Goal: Task Accomplishment & Management: Manage account settings

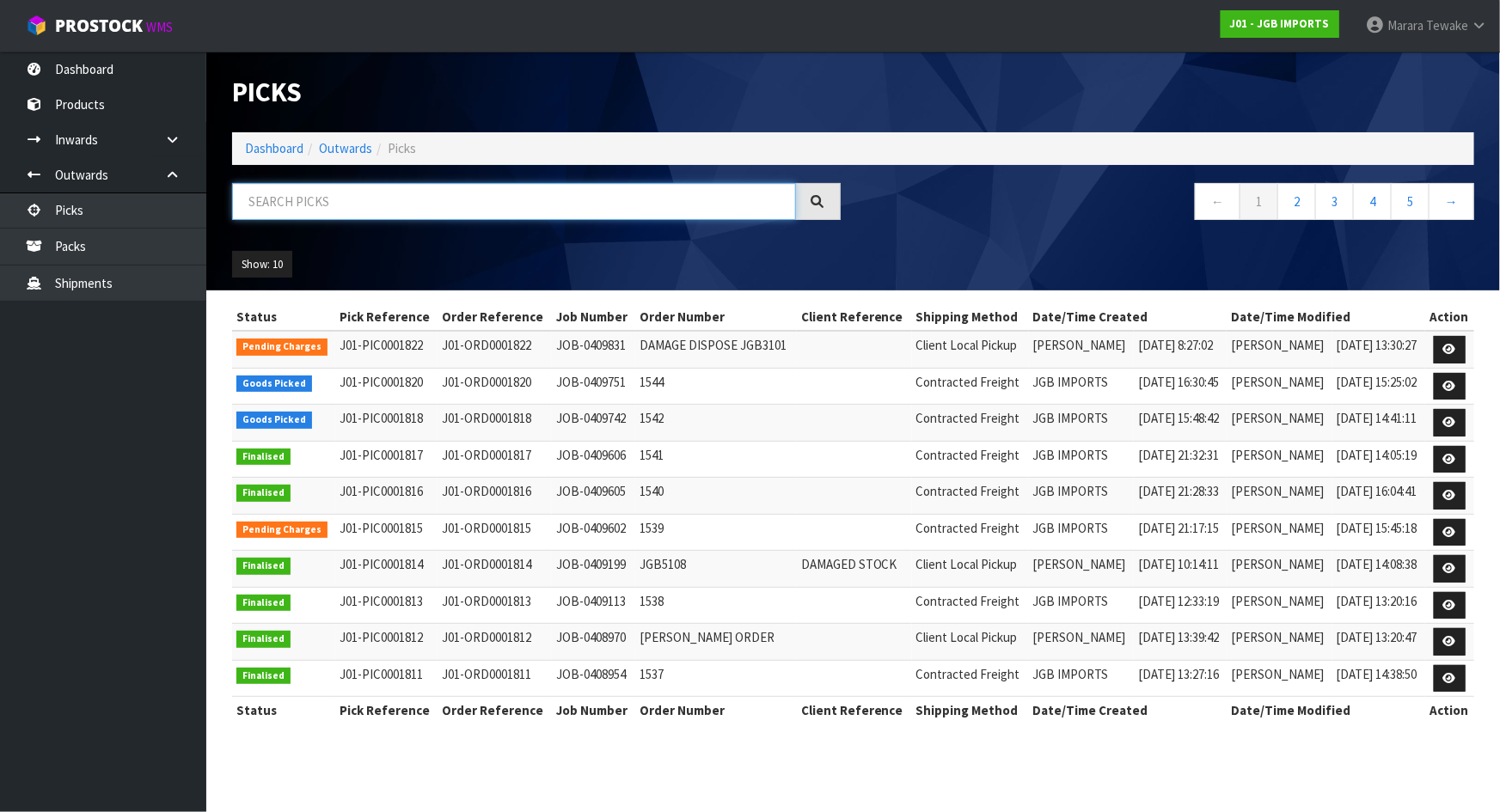
click at [273, 203] on input "text" at bounding box center [515, 201] width 564 height 37
type input "JOB-0409742"
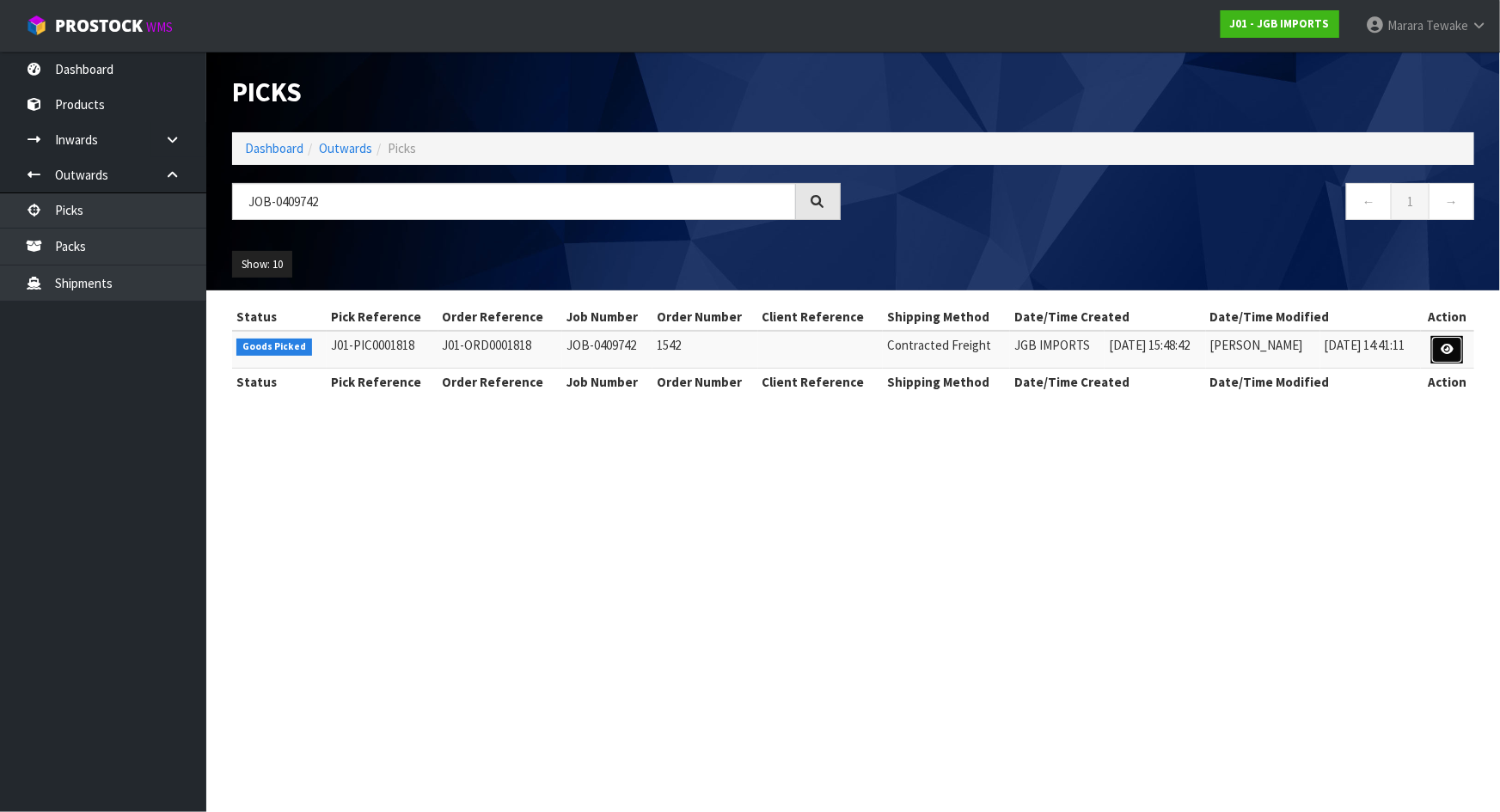
click at [1449, 352] on icon at bounding box center [1446, 349] width 13 height 11
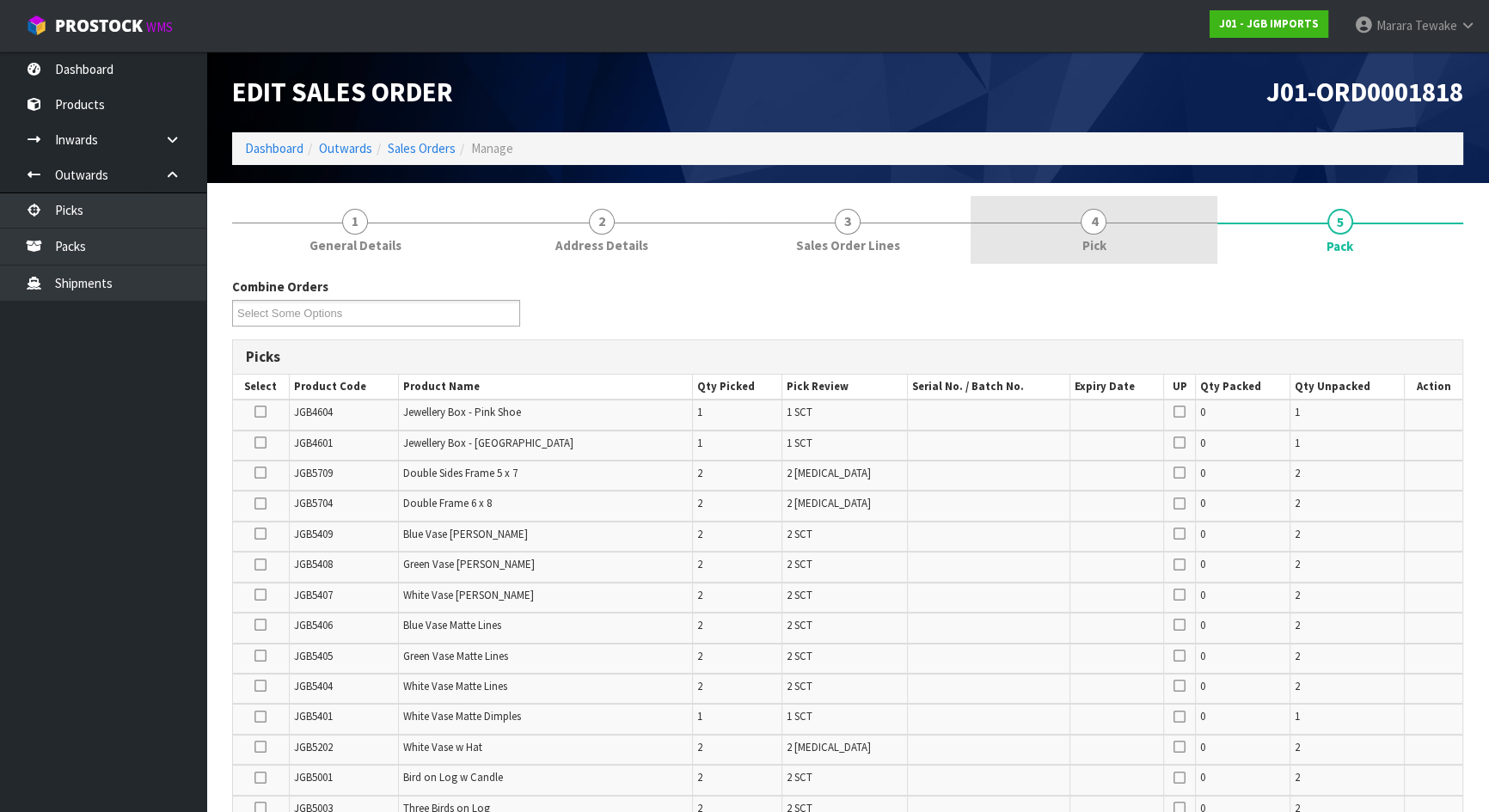
click at [1179, 249] on link "4 Pick" at bounding box center [1093, 230] width 246 height 68
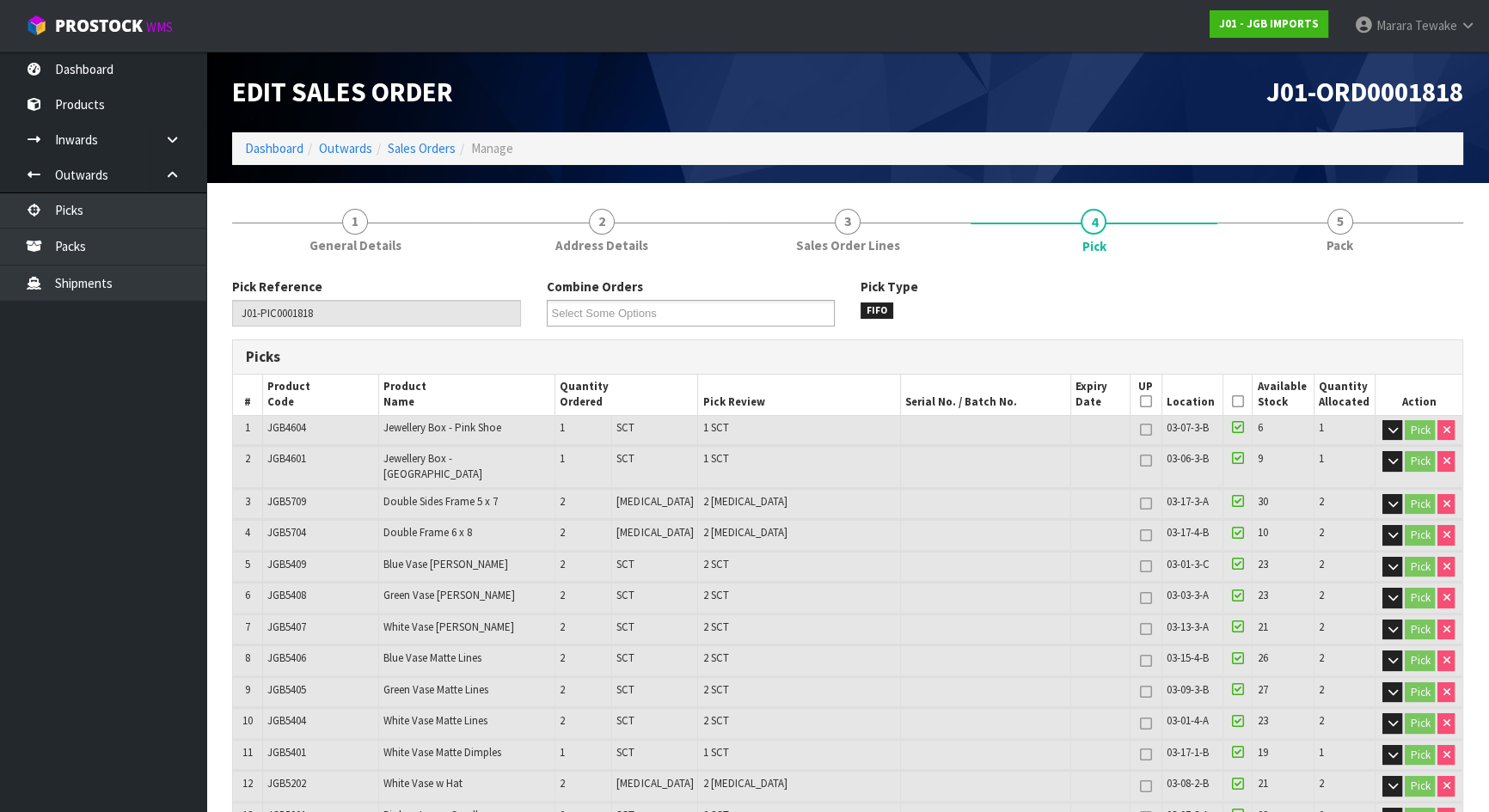
click at [1231, 402] on icon at bounding box center [1237, 402] width 12 height 1
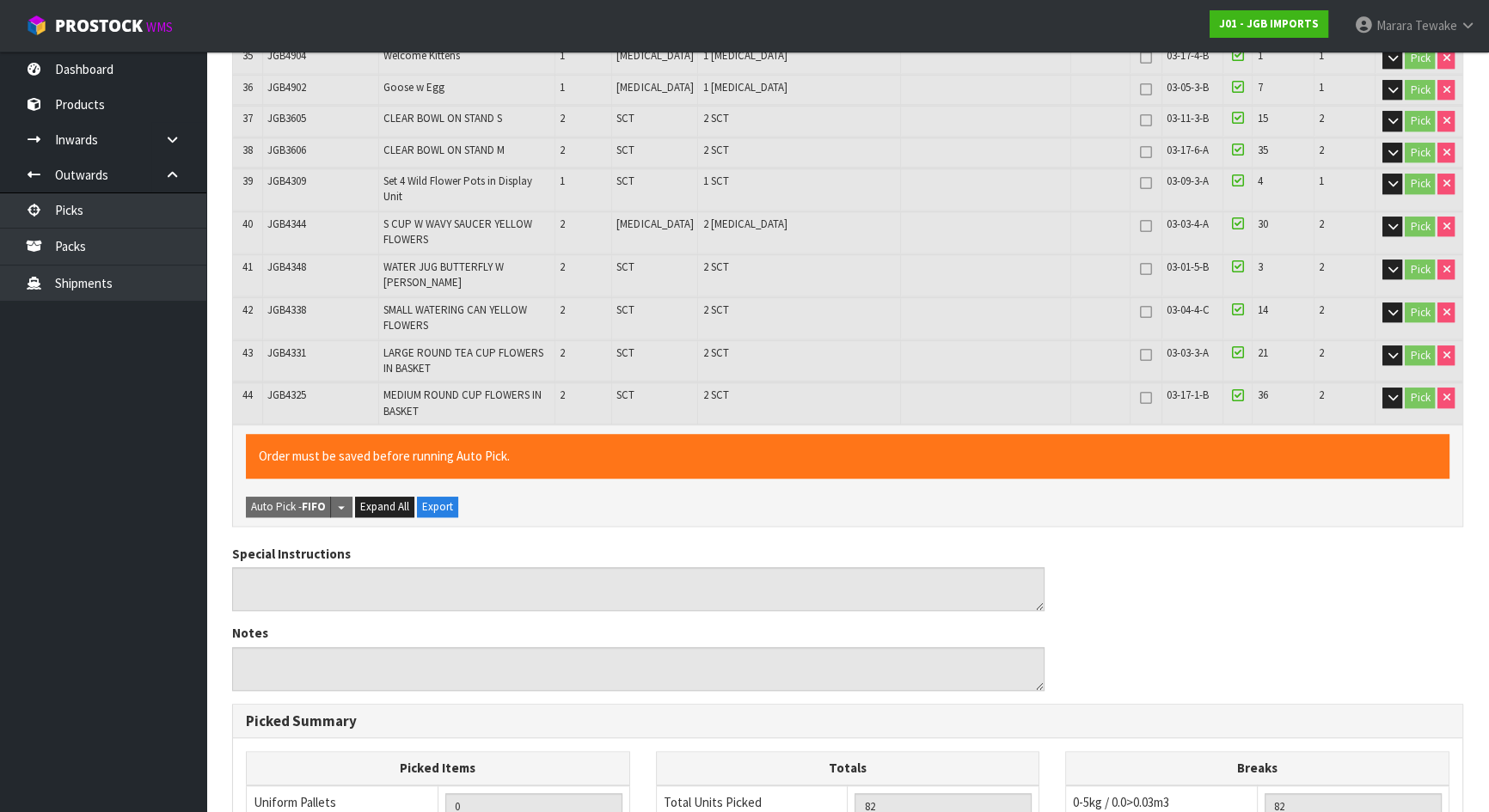
scroll to position [1834, 0]
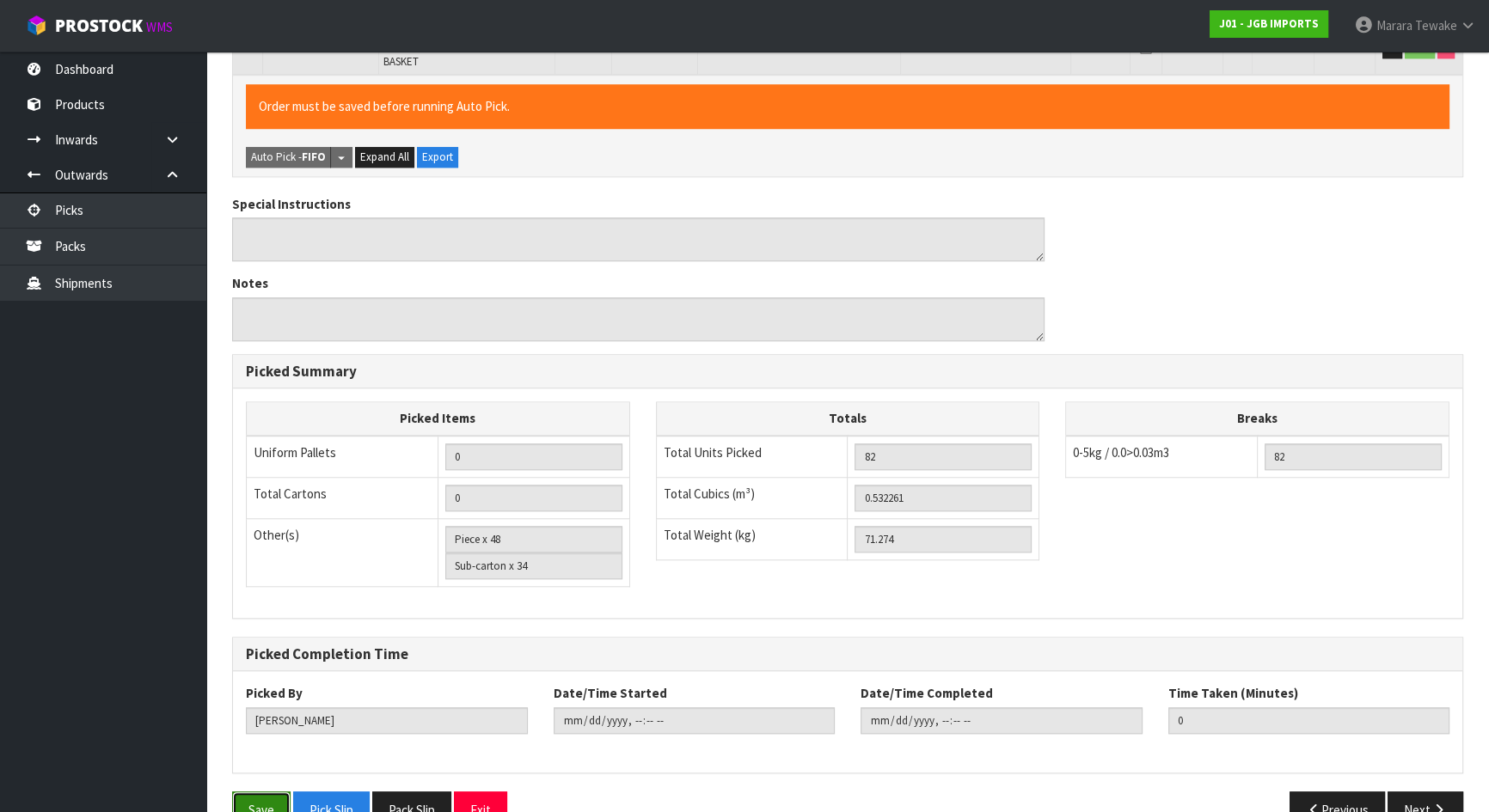
click at [270, 717] on button "Save" at bounding box center [262, 810] width 58 height 37
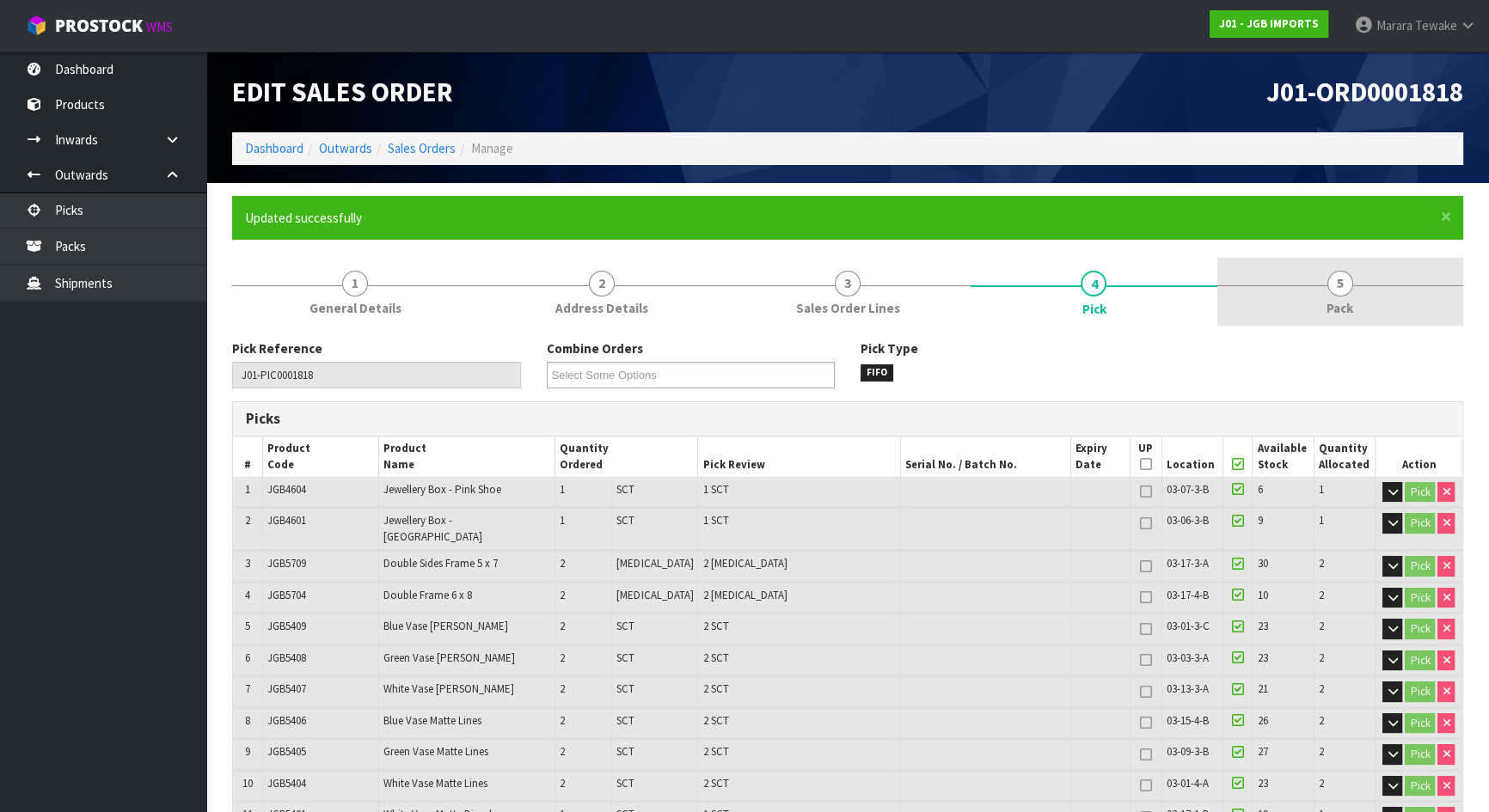
click at [1333, 284] on span "5" at bounding box center [1340, 283] width 26 height 26
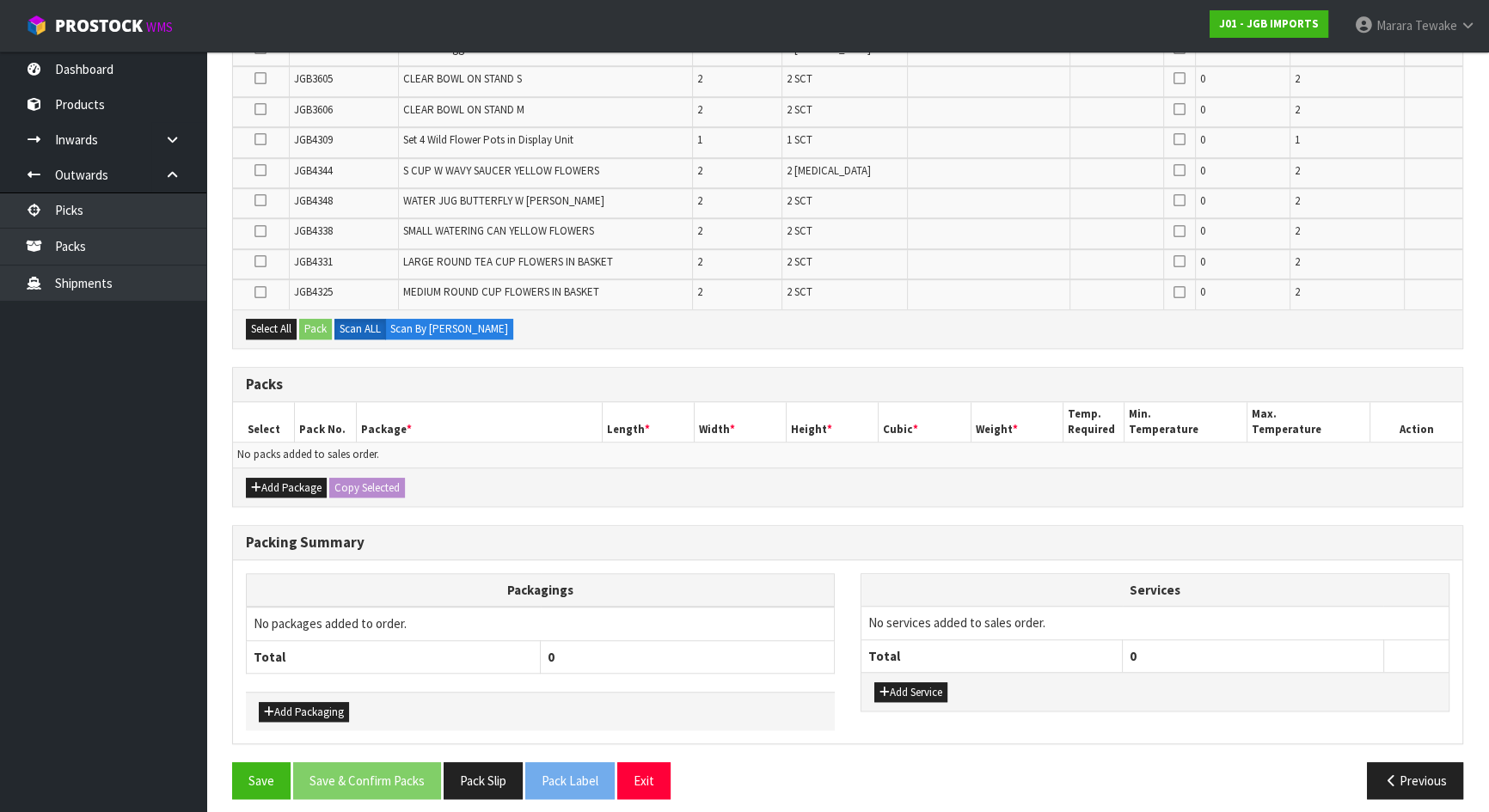
scroll to position [1495, 0]
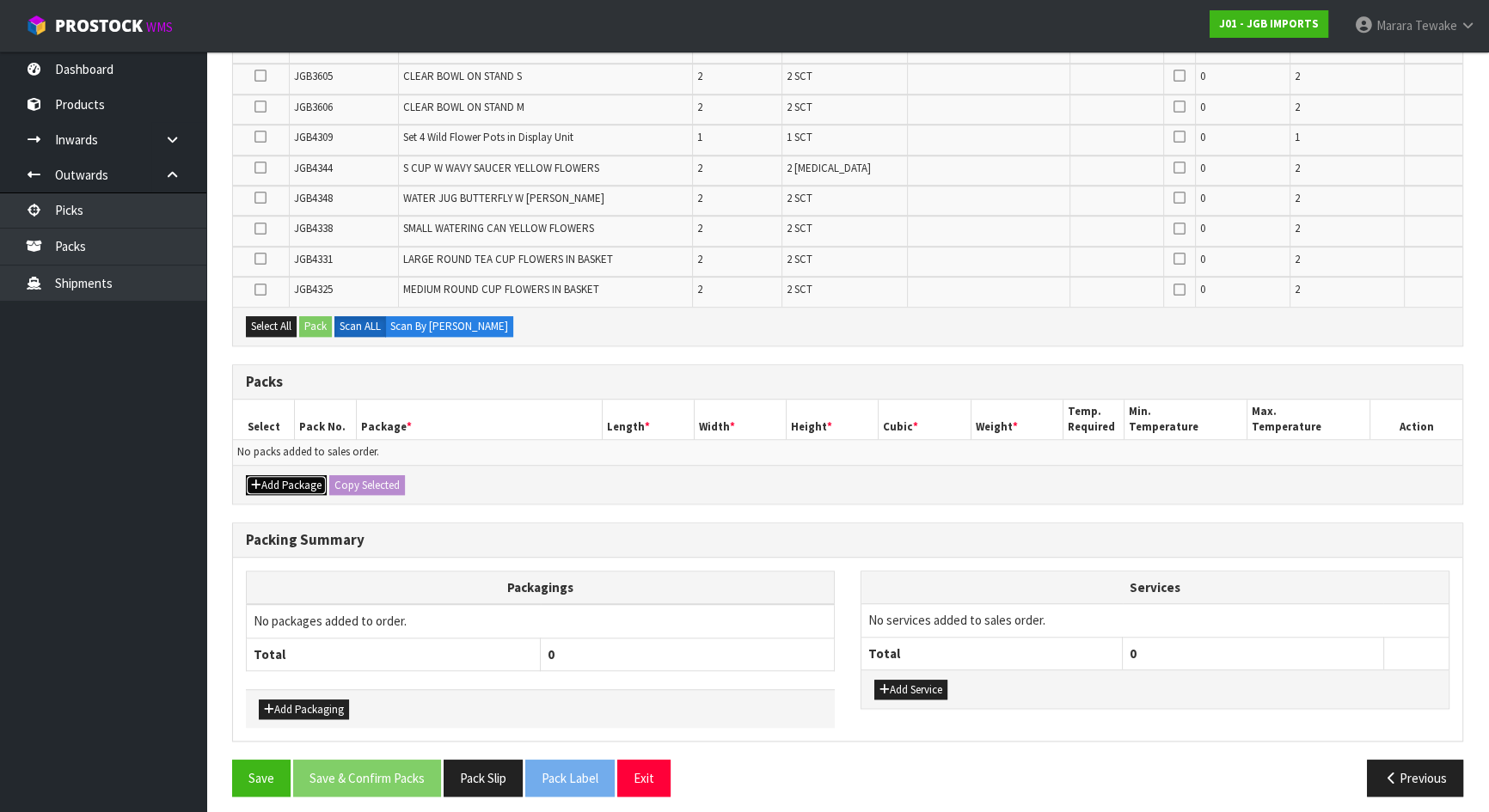
click at [310, 476] on button "Add Package" at bounding box center [286, 485] width 81 height 20
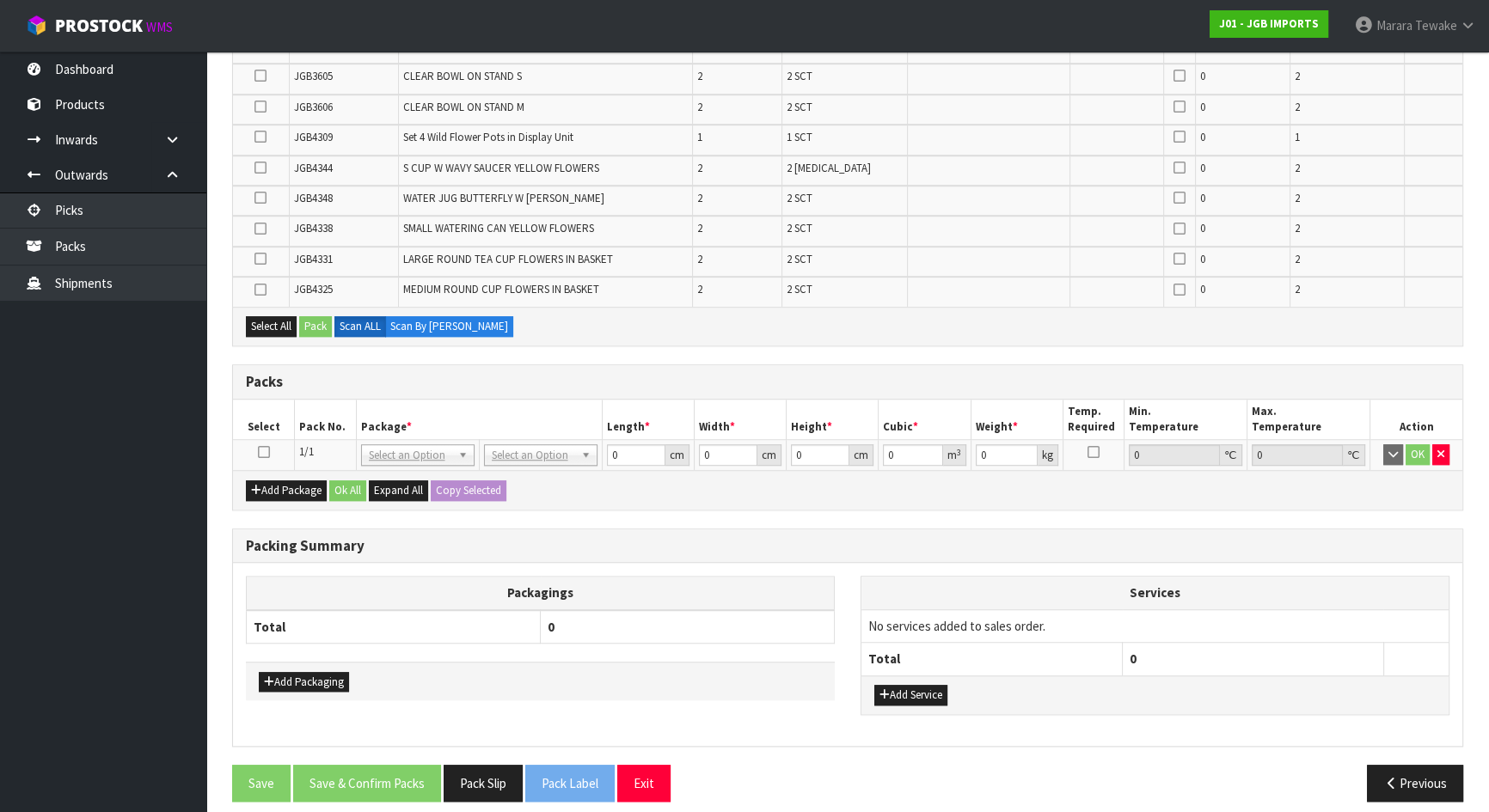
click at [260, 452] on icon at bounding box center [264, 452] width 12 height 1
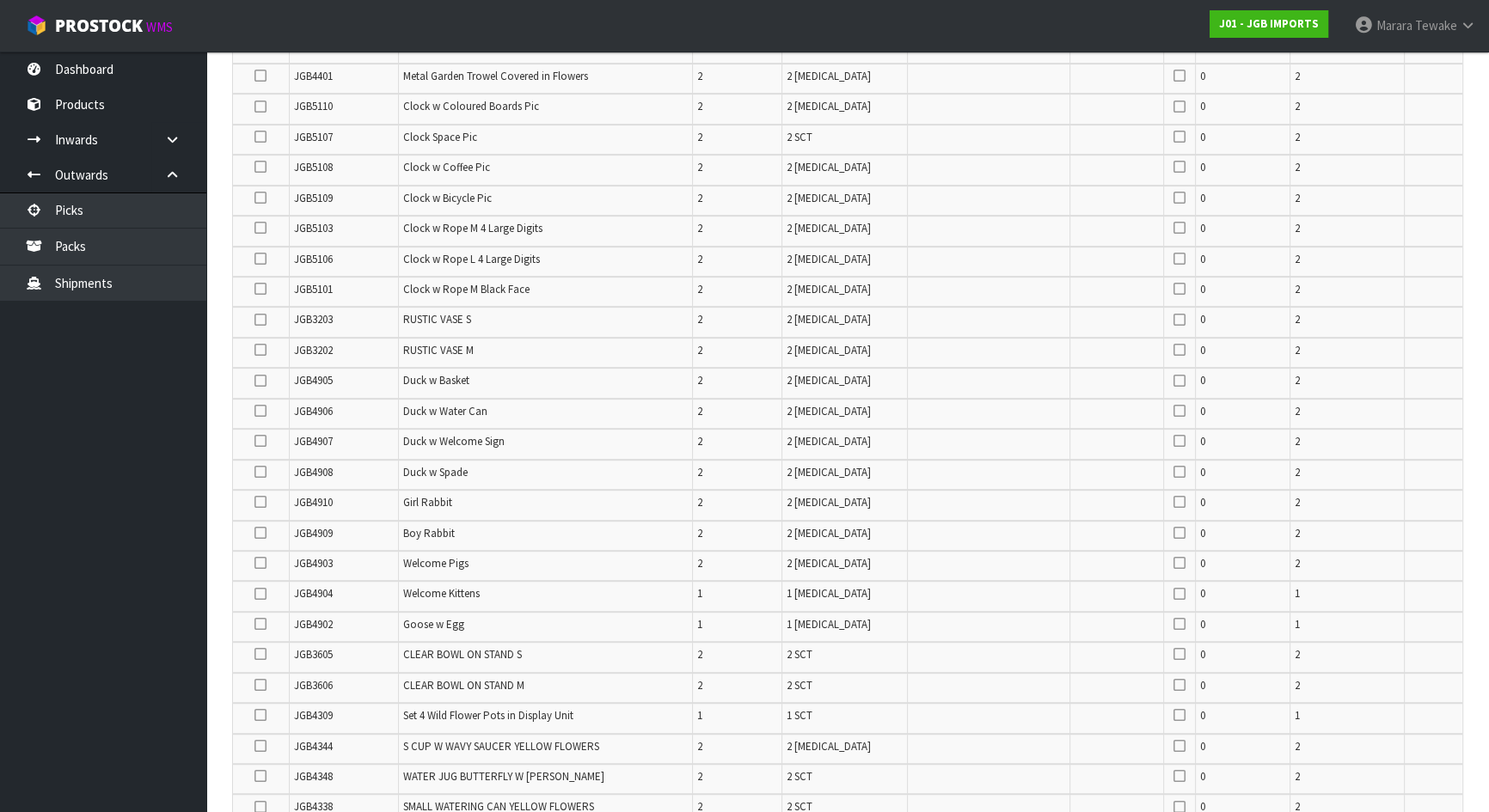
click at [258, 410] on icon at bounding box center [261, 410] width 12 height 1
click at [0, 0] on input "checkbox" at bounding box center [0, 0] width 0 height 0
click at [261, 381] on icon at bounding box center [261, 381] width 12 height 1
click at [0, 0] on input "checkbox" at bounding box center [0, 0] width 0 height 0
click at [261, 472] on icon at bounding box center [261, 472] width 12 height 1
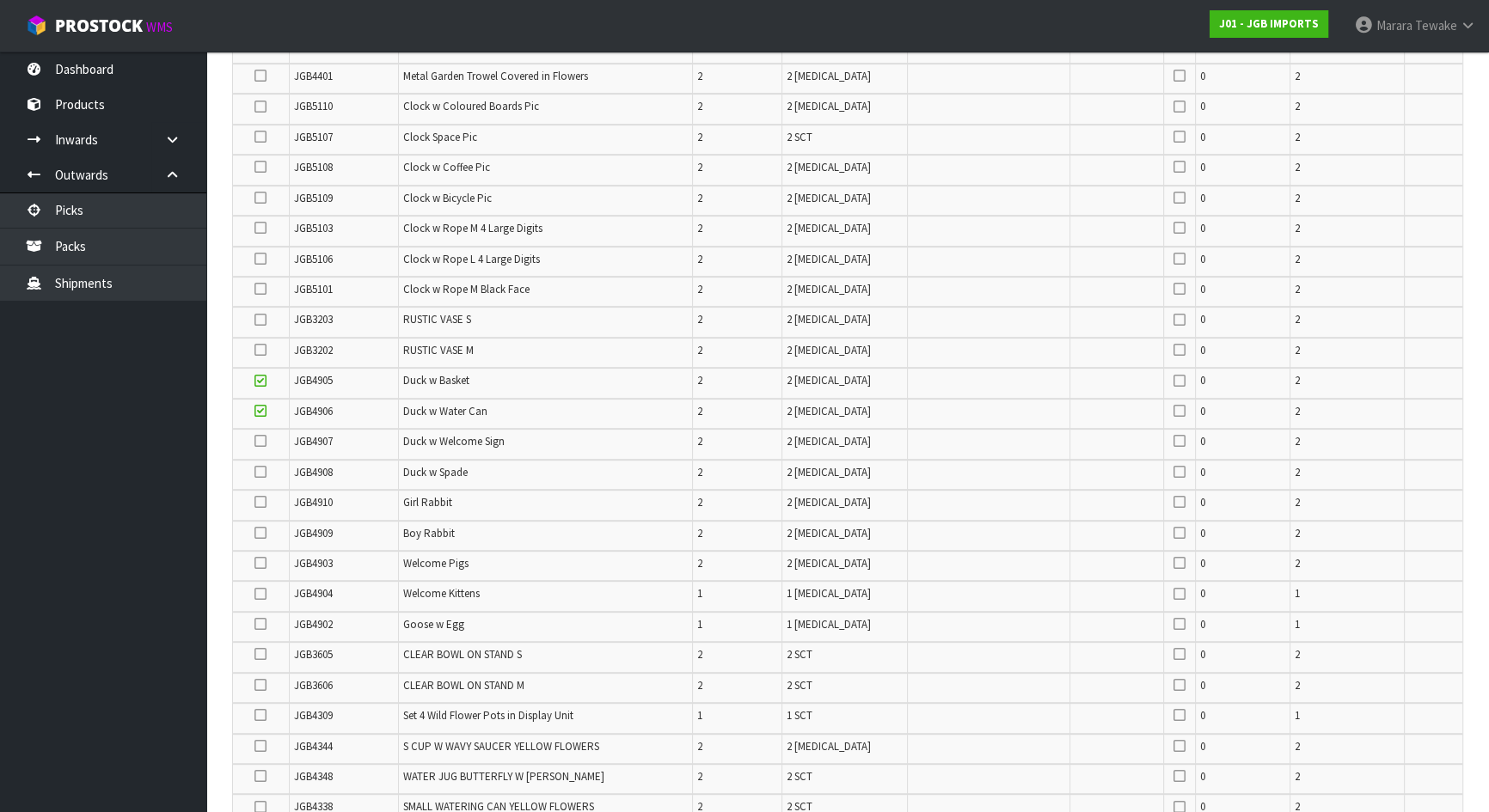
click at [0, 0] on input "checkbox" at bounding box center [0, 0] width 0 height 0
click at [259, 441] on icon at bounding box center [261, 441] width 12 height 1
click at [0, 0] on input "checkbox" at bounding box center [0, 0] width 0 height 0
click at [261, 533] on icon at bounding box center [261, 533] width 12 height 1
click at [0, 0] on input "checkbox" at bounding box center [0, 0] width 0 height 0
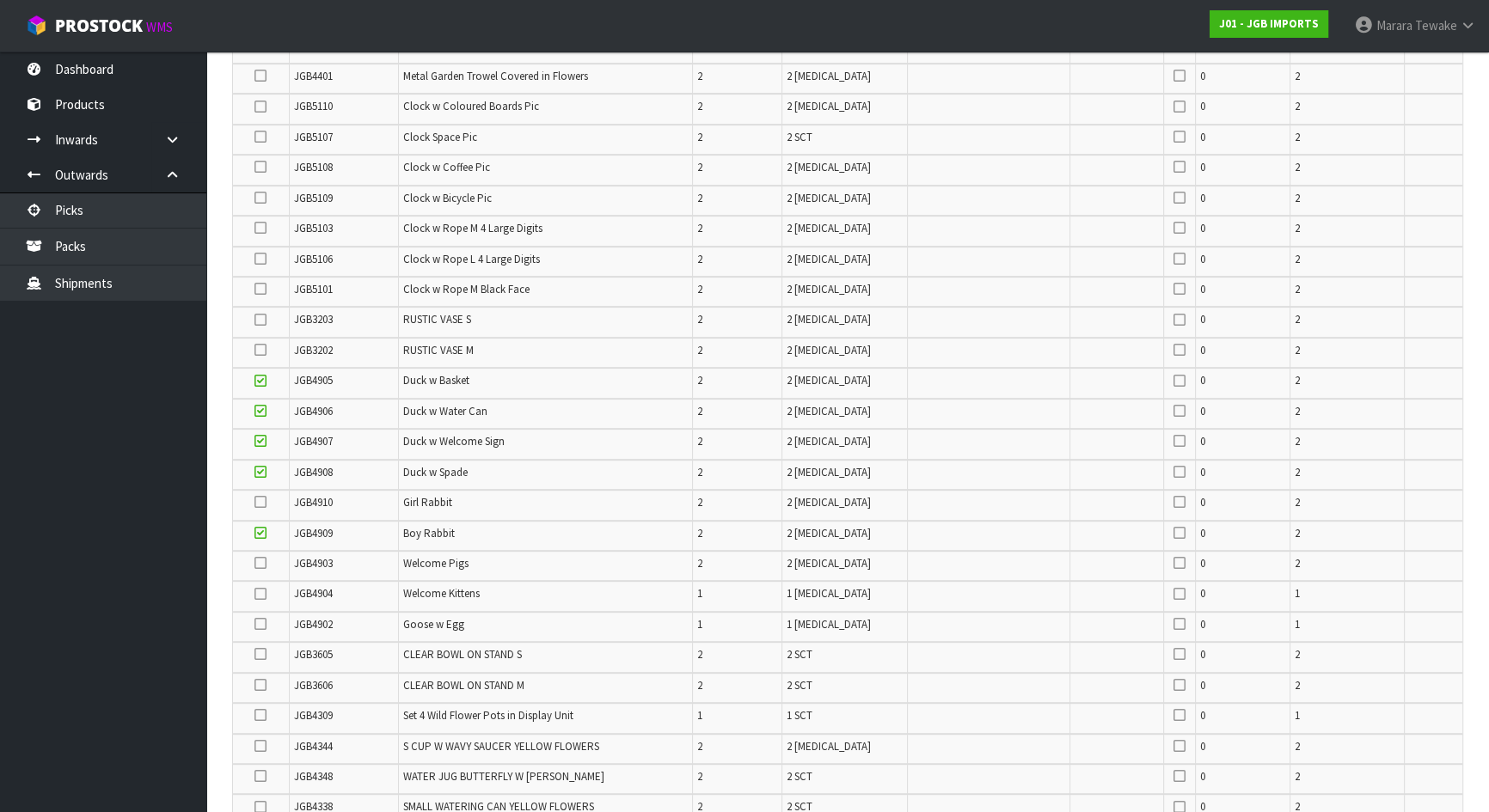
click at [263, 502] on icon at bounding box center [261, 502] width 12 height 1
click at [0, 0] on input "checkbox" at bounding box center [0, 0] width 0 height 0
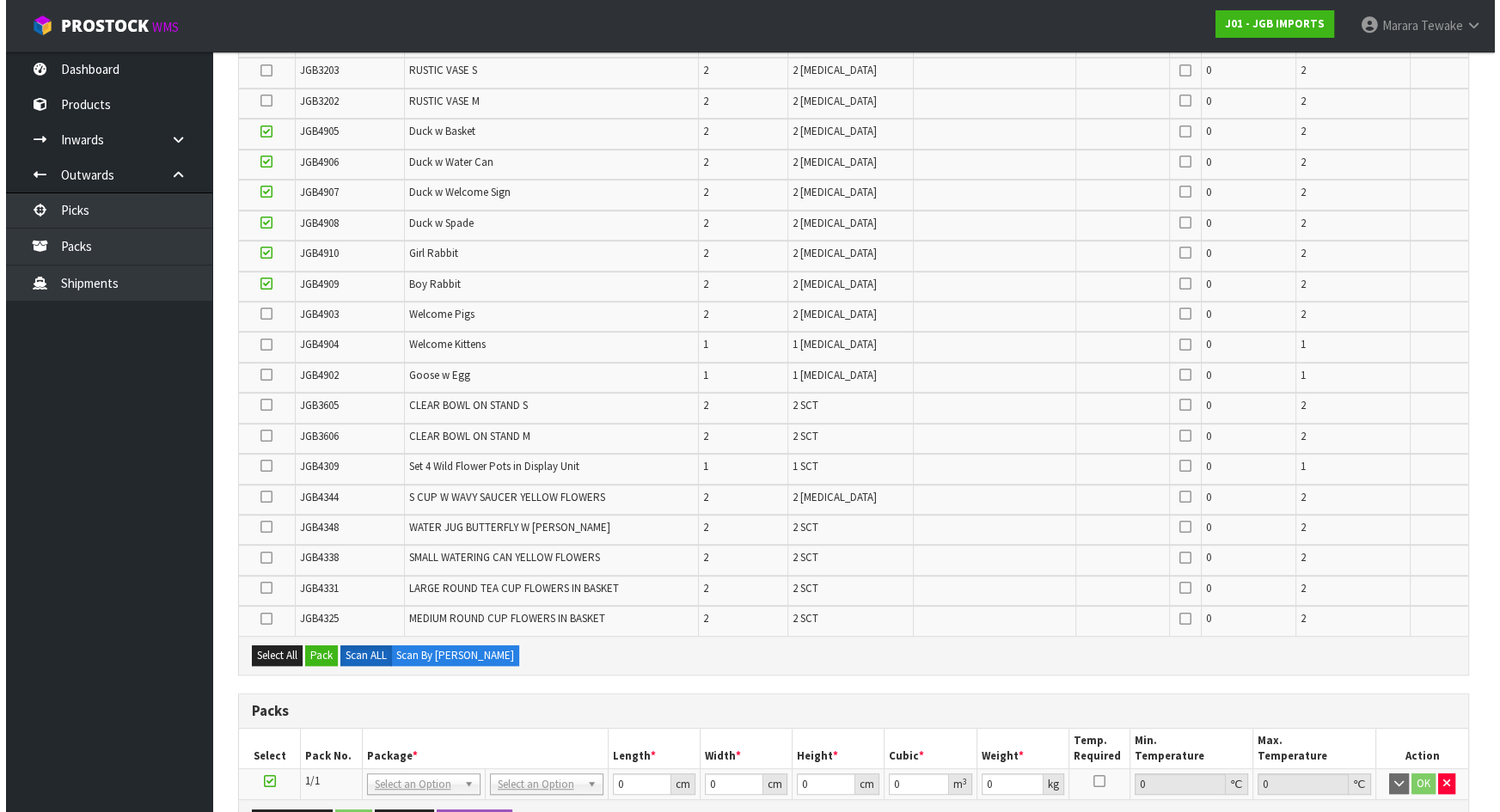
scroll to position [1463, 0]
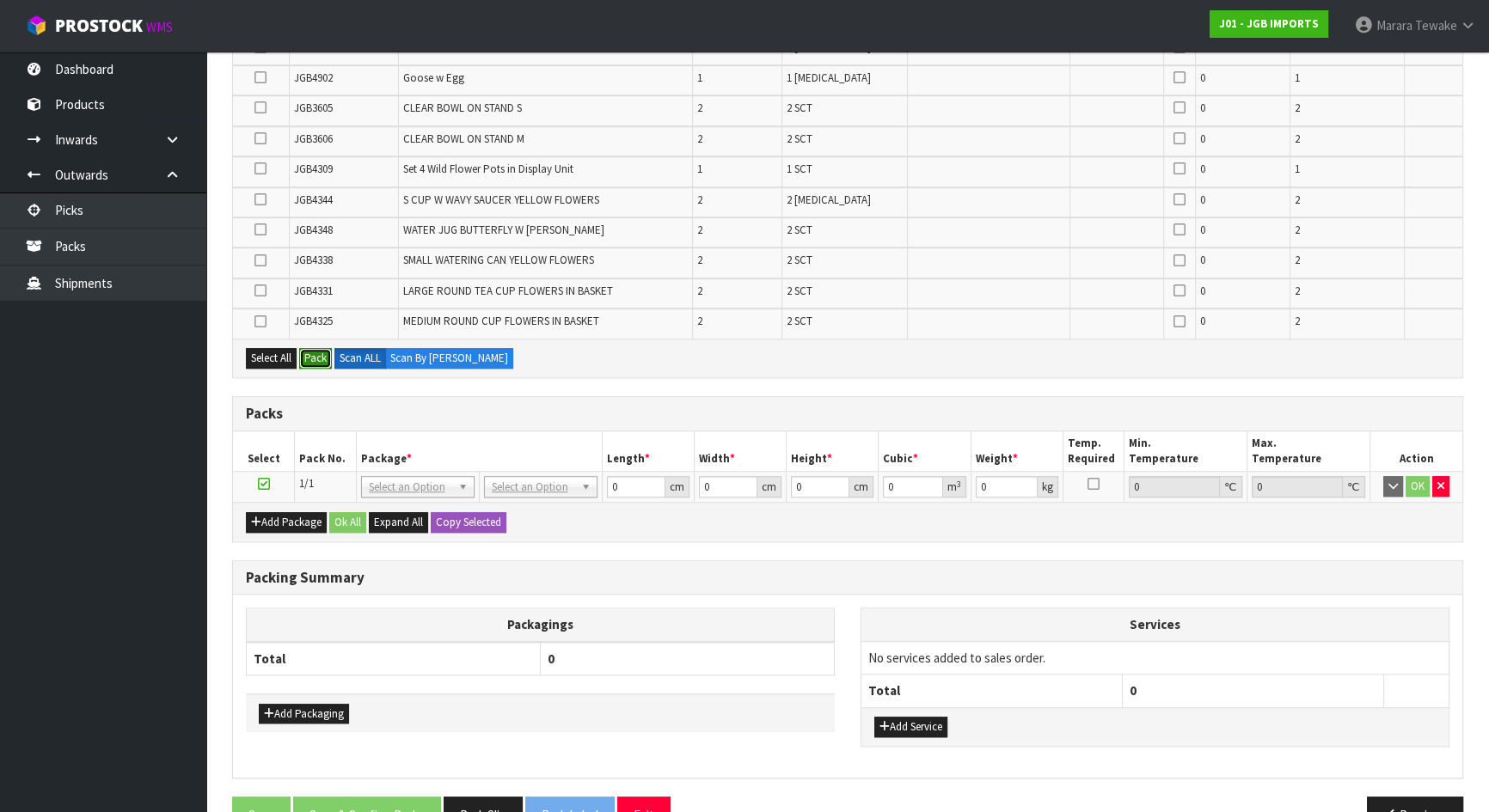
click at [323, 348] on button "Pack" at bounding box center [316, 358] width 33 height 20
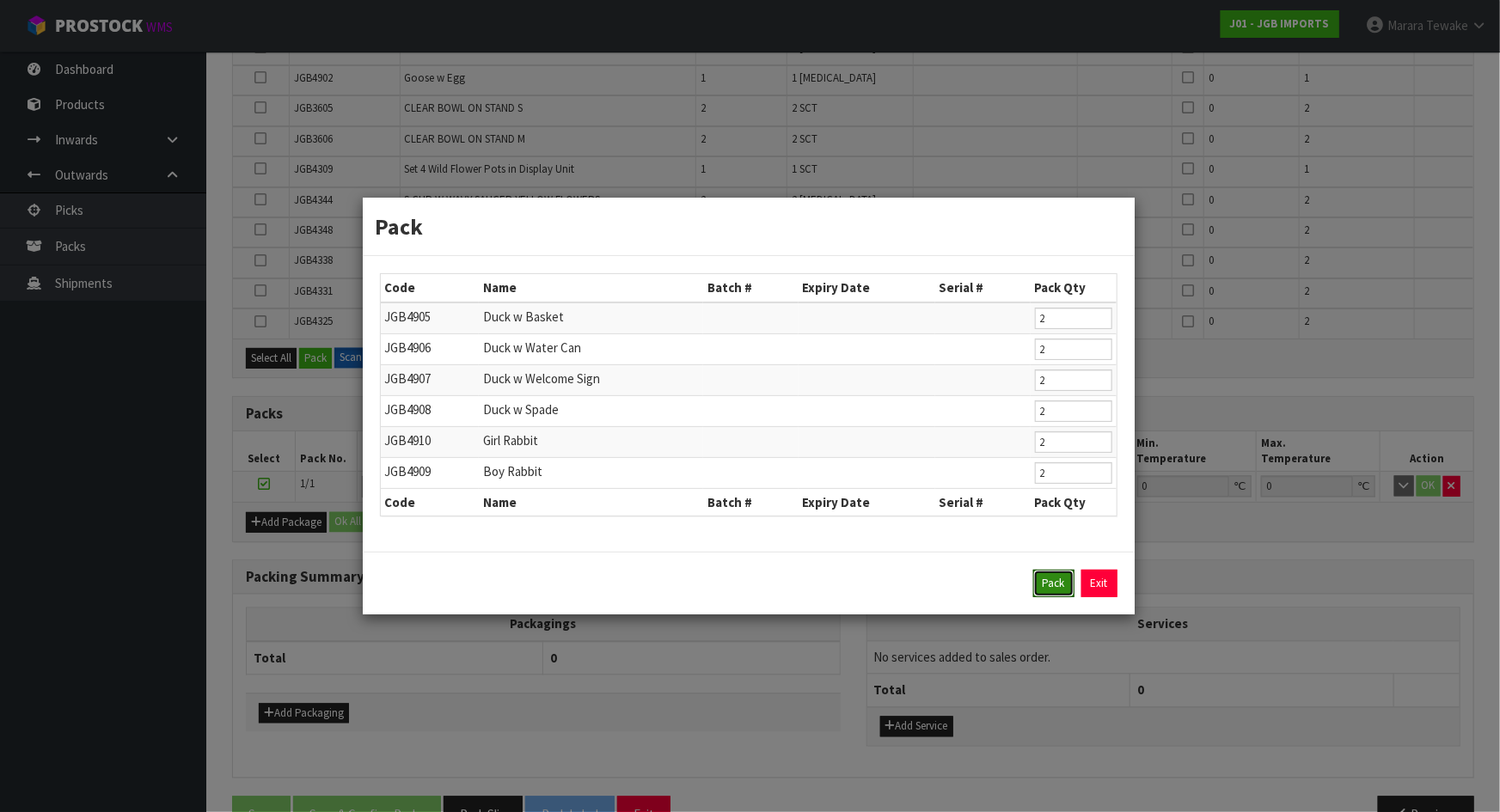
click at [1063, 584] on button "Pack" at bounding box center [1054, 583] width 41 height 27
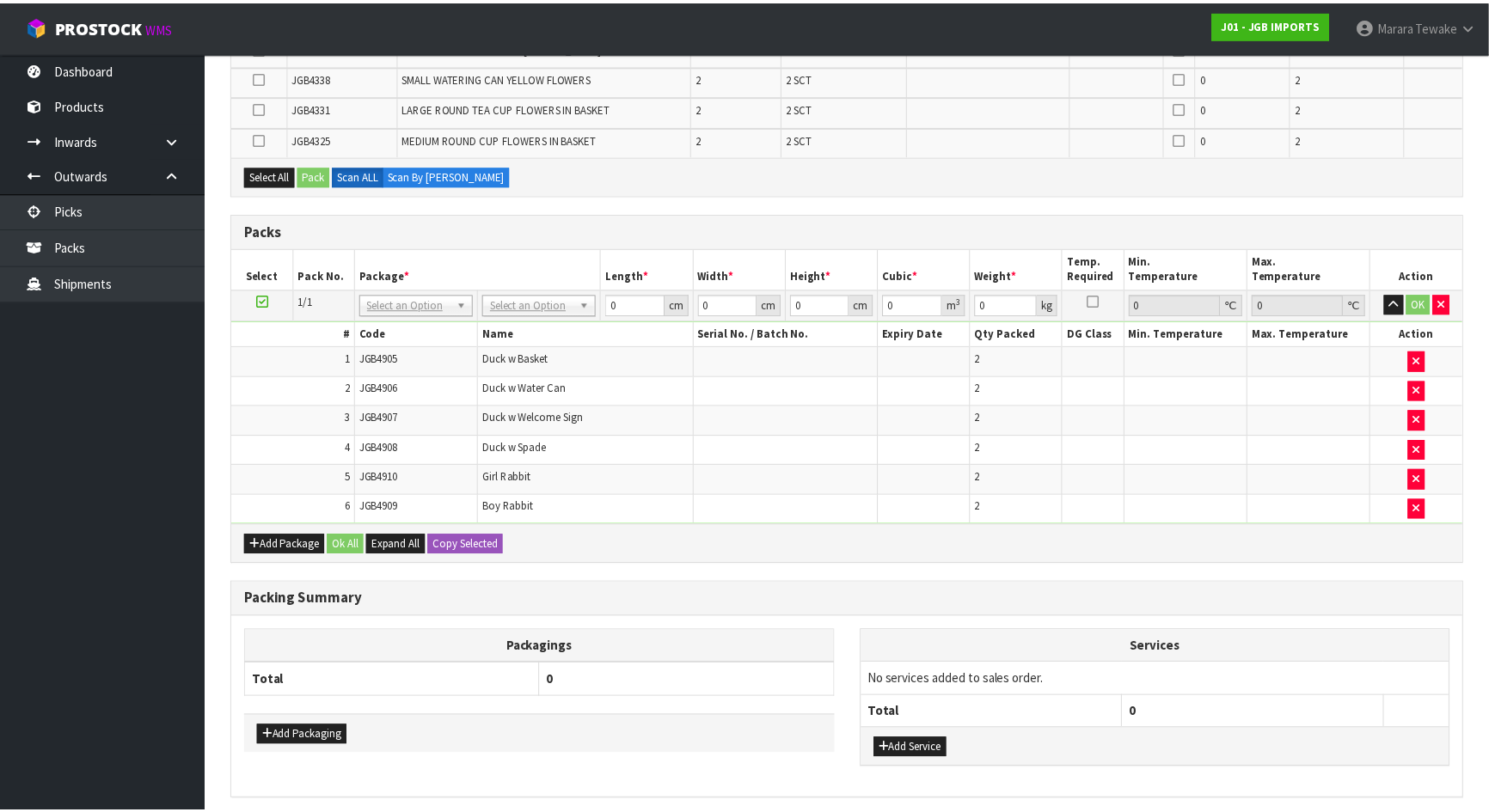
scroll to position [1282, 0]
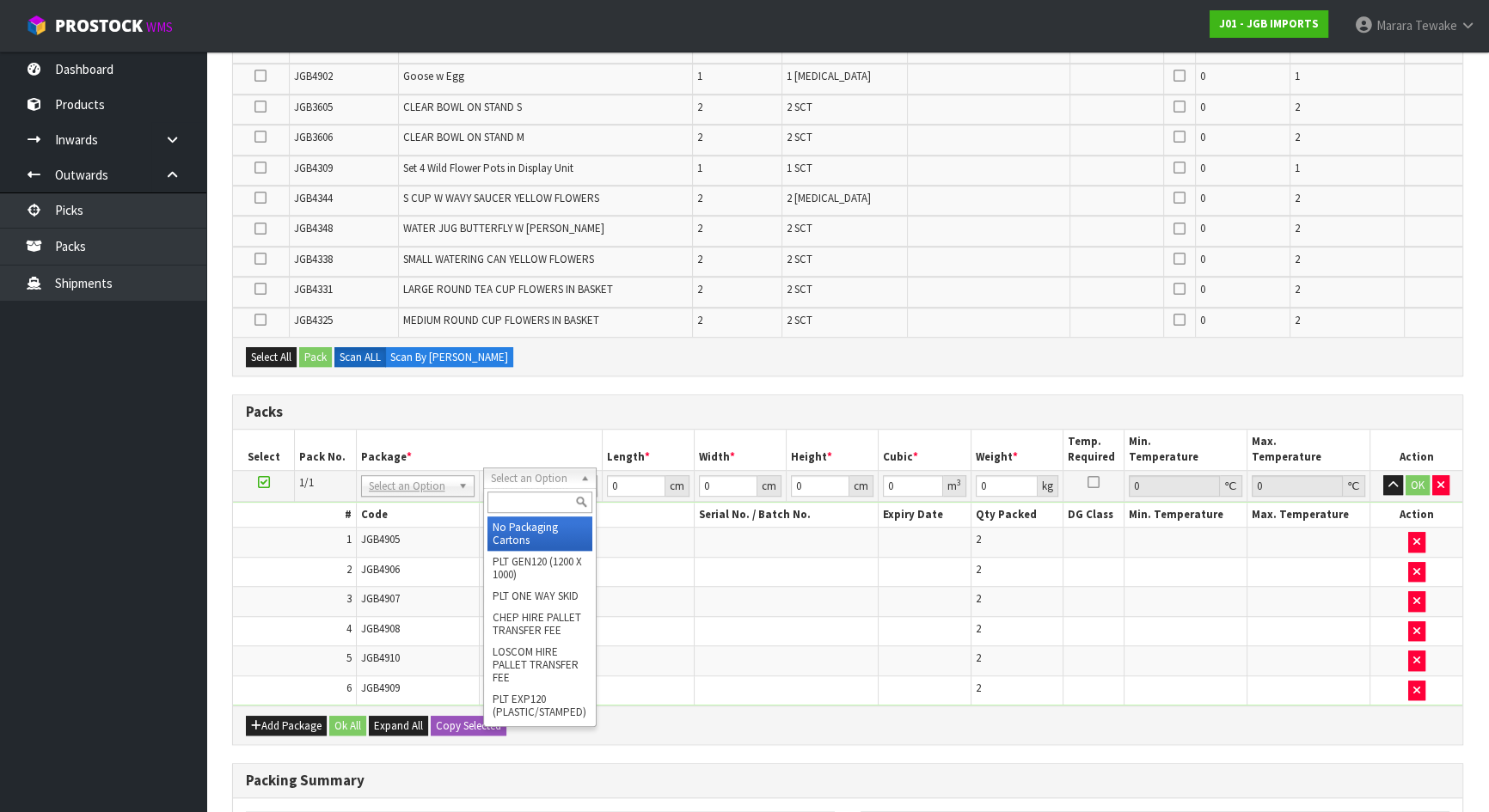
click at [519, 509] on input "text" at bounding box center [540, 503] width 105 height 21
type input "oc"
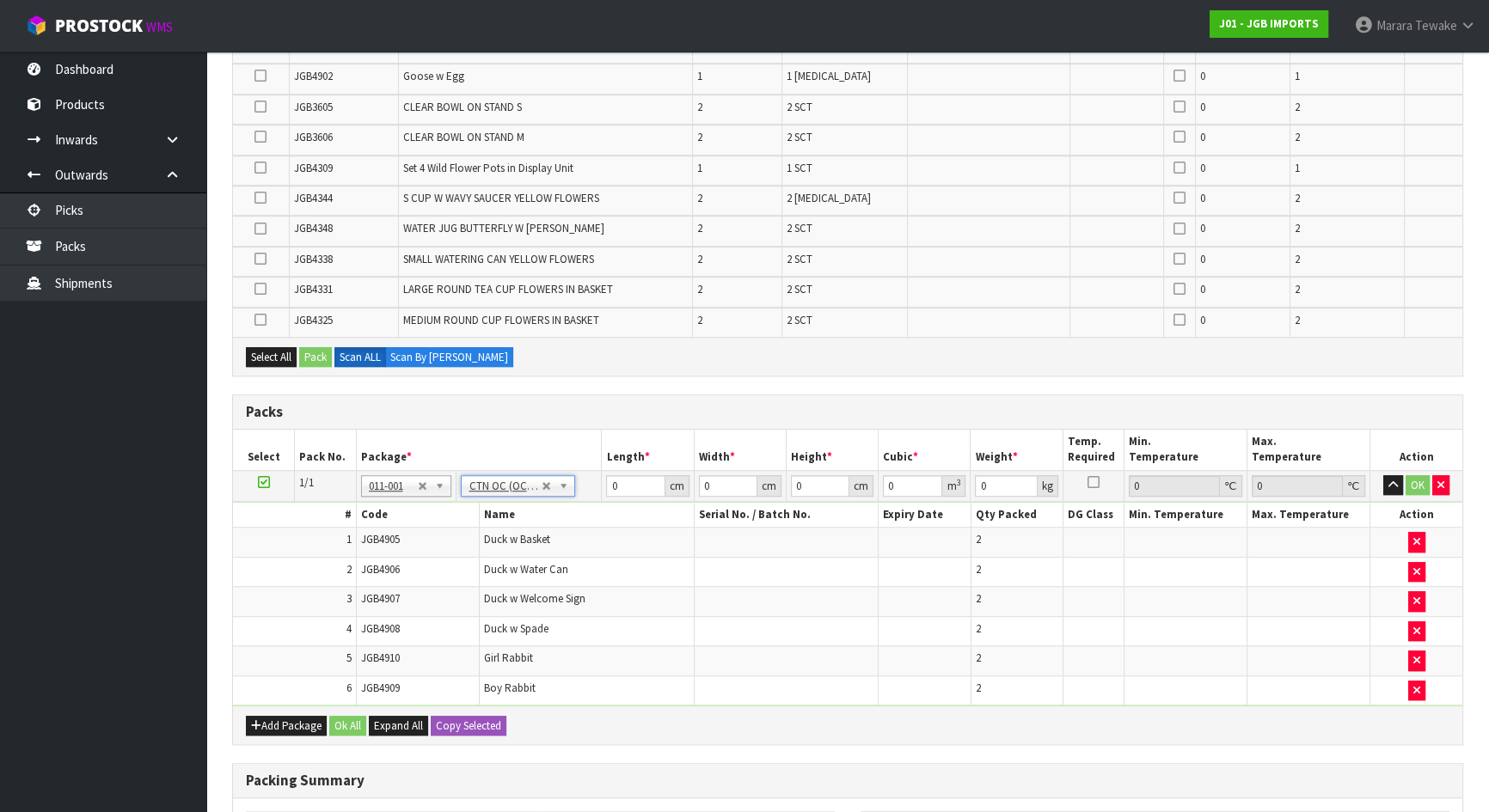
type input "12.444"
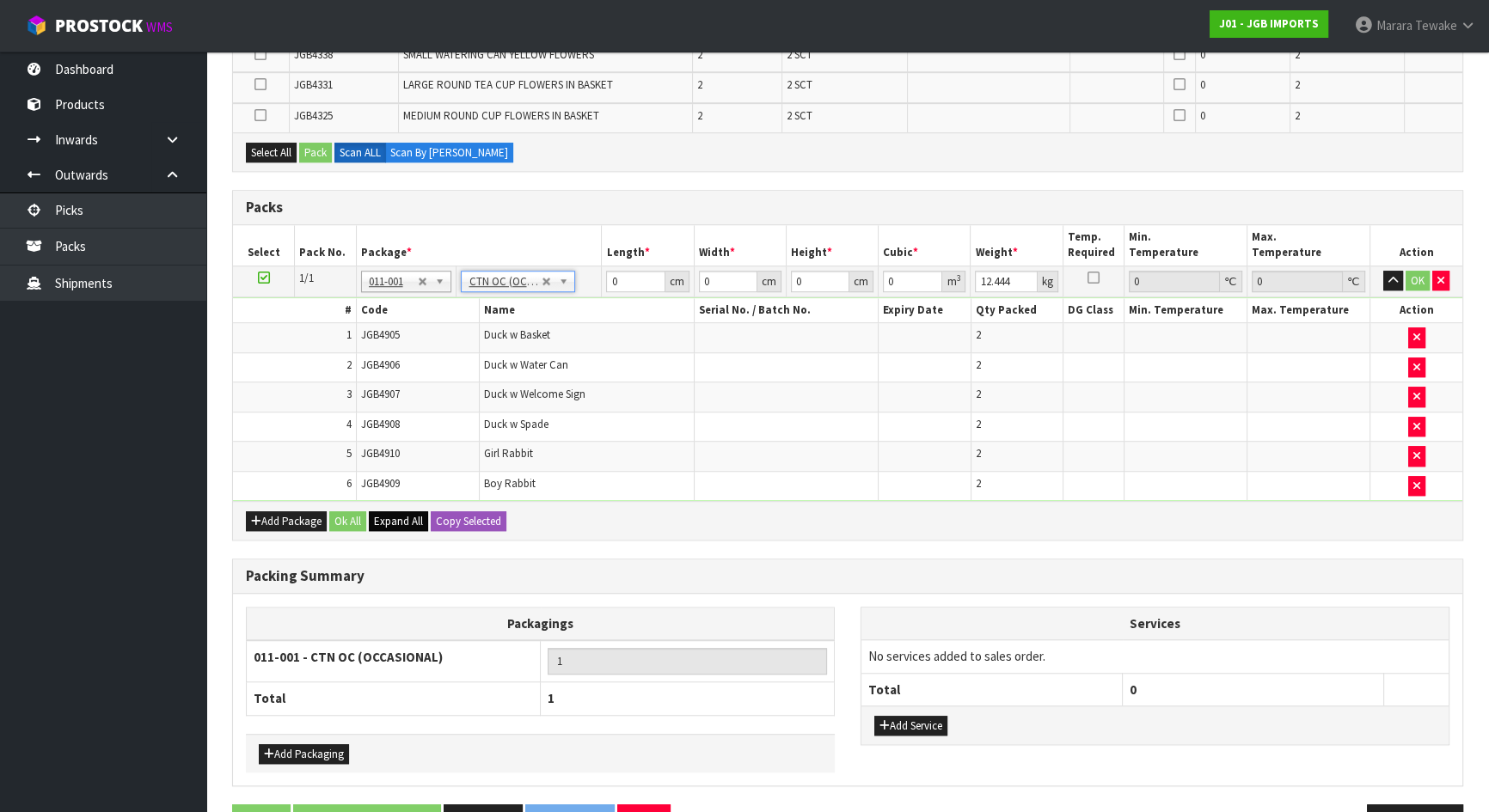
scroll to position [1530, 0]
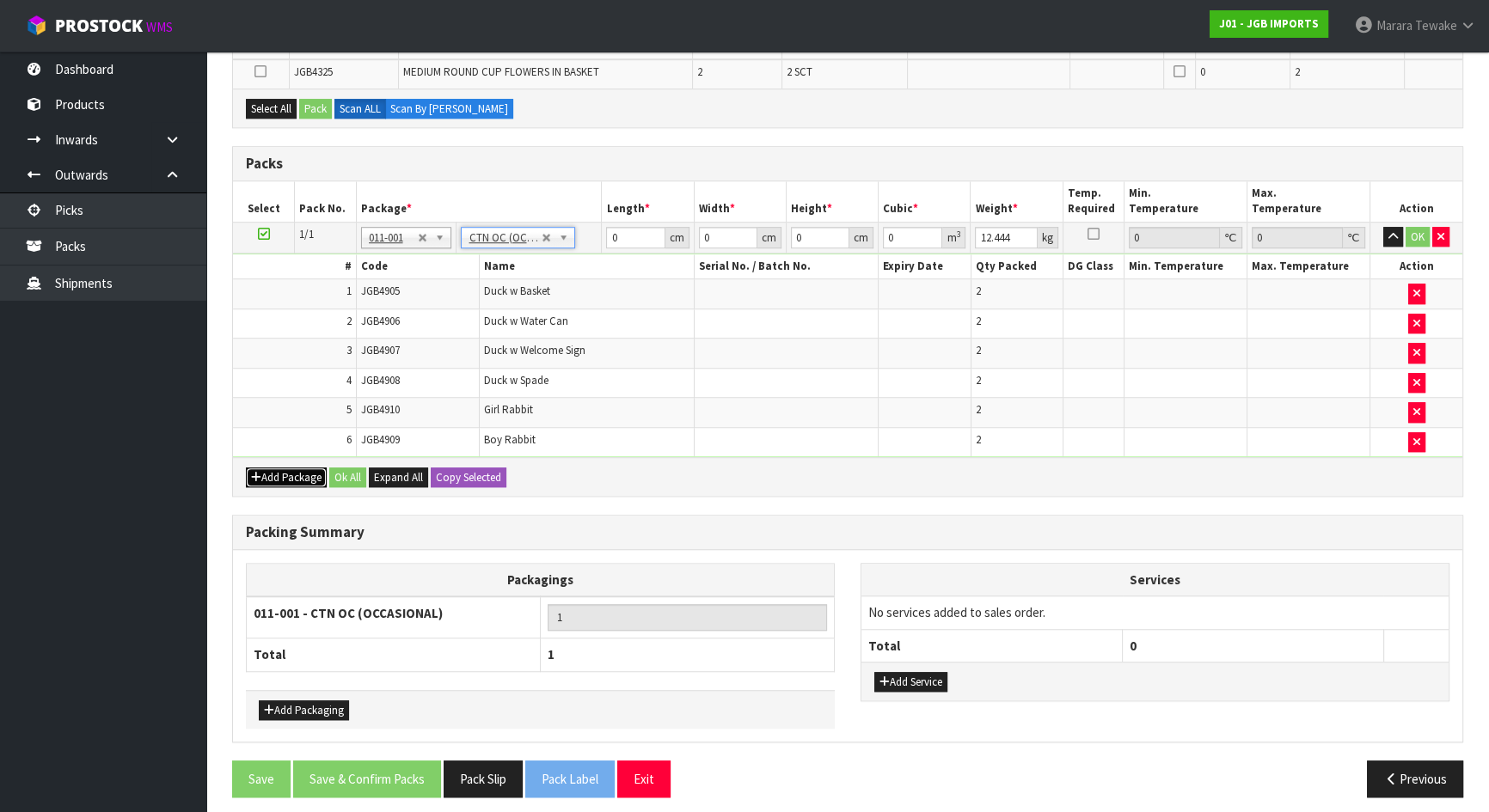
click at [268, 468] on button "Add Package" at bounding box center [286, 477] width 81 height 20
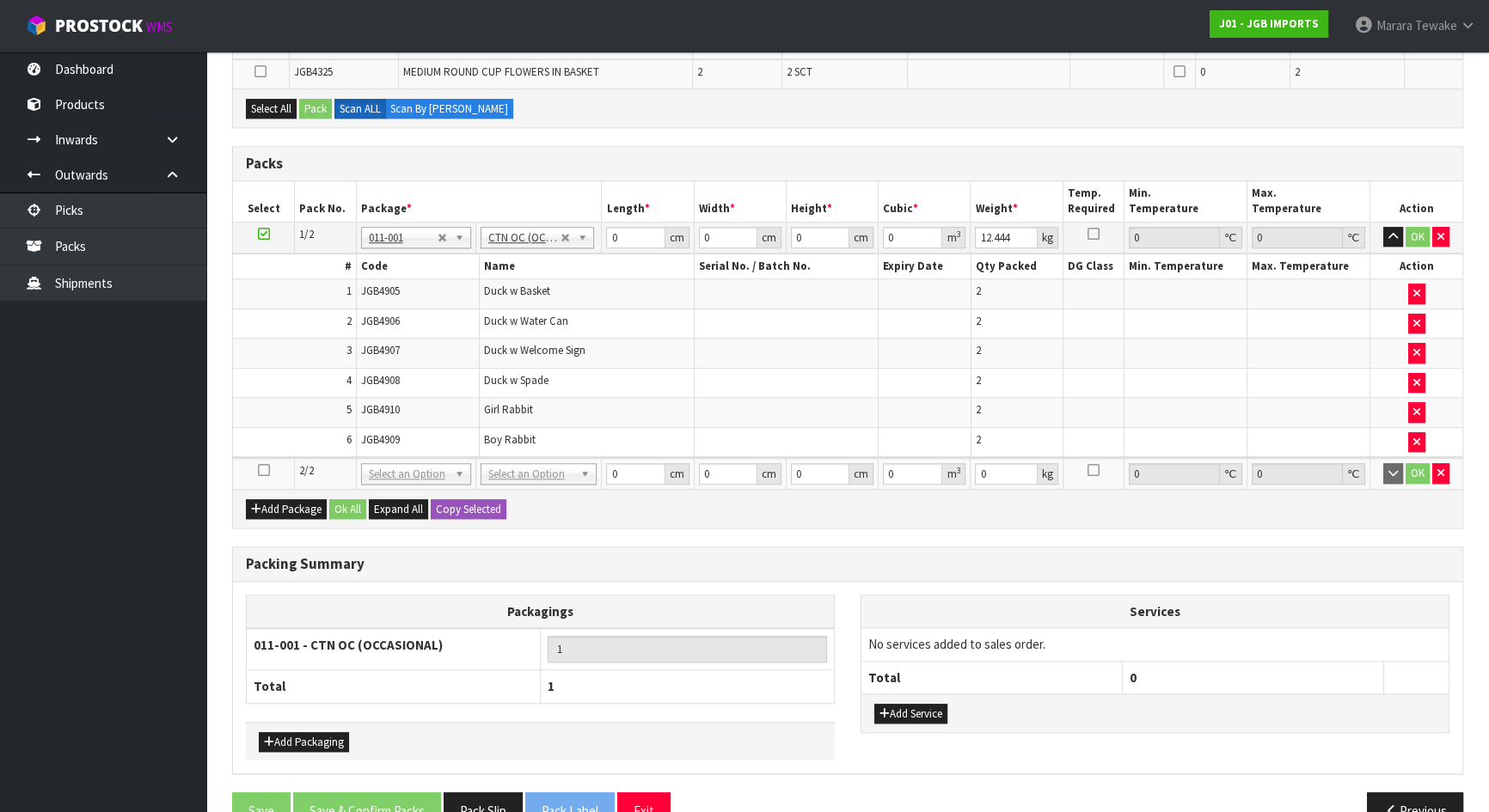
click at [266, 470] on icon at bounding box center [264, 470] width 12 height 1
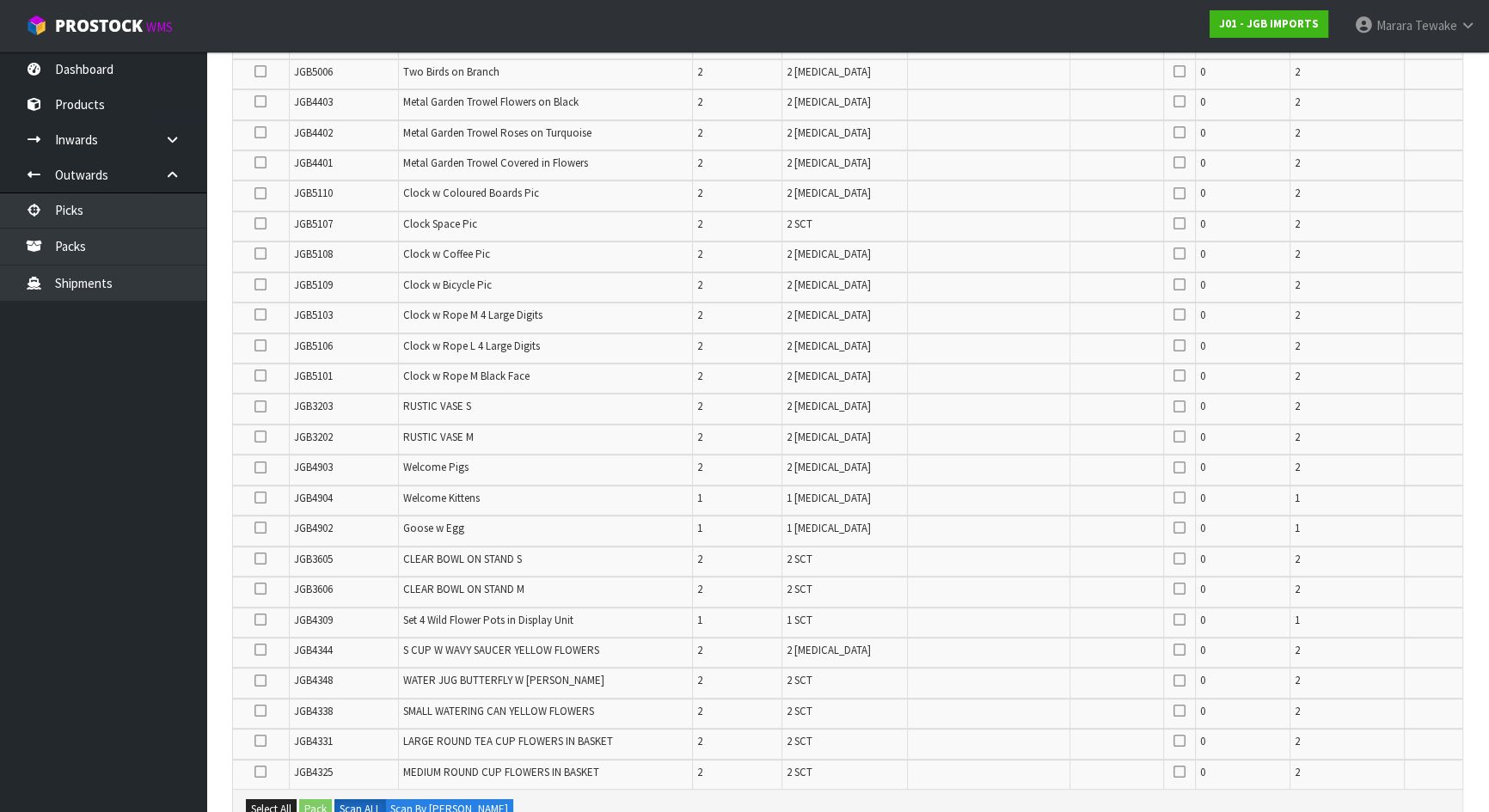
scroll to position [826, 0]
click at [263, 441] on icon at bounding box center [261, 441] width 12 height 1
click at [0, 0] on input "checkbox" at bounding box center [0, 0] width 0 height 0
click at [264, 379] on icon at bounding box center [261, 379] width 12 height 1
click at [0, 0] on input "checkbox" at bounding box center [0, 0] width 0 height 0
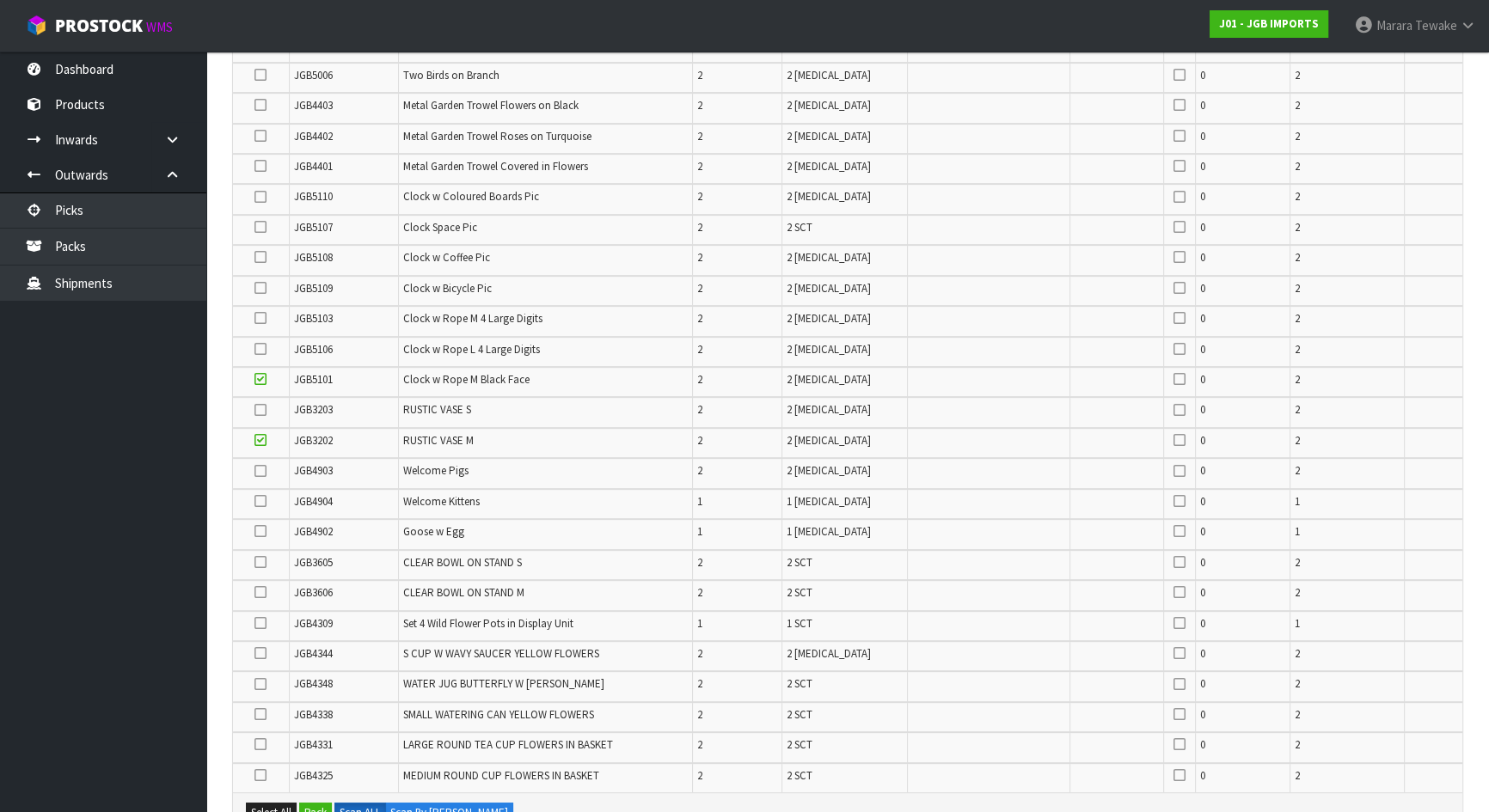
click at [263, 318] on icon at bounding box center [261, 318] width 12 height 1
click at [0, 0] on input "checkbox" at bounding box center [0, 0] width 0 height 0
click at [255, 592] on icon at bounding box center [261, 592] width 12 height 1
click at [0, 0] on input "checkbox" at bounding box center [0, 0] width 0 height 0
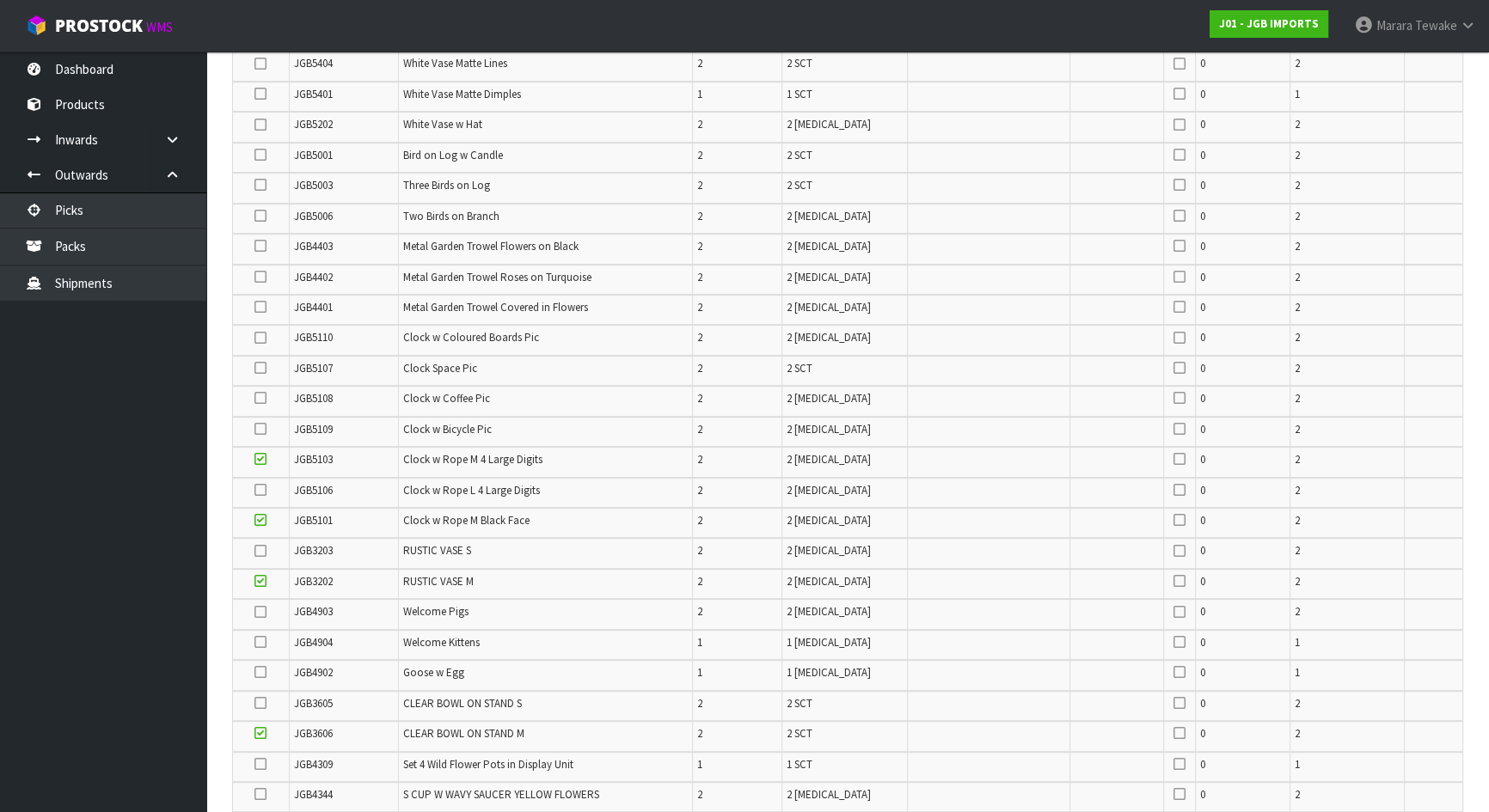
scroll to position [436, 0]
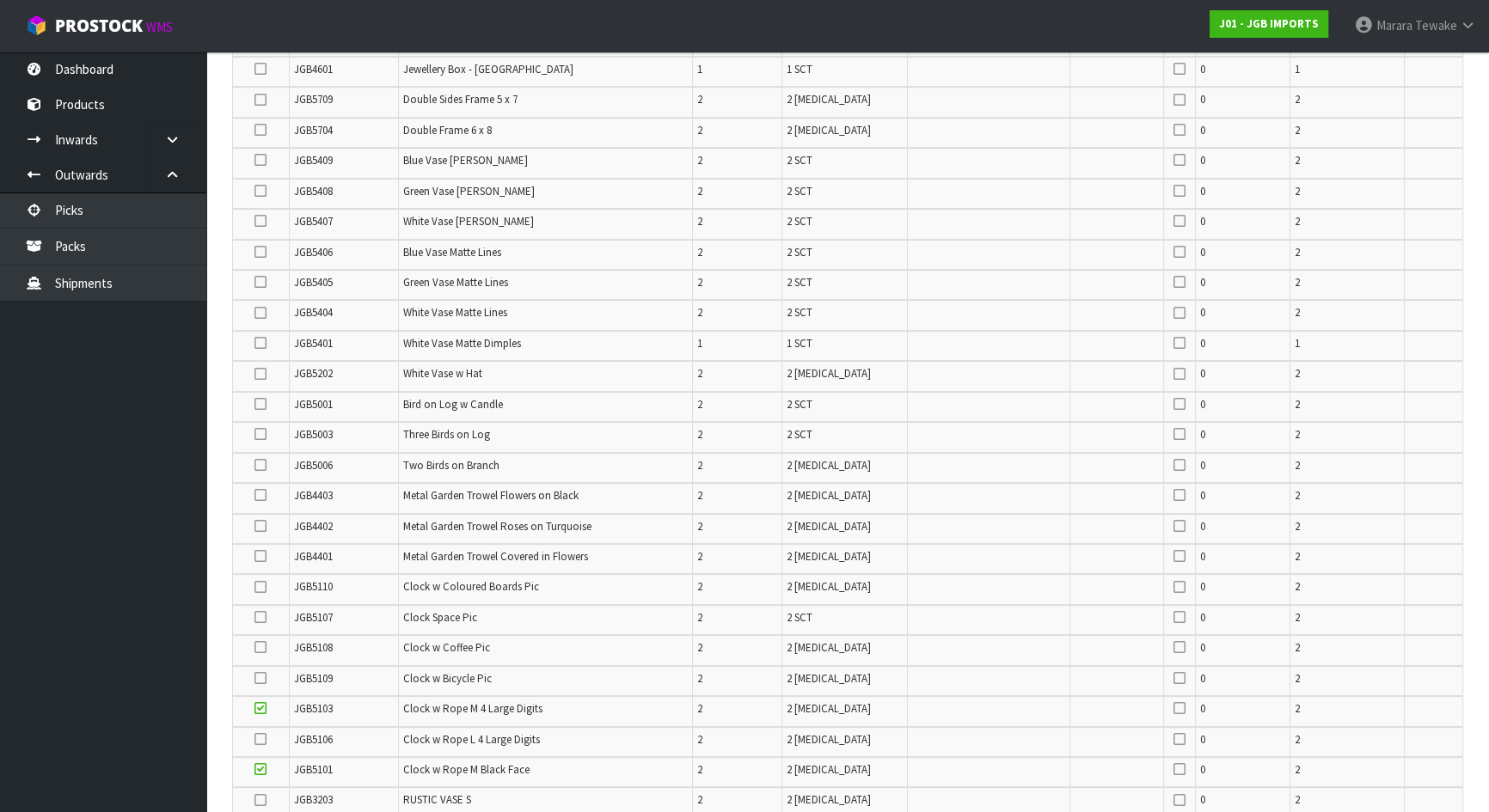
click at [257, 129] on icon at bounding box center [261, 129] width 12 height 1
click at [0, 0] on input "checkbox" at bounding box center [0, 0] width 0 height 0
click at [256, 129] on icon at bounding box center [261, 129] width 12 height 1
click at [0, 0] on input "checkbox" at bounding box center [0, 0] width 0 height 0
click at [261, 221] on icon at bounding box center [261, 221] width 12 height 1
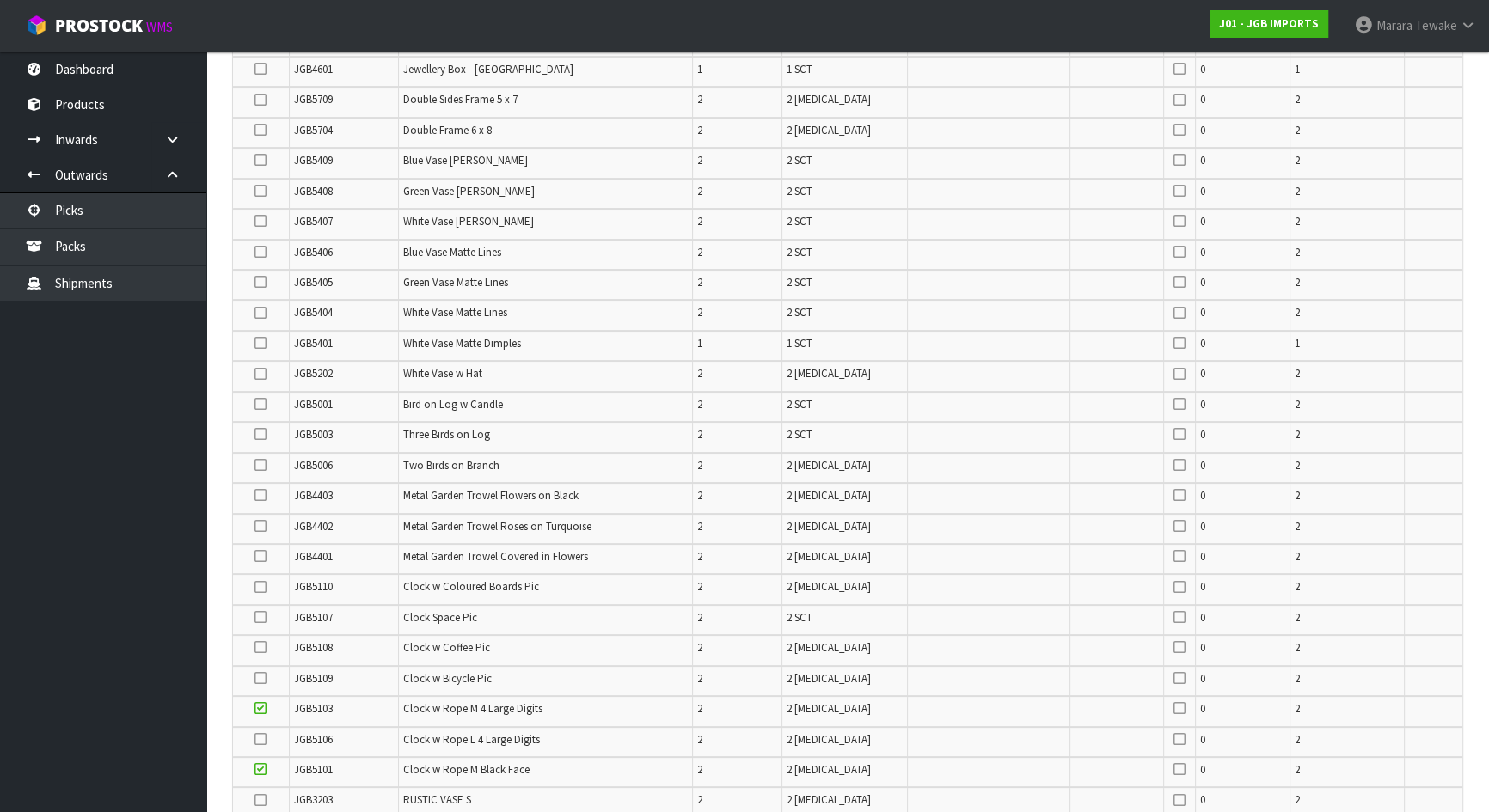
click at [0, 0] on input "checkbox" at bounding box center [0, 0] width 0 height 0
click at [264, 526] on icon at bounding box center [261, 526] width 12 height 1
click at [0, 0] on input "checkbox" at bounding box center [0, 0] width 0 height 0
click at [263, 556] on icon at bounding box center [261, 556] width 12 height 1
click at [0, 0] on input "checkbox" at bounding box center [0, 0] width 0 height 0
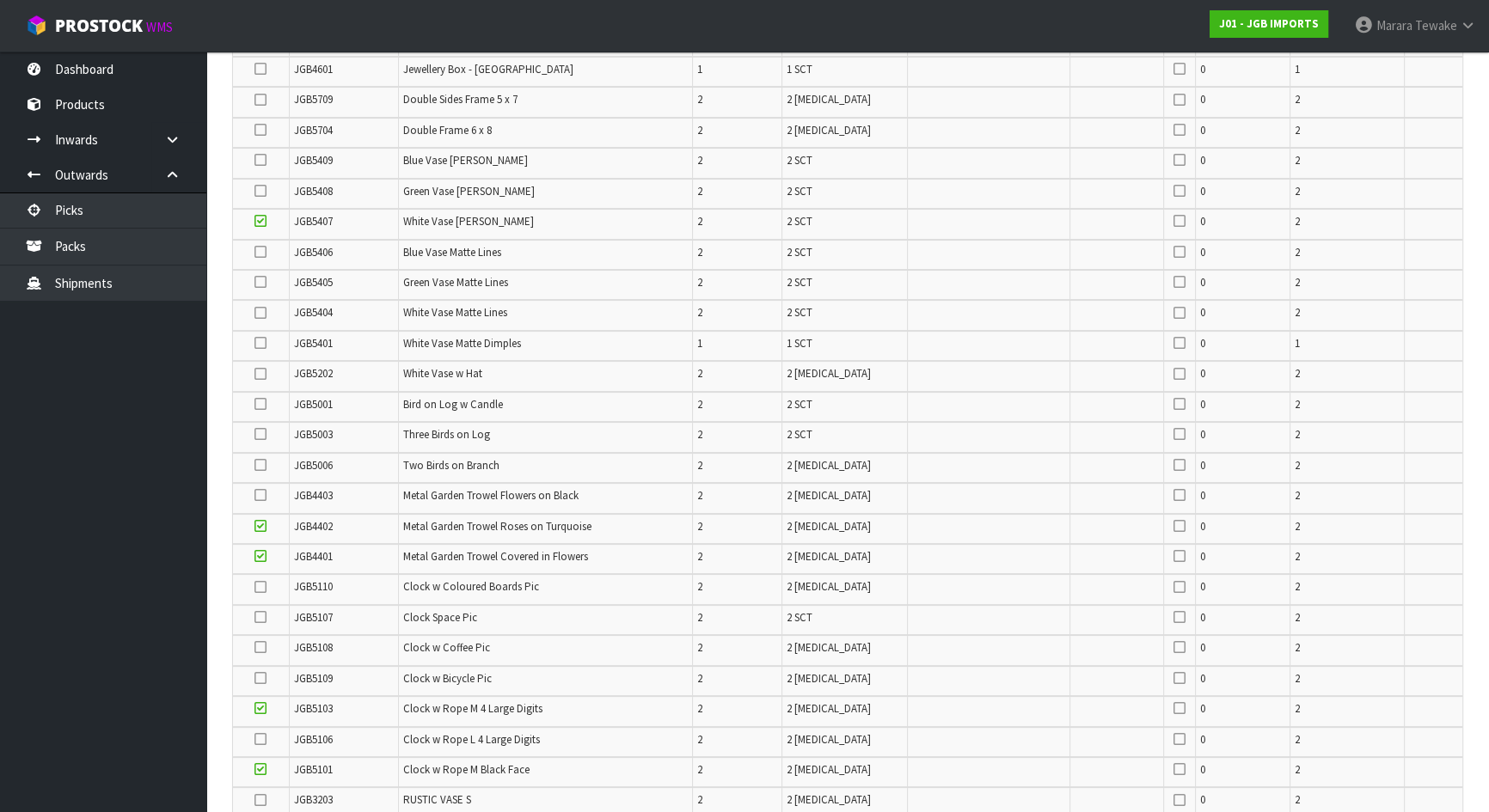
click at [253, 490] on td at bounding box center [261, 498] width 55 height 30
click at [261, 495] on icon at bounding box center [261, 495] width 12 height 1
click at [0, 0] on input "checkbox" at bounding box center [0, 0] width 0 height 0
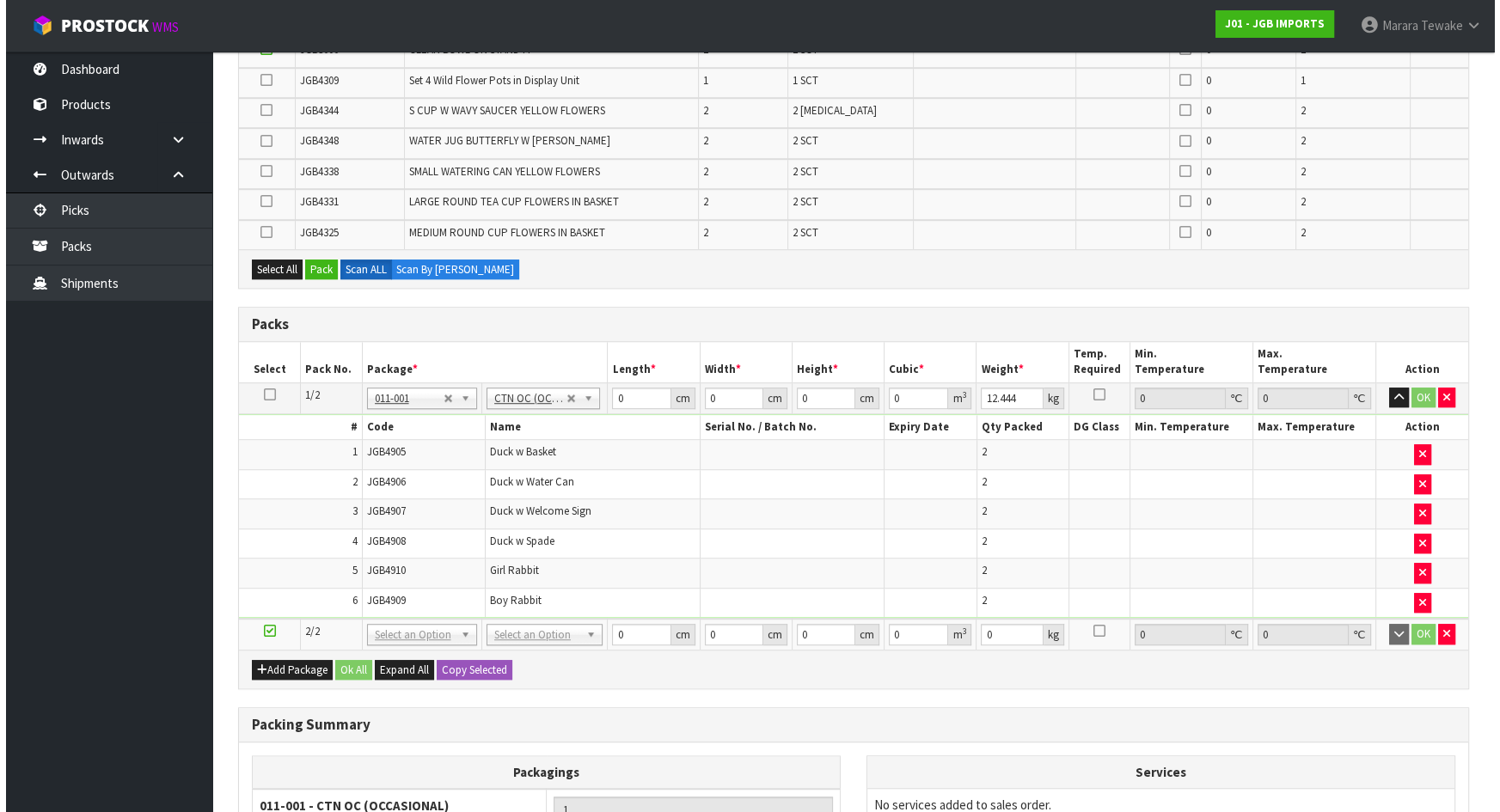
scroll to position [1061, 0]
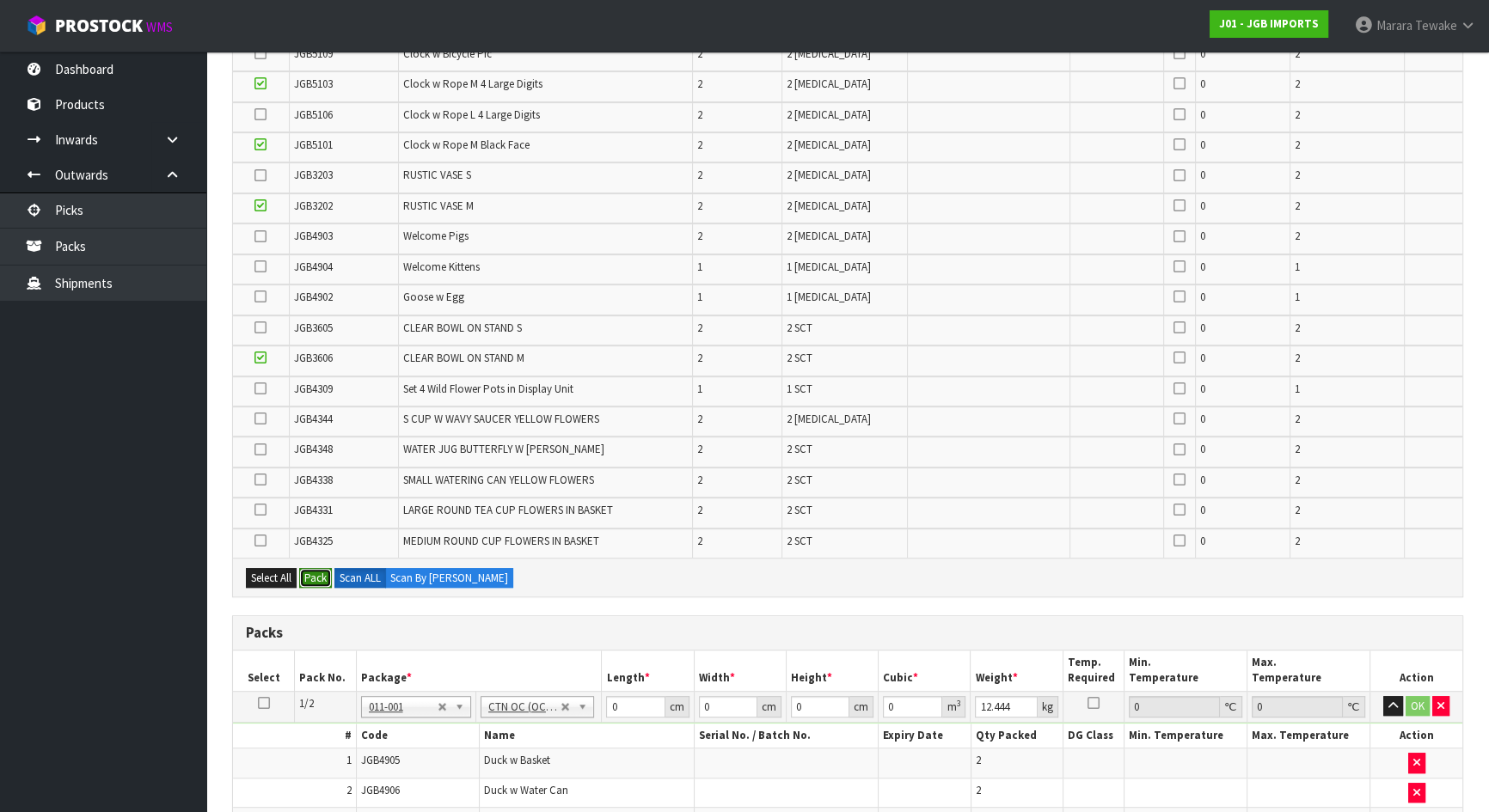
click at [314, 570] on button "Pack" at bounding box center [316, 578] width 33 height 20
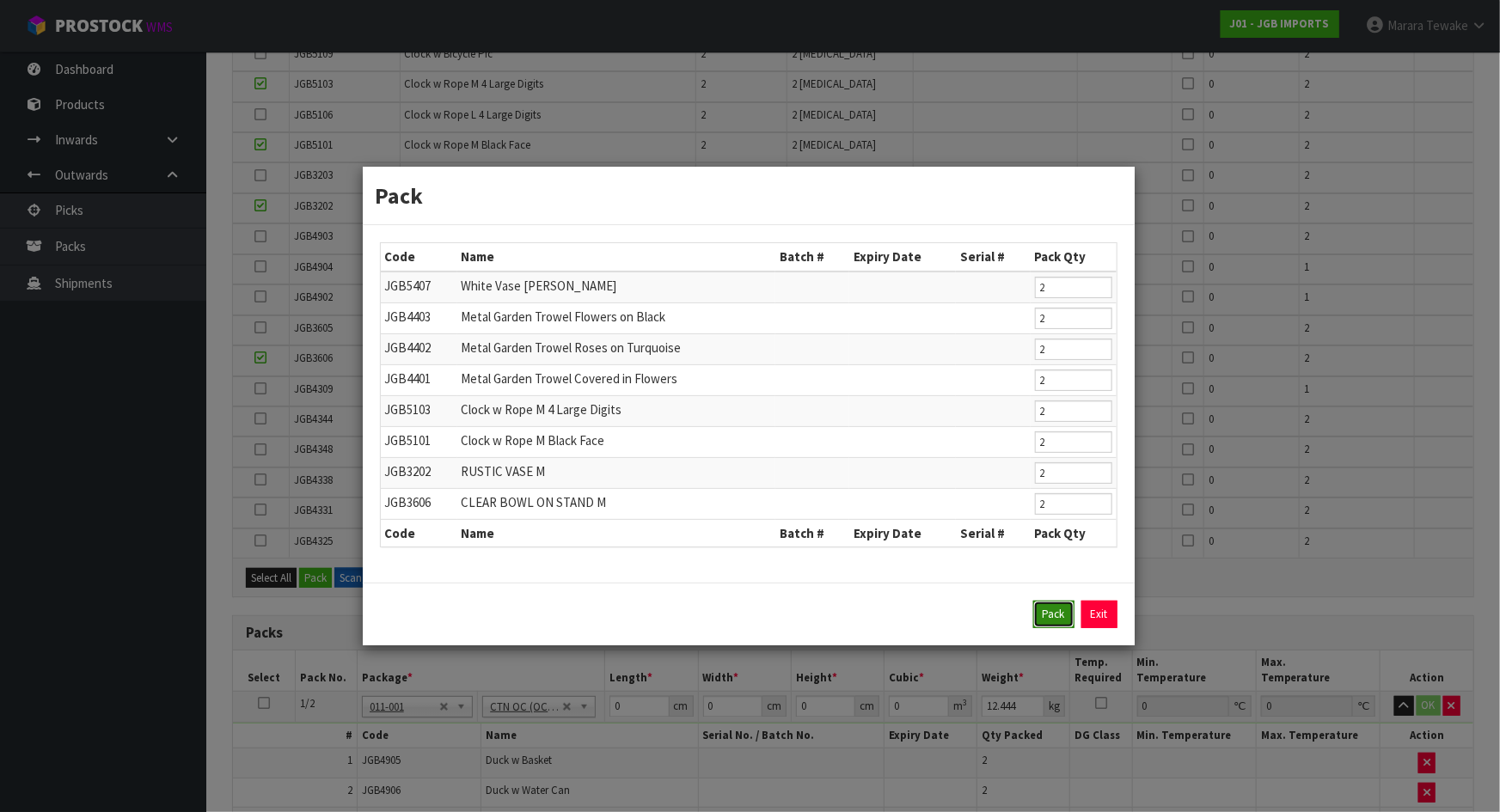
click at [1052, 618] on button "Pack" at bounding box center [1054, 615] width 41 height 27
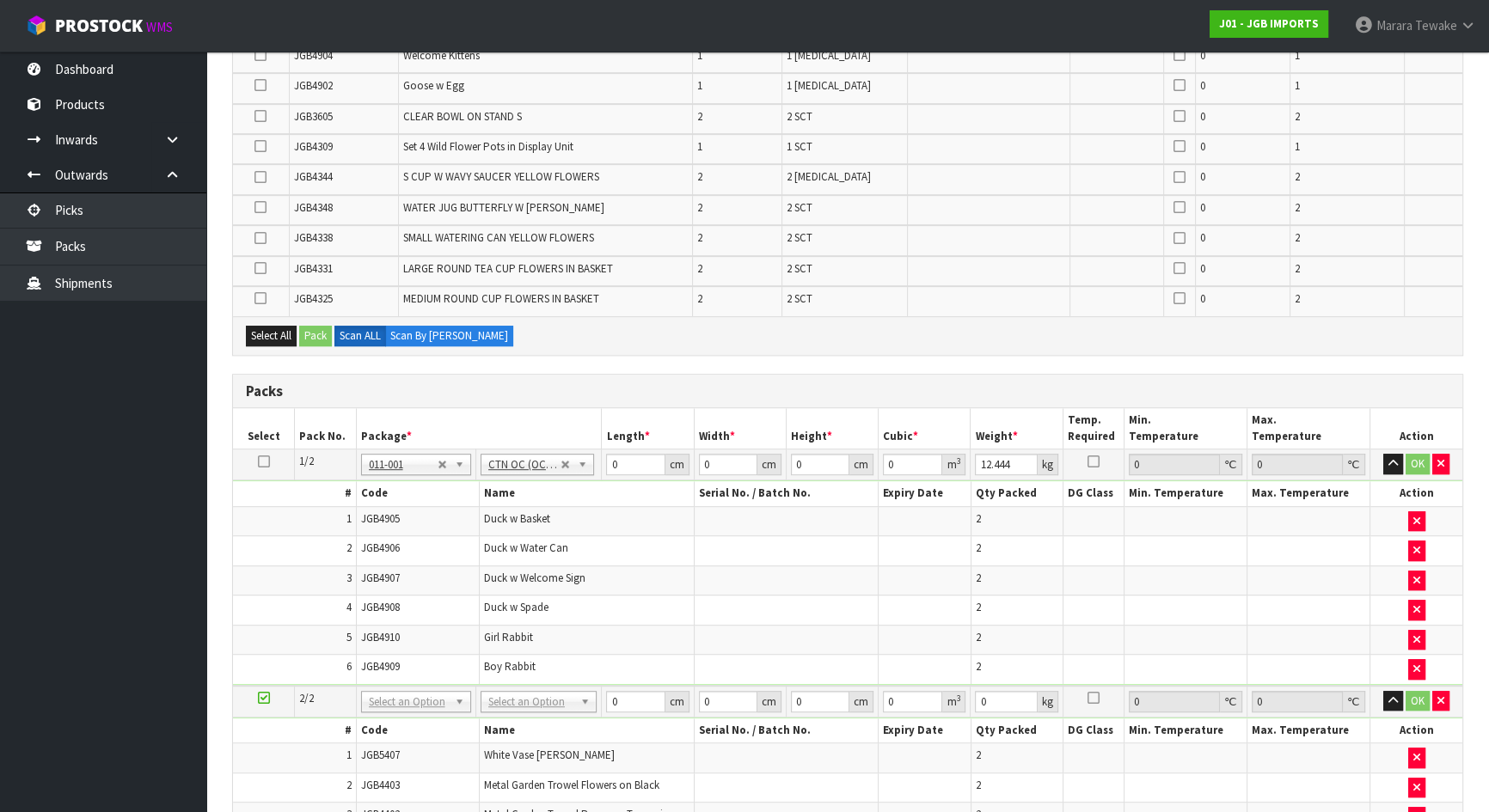
scroll to position [1487, 0]
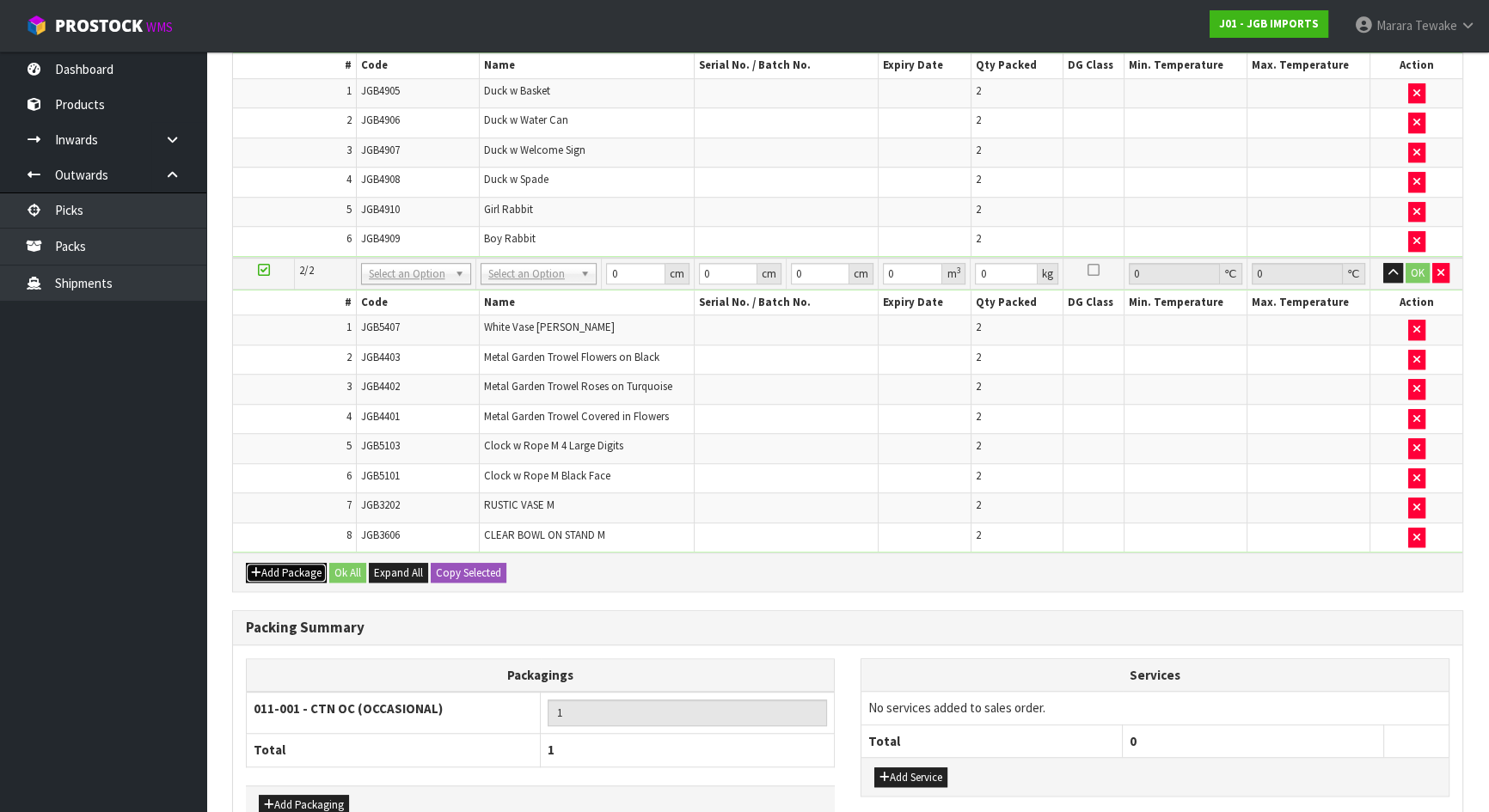
click at [280, 563] on button "Add Package" at bounding box center [286, 573] width 81 height 20
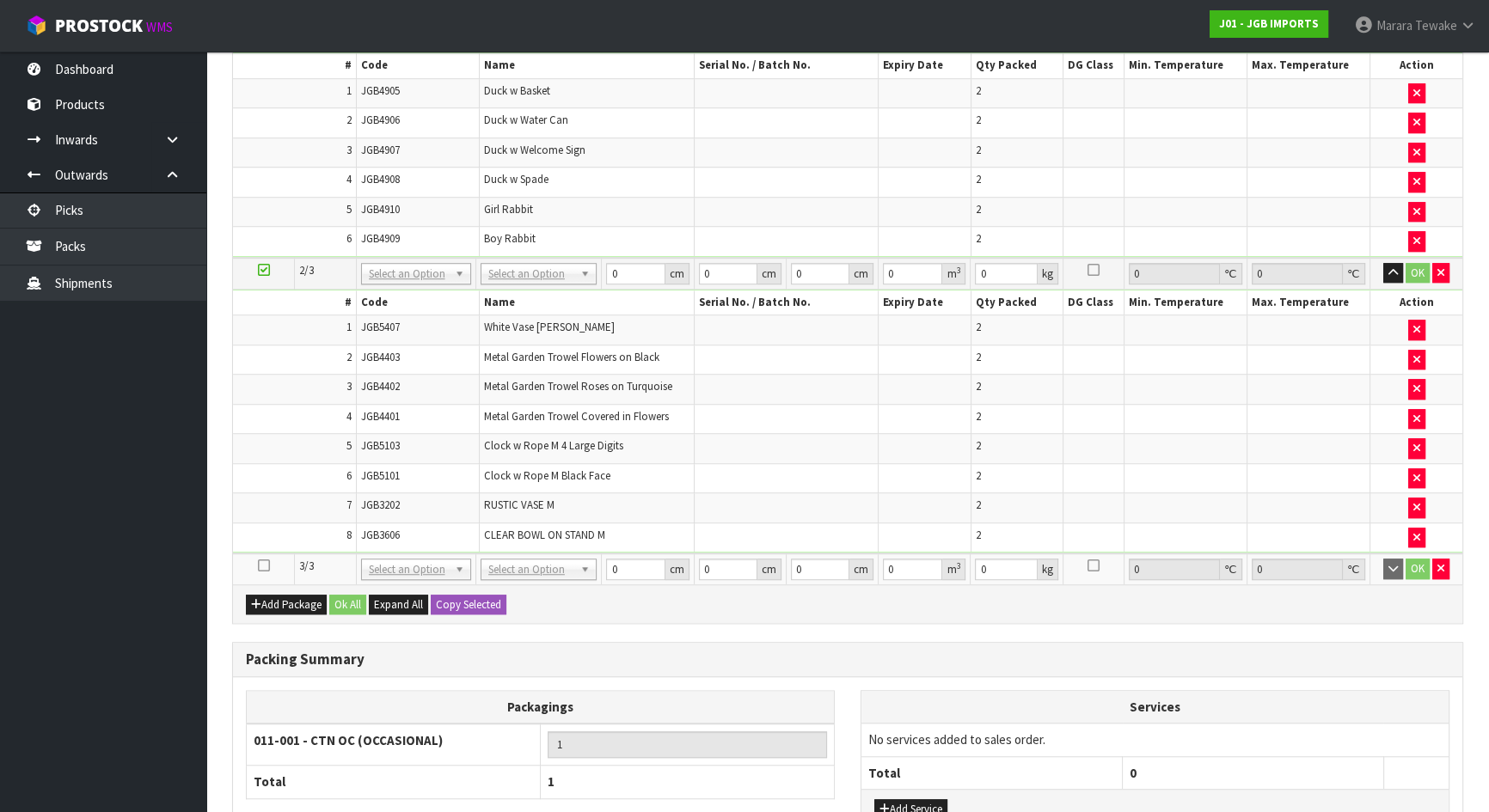
click at [266, 566] on icon at bounding box center [264, 566] width 12 height 1
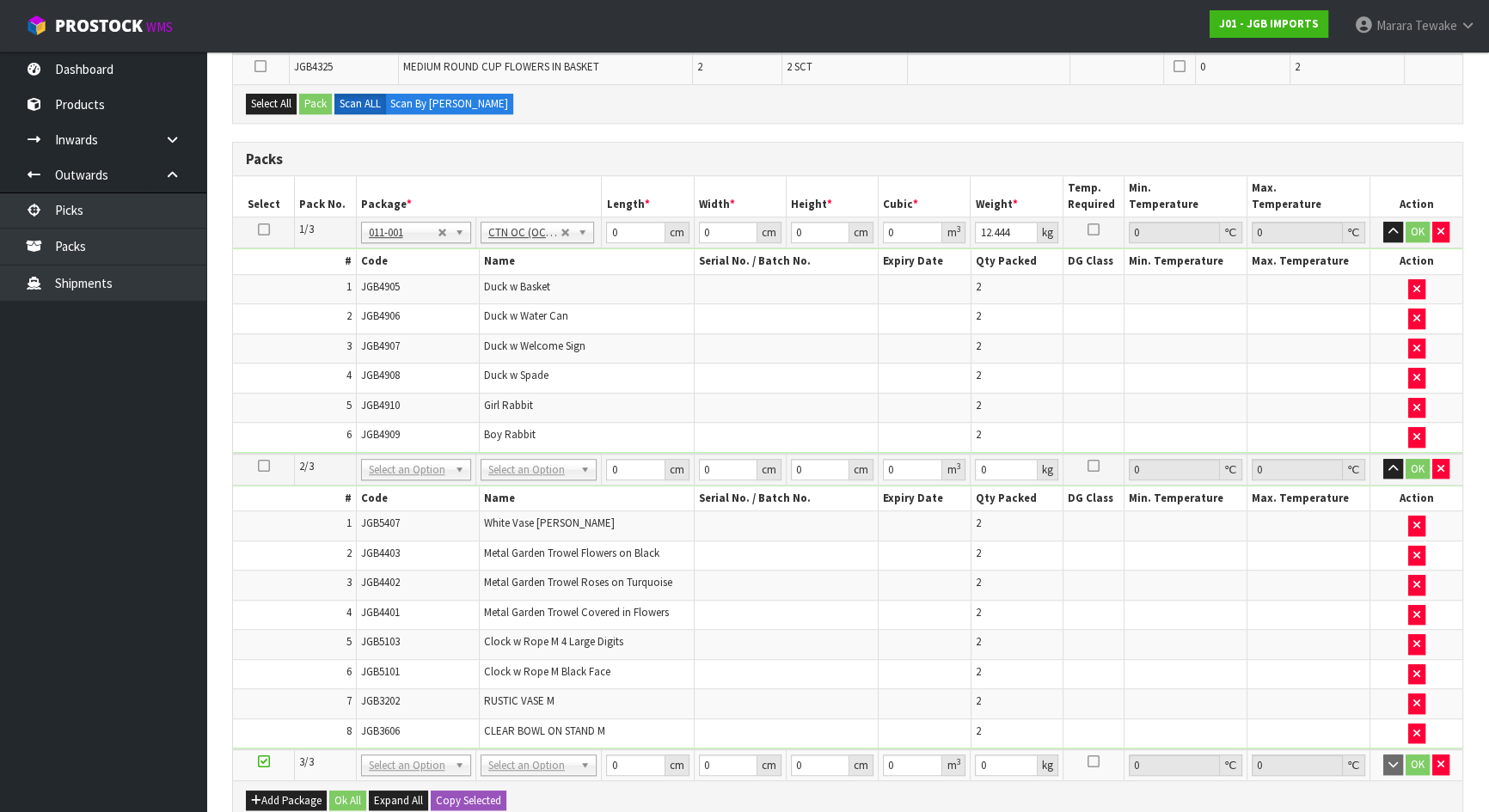
scroll to position [1066, 0]
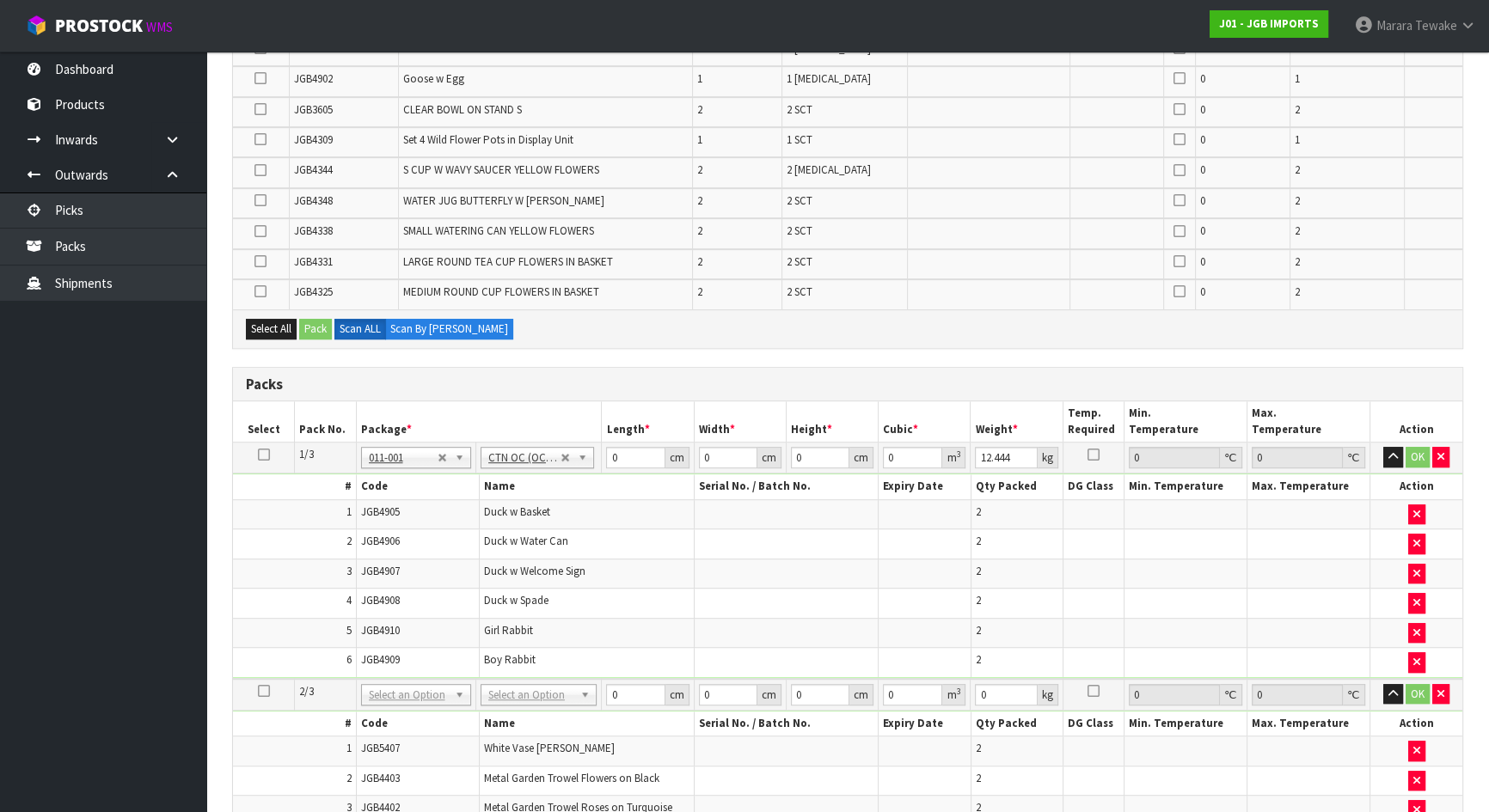
click at [260, 253] on td at bounding box center [261, 264] width 55 height 30
click at [260, 262] on icon at bounding box center [261, 262] width 12 height 1
click at [0, 0] on input "checkbox" at bounding box center [0, 0] width 0 height 0
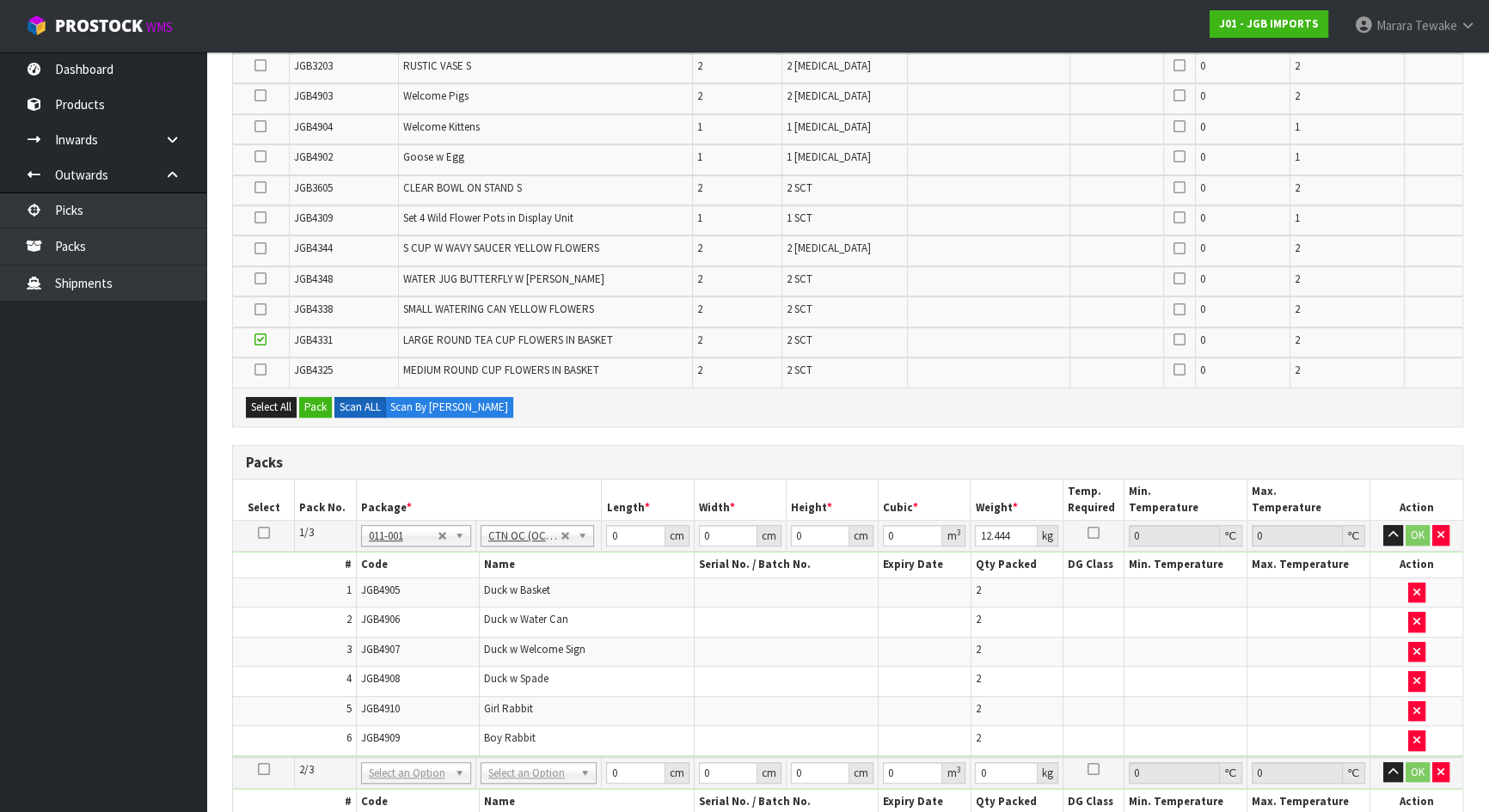
scroll to position [98, 0]
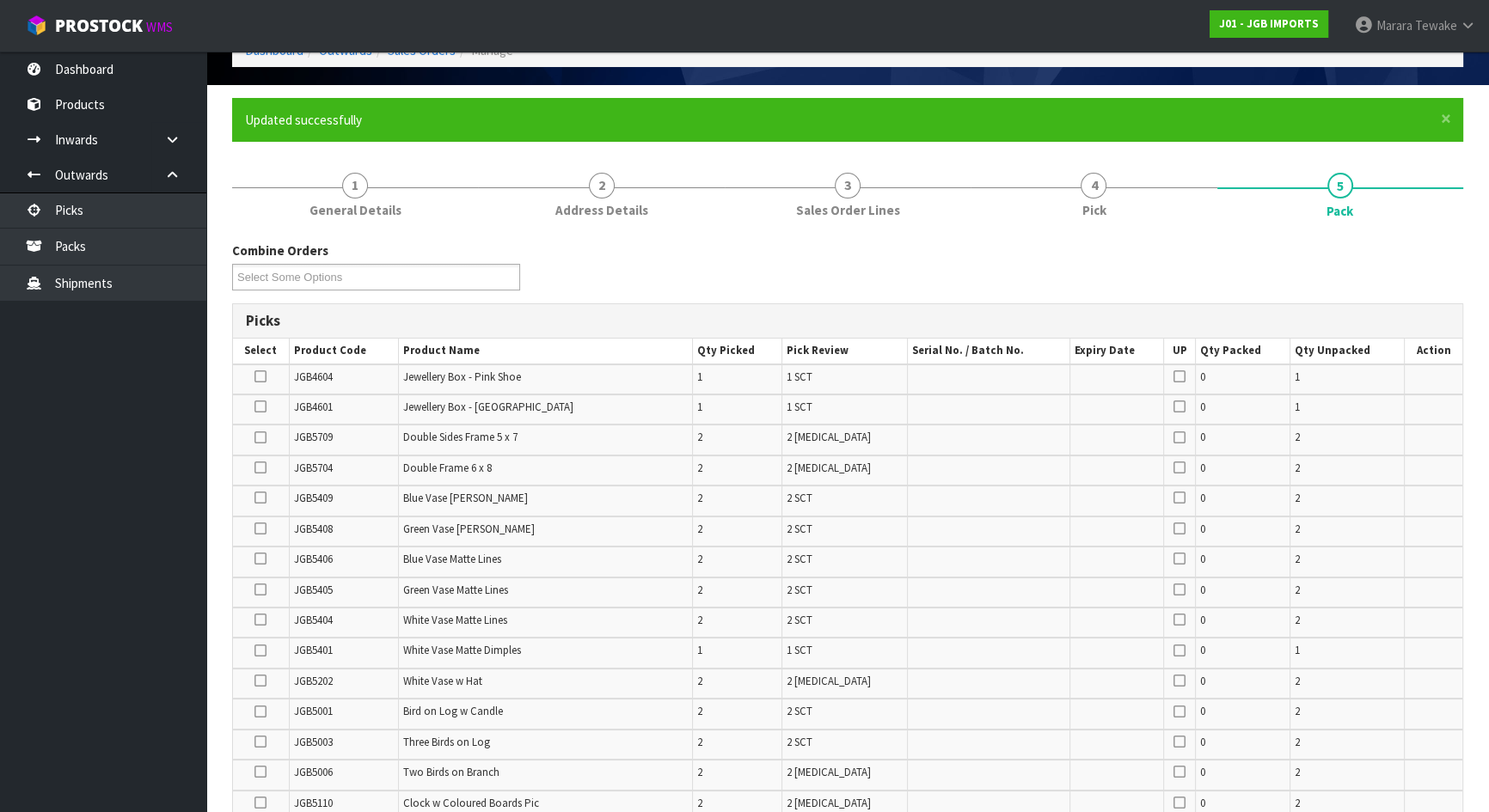
click at [258, 406] on icon at bounding box center [261, 406] width 12 height 1
click at [0, 0] on input "checkbox" at bounding box center [0, 0] width 0 height 0
click at [260, 377] on icon at bounding box center [261, 376] width 12 height 1
click at [0, 0] on input "checkbox" at bounding box center [0, 0] width 0 height 0
click at [264, 717] on icon at bounding box center [261, 742] width 12 height 1
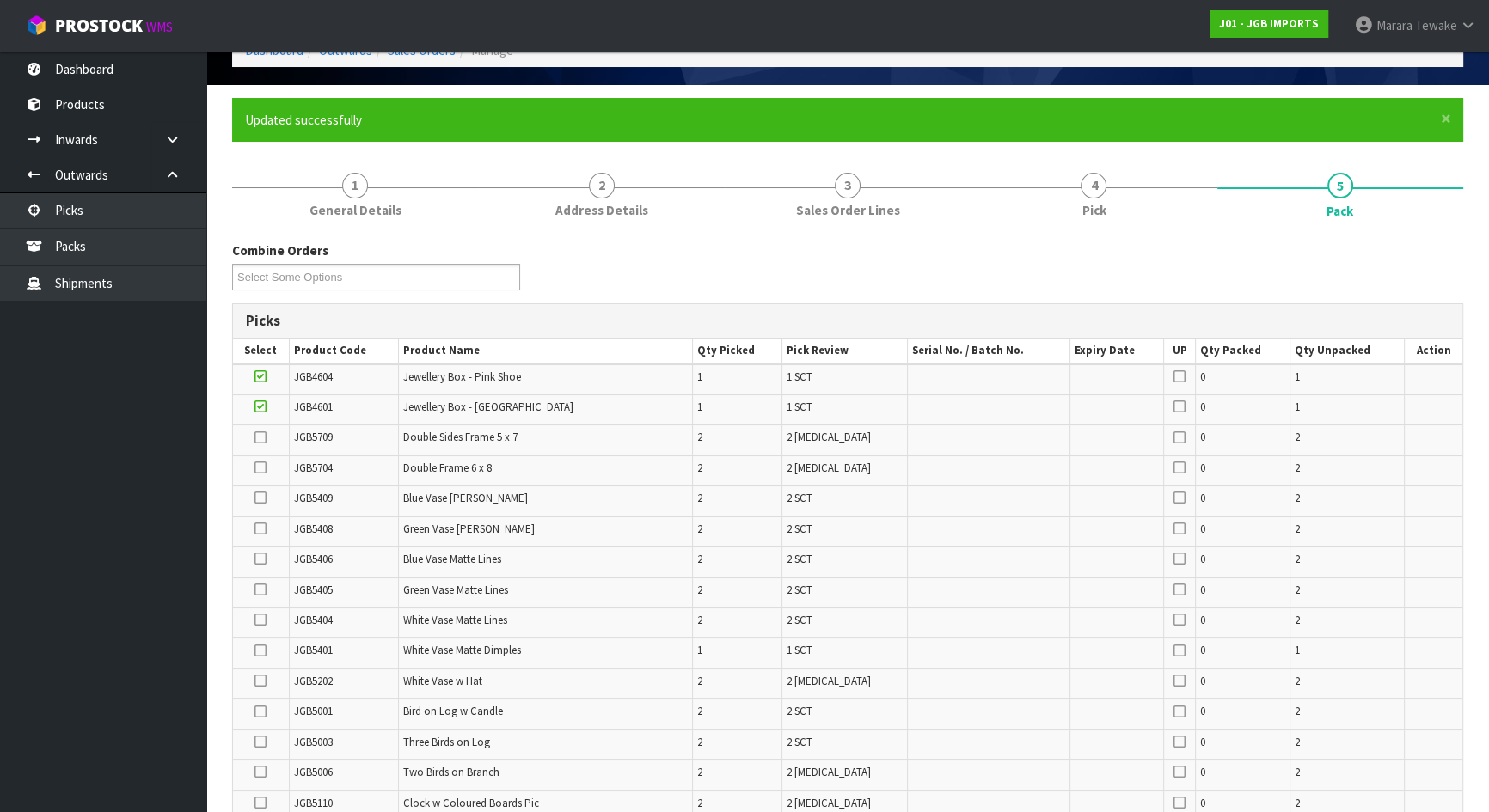
click at [0, 0] on input "checkbox" at bounding box center [0, 0] width 0 height 0
click at [259, 651] on icon at bounding box center [261, 651] width 12 height 1
click at [0, 0] on input "checkbox" at bounding box center [0, 0] width 0 height 0
click at [259, 651] on icon at bounding box center [261, 651] width 12 height 1
click at [0, 0] on input "checkbox" at bounding box center [0, 0] width 0 height 0
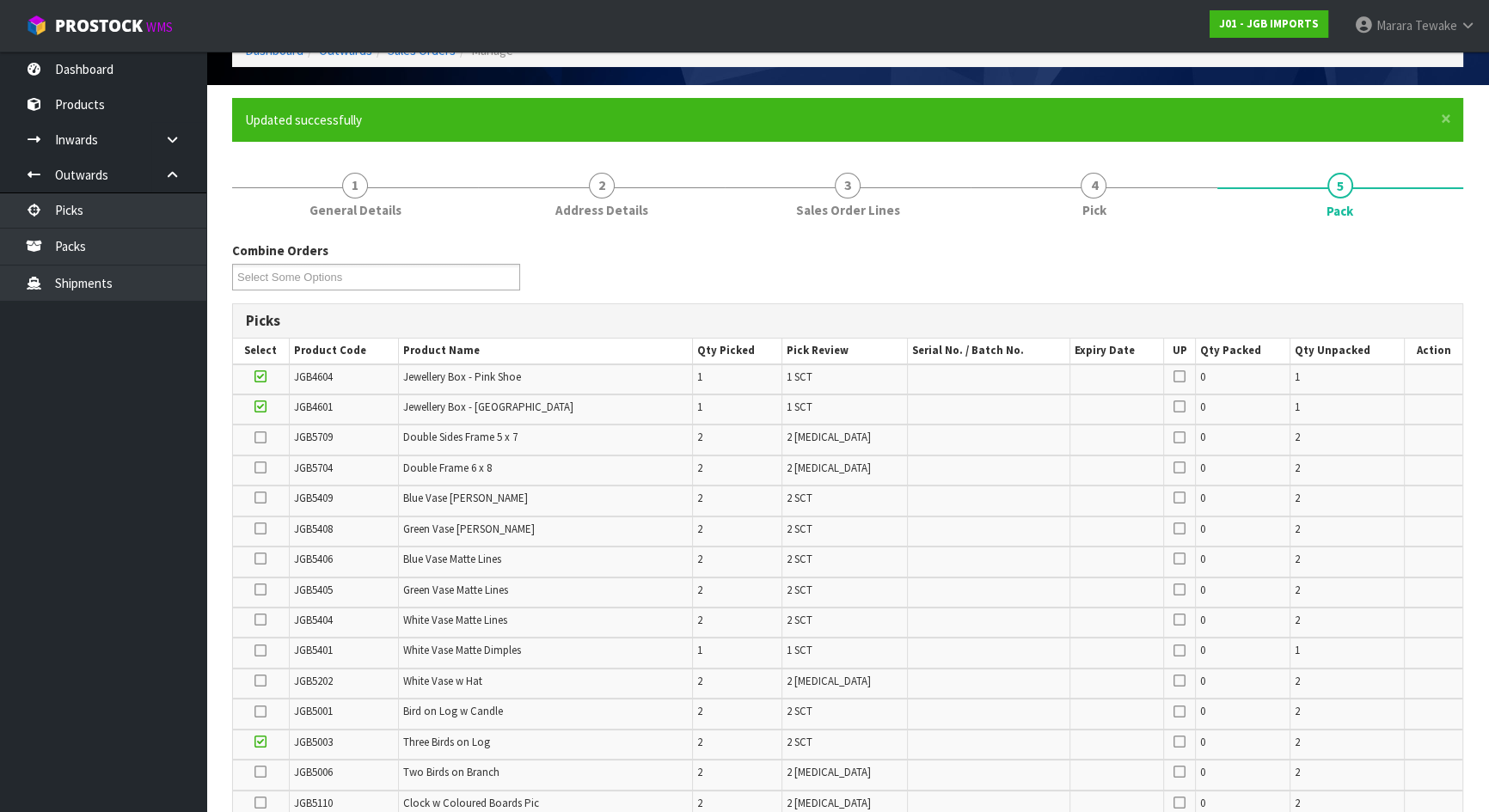
scroll to position [522, 0]
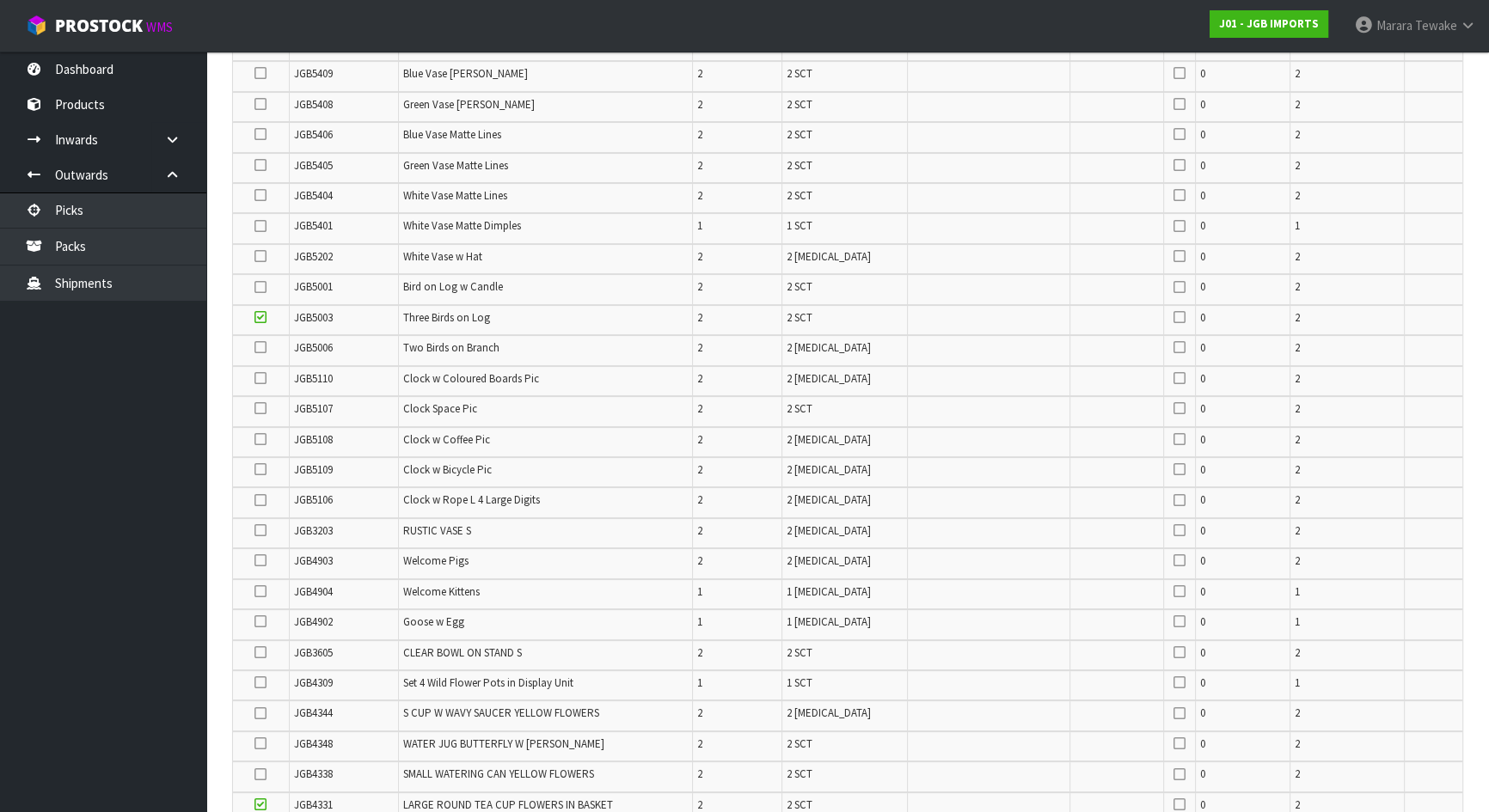
click at [262, 501] on icon at bounding box center [261, 500] width 12 height 1
click at [0, 0] on input "checkbox" at bounding box center [0, 0] width 0 height 0
drag, startPoint x: 275, startPoint y: 493, endPoint x: 63, endPoint y: 470, distance: 213.2
click at [60, 470] on ul "Dashboard Products Categories Serial Numbers Kitsets Packagings Inwards Purchas…" at bounding box center [103, 432] width 206 height 760
click at [263, 226] on icon at bounding box center [261, 226] width 12 height 1
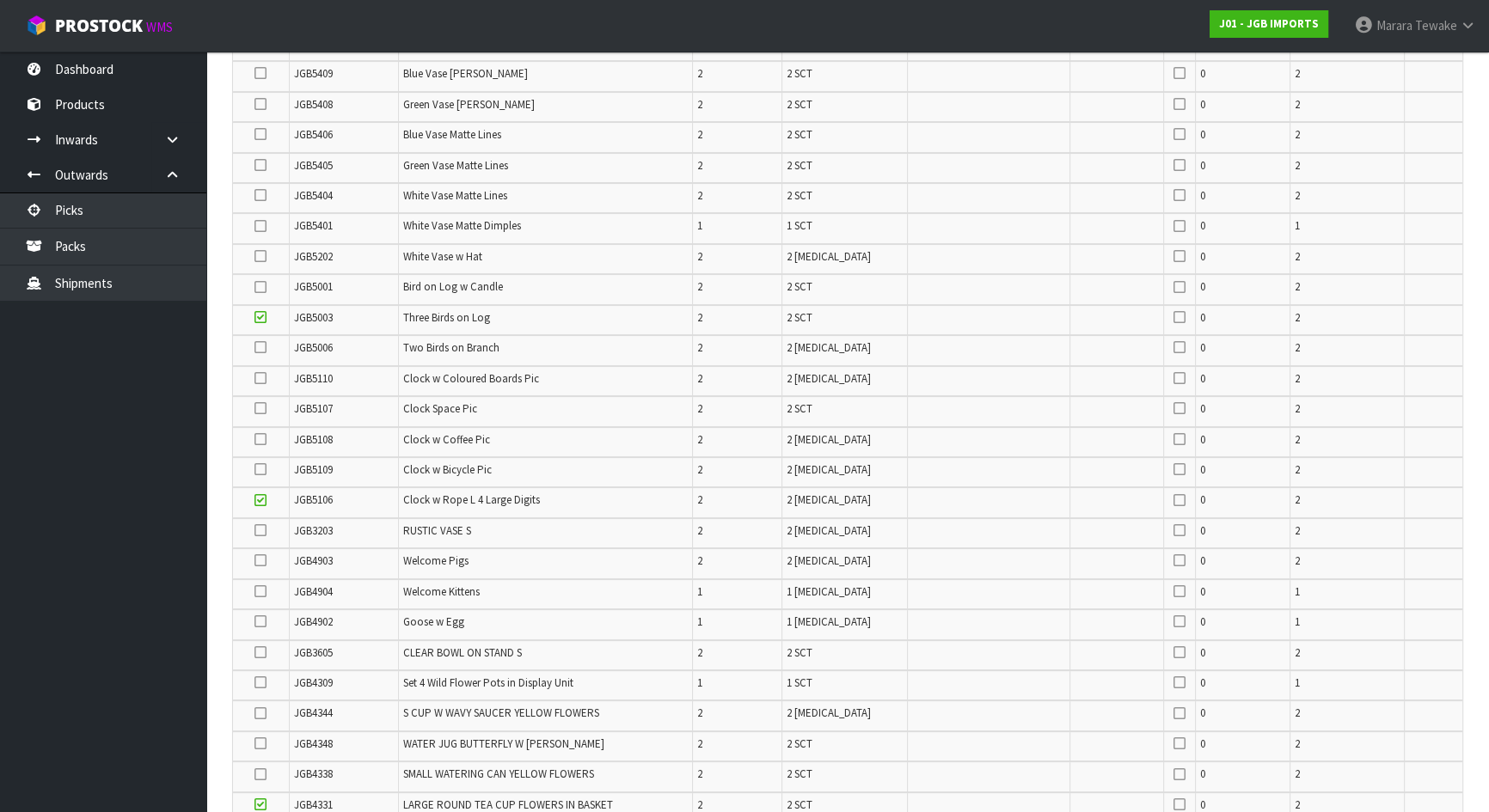
click at [0, 0] on input "checkbox" at bounding box center [0, 0] width 0 height 0
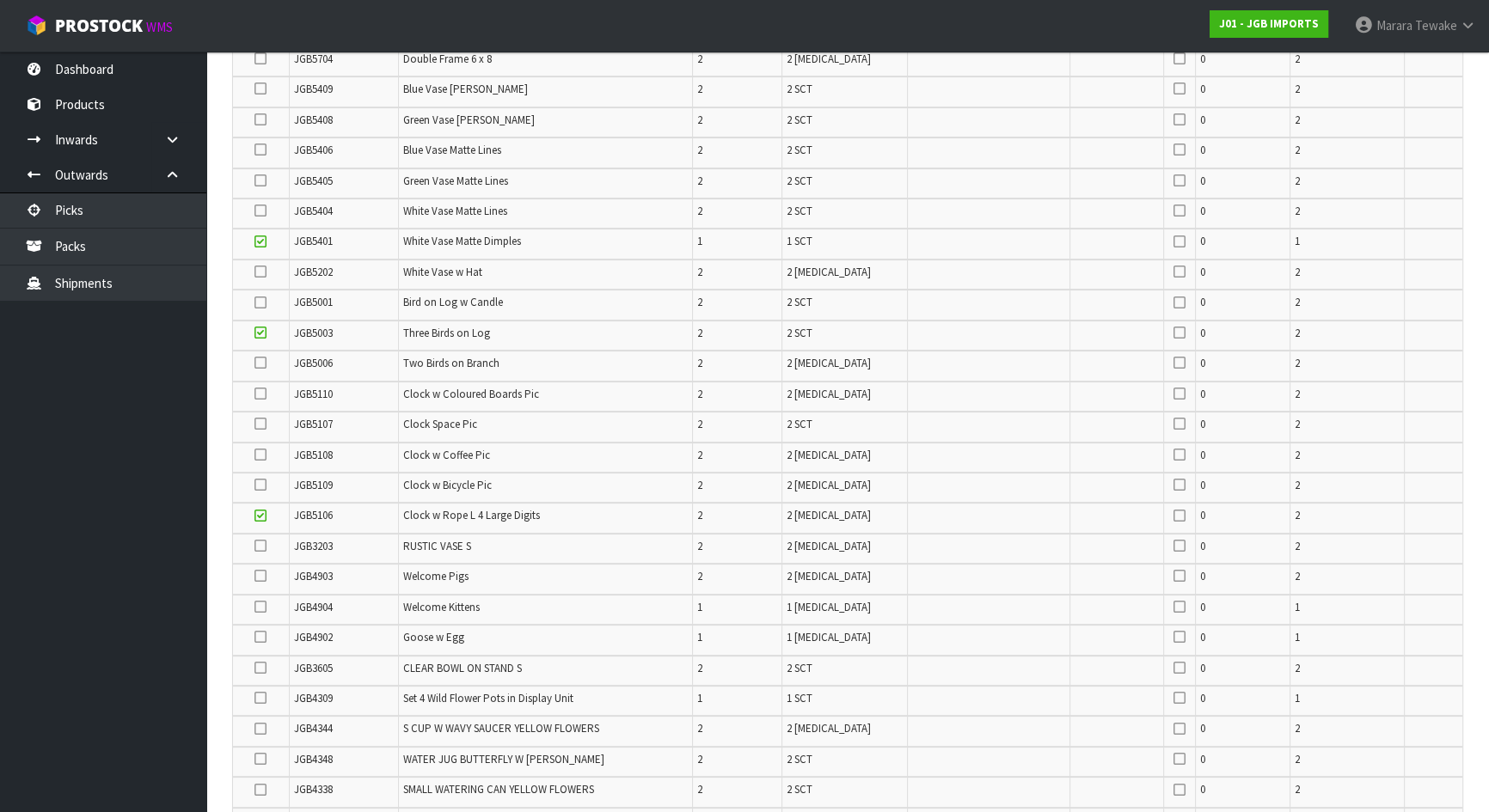
scroll to position [367, 0]
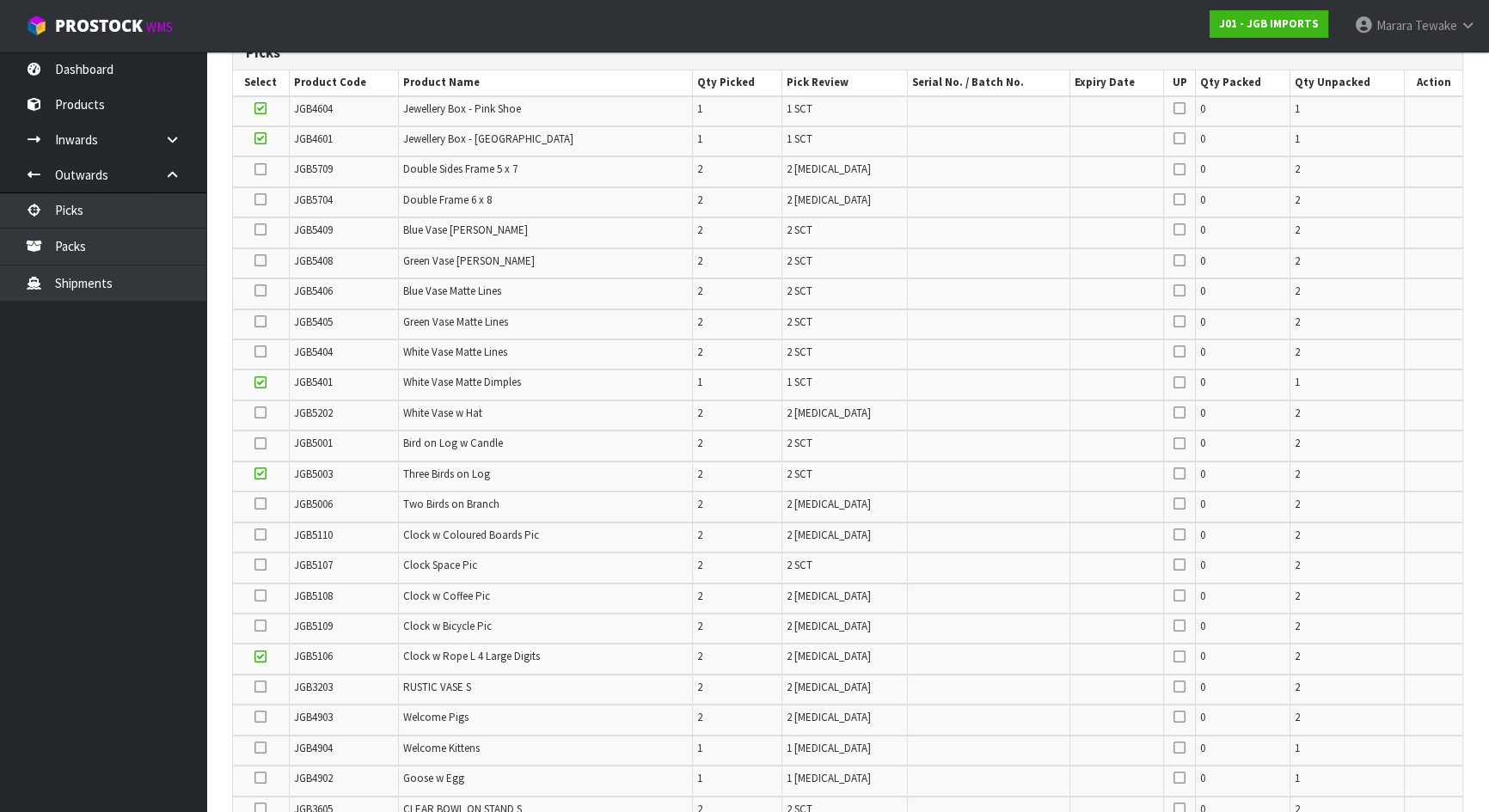
click at [264, 322] on icon at bounding box center [261, 322] width 12 height 1
click at [0, 0] on input "checkbox" at bounding box center [0, 0] width 0 height 0
click at [260, 199] on icon at bounding box center [261, 199] width 12 height 1
click at [0, 0] on input "checkbox" at bounding box center [0, 0] width 0 height 0
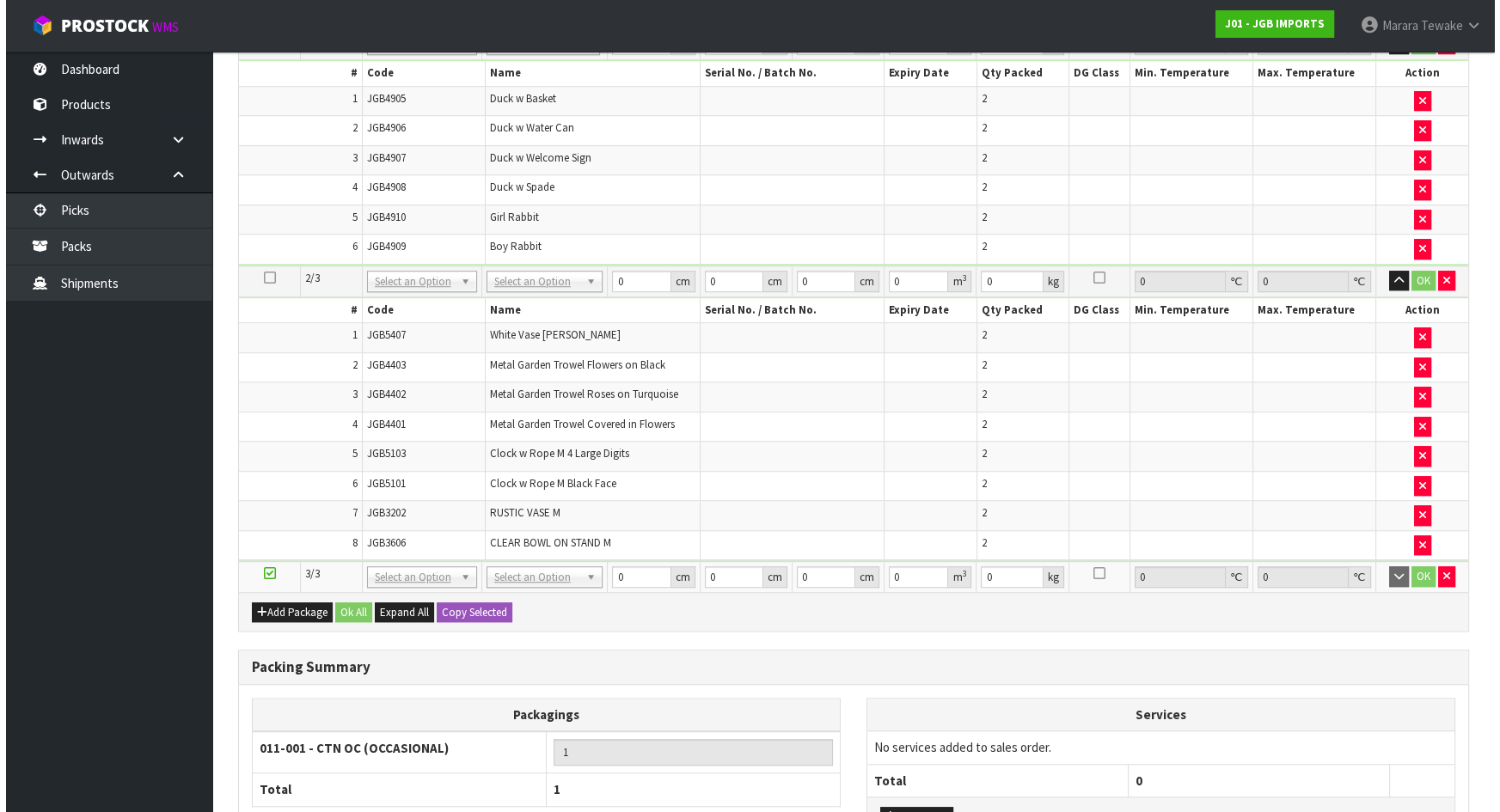
scroll to position [1221, 0]
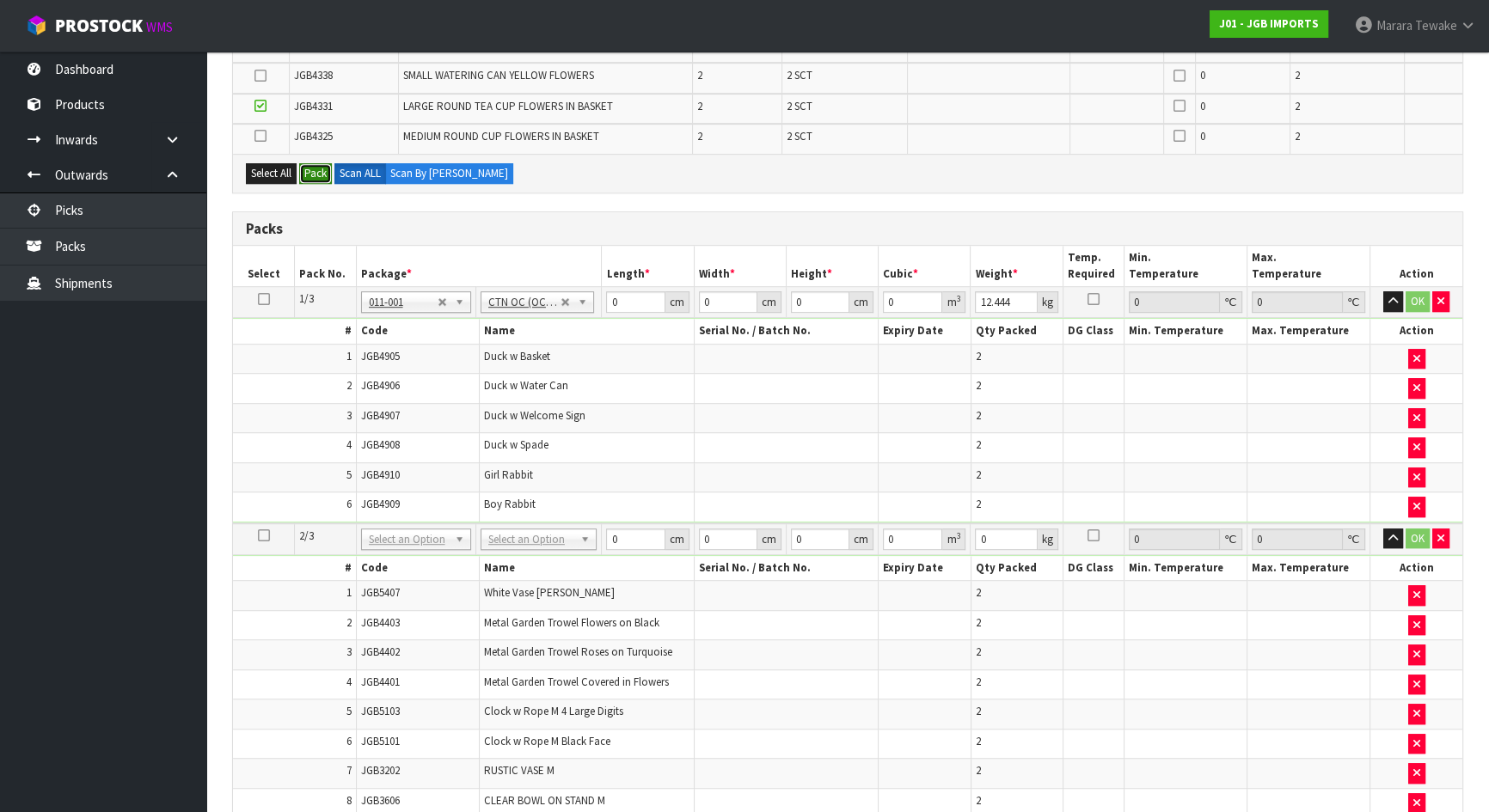
click at [318, 170] on button "Pack" at bounding box center [316, 173] width 33 height 20
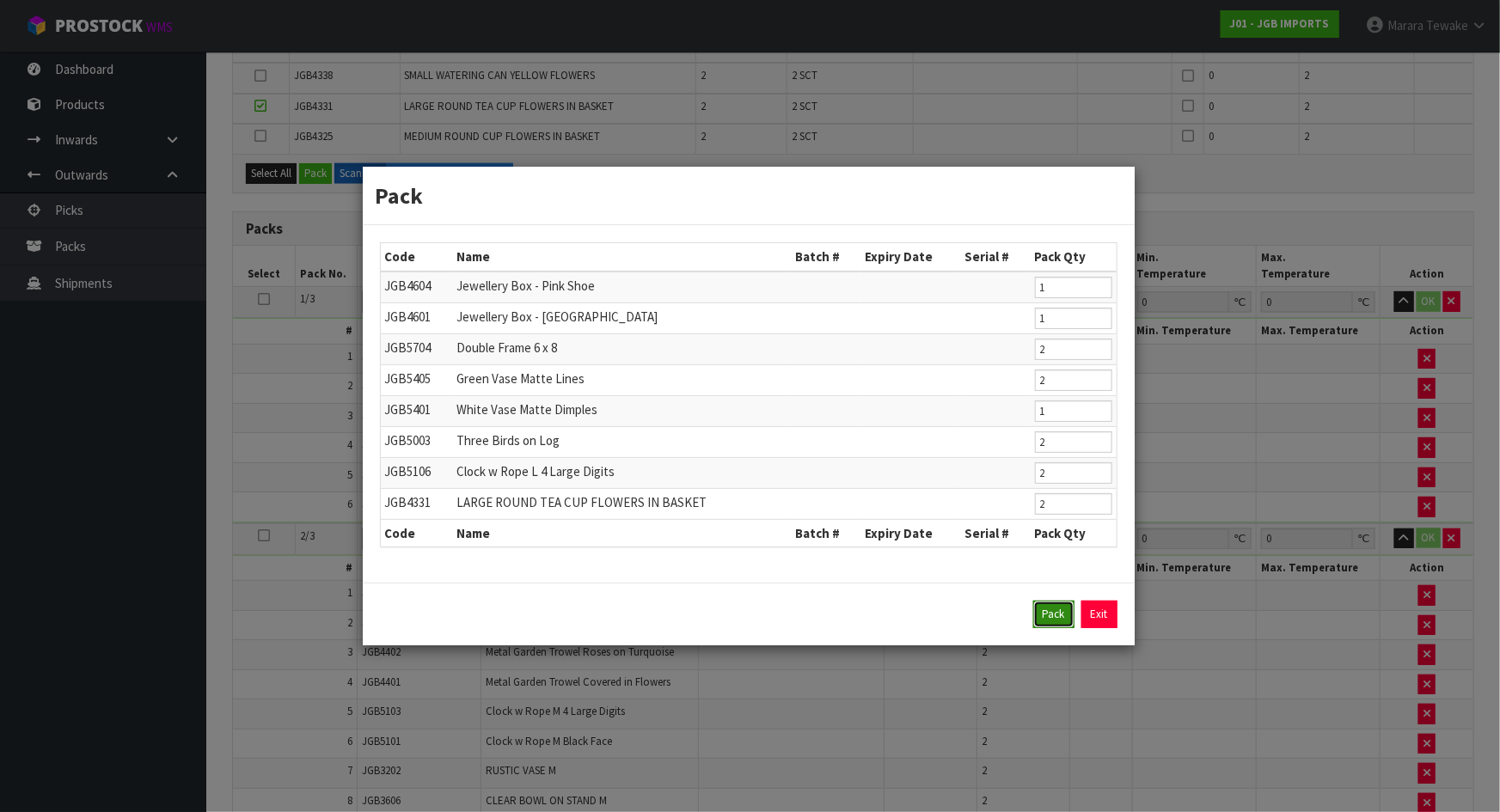
click at [1057, 617] on button "Pack" at bounding box center [1054, 615] width 41 height 27
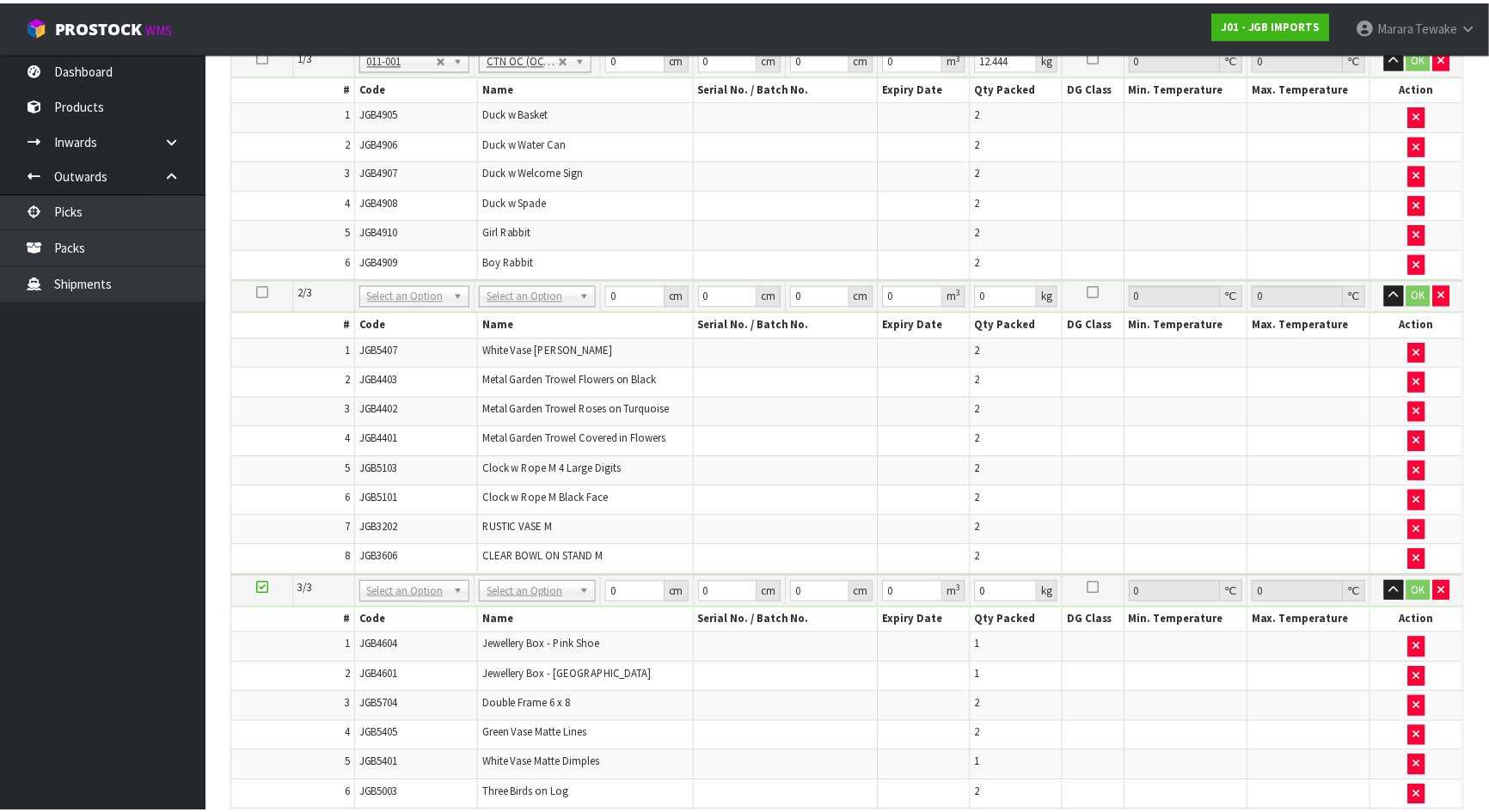
scroll to position [1009, 0]
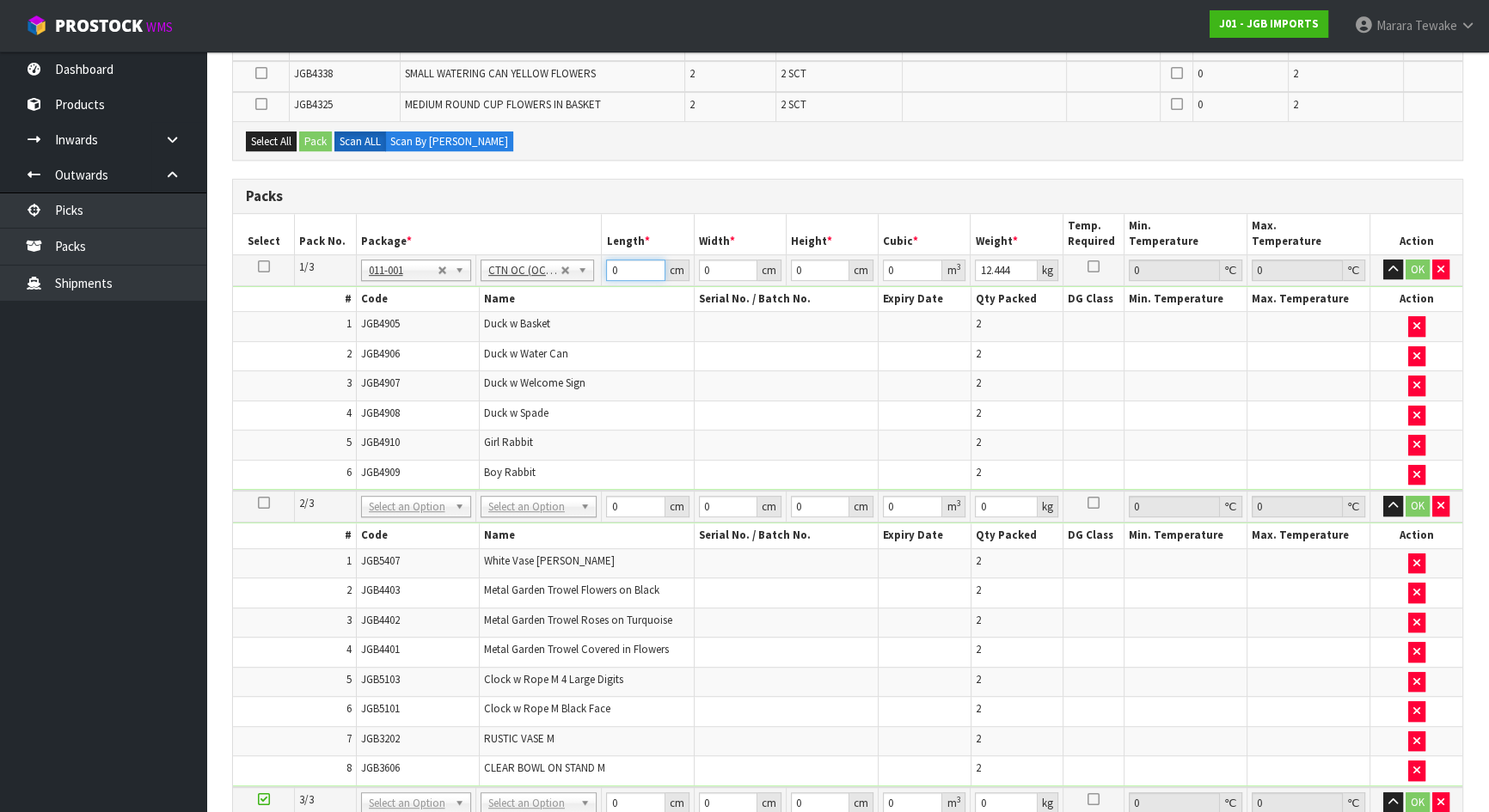
drag, startPoint x: 623, startPoint y: 270, endPoint x: 588, endPoint y: 241, distance: 45.5
click at [590, 255] on tr "1/3 NONE 007-001 007-002 007-004 007-009 007-013 007-014 007-015 007-017 007-01…" at bounding box center [848, 270] width 1229 height 31
type input "1"
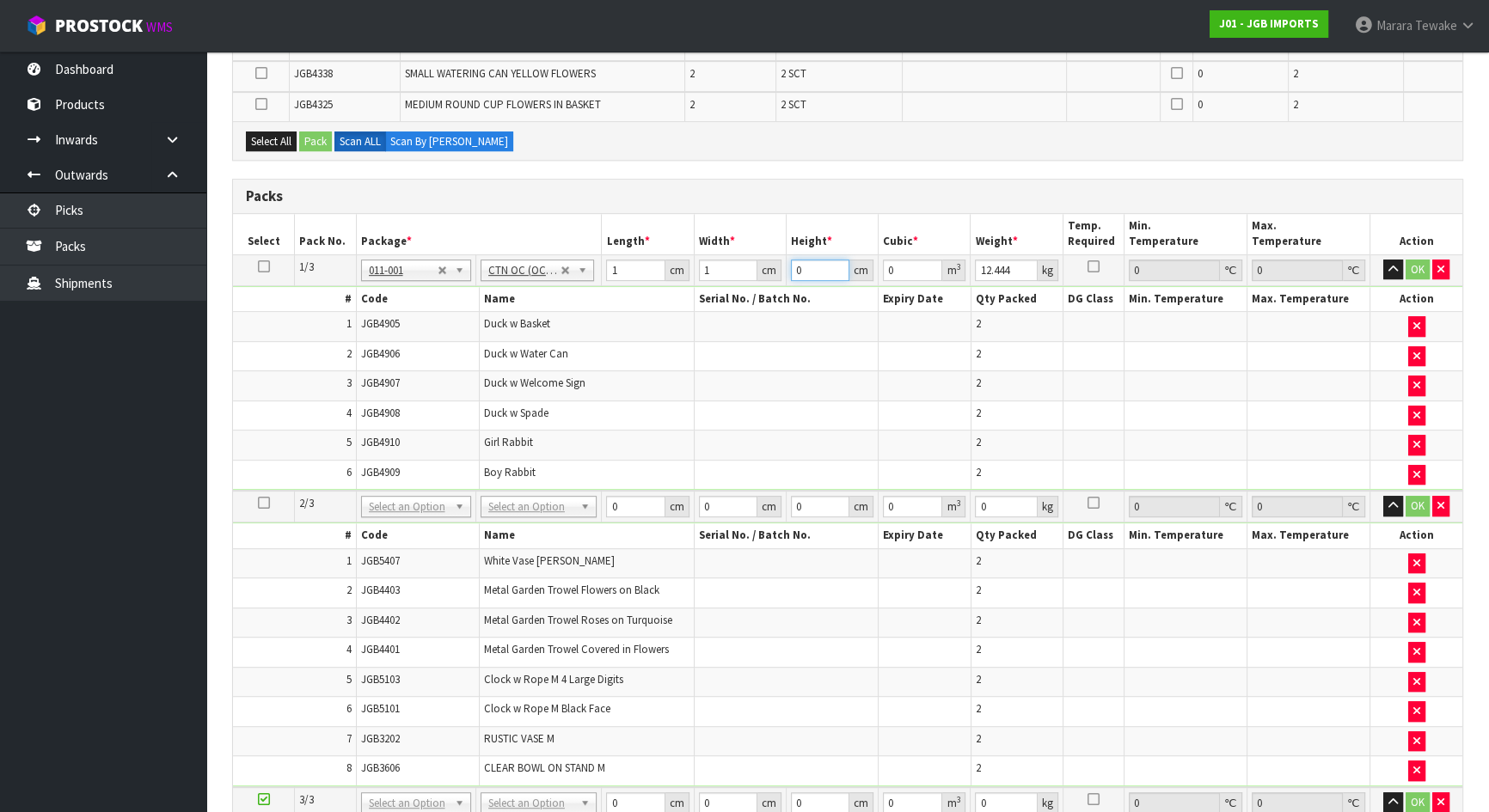
type input "0.000001"
type input "1"
click at [266, 266] on icon at bounding box center [264, 266] width 12 height 1
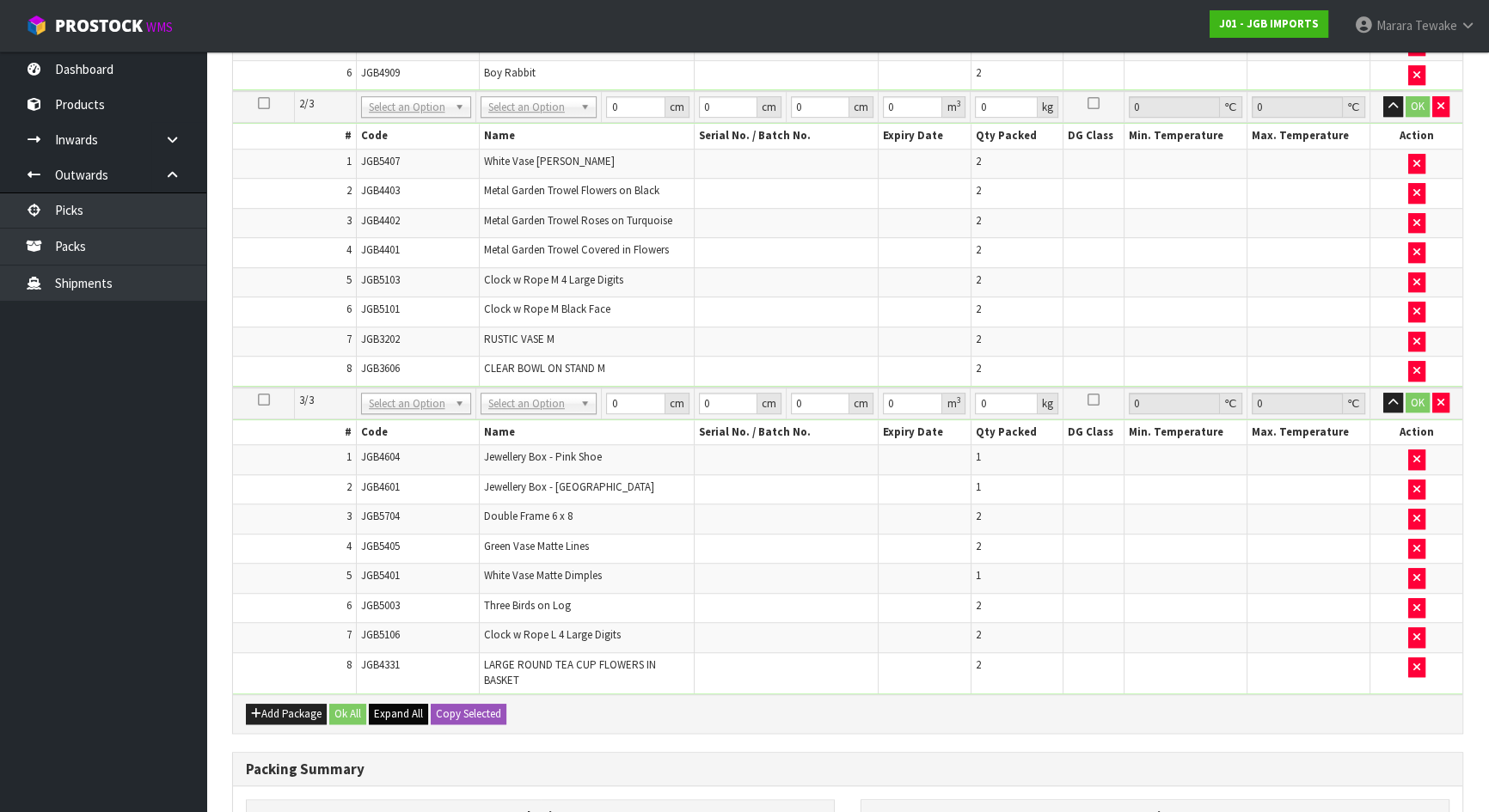
scroll to position [1635, 0]
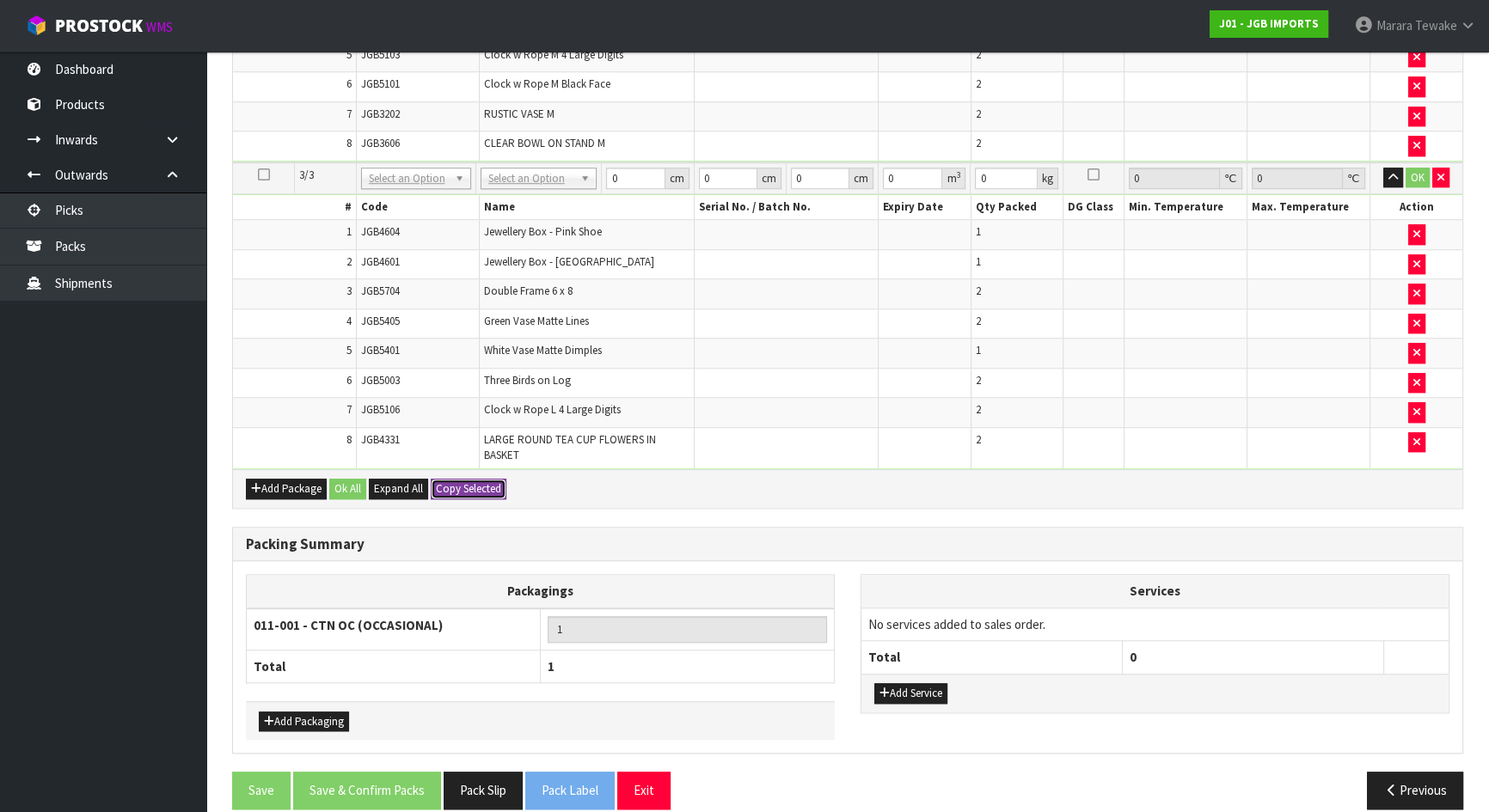
click at [488, 485] on button "Copy Selected" at bounding box center [469, 488] width 76 height 20
click at [488, 485] on button "Confirm Copy Selected" at bounding box center [487, 488] width 114 height 20
type input "3"
type input "1"
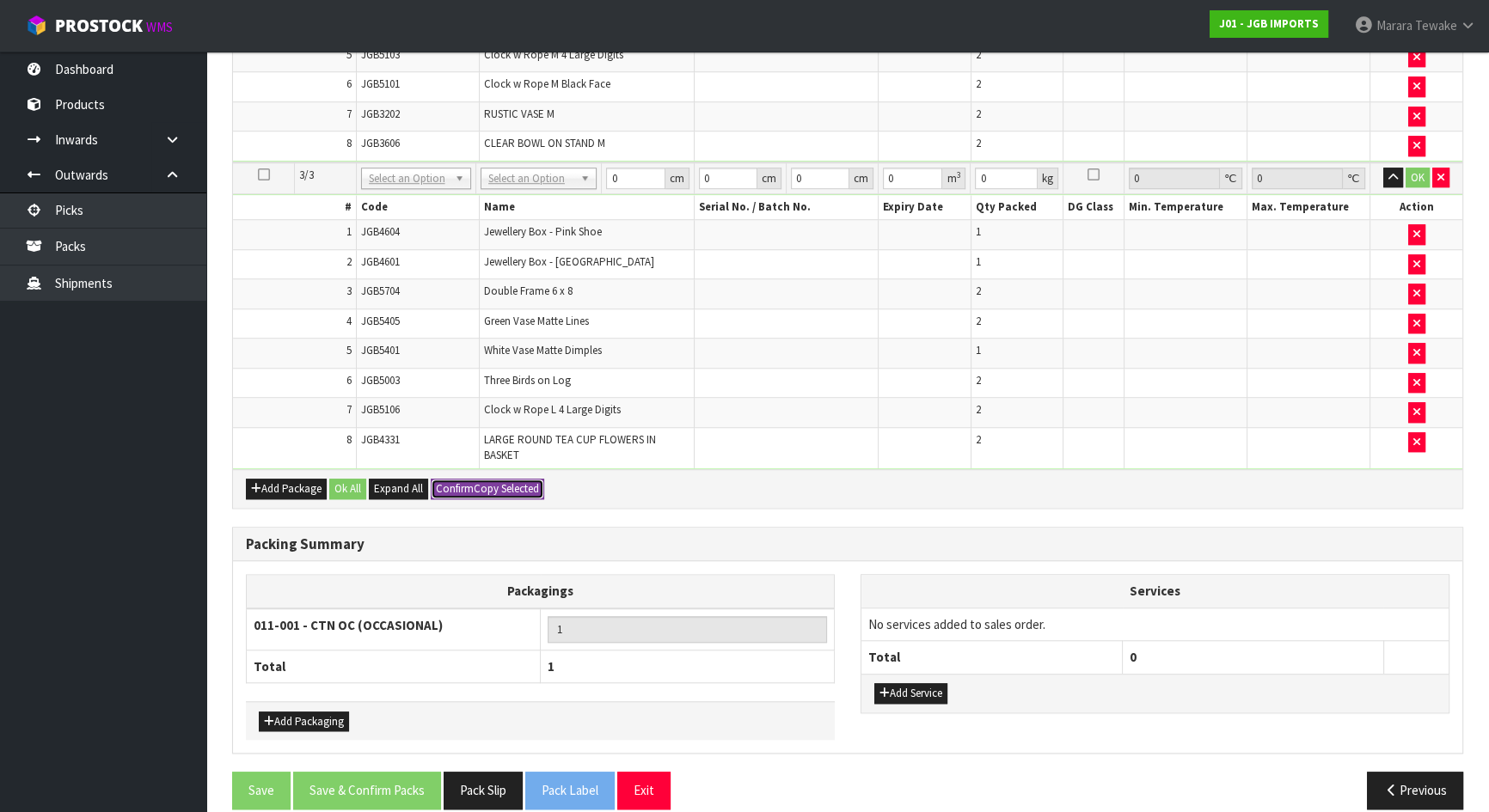
type input "1"
type input "0.000001"
type input "1"
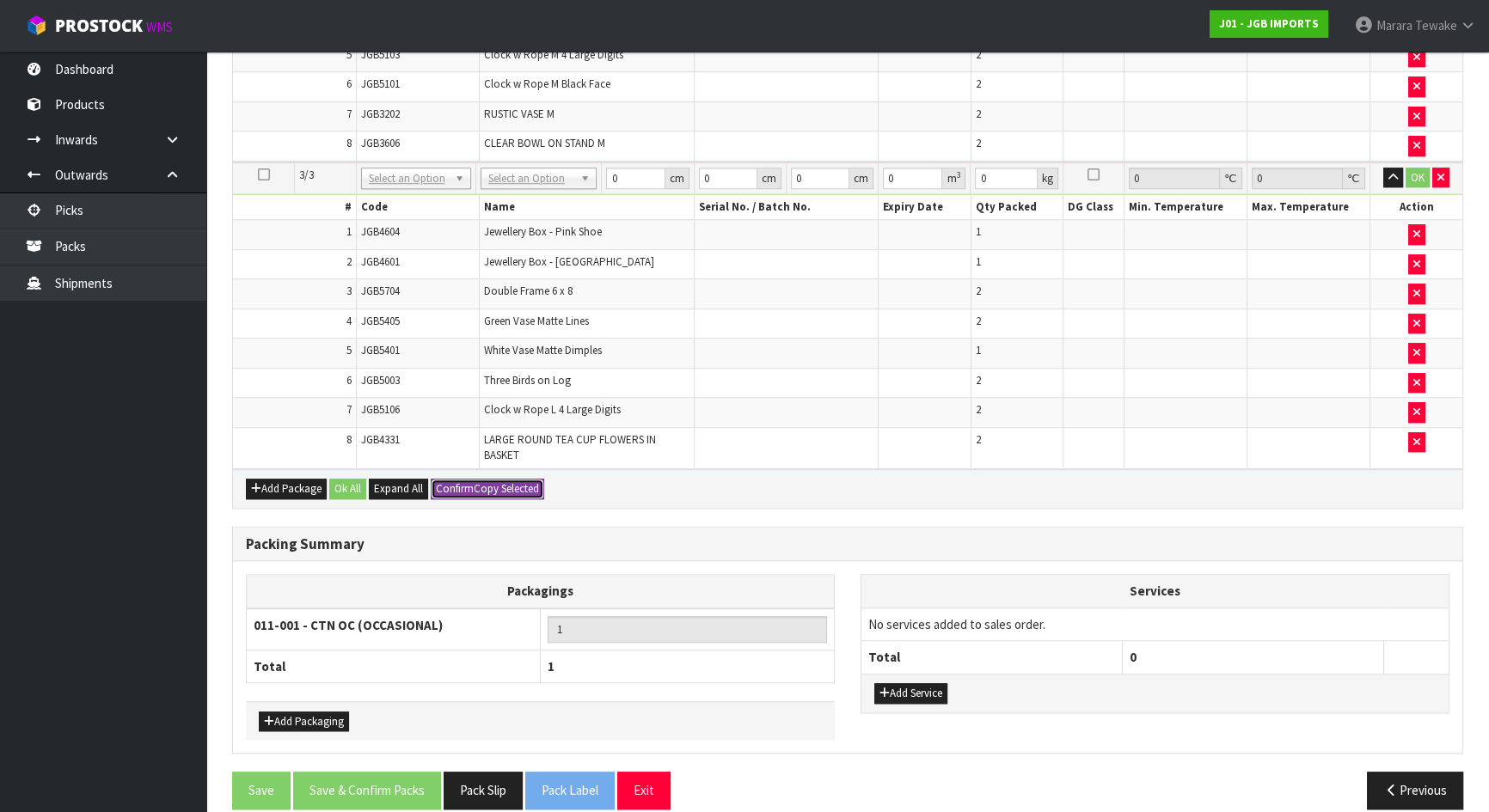
type input "1"
type input "0.000001"
type input "1"
drag, startPoint x: 350, startPoint y: 475, endPoint x: 319, endPoint y: 529, distance: 62.3
click at [350, 478] on button "Ok All" at bounding box center [347, 488] width 37 height 20
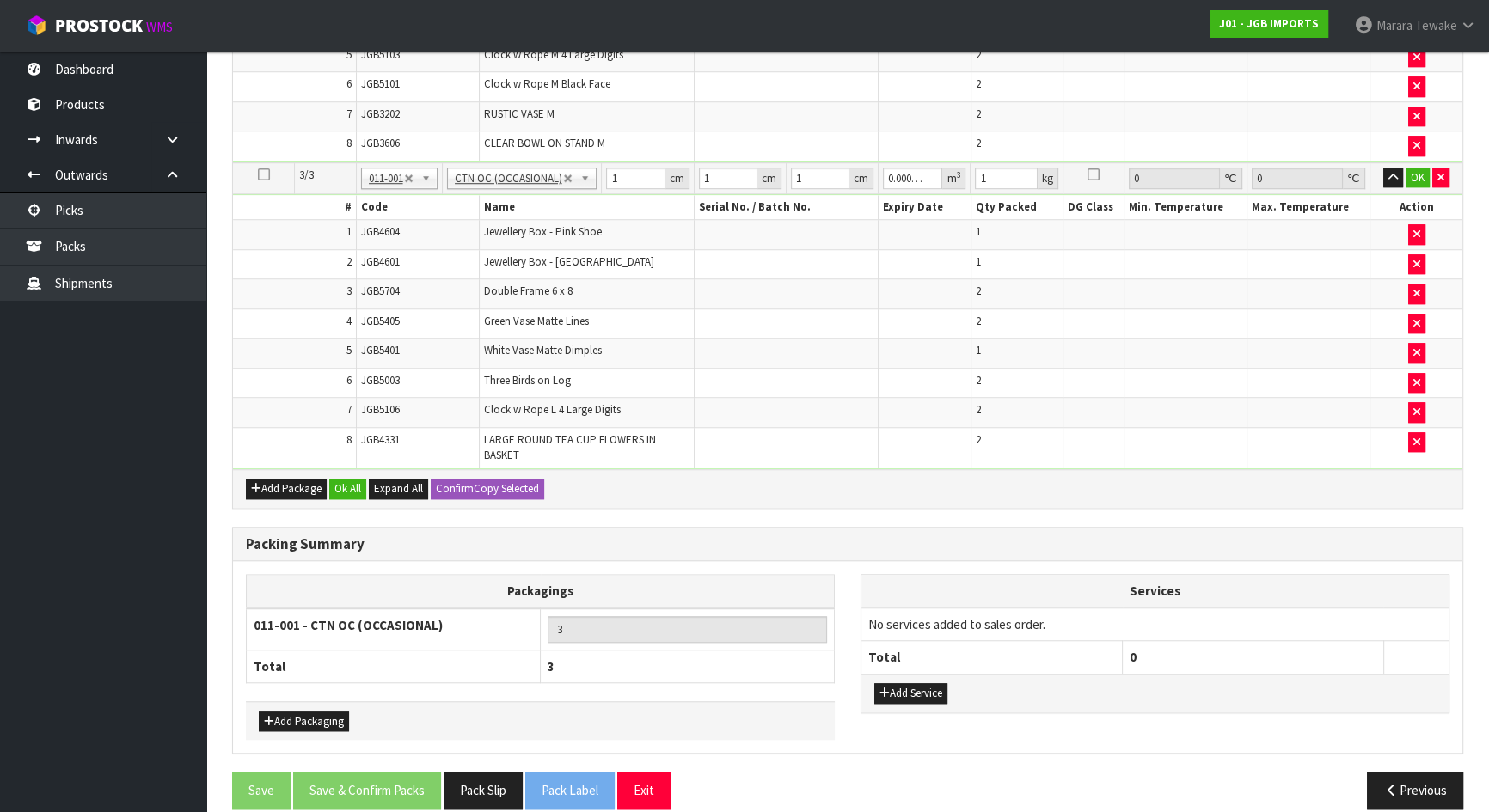
scroll to position [1633, 0]
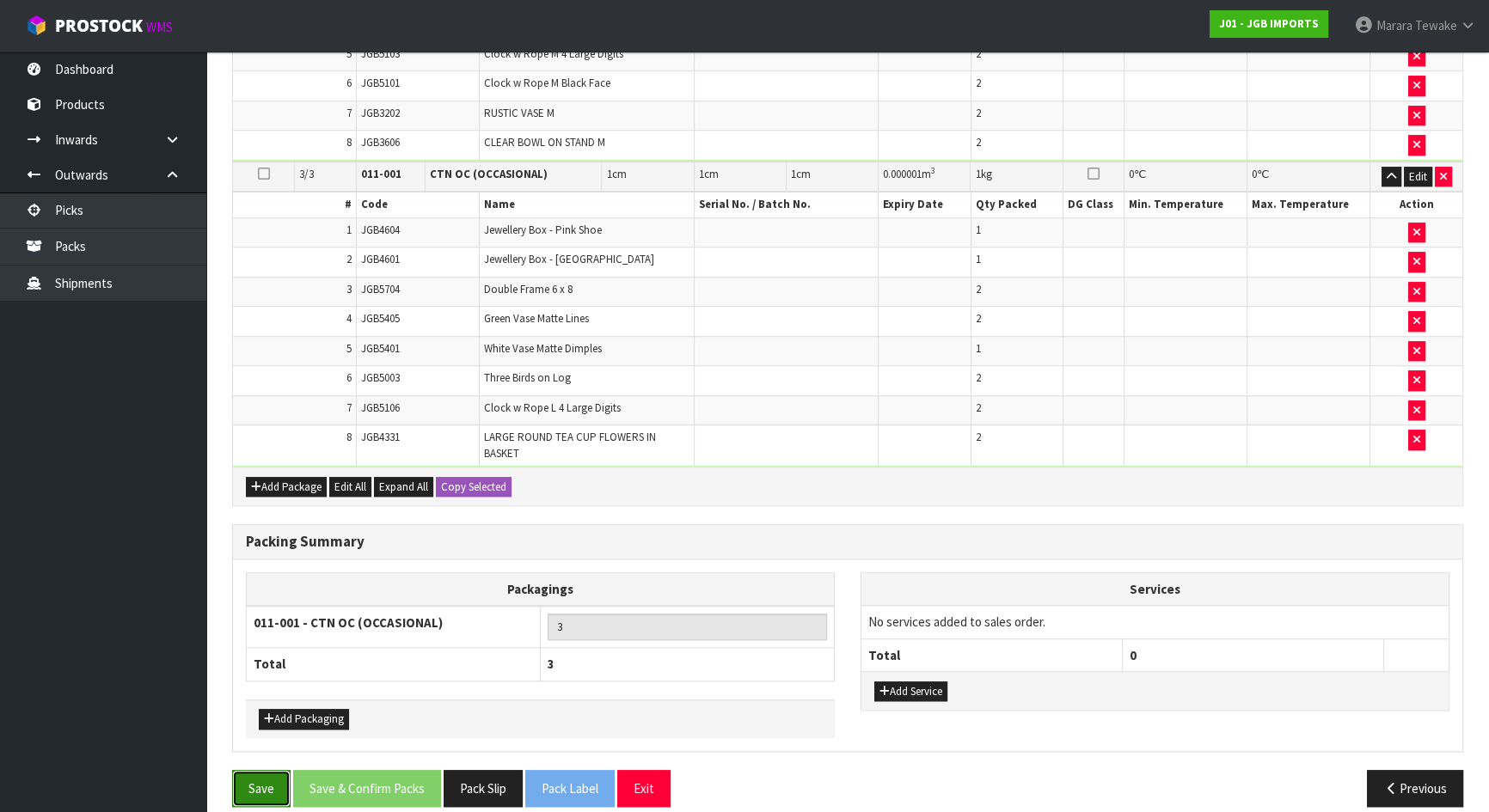
click at [249, 717] on button "Save" at bounding box center [262, 789] width 58 height 37
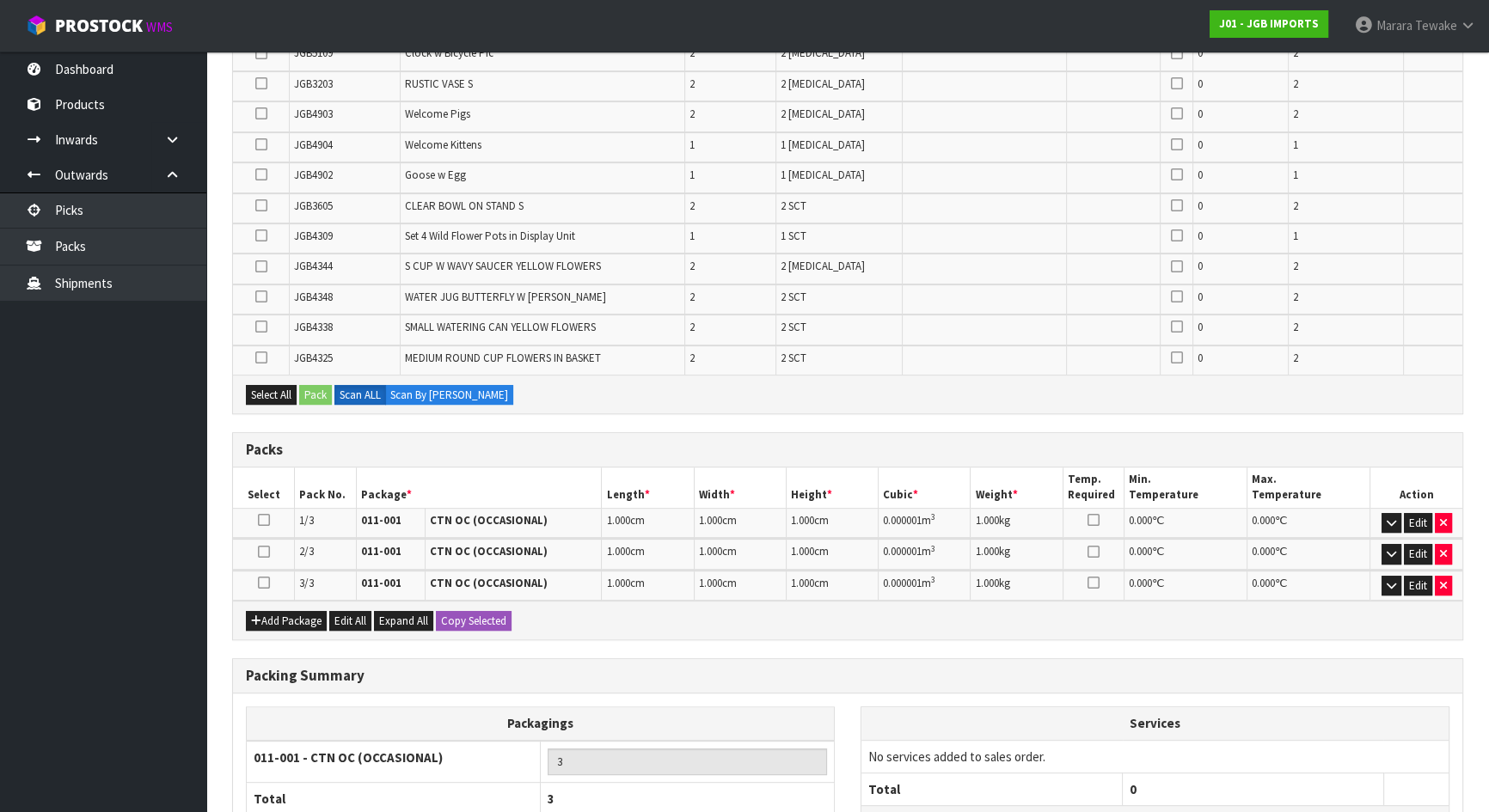
scroll to position [781, 0]
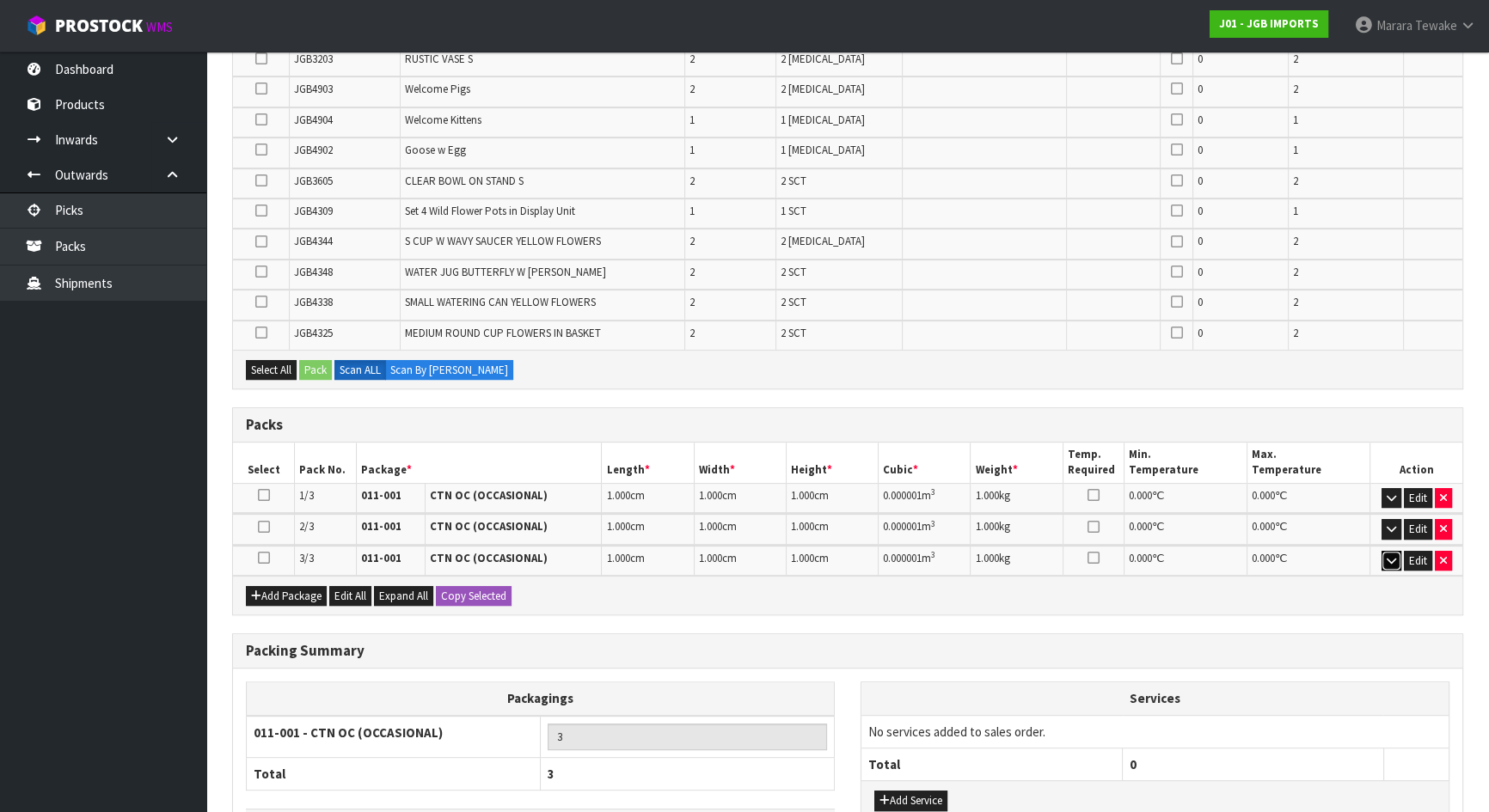
click at [1388, 555] on icon "button" at bounding box center [1392, 560] width 10 height 11
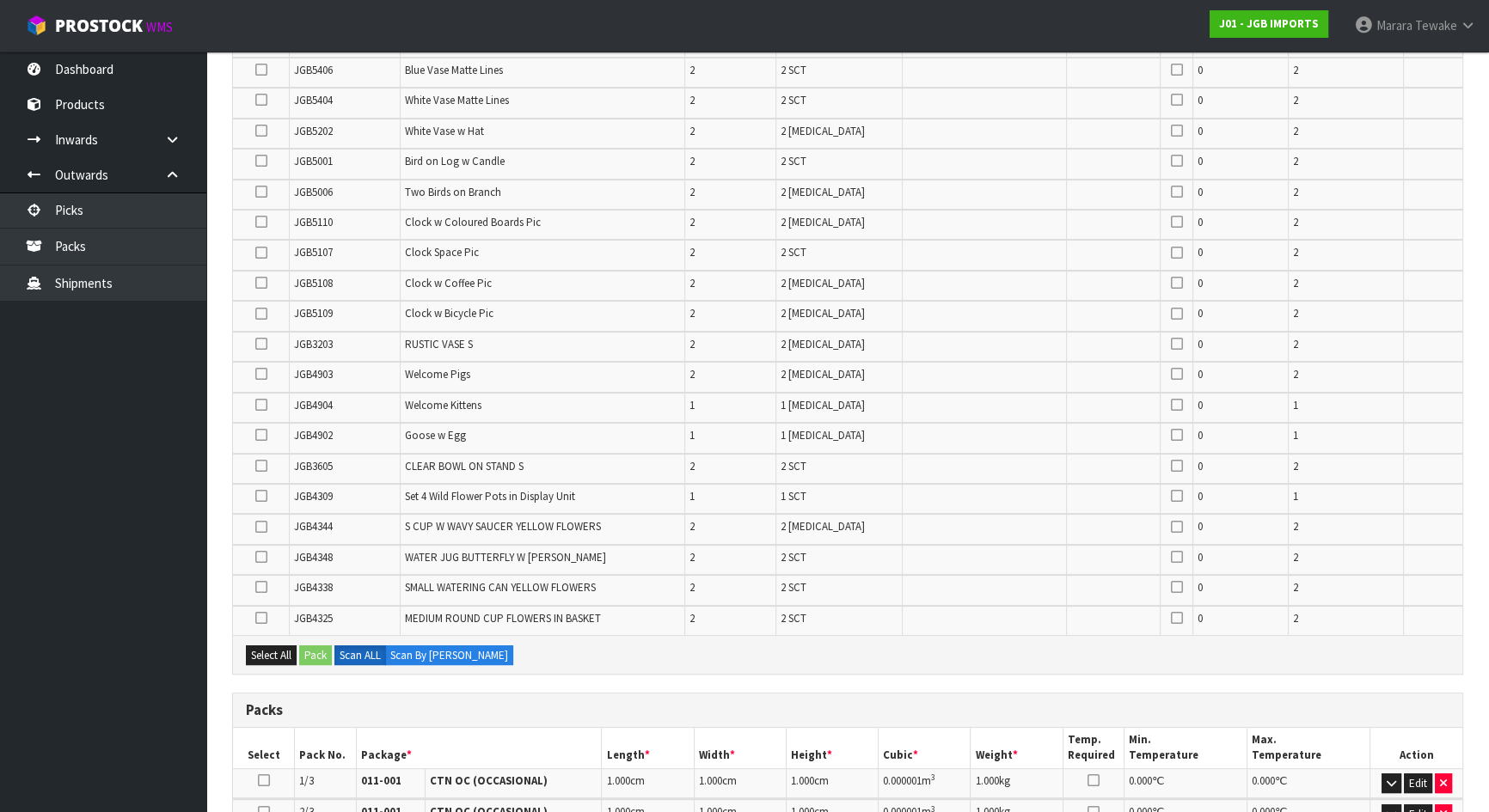
scroll to position [469, 0]
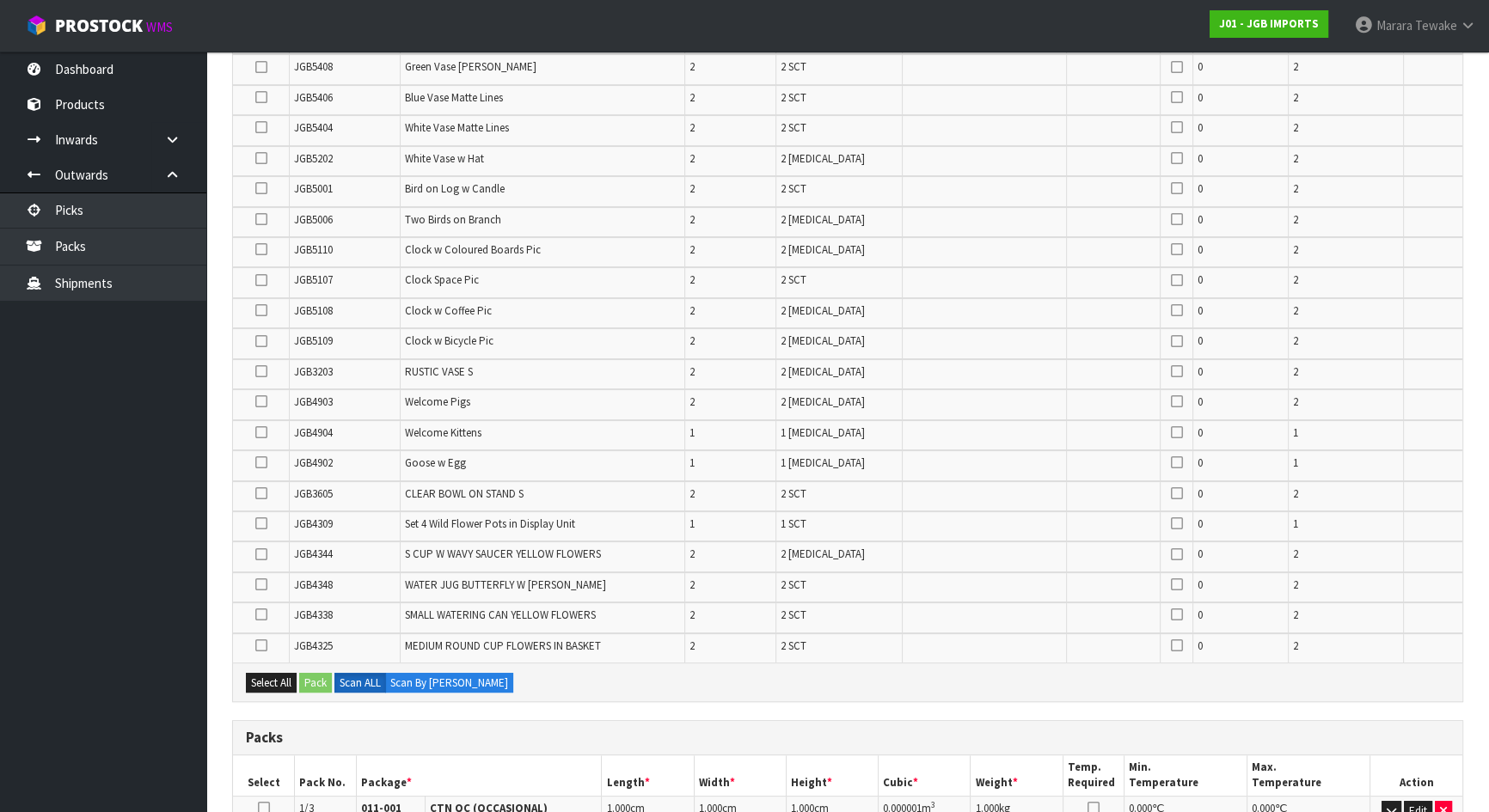
click at [264, 189] on icon at bounding box center [261, 189] width 12 height 1
click at [0, 0] on input "checkbox" at bounding box center [0, 0] width 0 height 0
click at [317, 673] on button "Pack" at bounding box center [316, 683] width 33 height 20
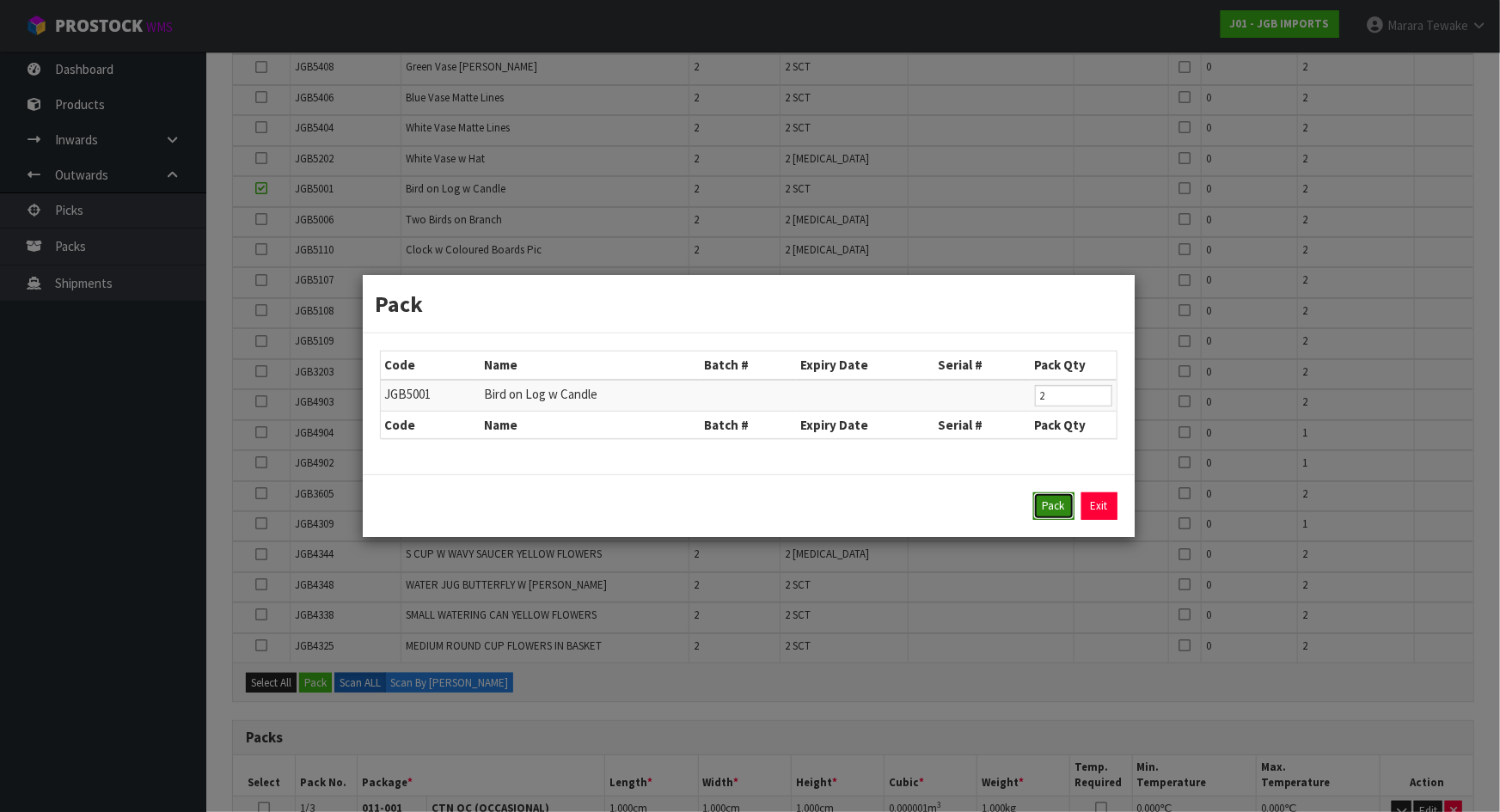
click at [1052, 507] on button "Pack" at bounding box center [1054, 506] width 41 height 27
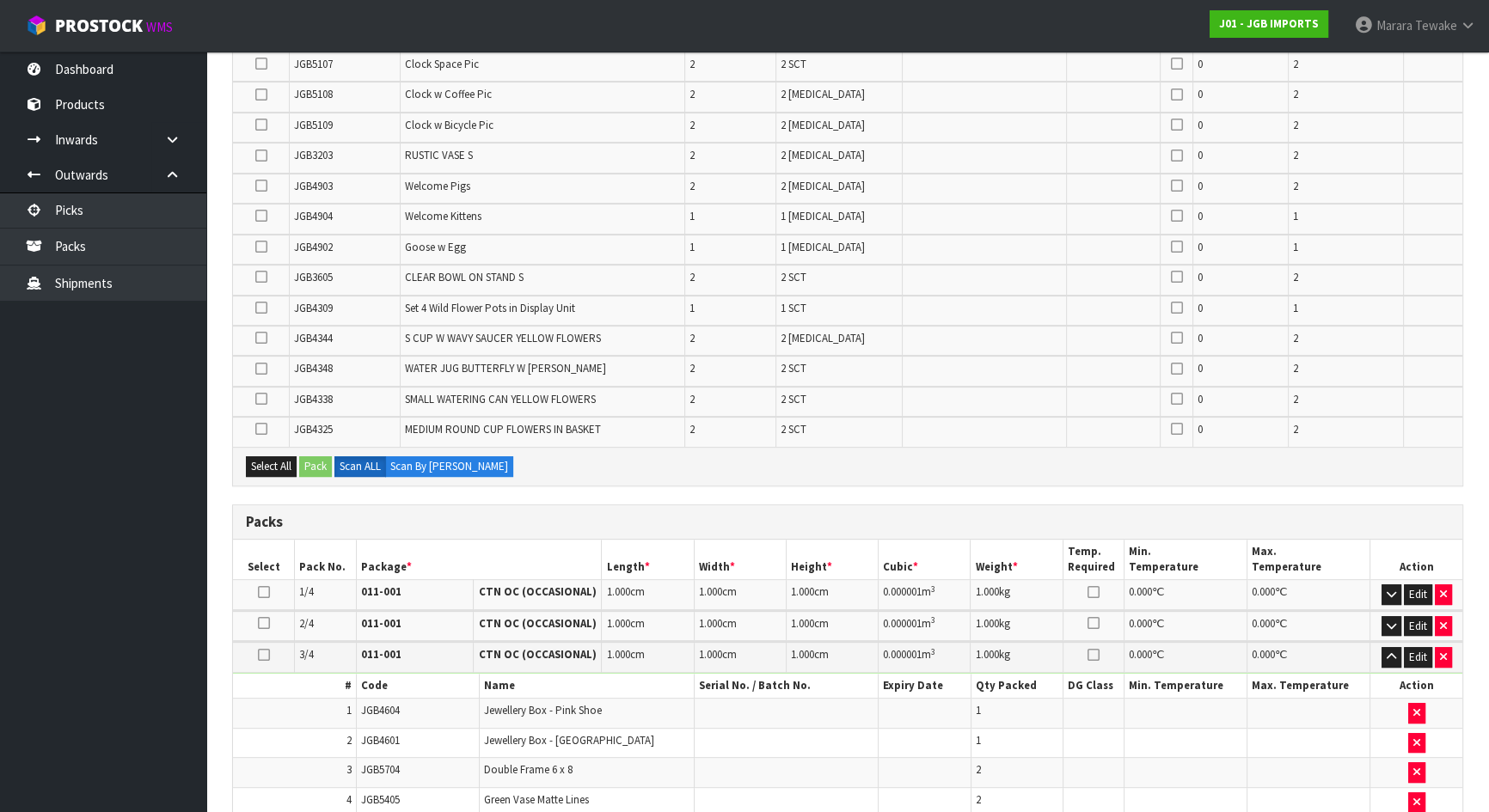
scroll to position [936, 0]
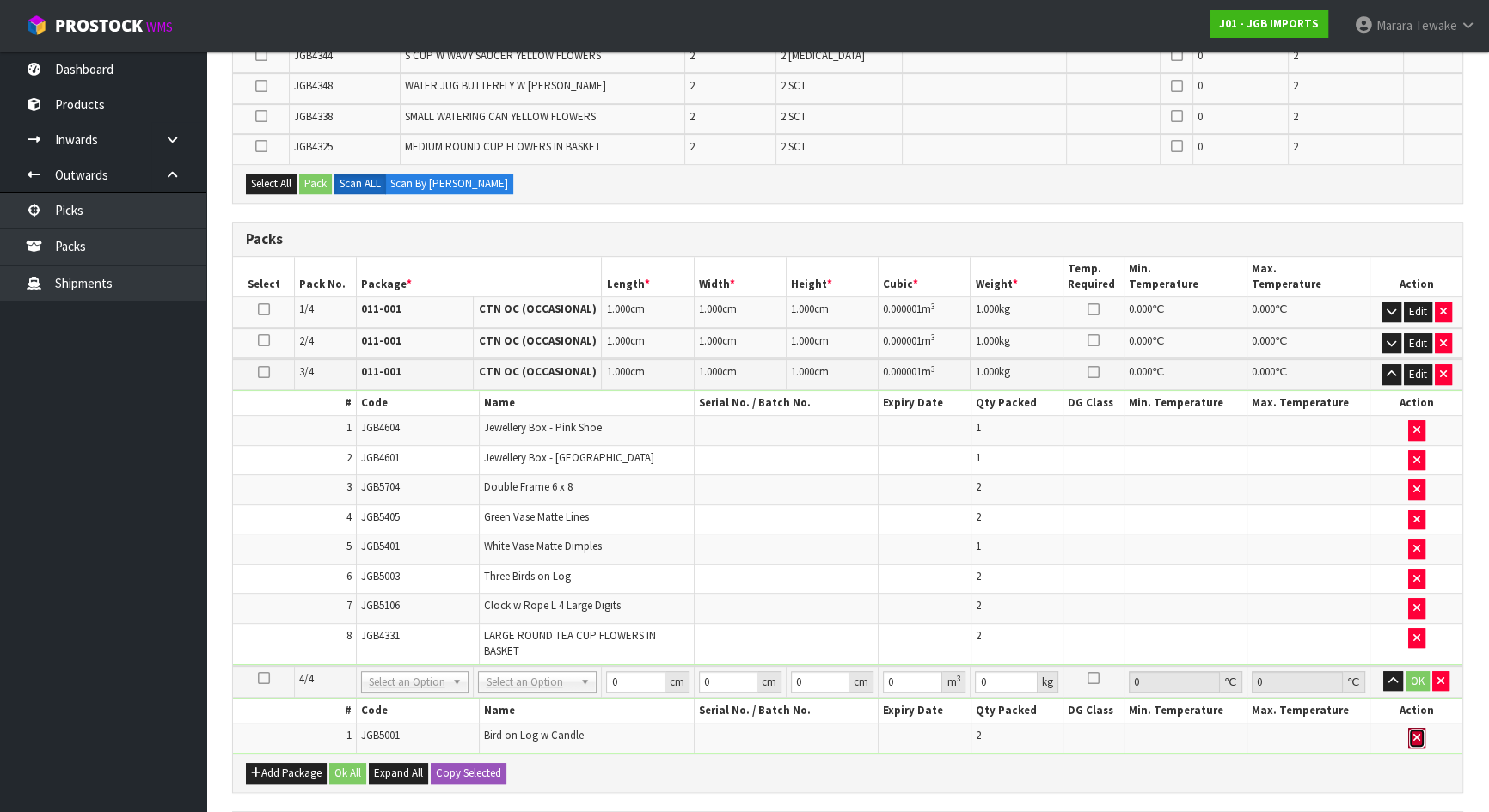
click at [1418, 717] on icon "button" at bounding box center [1416, 737] width 7 height 11
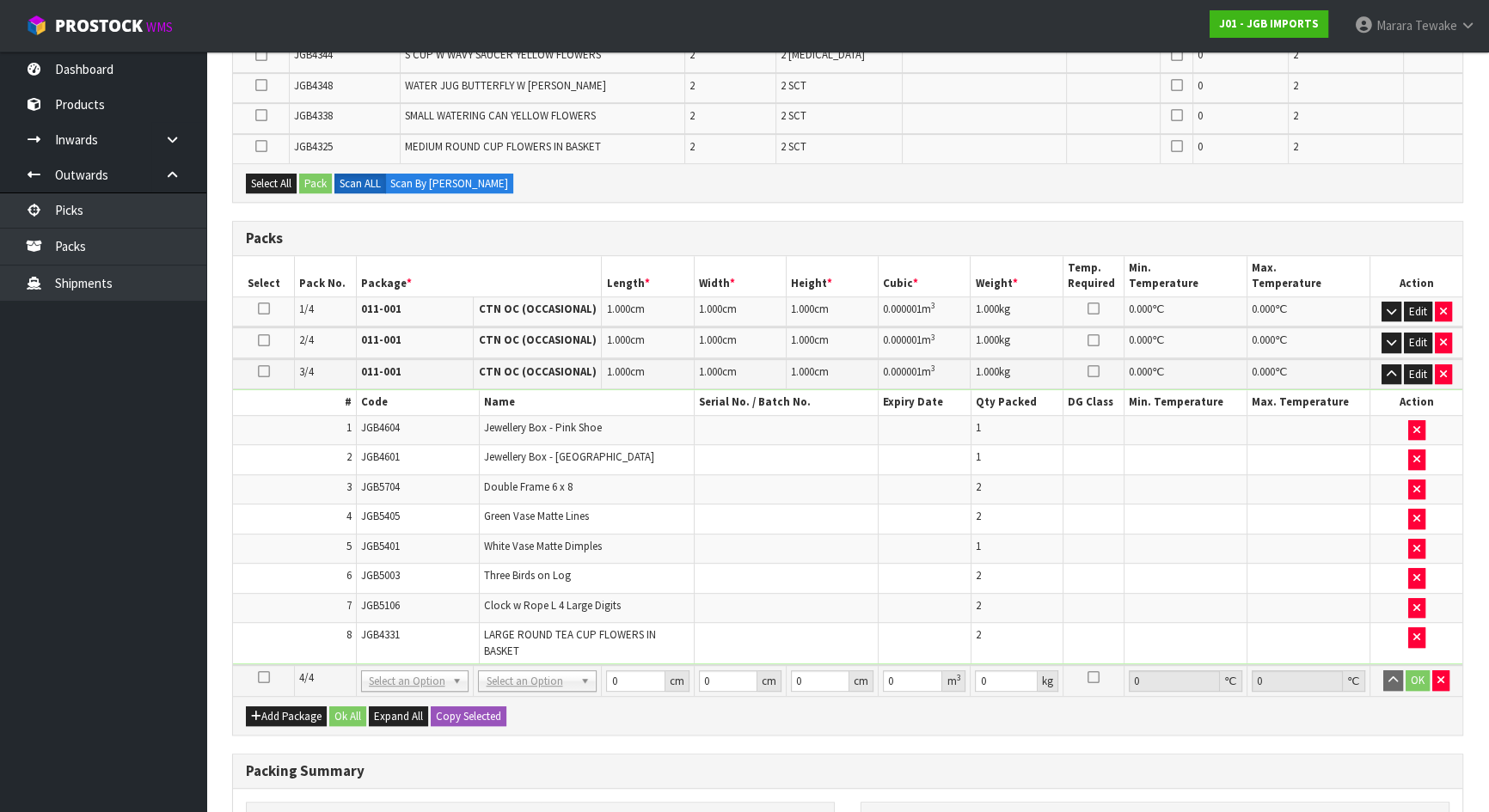
click at [262, 371] on icon at bounding box center [264, 371] width 12 height 1
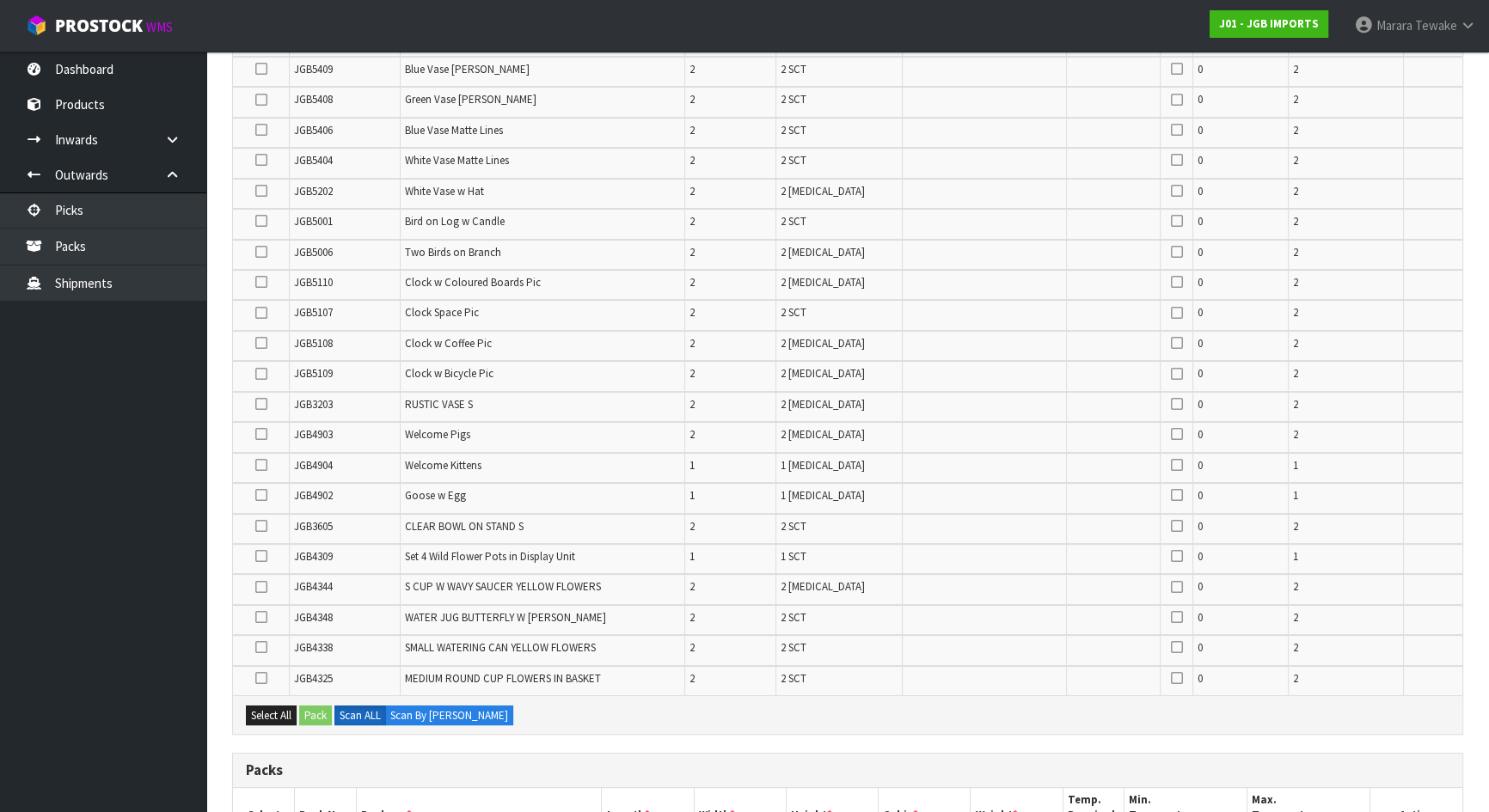
scroll to position [343, 0]
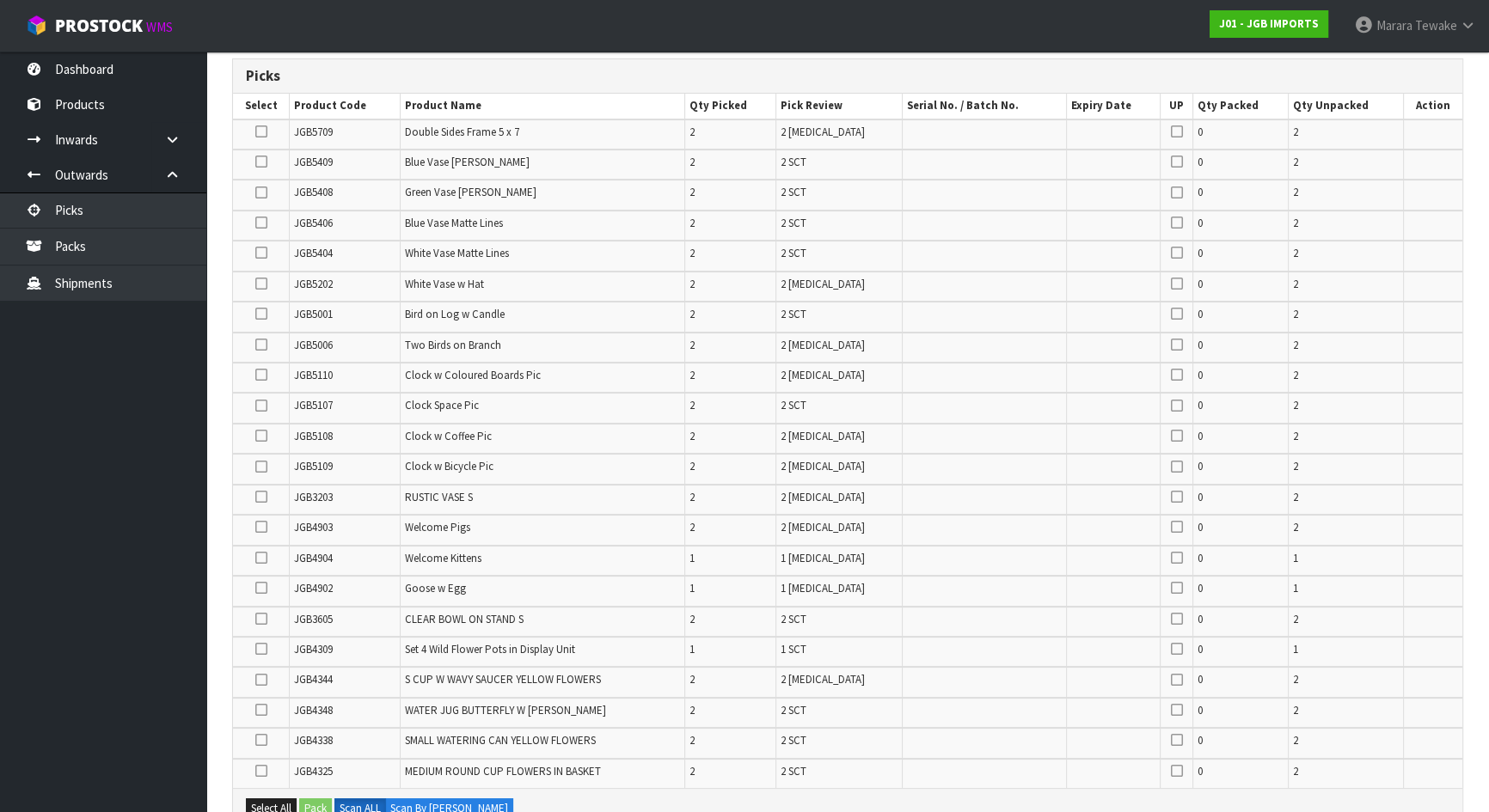
click at [260, 314] on icon at bounding box center [261, 314] width 12 height 1
click at [0, 0] on input "checkbox" at bounding box center [0, 0] width 0 height 0
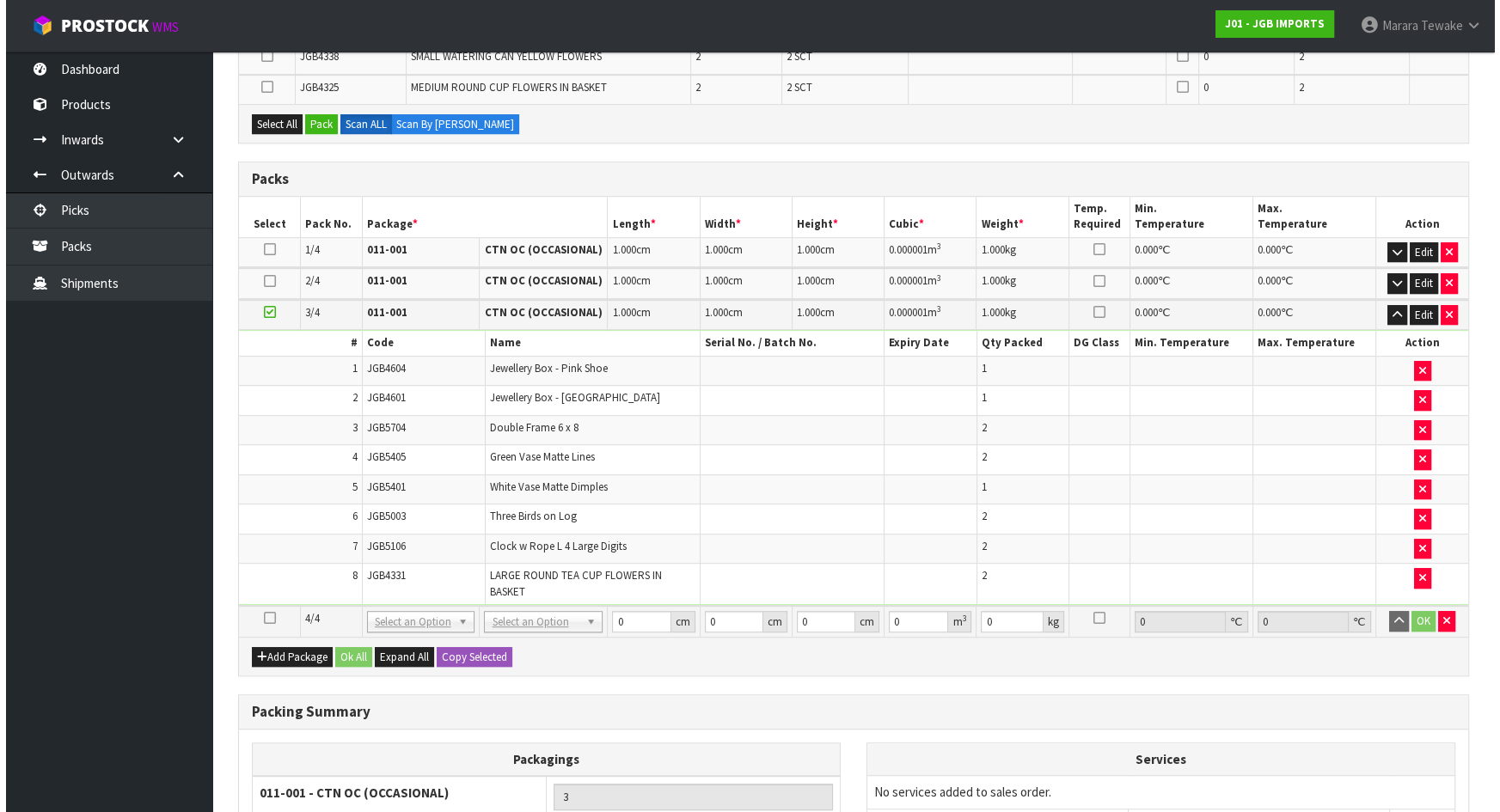
scroll to position [811, 0]
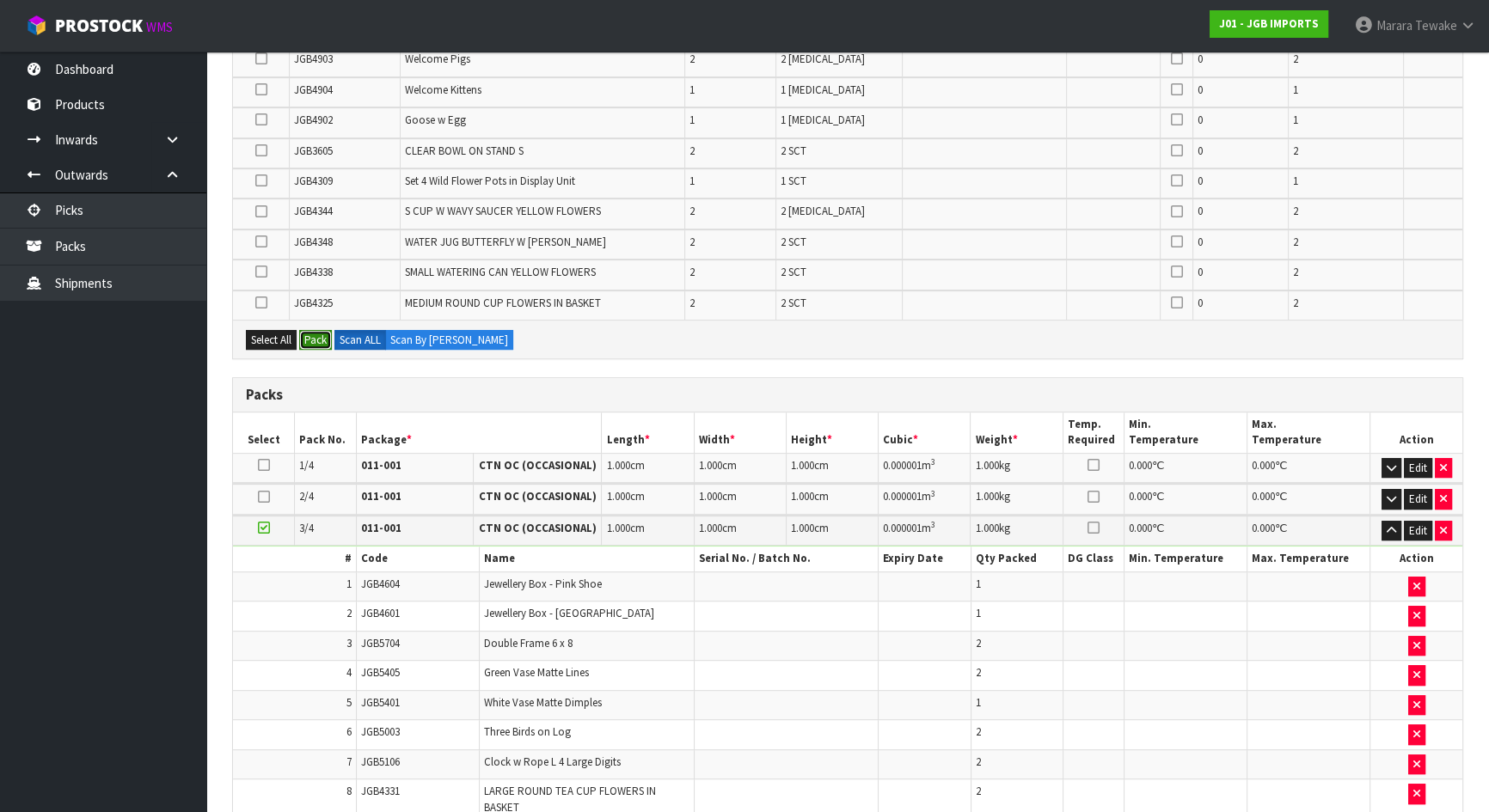
click at [316, 338] on button "Pack" at bounding box center [316, 339] width 33 height 20
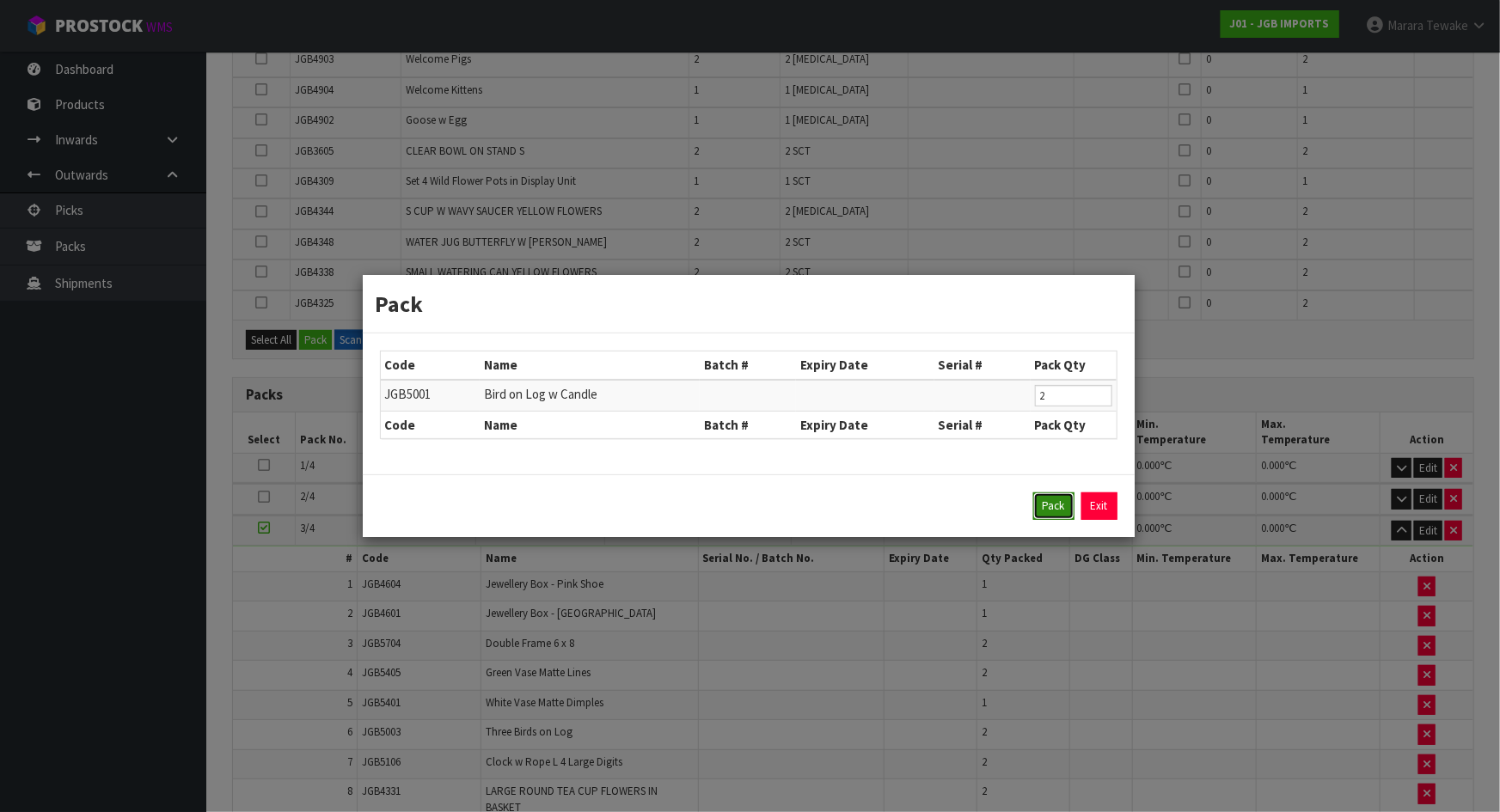
click at [1054, 492] on button "Pack" at bounding box center [1054, 506] width 41 height 27
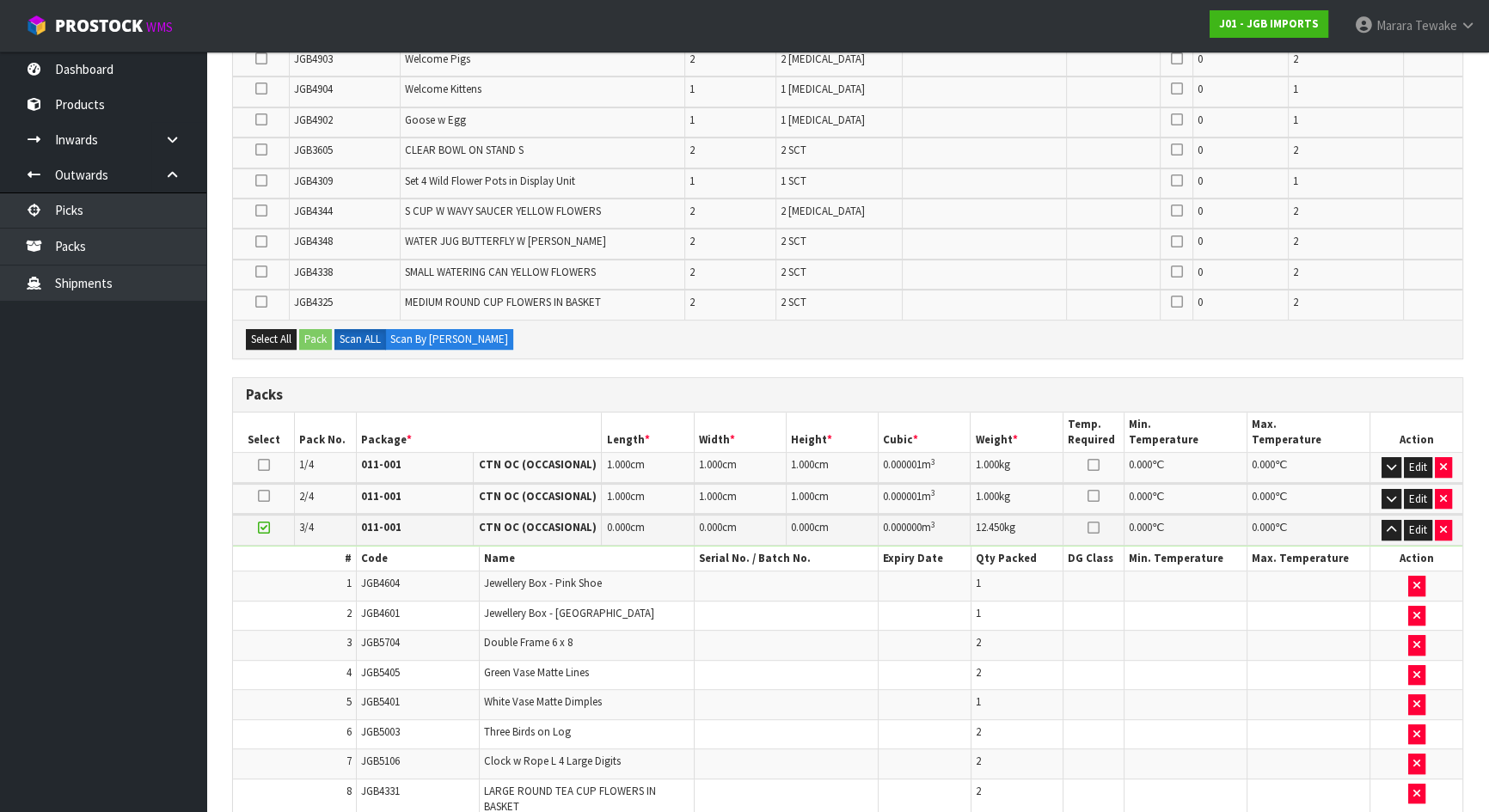
scroll to position [1207, 0]
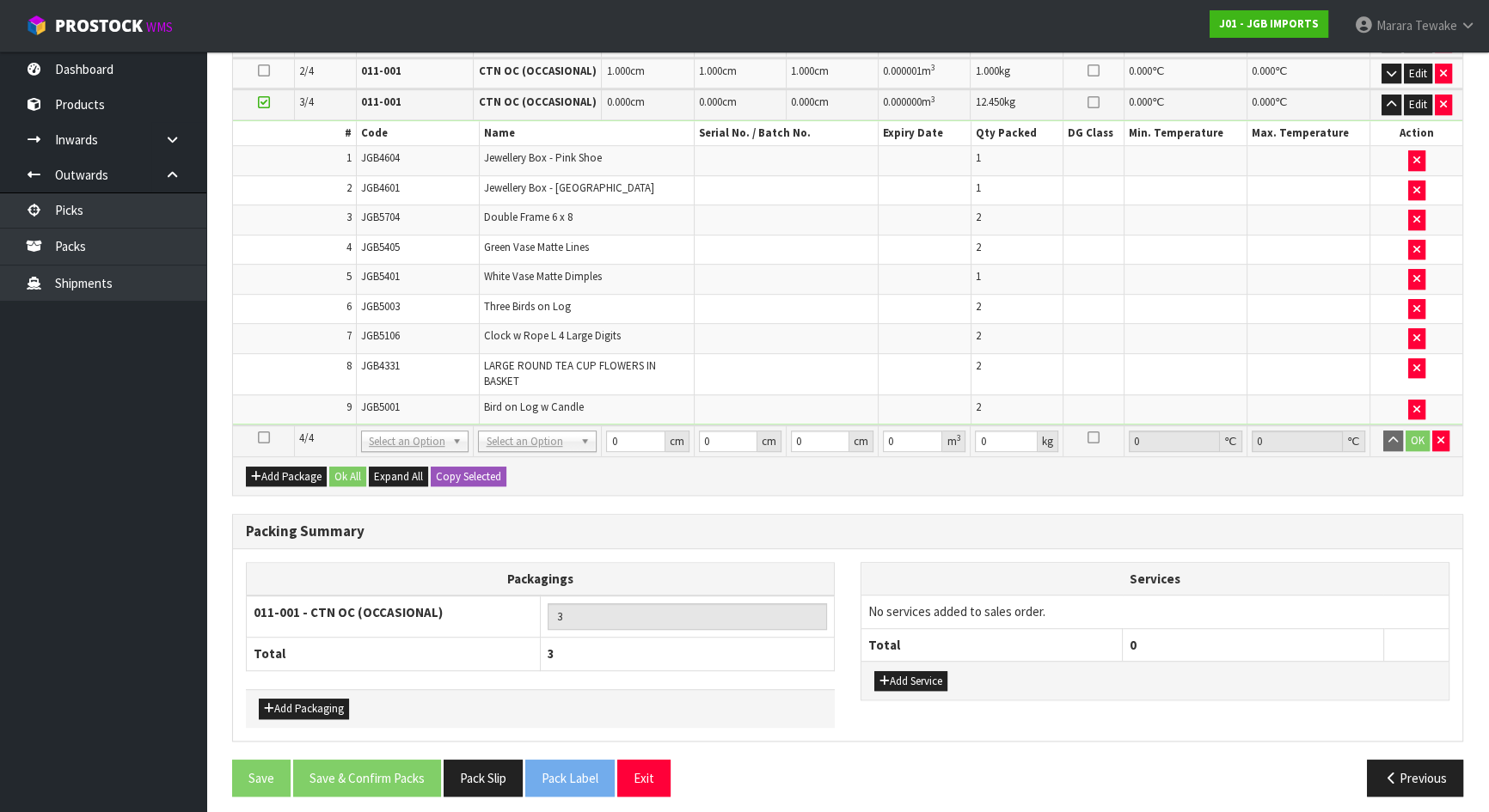
click at [266, 438] on icon at bounding box center [264, 438] width 12 height 1
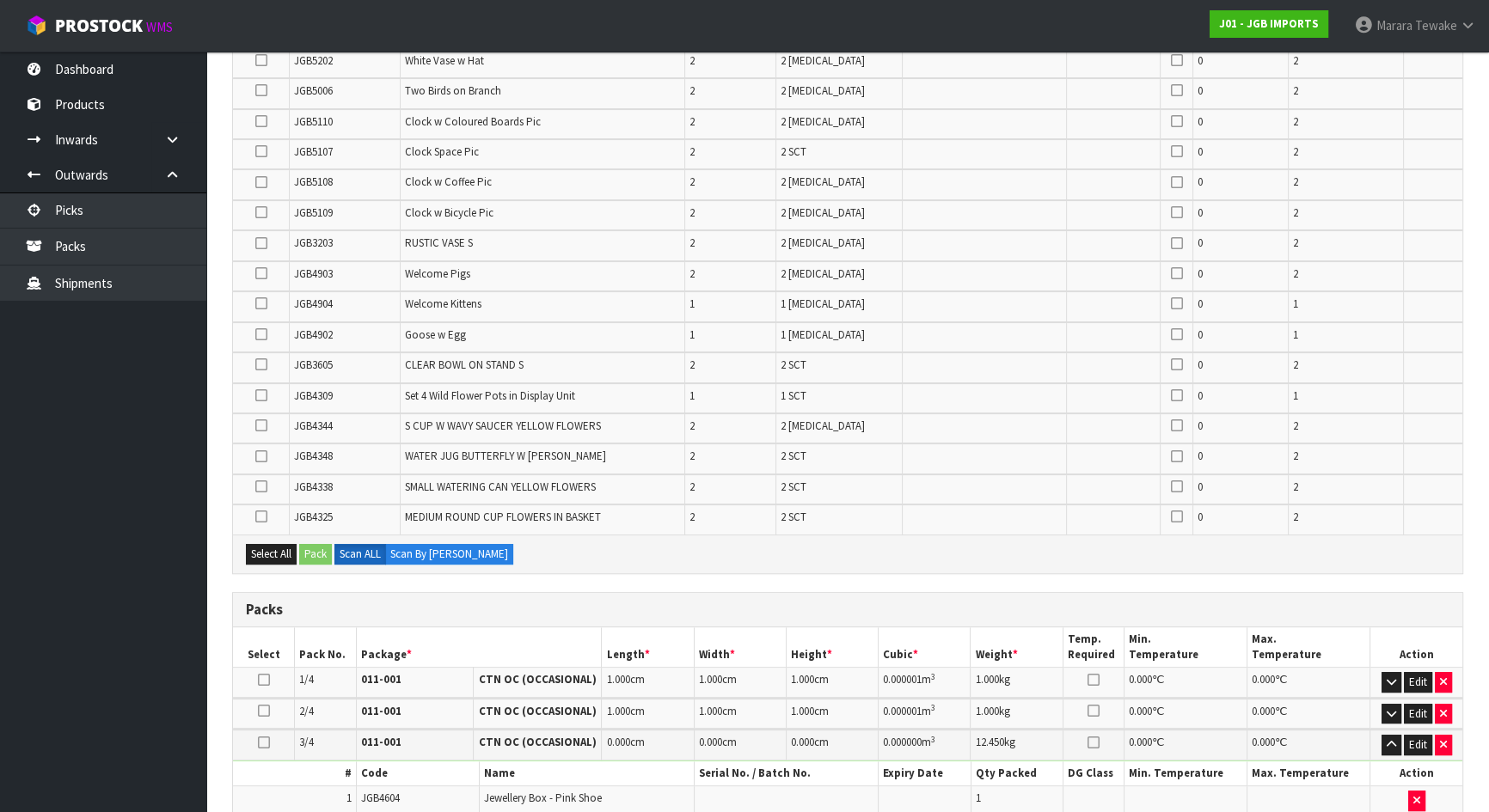
scroll to position [504, 0]
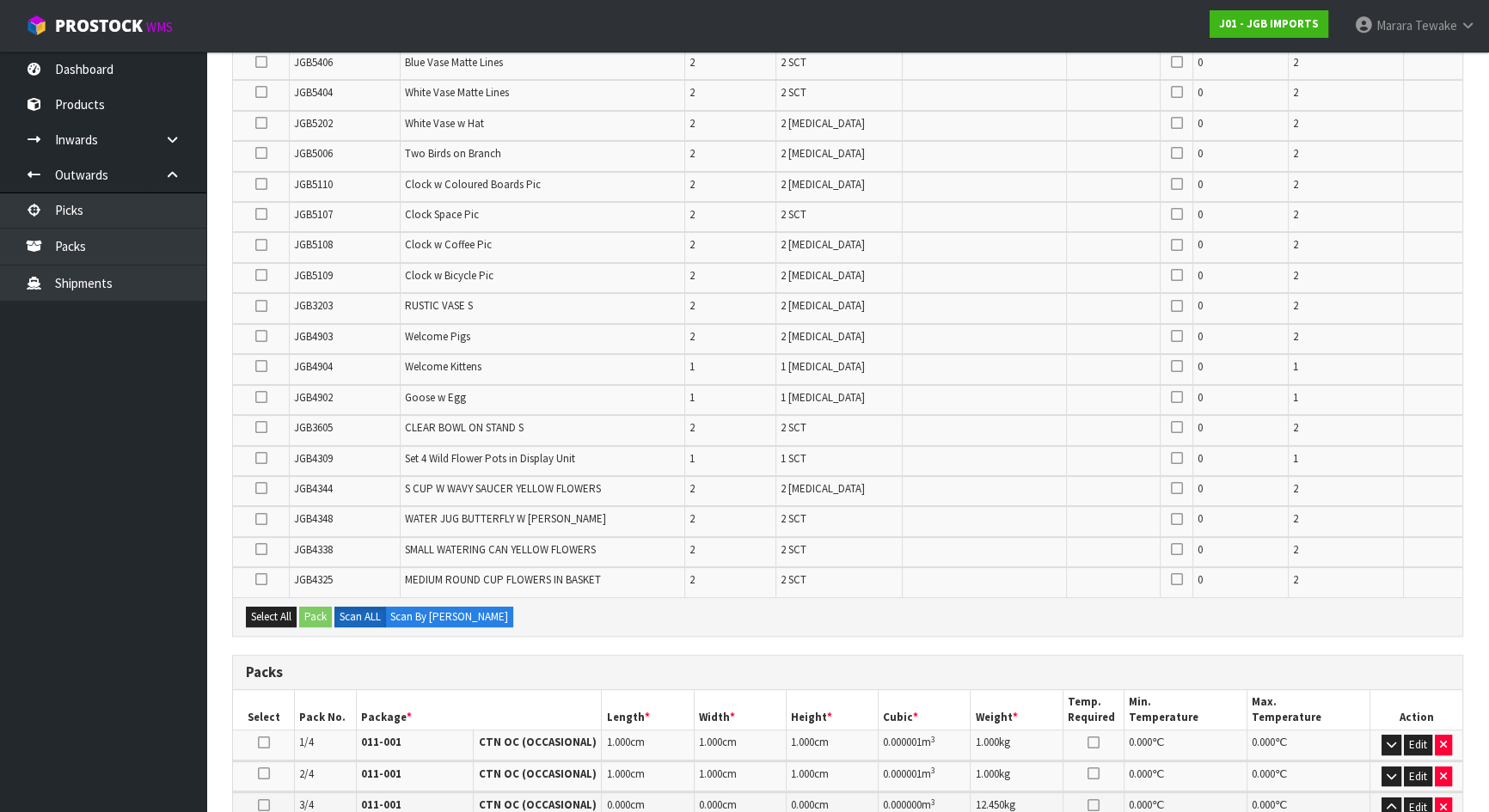
click at [262, 397] on icon at bounding box center [261, 397] width 12 height 1
click at [0, 0] on input "checkbox" at bounding box center [0, 0] width 0 height 0
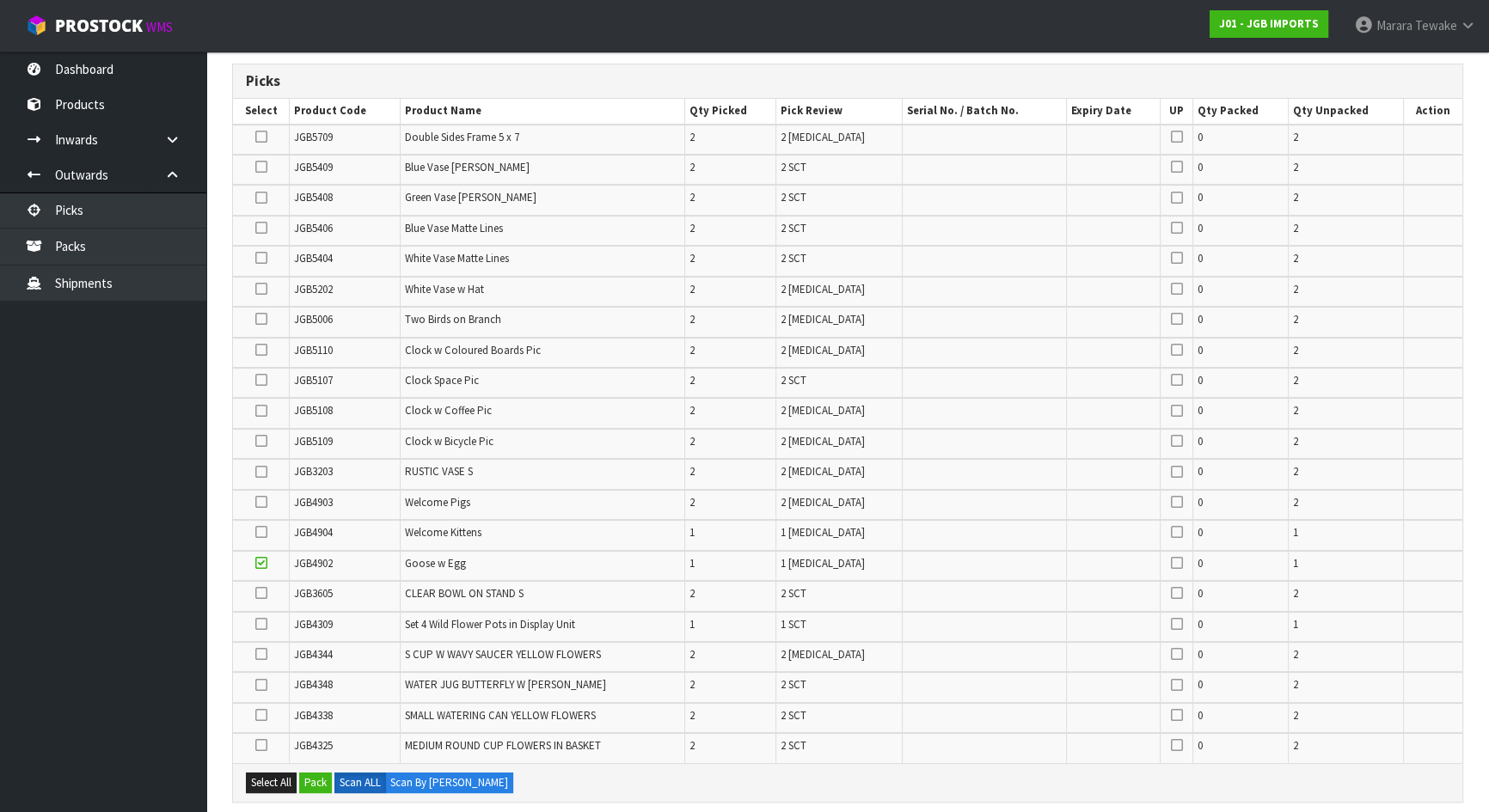
scroll to position [347, 0]
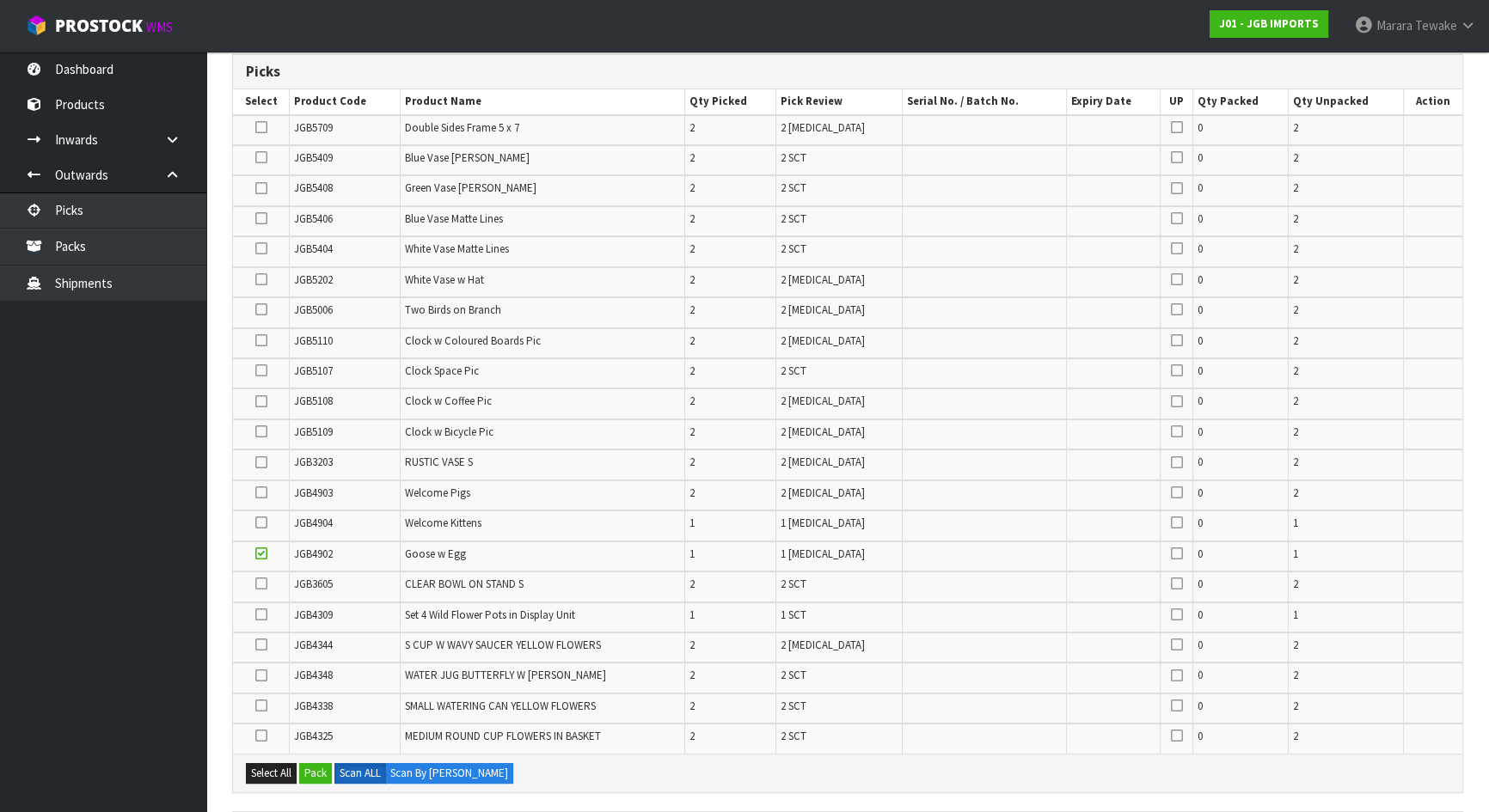
click at [260, 553] on icon at bounding box center [261, 553] width 12 height 1
click at [0, 0] on input "checkbox" at bounding box center [0, 0] width 0 height 0
click at [259, 615] on icon at bounding box center [261, 615] width 12 height 1
click at [0, 0] on input "checkbox" at bounding box center [0, 0] width 0 height 0
click at [263, 463] on icon at bounding box center [261, 462] width 12 height 1
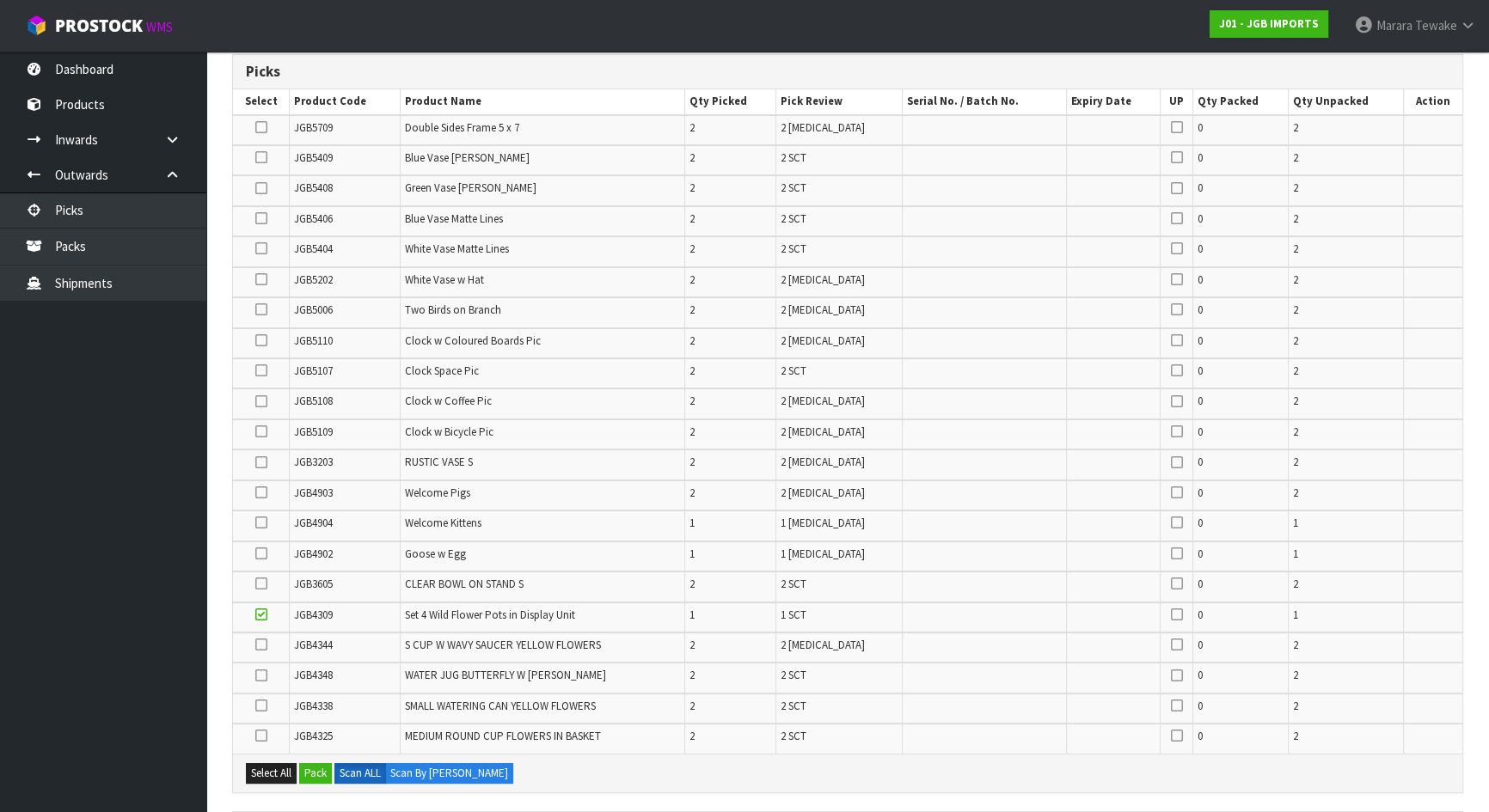
click at [0, 0] on input "checkbox" at bounding box center [0, 0] width 0 height 0
click at [259, 717] on icon at bounding box center [261, 736] width 12 height 1
click at [0, 0] on input "checkbox" at bounding box center [0, 0] width 0 height 0
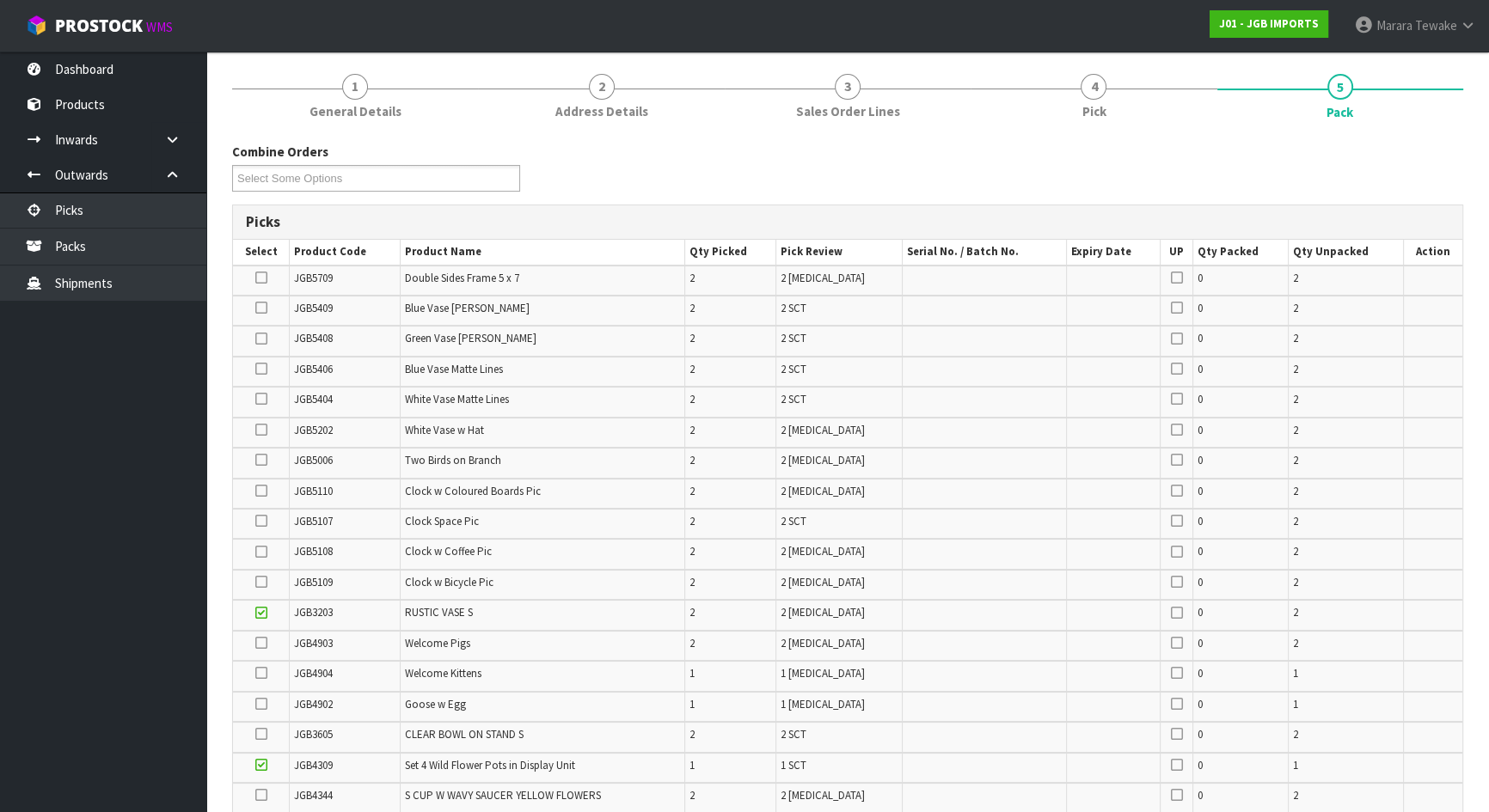
scroll to position [191, 0]
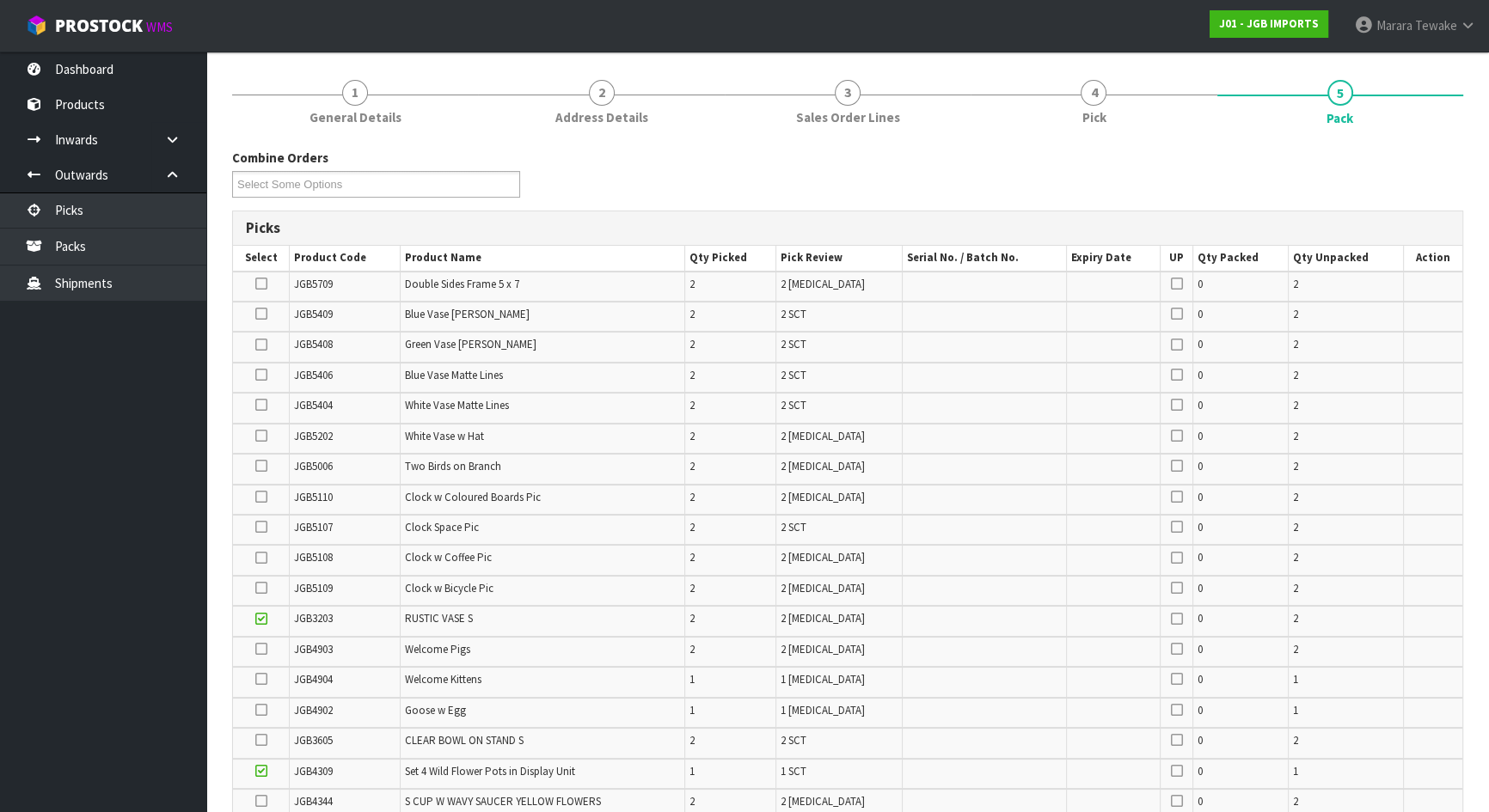
click at [255, 405] on icon at bounding box center [261, 405] width 12 height 1
click at [0, 0] on input "checkbox" at bounding box center [0, 0] width 0 height 0
click at [262, 344] on icon at bounding box center [261, 344] width 12 height 1
click at [0, 0] on input "checkbox" at bounding box center [0, 0] width 0 height 0
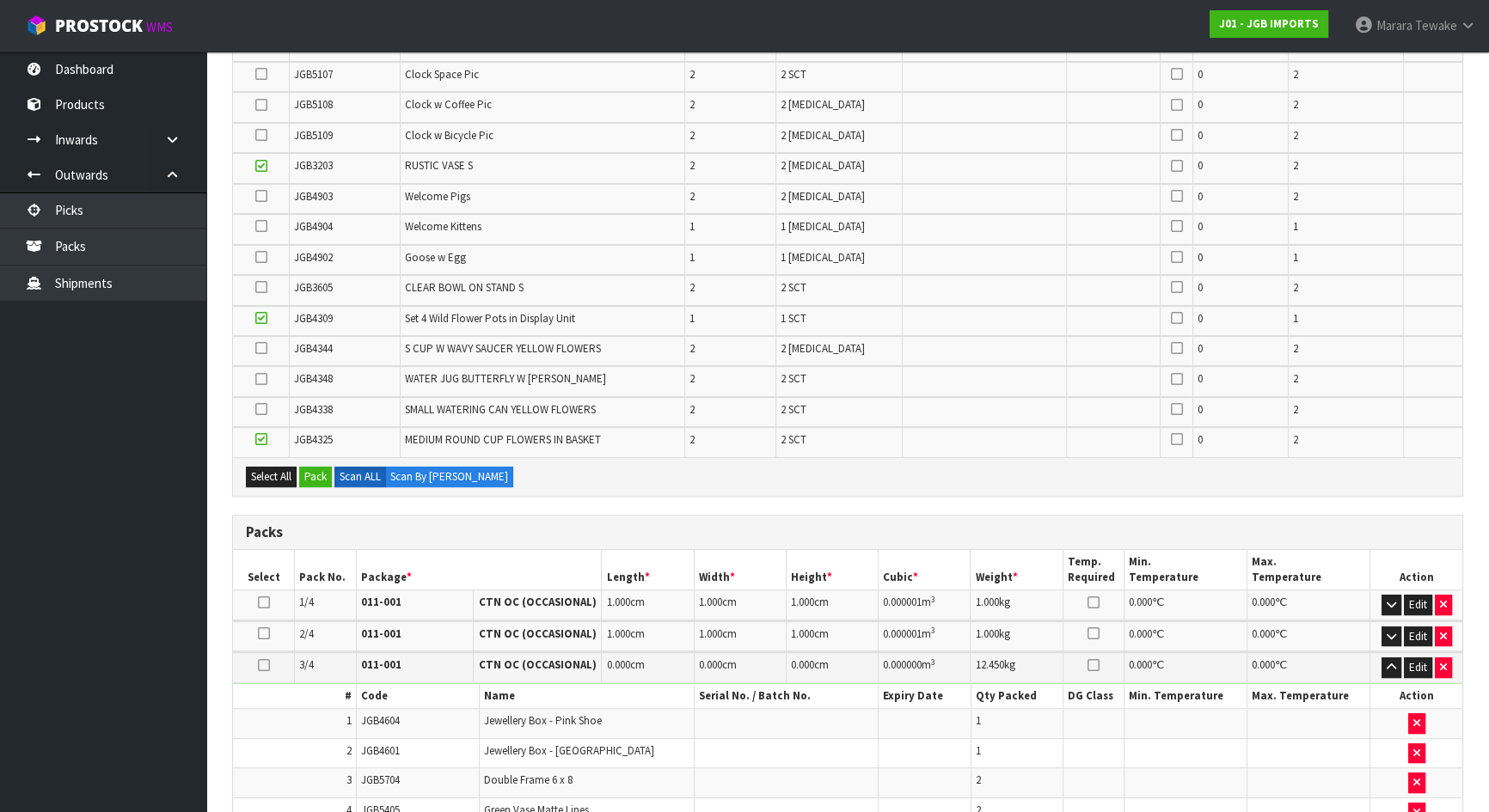
click at [264, 409] on icon at bounding box center [261, 409] width 12 height 1
click at [0, 0] on input "checkbox" at bounding box center [0, 0] width 0 height 0
click at [264, 348] on icon at bounding box center [261, 348] width 12 height 1
click at [0, 0] on input "checkbox" at bounding box center [0, 0] width 0 height 0
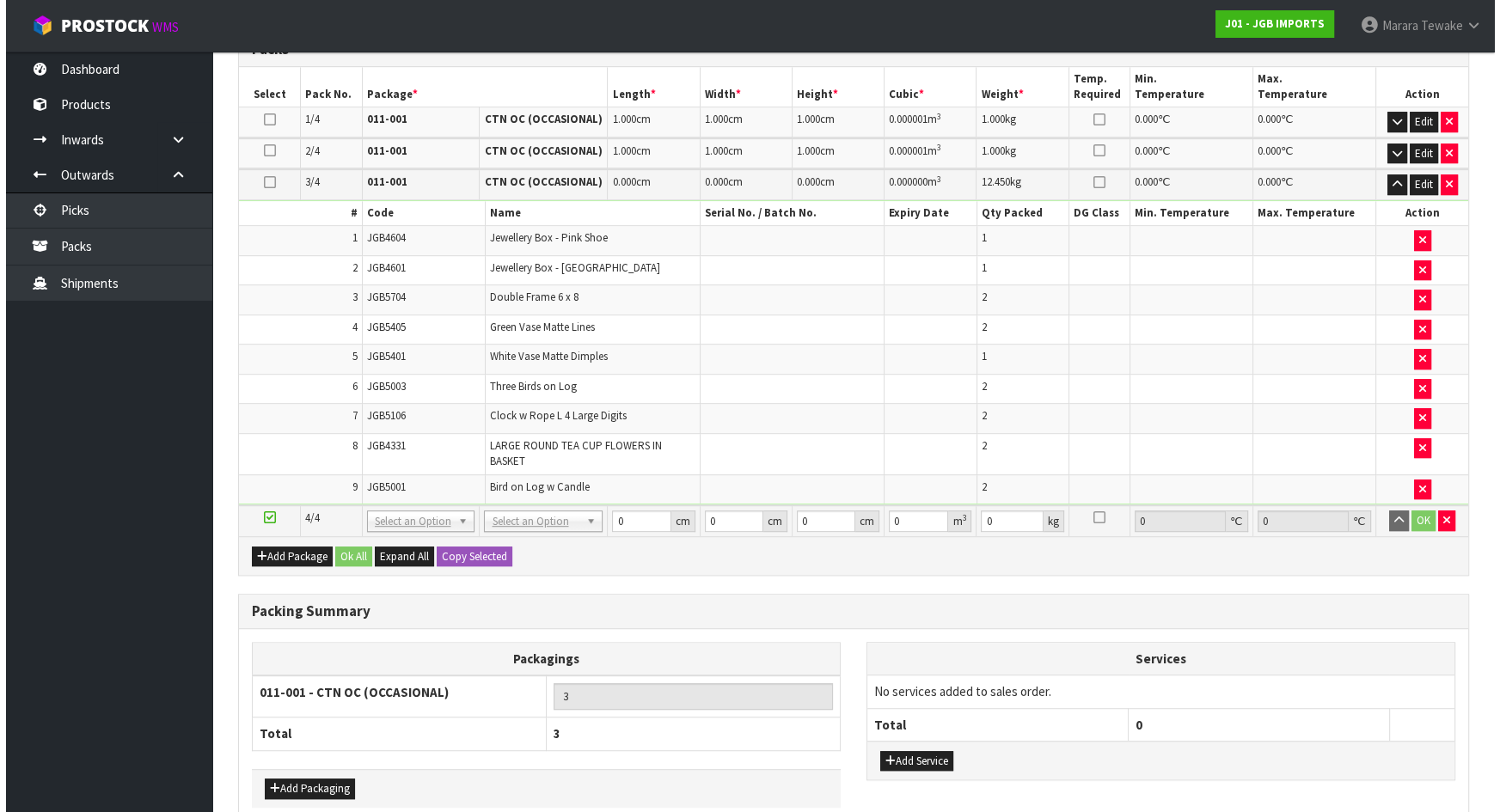
scroll to position [738, 0]
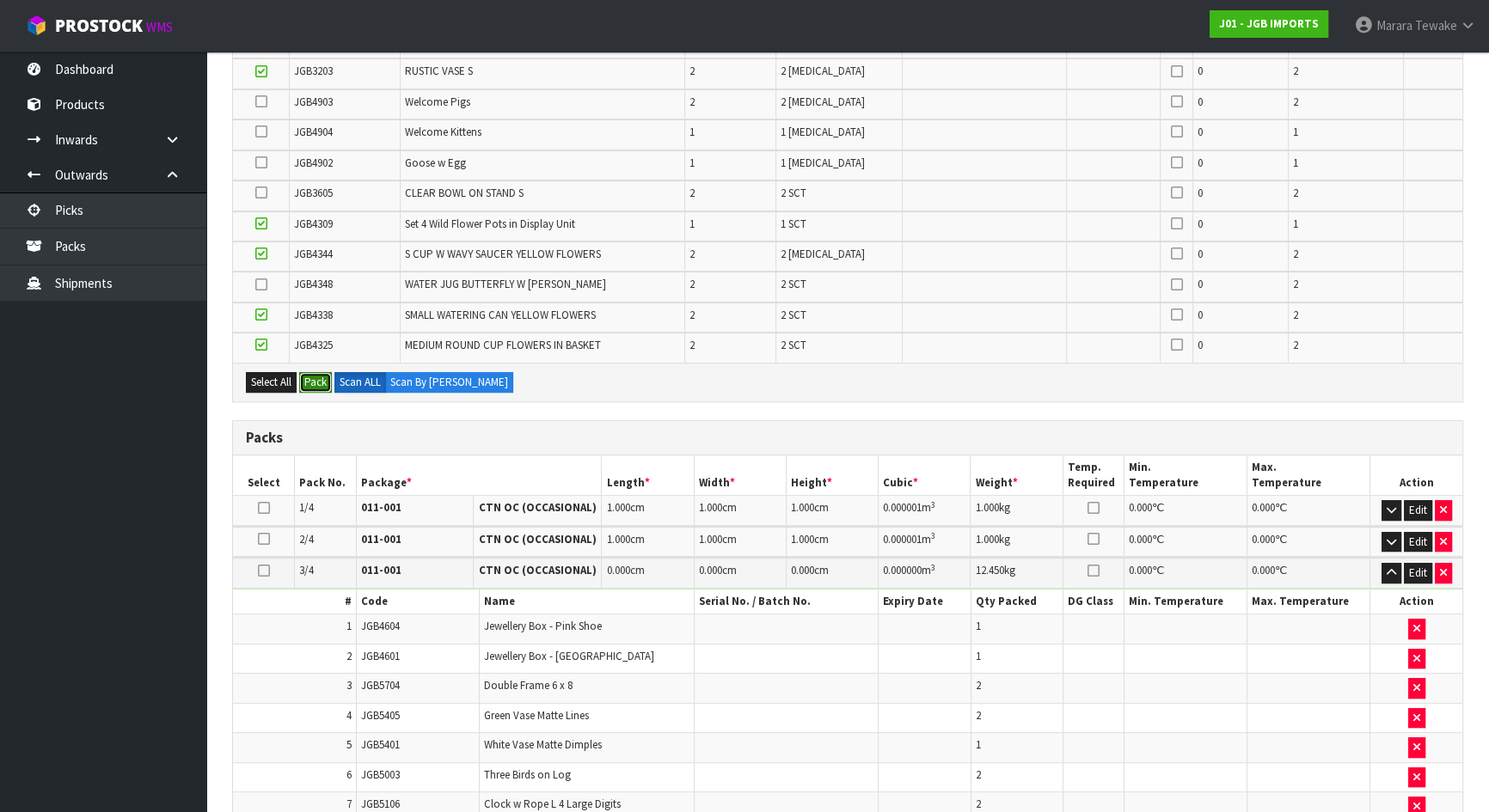
click at [322, 377] on button "Pack" at bounding box center [316, 382] width 33 height 20
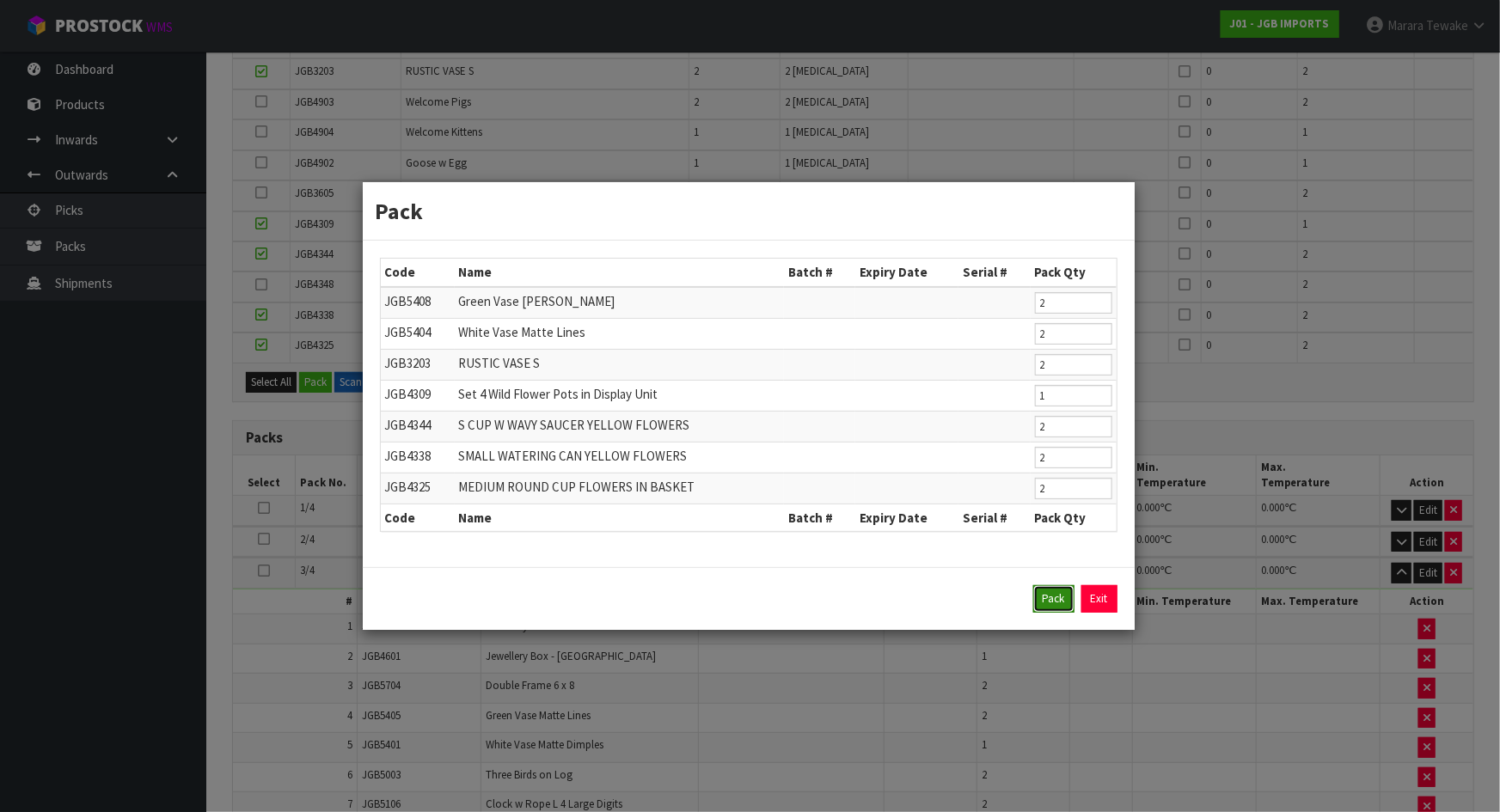
click at [1051, 592] on button "Pack" at bounding box center [1054, 599] width 41 height 27
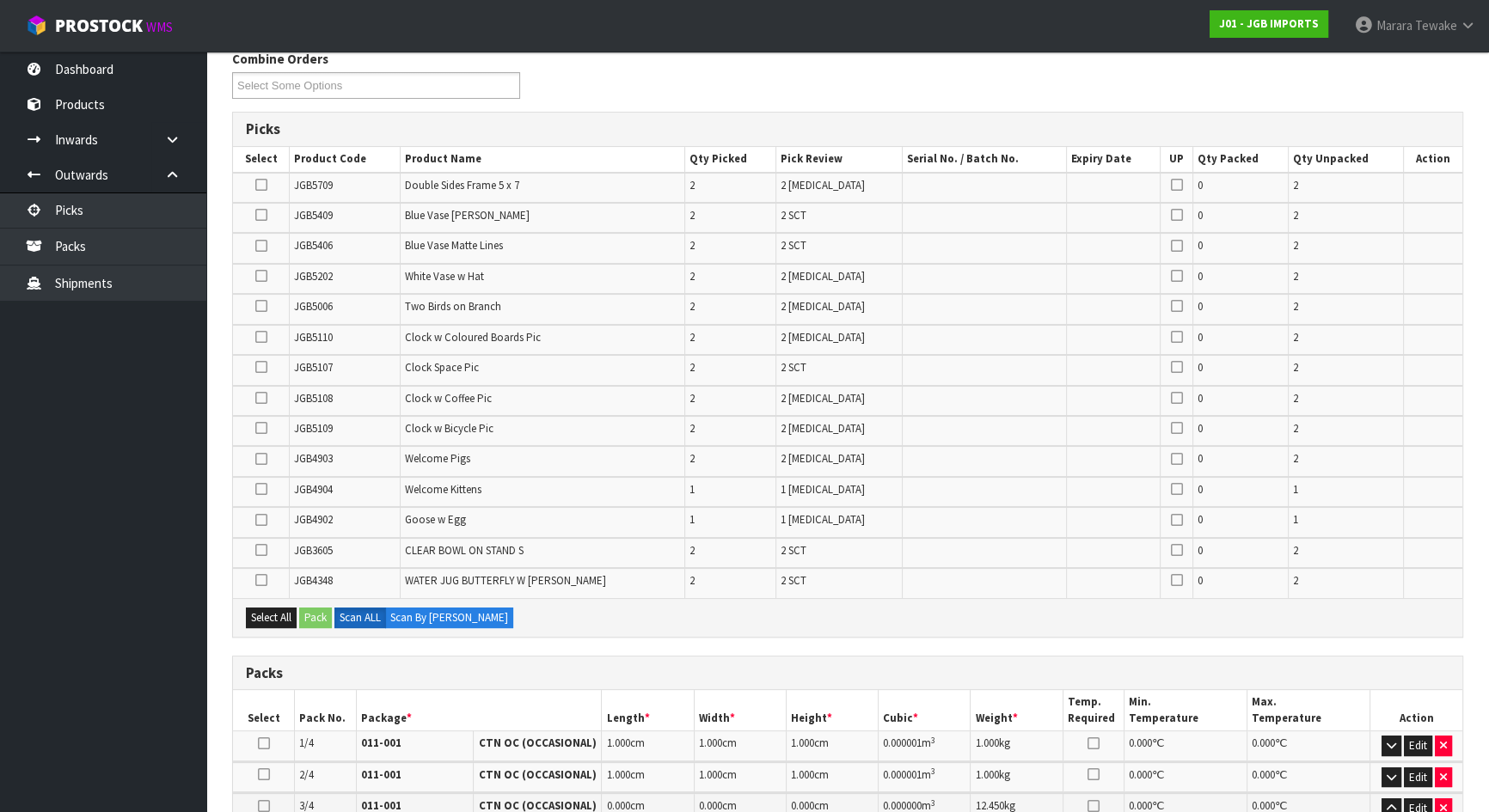
scroll to position [286, 0]
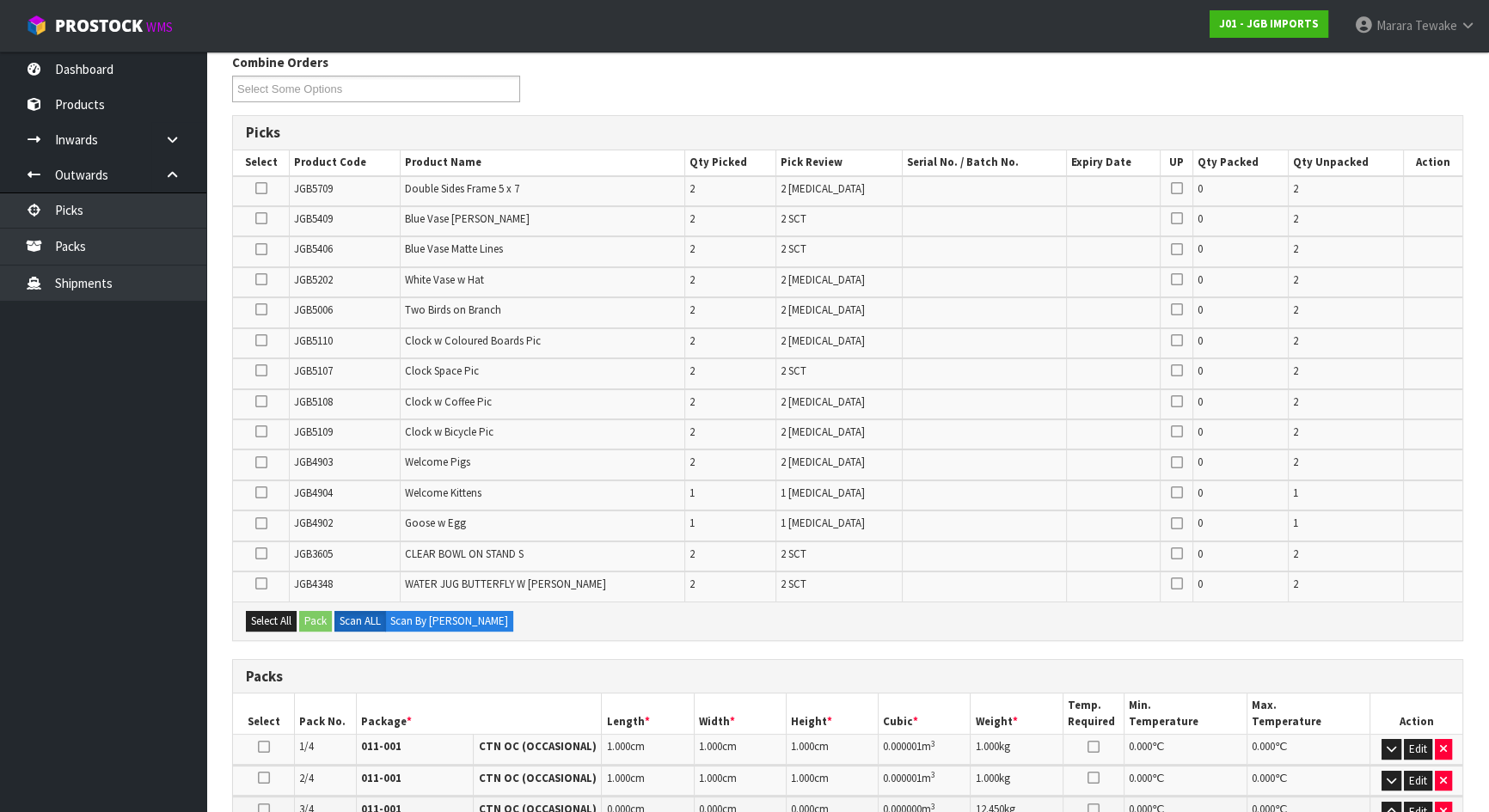
click at [266, 310] on icon at bounding box center [261, 309] width 12 height 1
click at [0, 0] on input "checkbox" at bounding box center [0, 0] width 0 height 0
click at [318, 618] on button "Pack" at bounding box center [316, 620] width 33 height 20
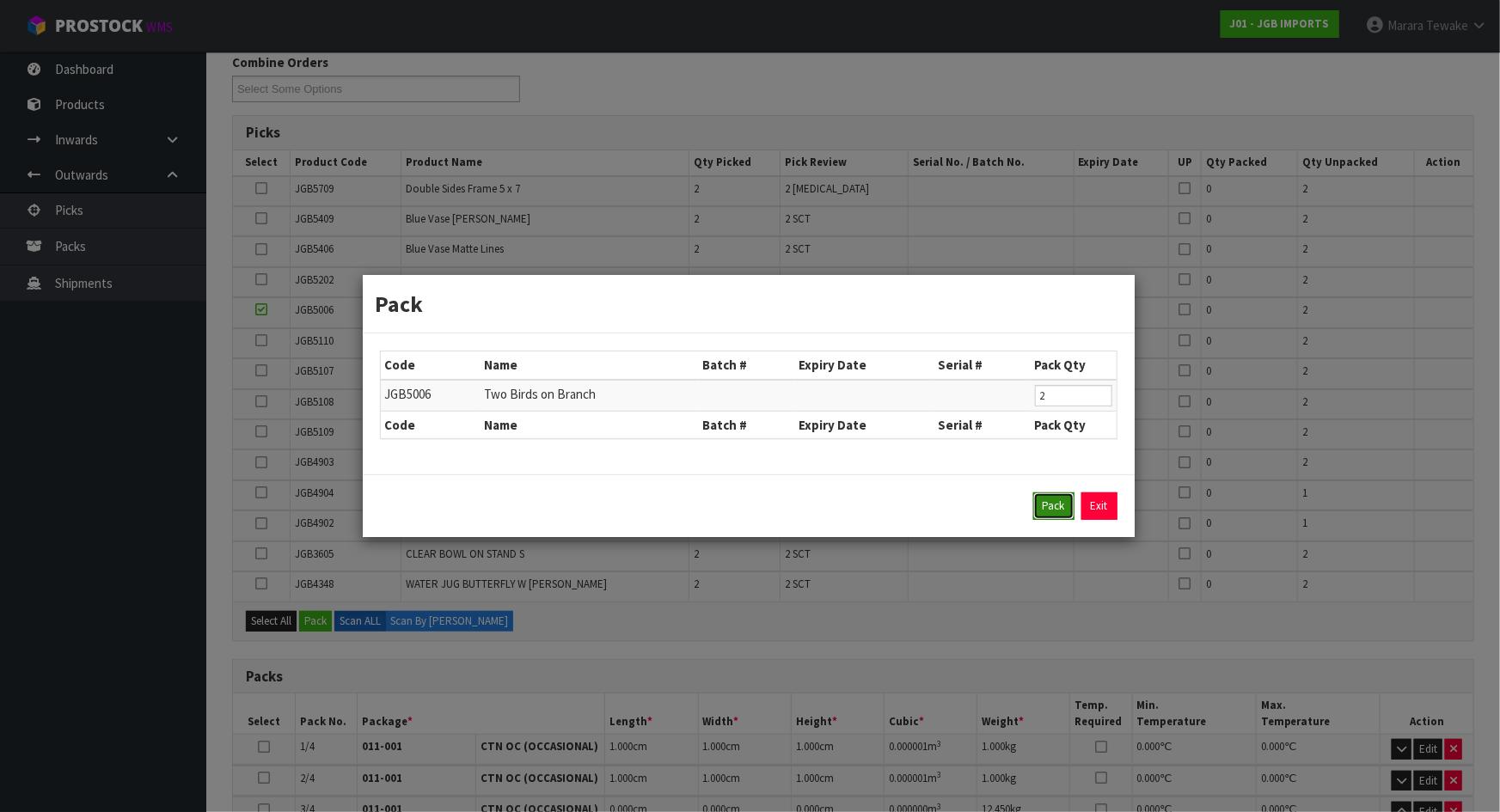
click at [1035, 508] on button "Pack" at bounding box center [1054, 506] width 41 height 27
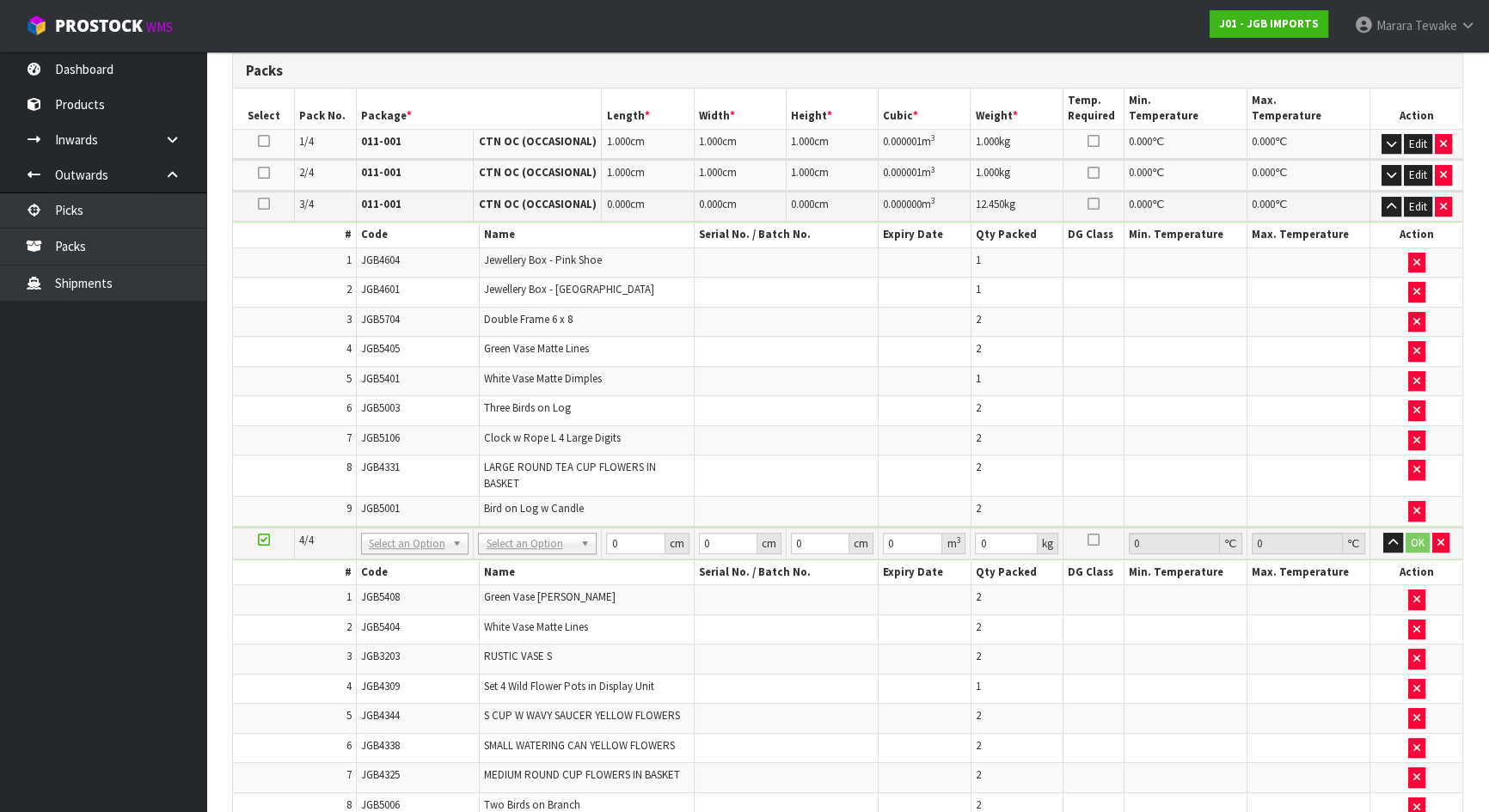
scroll to position [835, 0]
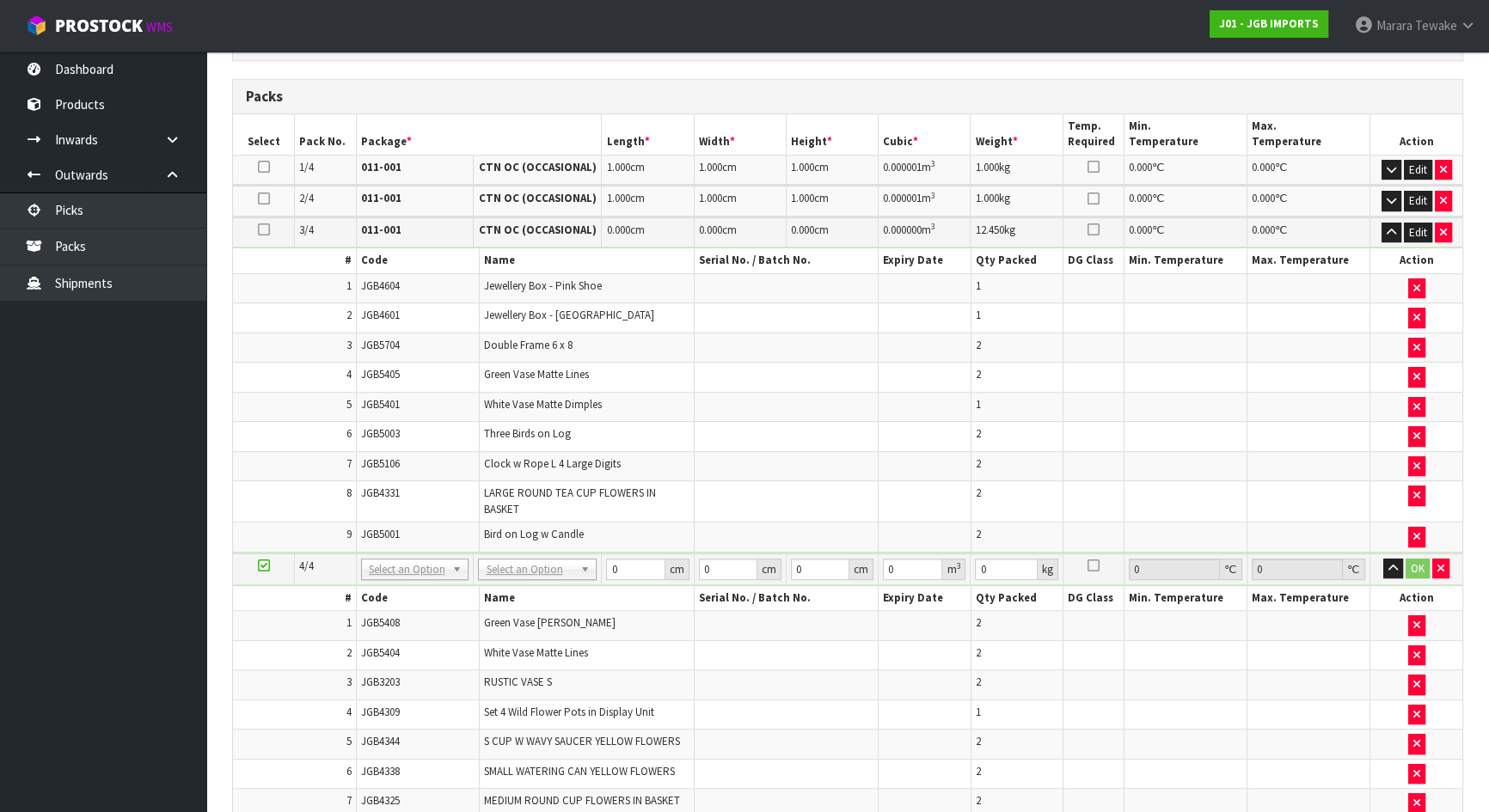
click at [265, 229] on icon at bounding box center [264, 229] width 12 height 1
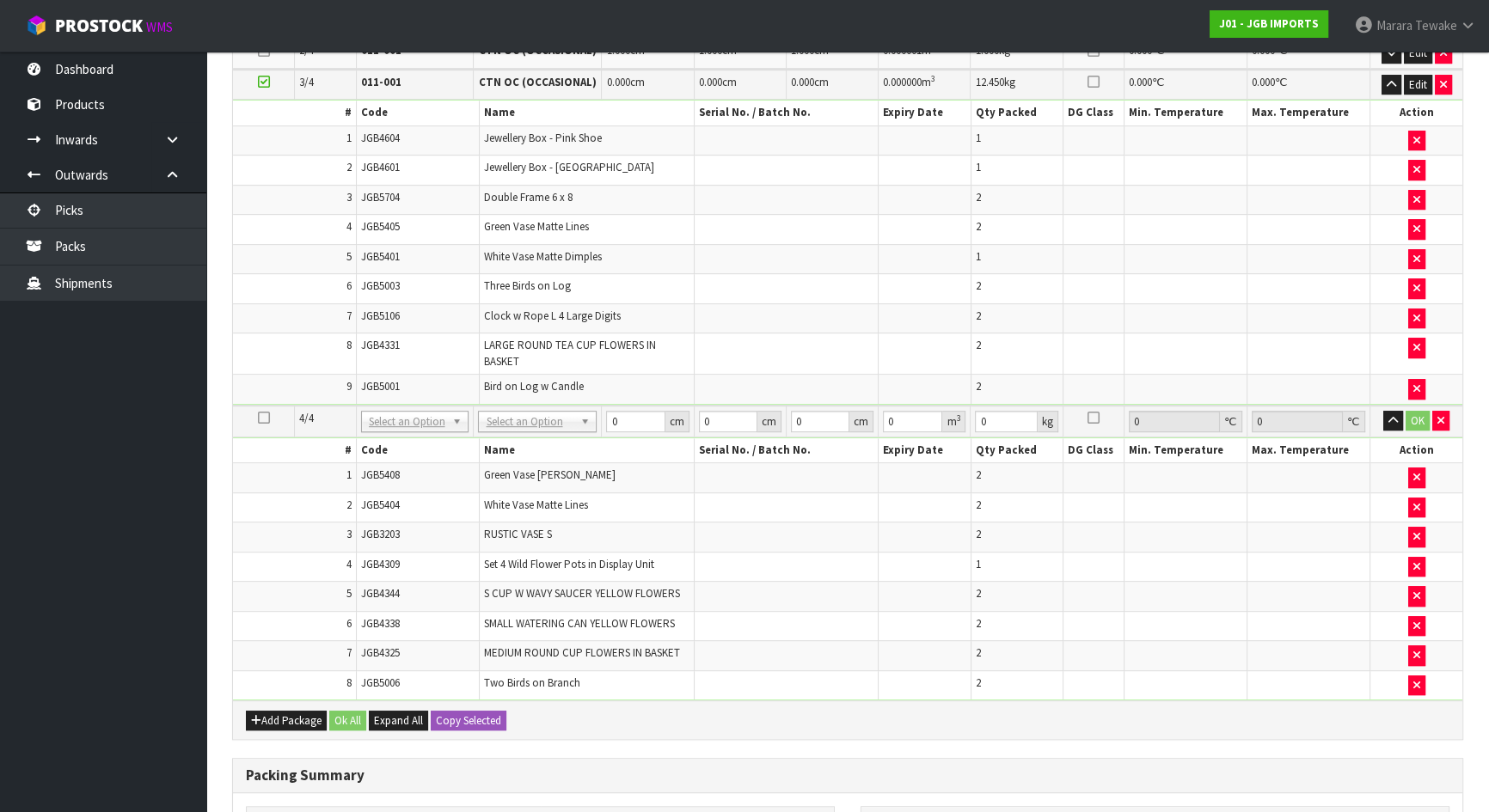
scroll to position [1226, 0]
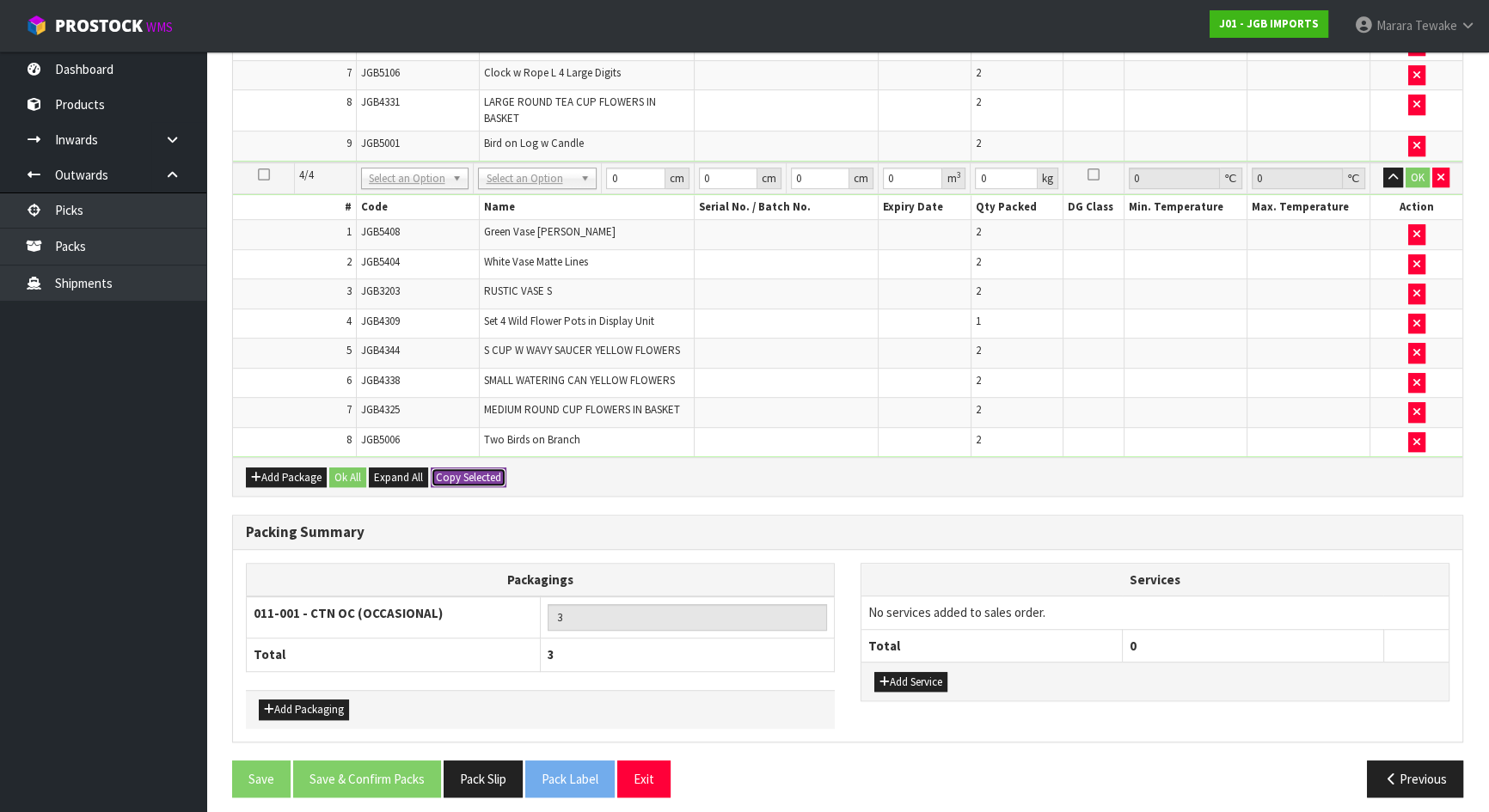
click at [478, 469] on button "Copy Selected" at bounding box center [469, 477] width 76 height 20
click at [478, 469] on button "Confirm Copy Selected" at bounding box center [487, 477] width 114 height 20
type input "4"
type input "12.45"
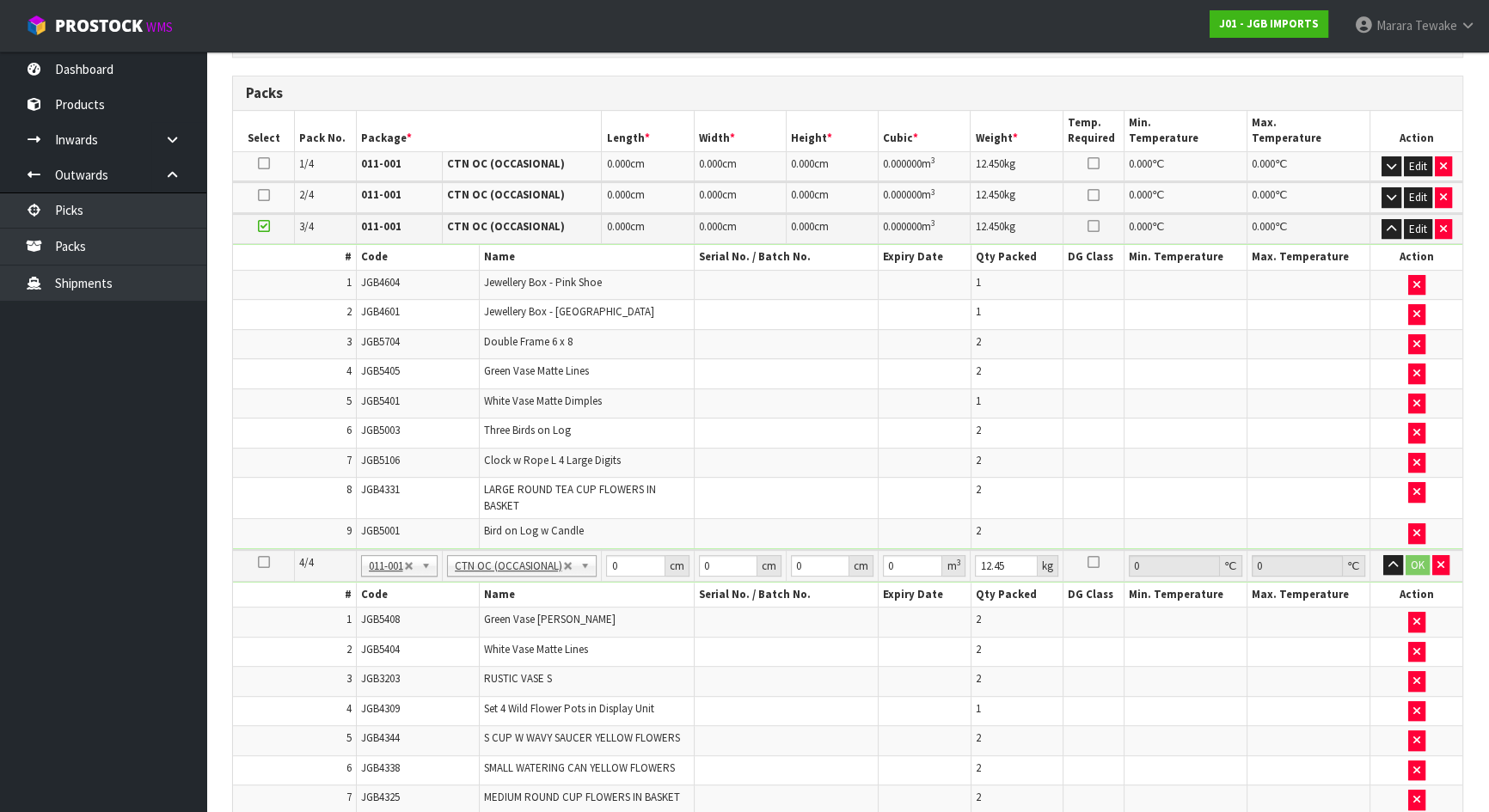
scroll to position [835, 0]
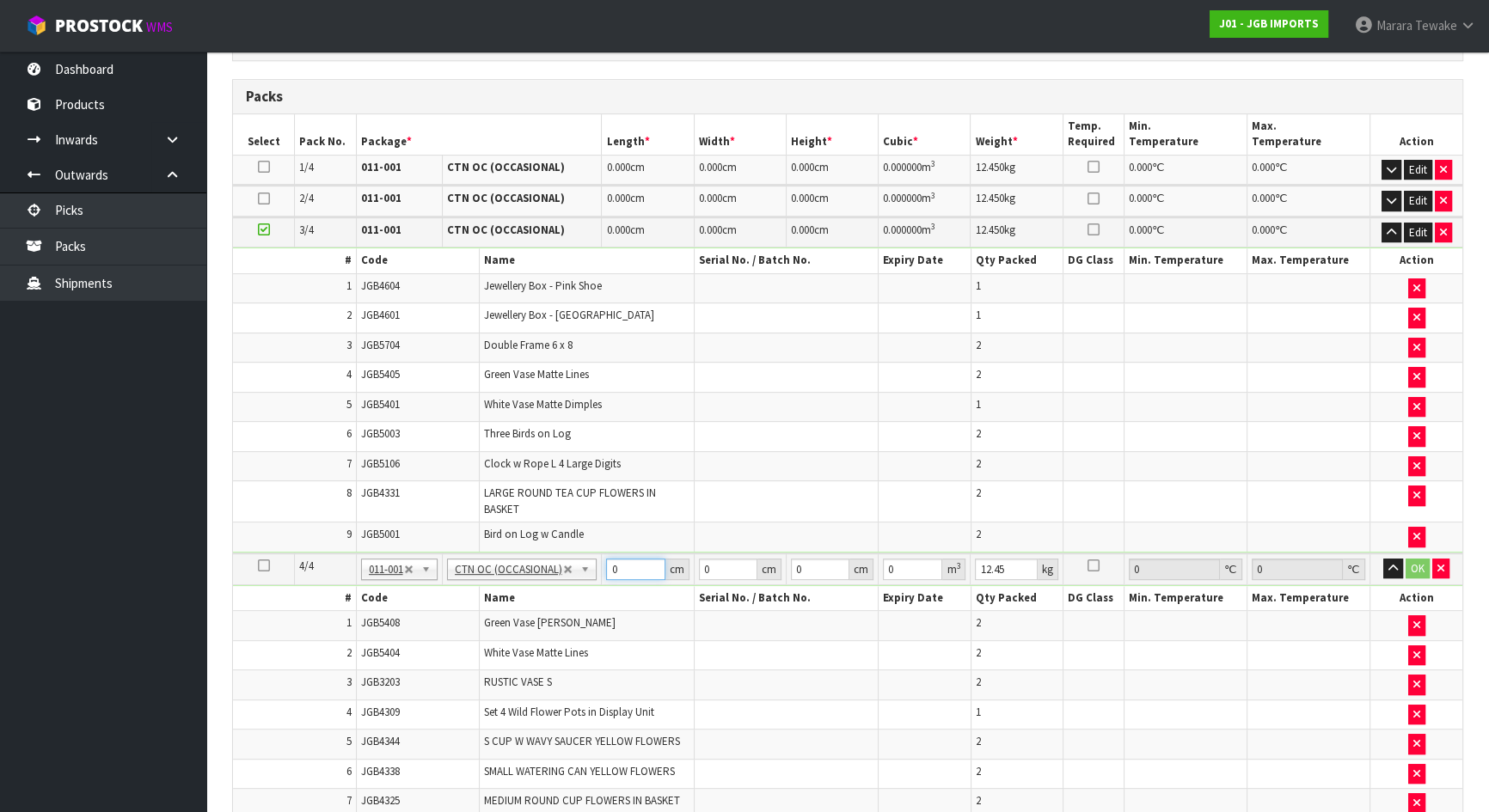
drag, startPoint x: 624, startPoint y: 564, endPoint x: 568, endPoint y: 544, distance: 59.5
click at [569, 553] on tr "4/4 NONE 007-001 007-002 007-004 007-009 007-013 007-014 007-015 007-017 007-01…" at bounding box center [848, 569] width 1229 height 32
click at [270, 553] on td at bounding box center [265, 569] width 62 height 32
click at [266, 566] on icon at bounding box center [264, 566] width 12 height 1
drag, startPoint x: 618, startPoint y: 555, endPoint x: 607, endPoint y: 549, distance: 12.5
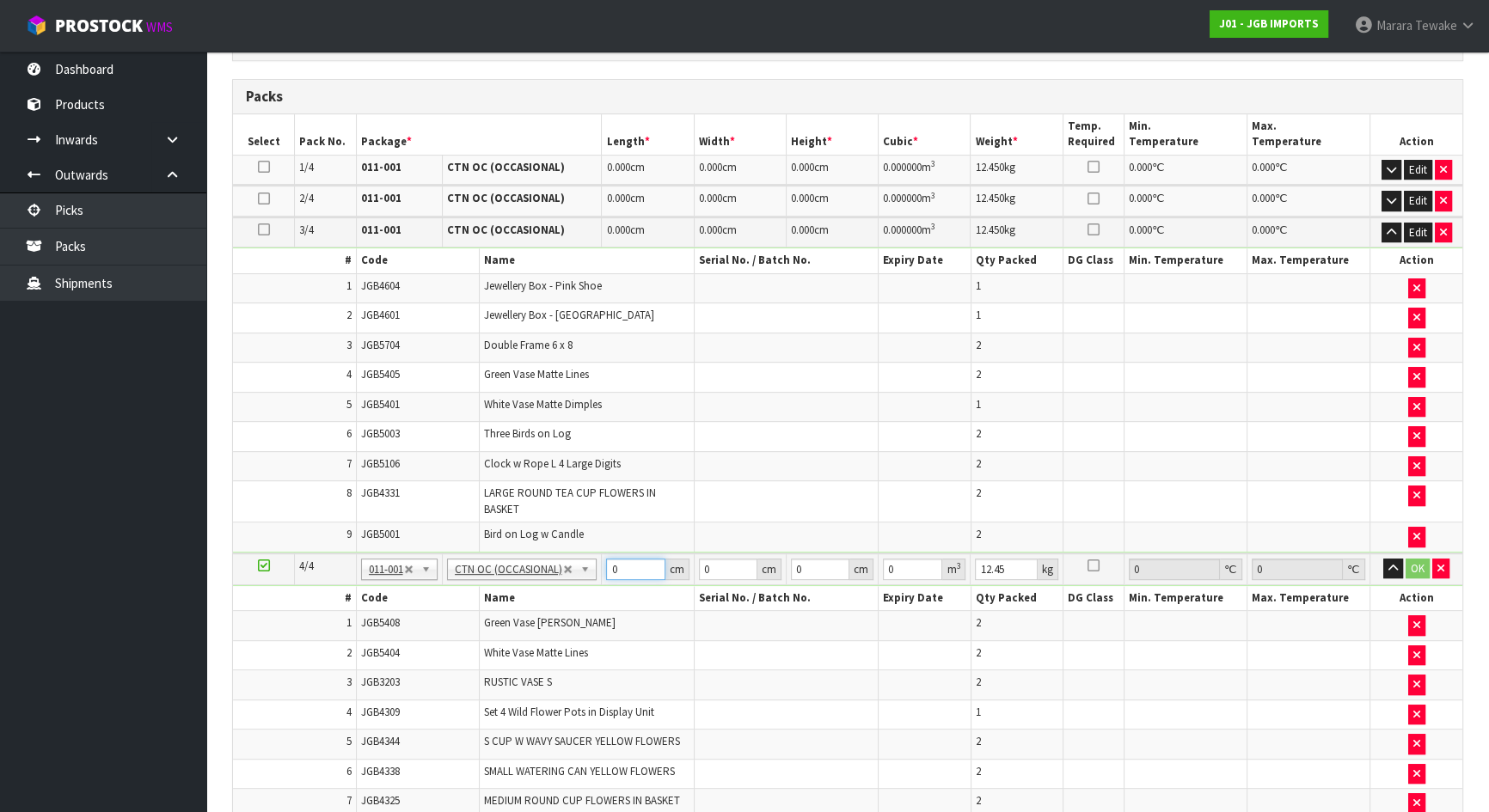
click at [607, 558] on input "0" at bounding box center [635, 569] width 58 height 21
type input "11"
type input "1"
type input "0.000011"
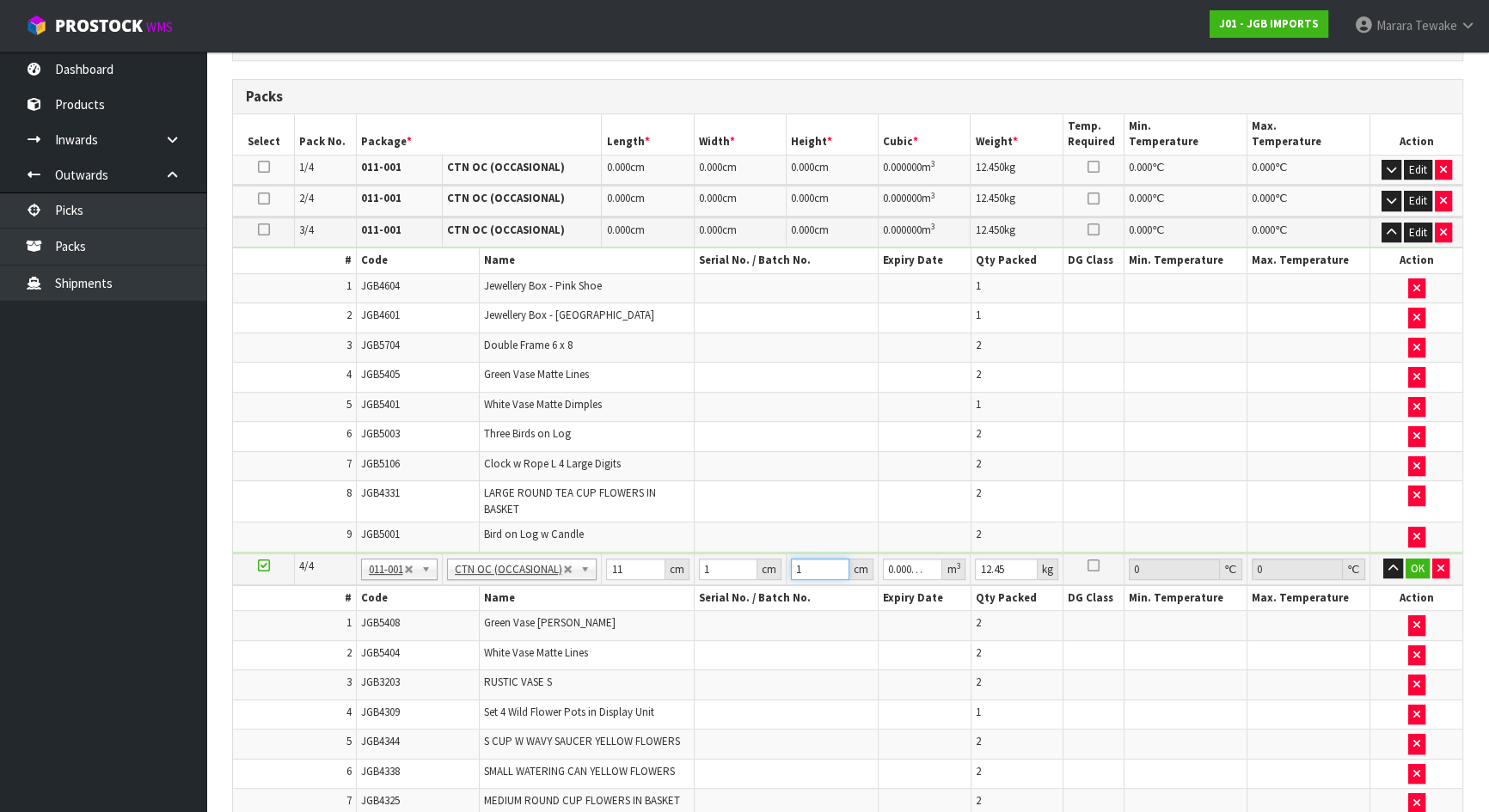
type input "1"
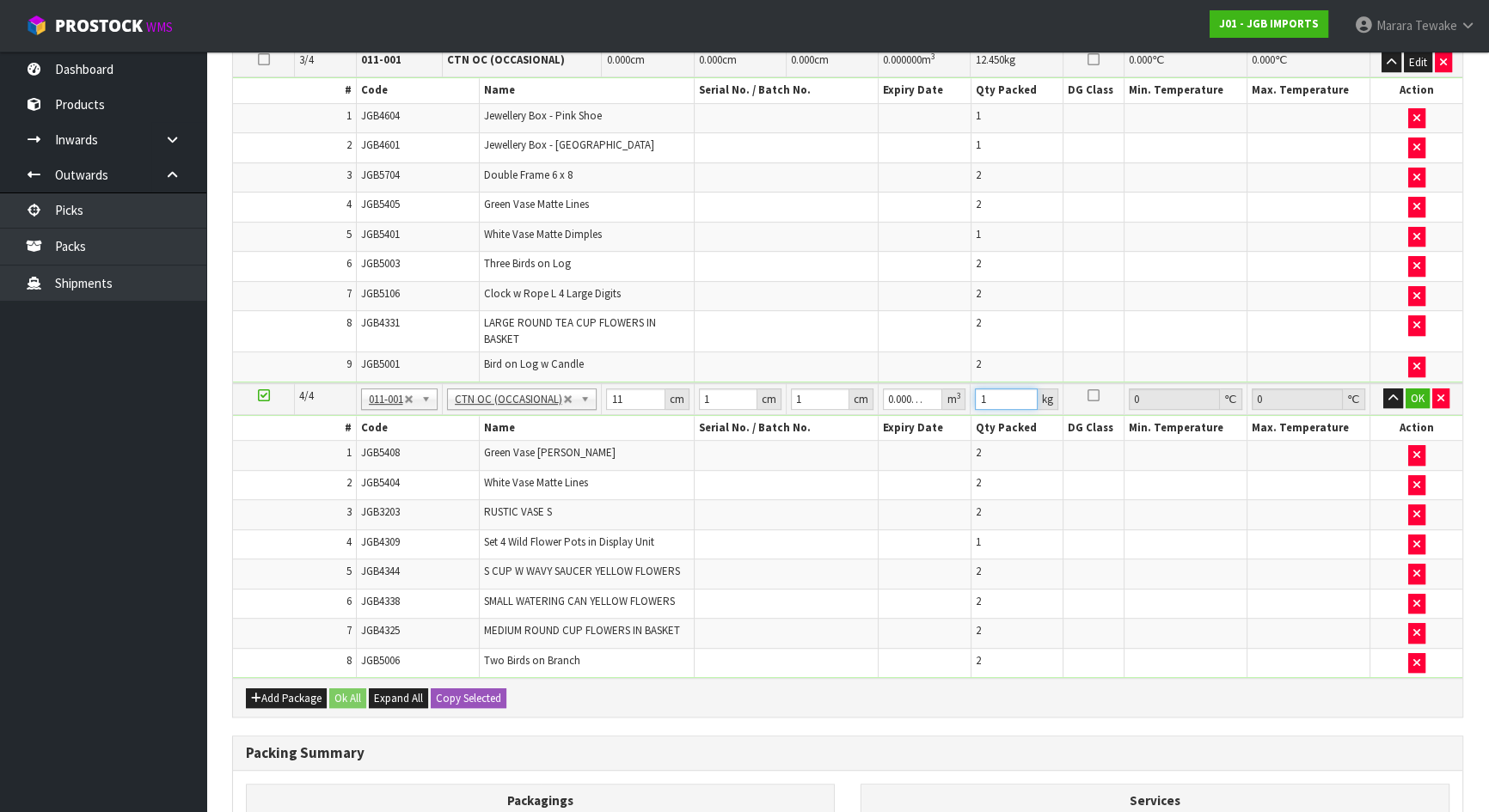
scroll to position [1226, 0]
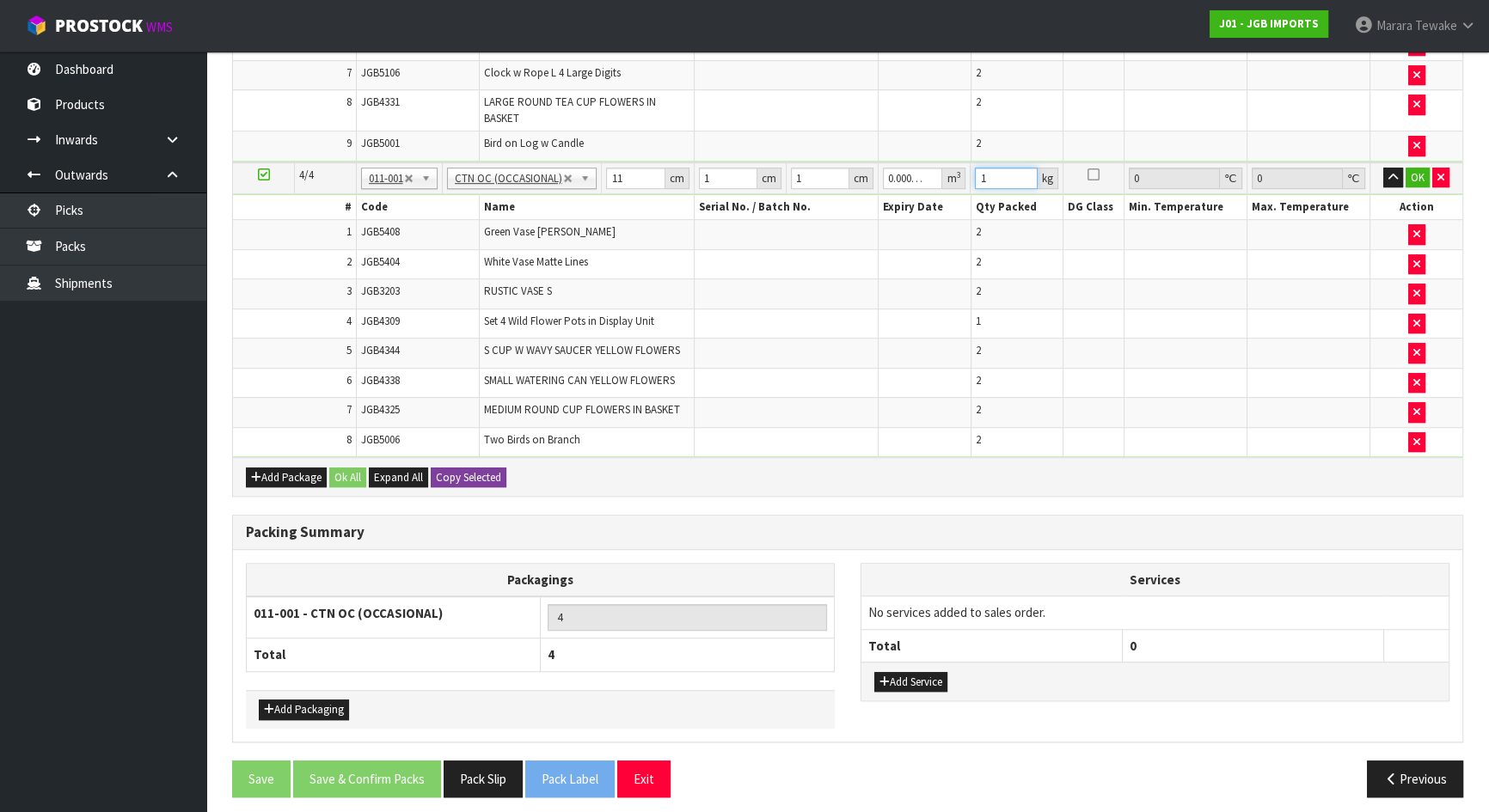
type input "1"
click at [473, 470] on button "Copy Selected" at bounding box center [469, 477] width 76 height 20
click at [473, 470] on button "Confirm Copy Selected" at bounding box center [487, 477] width 114 height 20
click at [482, 468] on button "Confirm Copy Selected" at bounding box center [487, 477] width 114 height 20
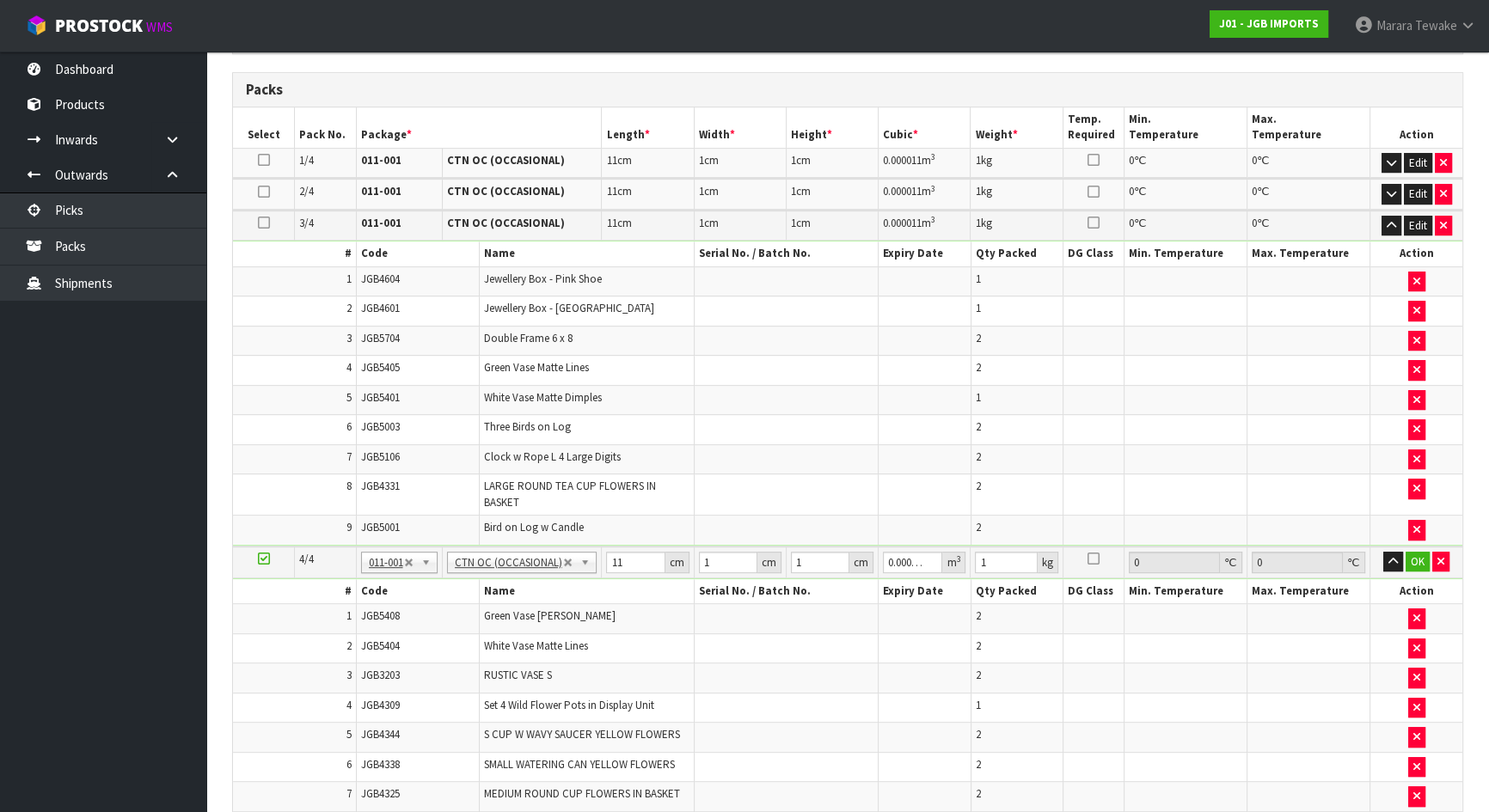
scroll to position [835, 0]
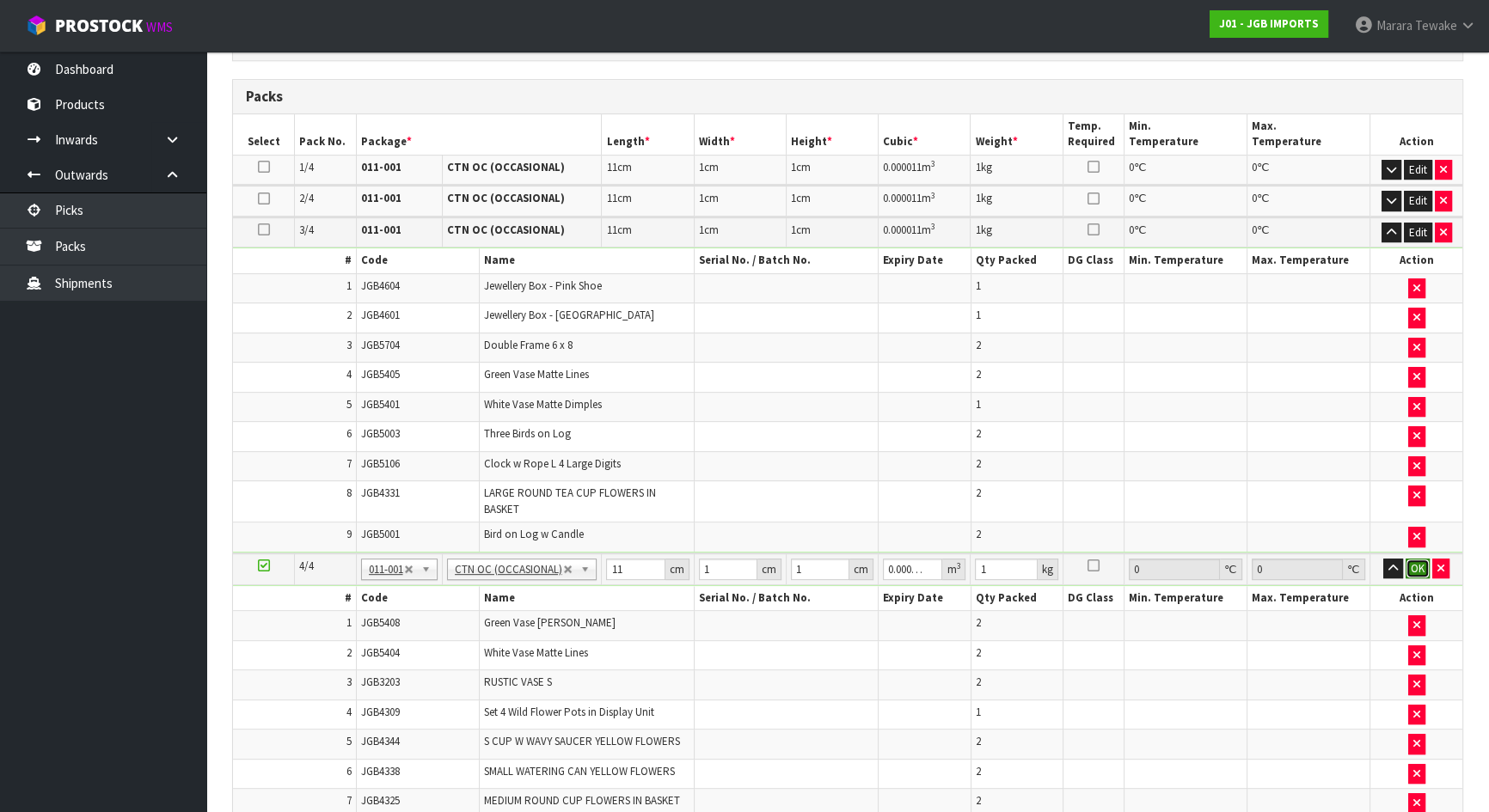
click at [1421, 564] on button "OK" at bounding box center [1417, 568] width 24 height 20
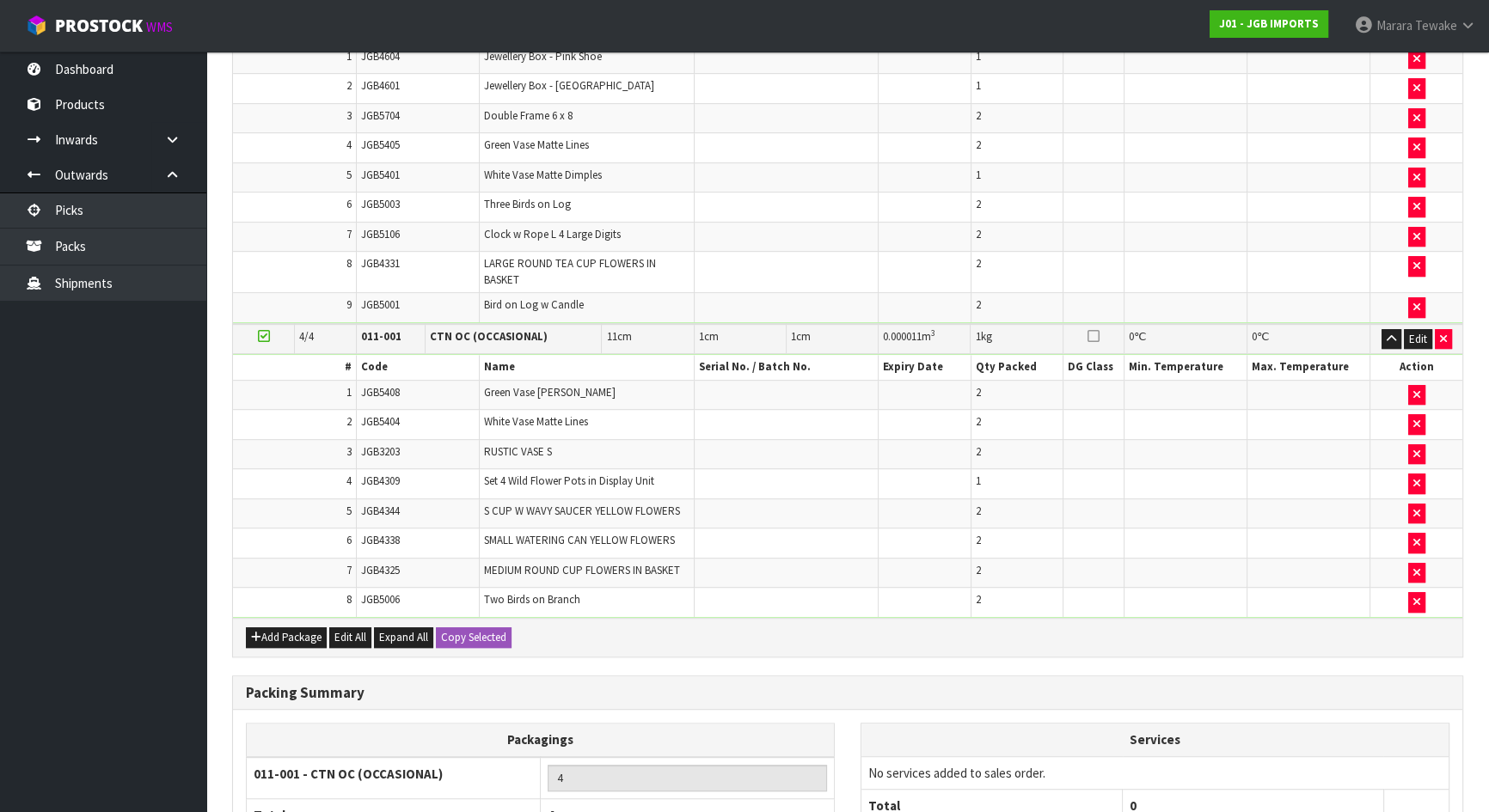
scroll to position [1225, 0]
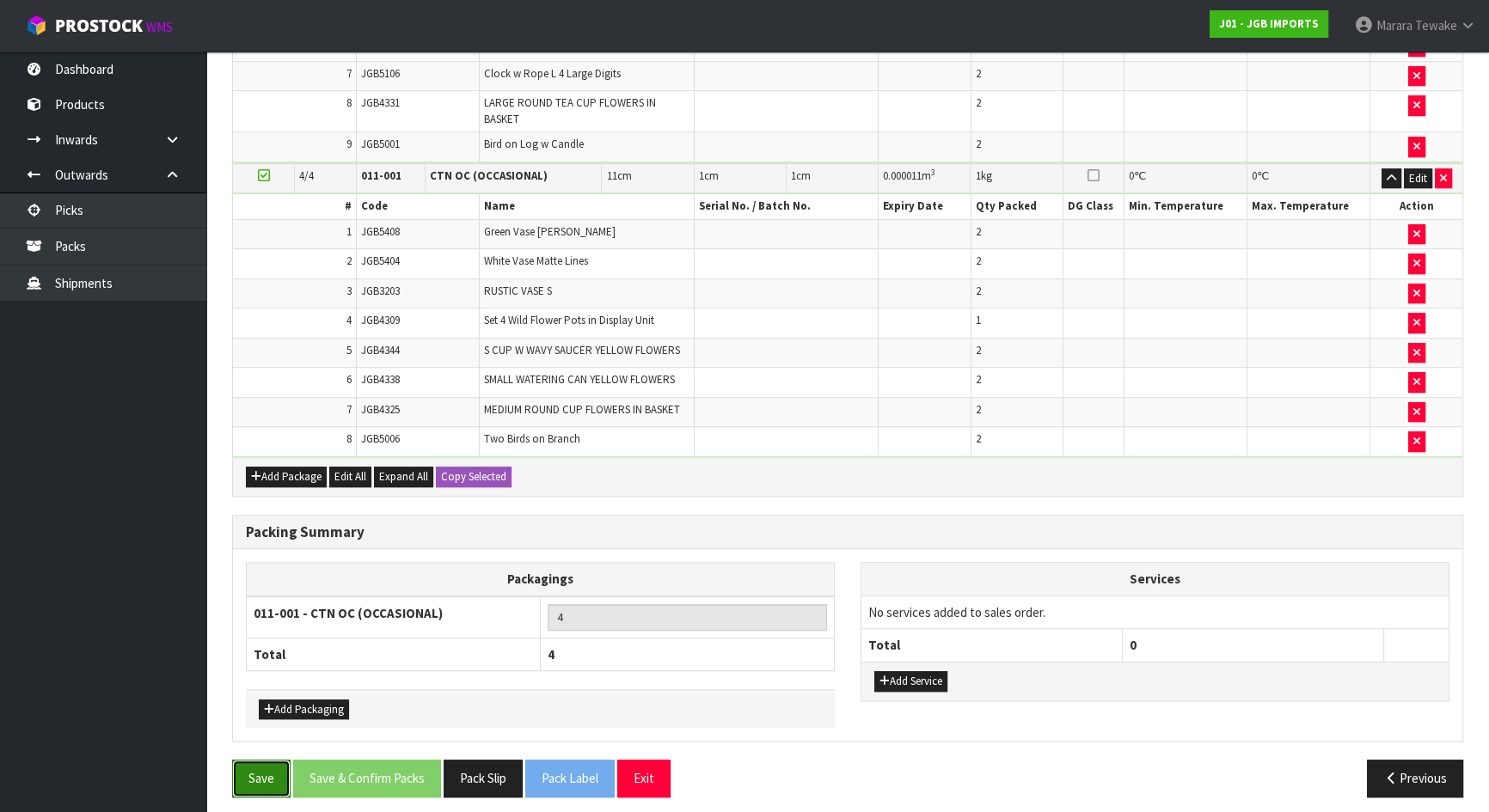
click at [248, 717] on button "Save" at bounding box center [262, 778] width 58 height 37
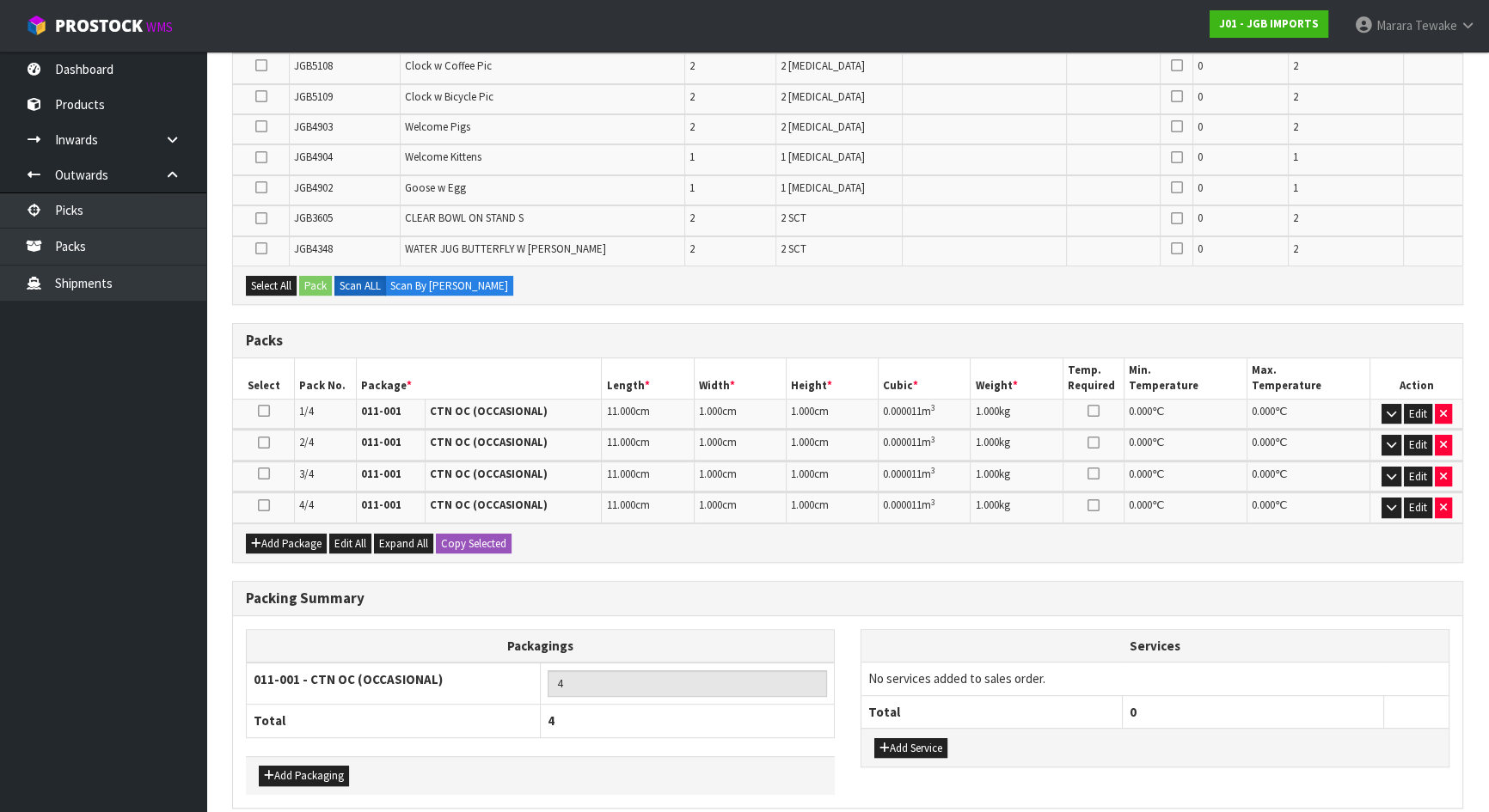
scroll to position [662, 0]
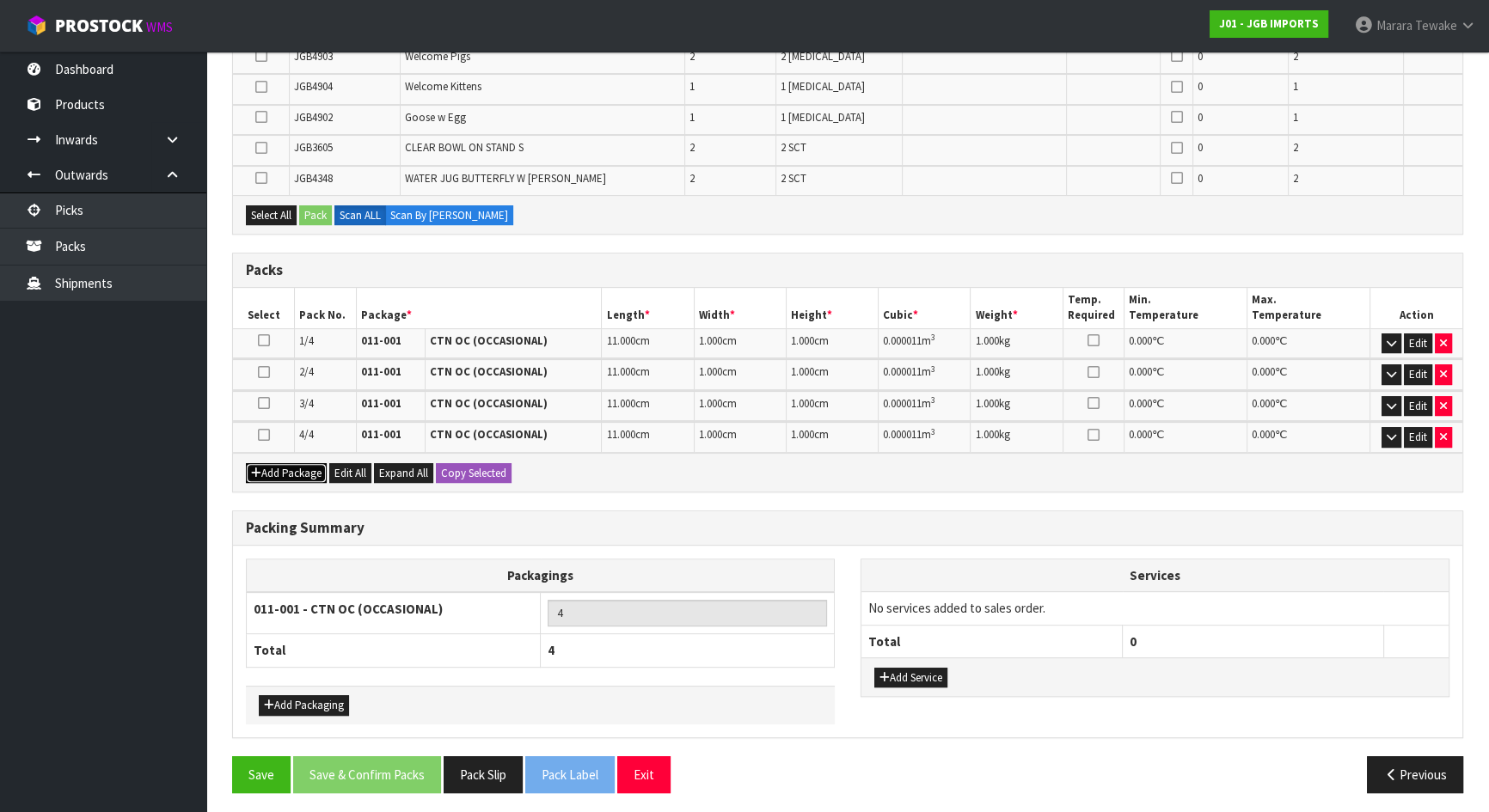
click at [291, 476] on button "Add Package" at bounding box center [286, 473] width 81 height 20
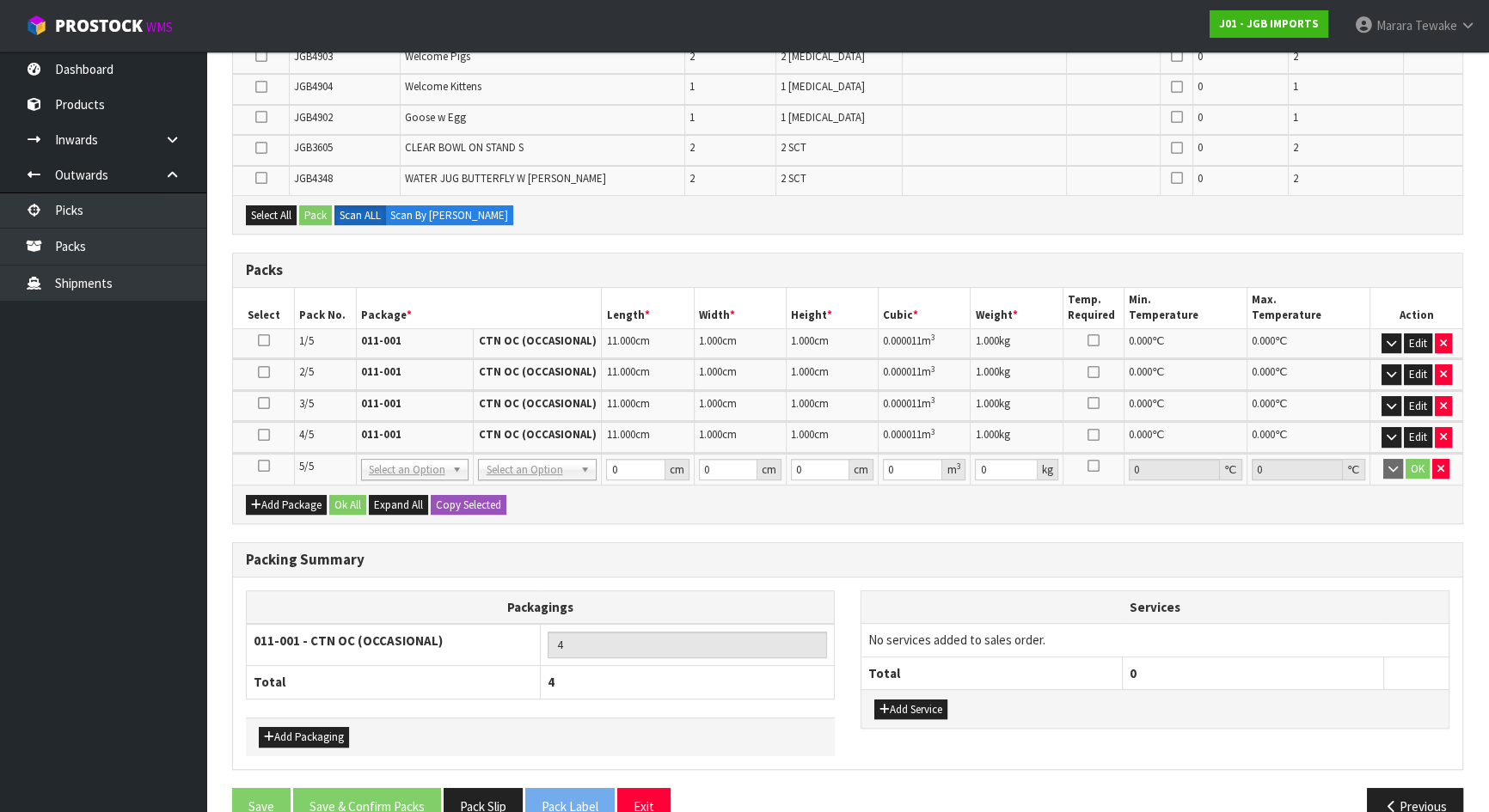
click at [266, 468] on td at bounding box center [265, 470] width 62 height 31
click at [258, 470] on td at bounding box center [265, 470] width 62 height 31
click at [265, 466] on icon at bounding box center [264, 466] width 12 height 1
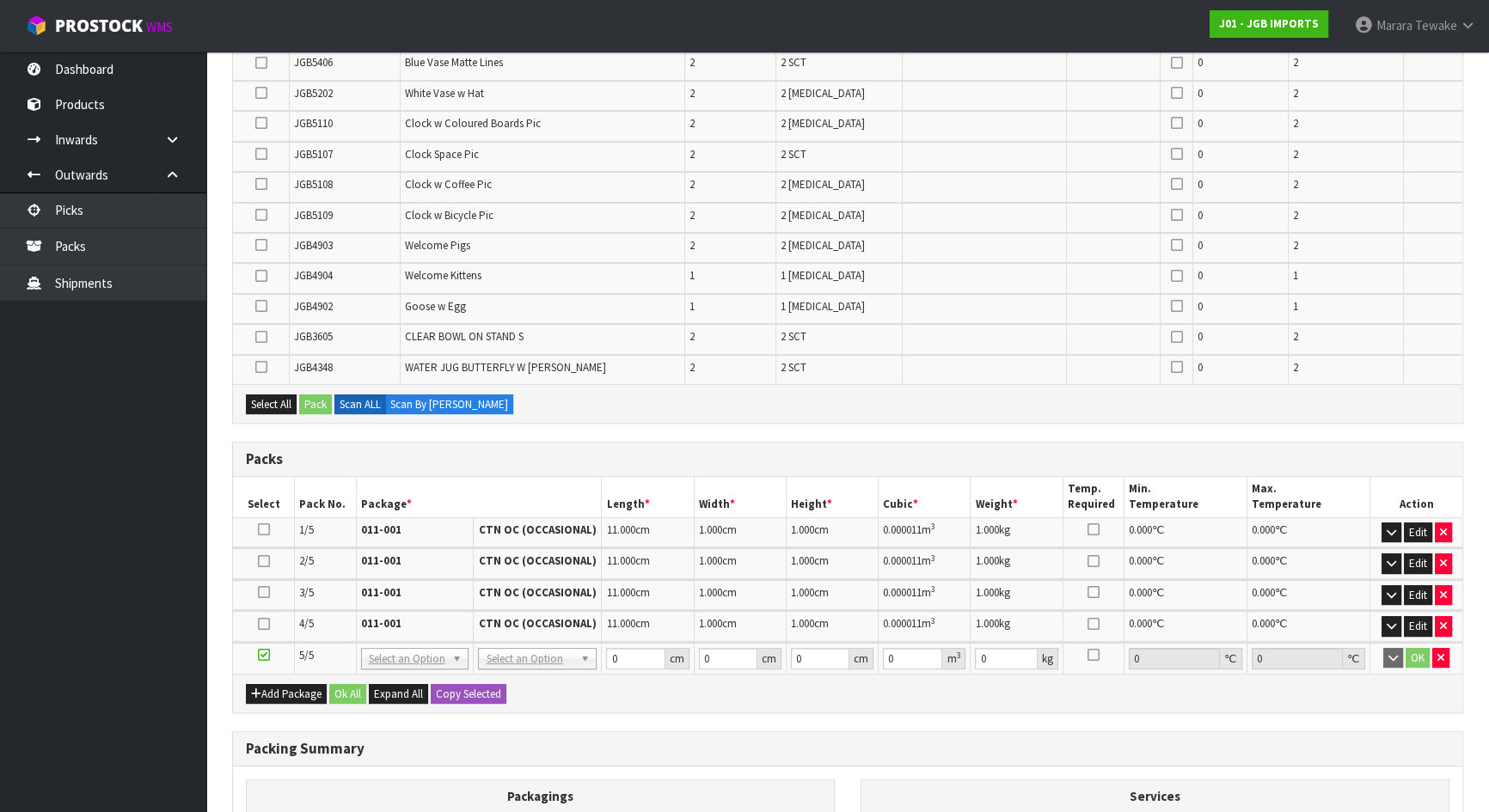
scroll to position [271, 0]
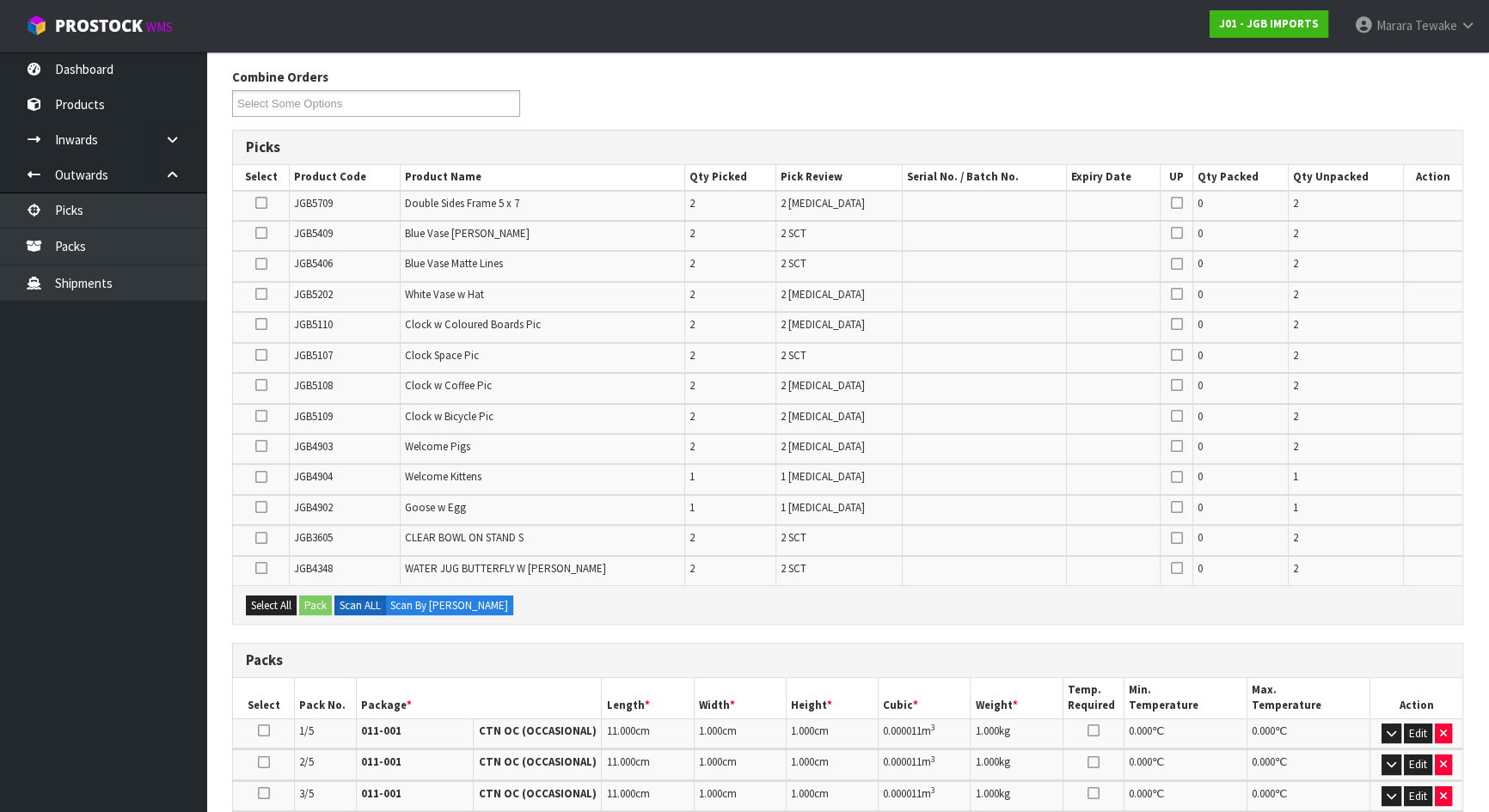
click at [263, 477] on icon at bounding box center [261, 477] width 12 height 1
click at [0, 0] on input "checkbox" at bounding box center [0, 0] width 0 height 0
click at [260, 477] on icon at bounding box center [261, 477] width 12 height 1
click at [0, 0] on input "checkbox" at bounding box center [0, 0] width 0 height 0
click at [265, 447] on icon at bounding box center [261, 446] width 12 height 1
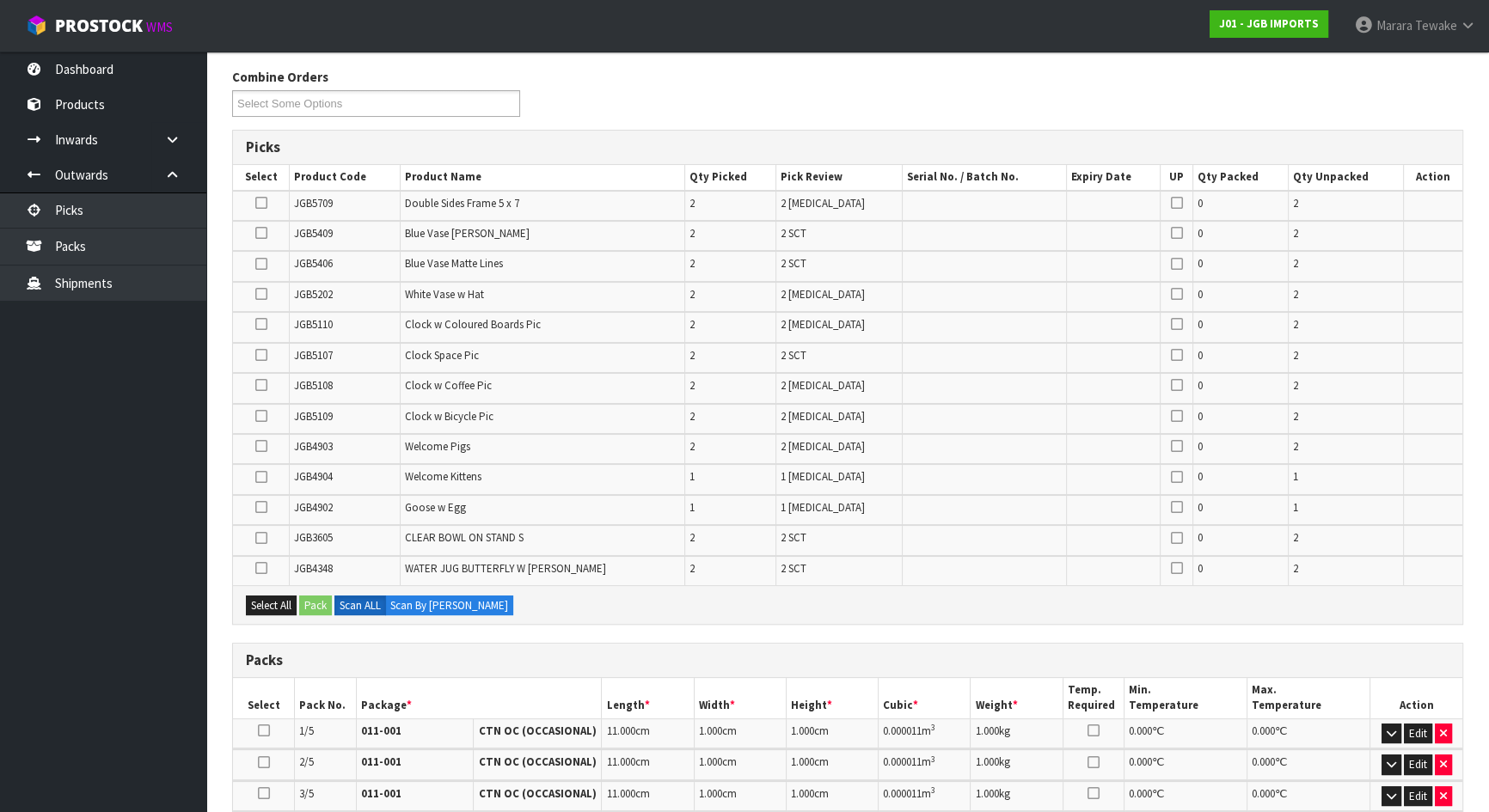
click at [0, 0] on input "checkbox" at bounding box center [0, 0] width 0 height 0
click at [258, 477] on icon at bounding box center [261, 477] width 12 height 1
click at [0, 0] on input "checkbox" at bounding box center [0, 0] width 0 height 0
click at [260, 264] on icon at bounding box center [261, 264] width 12 height 1
click at [0, 0] on input "checkbox" at bounding box center [0, 0] width 0 height 0
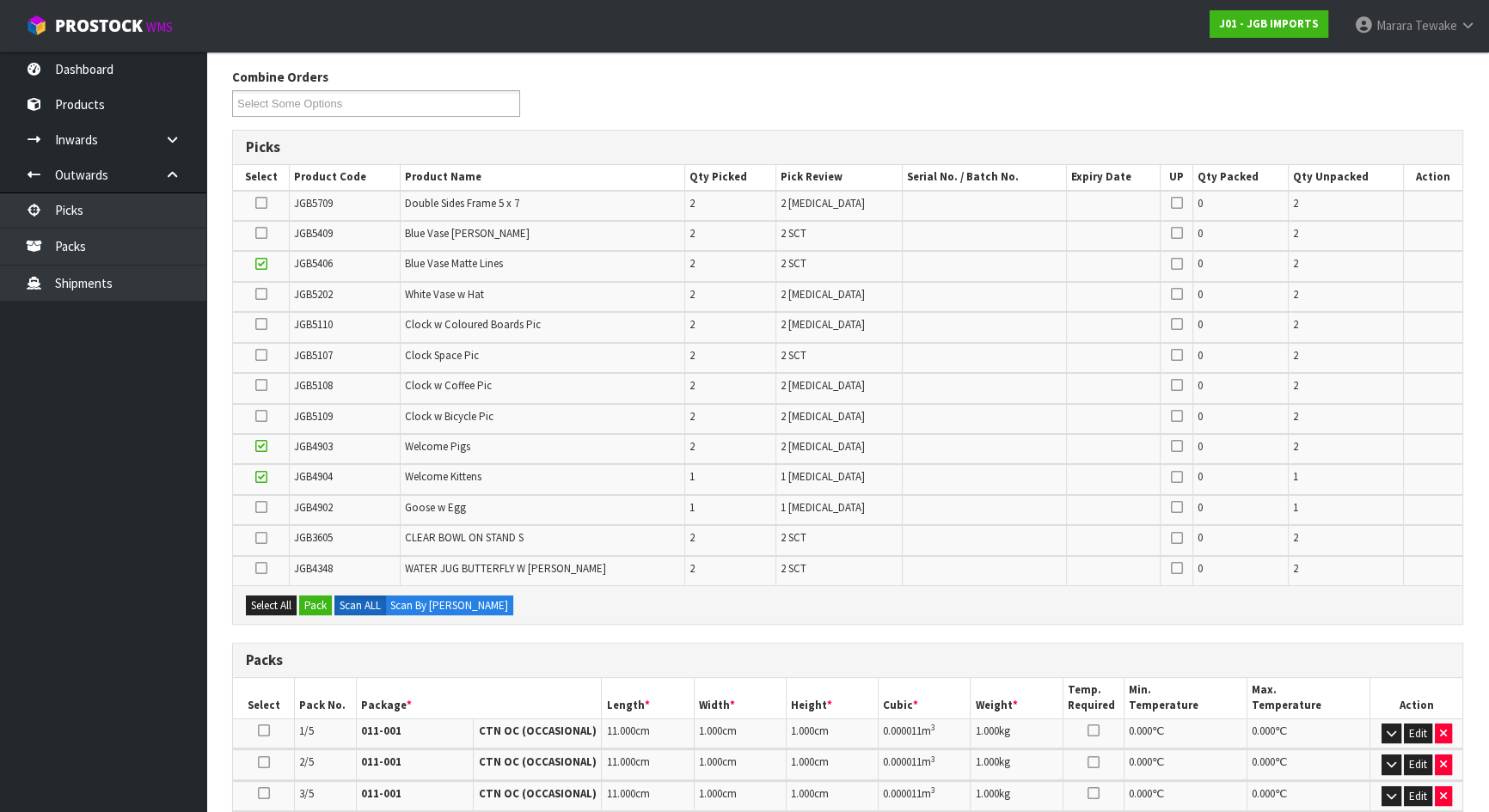
click at [261, 233] on icon at bounding box center [261, 233] width 12 height 1
click at [0, 0] on input "checkbox" at bounding box center [0, 0] width 0 height 0
click at [265, 568] on icon at bounding box center [261, 568] width 12 height 1
click at [0, 0] on input "checkbox" at bounding box center [0, 0] width 0 height 0
click at [263, 355] on icon at bounding box center [261, 355] width 12 height 1
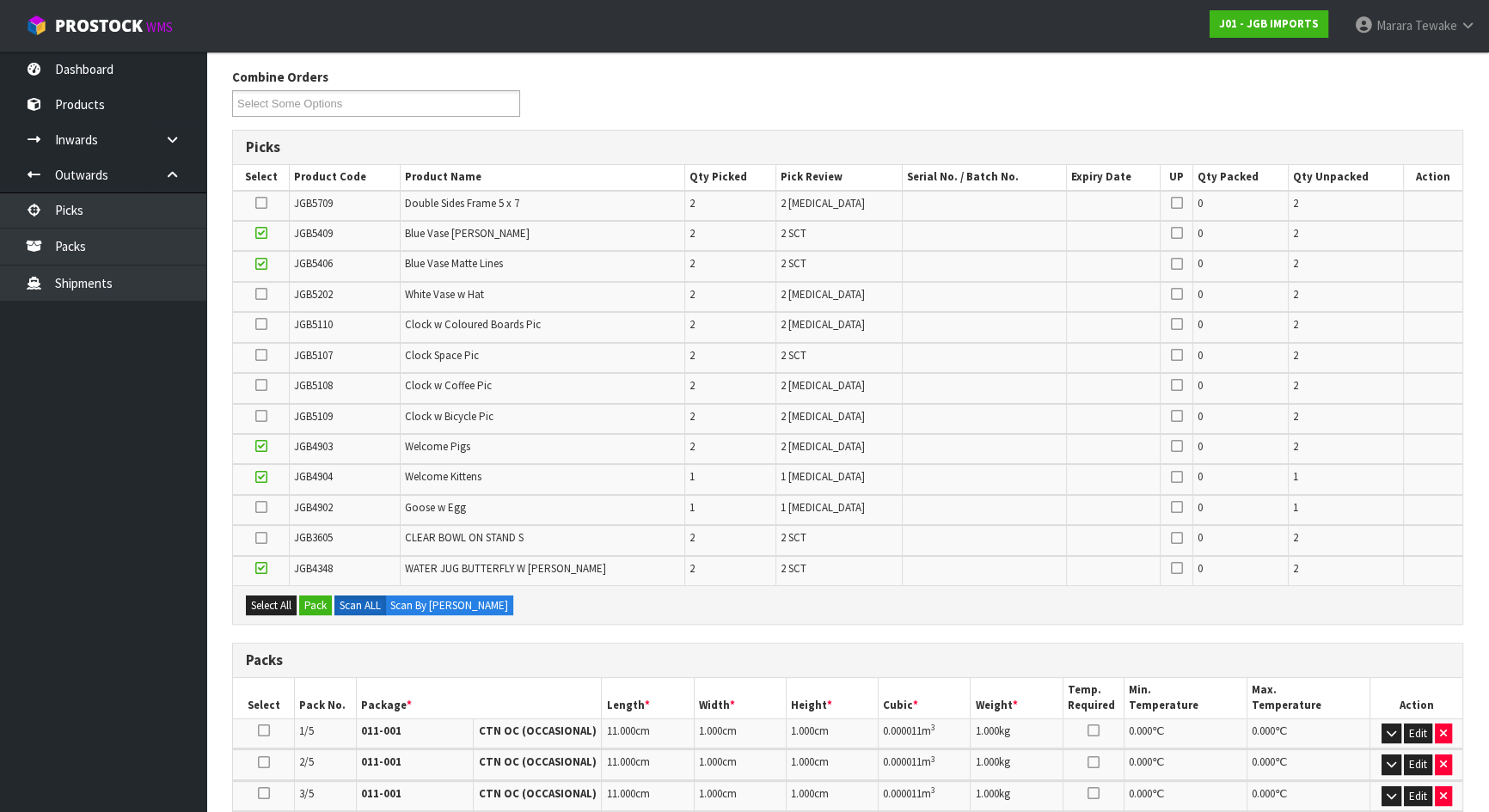
click at [0, 0] on input "checkbox" at bounding box center [0, 0] width 0 height 0
click at [263, 538] on icon at bounding box center [261, 538] width 12 height 1
click at [0, 0] on input "checkbox" at bounding box center [0, 0] width 0 height 0
click at [316, 613] on div "Select All Pack Scan ALL Scan By Quantity" at bounding box center [848, 605] width 1229 height 39
click at [324, 602] on button "Pack" at bounding box center [316, 605] width 33 height 20
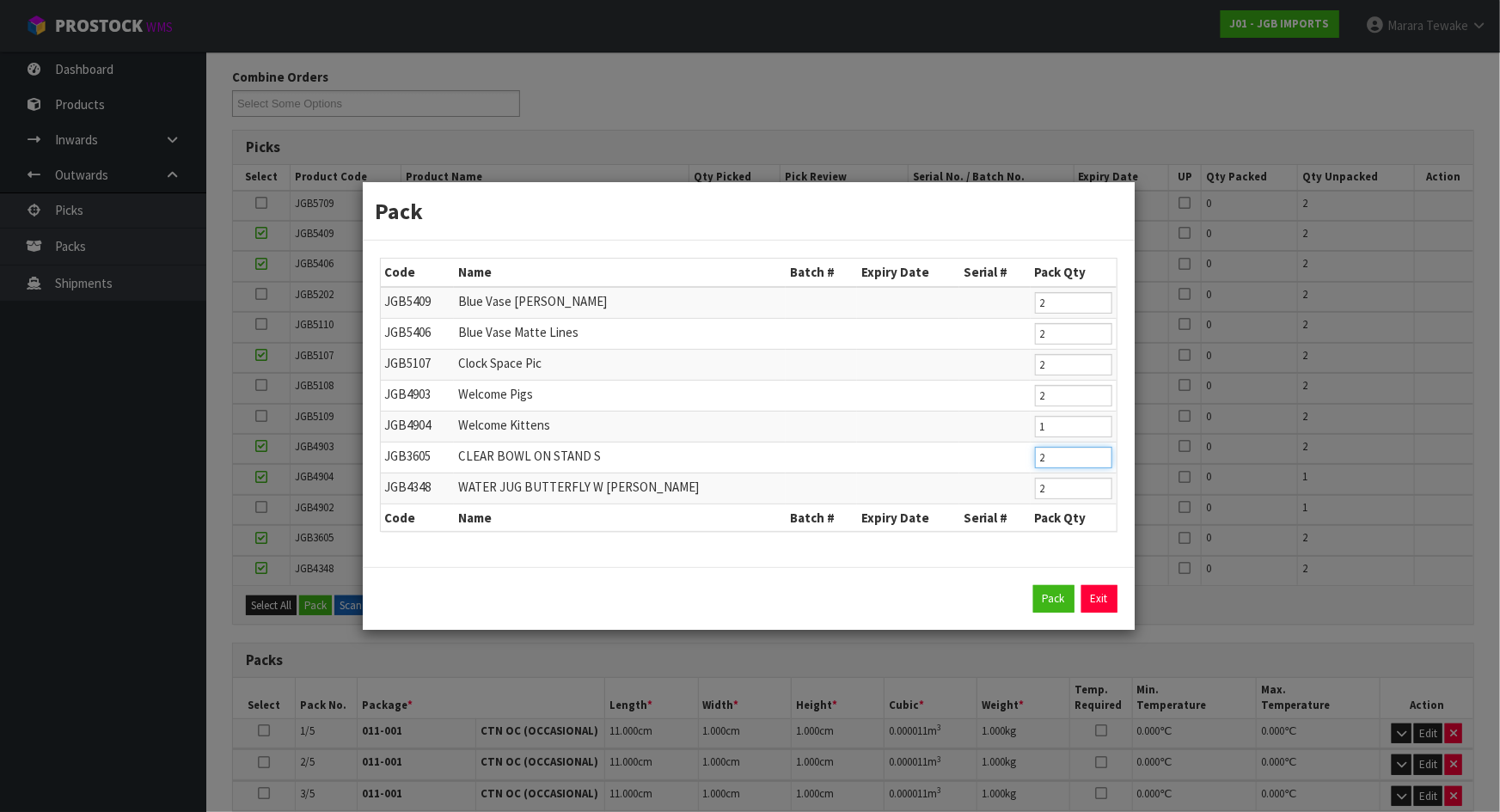
drag, startPoint x: 1056, startPoint y: 463, endPoint x: 1021, endPoint y: 460, distance: 35.1
click at [1029, 463] on tr "JGB3605 CLEAR BOWL ON STAND S 2" at bounding box center [749, 457] width 736 height 31
type input "1"
click button "Pack" at bounding box center [1054, 599] width 41 height 27
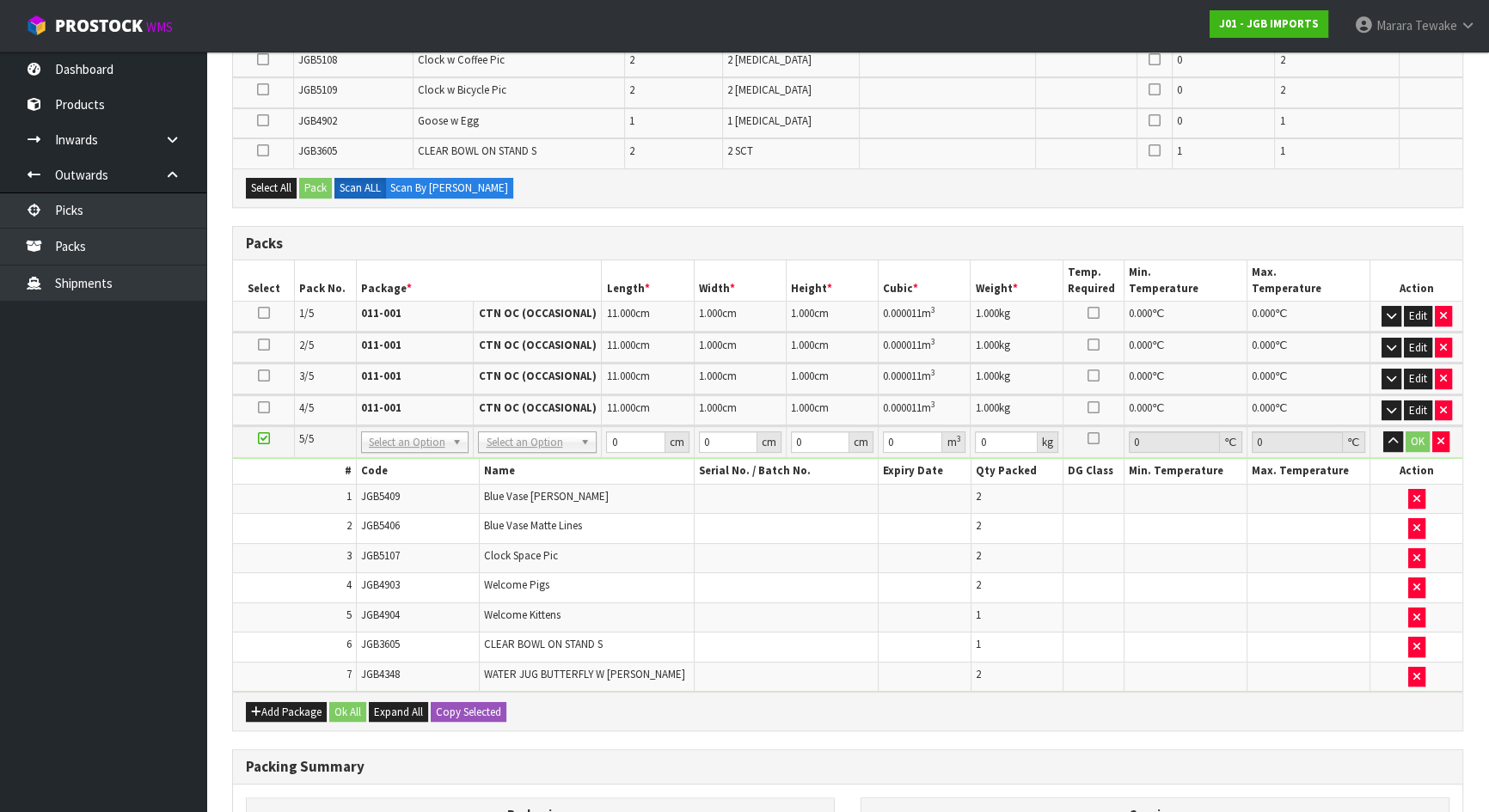
scroll to position [584, 0]
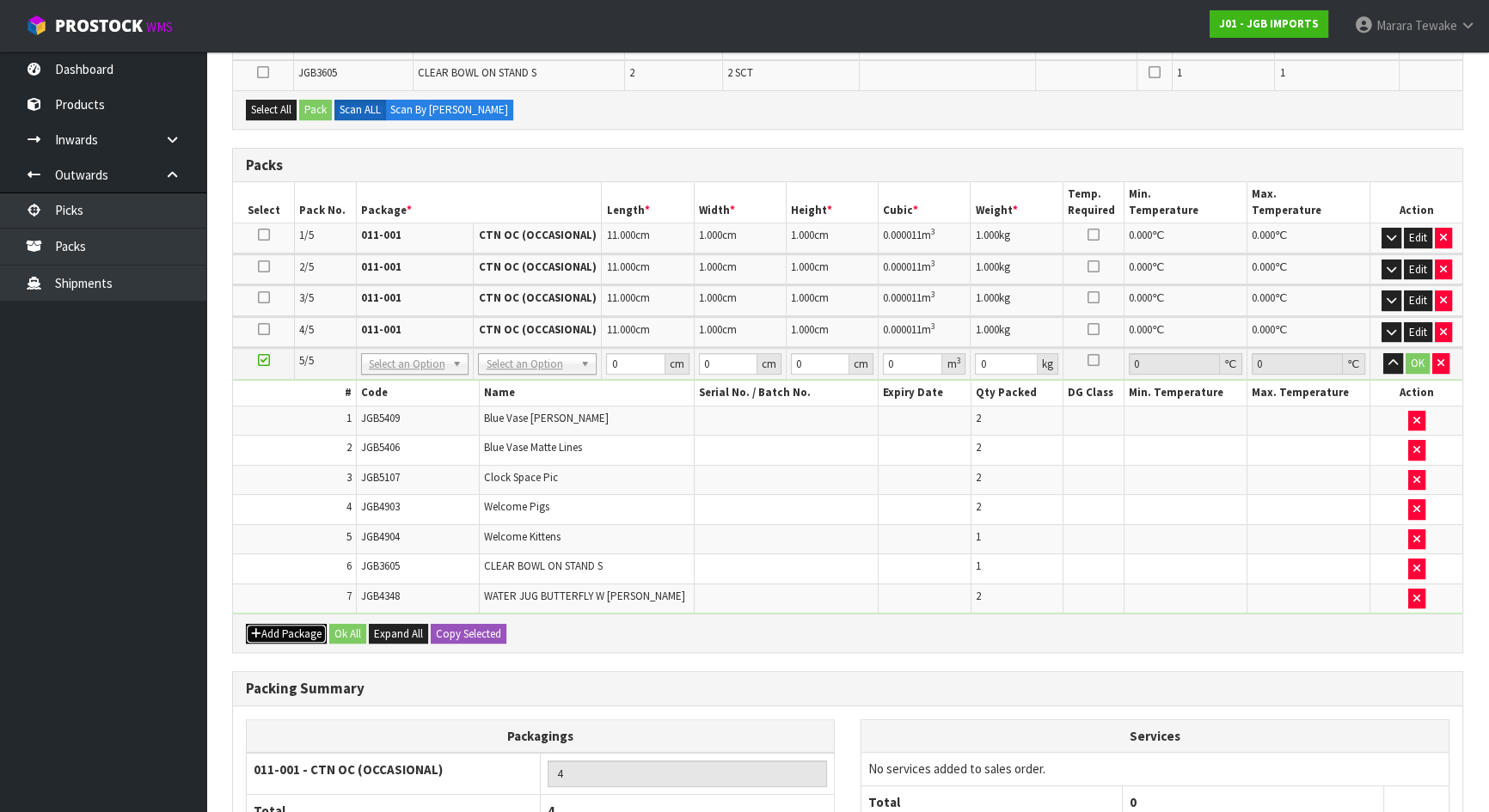
click at [303, 624] on button "Add Package" at bounding box center [286, 634] width 81 height 20
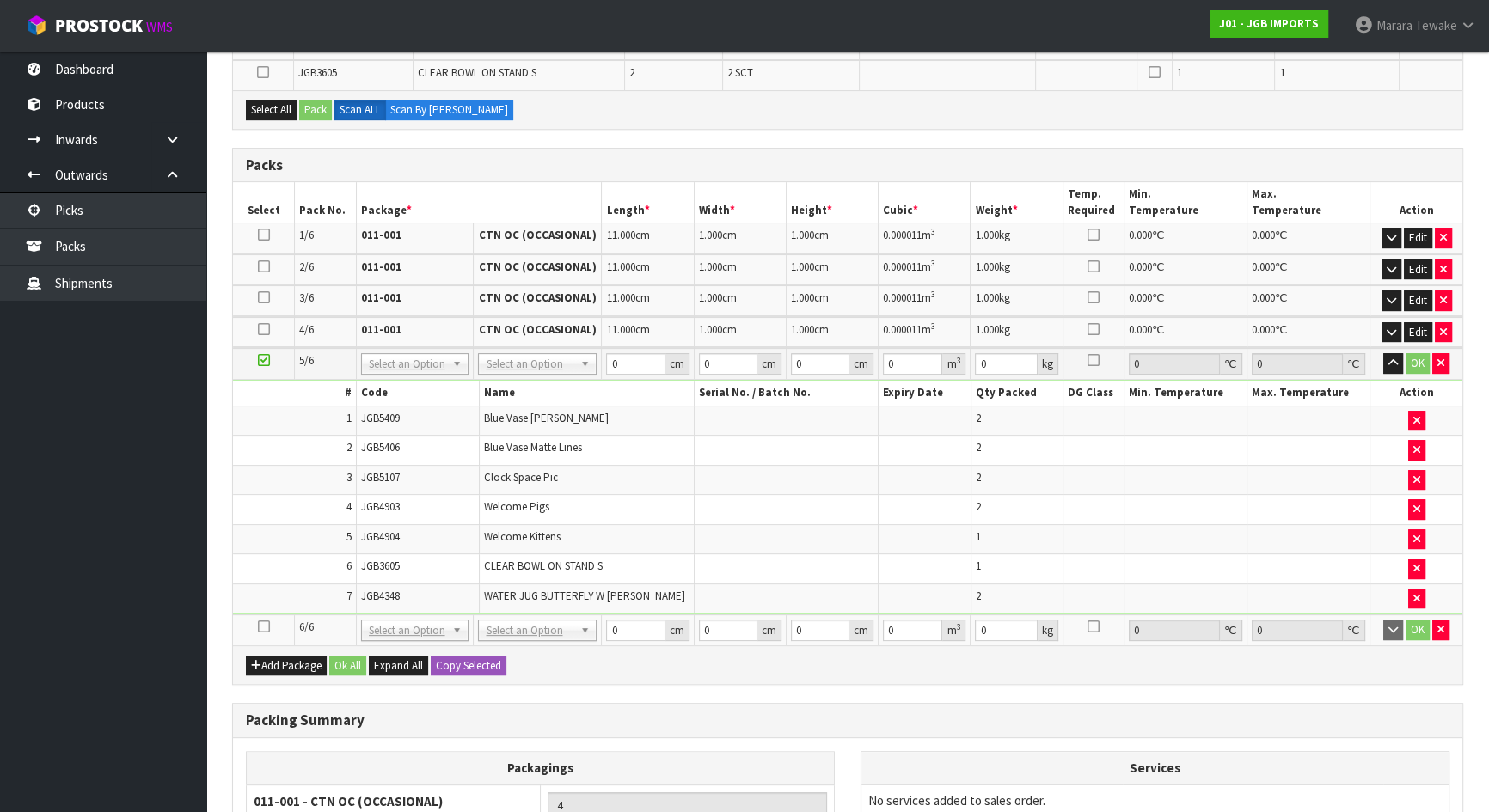
click at [257, 621] on td at bounding box center [265, 630] width 62 height 31
click at [259, 626] on icon at bounding box center [264, 626] width 12 height 1
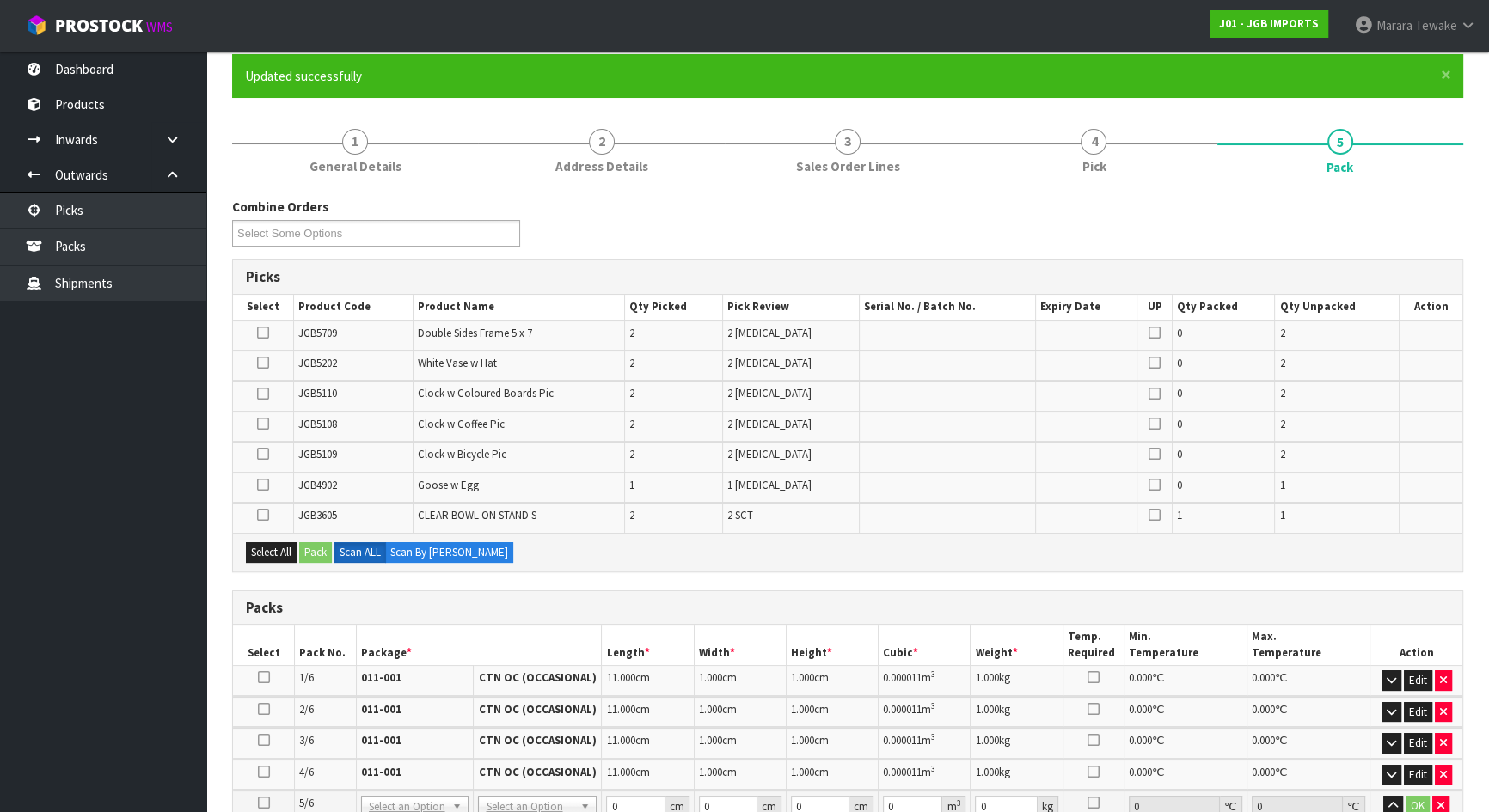
scroll to position [115, 0]
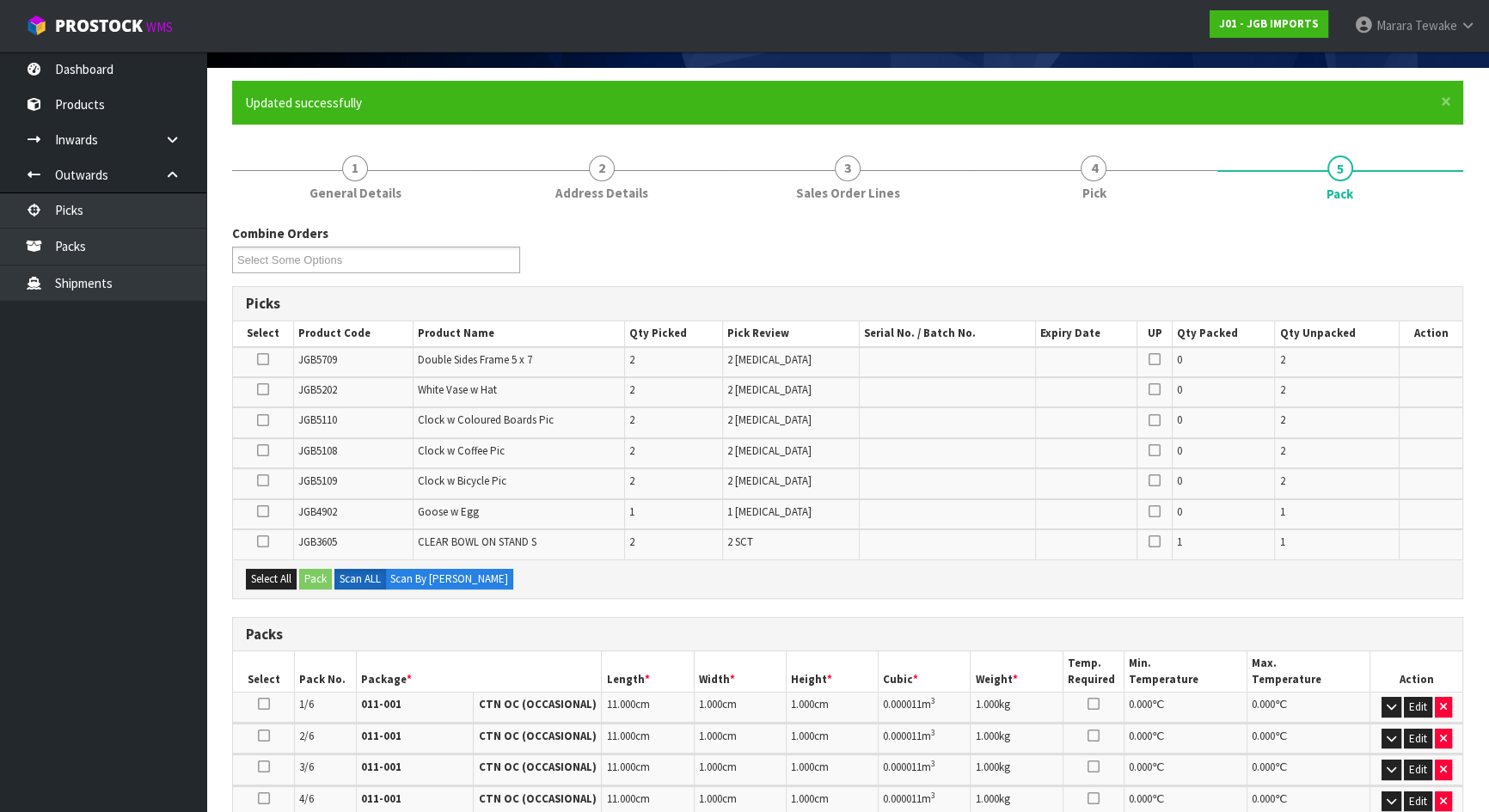
click at [261, 420] on icon at bounding box center [263, 420] width 12 height 1
click at [0, 0] on input "checkbox" at bounding box center [0, 0] width 0 height 0
click at [265, 450] on icon at bounding box center [263, 450] width 12 height 1
click at [0, 0] on input "checkbox" at bounding box center [0, 0] width 0 height 0
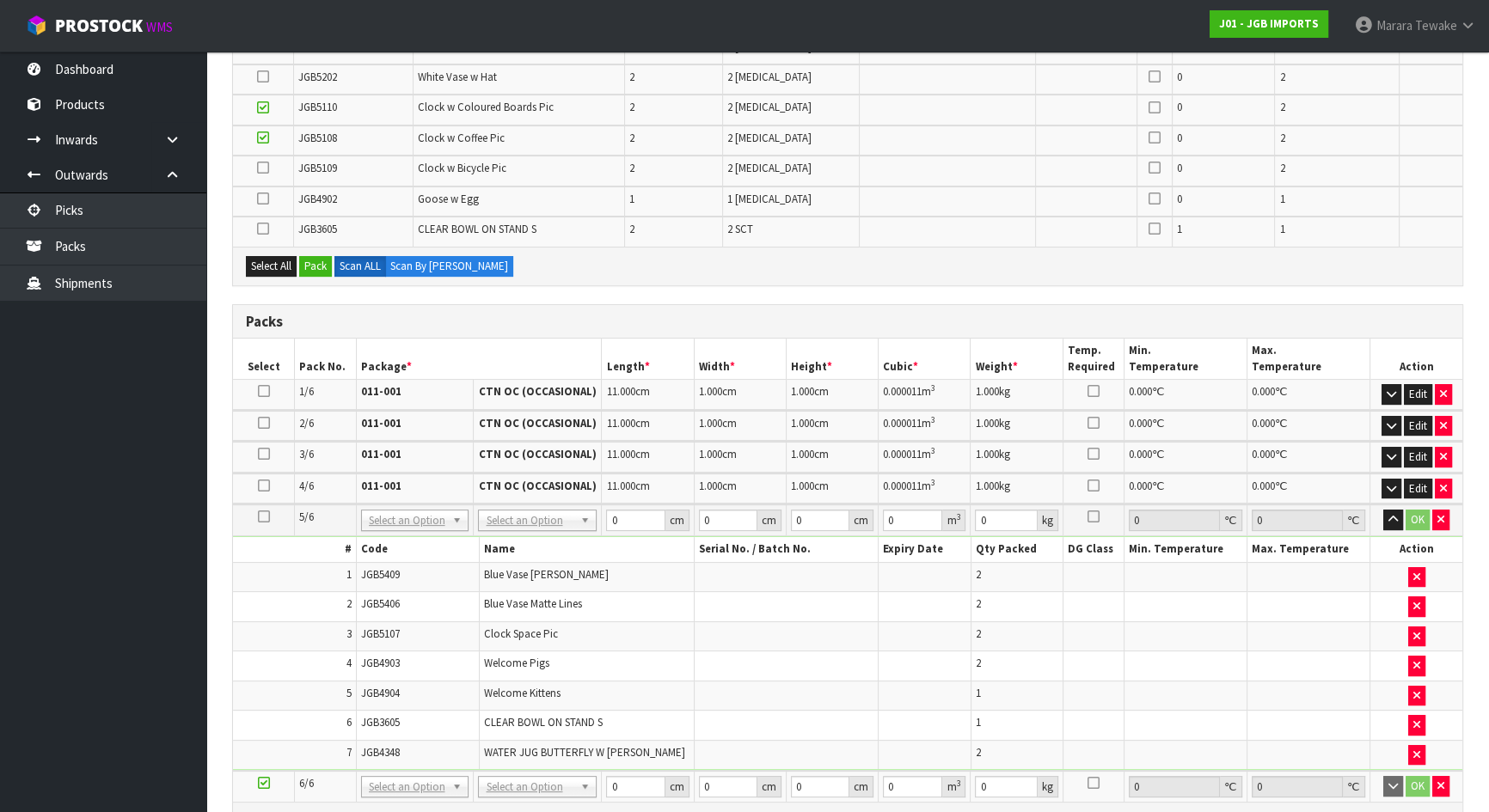
click at [264, 516] on icon at bounding box center [264, 516] width 12 height 1
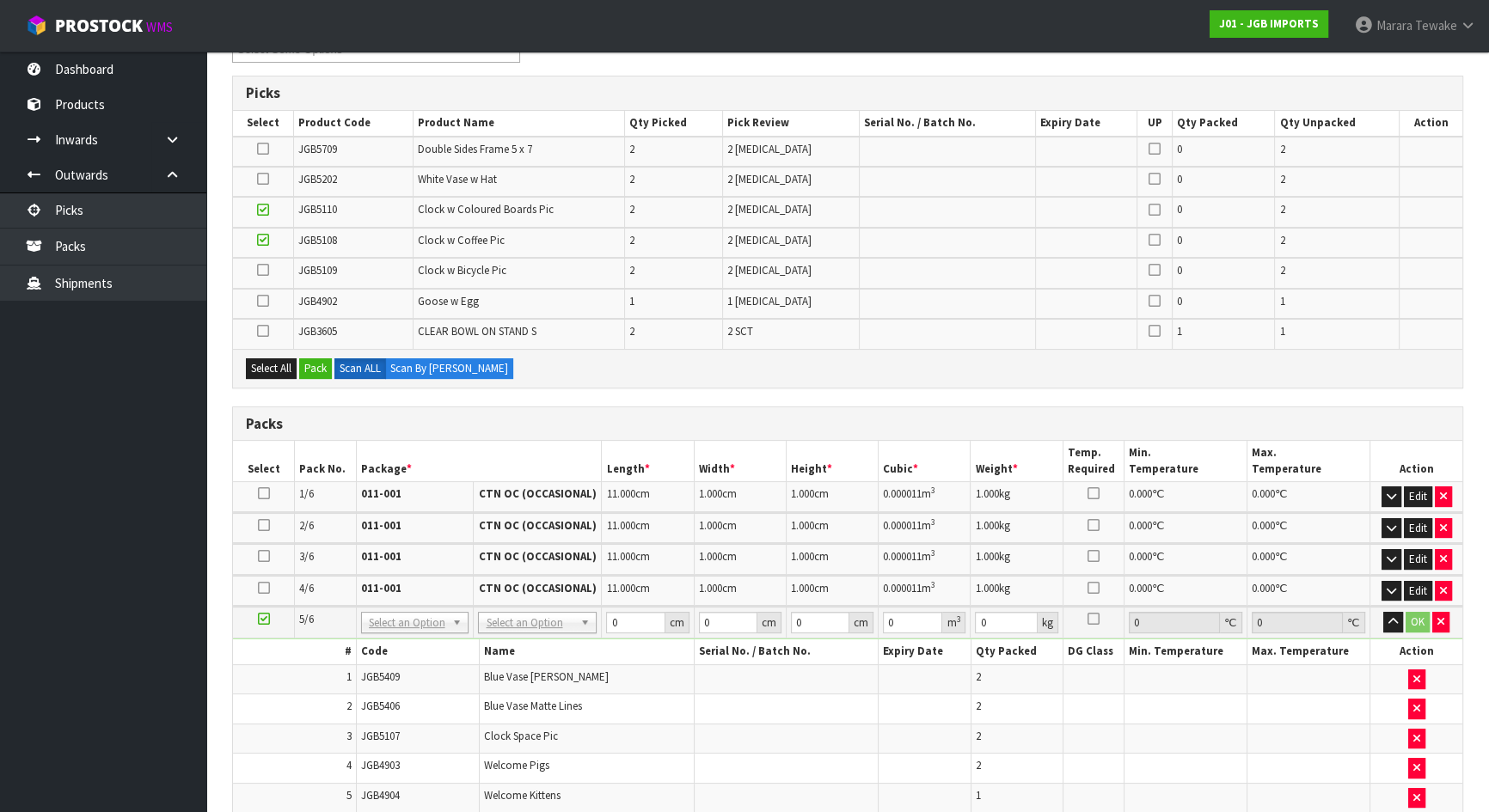
scroll to position [194, 0]
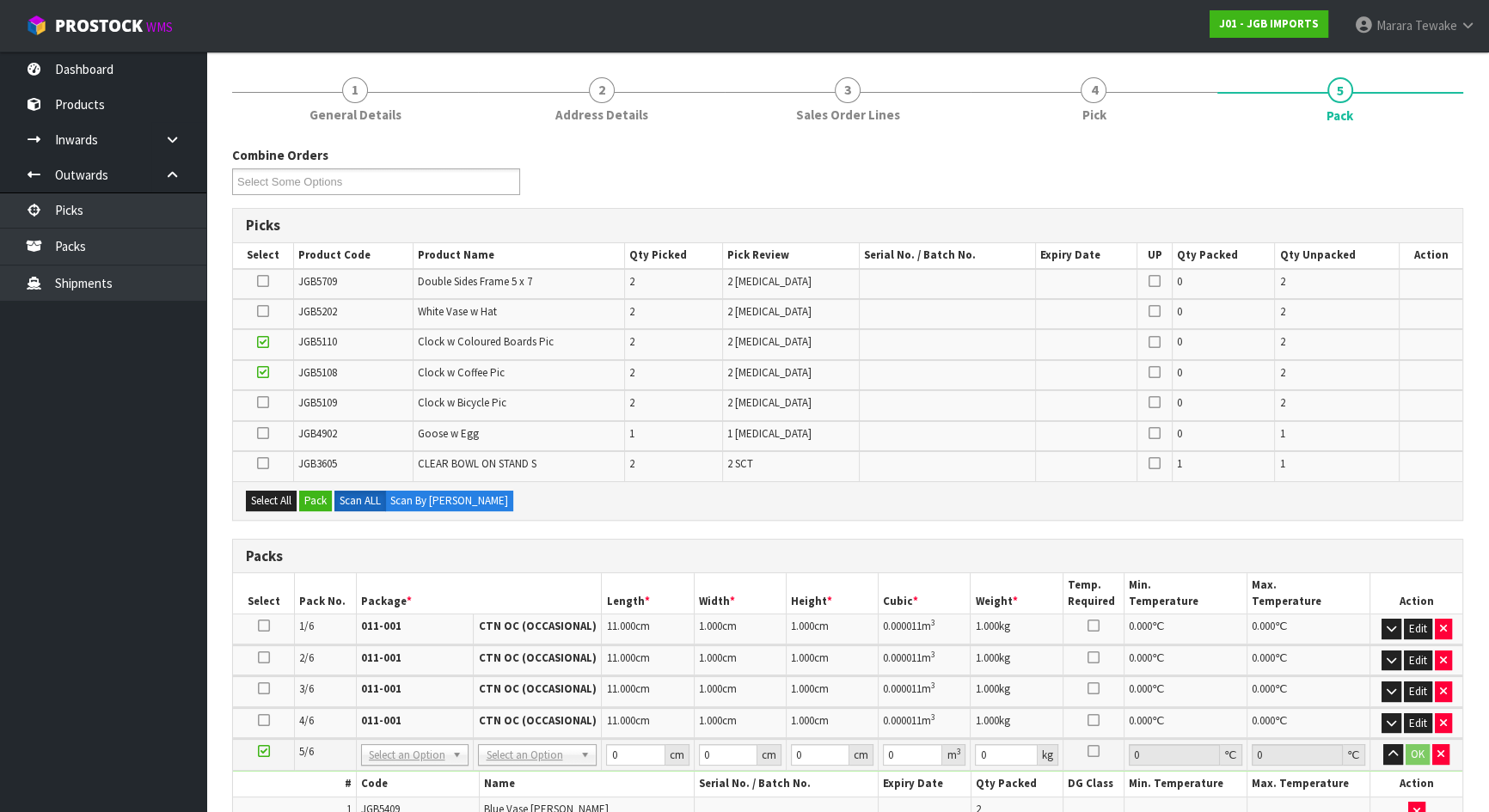
click at [268, 373] on icon at bounding box center [263, 372] width 12 height 1
click at [0, 0] on input "checkbox" at bounding box center [0, 0] width 0 height 0
click at [260, 343] on icon at bounding box center [263, 342] width 12 height 1
click at [0, 0] on input "checkbox" at bounding box center [0, 0] width 0 height 0
click at [261, 403] on icon at bounding box center [263, 403] width 12 height 1
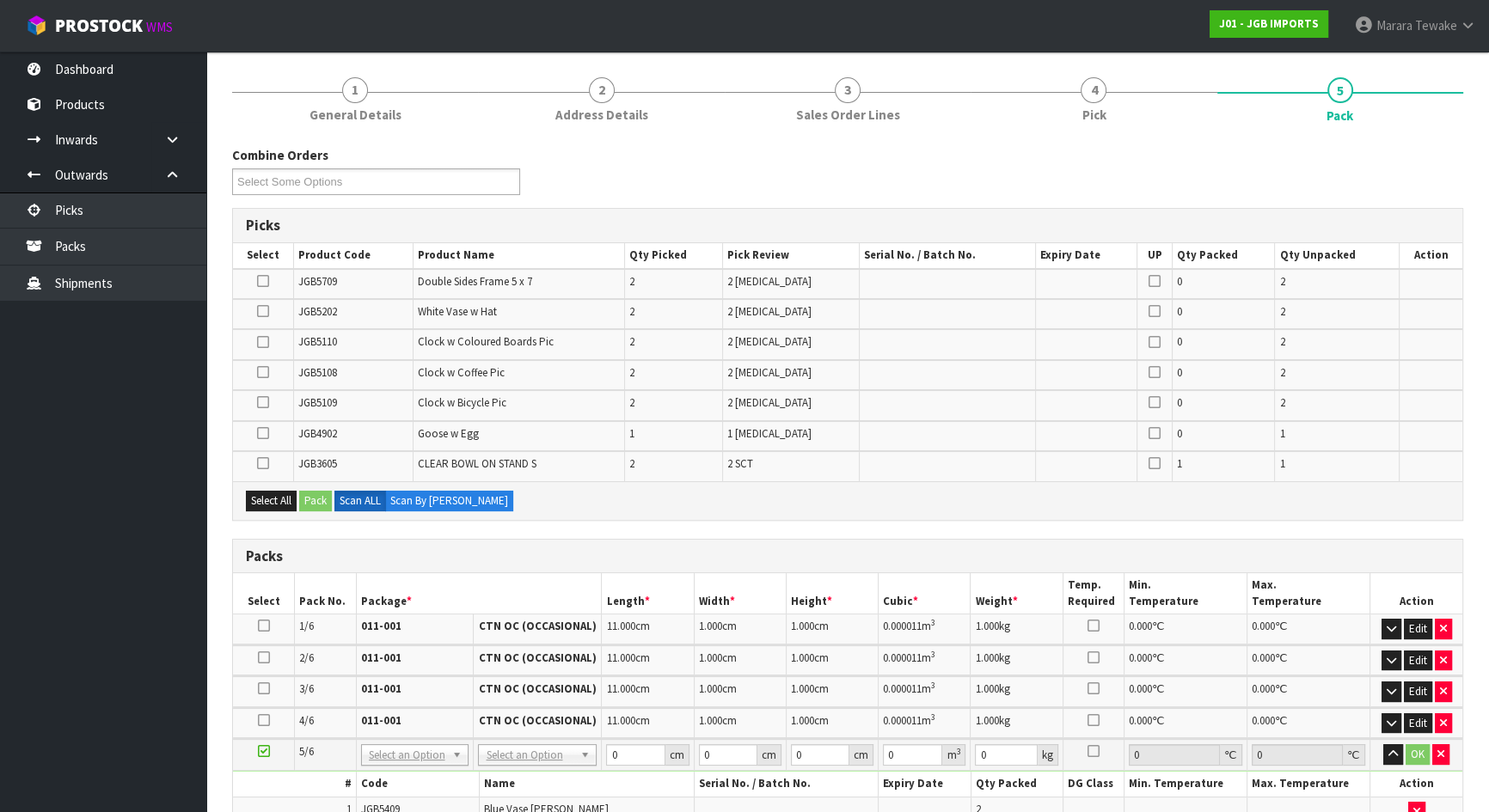
click at [0, 0] on input "checkbox" at bounding box center [0, 0] width 0 height 0
click at [316, 499] on button "Pack" at bounding box center [316, 501] width 33 height 20
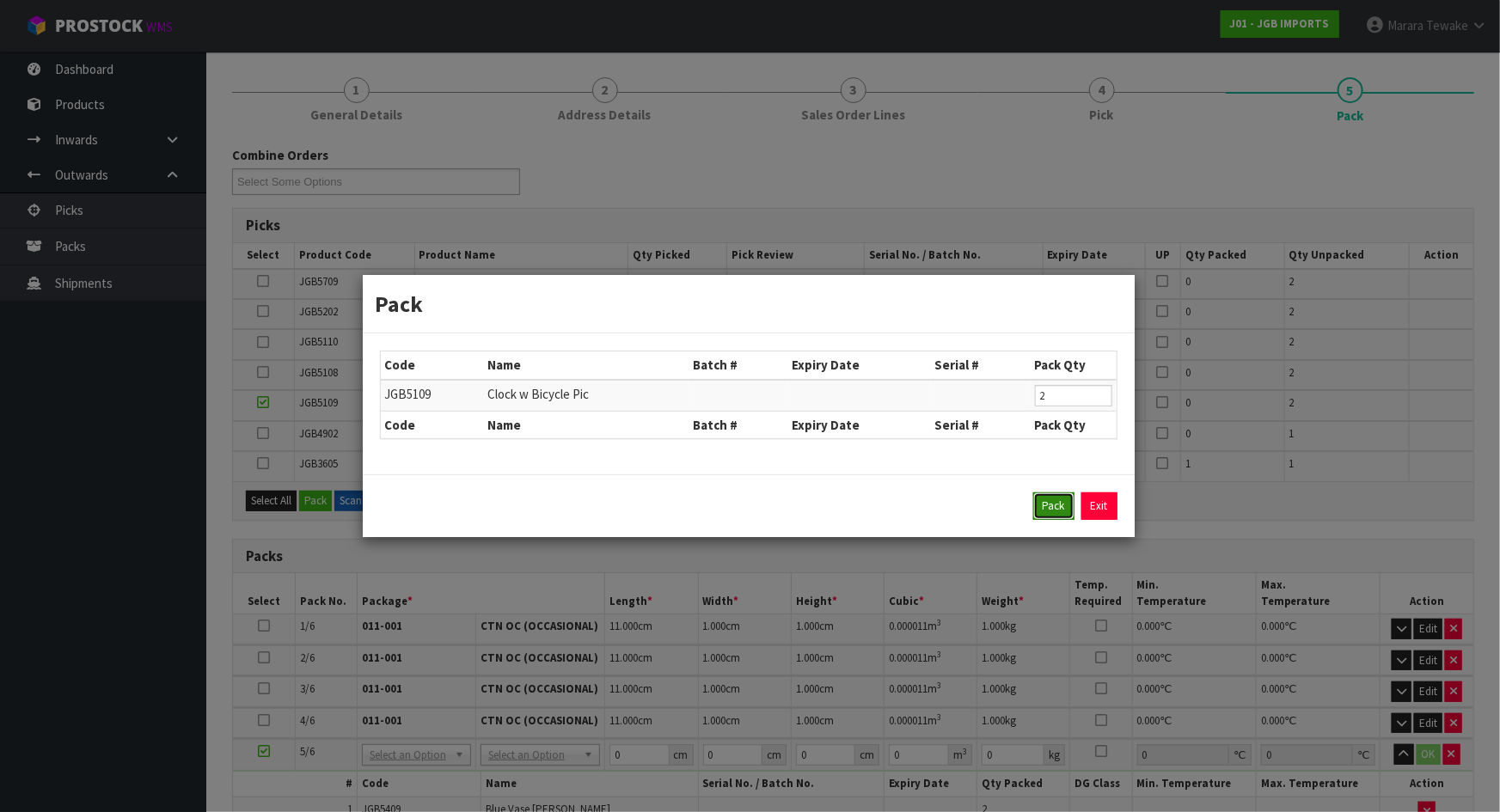
click at [1049, 508] on button "Pack" at bounding box center [1054, 506] width 41 height 27
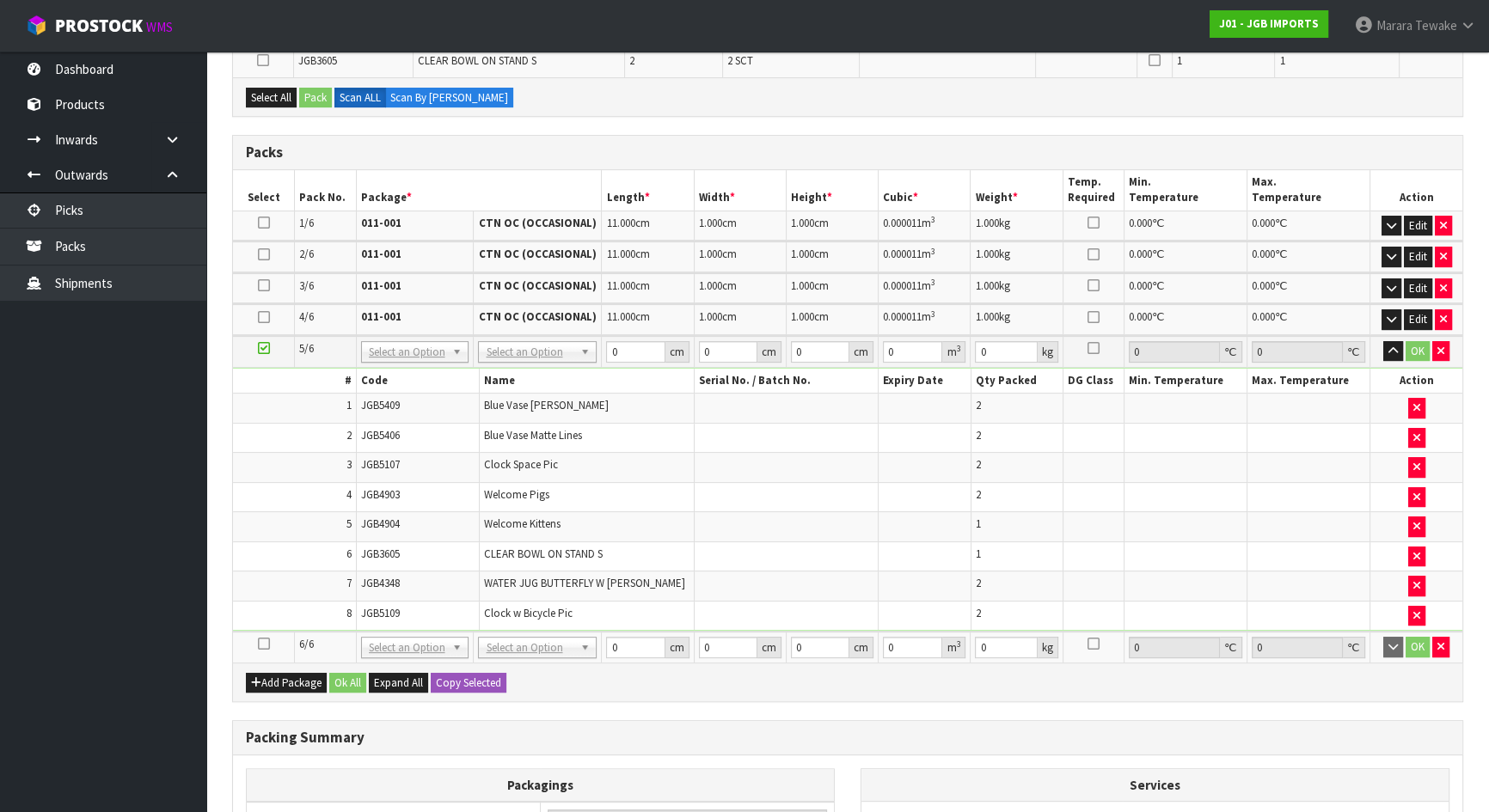
scroll to position [584, 0]
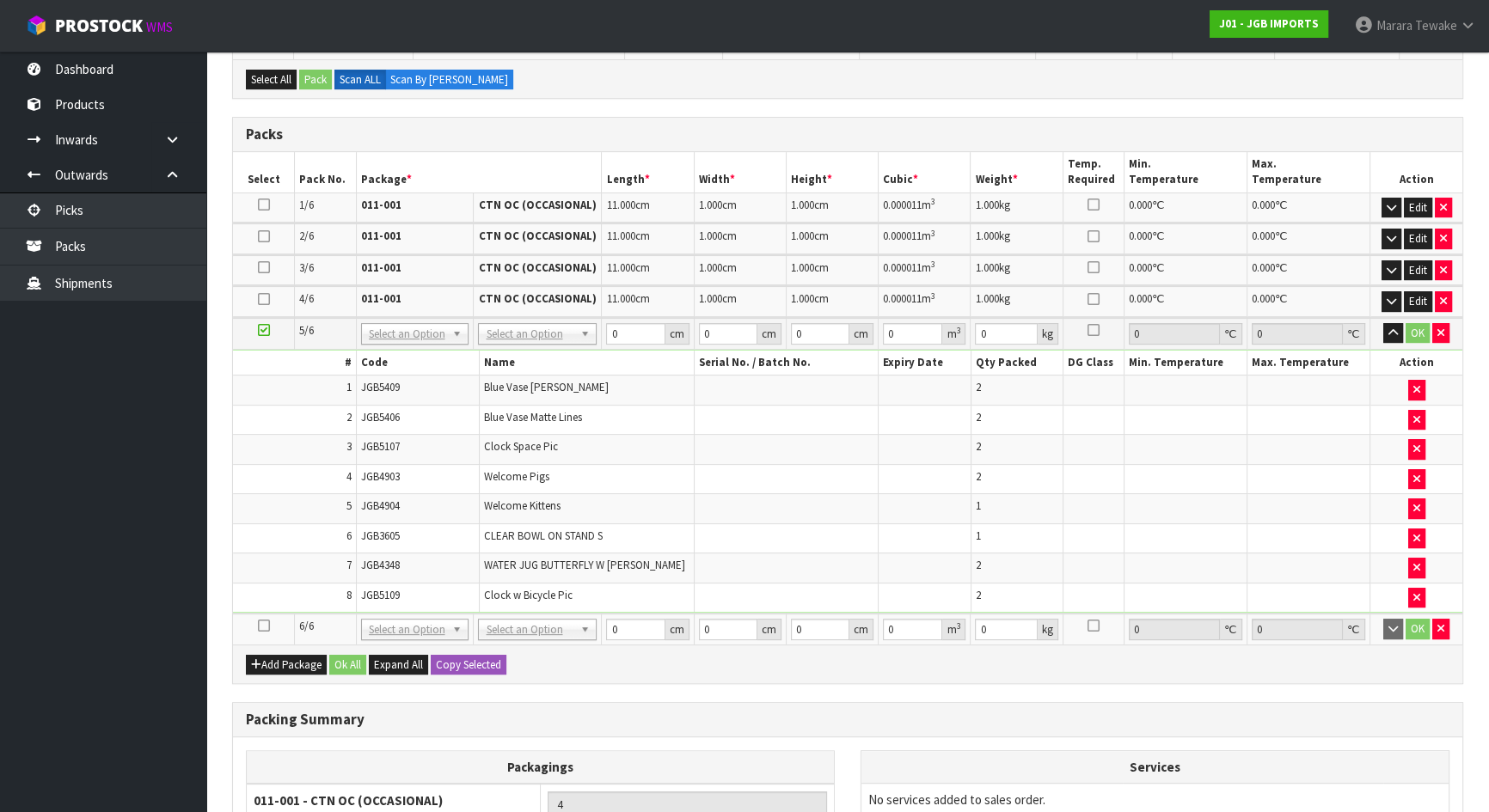
click at [269, 619] on td at bounding box center [265, 629] width 62 height 31
click at [265, 625] on icon at bounding box center [264, 625] width 12 height 1
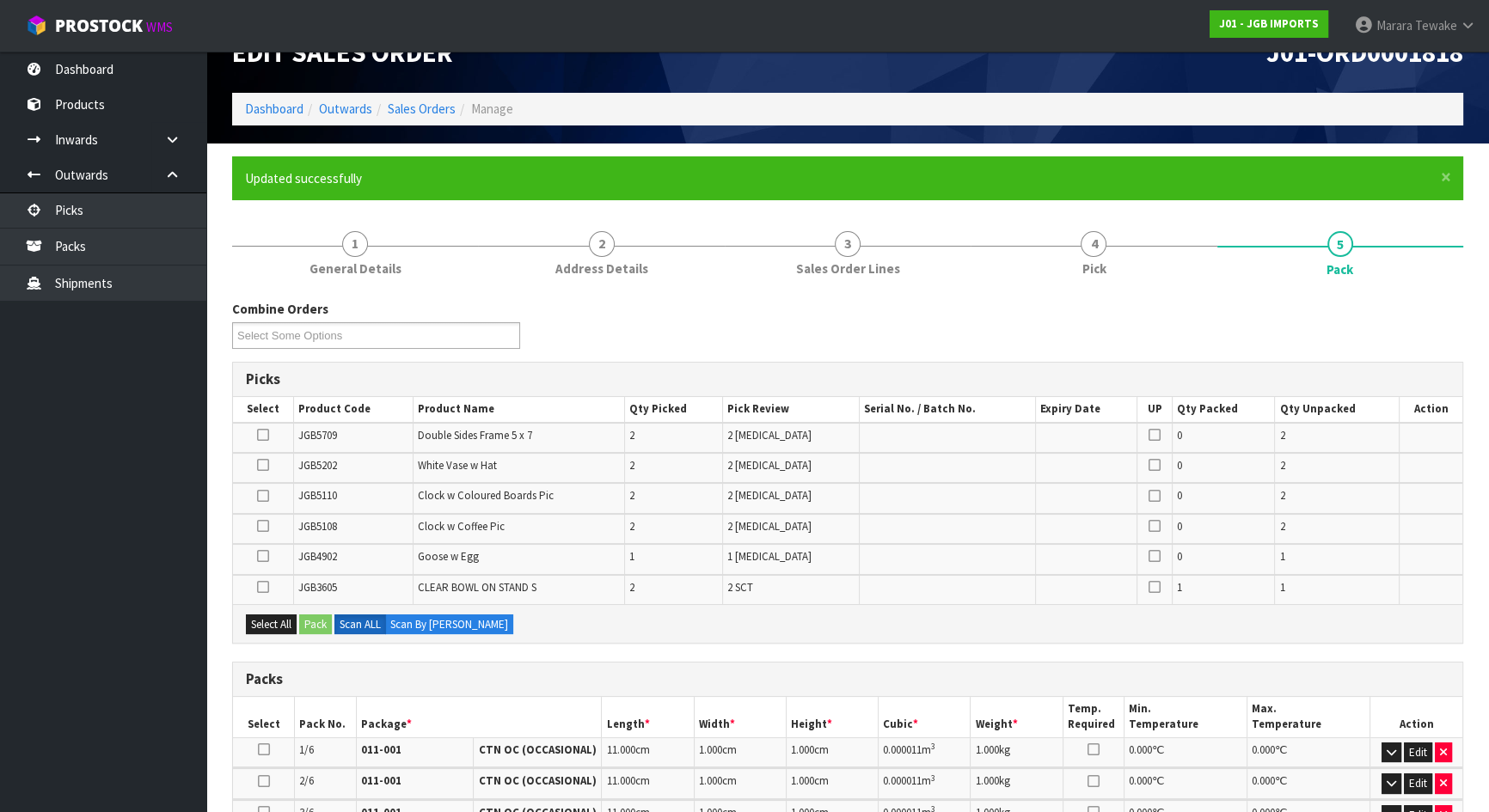
scroll to position [37, 0]
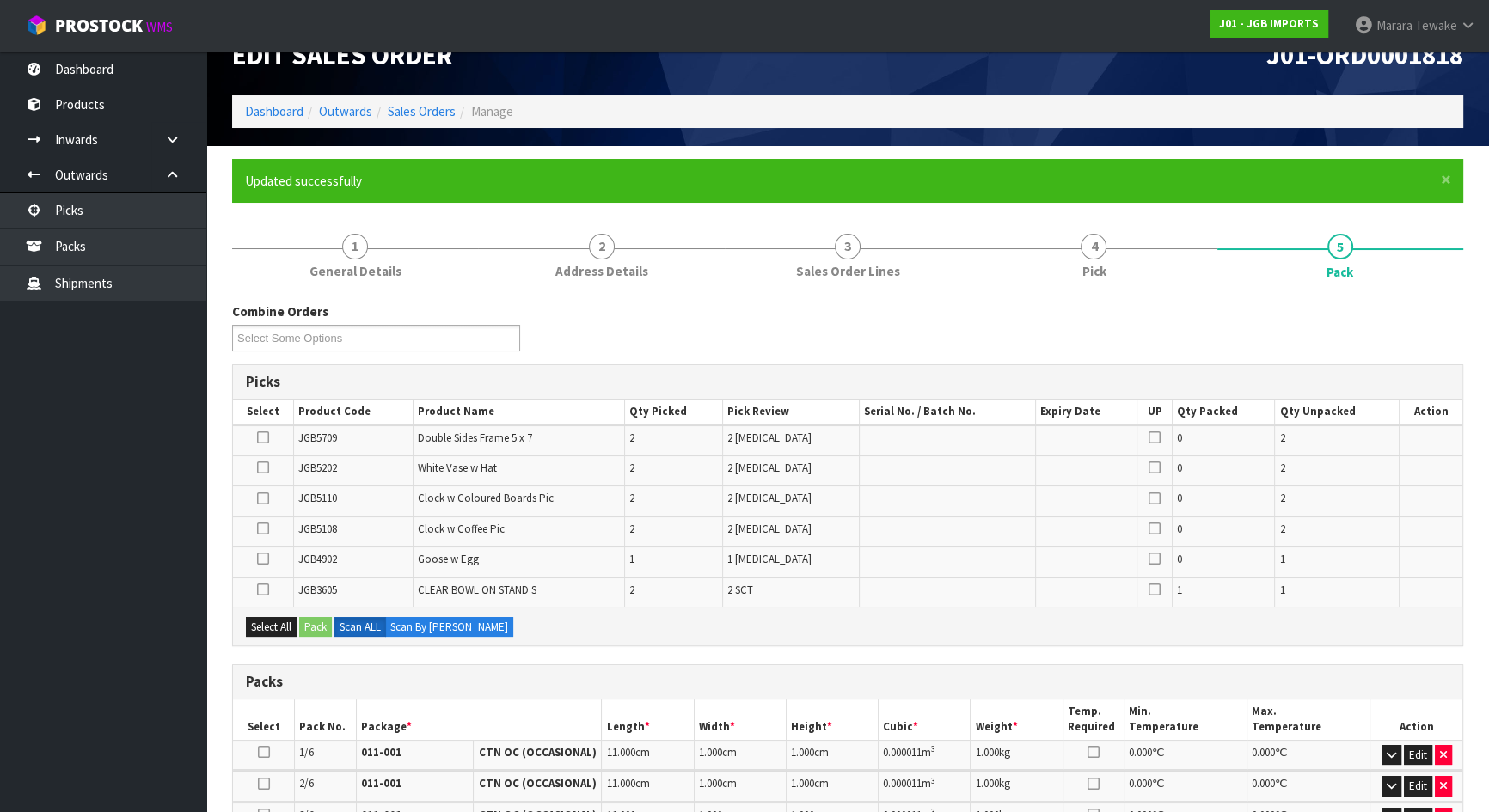
click at [264, 529] on icon at bounding box center [263, 529] width 12 height 1
click at [0, 0] on input "checkbox" at bounding box center [0, 0] width 0 height 0
click at [263, 499] on icon at bounding box center [263, 499] width 12 height 1
click at [0, 0] on input "checkbox" at bounding box center [0, 0] width 0 height 0
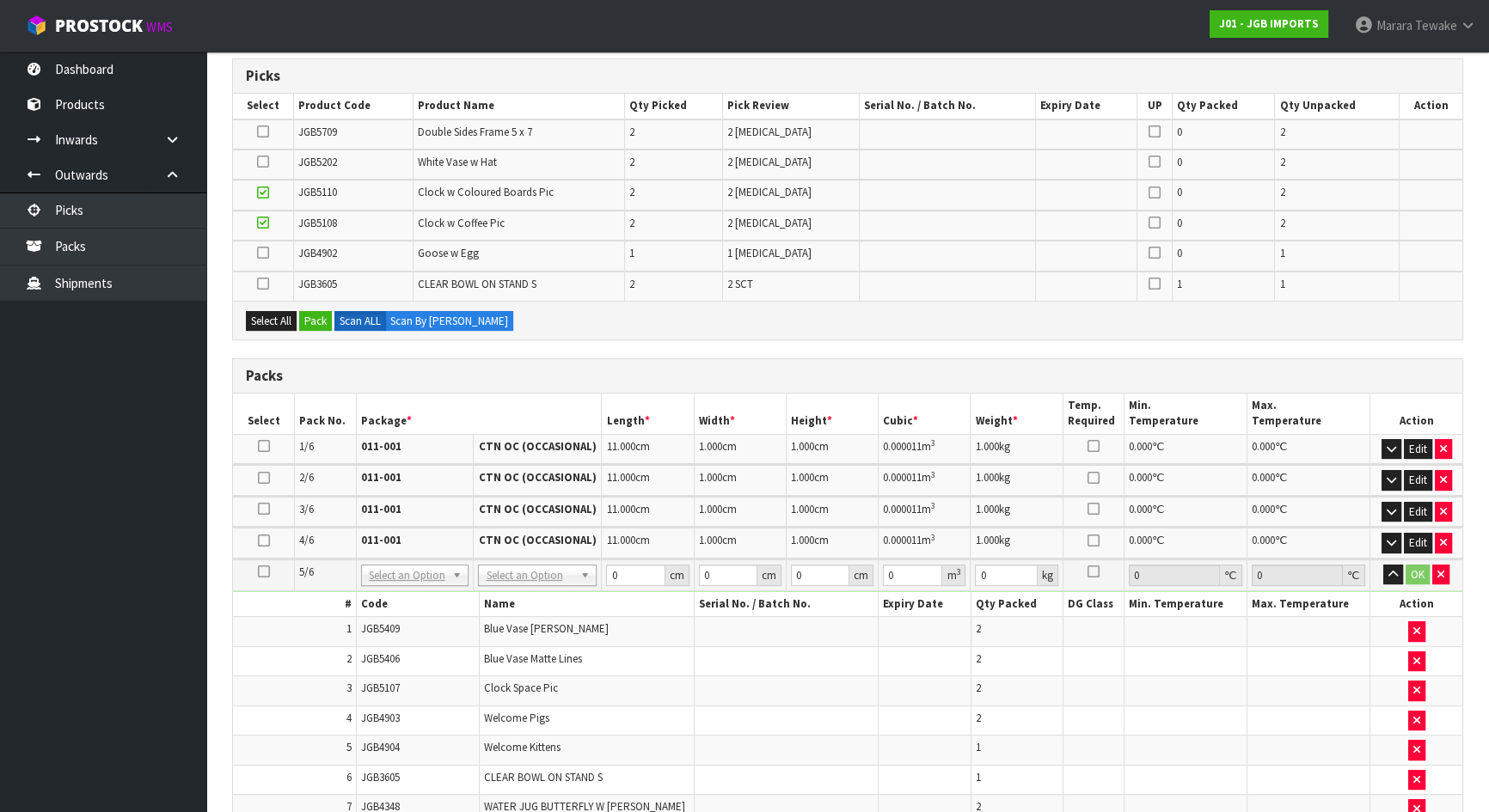
scroll to position [350, 0]
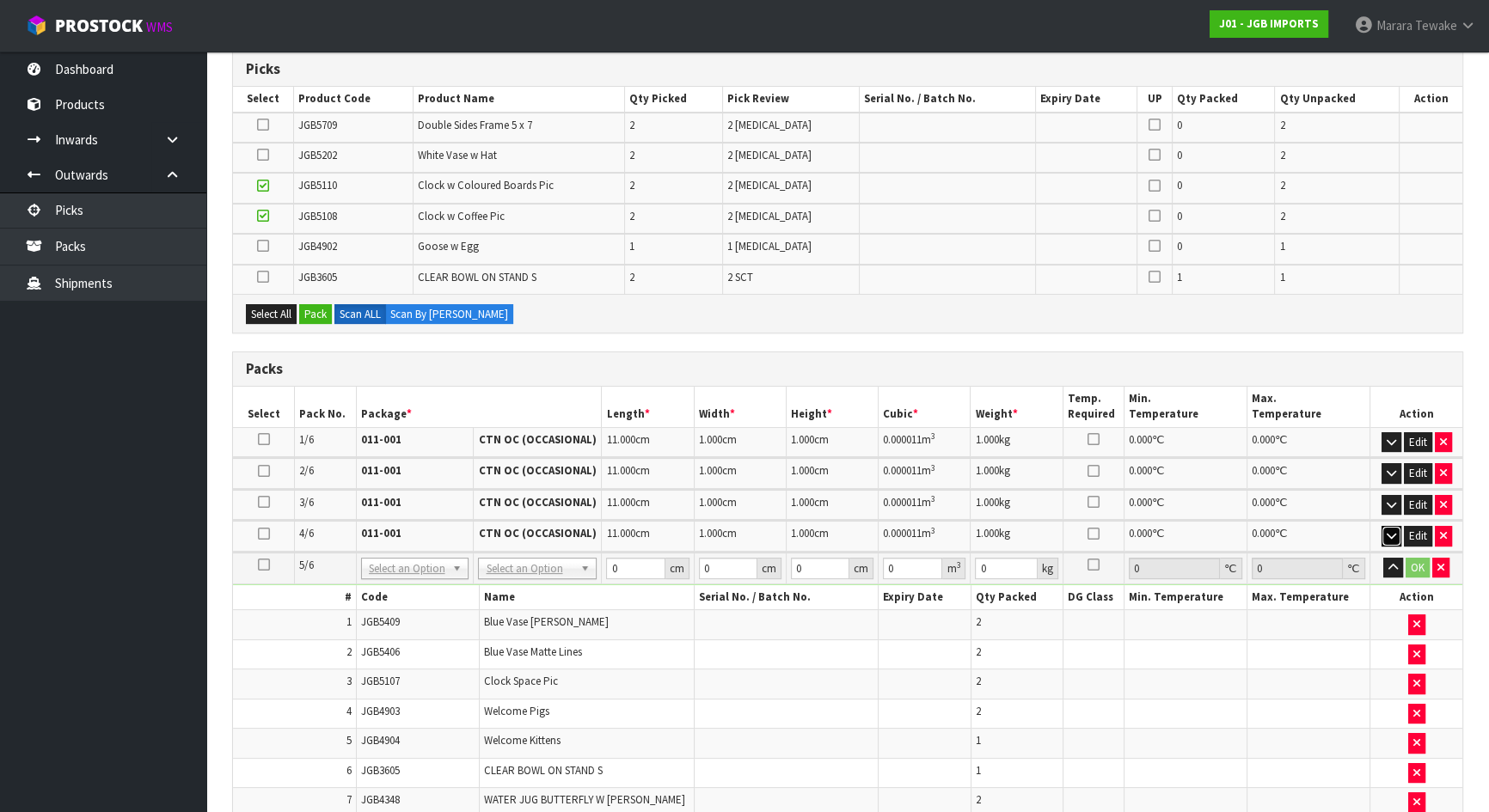
click at [1387, 539] on button "button" at bounding box center [1391, 536] width 19 height 20
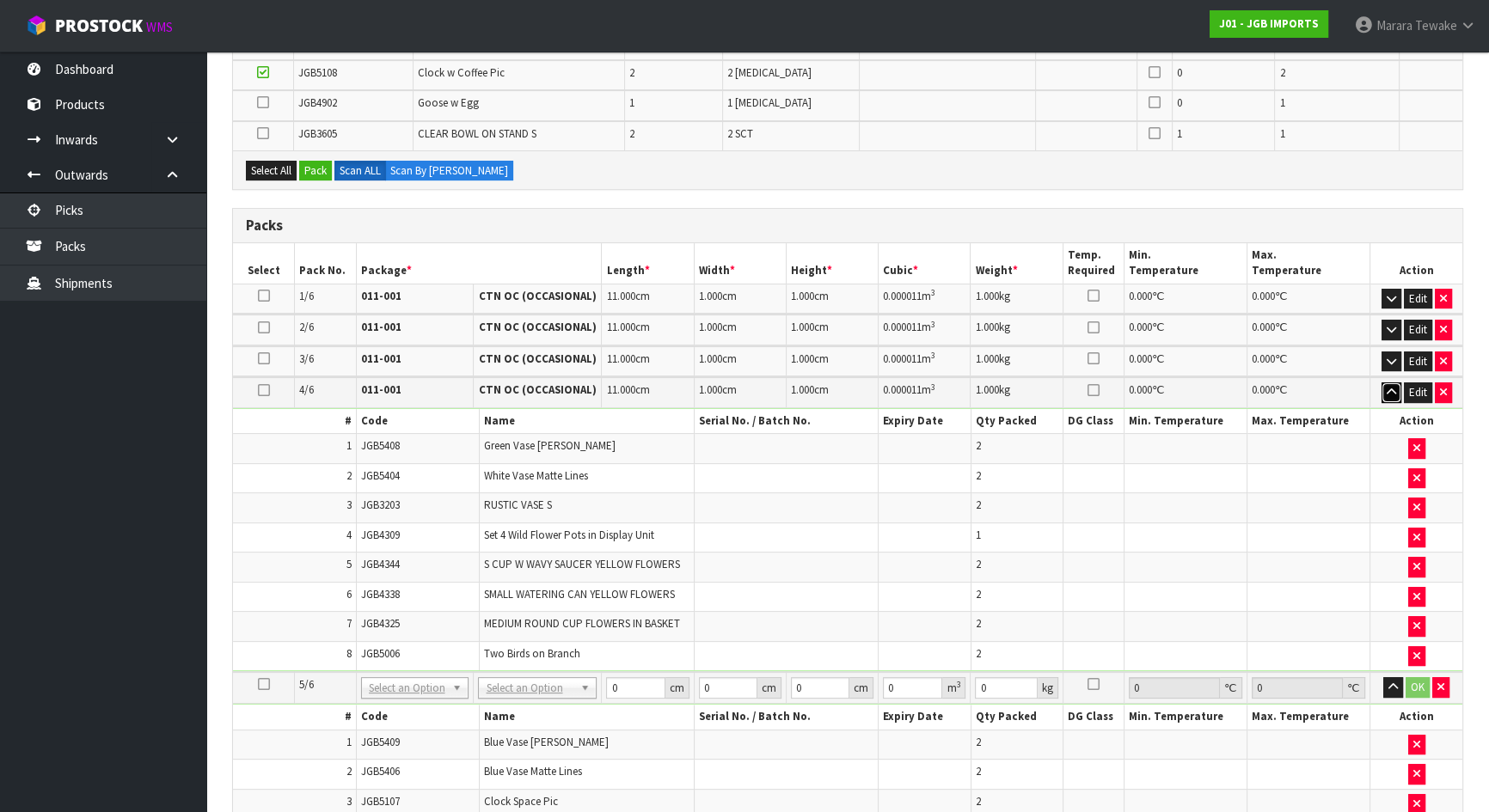
scroll to position [507, 0]
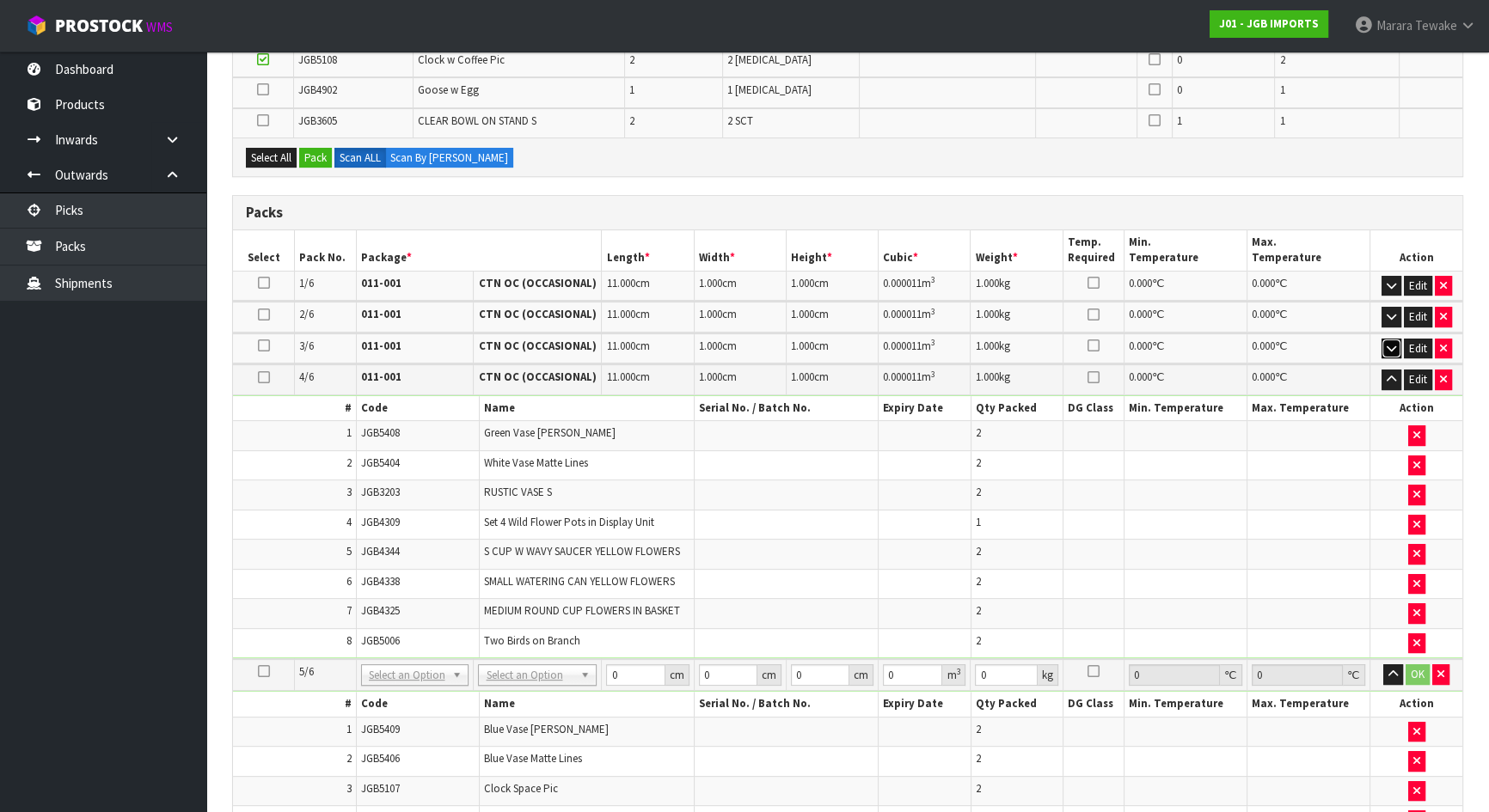
click at [1387, 345] on icon "button" at bounding box center [1392, 348] width 10 height 11
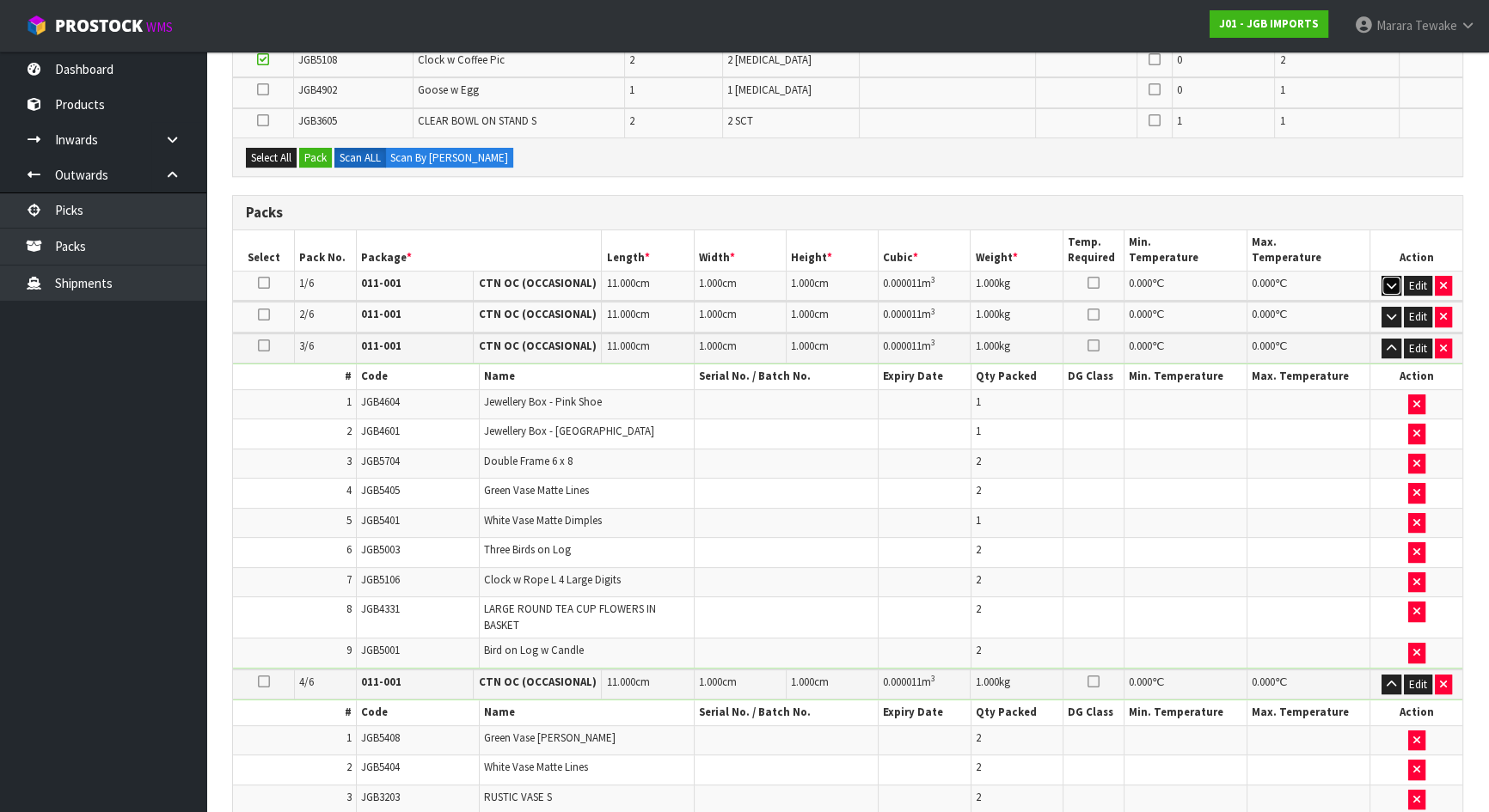
click at [1392, 280] on icon "button" at bounding box center [1392, 285] width 10 height 11
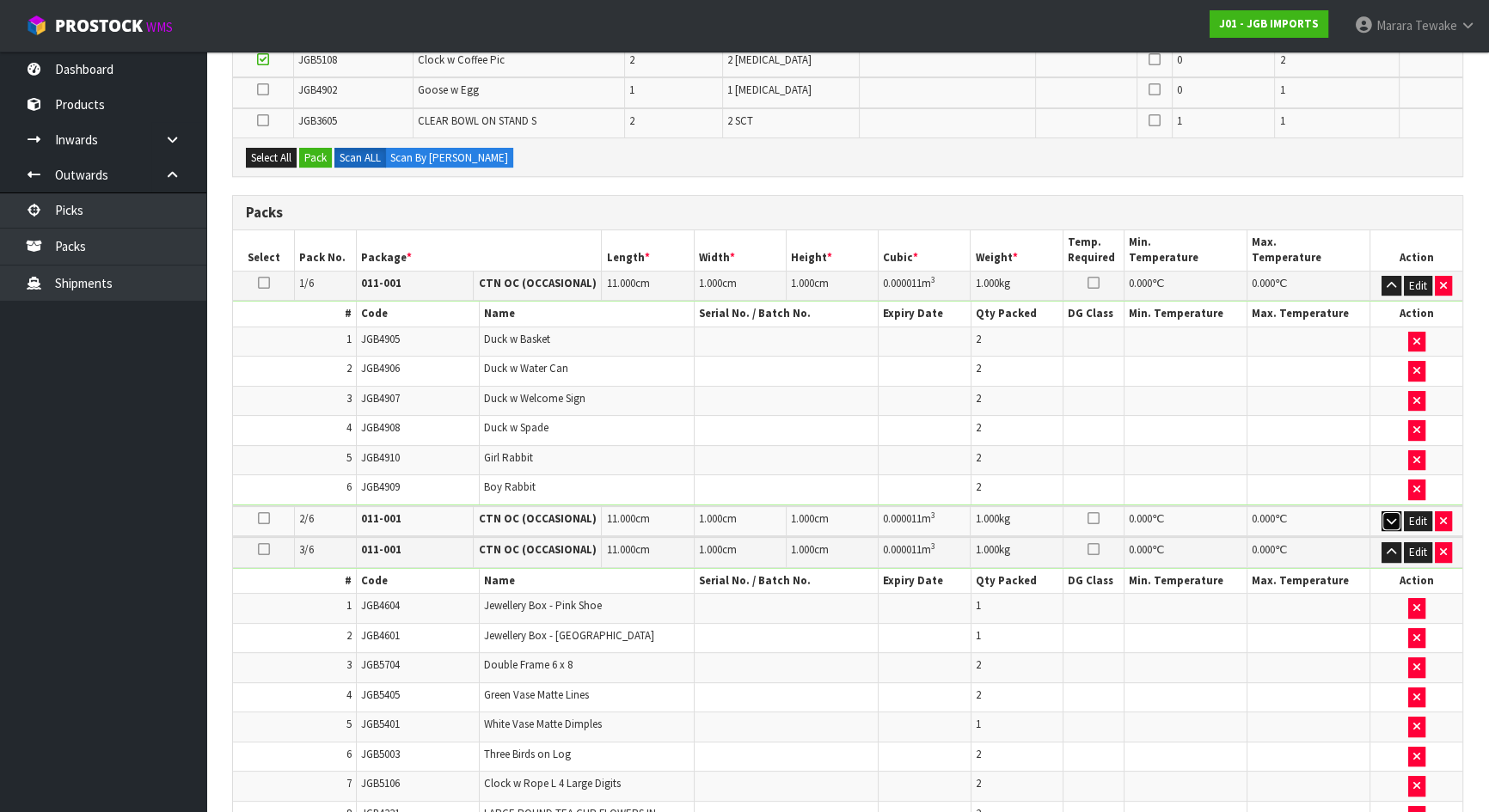
click at [1394, 515] on icon "button" at bounding box center [1392, 520] width 10 height 11
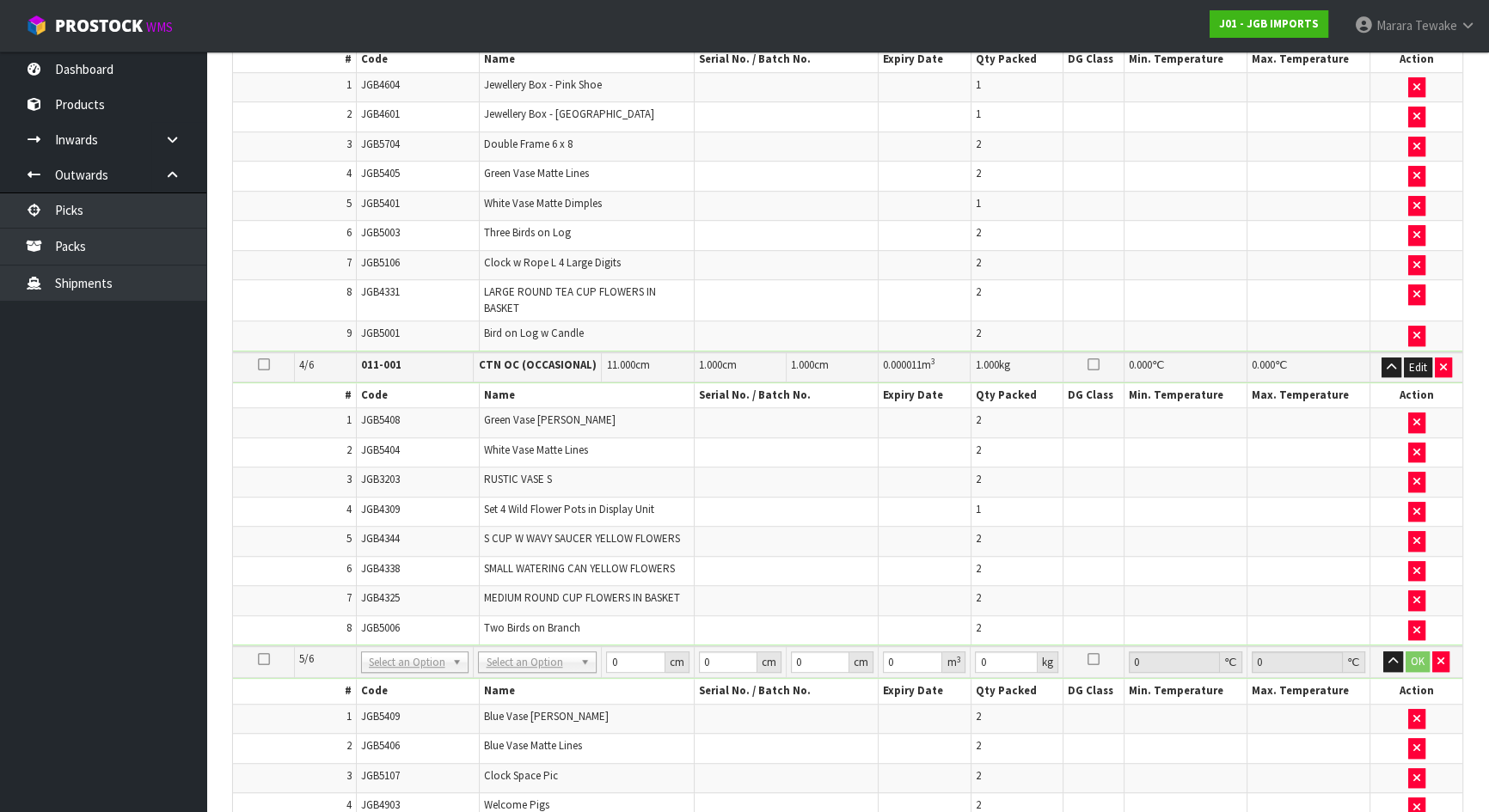
scroll to position [1406, 0]
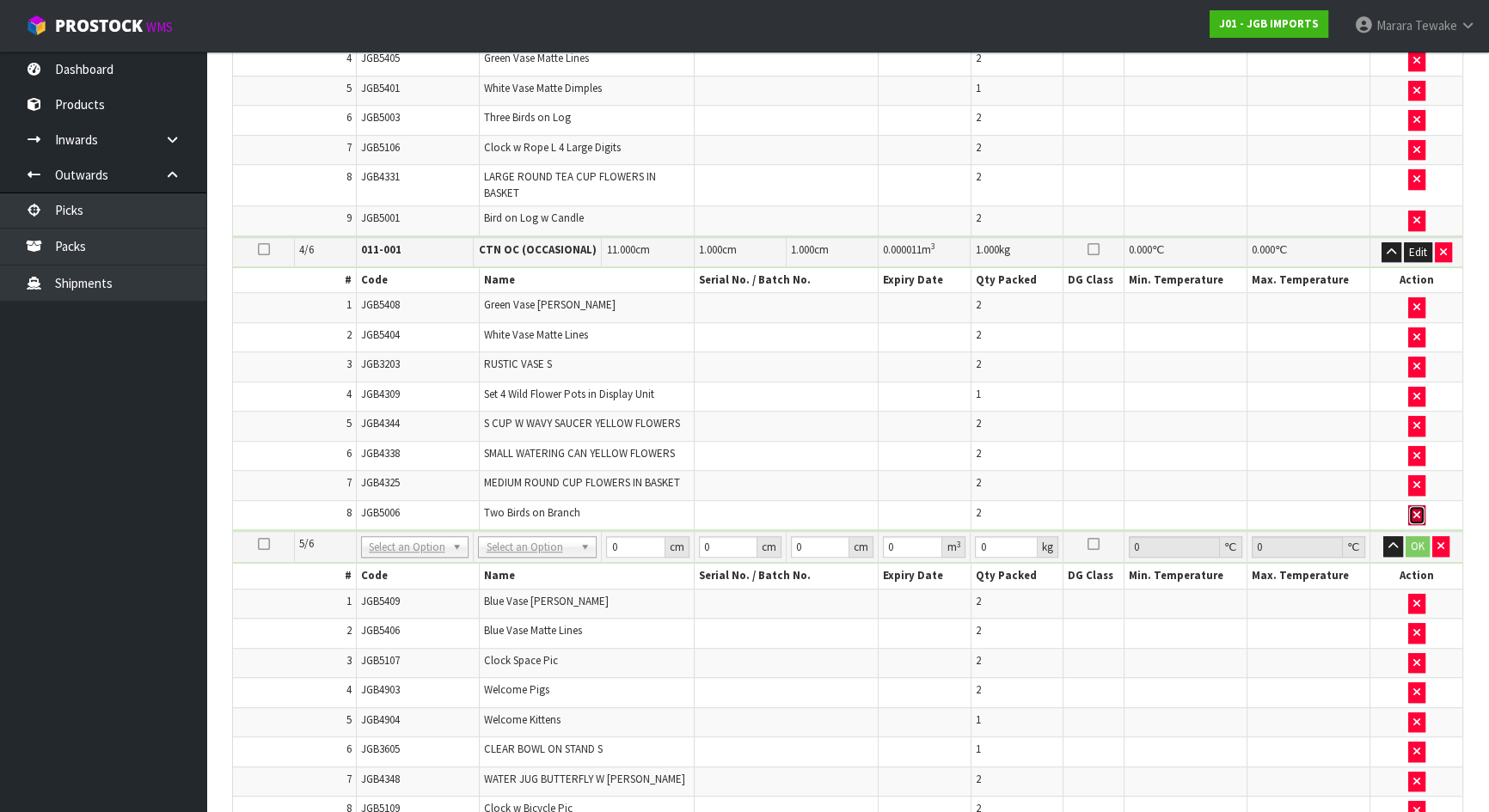
click at [1416, 510] on icon "button" at bounding box center [1416, 514] width 7 height 11
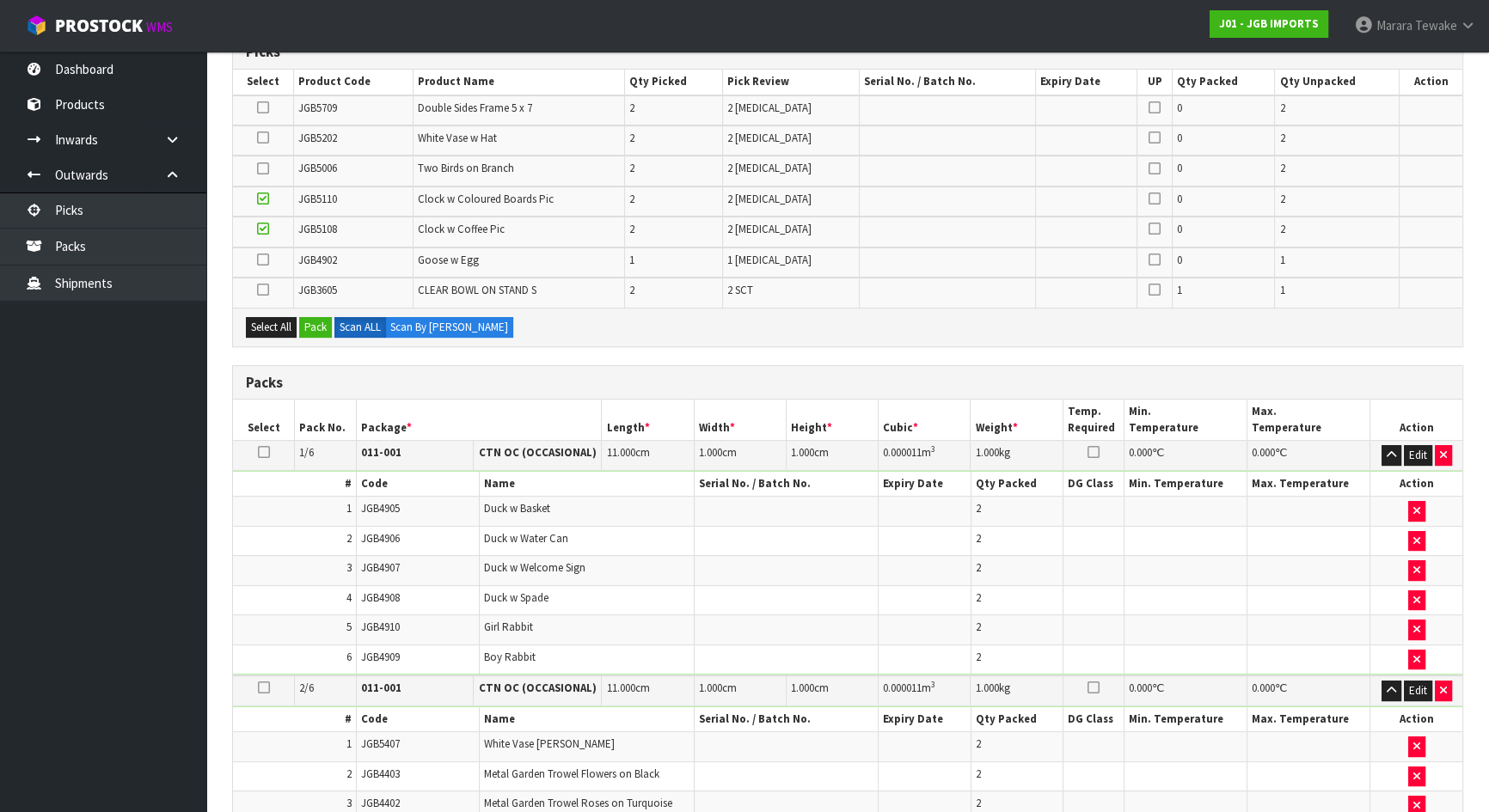
scroll to position [343, 0]
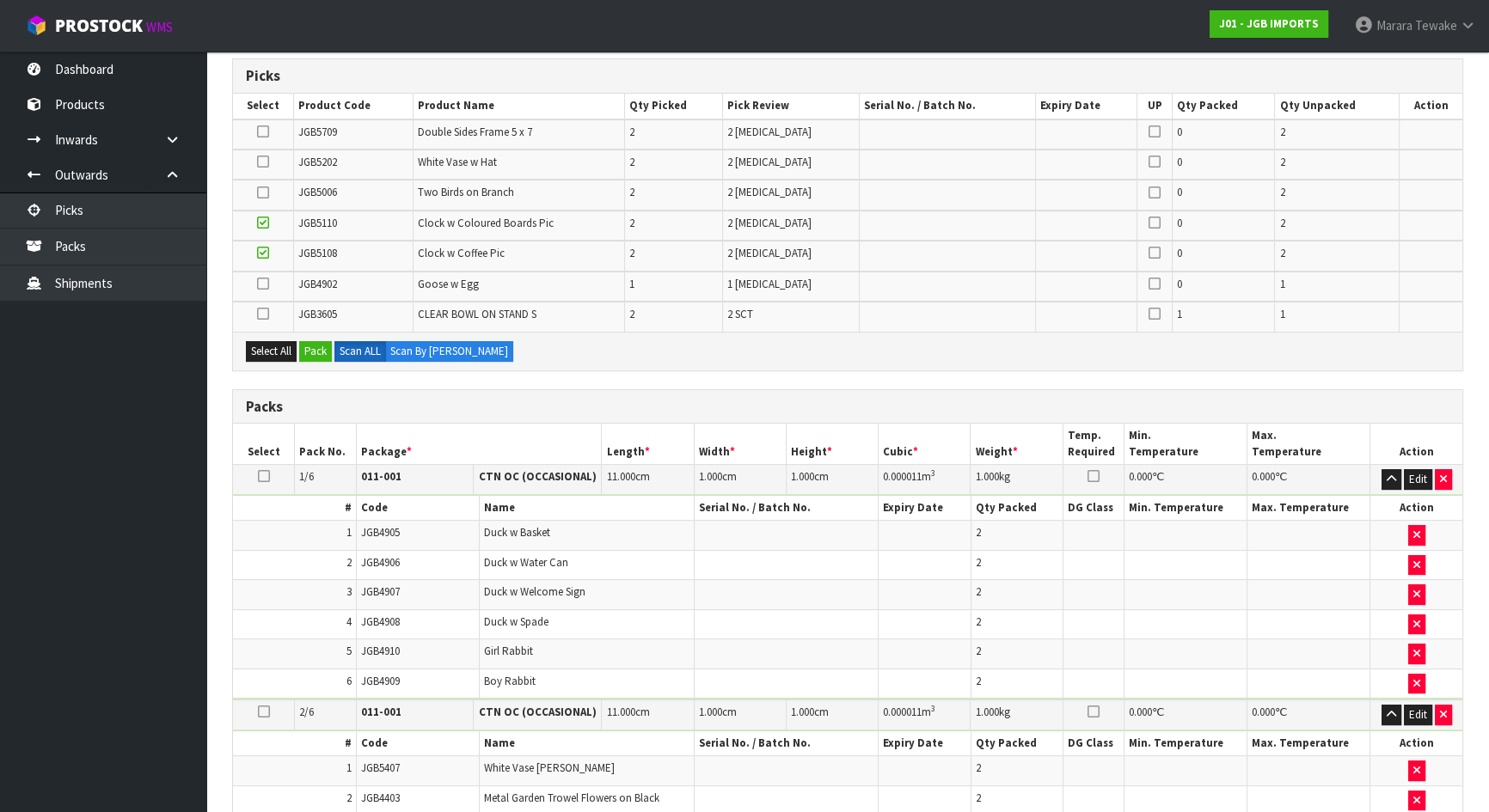
click at [262, 193] on icon at bounding box center [263, 193] width 12 height 1
click at [0, 0] on input "checkbox" at bounding box center [0, 0] width 0 height 0
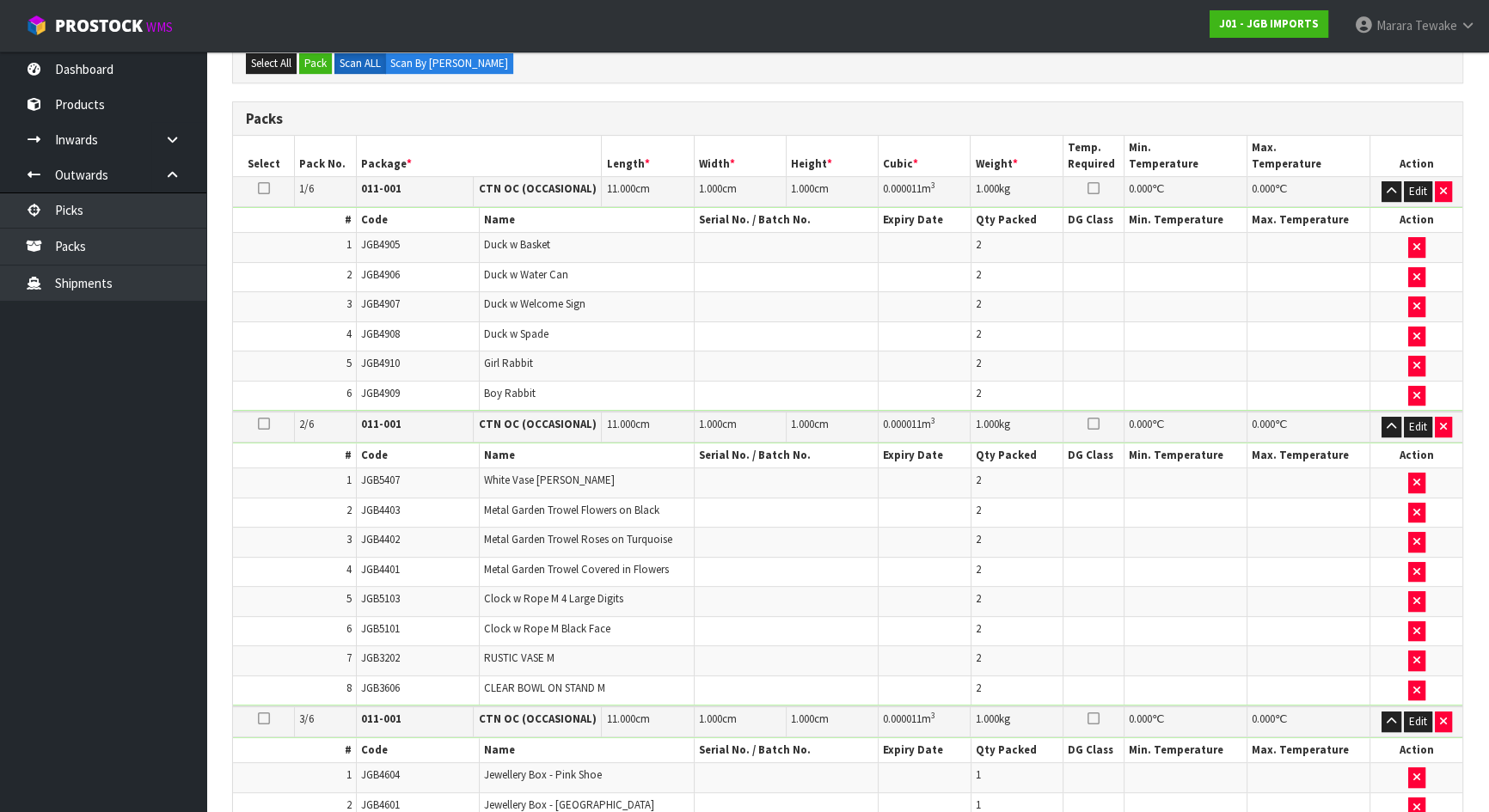
scroll to position [162, 0]
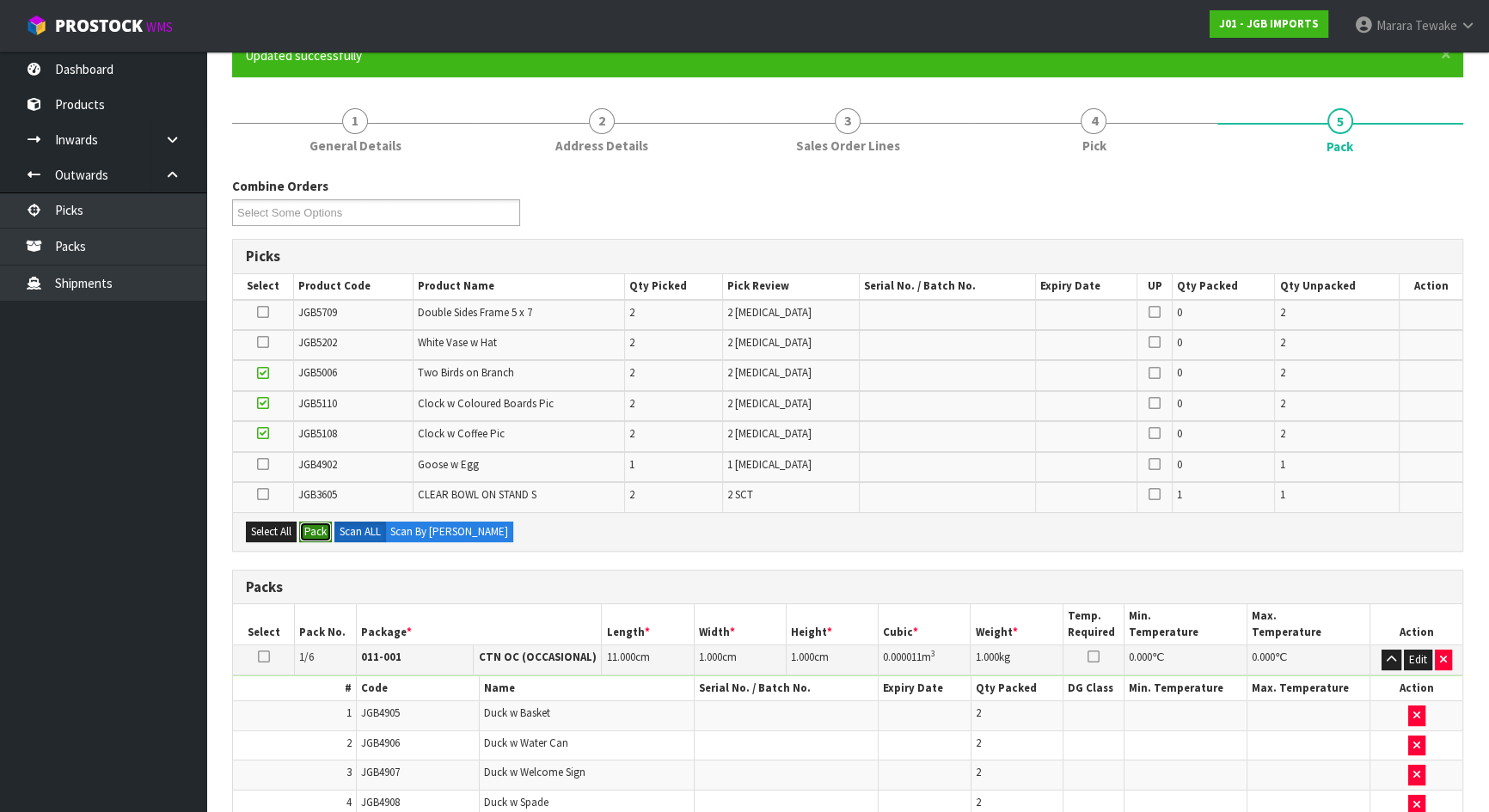
click at [326, 521] on button "Pack" at bounding box center [316, 531] width 33 height 20
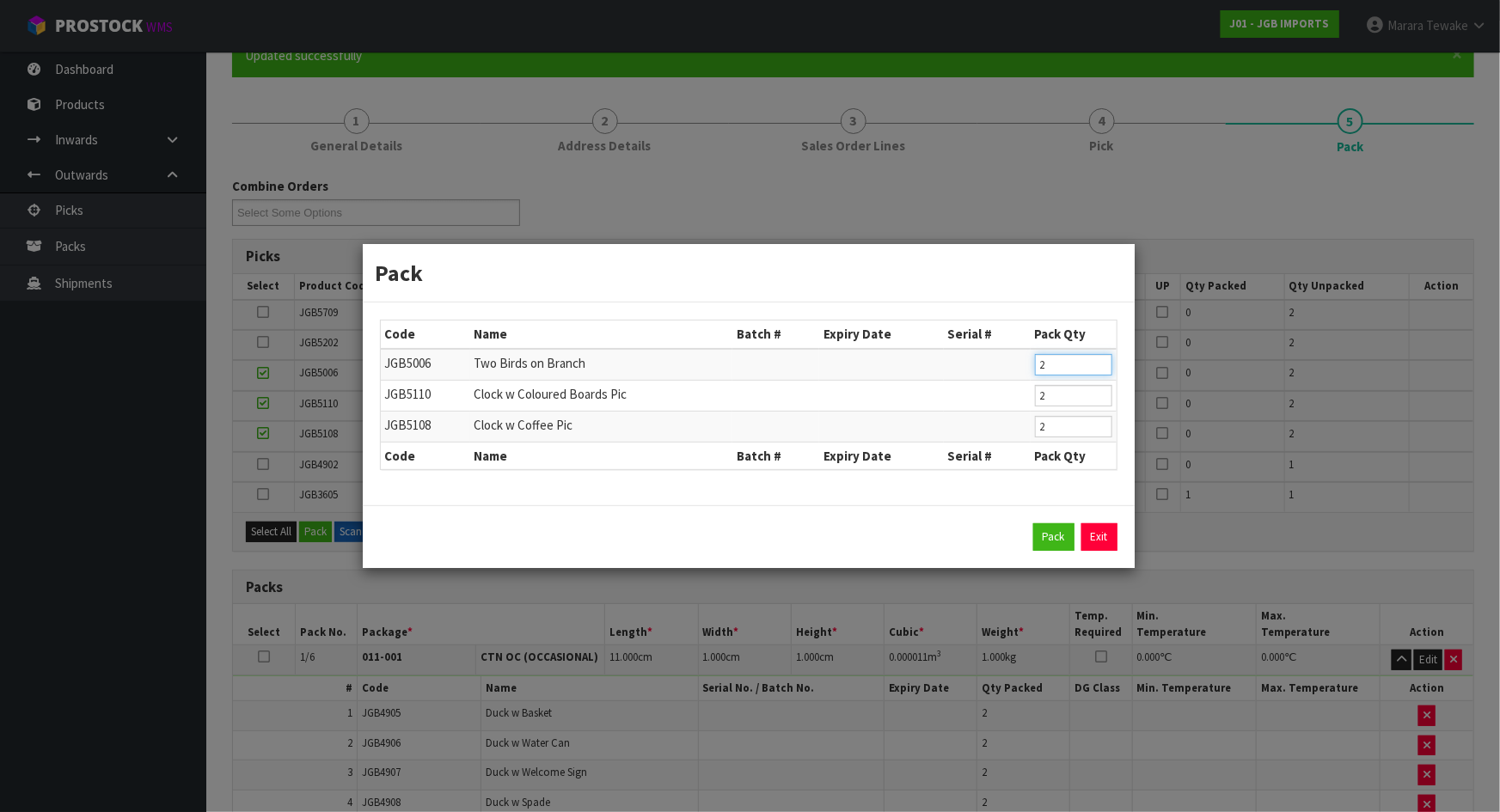
drag, startPoint x: 1054, startPoint y: 369, endPoint x: 1004, endPoint y: 353, distance: 52.5
click at [1012, 363] on tr "JGB5006 Two Birds on Branch 2" at bounding box center [749, 365] width 736 height 32
type input "1"
click button "Pack" at bounding box center [1054, 537] width 41 height 27
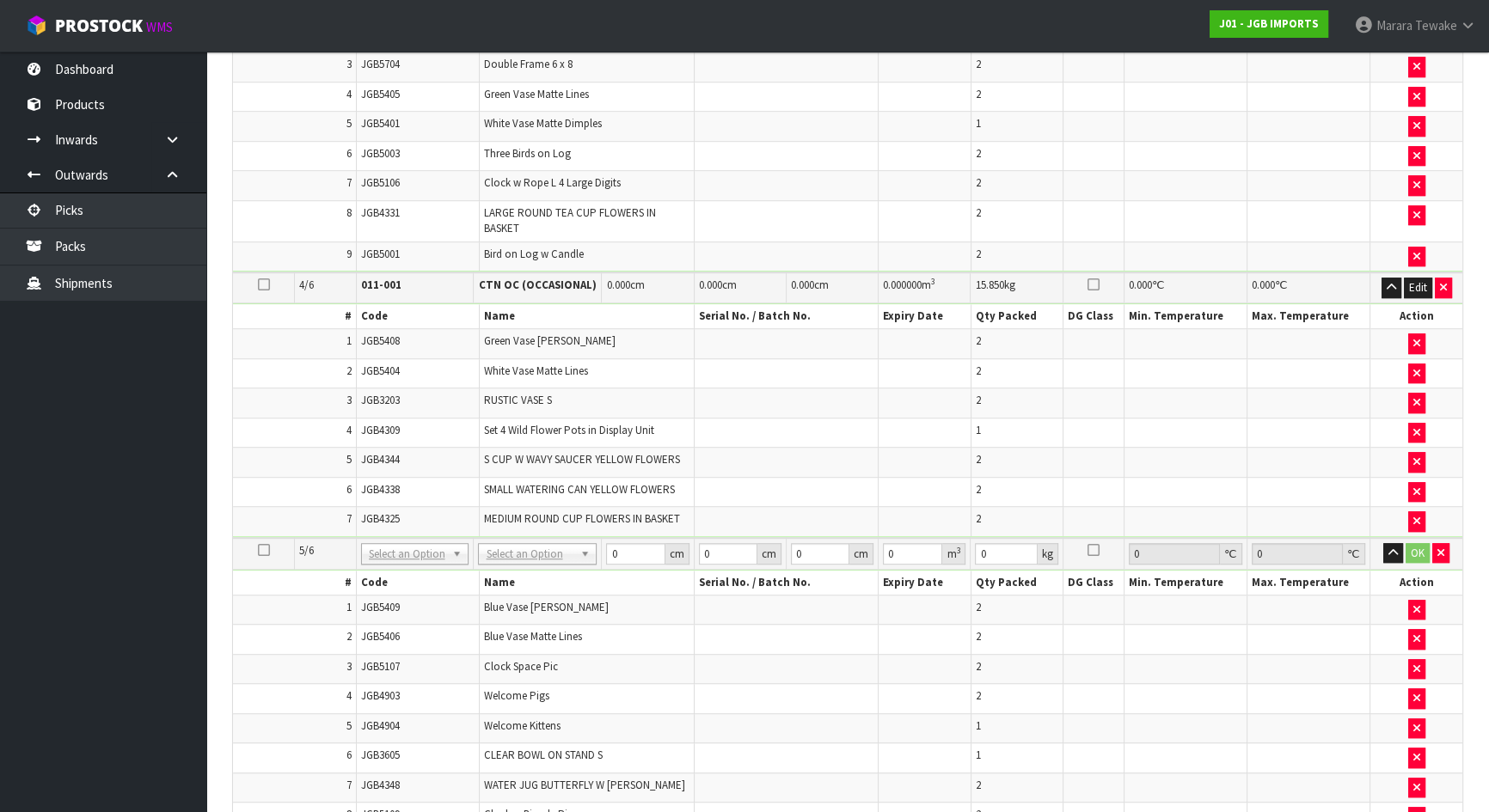
scroll to position [1412, 0]
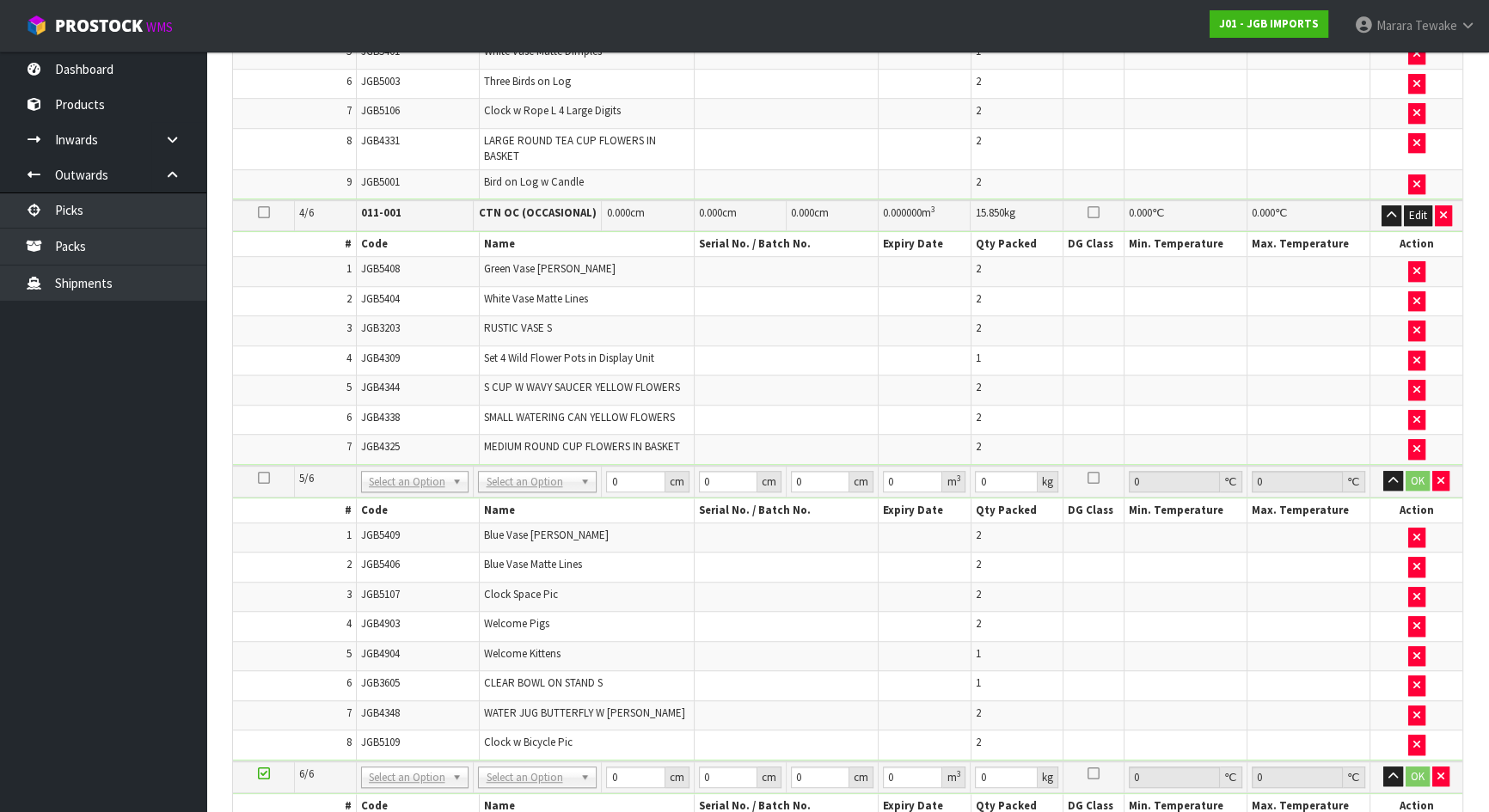
click at [263, 212] on icon at bounding box center [264, 212] width 12 height 1
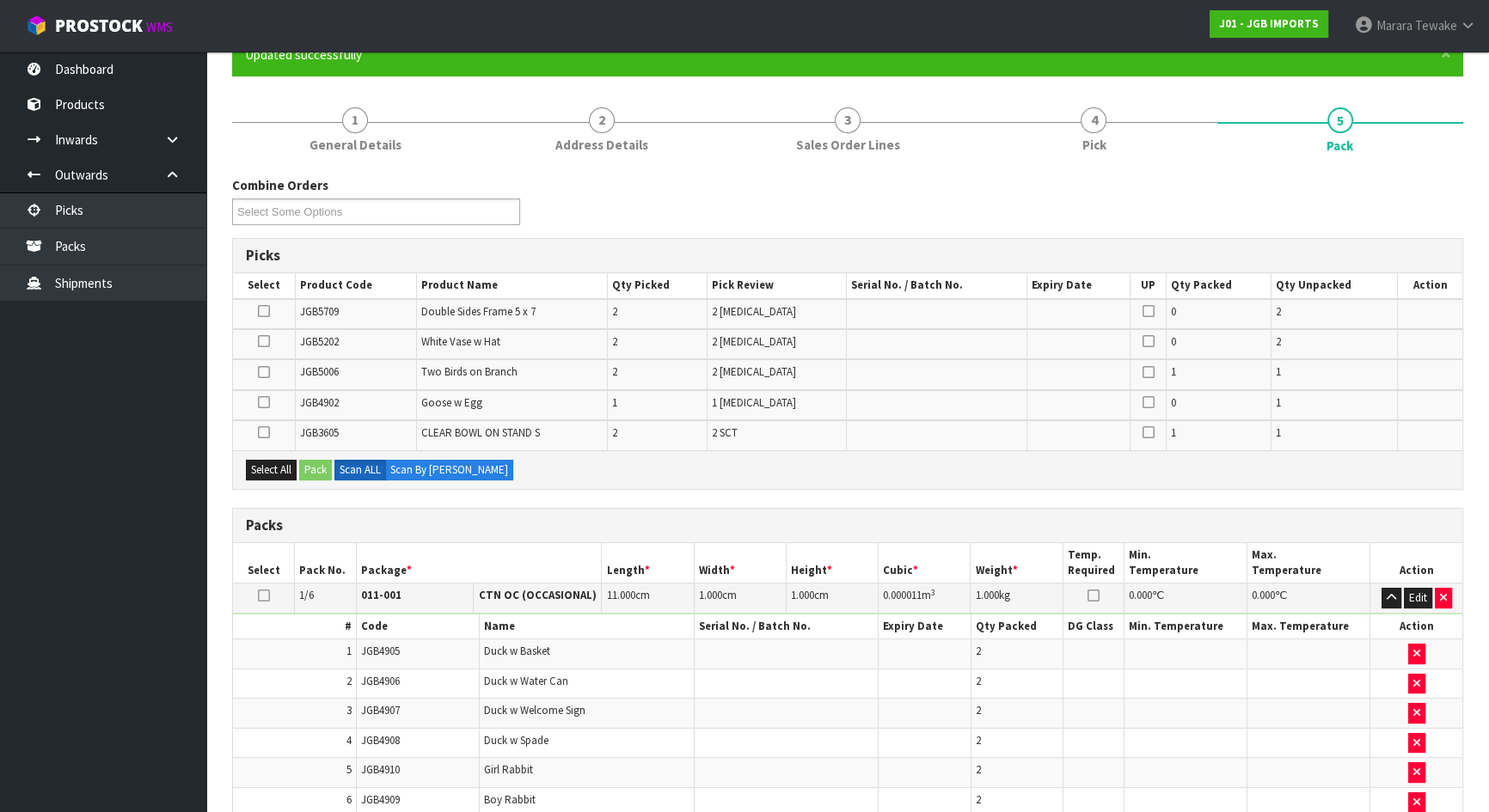
scroll to position [162, 0]
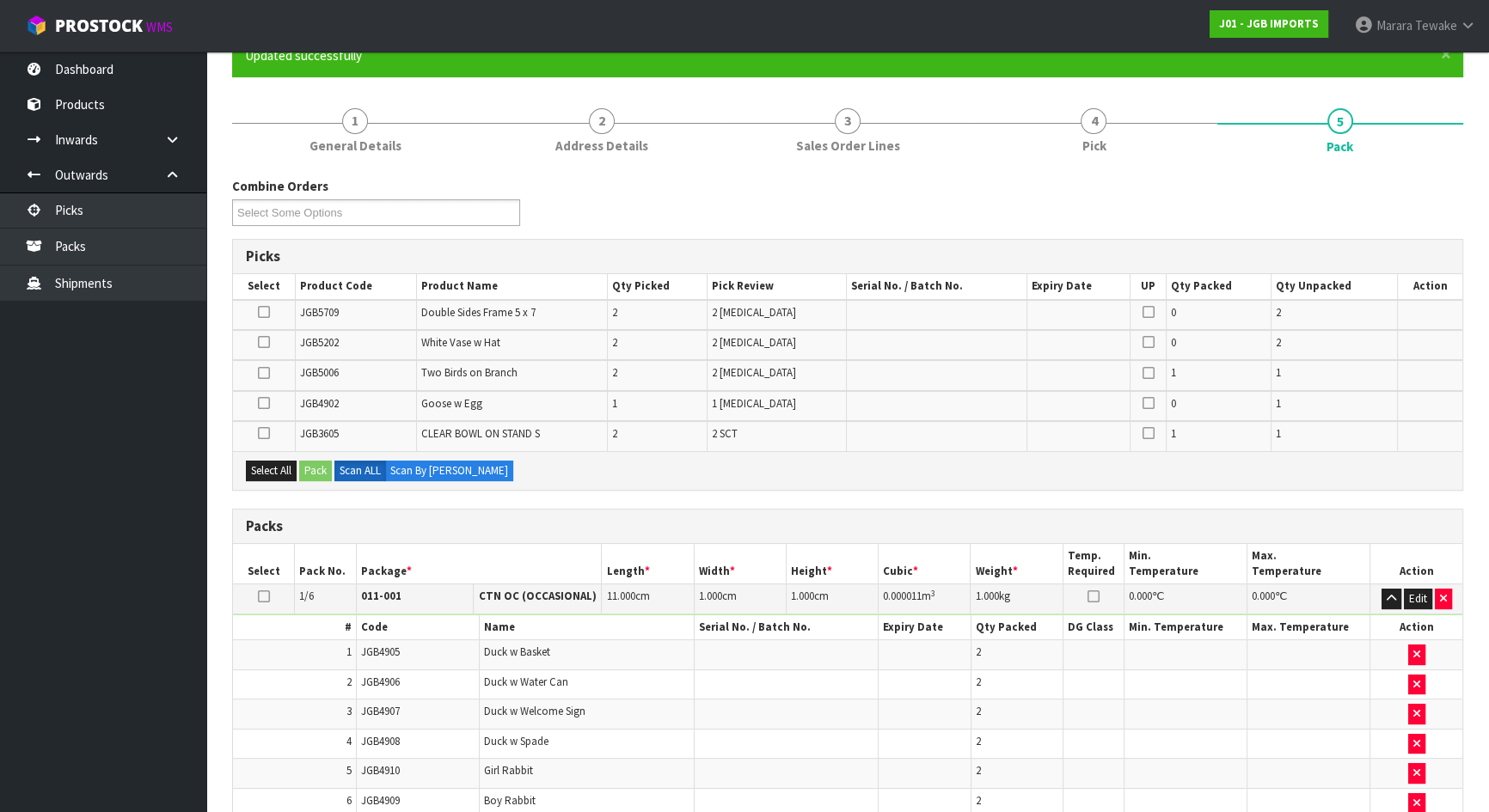
click at [269, 373] on icon at bounding box center [264, 373] width 12 height 1
click at [0, 0] on input "checkbox" at bounding box center [0, 0] width 0 height 0
click at [323, 464] on button "Pack" at bounding box center [316, 471] width 33 height 20
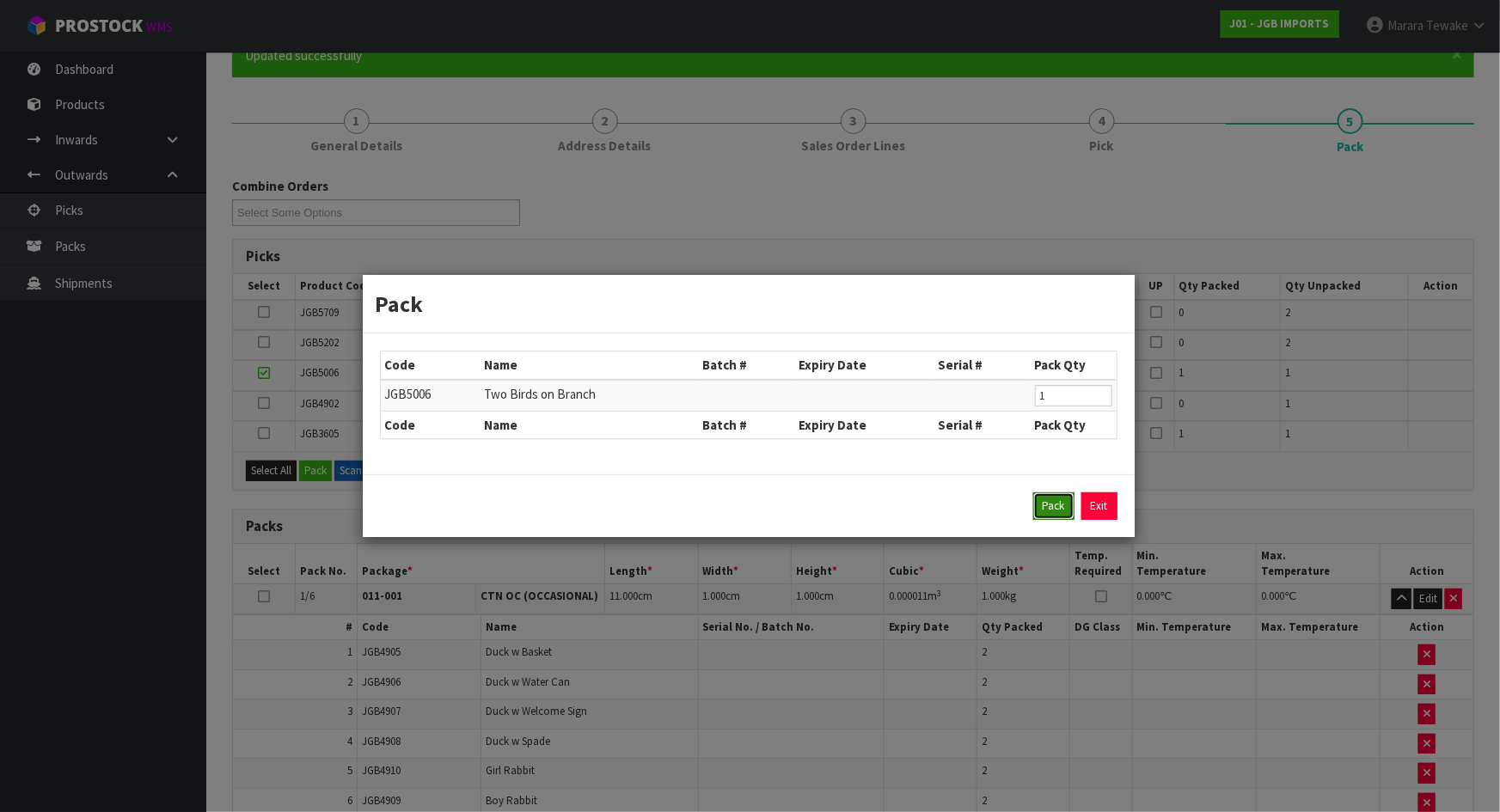
click at [1046, 512] on button "Pack" at bounding box center [1054, 506] width 41 height 27
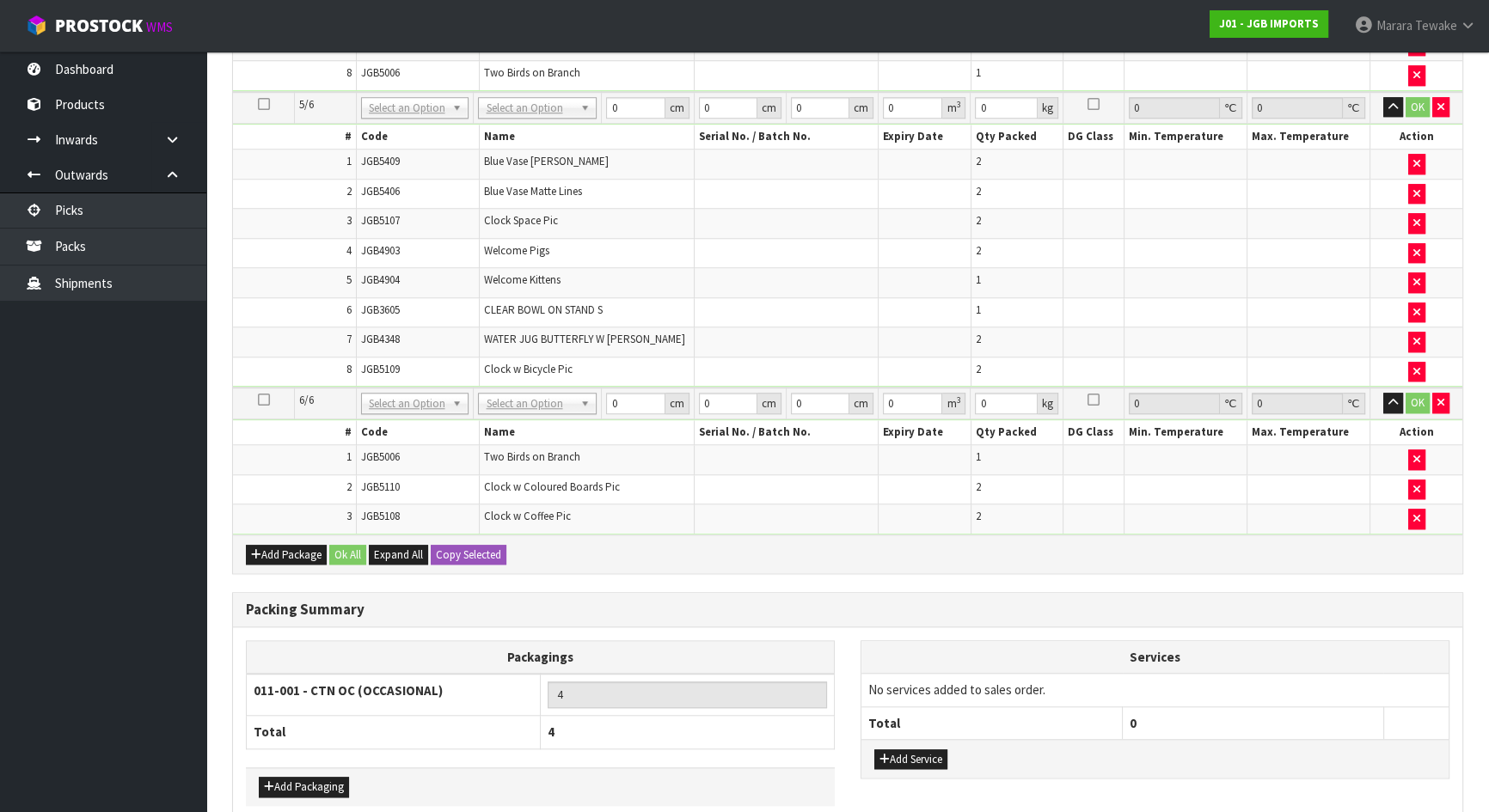
scroll to position [1856, 0]
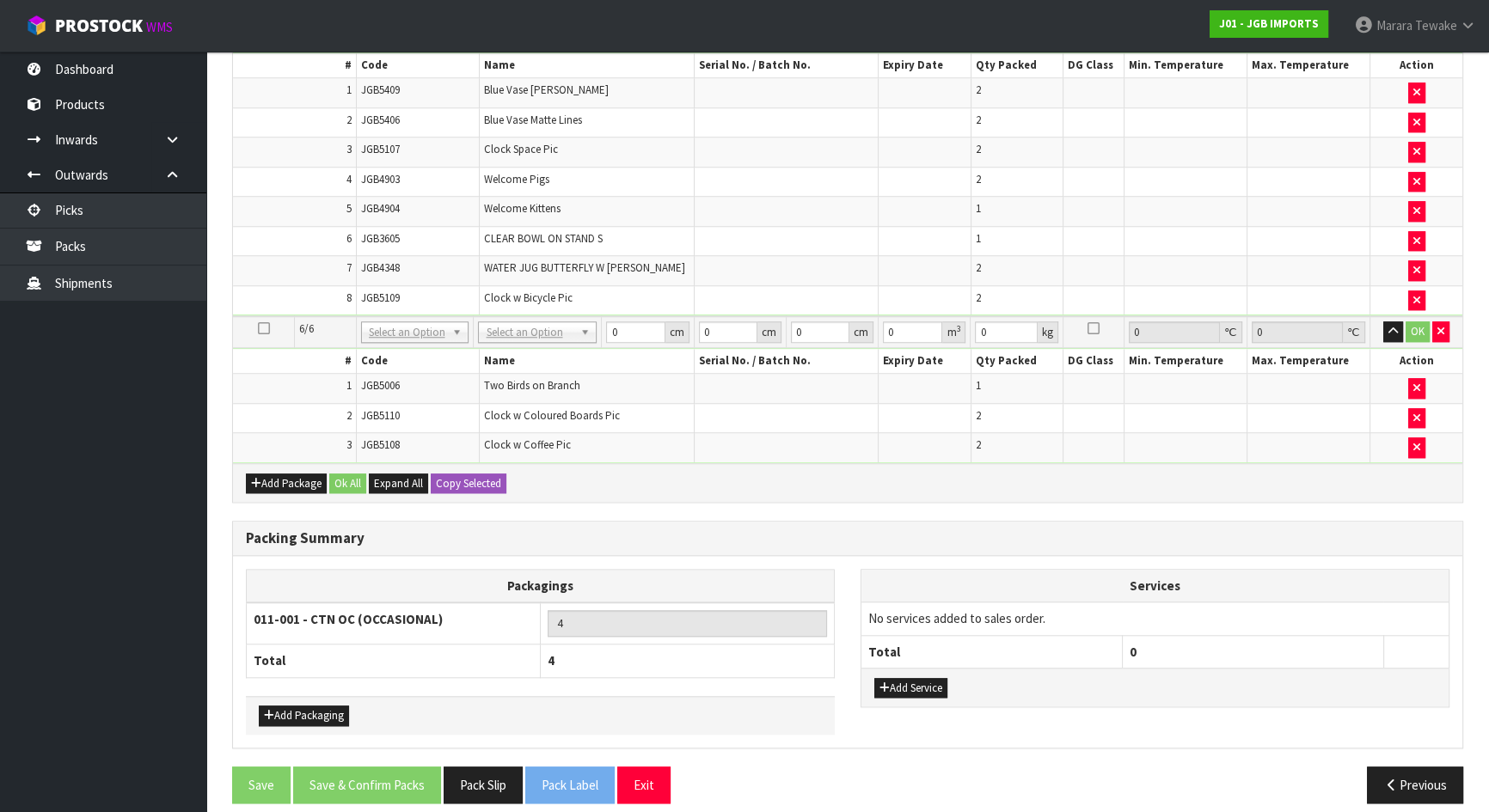
click at [262, 329] on icon at bounding box center [264, 329] width 12 height 1
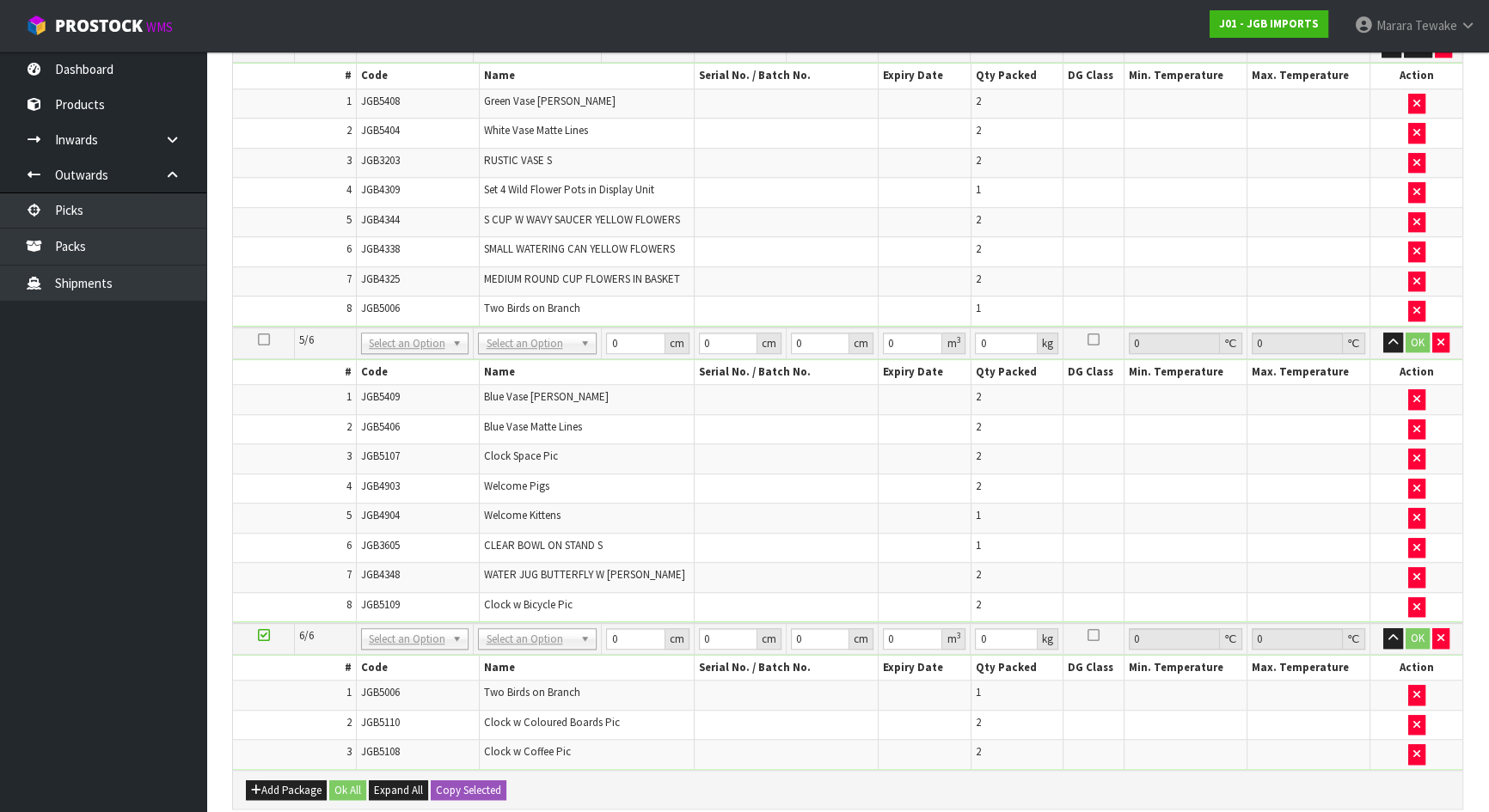
scroll to position [1645, 0]
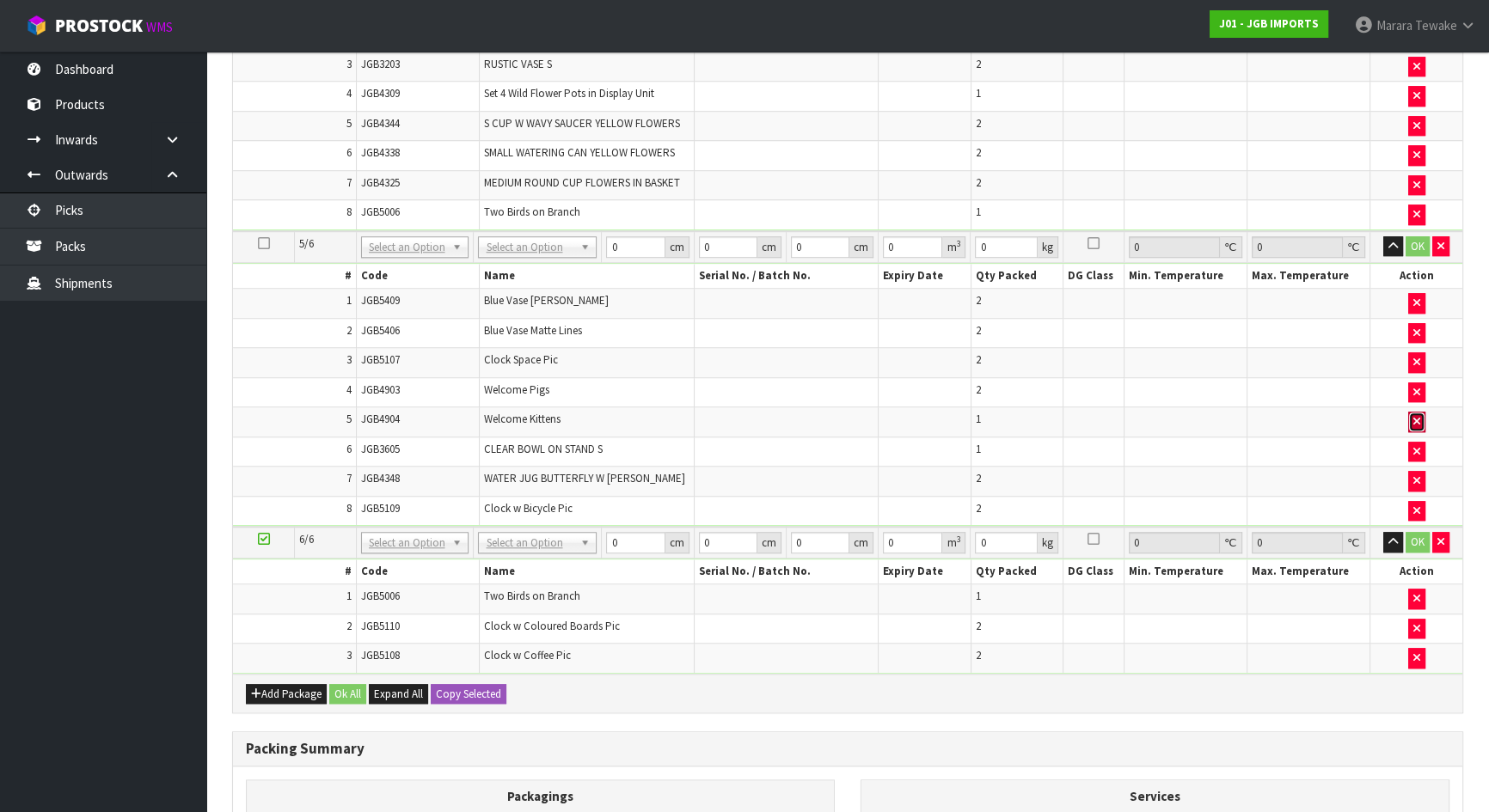
click at [1417, 416] on icon "button" at bounding box center [1416, 421] width 7 height 11
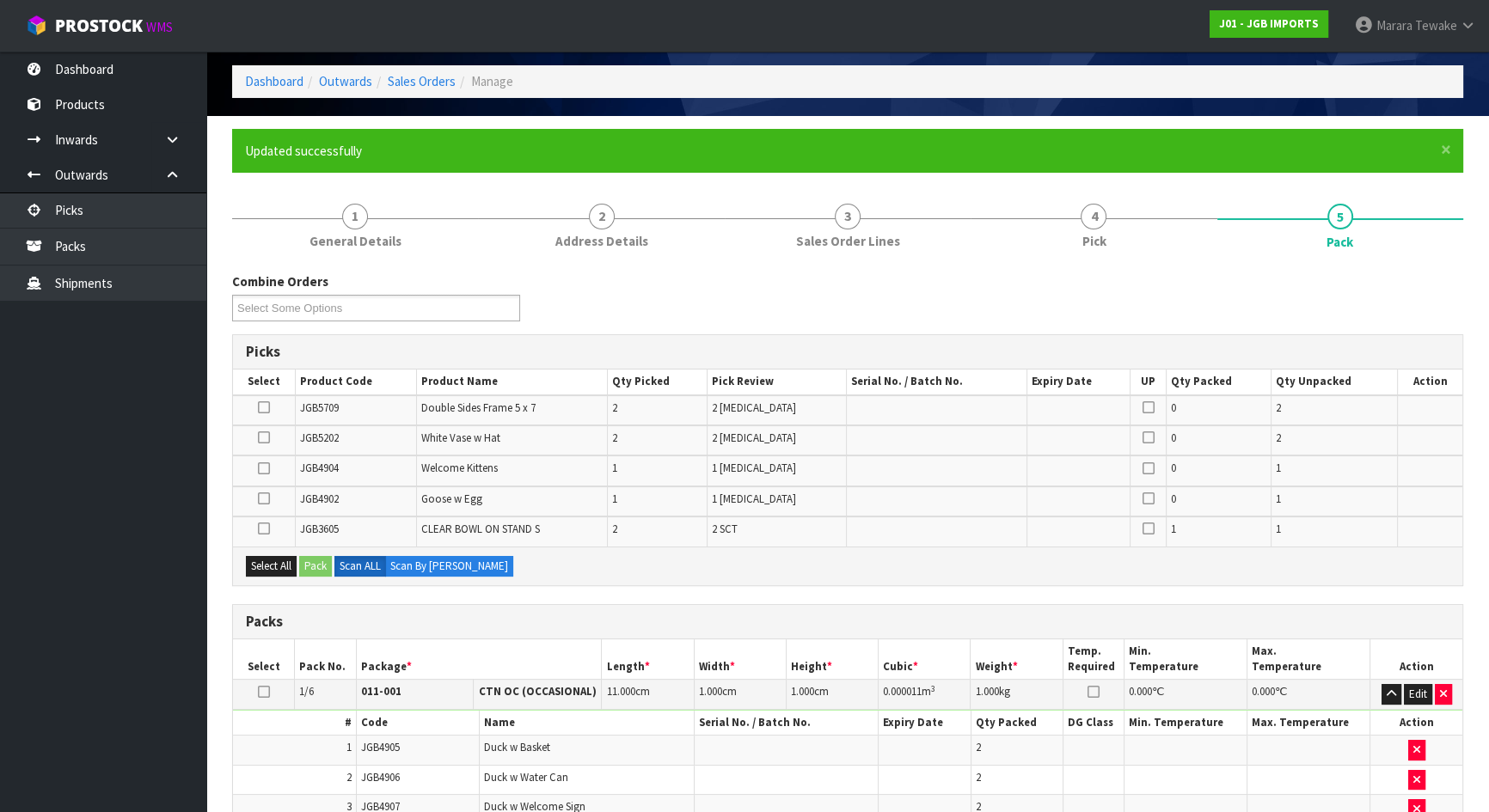
scroll to position [60, 0]
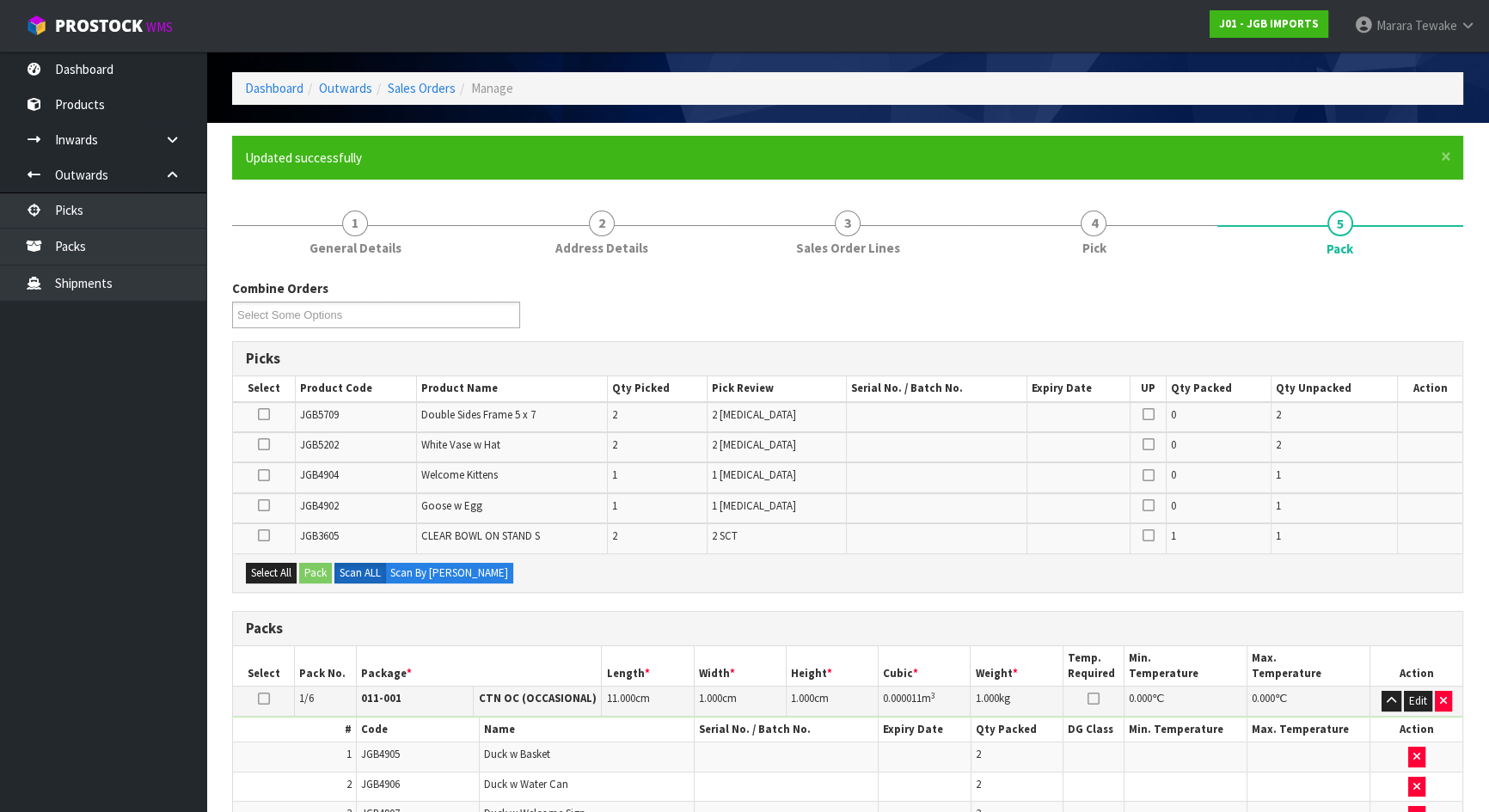
click at [266, 476] on icon at bounding box center [264, 476] width 12 height 1
click at [0, 0] on input "checkbox" at bounding box center [0, 0] width 0 height 0
click at [268, 414] on icon at bounding box center [264, 414] width 12 height 1
click at [0, 0] on input "checkbox" at bounding box center [0, 0] width 0 height 0
click at [263, 444] on icon at bounding box center [264, 444] width 12 height 1
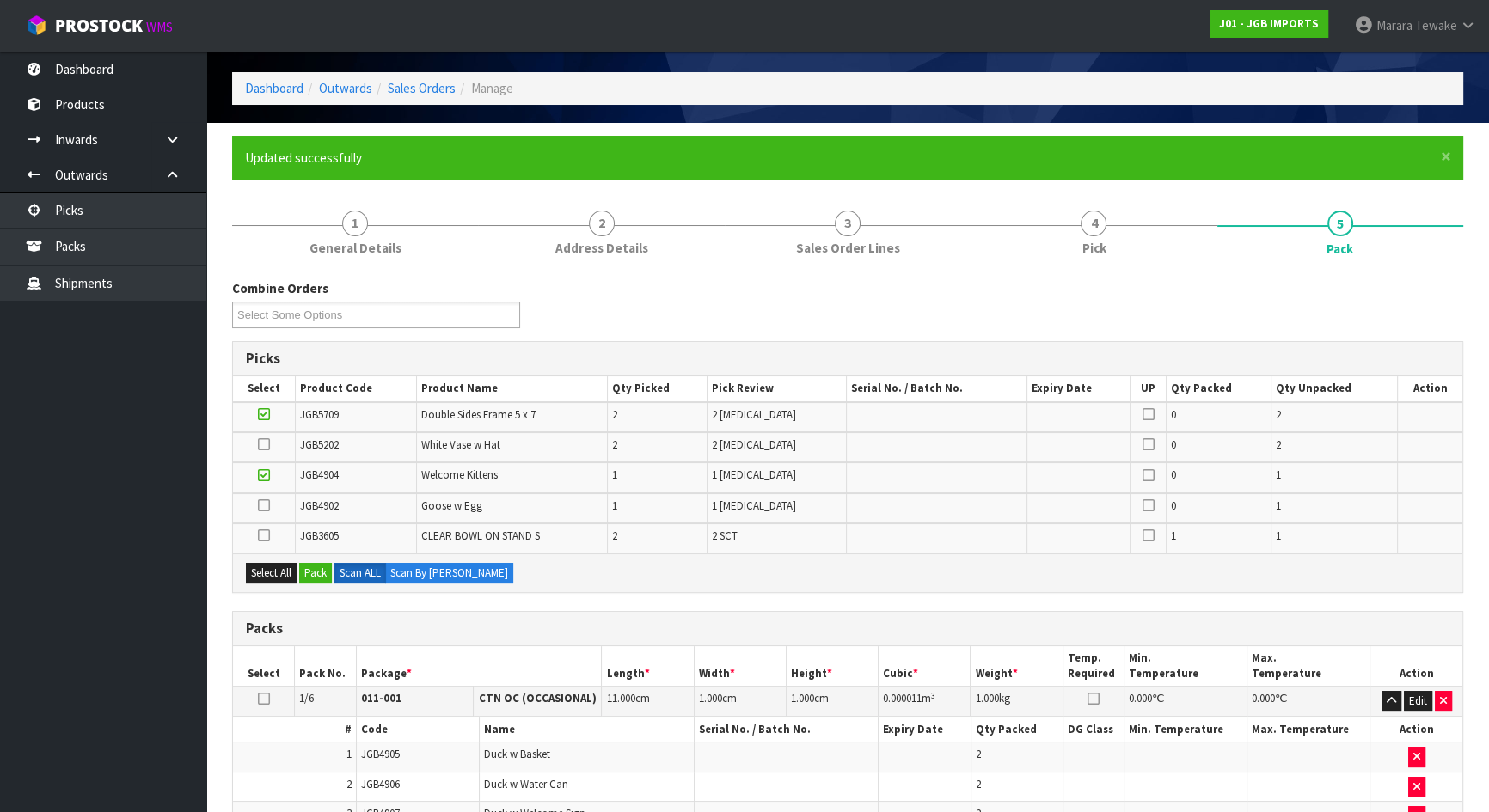
click at [0, 0] on input "checkbox" at bounding box center [0, 0] width 0 height 0
click at [266, 536] on icon at bounding box center [264, 536] width 12 height 1
click at [0, 0] on input "checkbox" at bounding box center [0, 0] width 0 height 0
click at [266, 481] on td at bounding box center [265, 477] width 62 height 30
click at [266, 506] on icon at bounding box center [264, 506] width 12 height 1
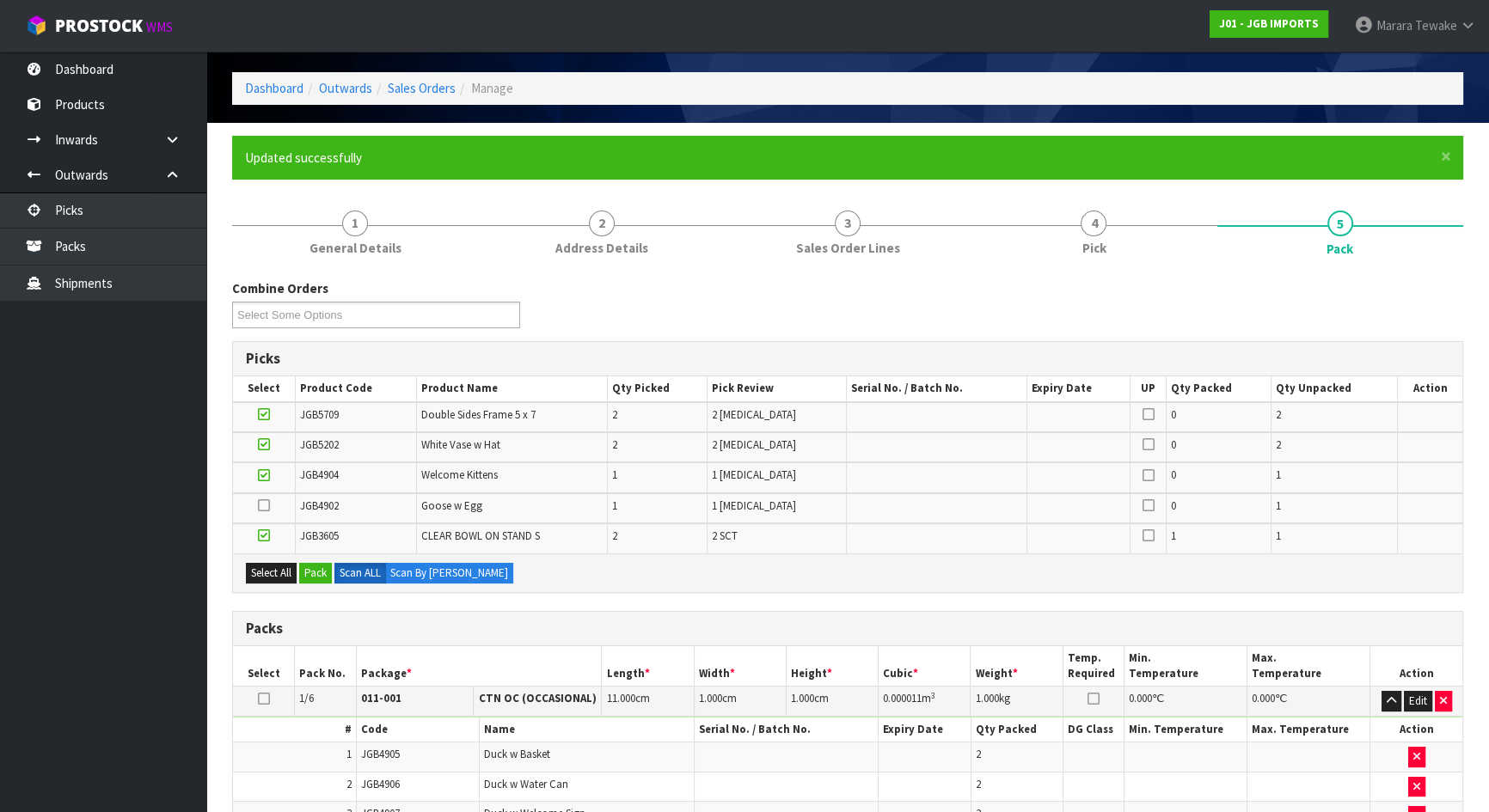
click at [0, 0] on input "checkbox" at bounding box center [0, 0] width 0 height 0
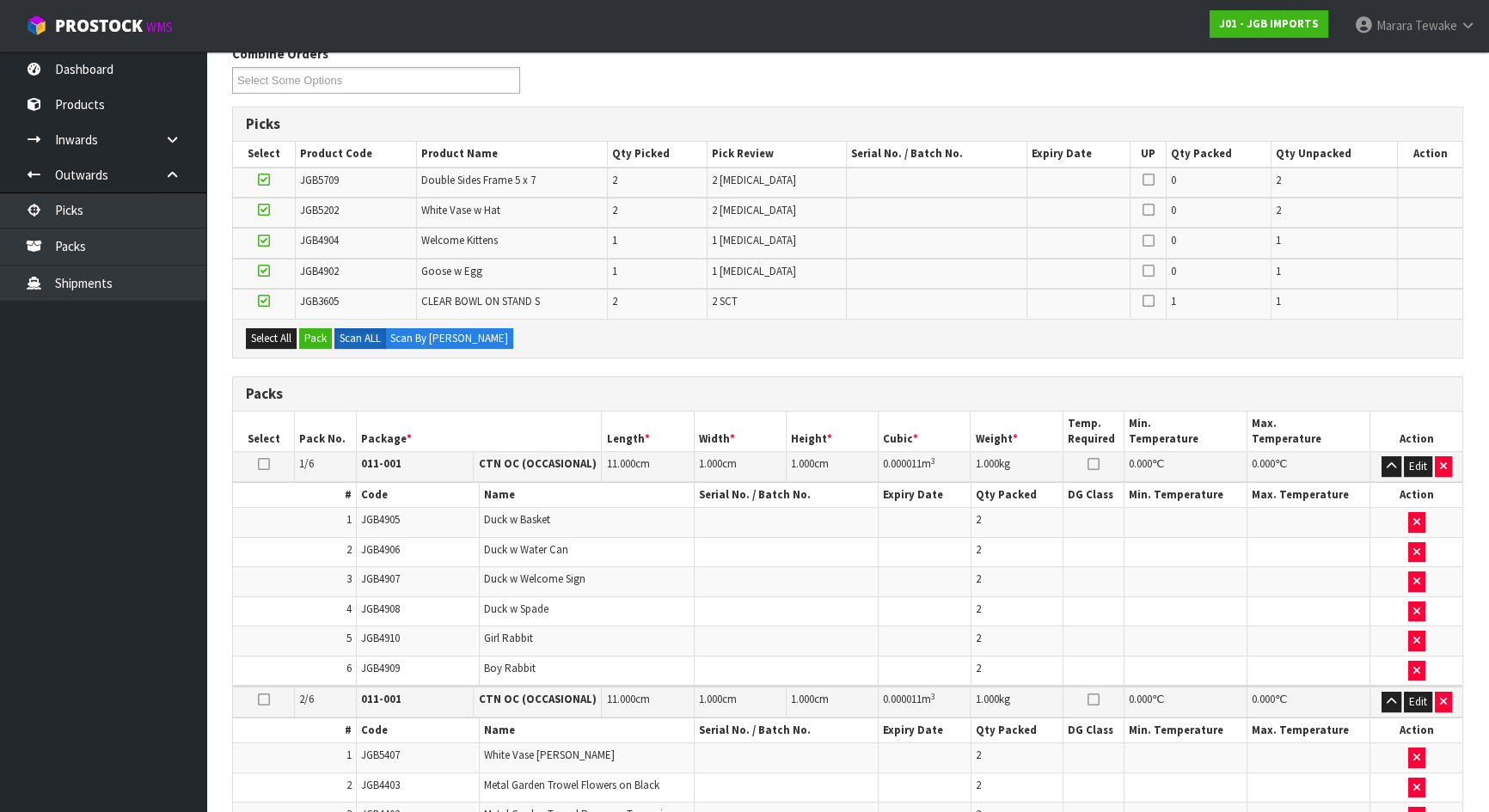
scroll to position [217, 0]
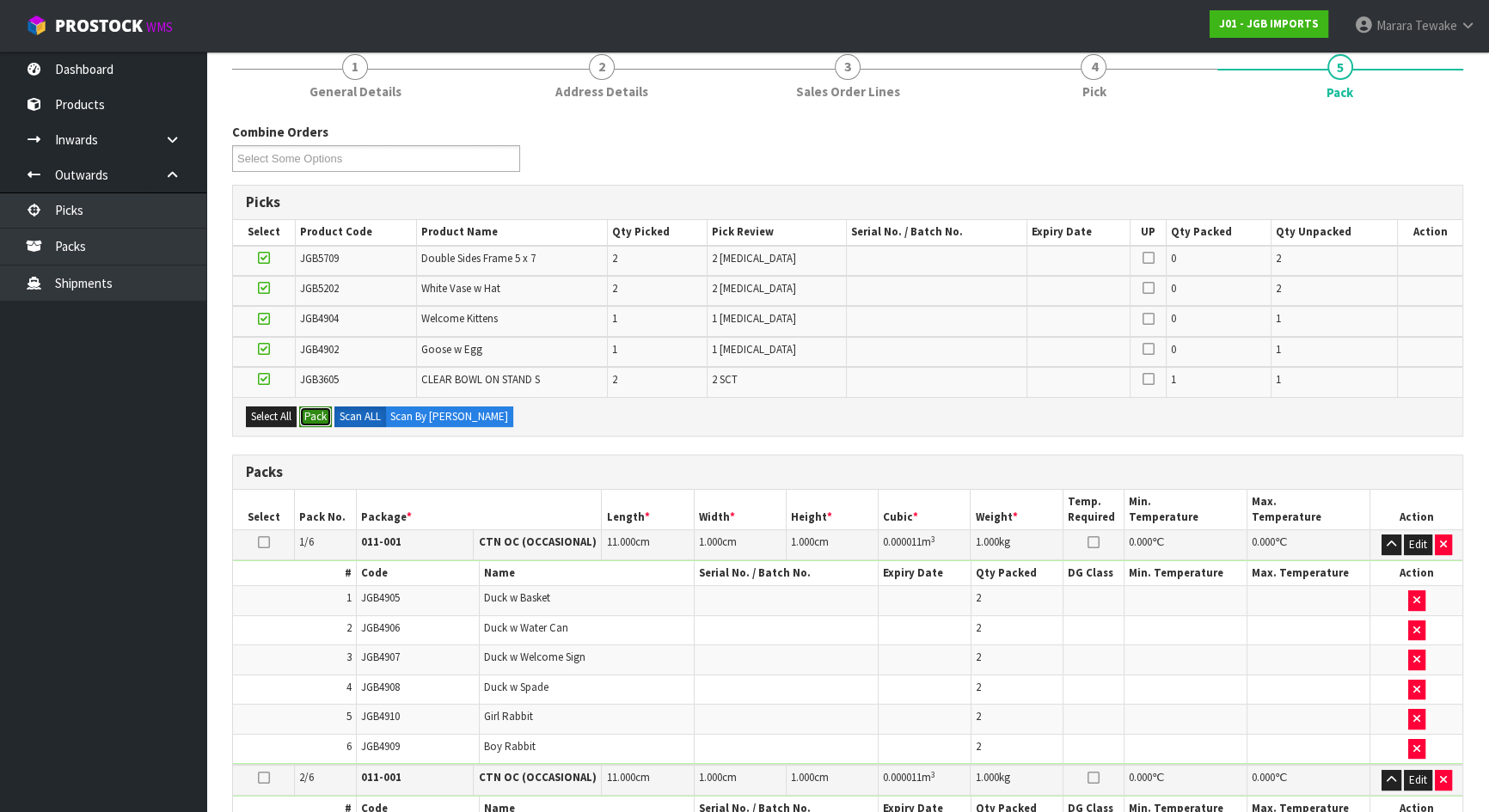
click at [314, 410] on button "Pack" at bounding box center [316, 416] width 33 height 20
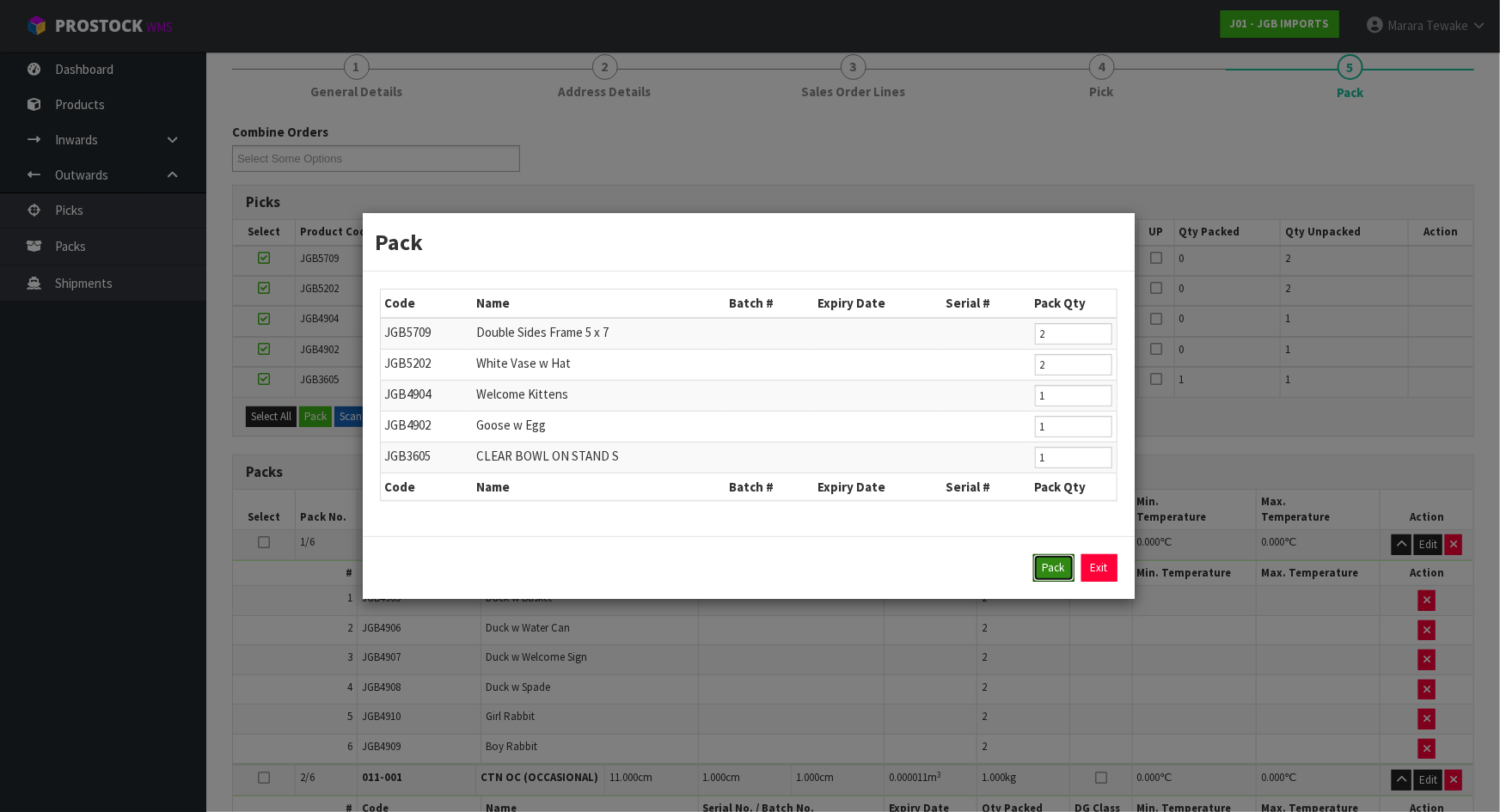
drag, startPoint x: 1041, startPoint y: 562, endPoint x: 1032, endPoint y: 566, distance: 9.8
click at [1042, 563] on button "Pack" at bounding box center [1054, 568] width 41 height 27
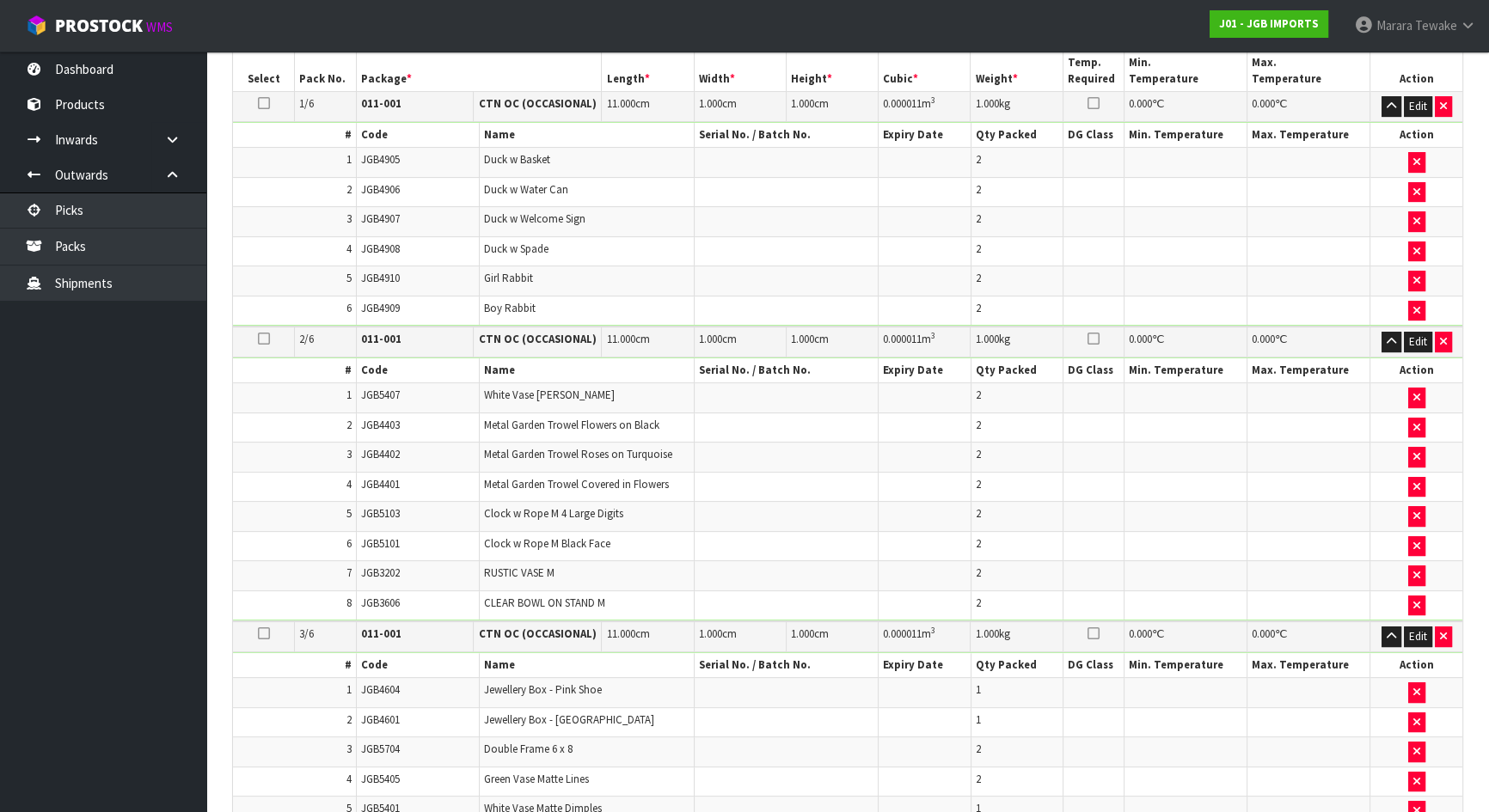
scroll to position [529, 0]
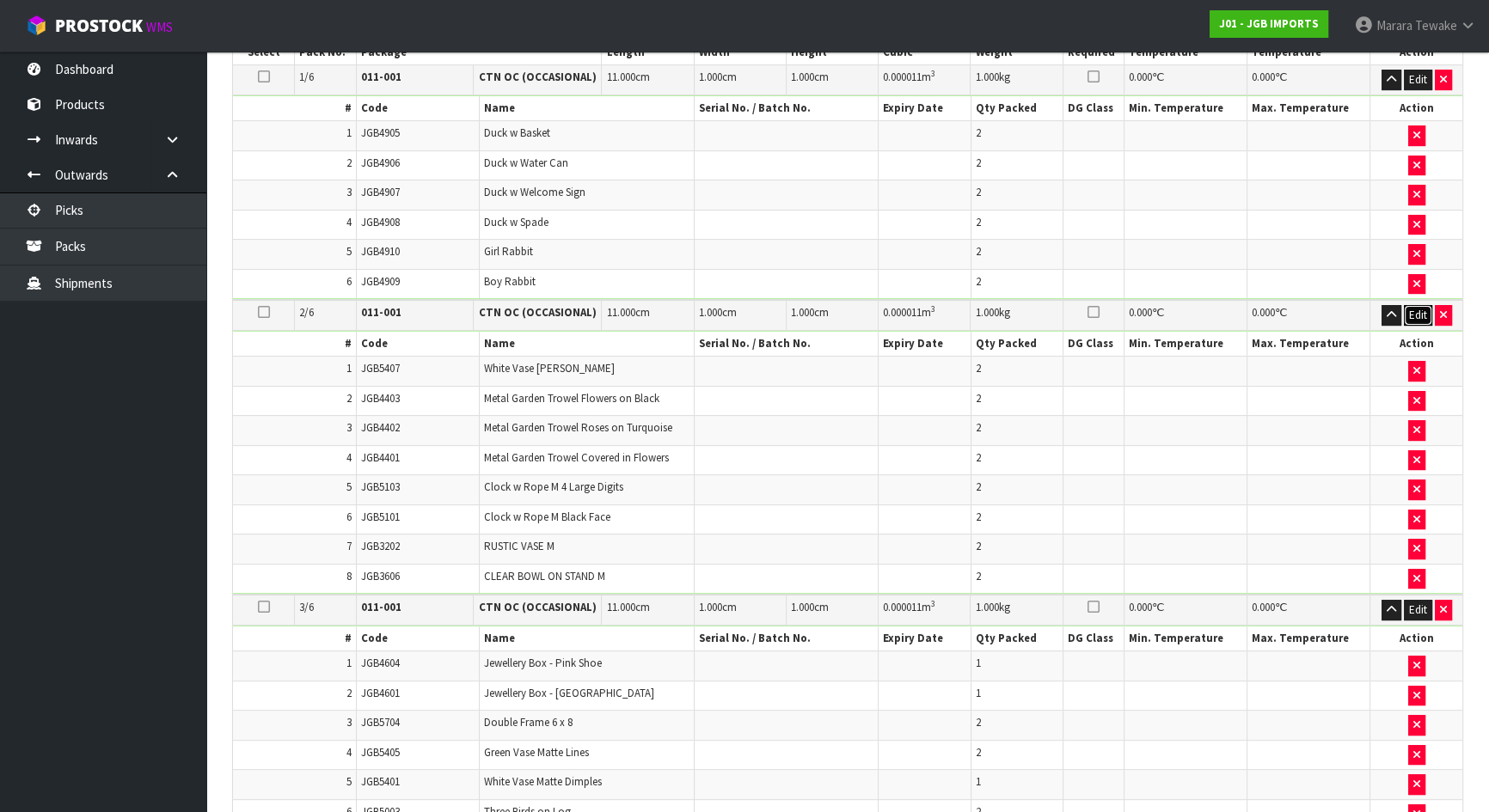
click at [1417, 315] on button "Edit" at bounding box center [1417, 315] width 28 height 20
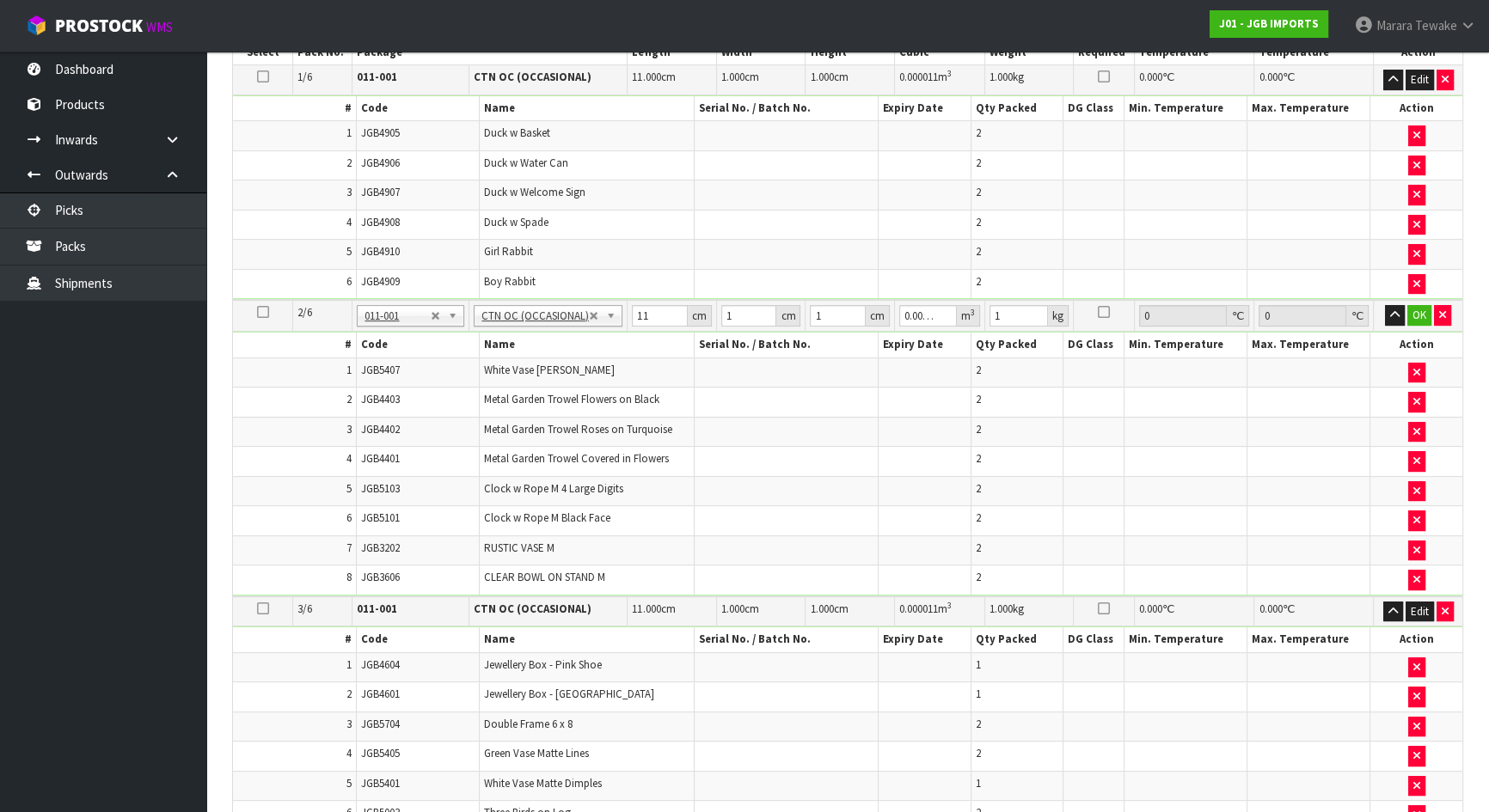
click at [1419, 91] on td "Edit" at bounding box center [1417, 80] width 89 height 30
click at [1418, 78] on button "Edit" at bounding box center [1419, 80] width 28 height 20
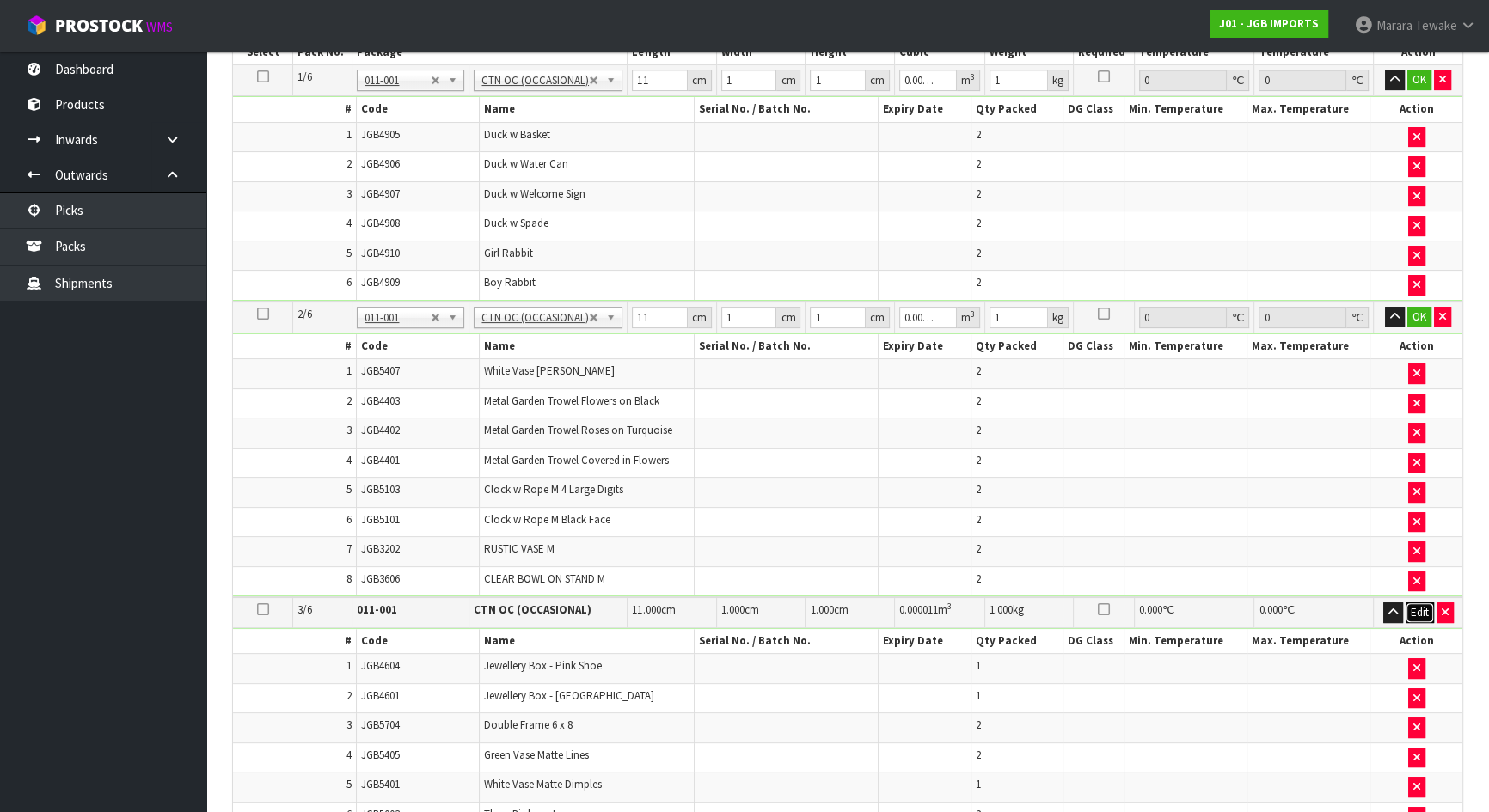
click at [1416, 603] on button "Edit" at bounding box center [1419, 613] width 28 height 20
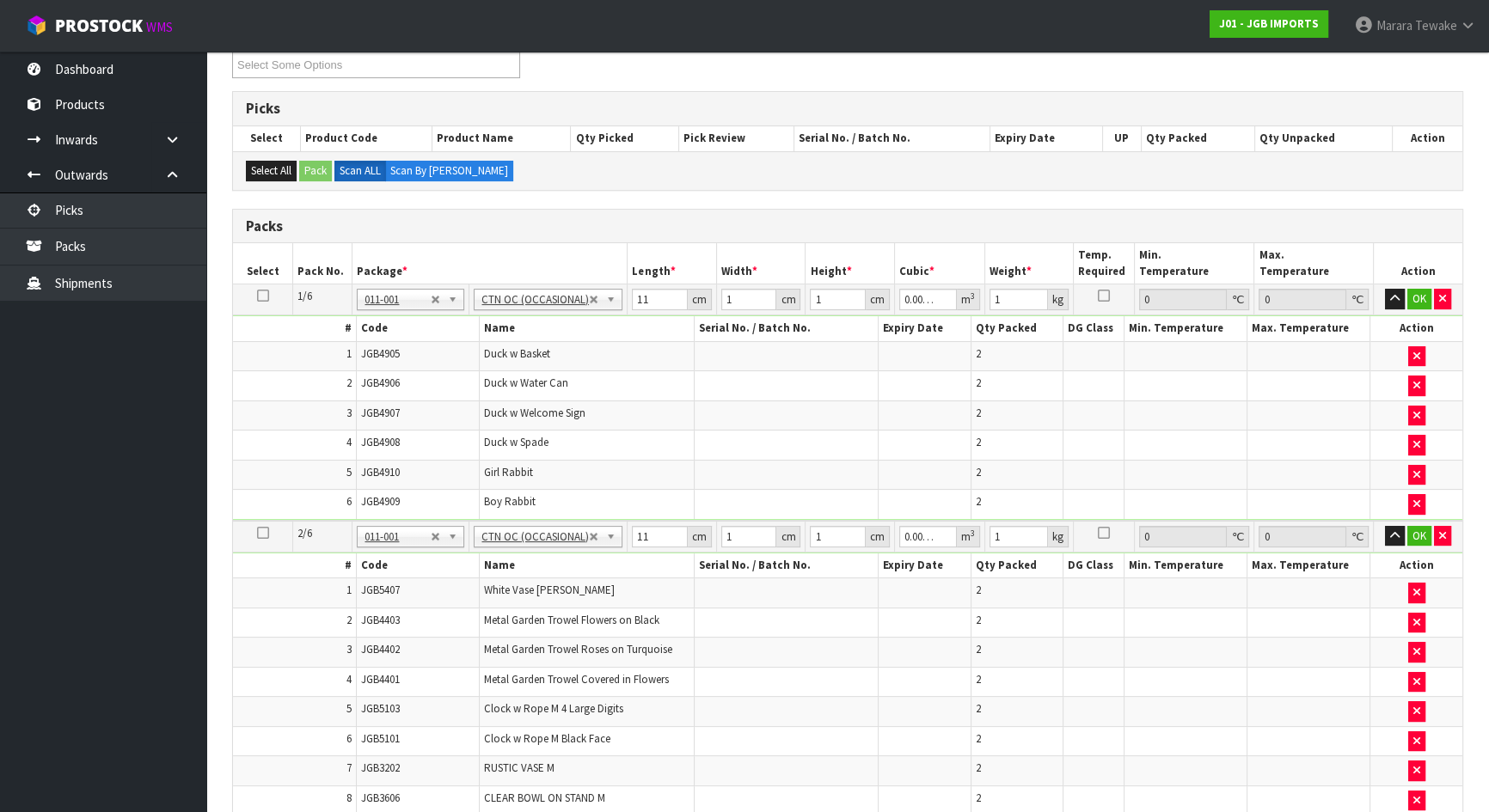
scroll to position [312, 0]
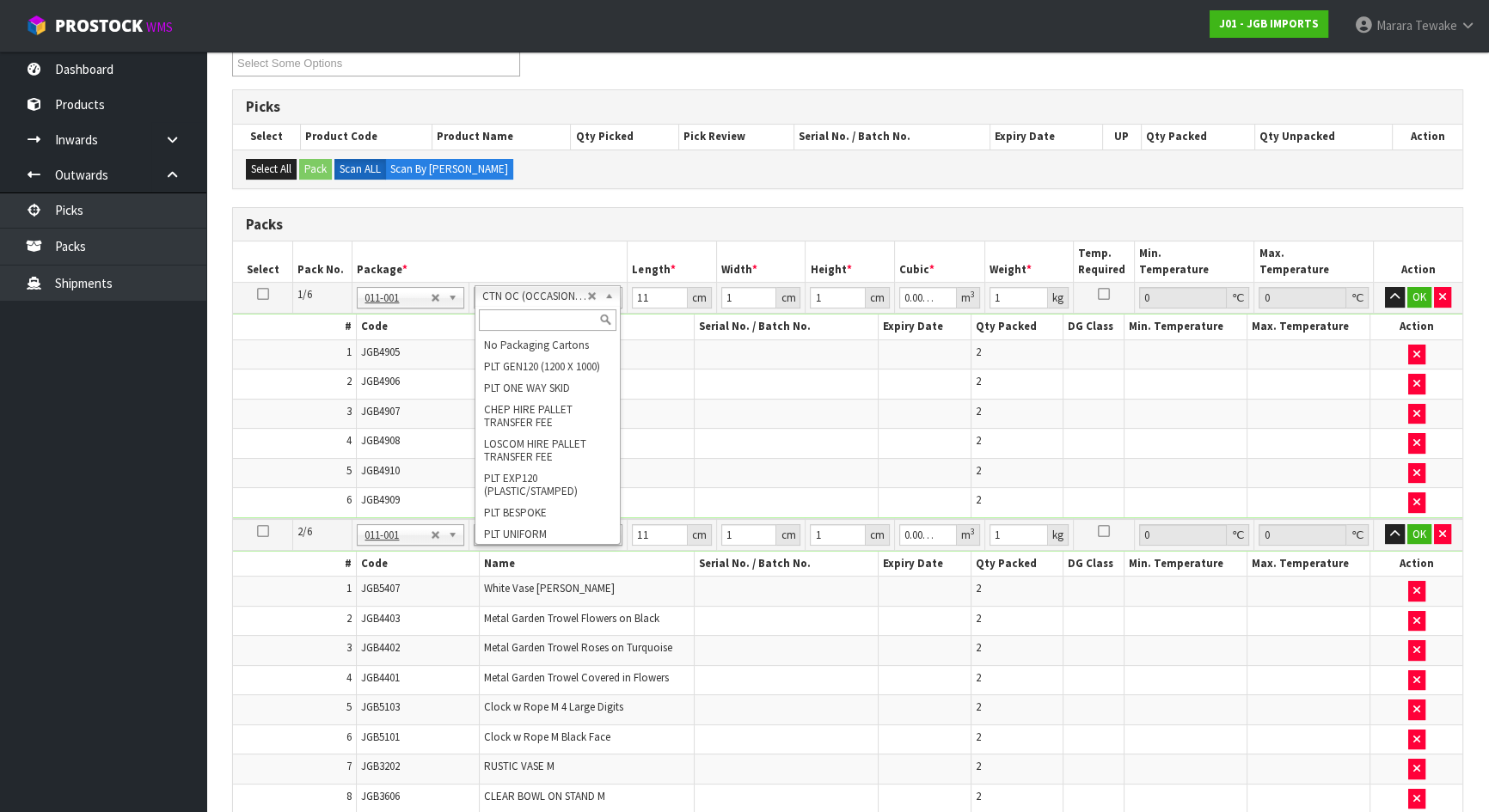
click at [529, 314] on input "text" at bounding box center [547, 320] width 137 height 21
type input "ctn9"
drag, startPoint x: 514, startPoint y: 344, endPoint x: 318, endPoint y: 287, distance: 204.1
type input "1"
type input "51"
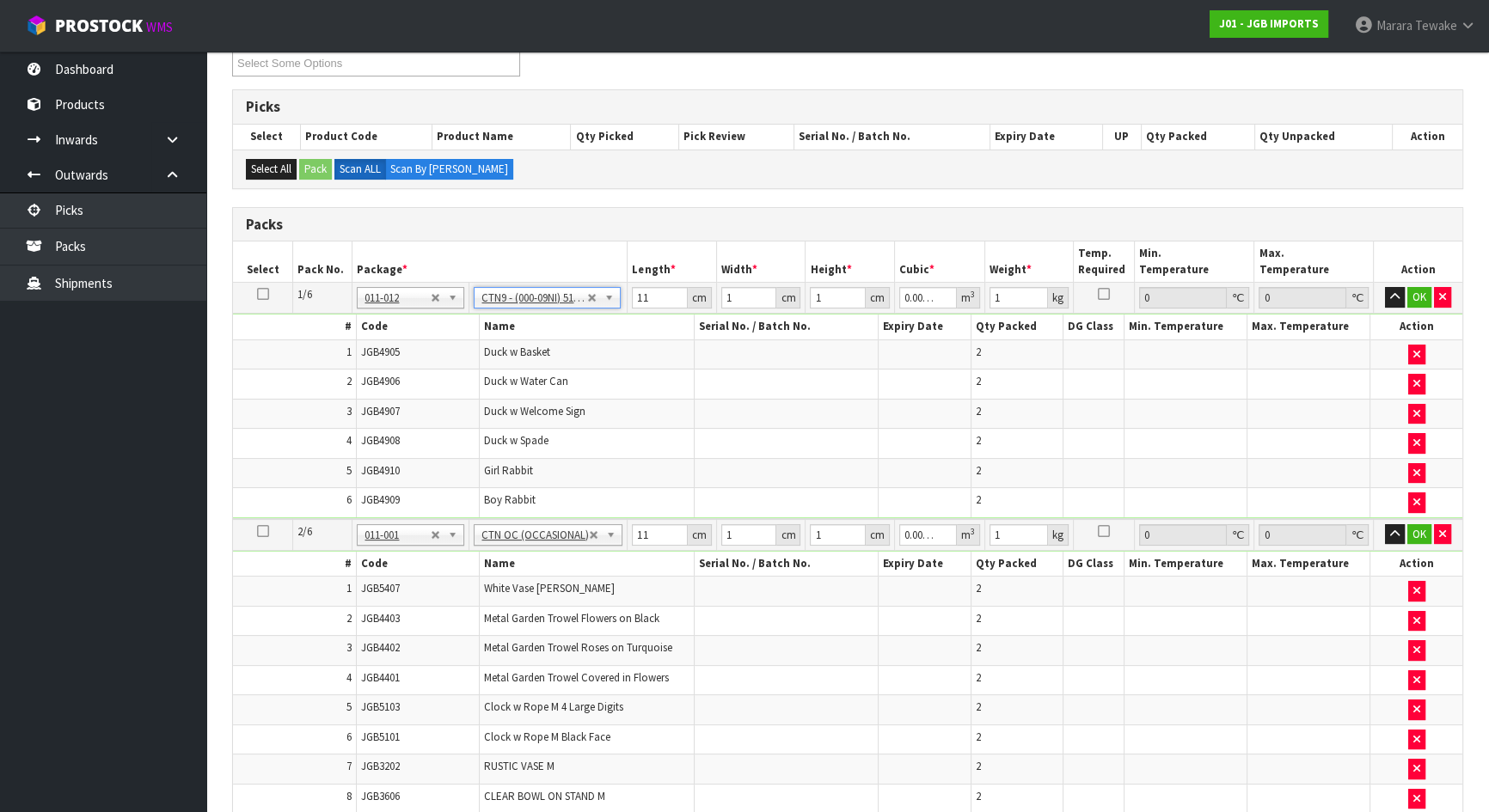
type input "38"
type input "58.5"
type input "0.113373"
type input "12.644"
click at [265, 294] on icon at bounding box center [263, 294] width 12 height 1
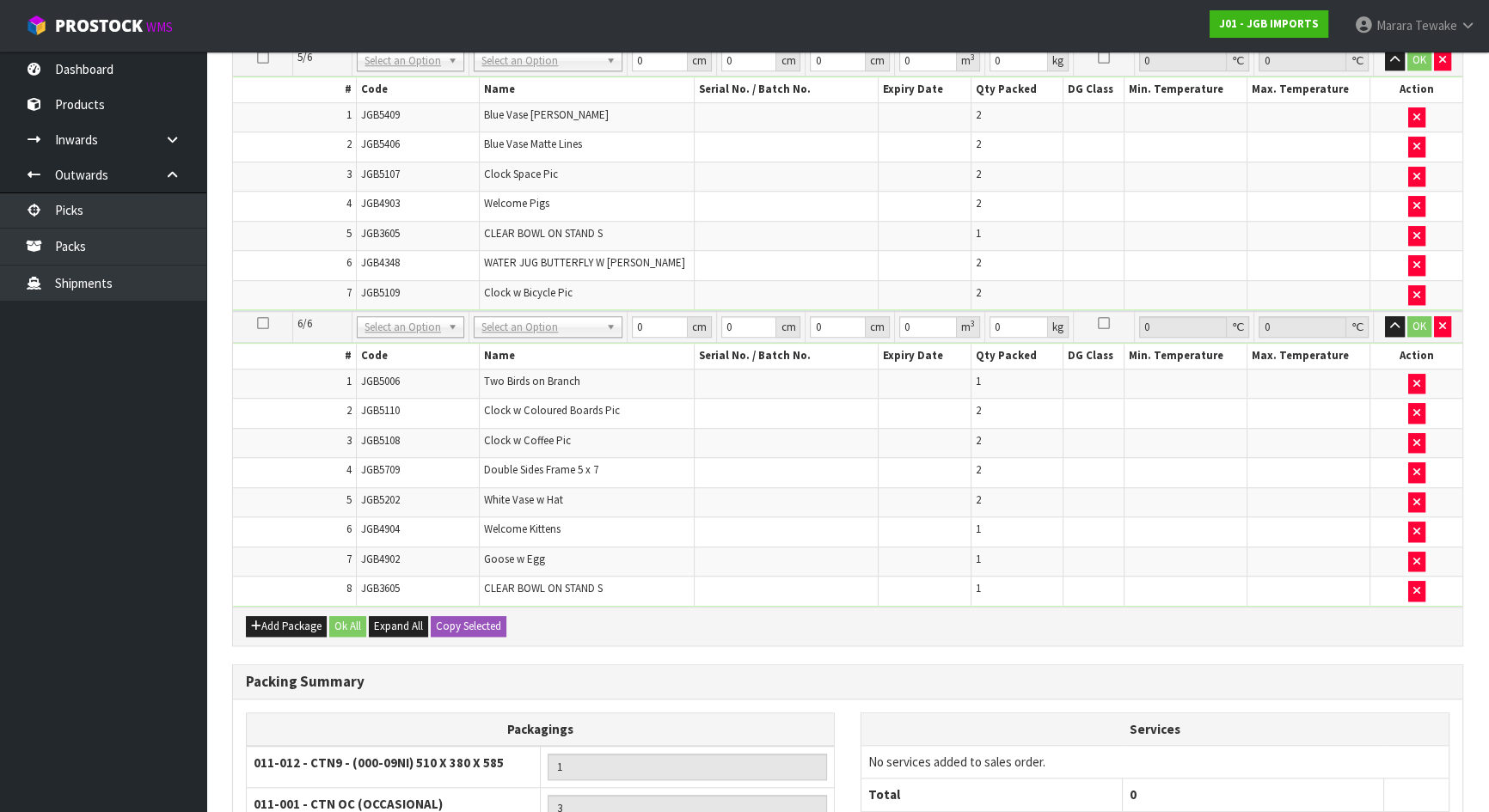
scroll to position [1898, 0]
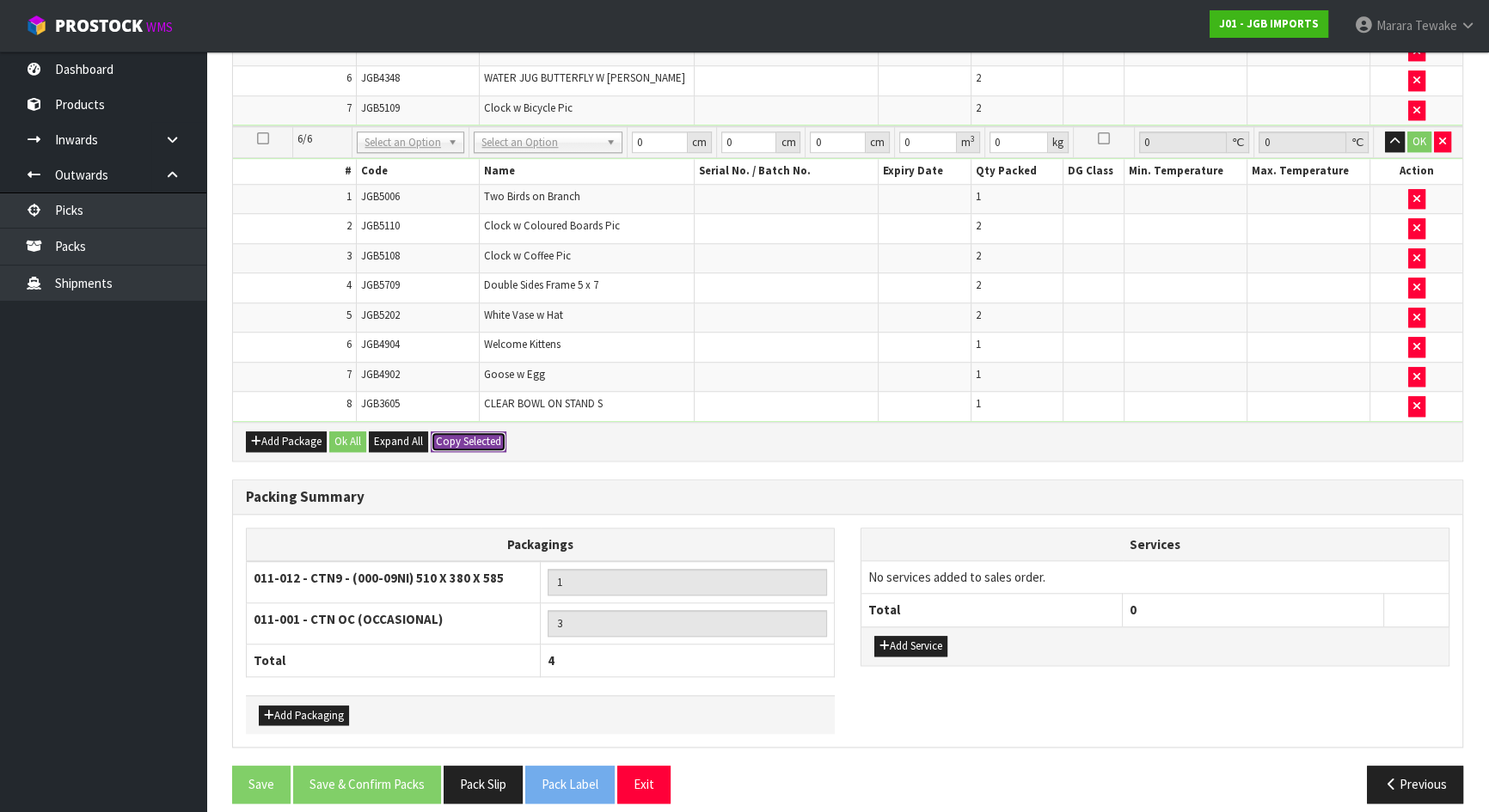
click at [459, 432] on button "Copy Selected" at bounding box center [469, 441] width 76 height 20
type input "6"
type input "51"
type input "38"
type input "58.5"
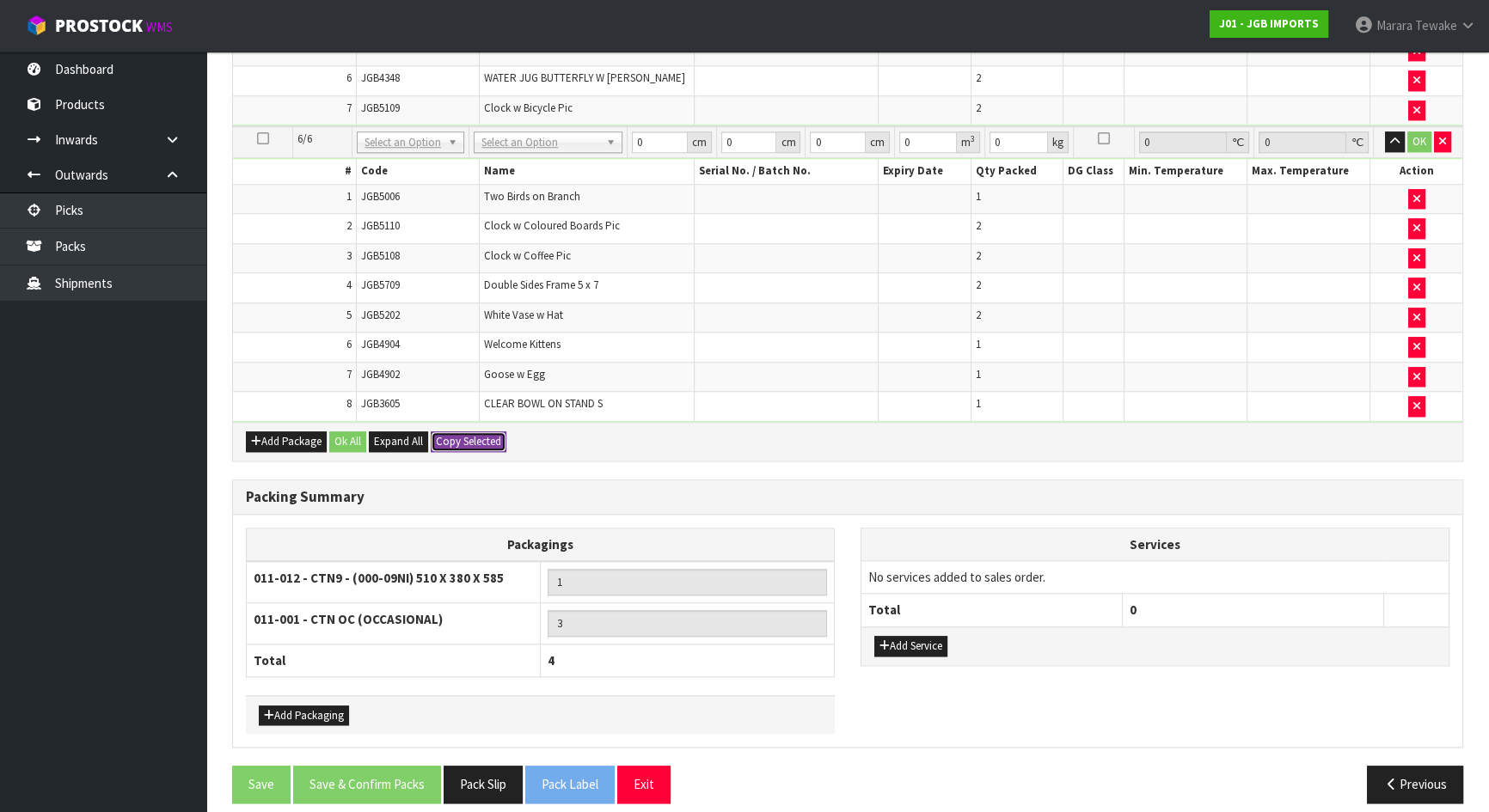
type input "0.113373"
type input "12.644"
type input "51"
type input "38"
type input "58.5"
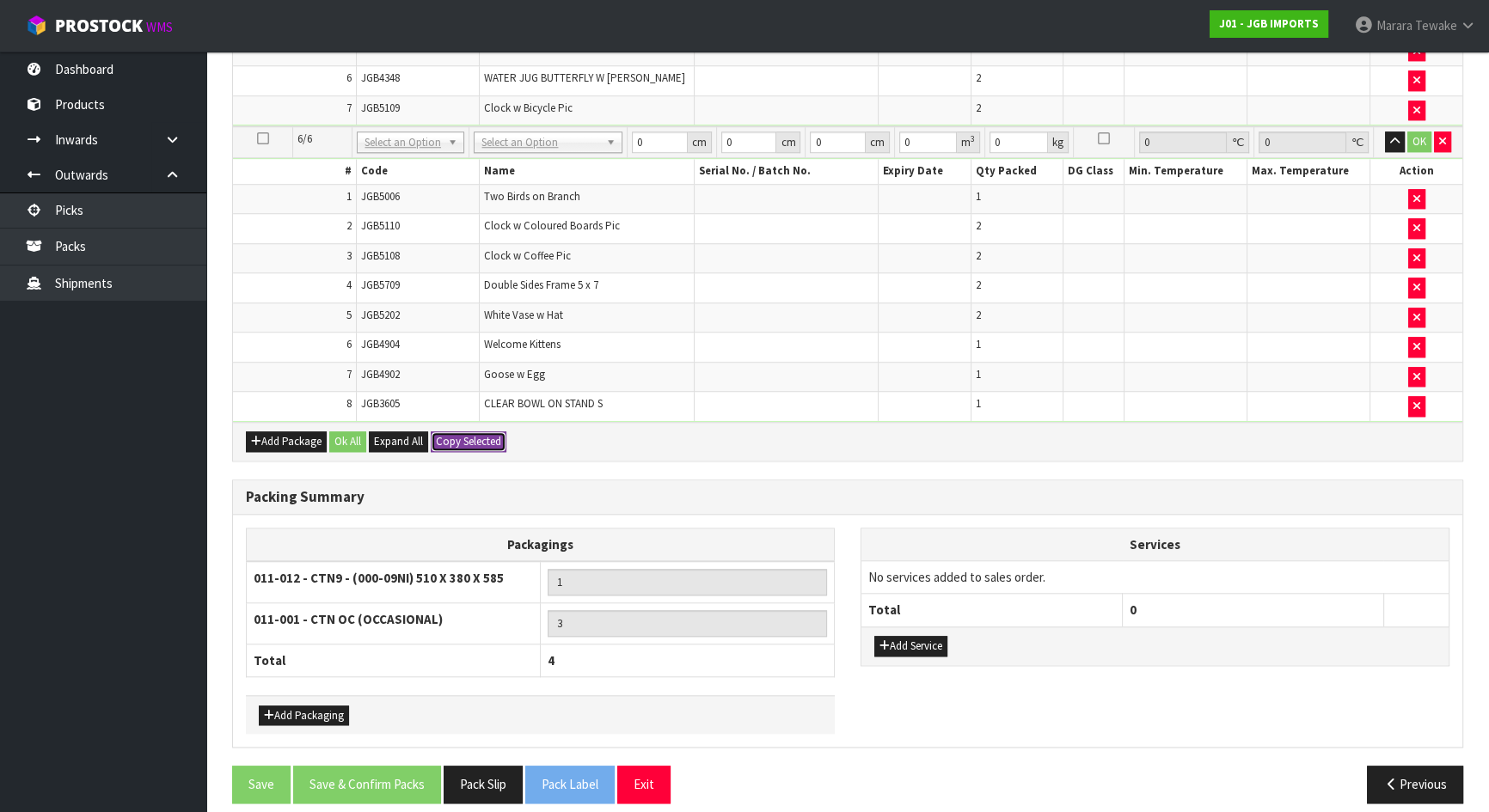
type input "0.113373"
type input "12.644"
type input "51"
type input "38"
type input "58.5"
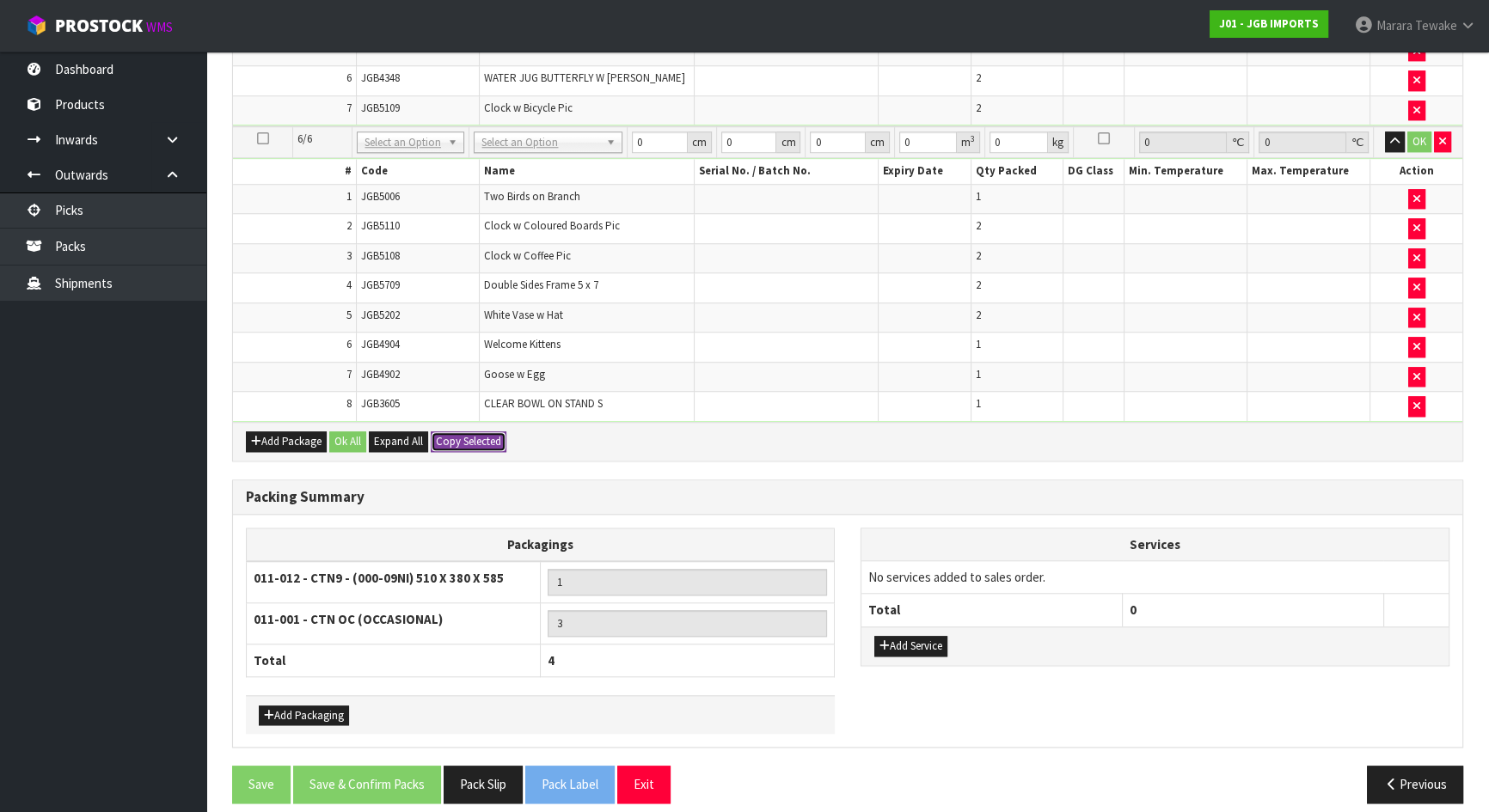
type input "0.113373"
type input "12.644"
type input "51"
type input "38"
type input "58.5"
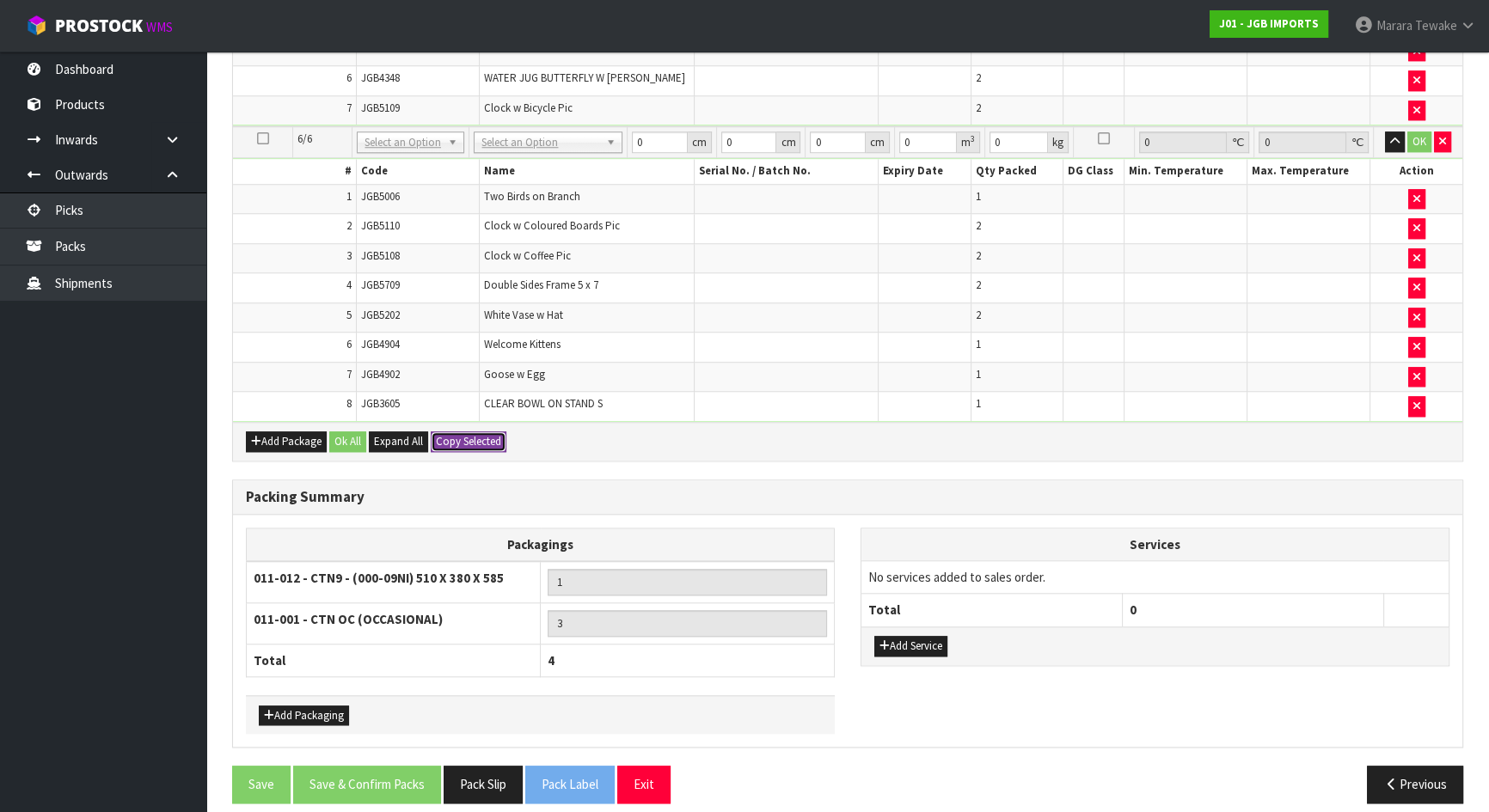
type input "0.113373"
type input "12.644"
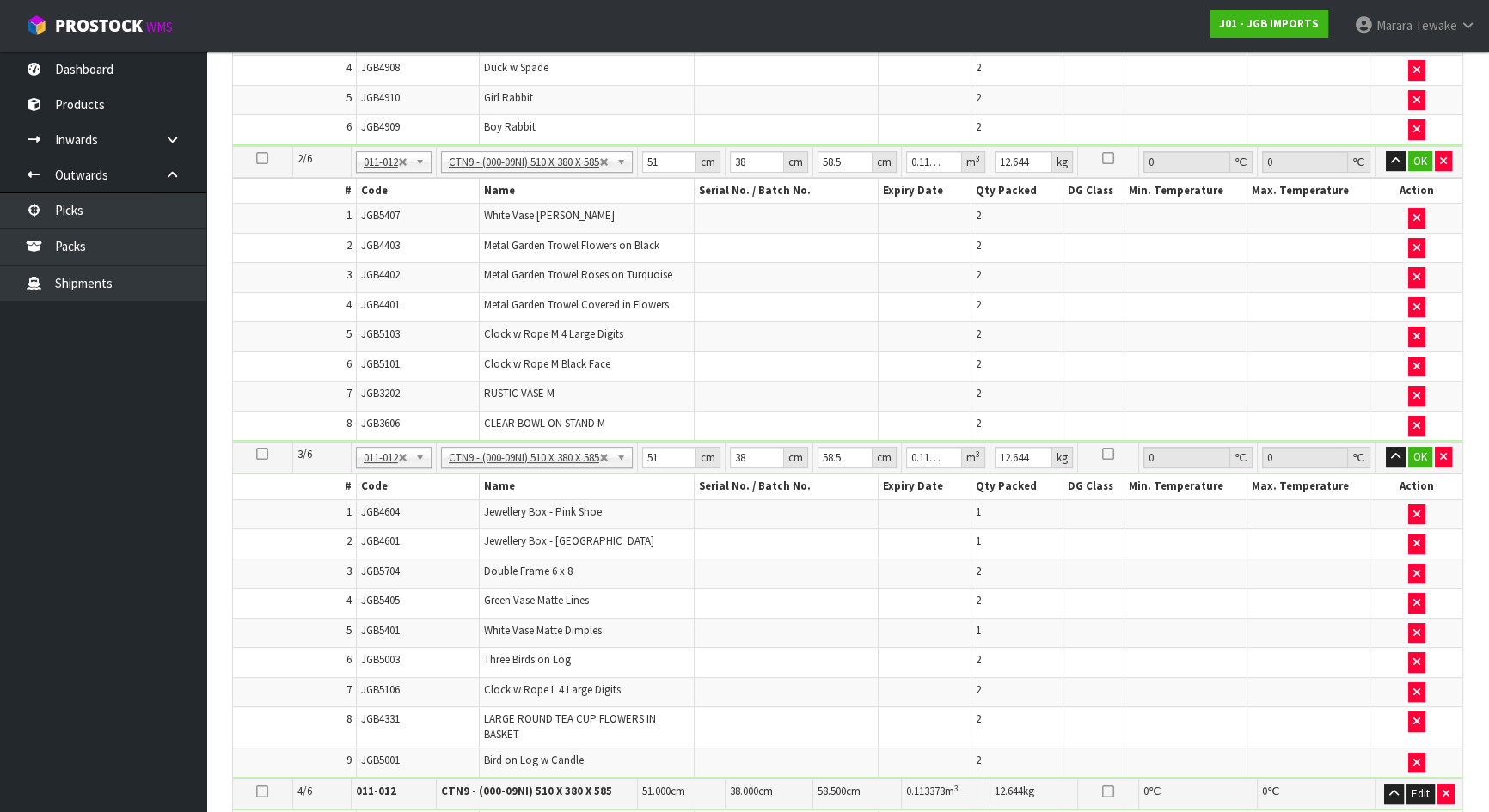
scroll to position [216, 0]
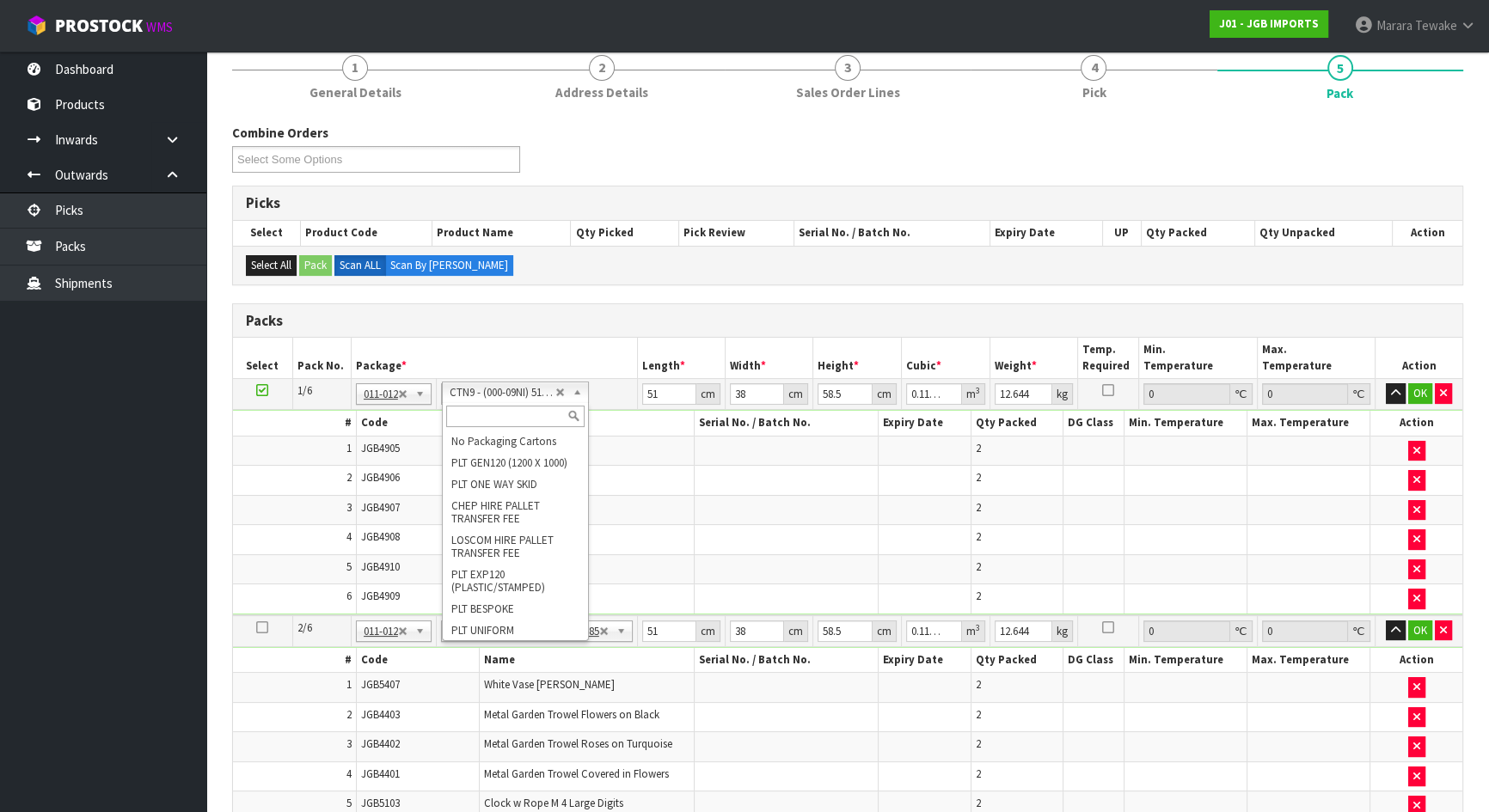
click at [503, 409] on input "text" at bounding box center [514, 416] width 137 height 21
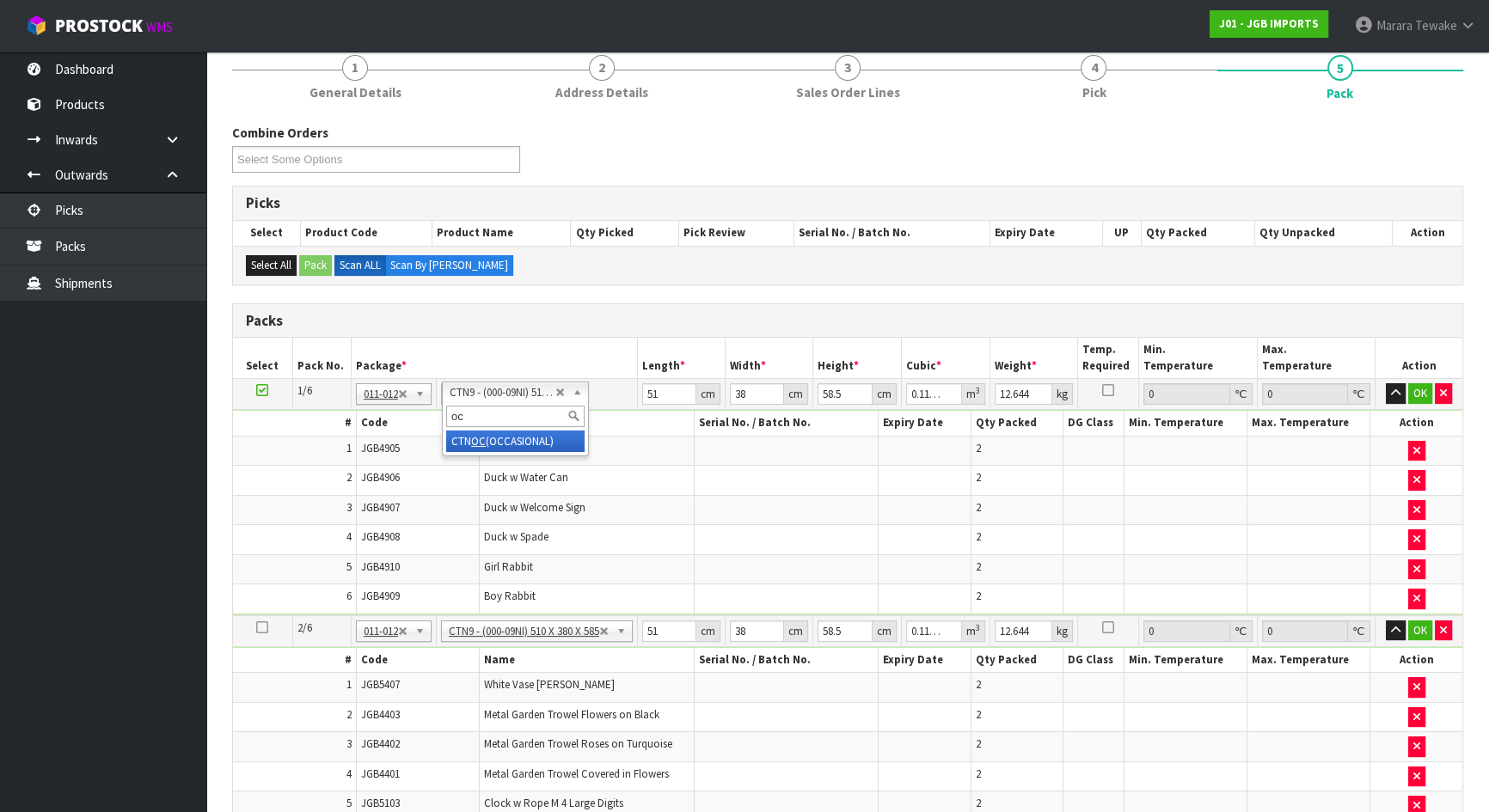
type input "oc"
type input "1"
type input "0"
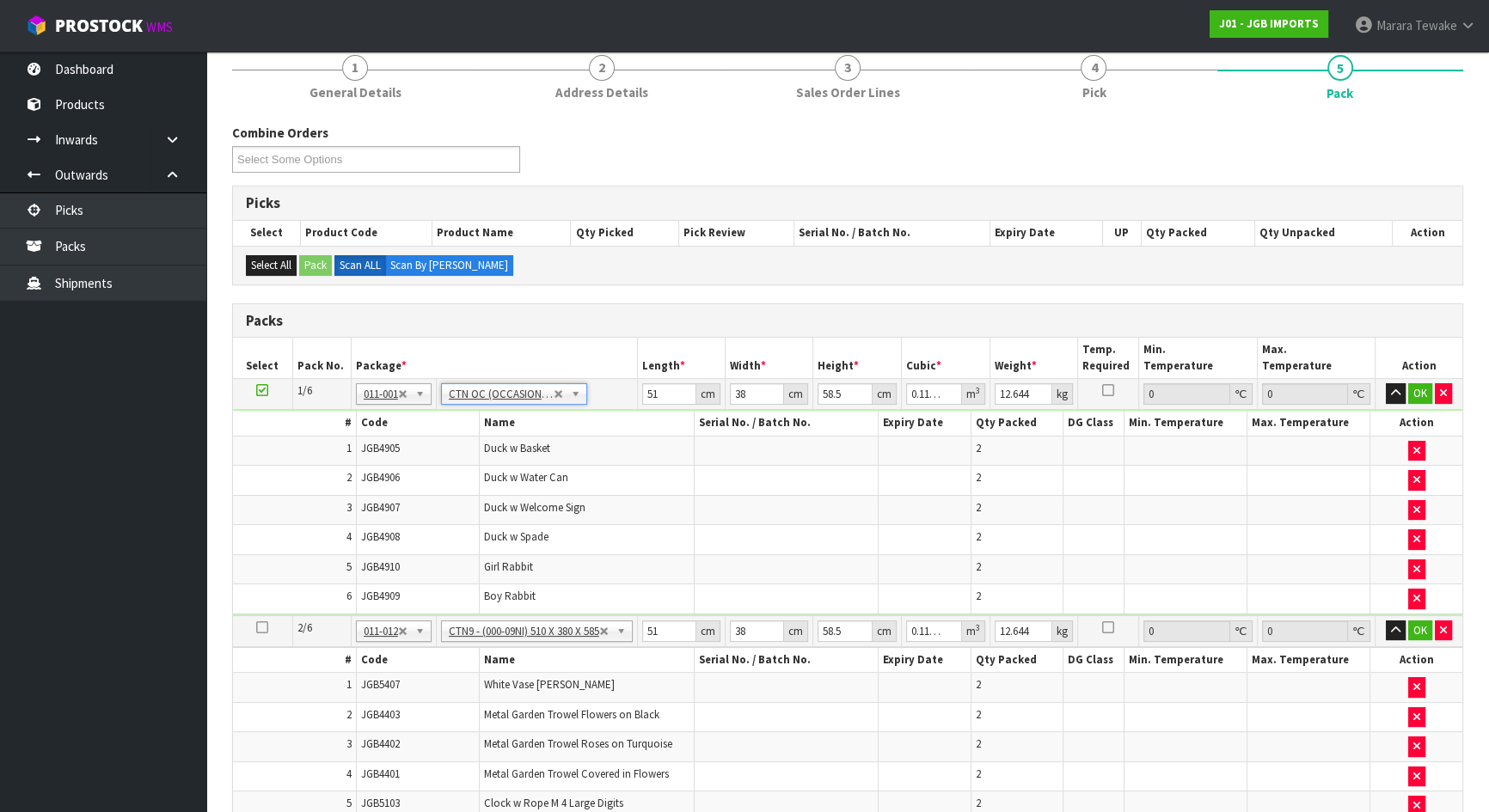
type input "0"
type input "12.444"
drag, startPoint x: 667, startPoint y: 389, endPoint x: 630, endPoint y: 355, distance: 50.2
type input "46"
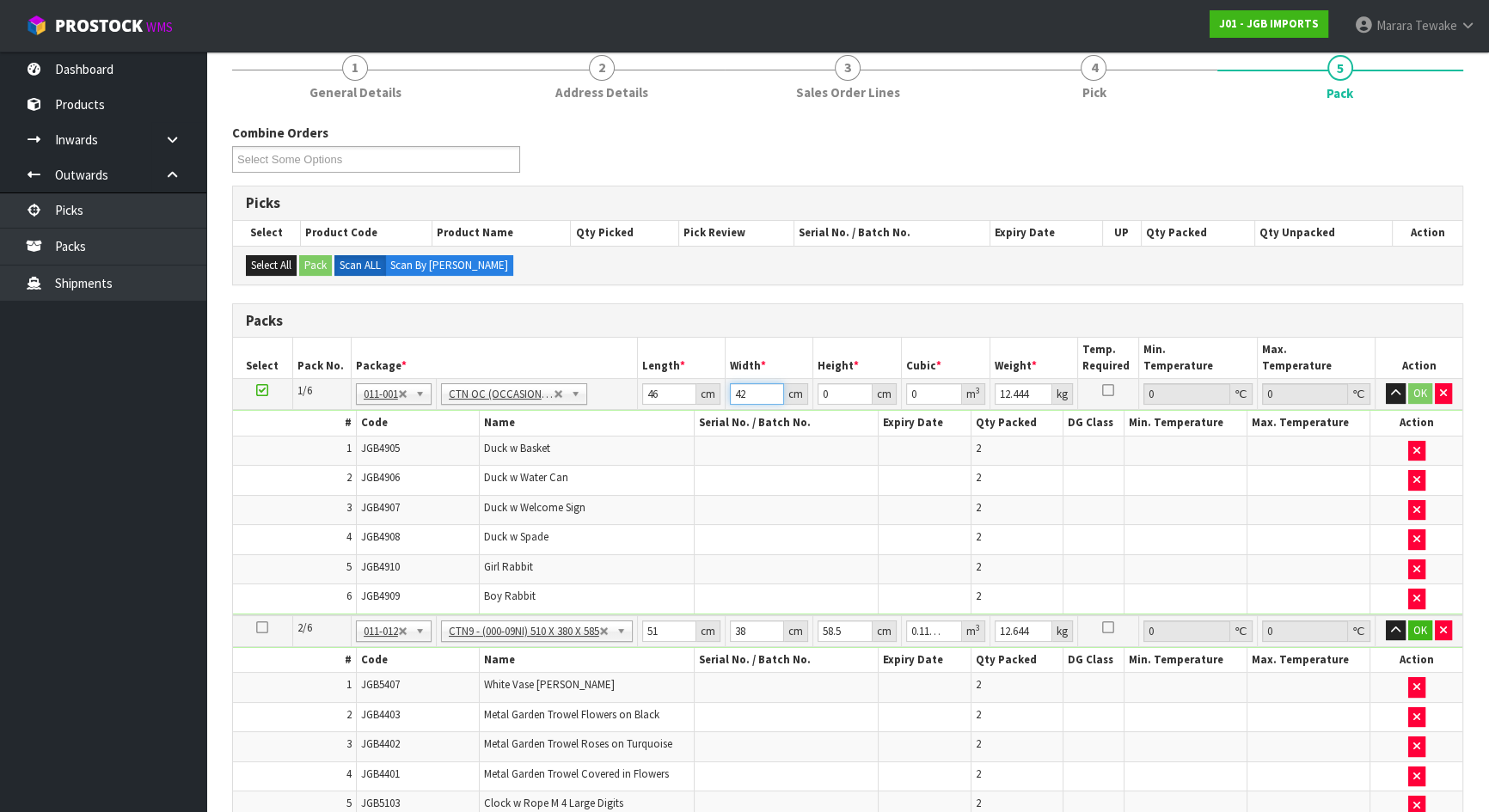
type input "42"
type input "3"
type input "0.005796"
type input "38"
type input "0.073416"
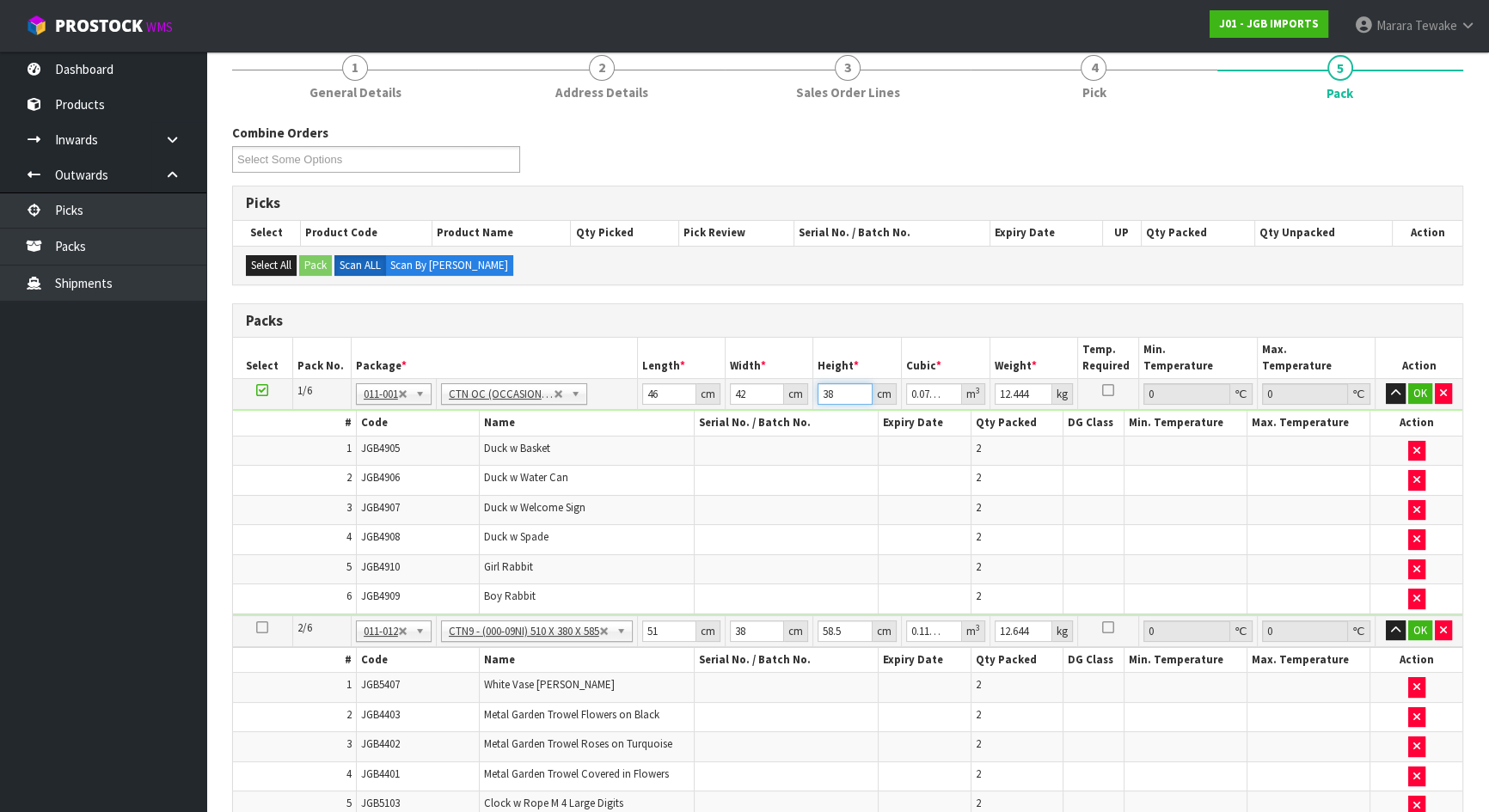
type input "38"
type input "11"
click at [1386, 383] on button "button" at bounding box center [1396, 393] width 19 height 20
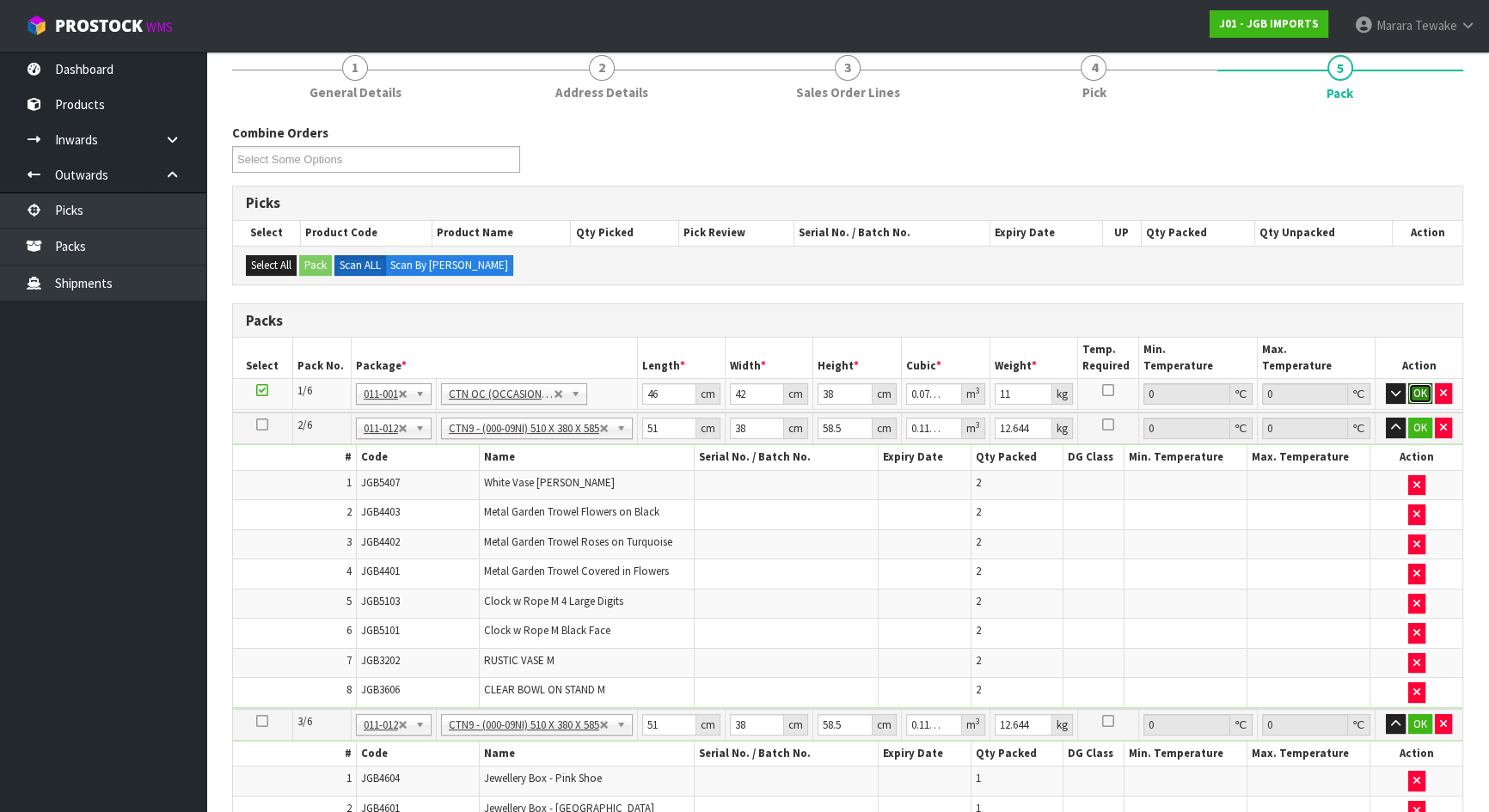
click button "OK" at bounding box center [1420, 393] width 24 height 20
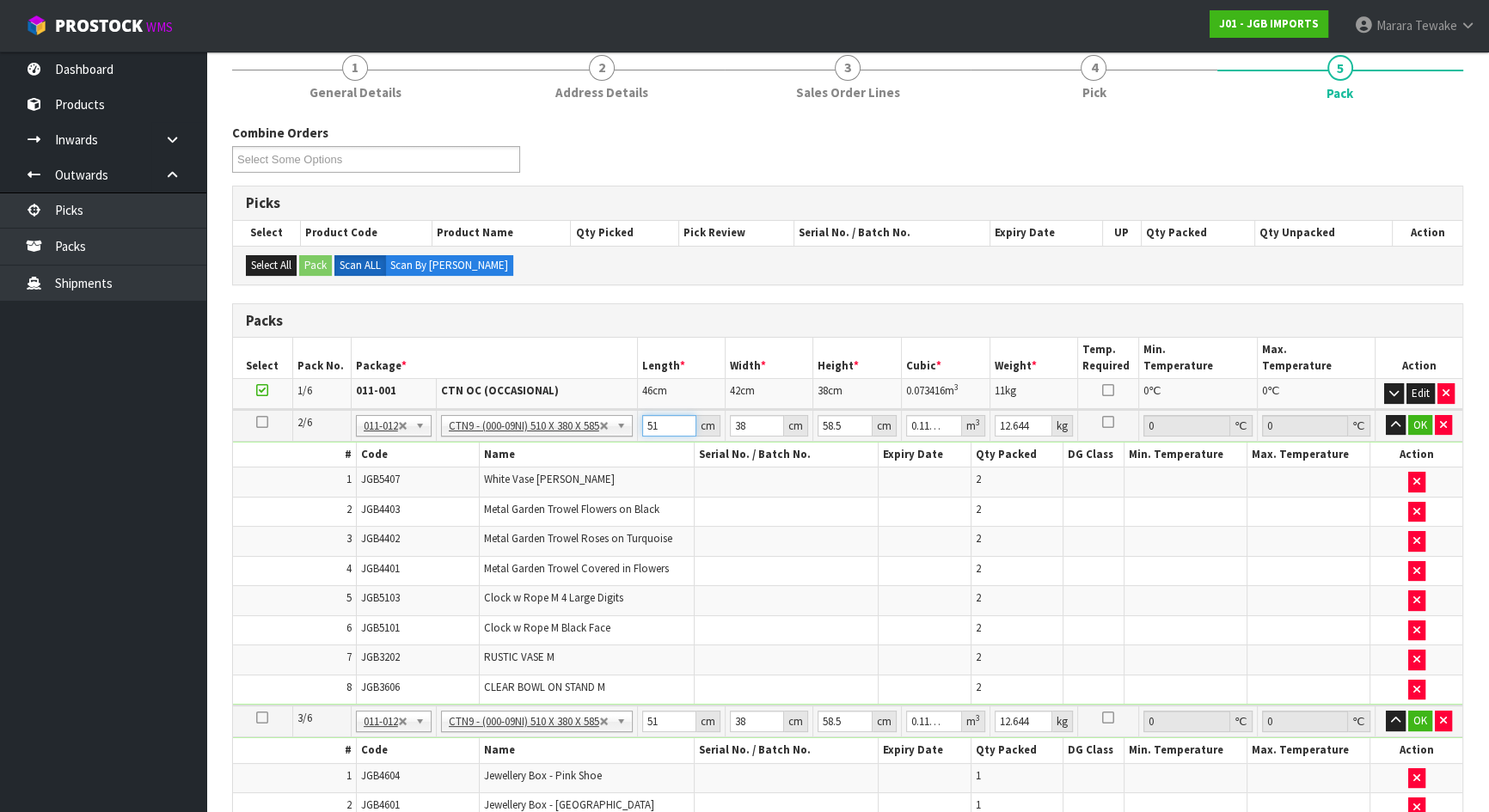
type input "5"
type input "0.011115"
type input "52"
type input "0.115596"
type input "52"
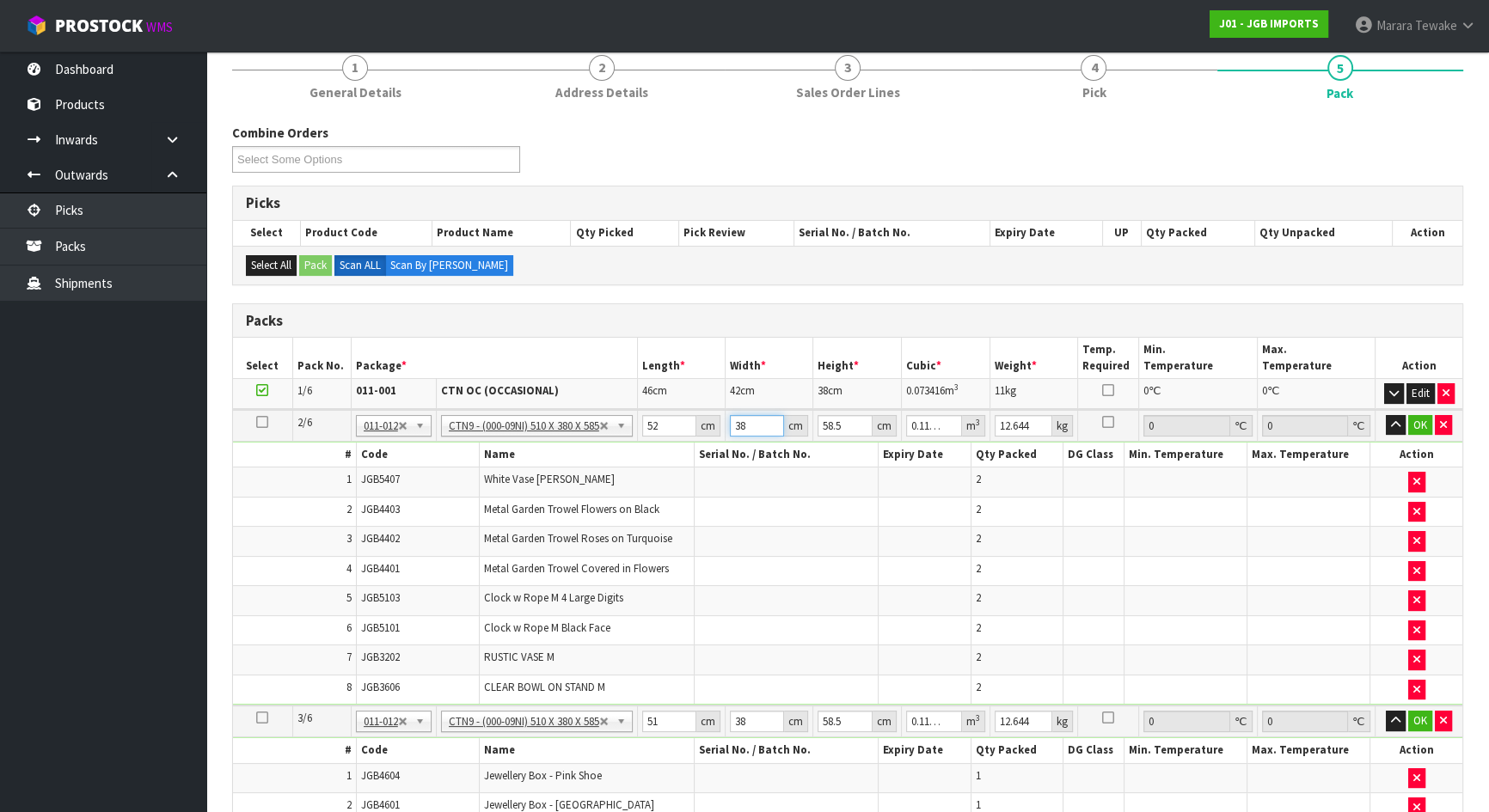
type input "4"
type input "0.012168"
type input "40"
type input "0.12168"
type input "40"
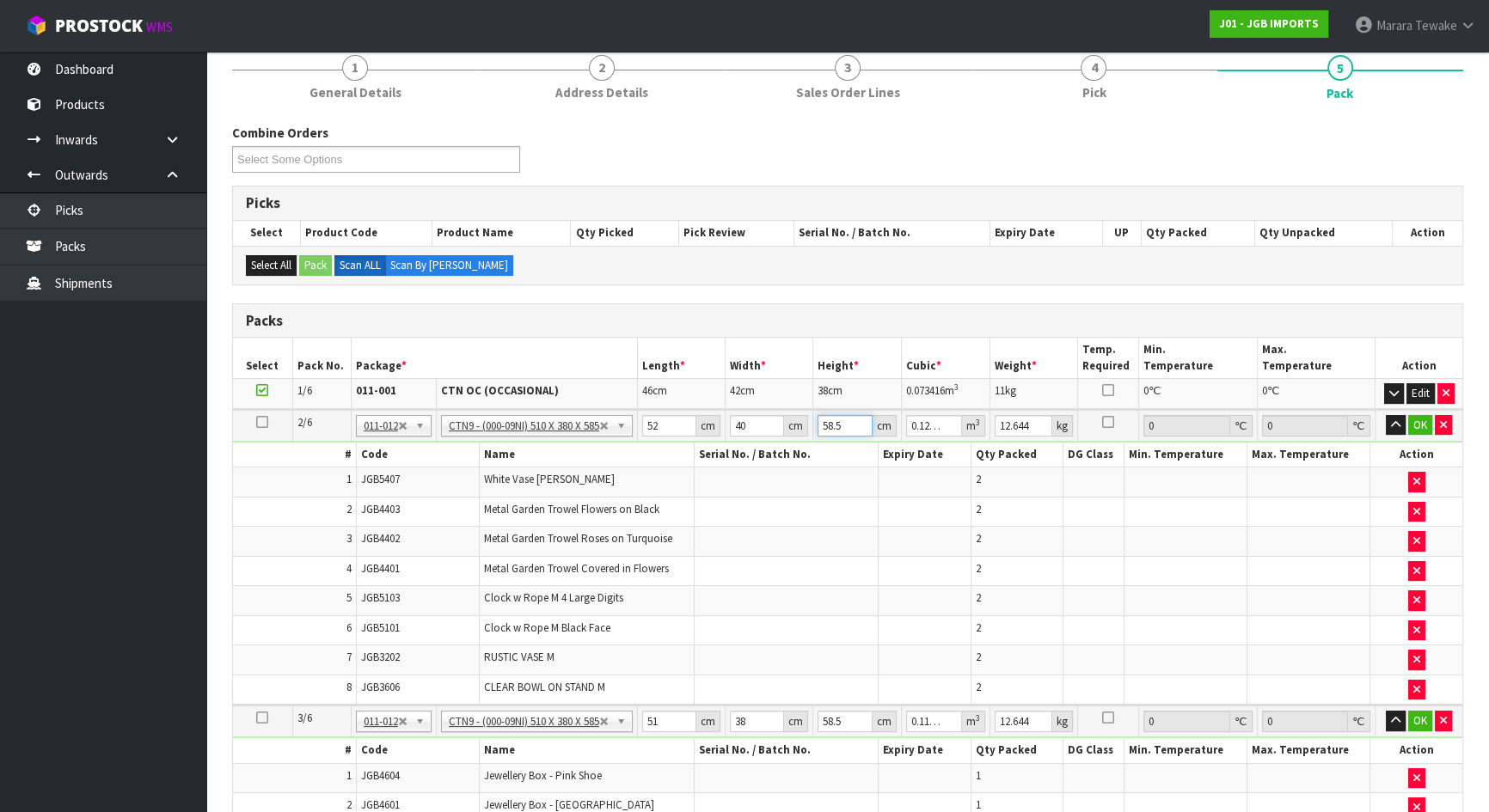
type input "4"
type input "0.00832"
type input "49"
type input "0.10192"
type input "49"
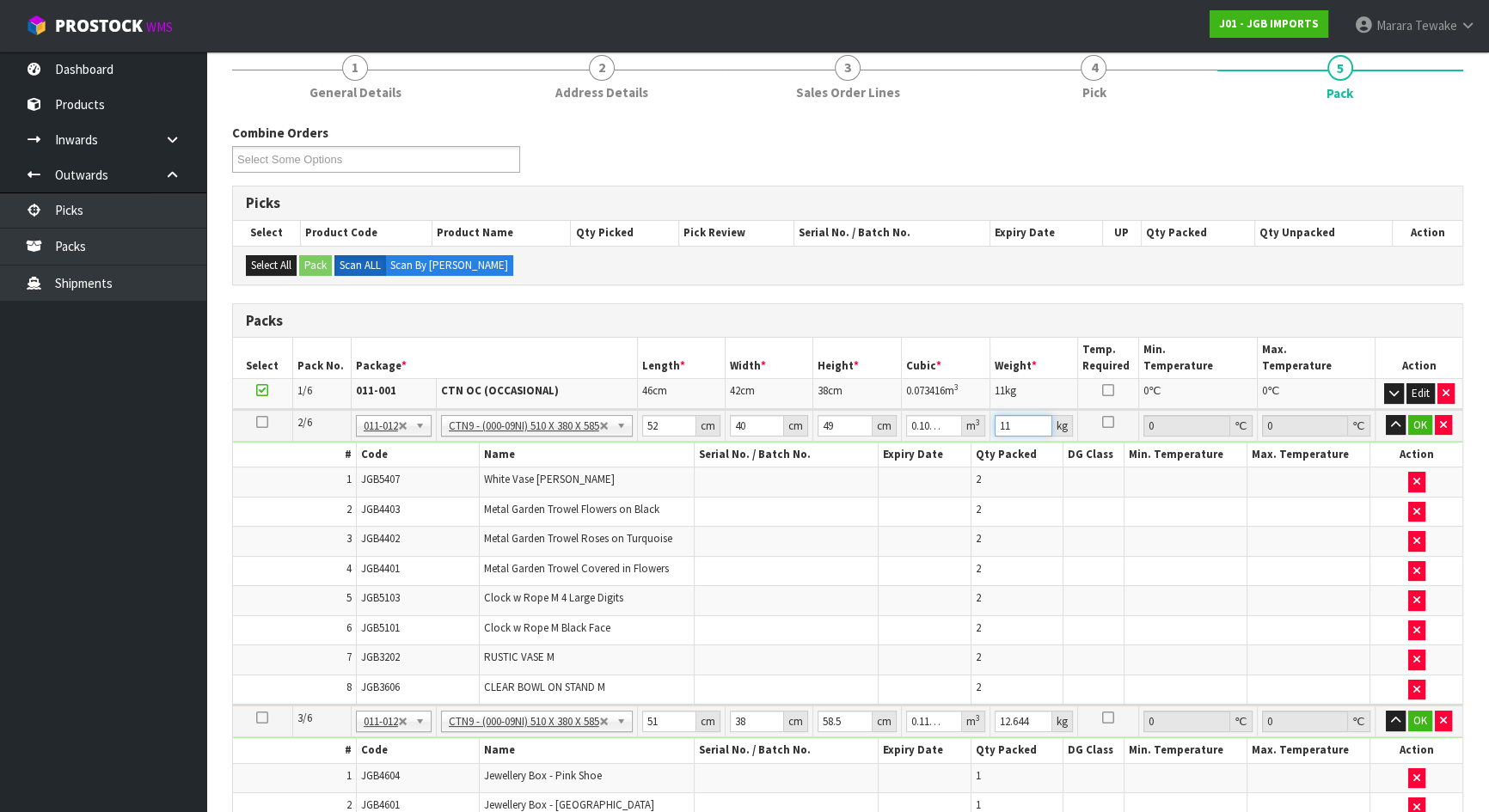
type input "11"
click at [1386, 415] on button "button" at bounding box center [1396, 425] width 19 height 20
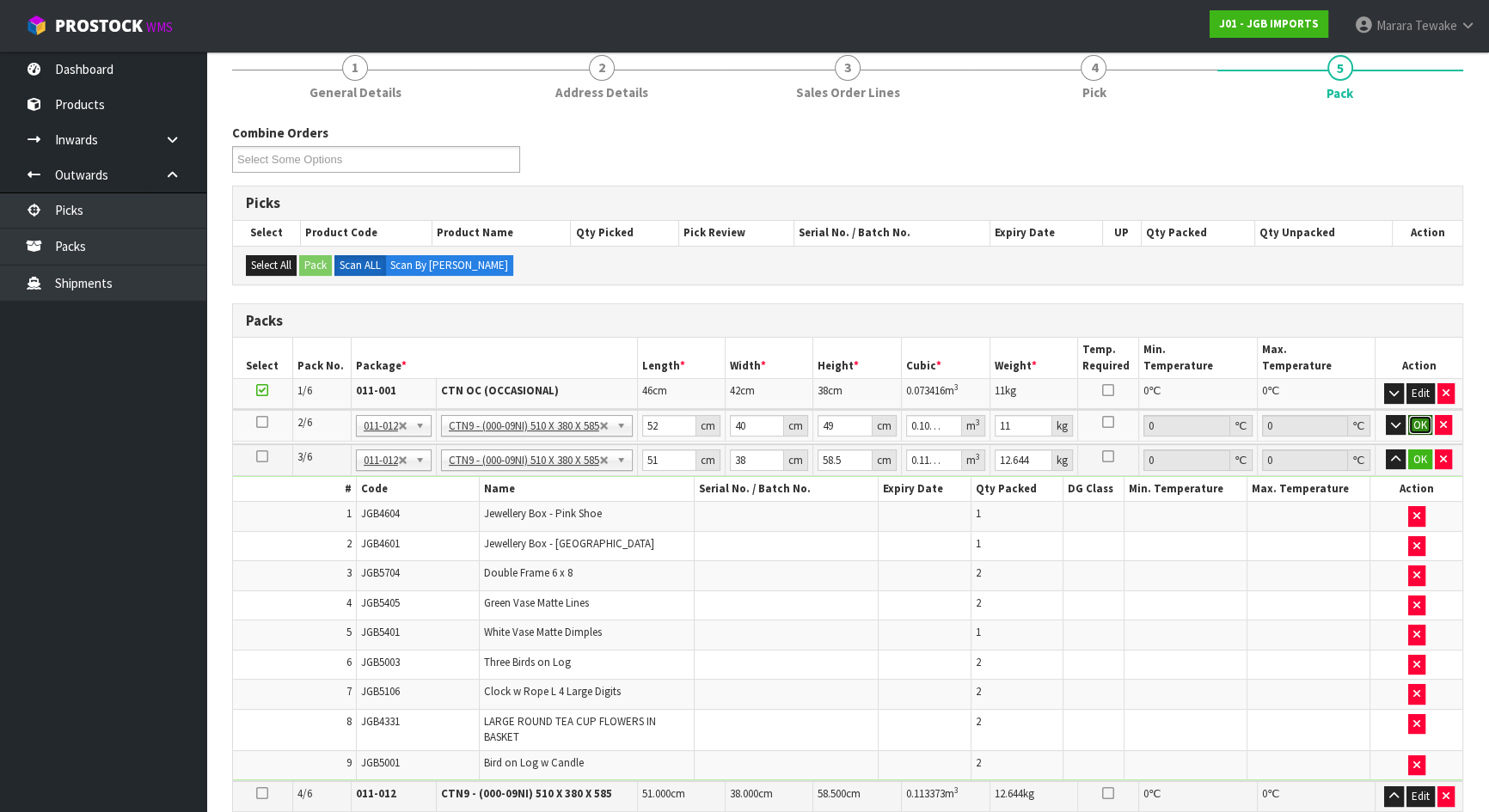
click button "OK" at bounding box center [1420, 425] width 24 height 20
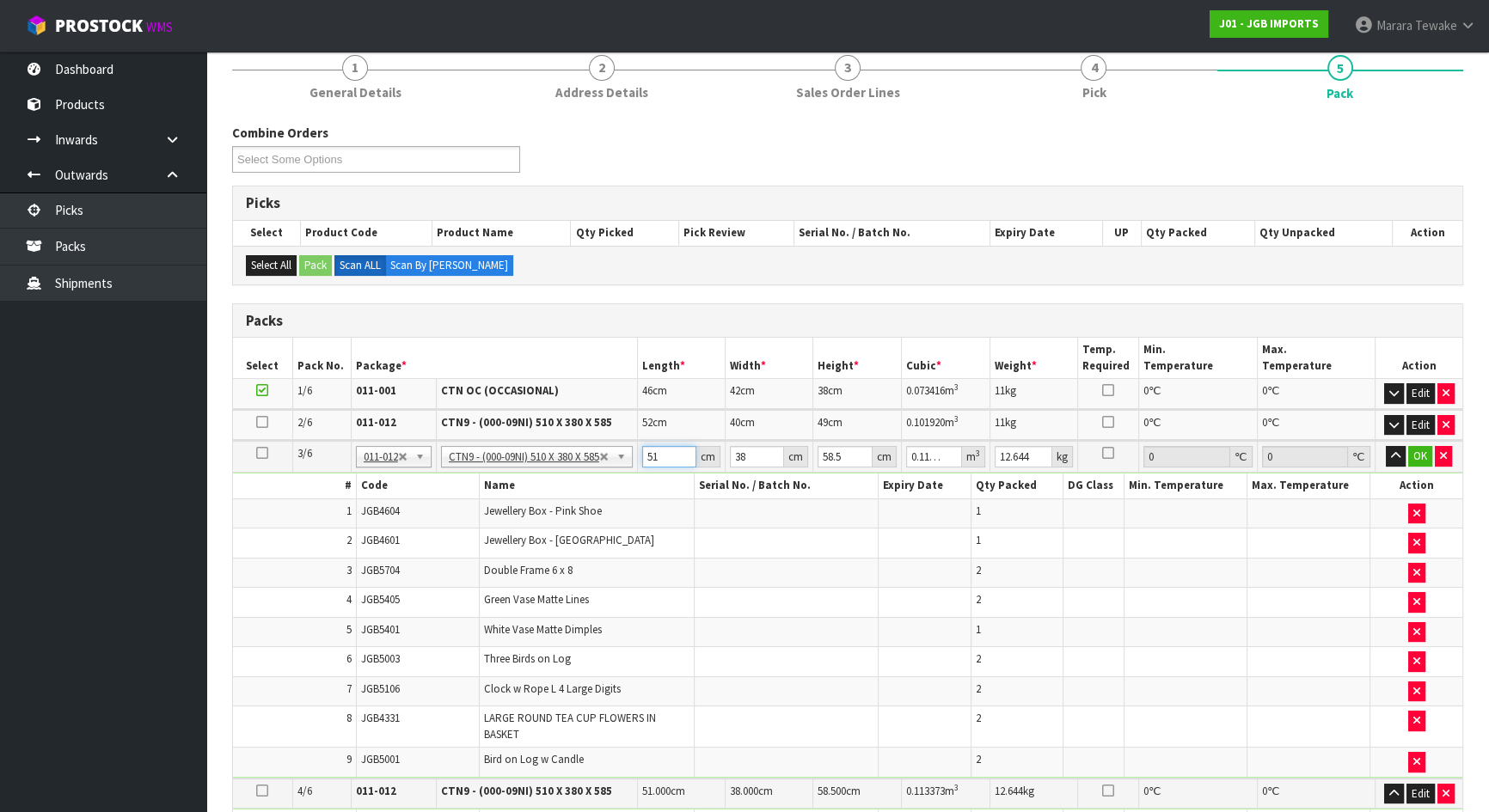
type input "5"
type input "0.011115"
type input "52"
type input "0.115596"
type input "52"
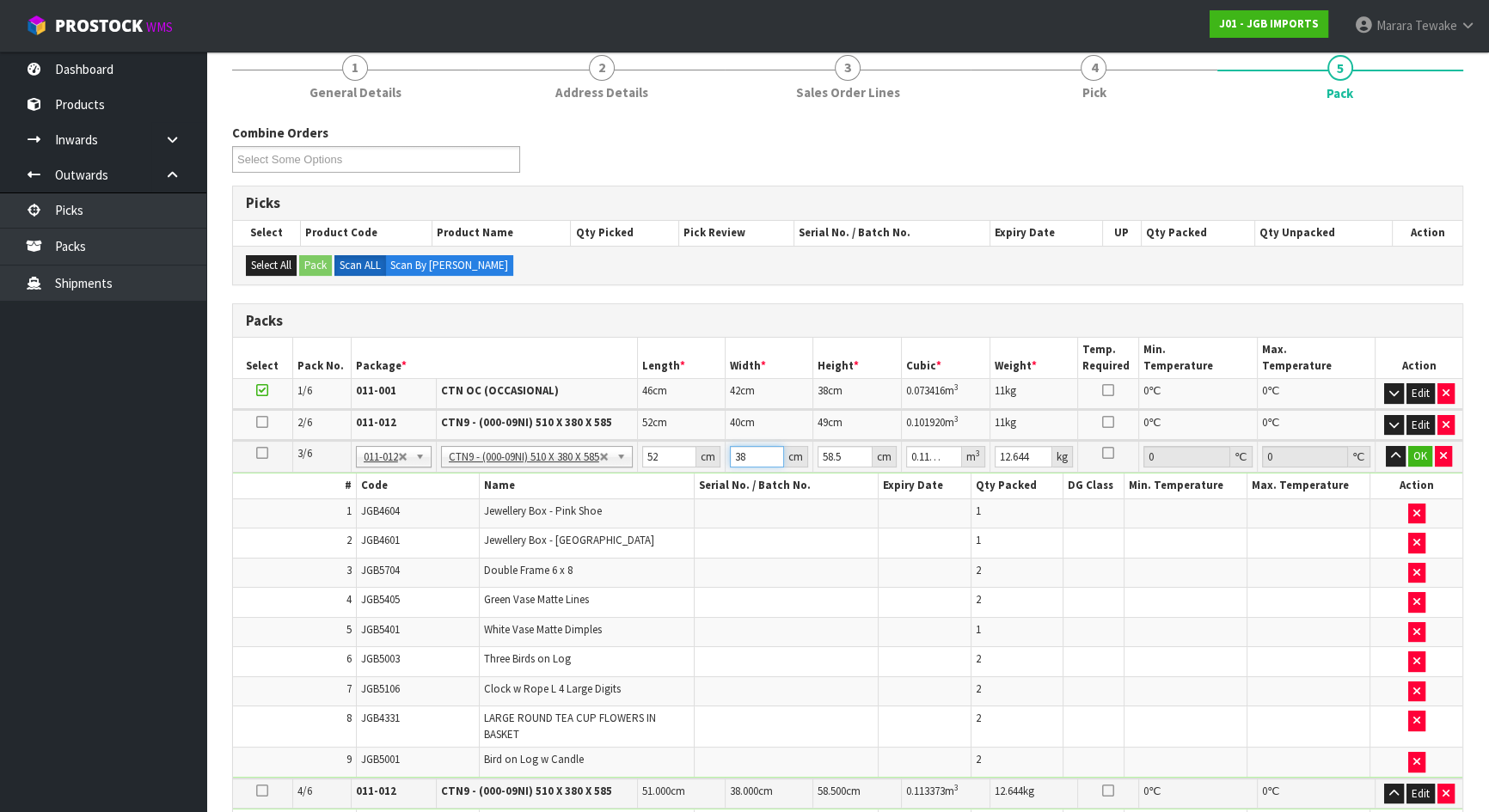
type input "4"
type input "0.012168"
type input "41"
type input "0.124722"
type input "41"
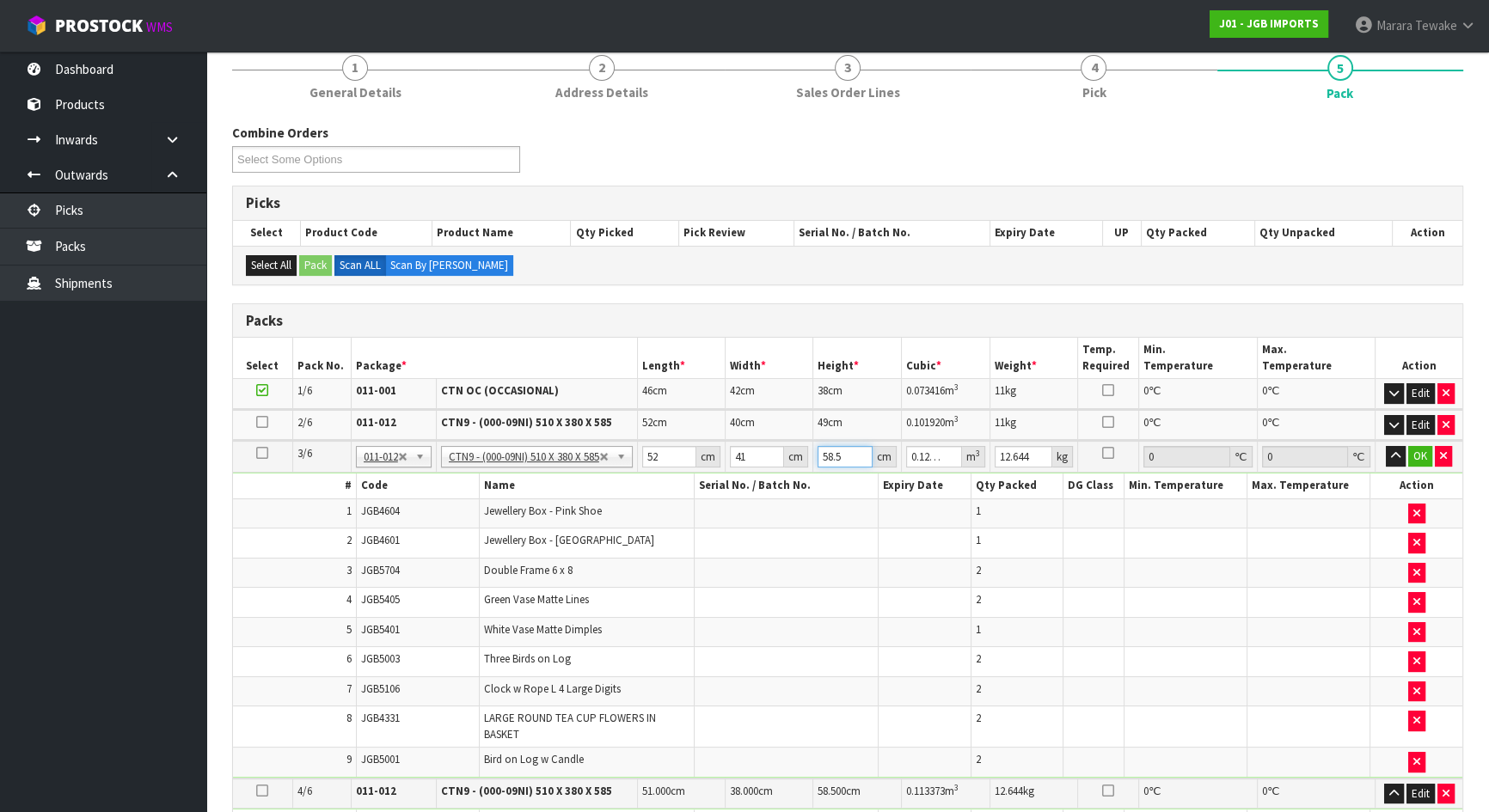
type input "5"
type input "0.01066"
type input "52"
type input "0.110864"
type input "52"
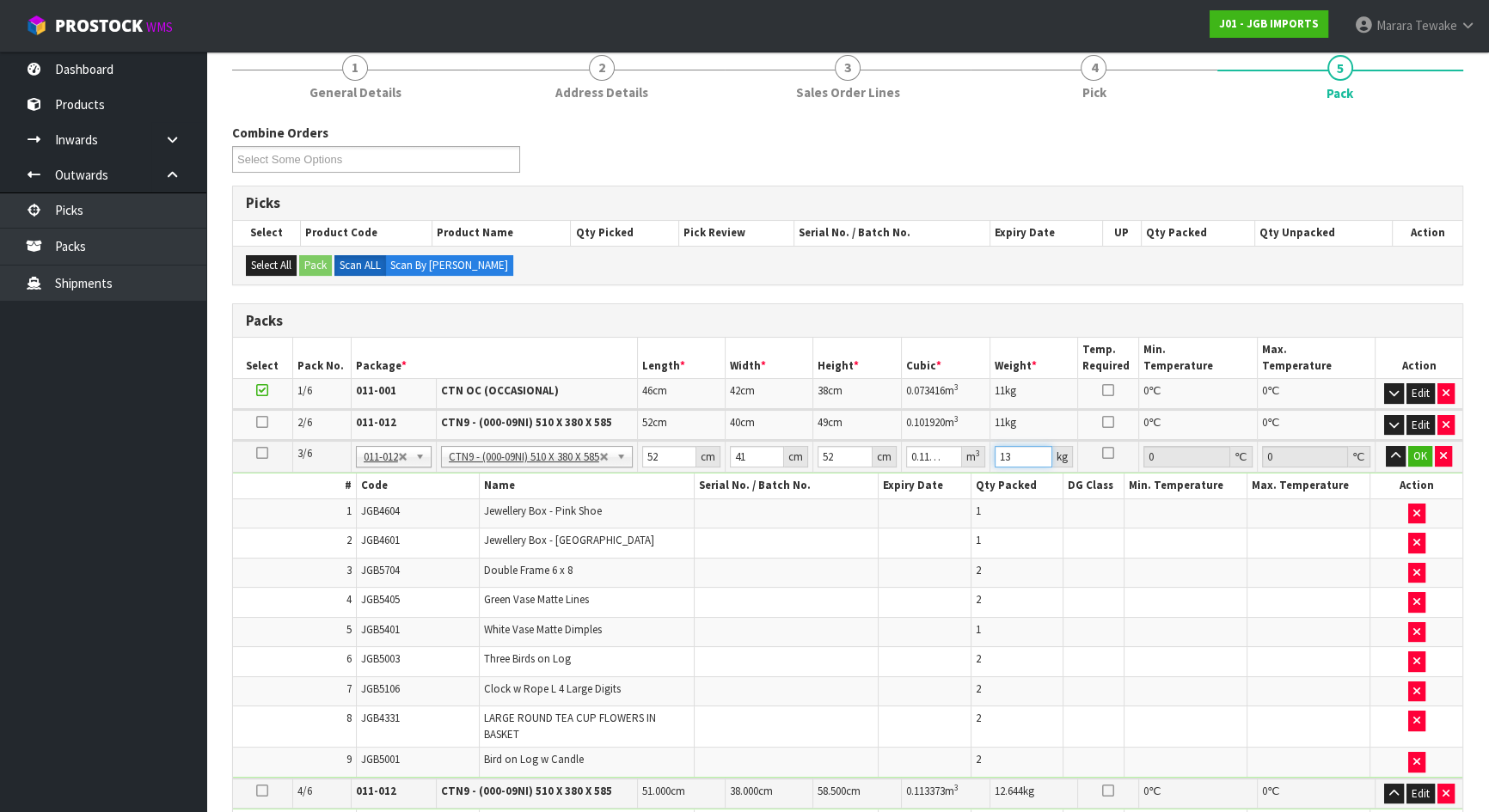
type input "13"
click at [1386, 446] on button "button" at bounding box center [1396, 456] width 19 height 20
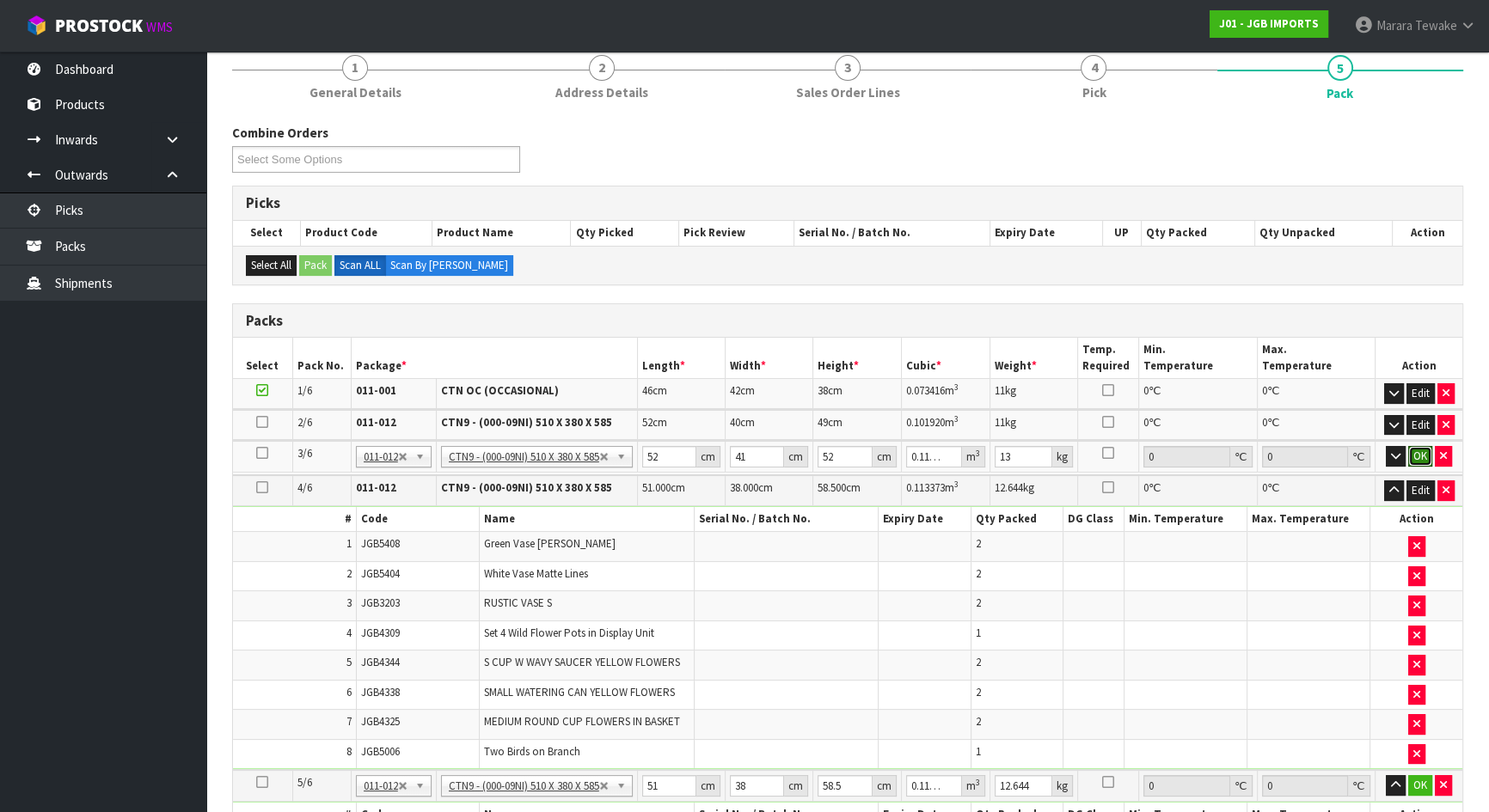
click button "OK" at bounding box center [1420, 456] width 24 height 20
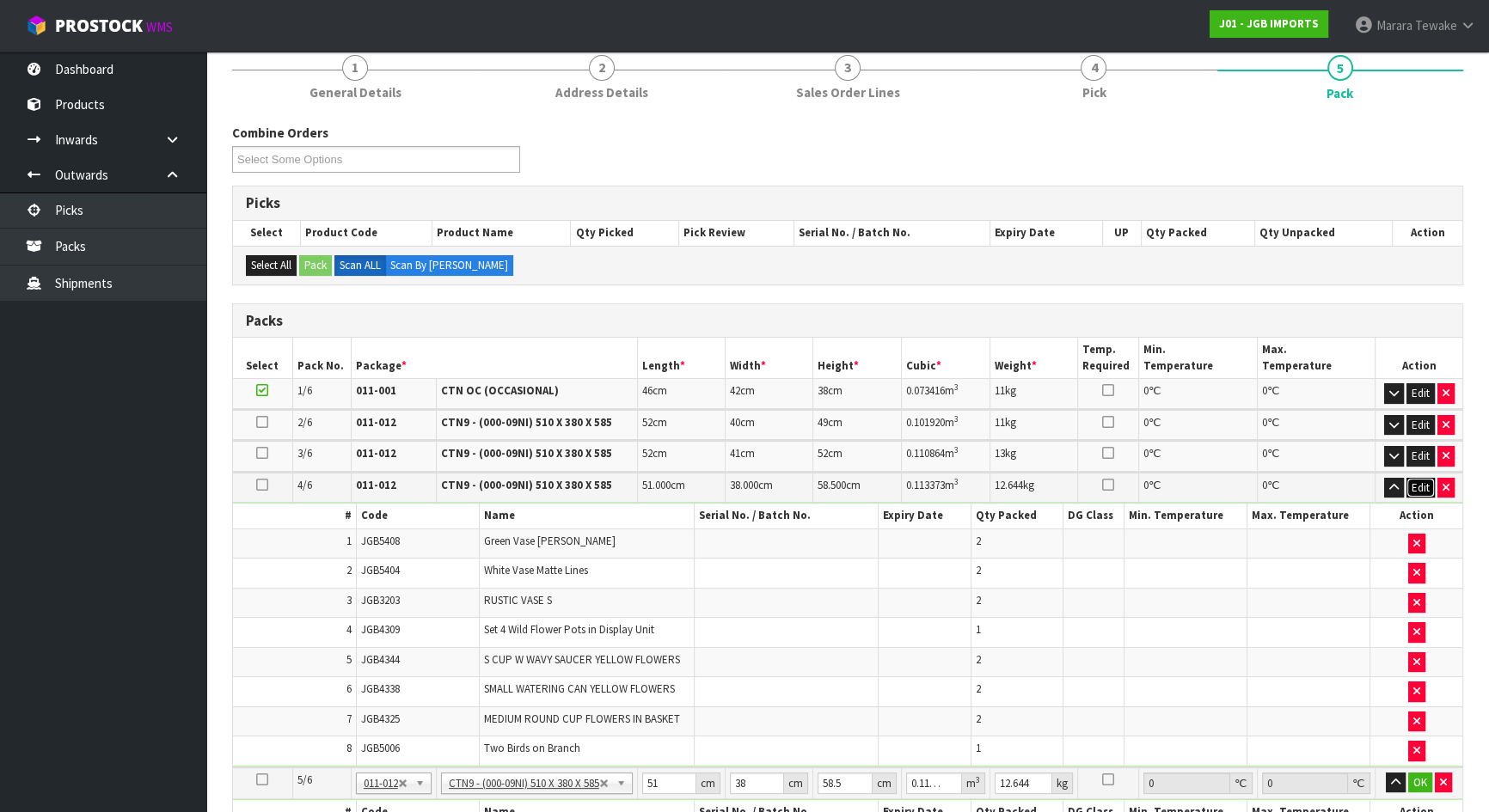
click at [1425, 479] on button "Edit" at bounding box center [1420, 487] width 28 height 20
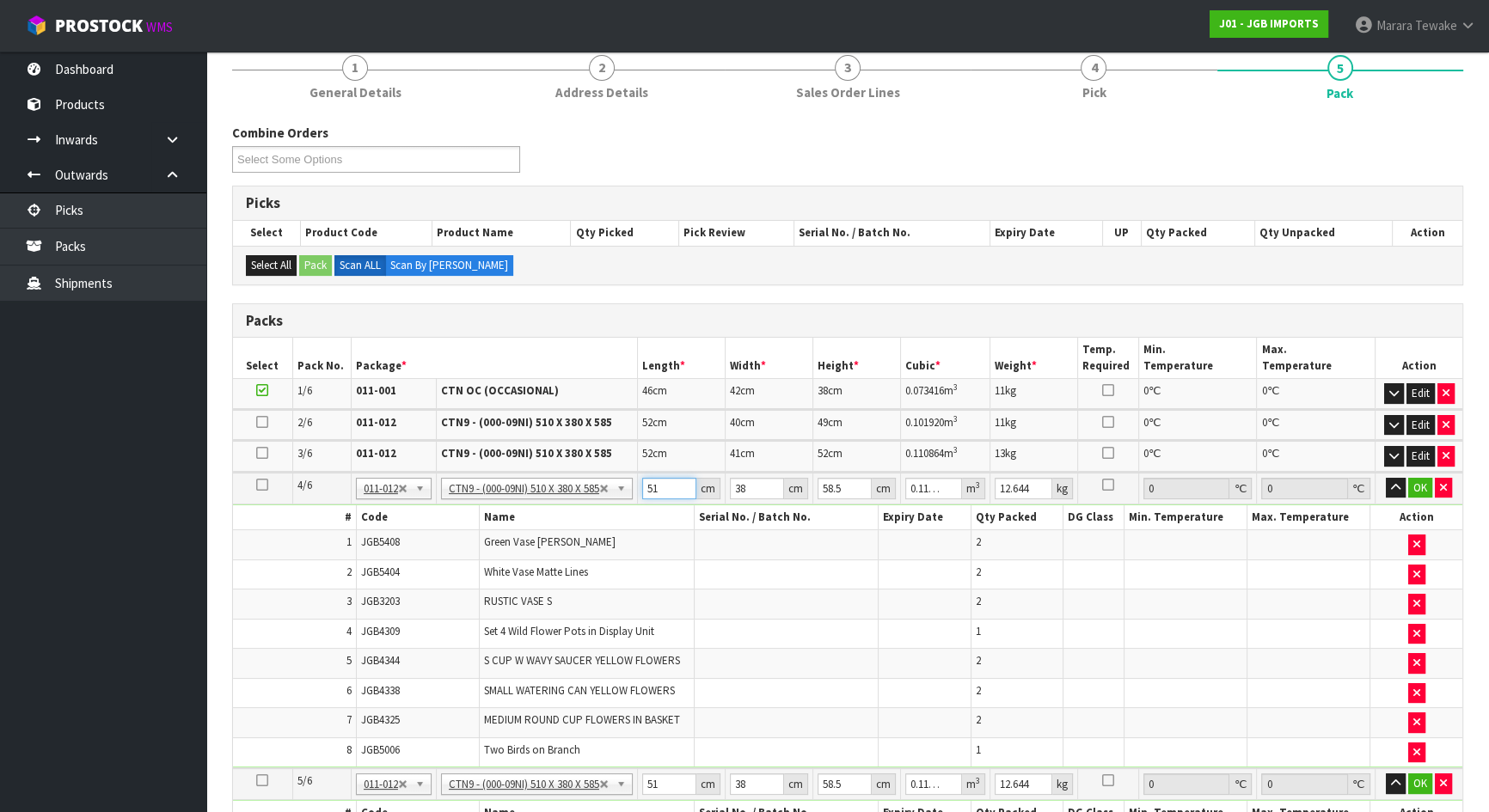
drag, startPoint x: 665, startPoint y: 481, endPoint x: 655, endPoint y: 477, distance: 10.8
click at [656, 481] on input "51" at bounding box center [669, 488] width 54 height 21
type input "5"
type input "0.011115"
type input "0"
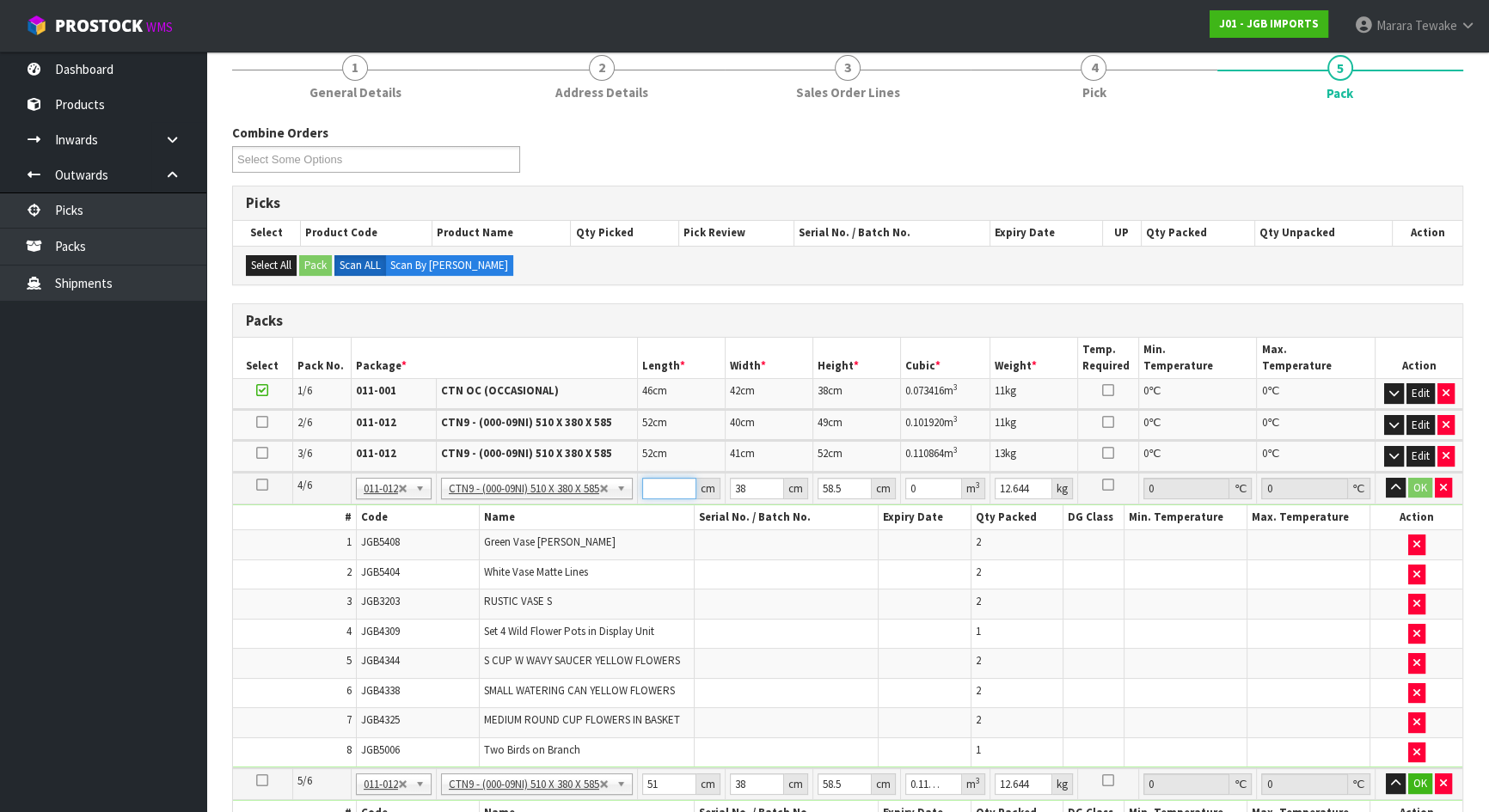
type input "5"
type input "0.011115"
type input "53"
type input "0.117819"
type input "53"
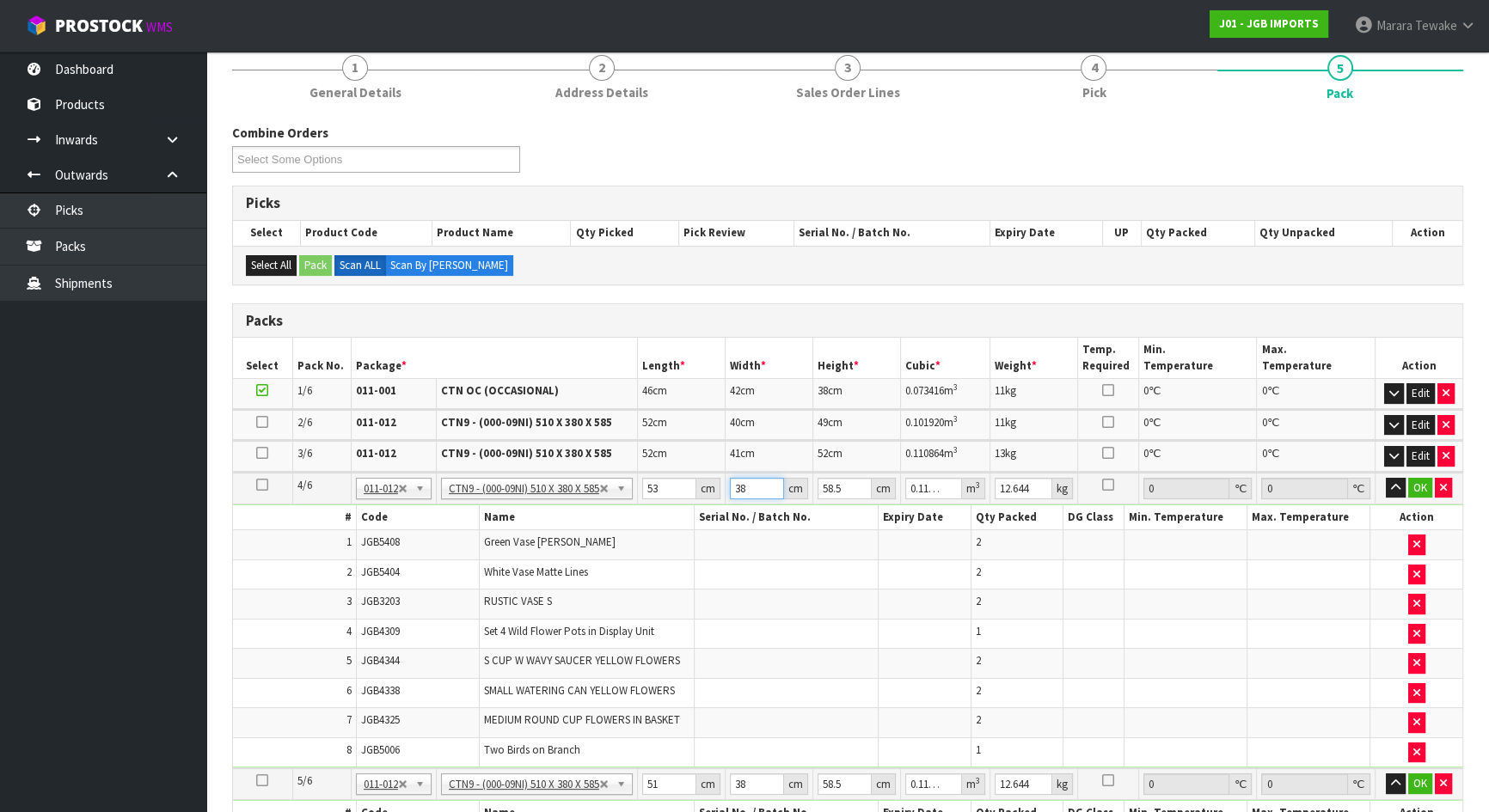
type input "4"
type input "0.012402"
type input "40"
type input "0.12402"
type input "40"
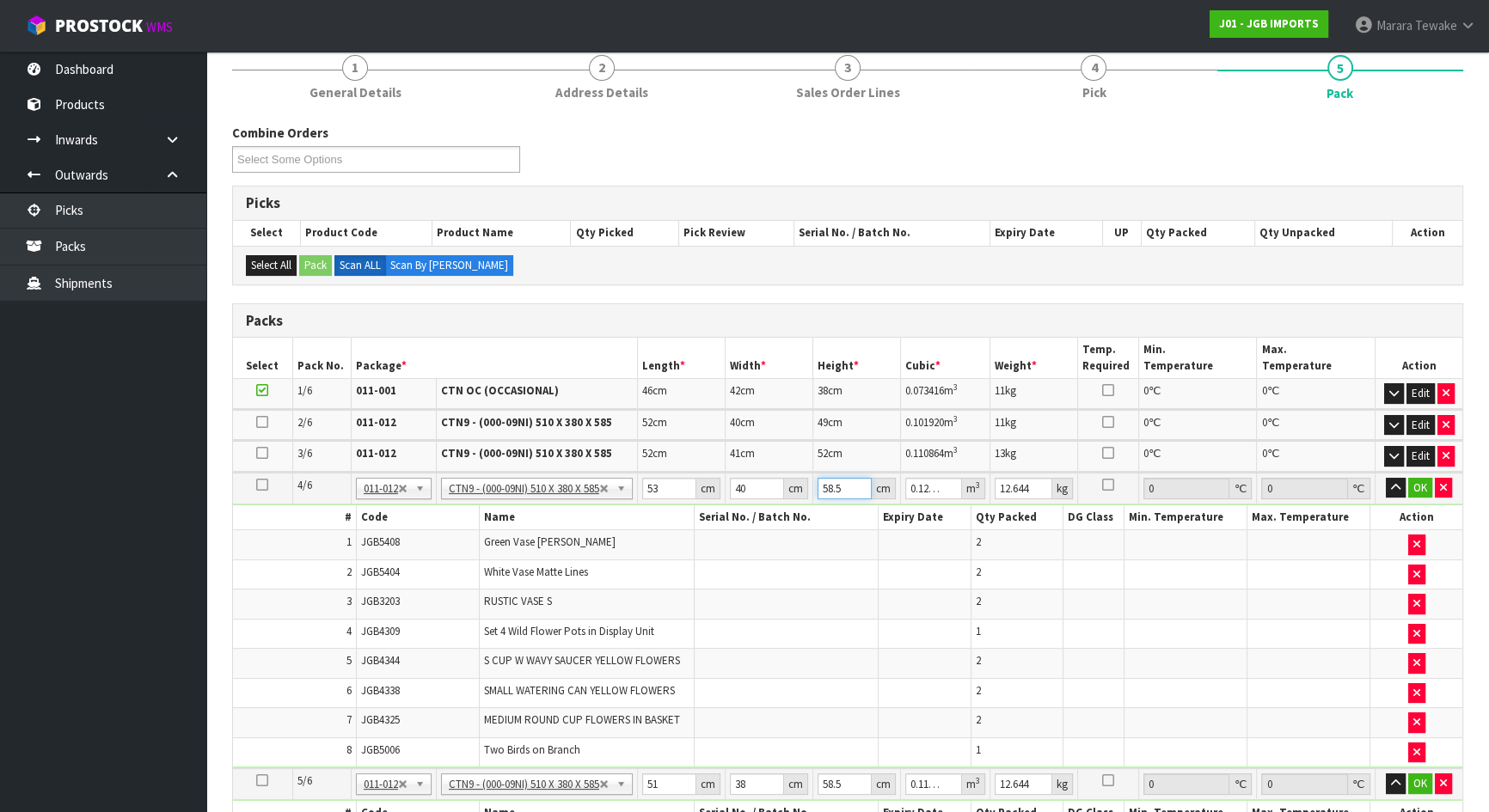
type input "5"
type input "0.0106"
type input "52"
type input "0.11024"
type input "52"
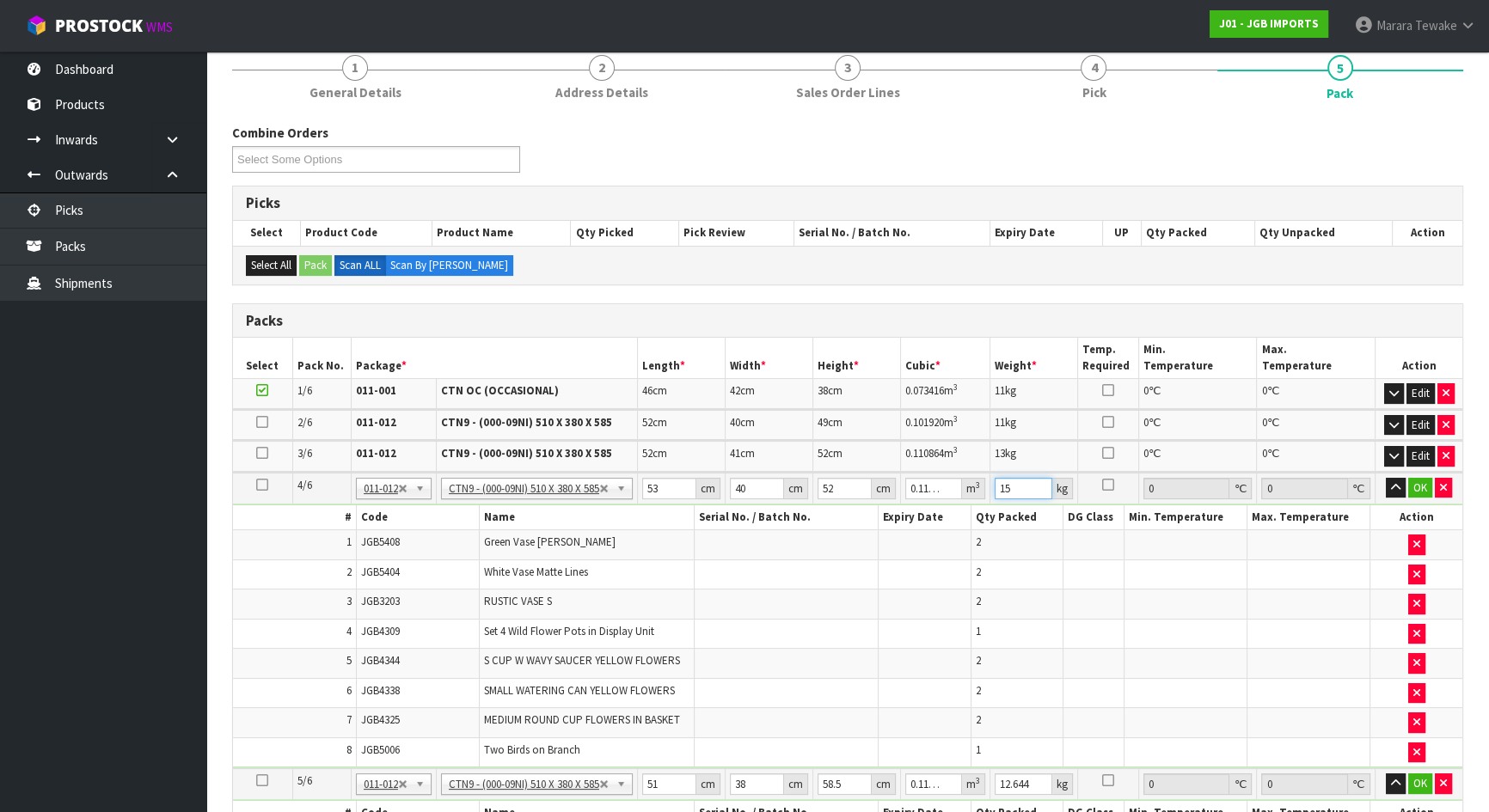
type input "15"
click at [1386, 477] on button "button" at bounding box center [1396, 487] width 19 height 20
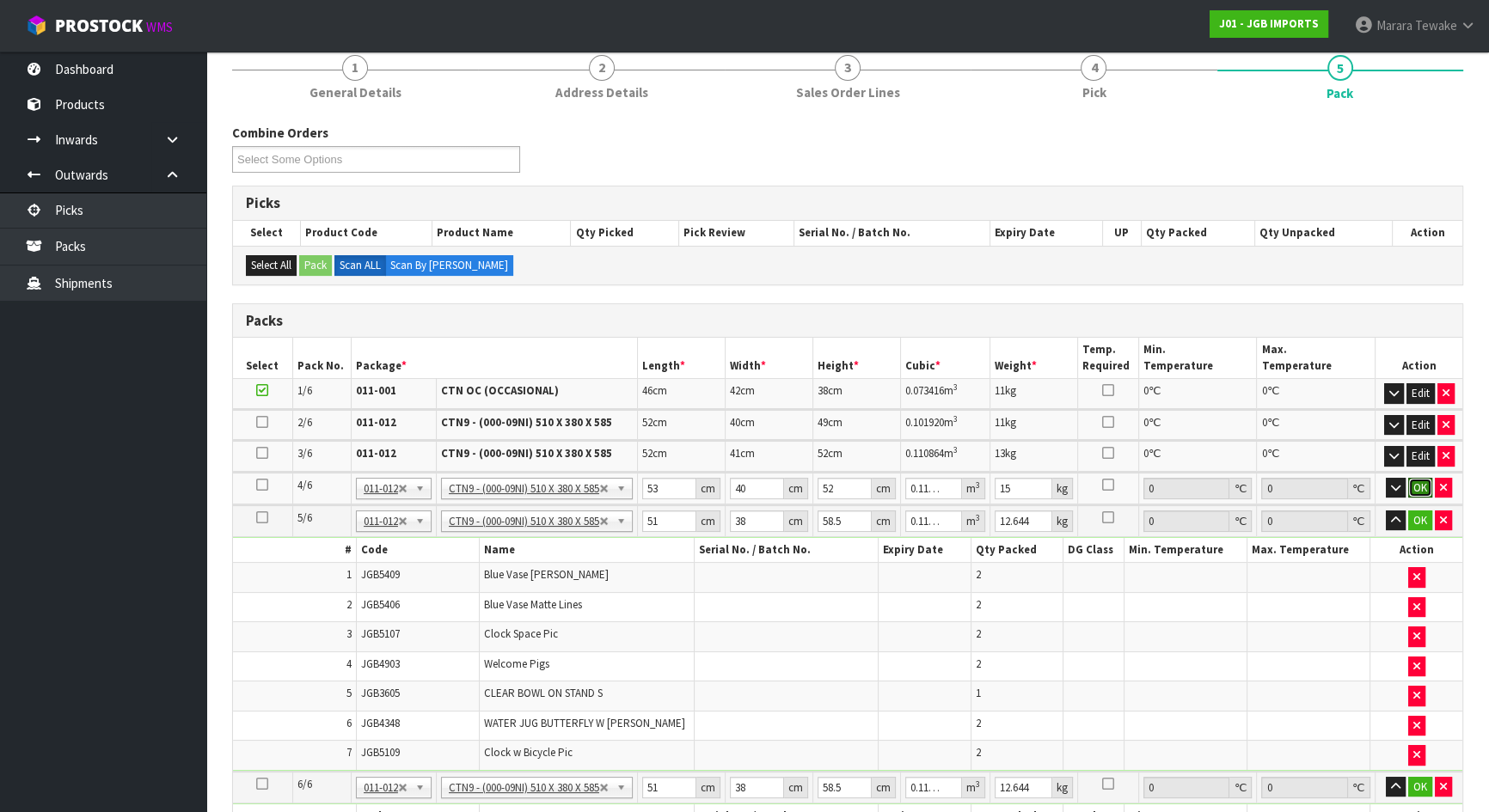
click button "OK" at bounding box center [1420, 487] width 24 height 20
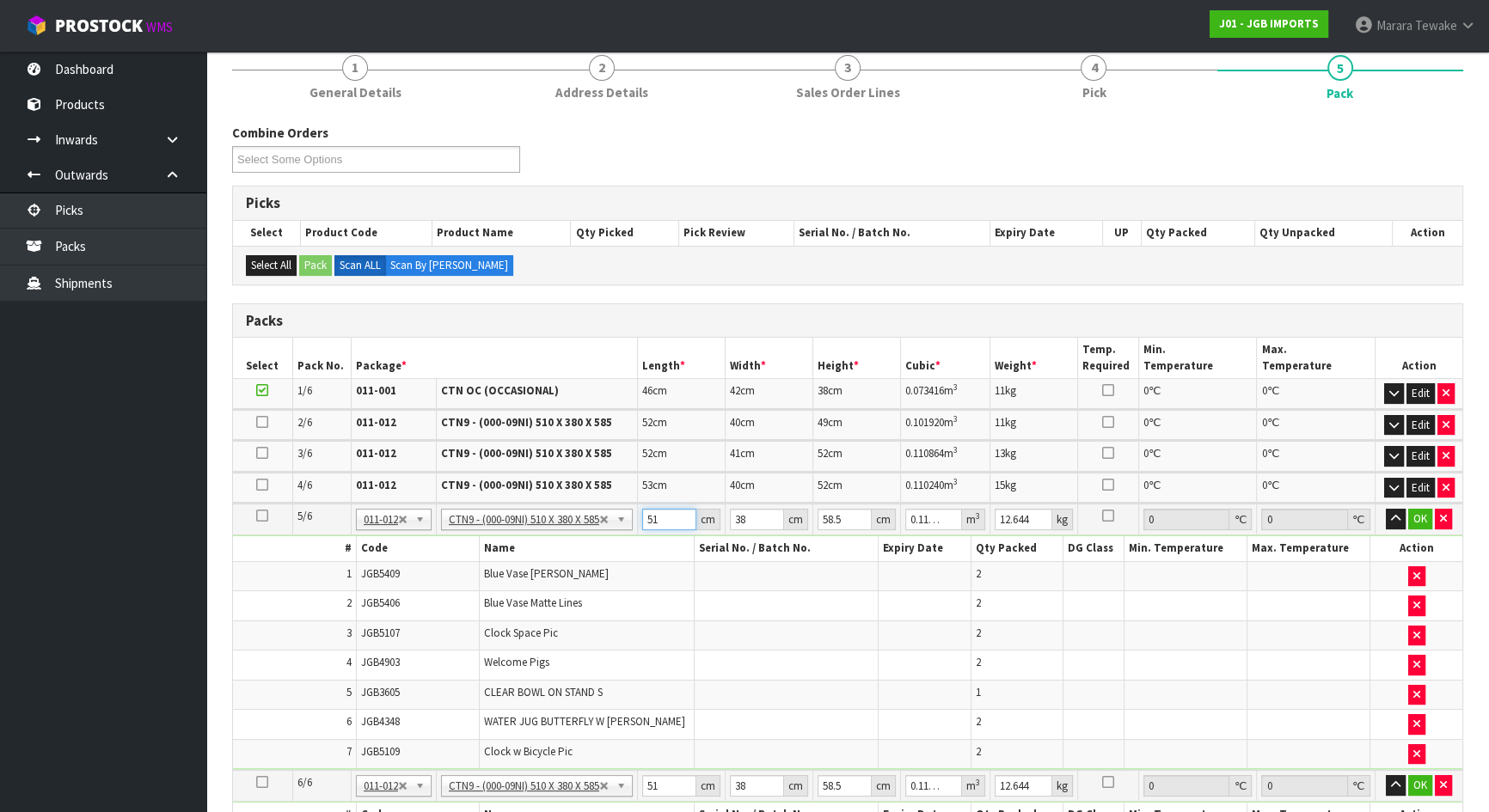
type input "5"
type input "0.011115"
type input "52"
type input "0.115596"
type input "52"
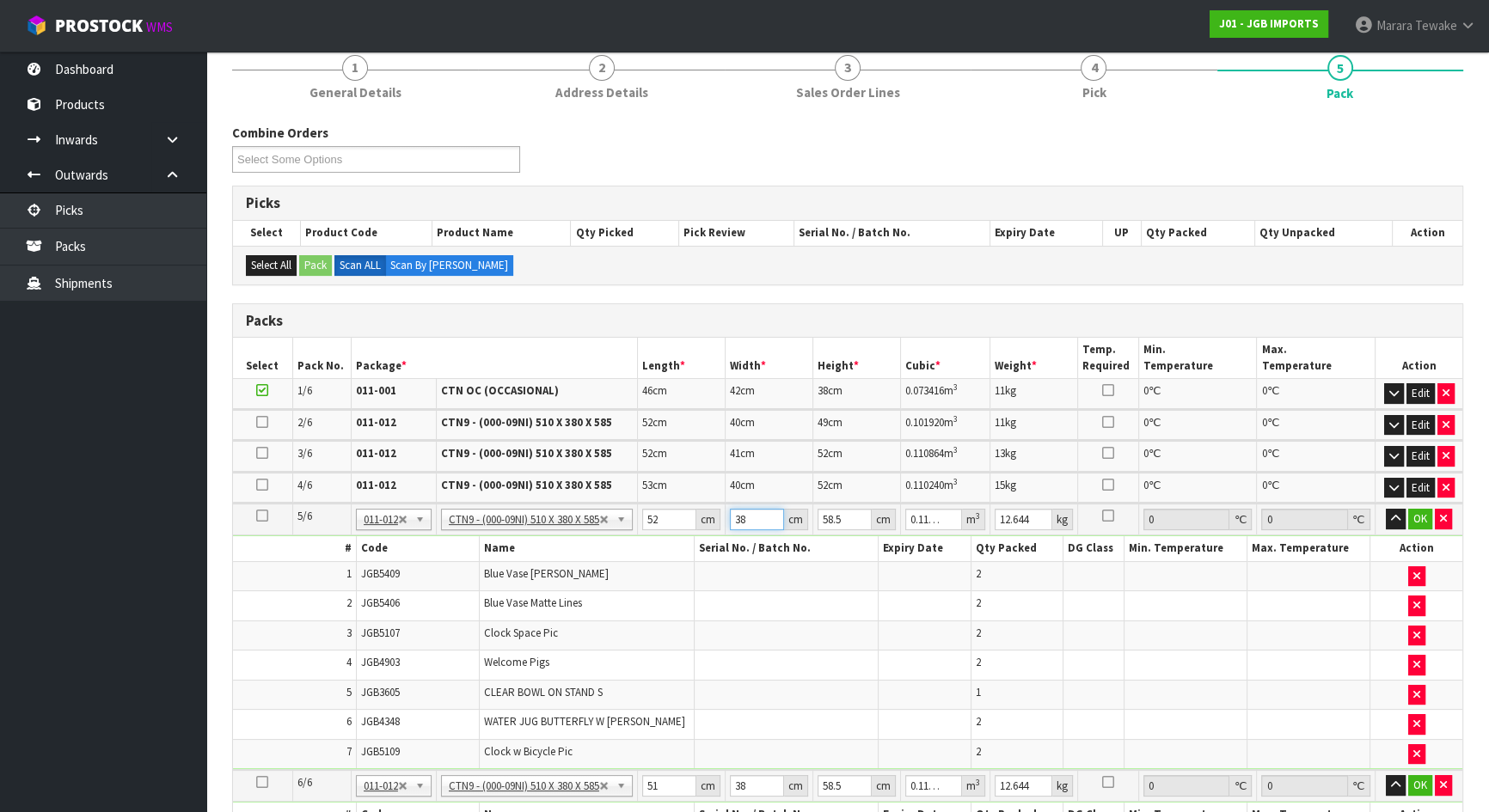
type input "4"
type input "0.012168"
type input "42"
type input "0.127764"
type input "42"
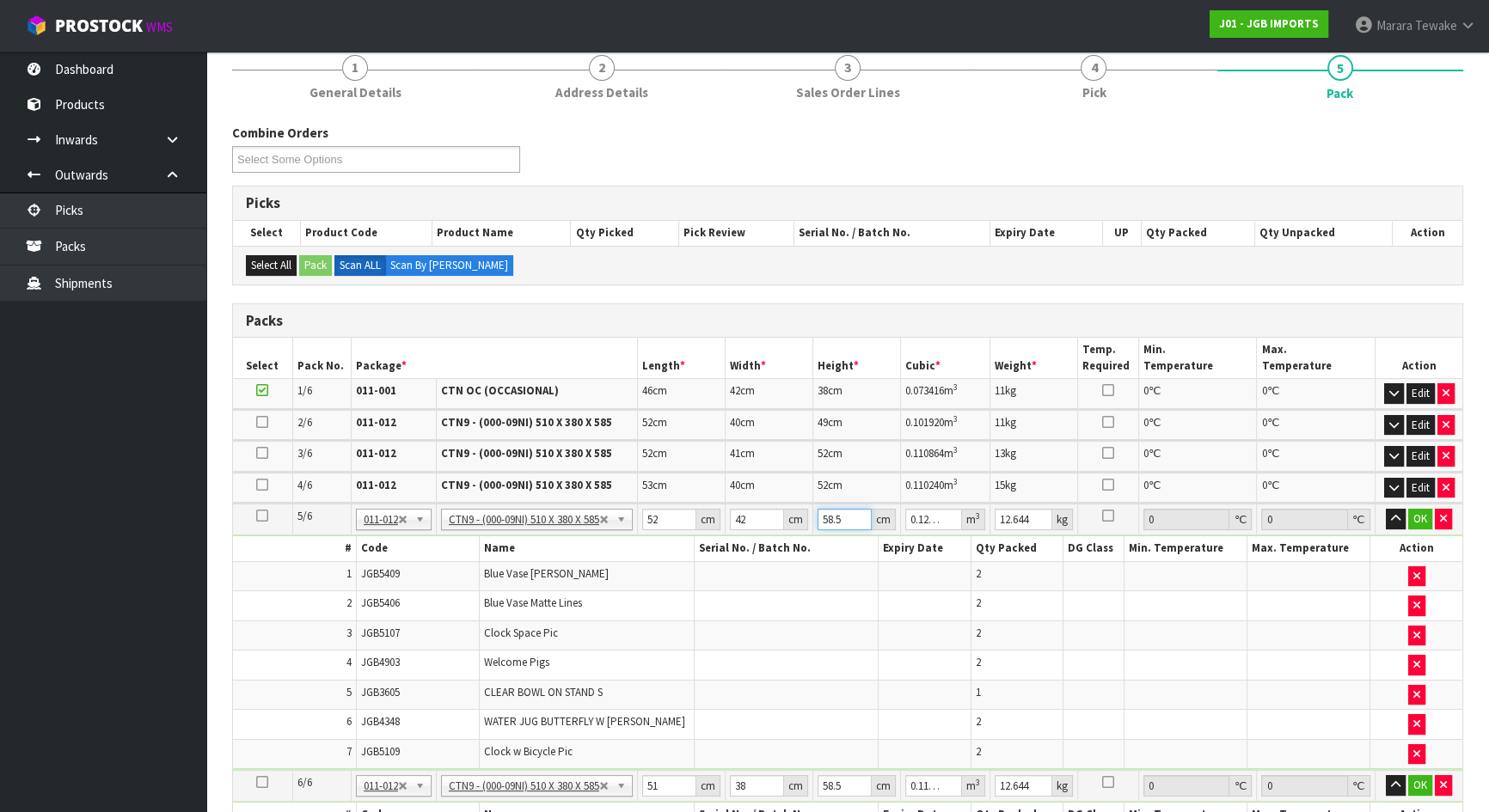
type input "4"
type input "0.008736"
type input "46"
type input "0.100464"
type input "46"
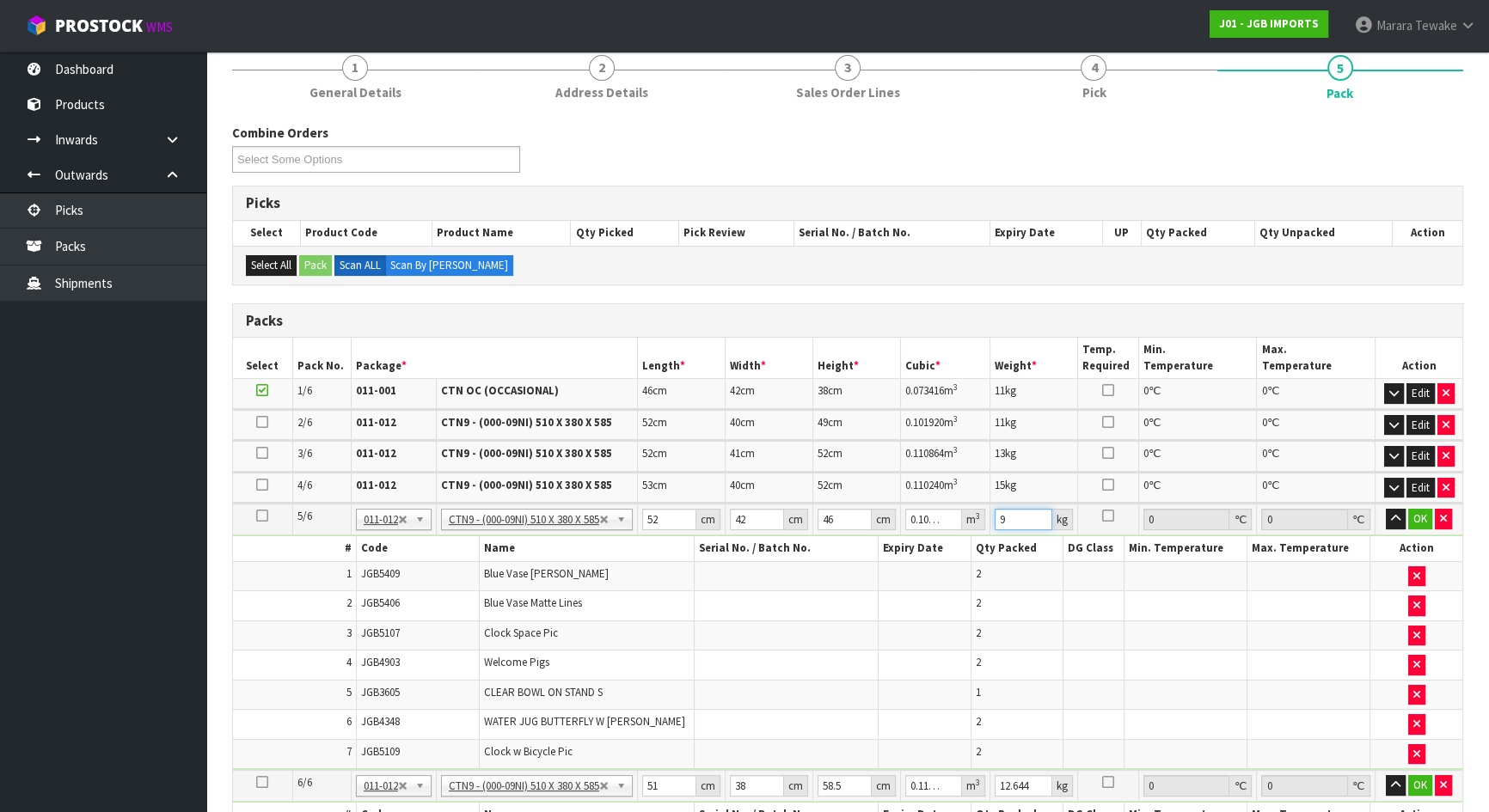
type input "9"
click at [1386, 509] on button "button" at bounding box center [1396, 518] width 19 height 20
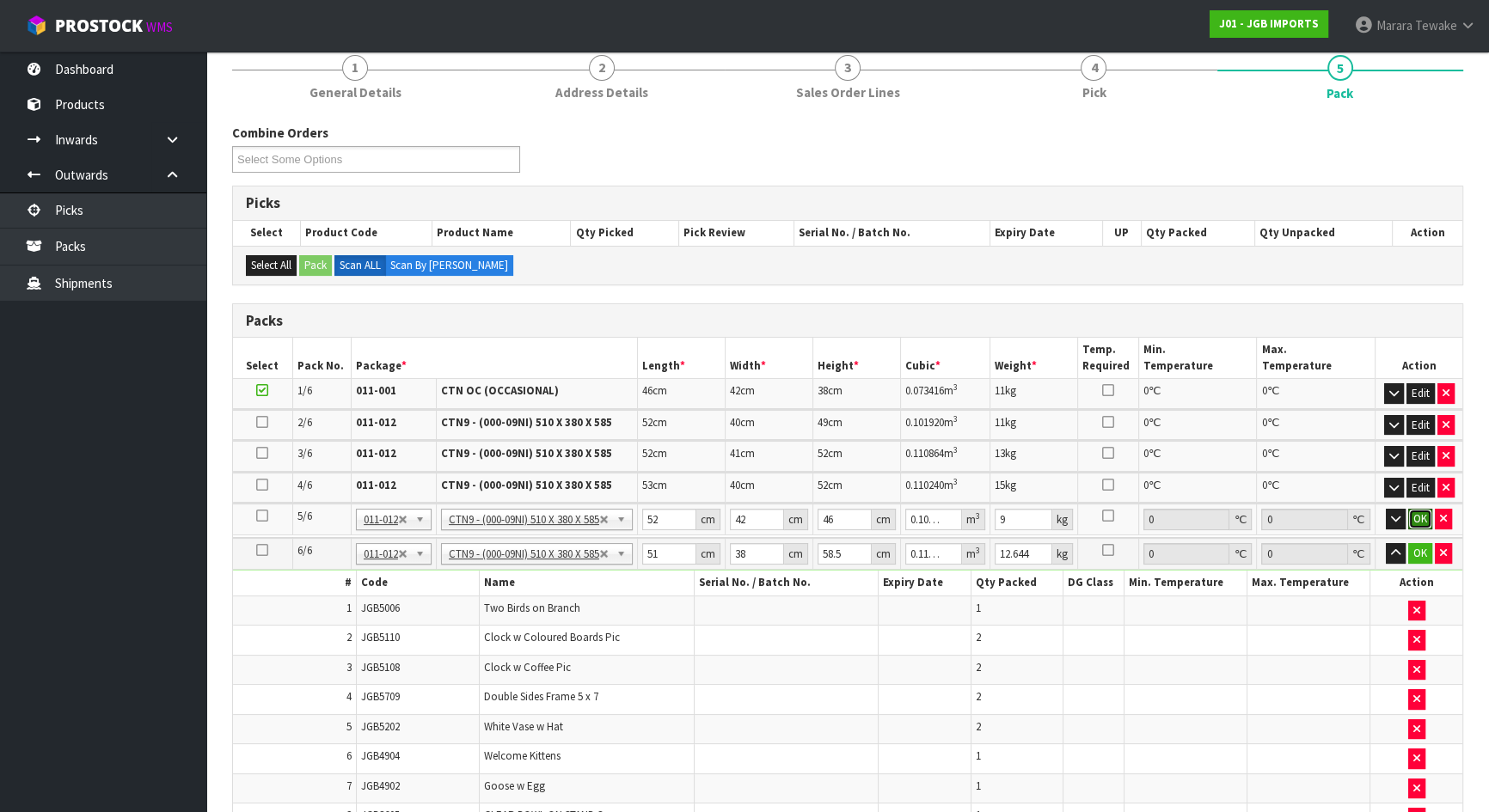
click button "OK" at bounding box center [1420, 518] width 24 height 20
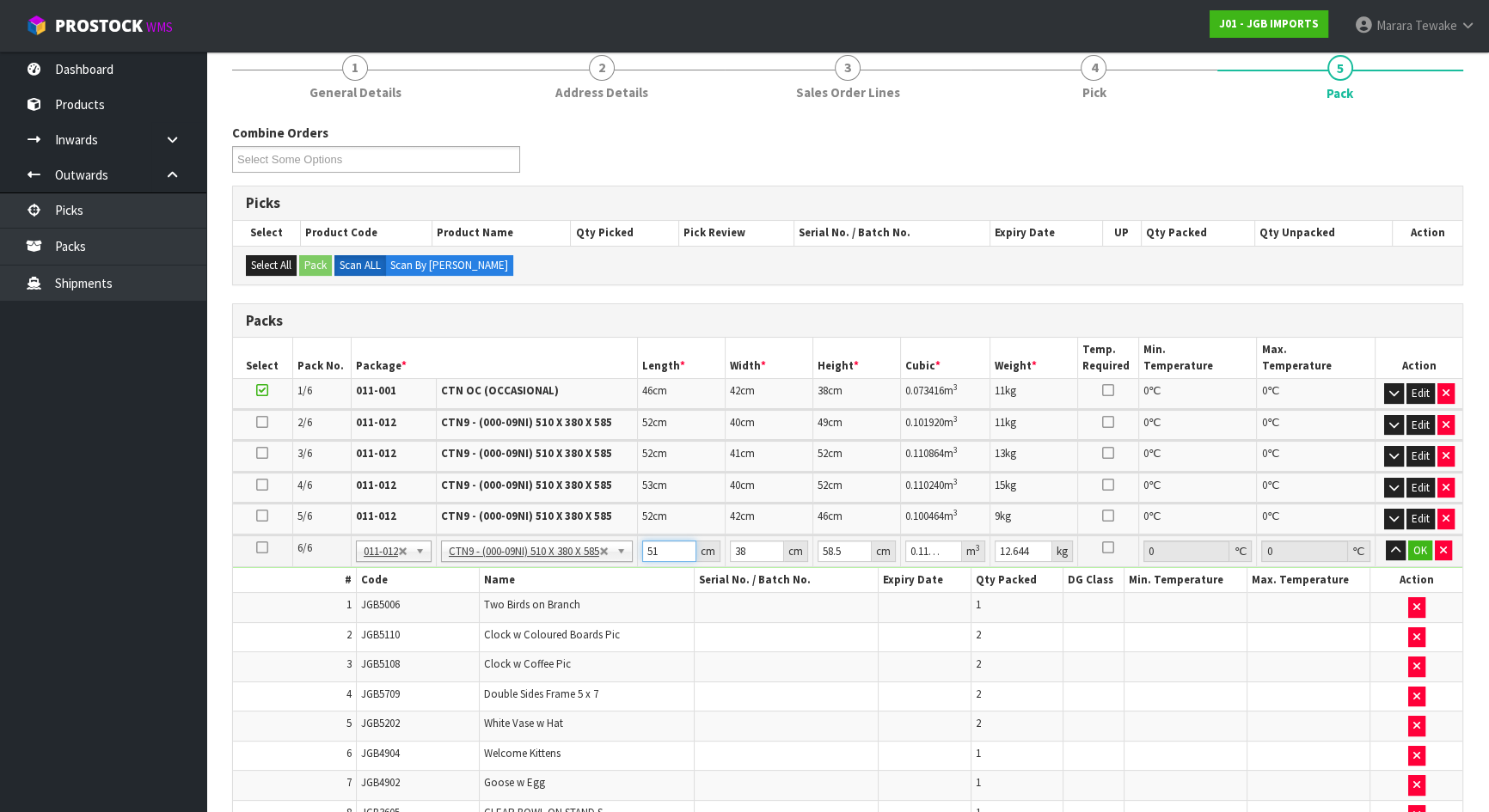
type input "5"
type input "0.011115"
type input "53"
type input "0.117819"
type input "53"
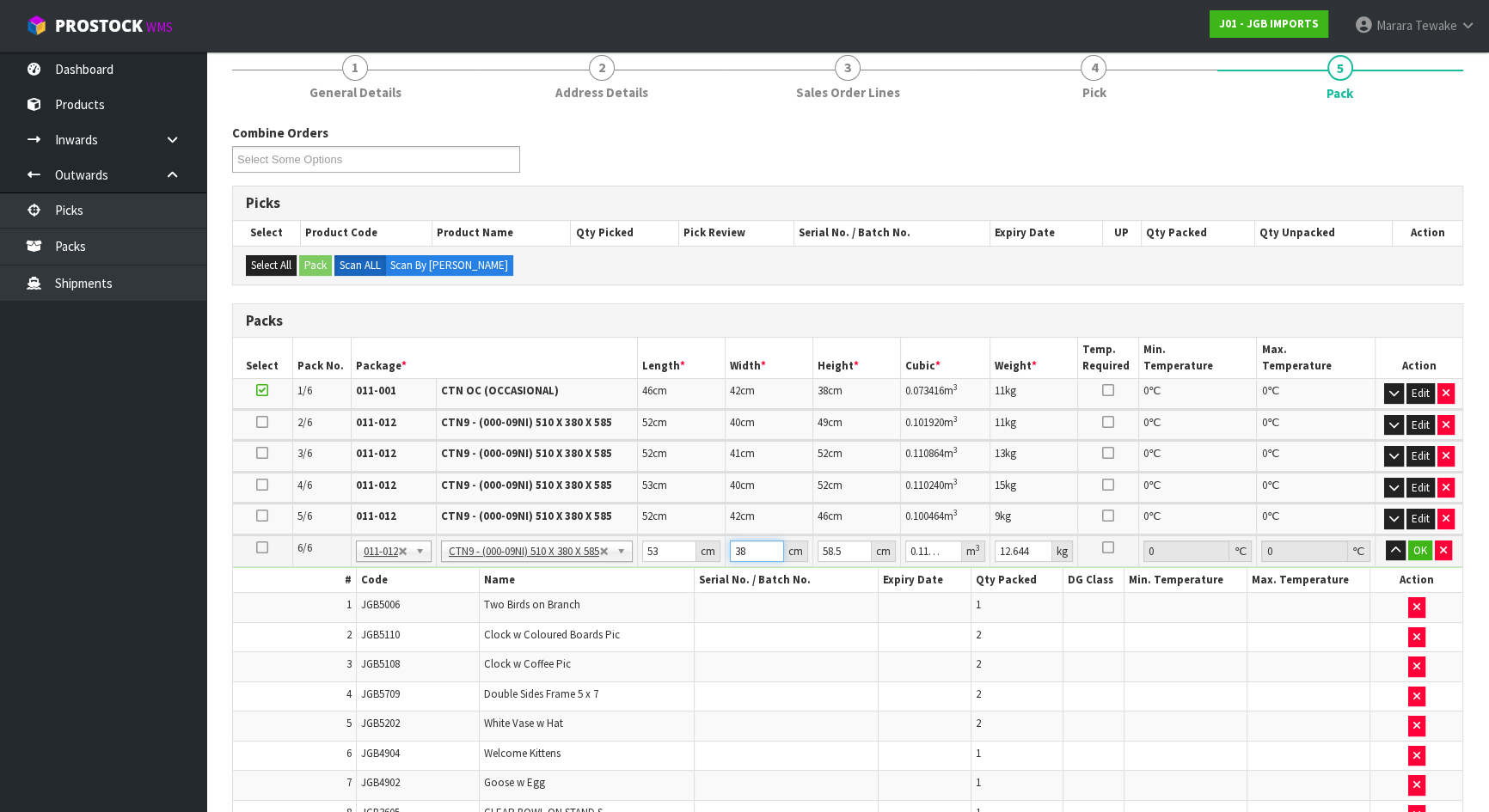
type input "4"
type input "0.012402"
type input "42"
type input "0.130221"
type input "42"
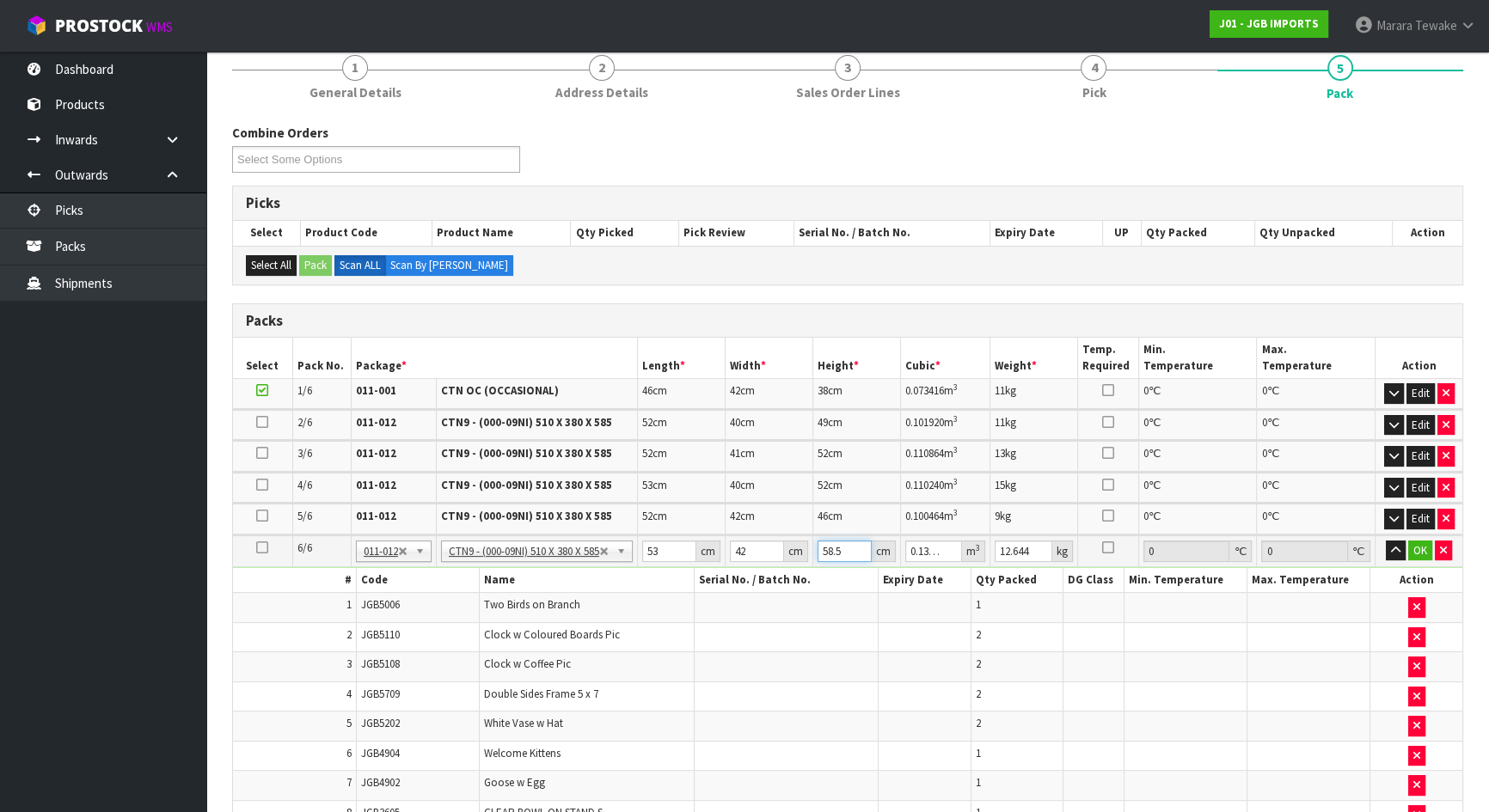
type input "4"
type input "0.008904"
type input "40"
type input "0.08904"
type input "40"
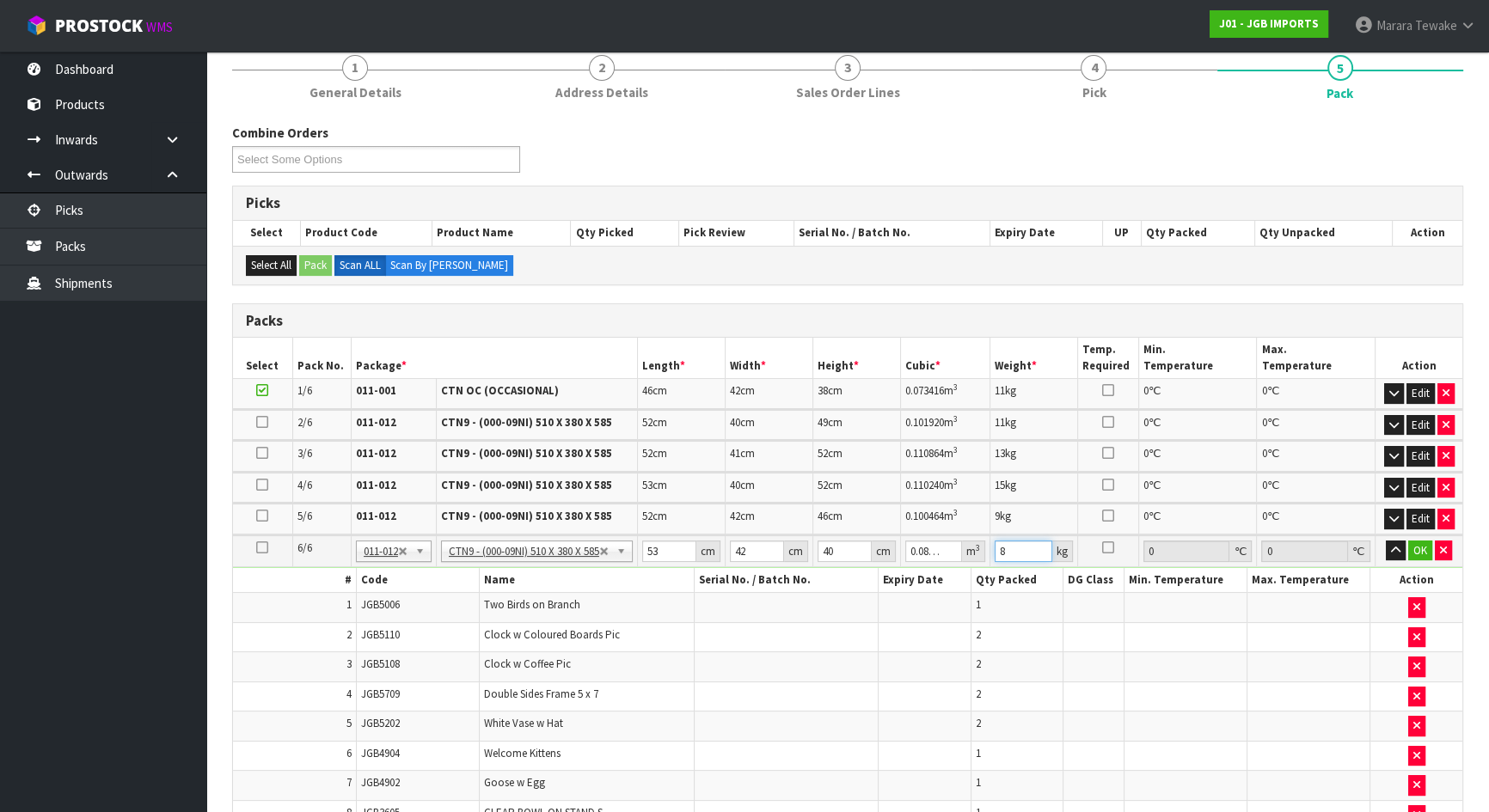
type input "8"
click at [1386, 541] on button "button" at bounding box center [1396, 550] width 19 height 20
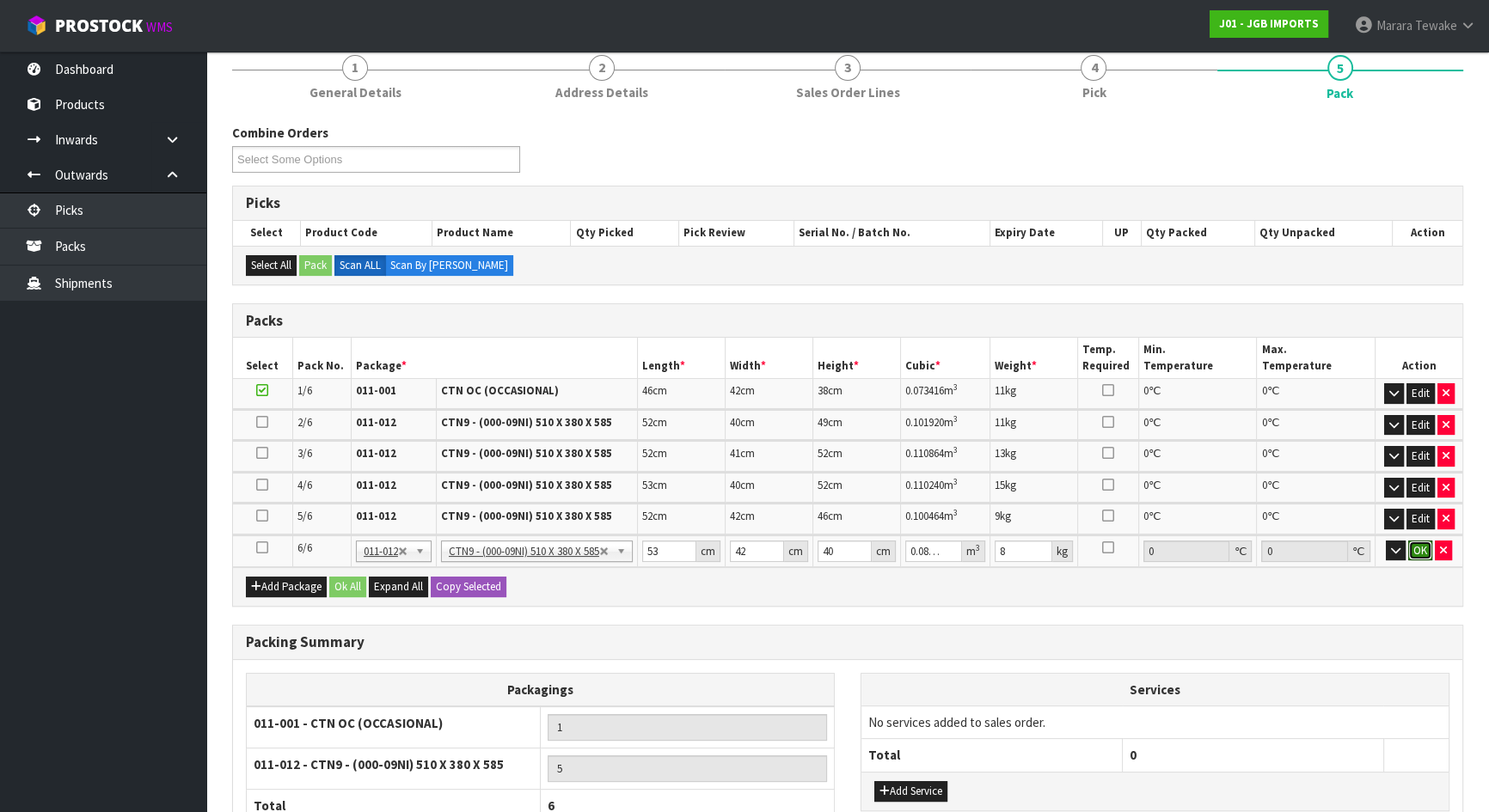
click button "OK" at bounding box center [1420, 550] width 24 height 20
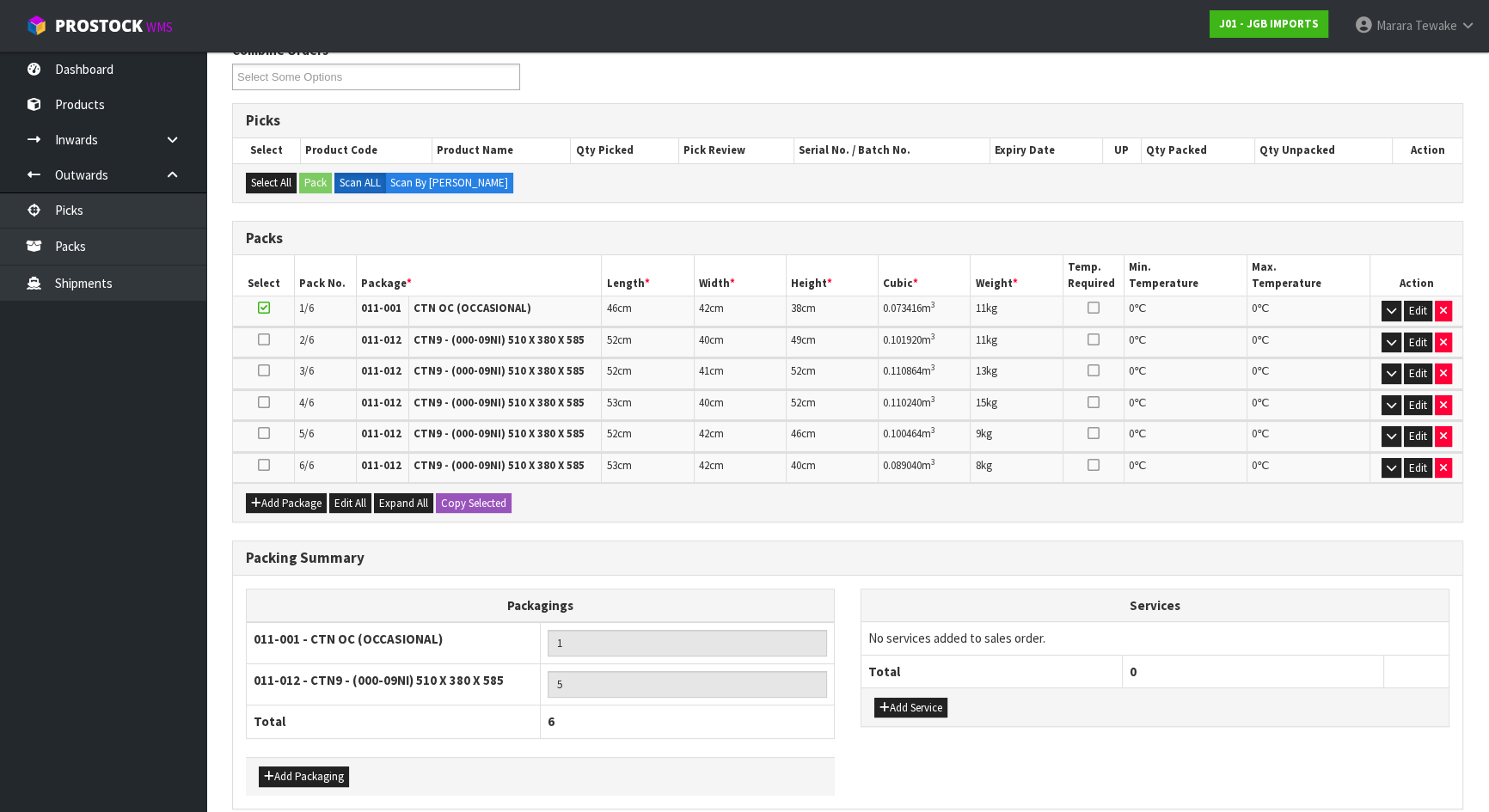
scroll to position [371, 0]
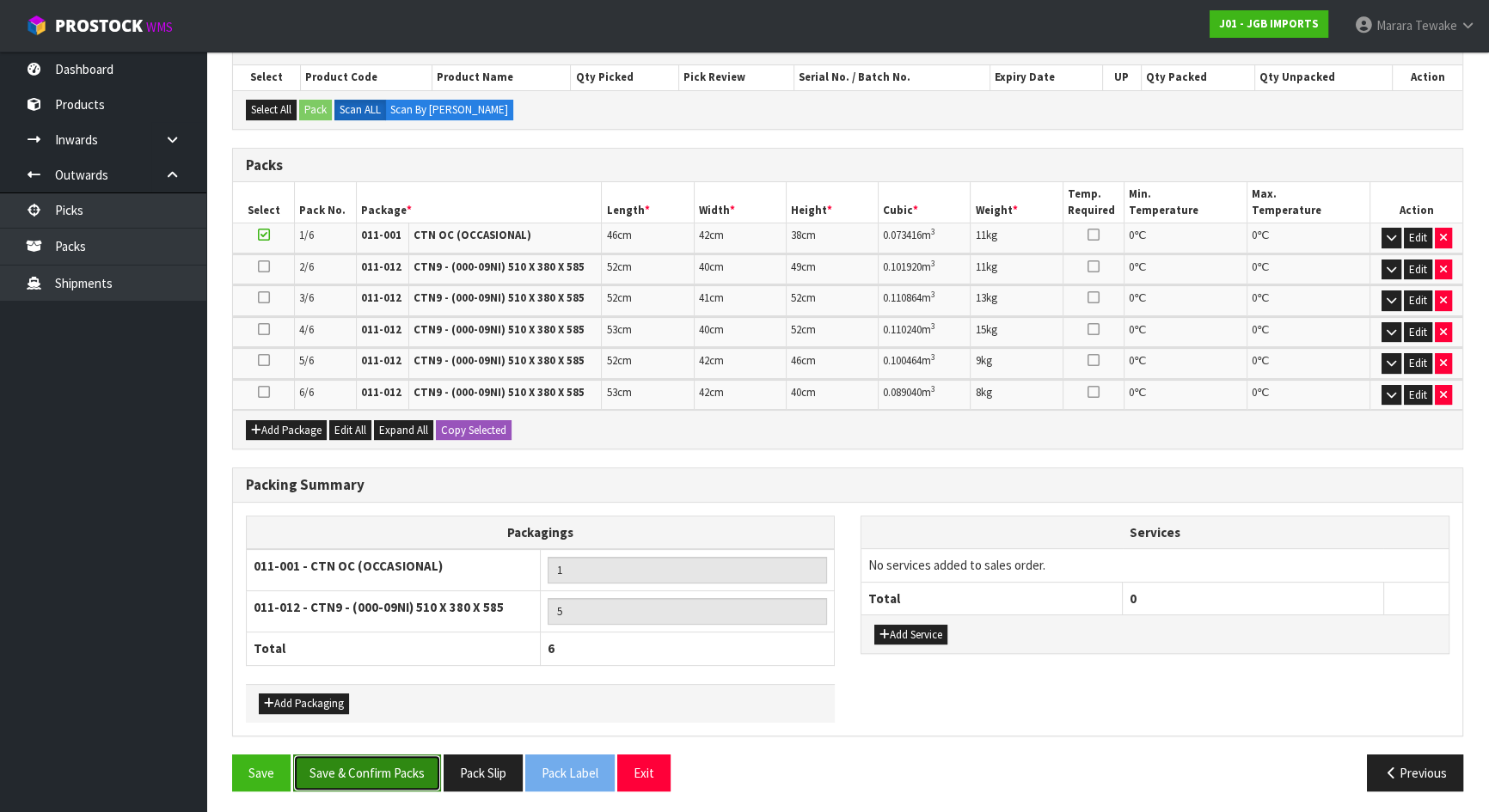
click at [398, 717] on button "Save & Confirm Packs" at bounding box center [367, 773] width 148 height 37
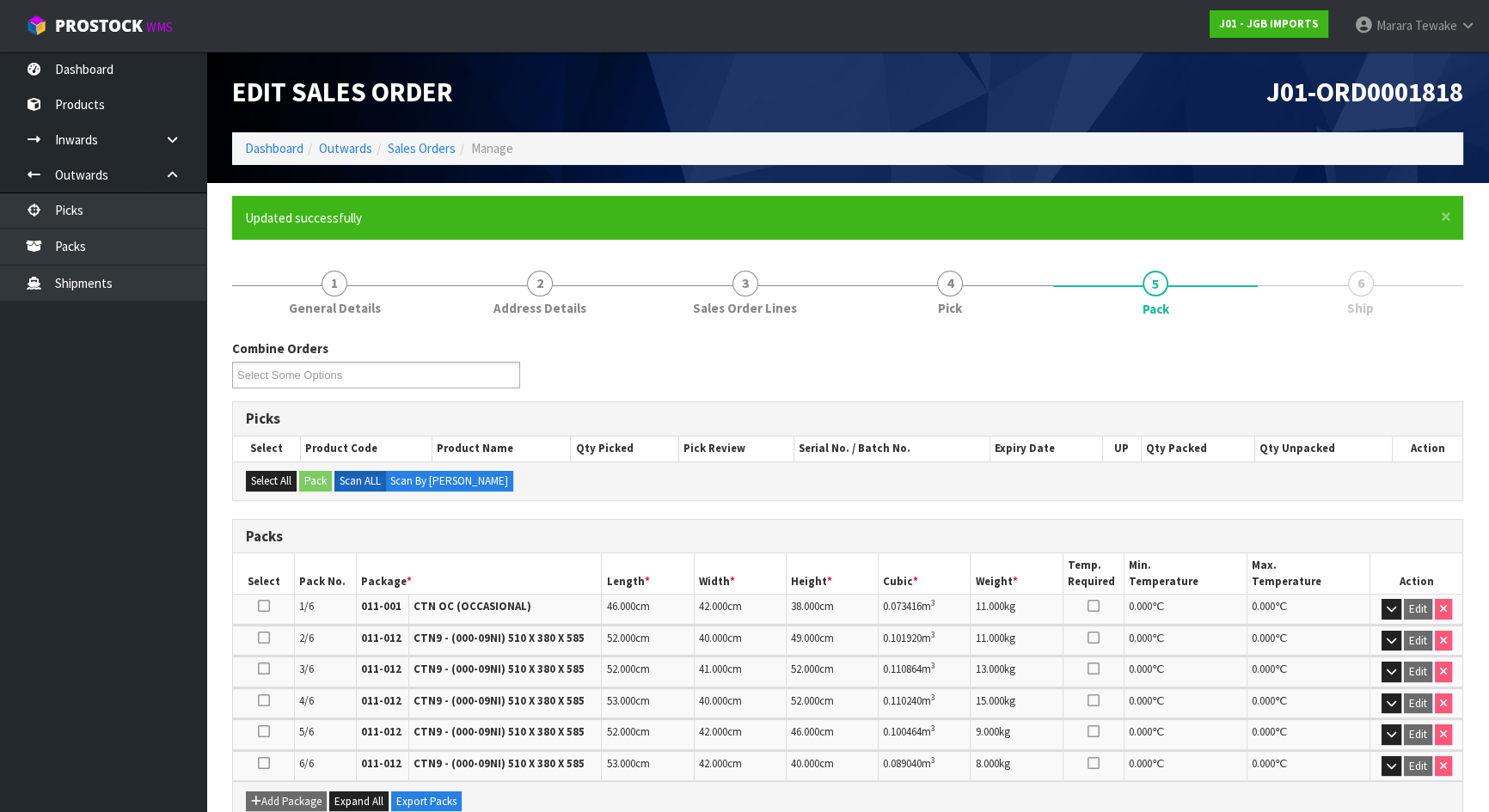
scroll to position [334, 0]
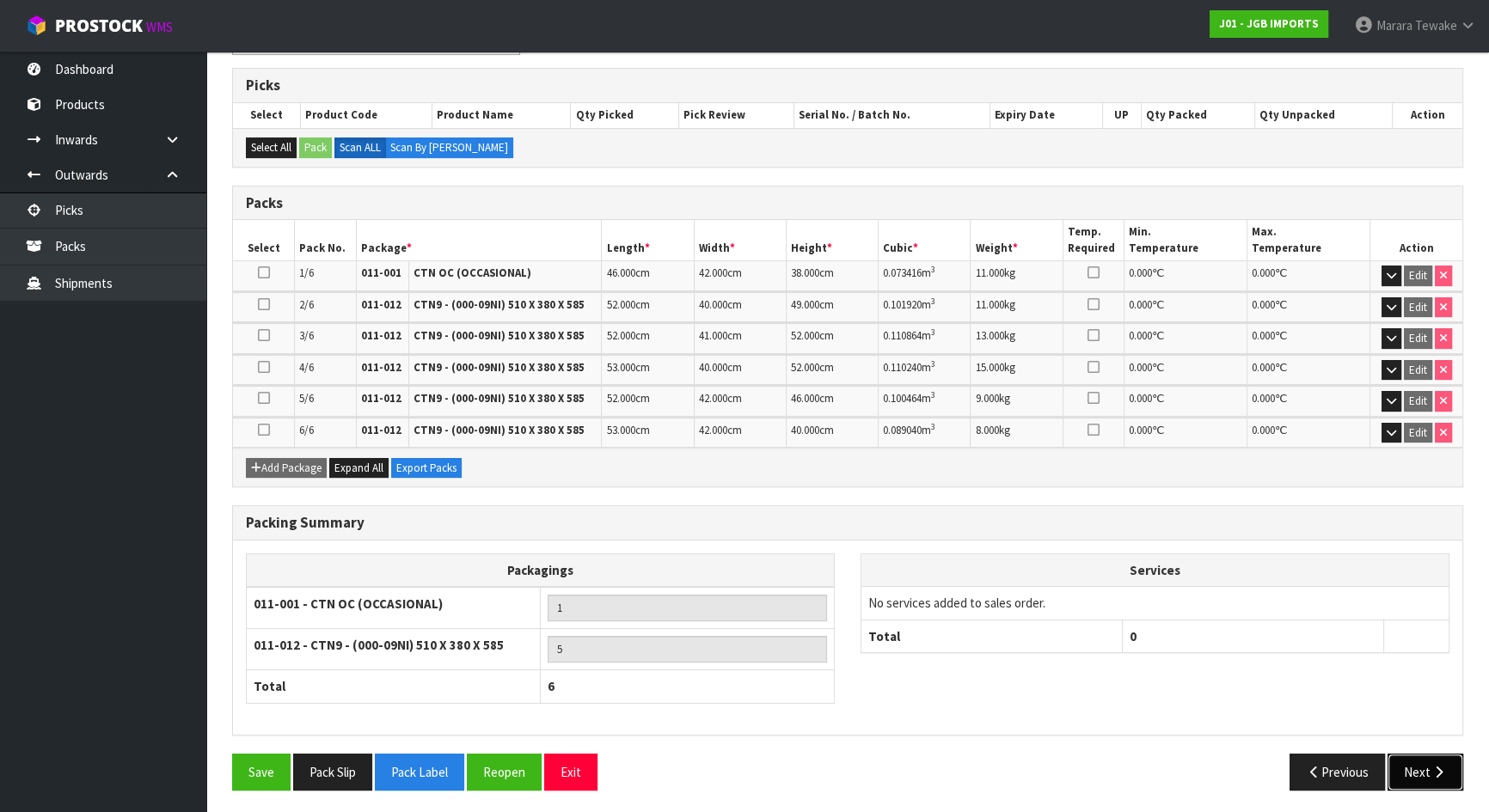
click at [1424, 717] on button "Next" at bounding box center [1425, 772] width 76 height 37
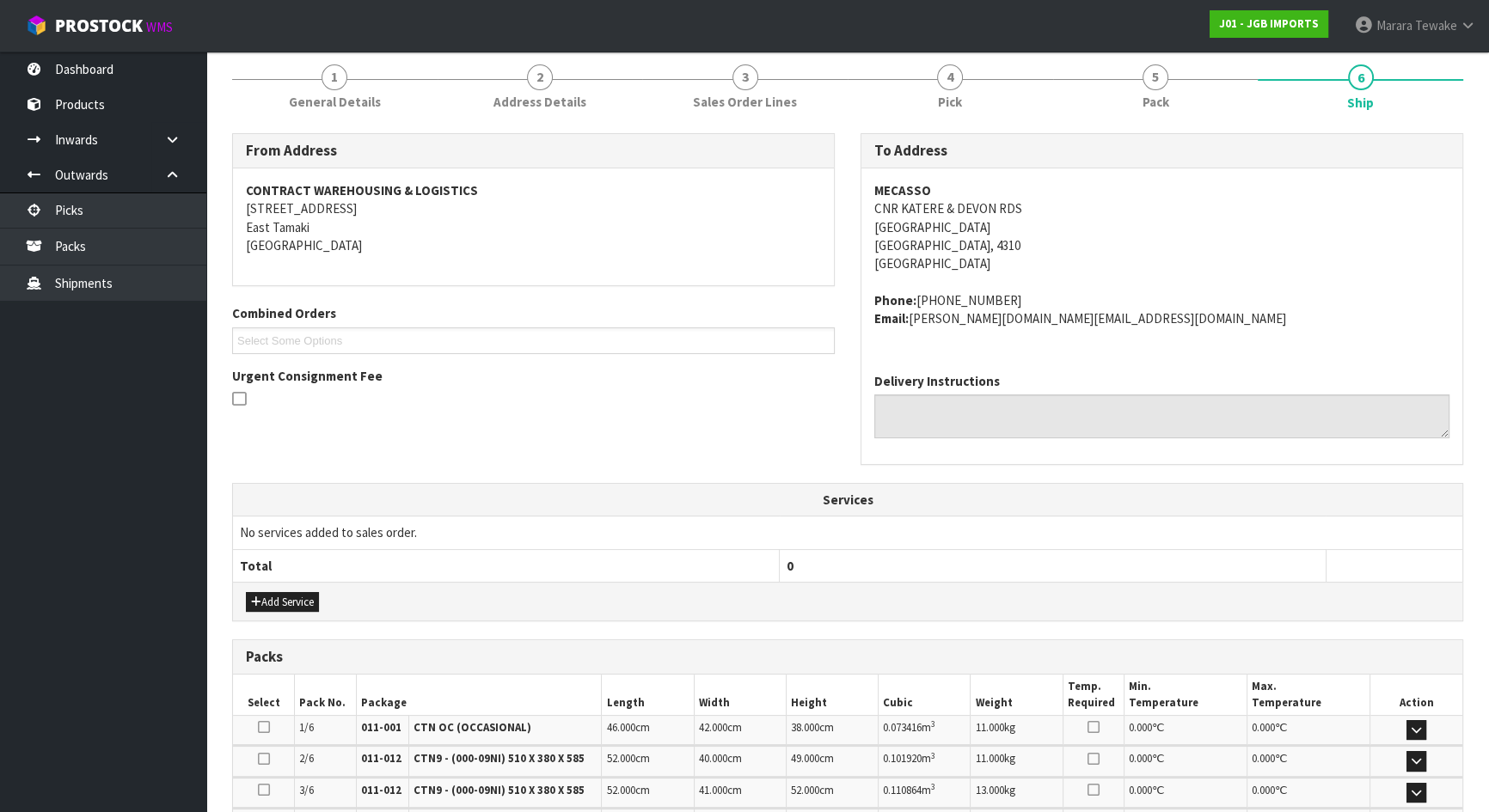
scroll to position [515, 0]
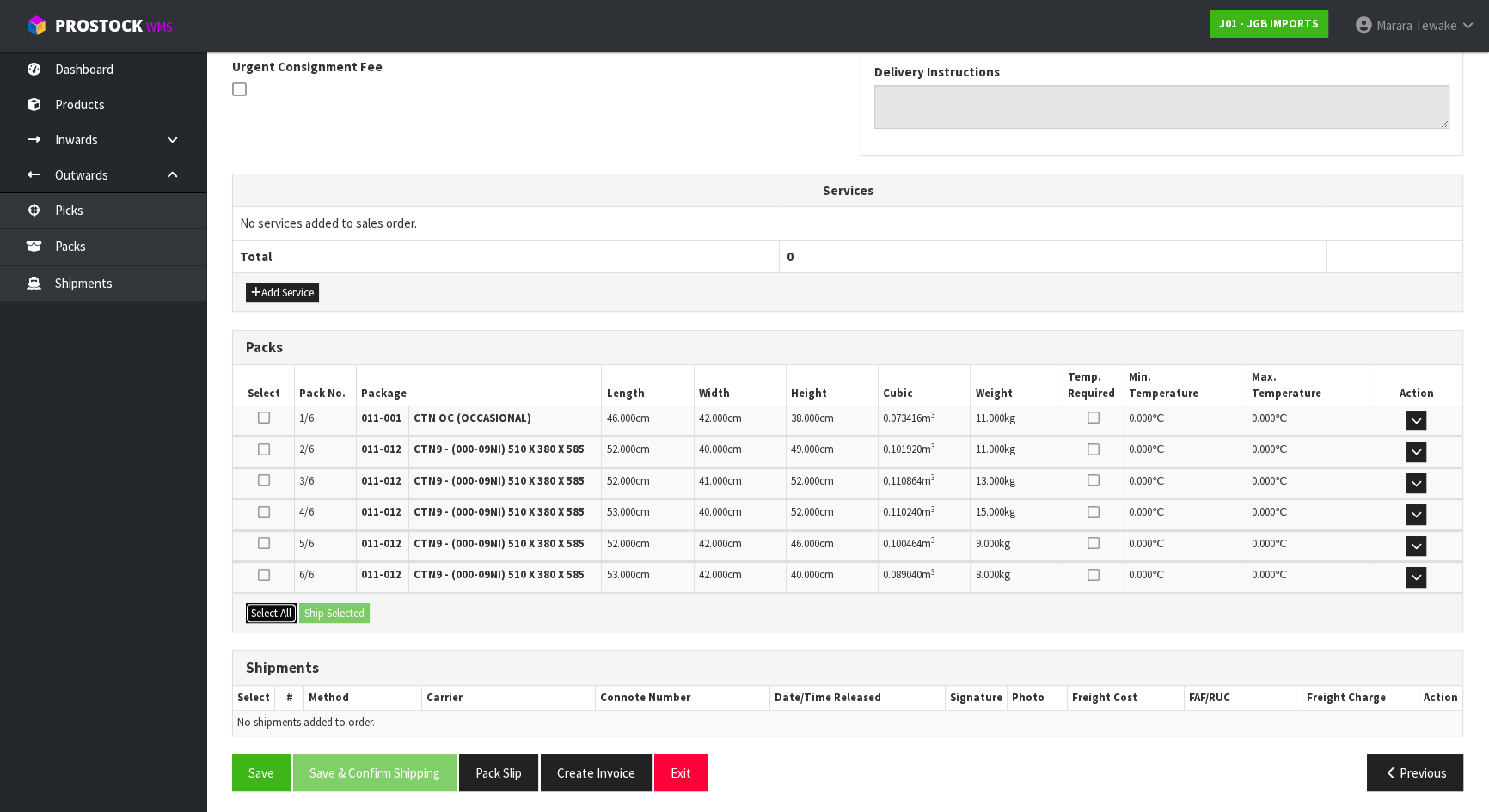
click at [275, 611] on button "Select All" at bounding box center [271, 613] width 51 height 20
click at [309, 612] on button "Ship Selected" at bounding box center [335, 613] width 70 height 20
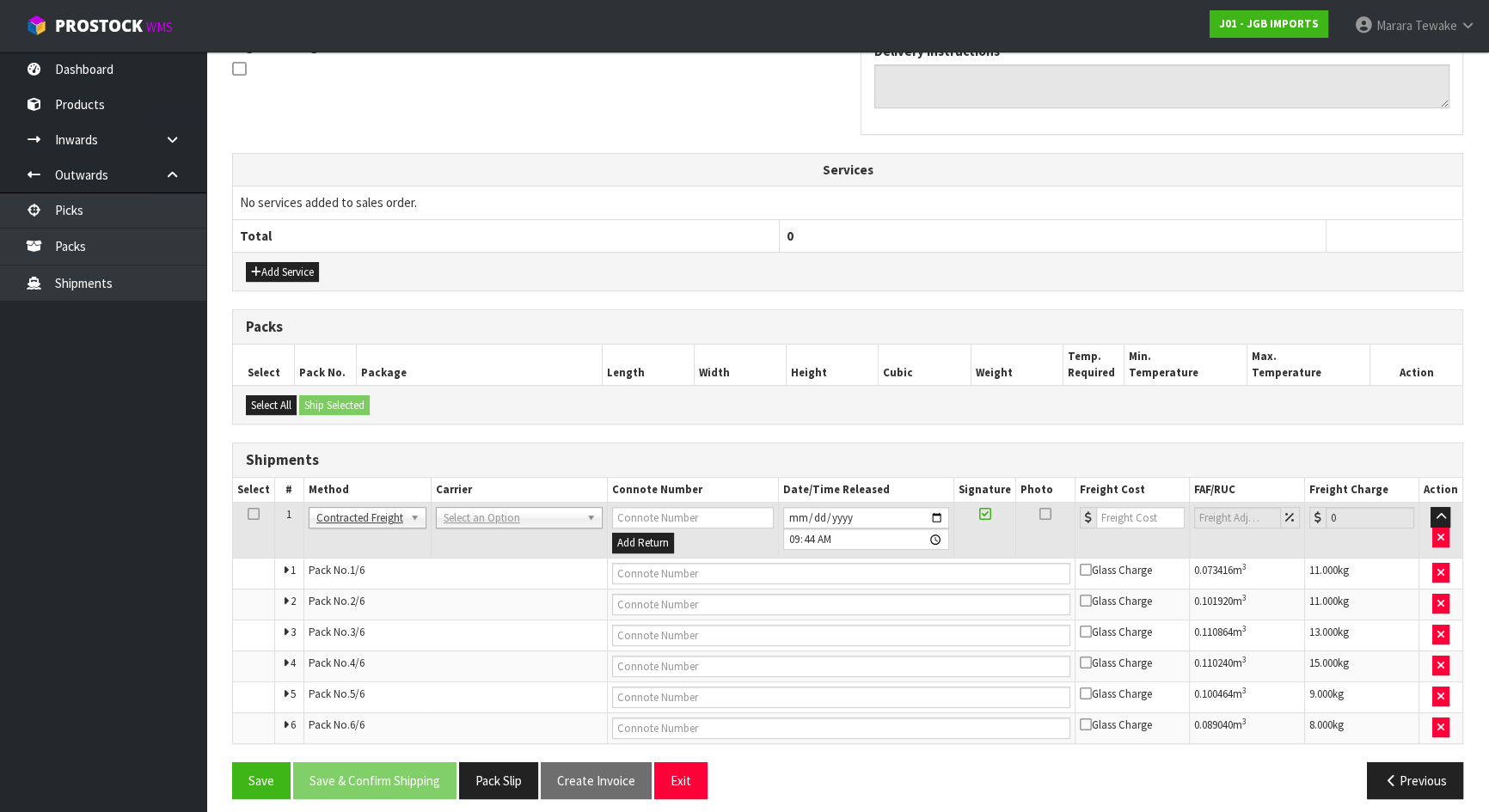
scroll to position [546, 0]
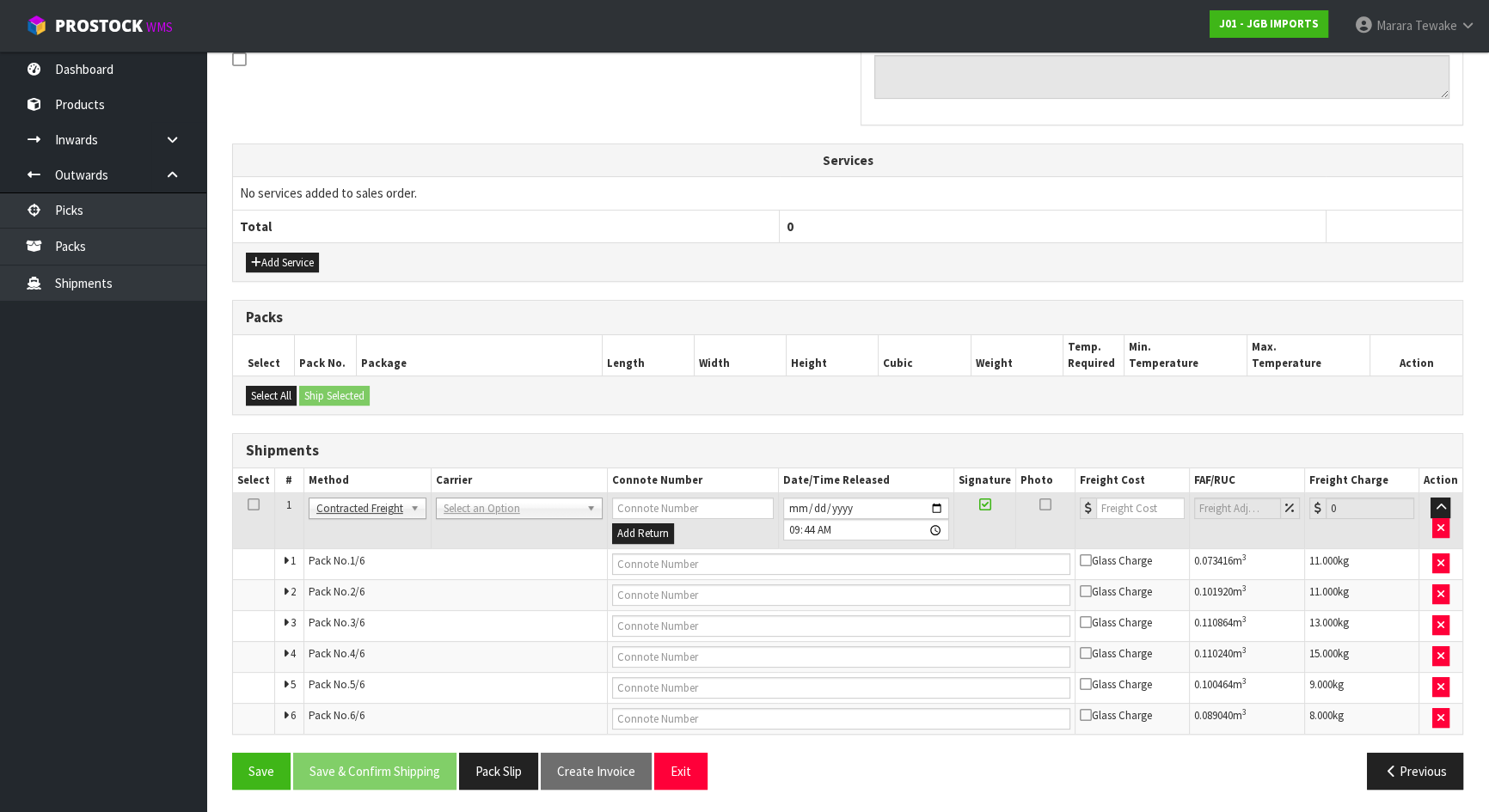
drag, startPoint x: 508, startPoint y: 512, endPoint x: 509, endPoint y: 520, distance: 8.1
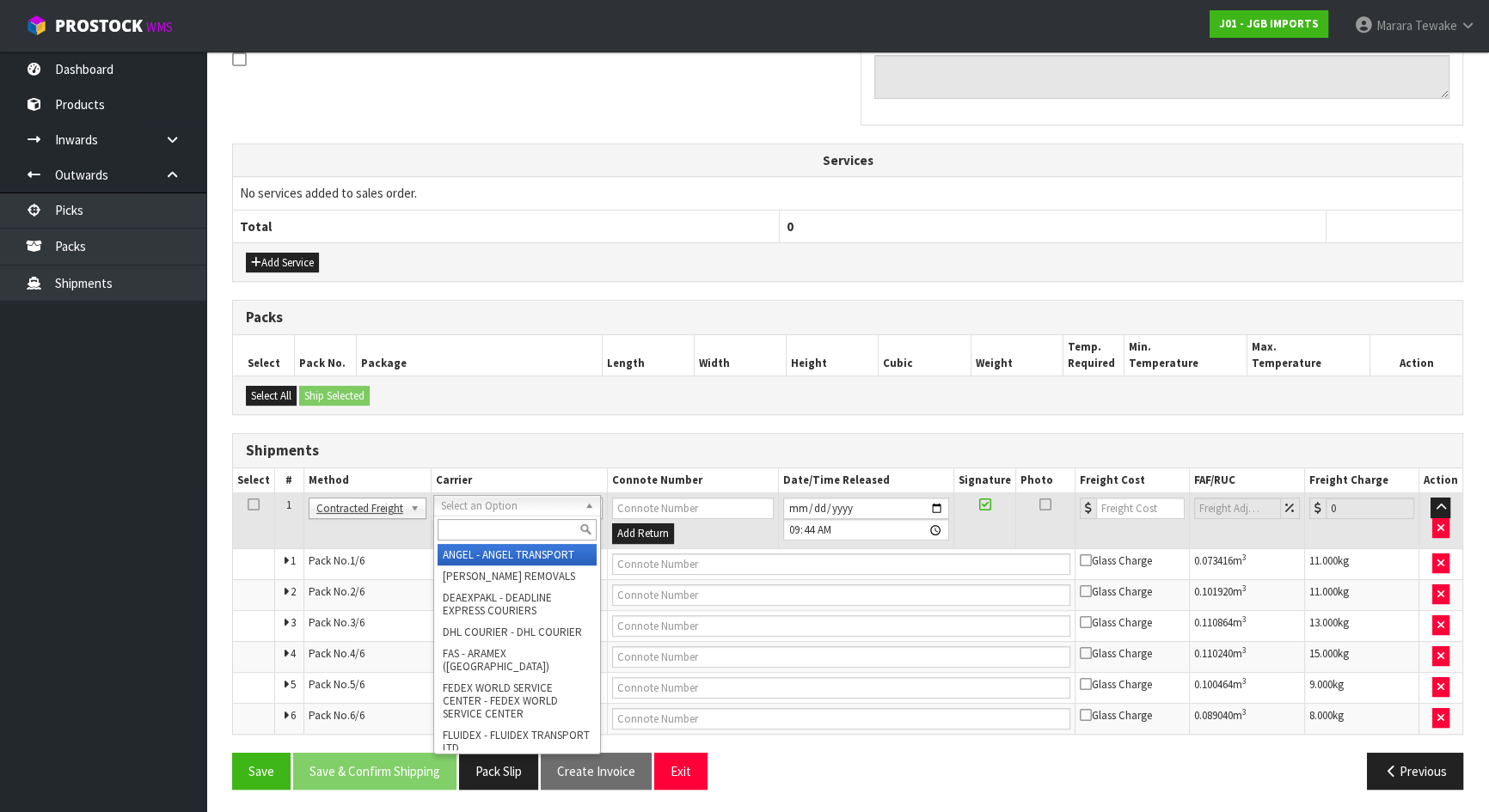
click at [512, 531] on input "text" at bounding box center [517, 530] width 160 height 21
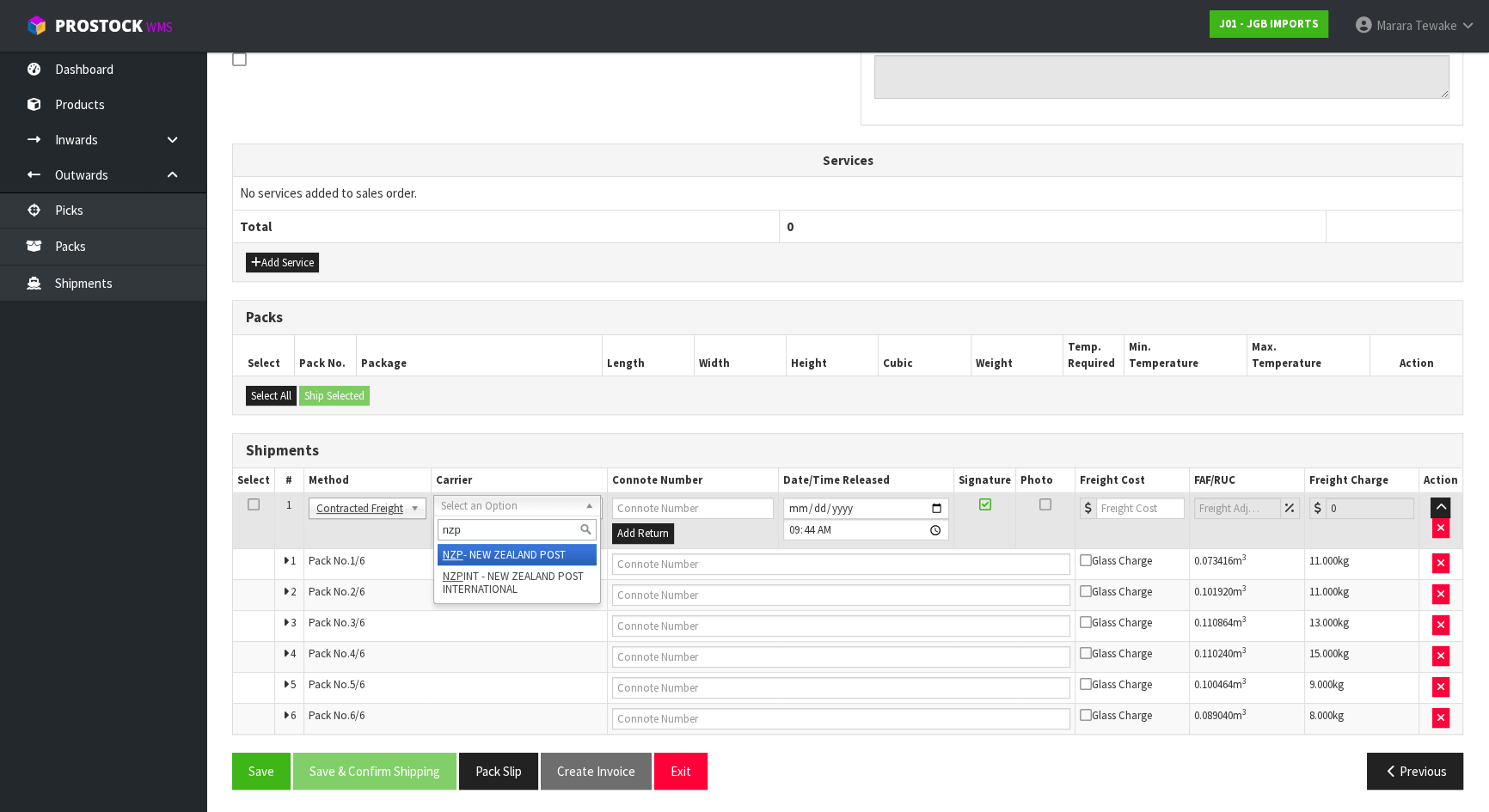
type input "nzp"
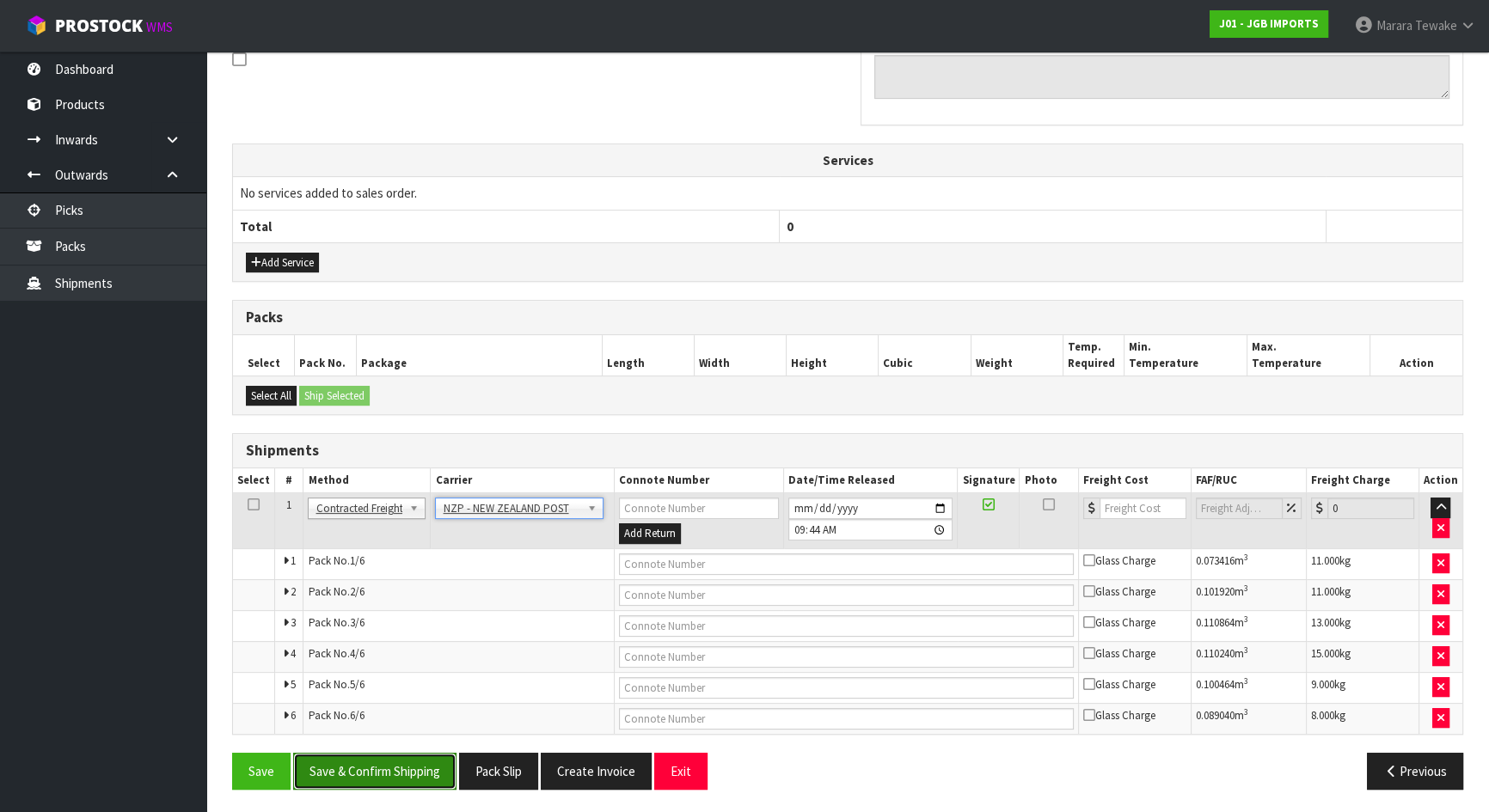
click at [429, 717] on button "Save & Confirm Shipping" at bounding box center [374, 771] width 163 height 37
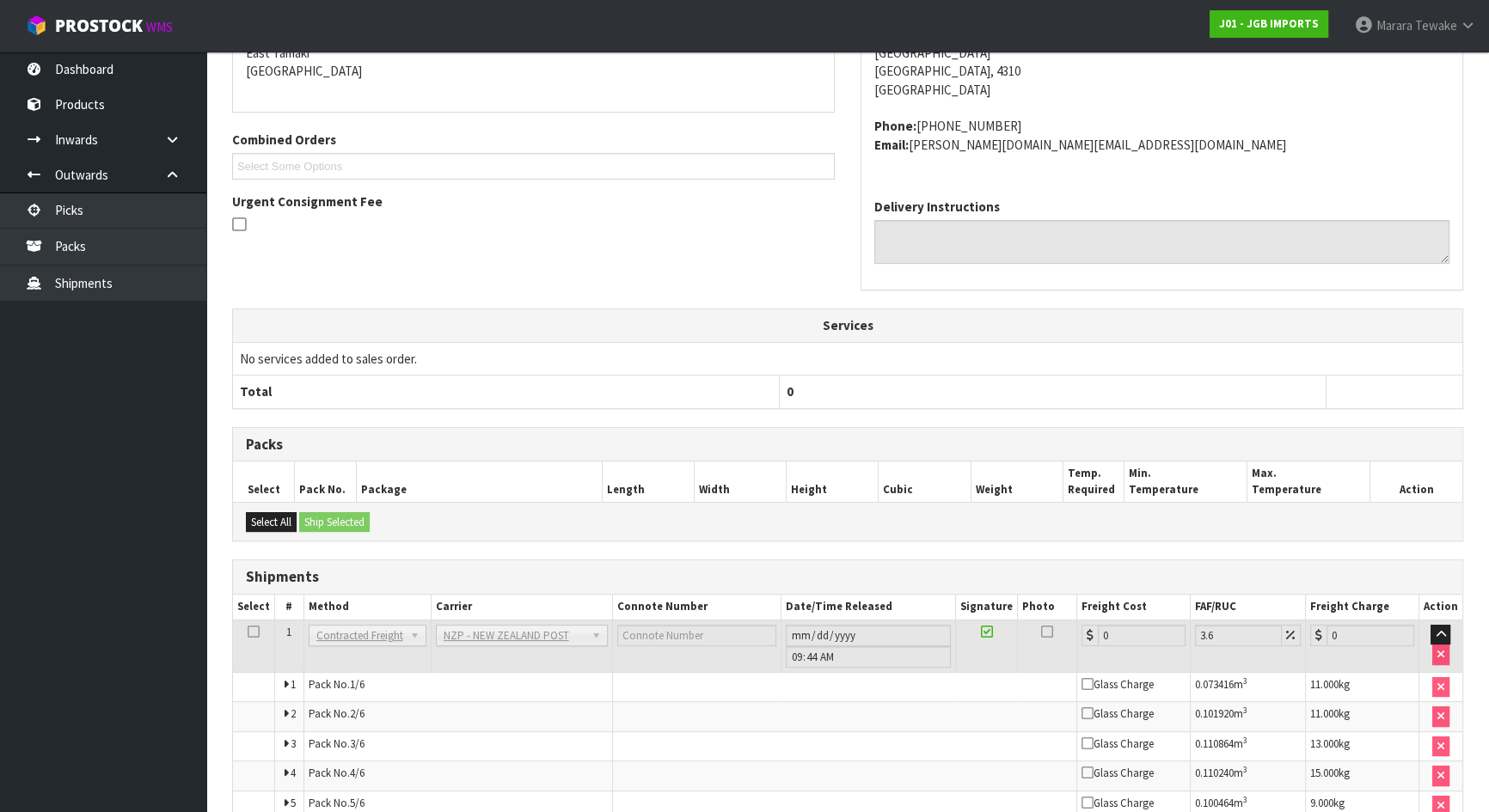
scroll to position [514, 0]
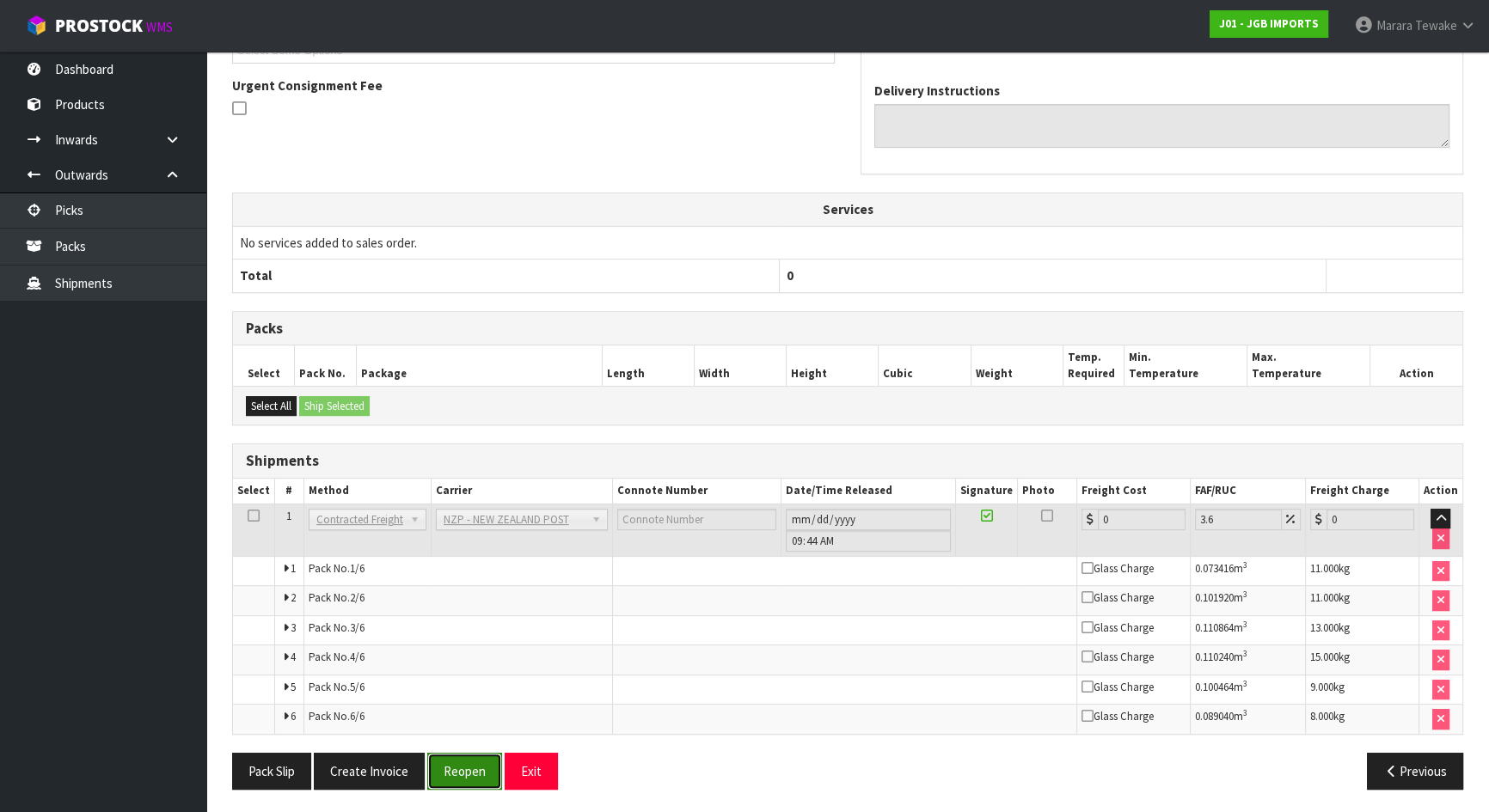
click at [477, 717] on button "Reopen" at bounding box center [464, 771] width 75 height 37
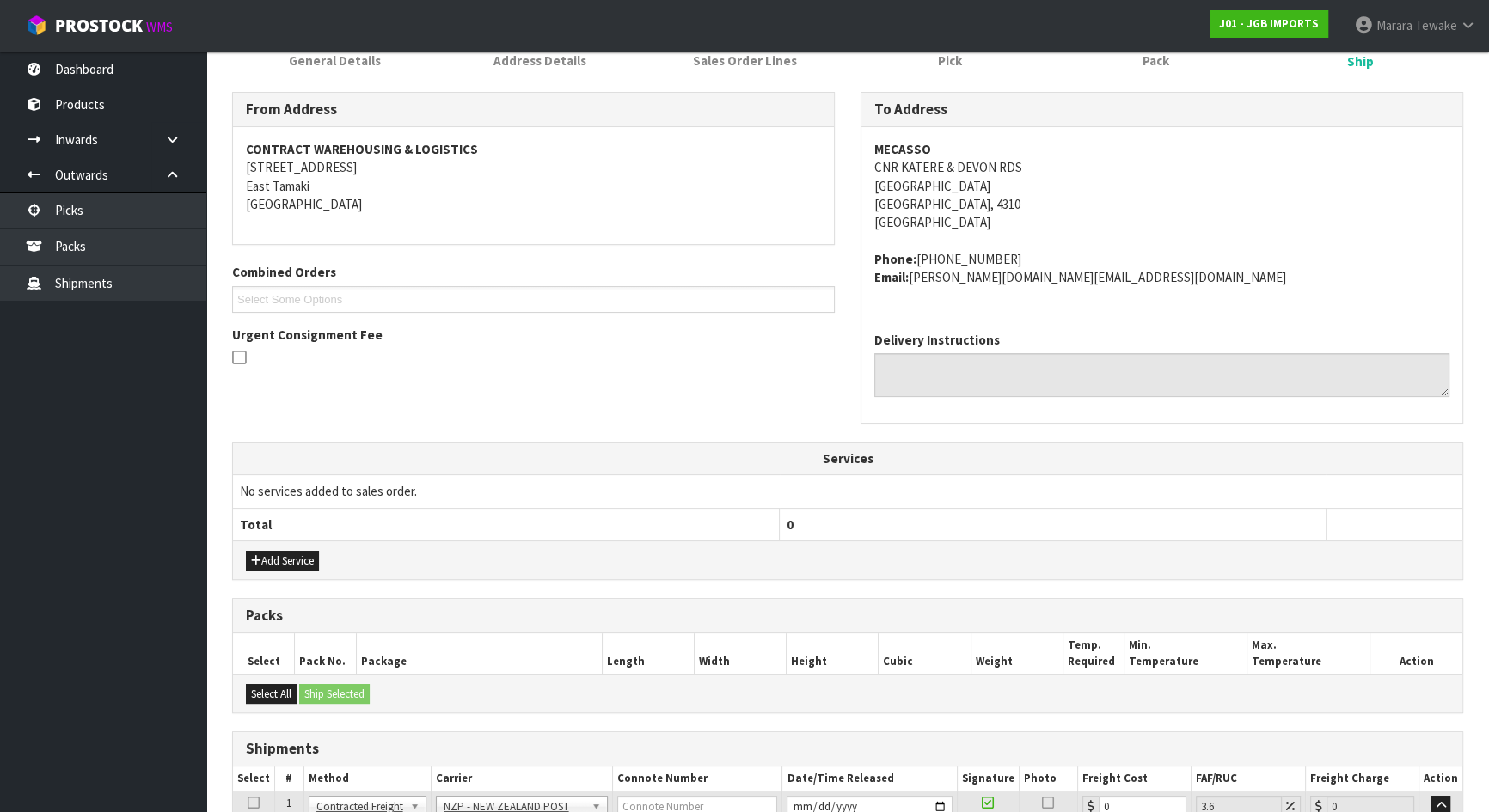
scroll to position [546, 0]
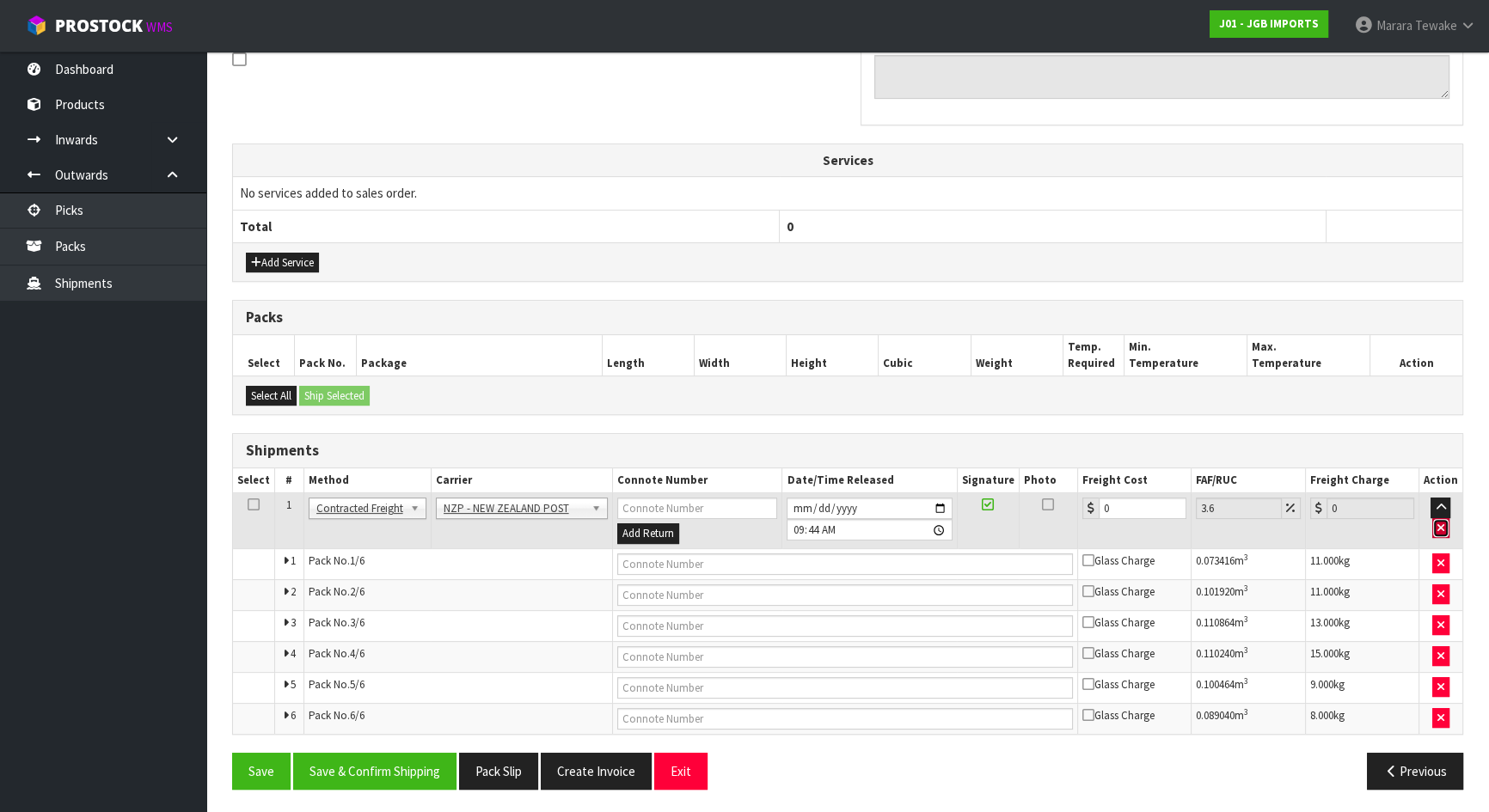
click at [1446, 524] on button "button" at bounding box center [1440, 528] width 18 height 20
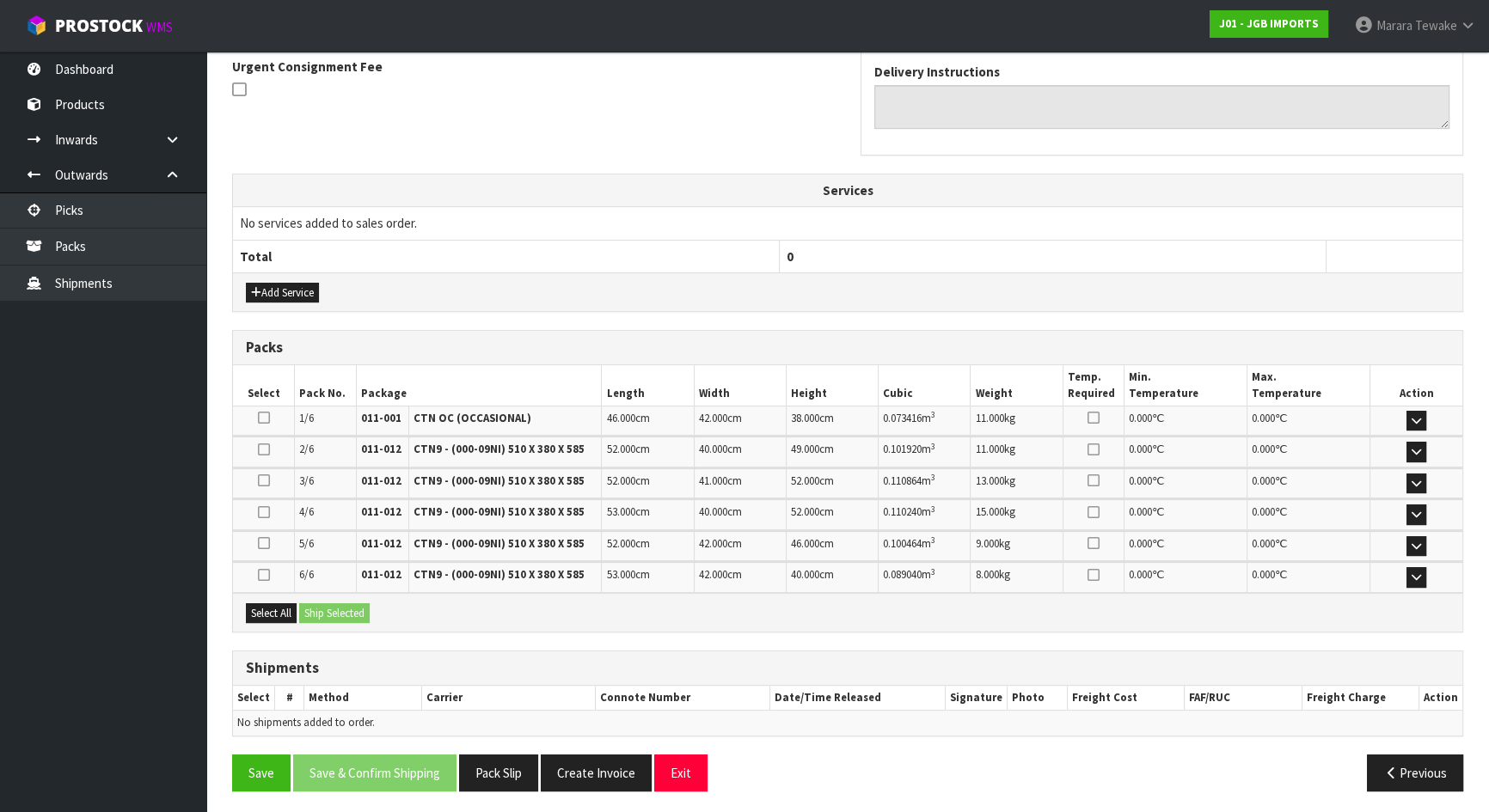
drag, startPoint x: 1346, startPoint y: 141, endPoint x: 1342, endPoint y: 129, distance: 12.6
click at [1346, 141] on div "Delivery Instructions" at bounding box center [1162, 102] width 601 height 105
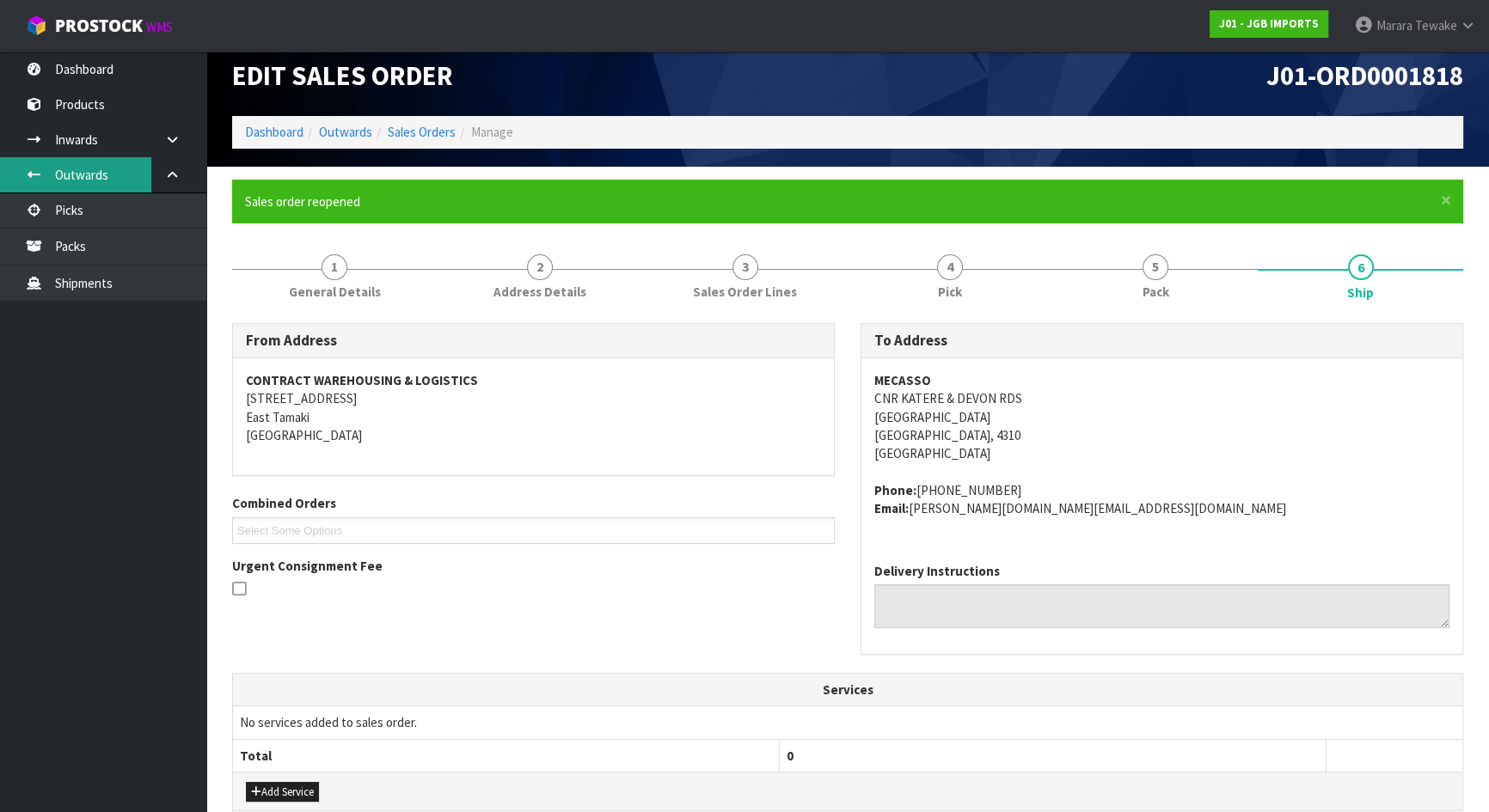
scroll to position [0, 0]
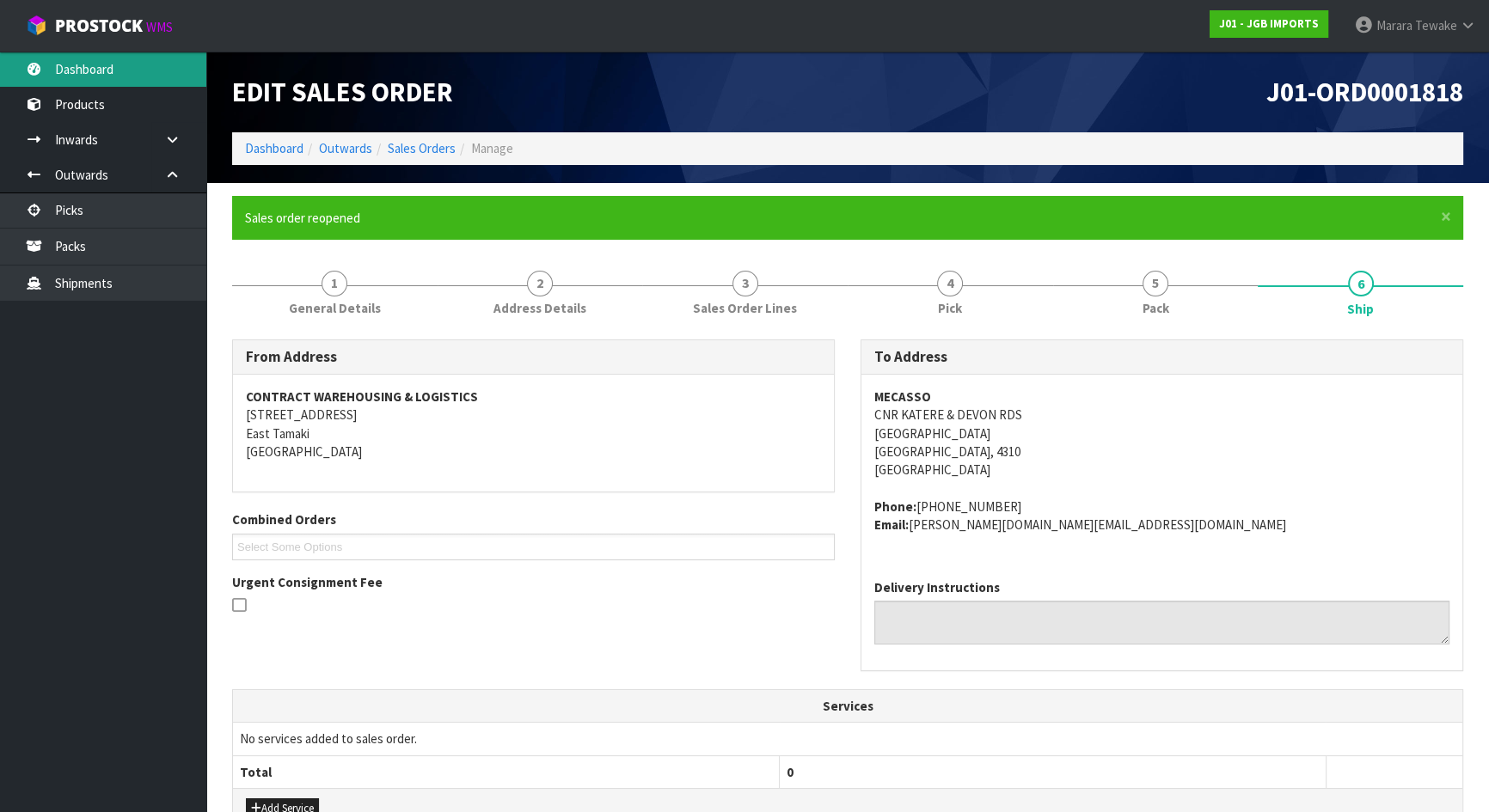
click at [107, 79] on link "Dashboard" at bounding box center [103, 69] width 206 height 35
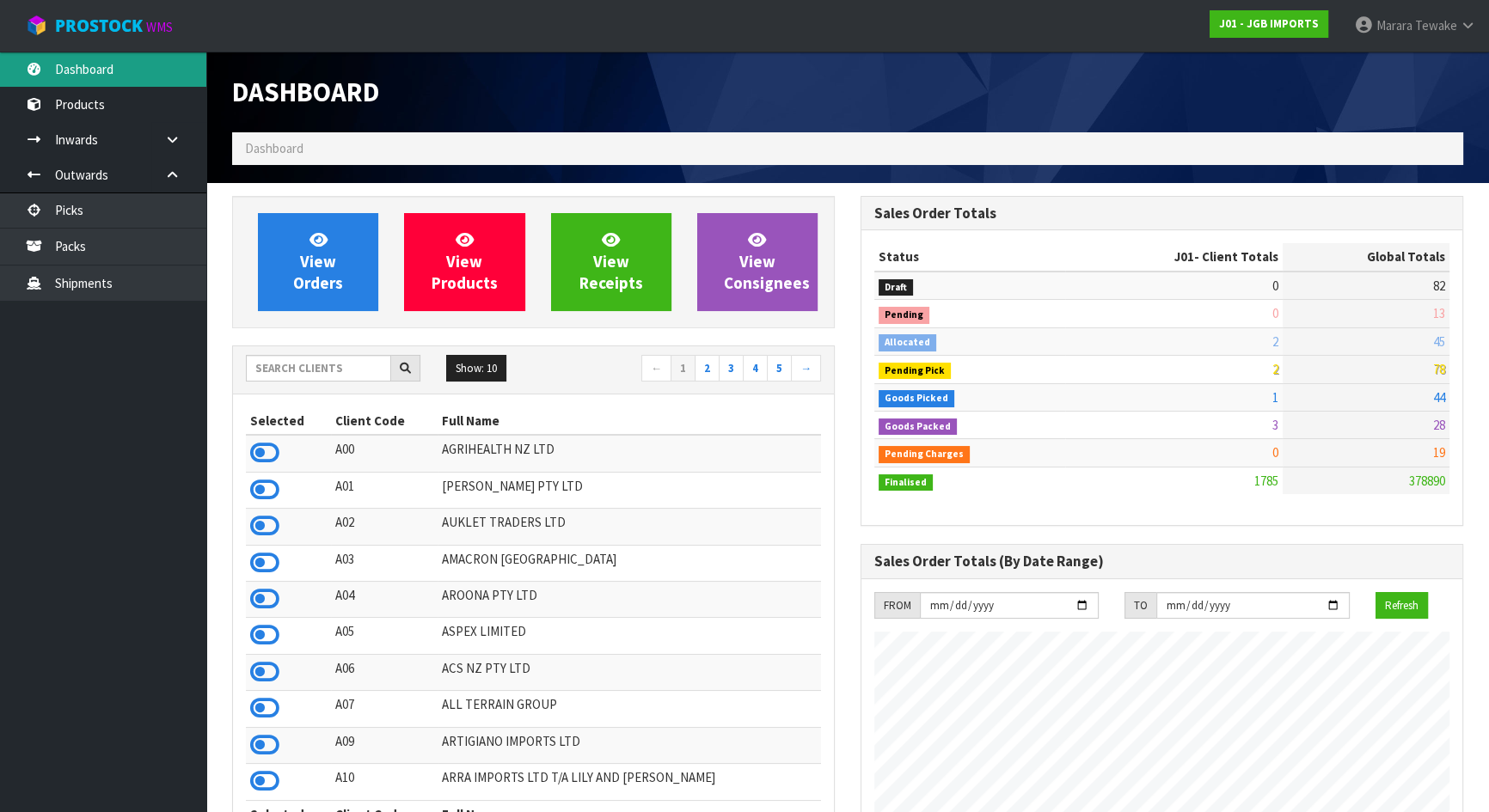
scroll to position [1299, 627]
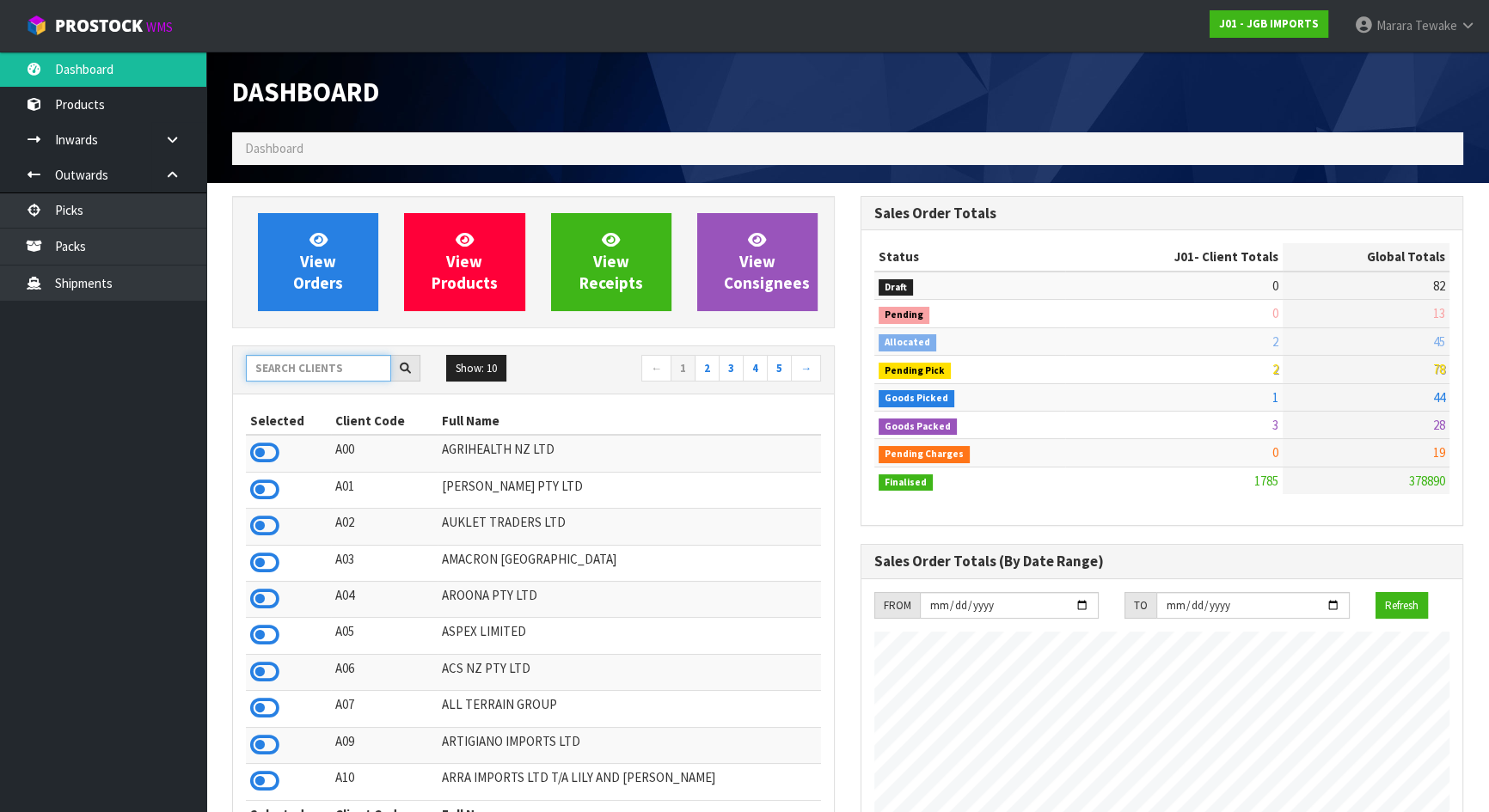
click at [365, 371] on input "text" at bounding box center [318, 368] width 145 height 26
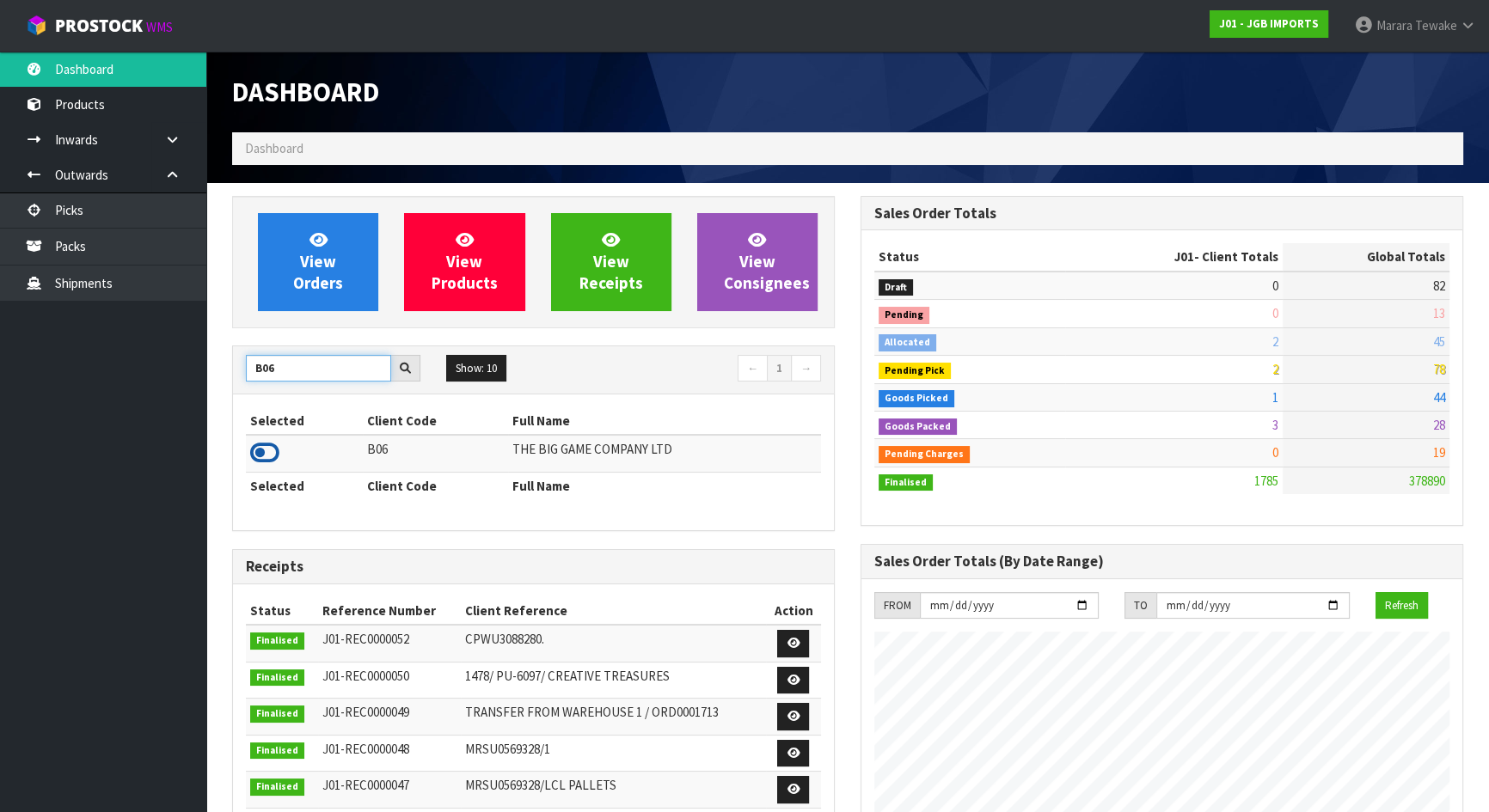
type input "B06"
click at [269, 454] on icon at bounding box center [265, 453] width 29 height 26
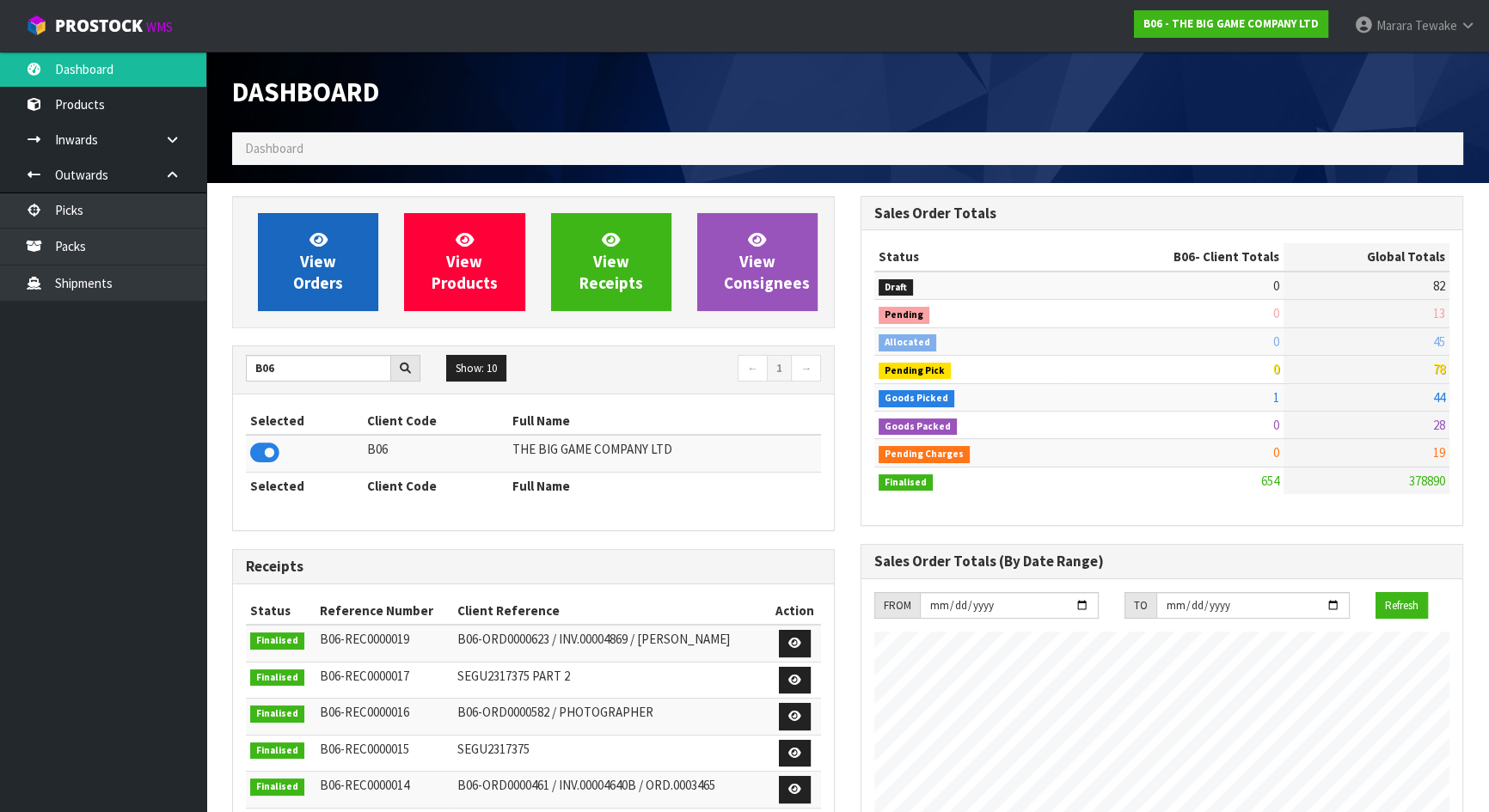
scroll to position [1216, 627]
click at [322, 266] on span "View Orders" at bounding box center [317, 262] width 50 height 64
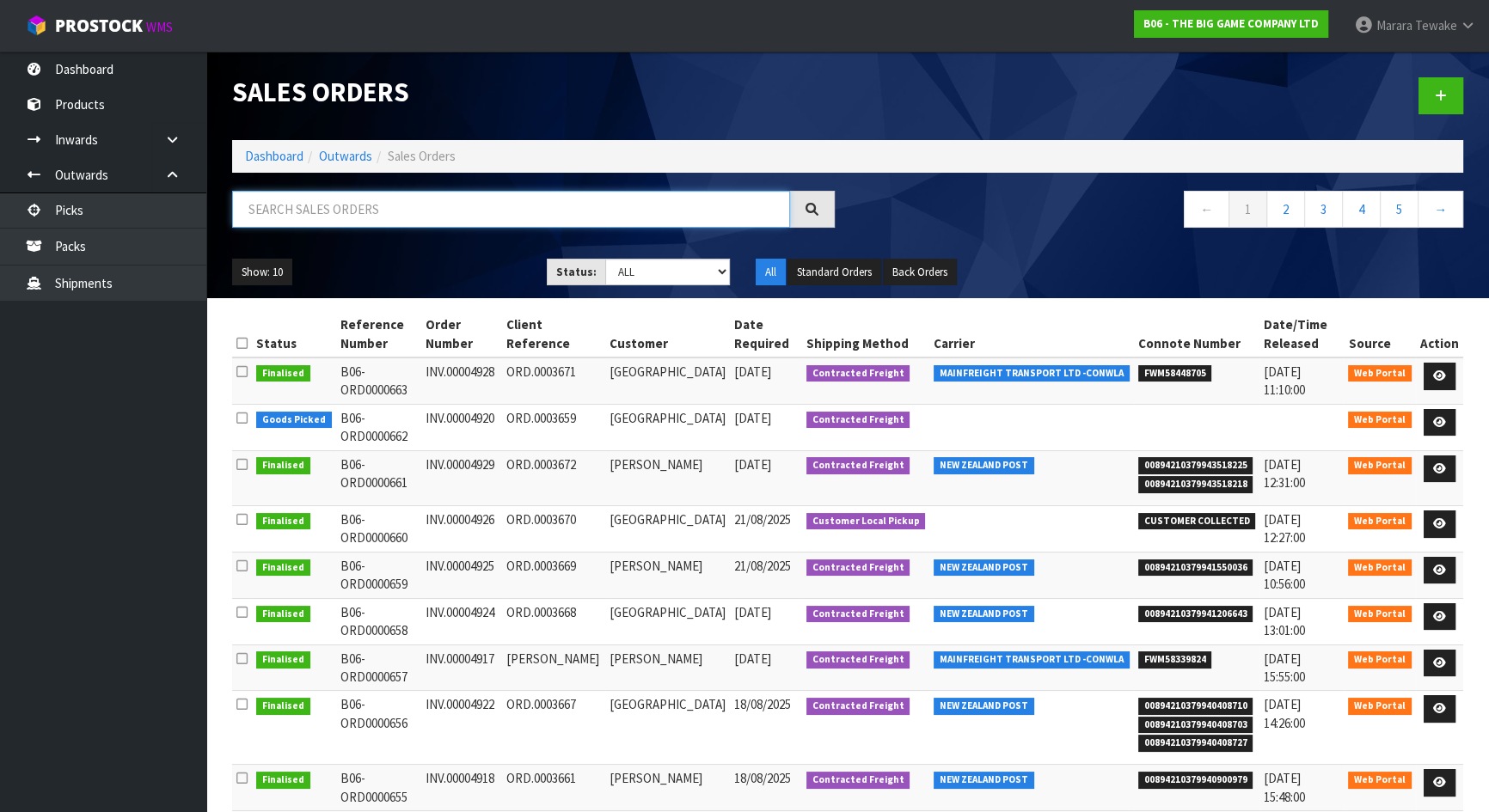
click at [314, 220] on input "text" at bounding box center [512, 209] width 558 height 37
type input "JOB-0409553"
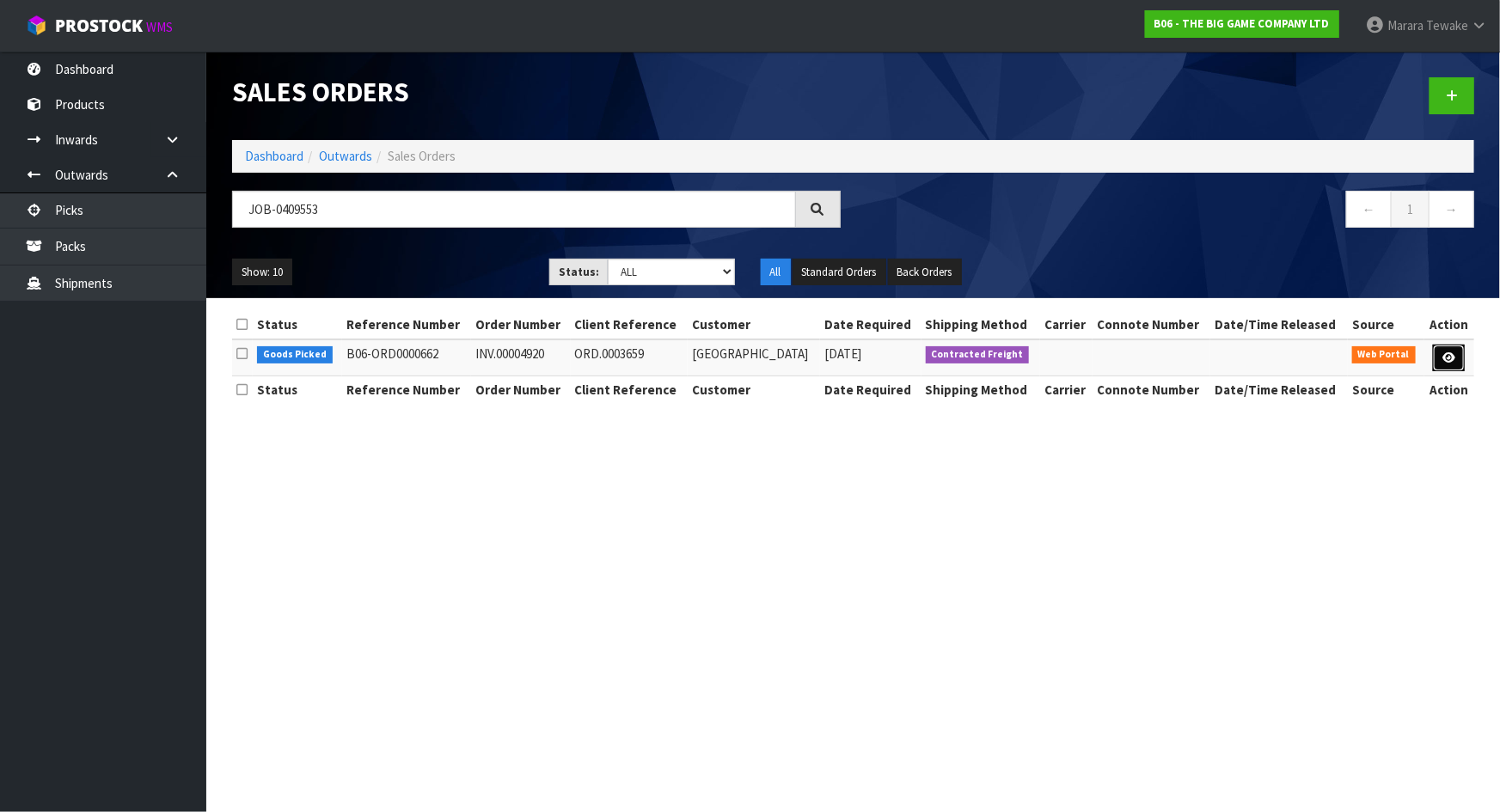
click at [1458, 347] on link at bounding box center [1448, 358] width 32 height 27
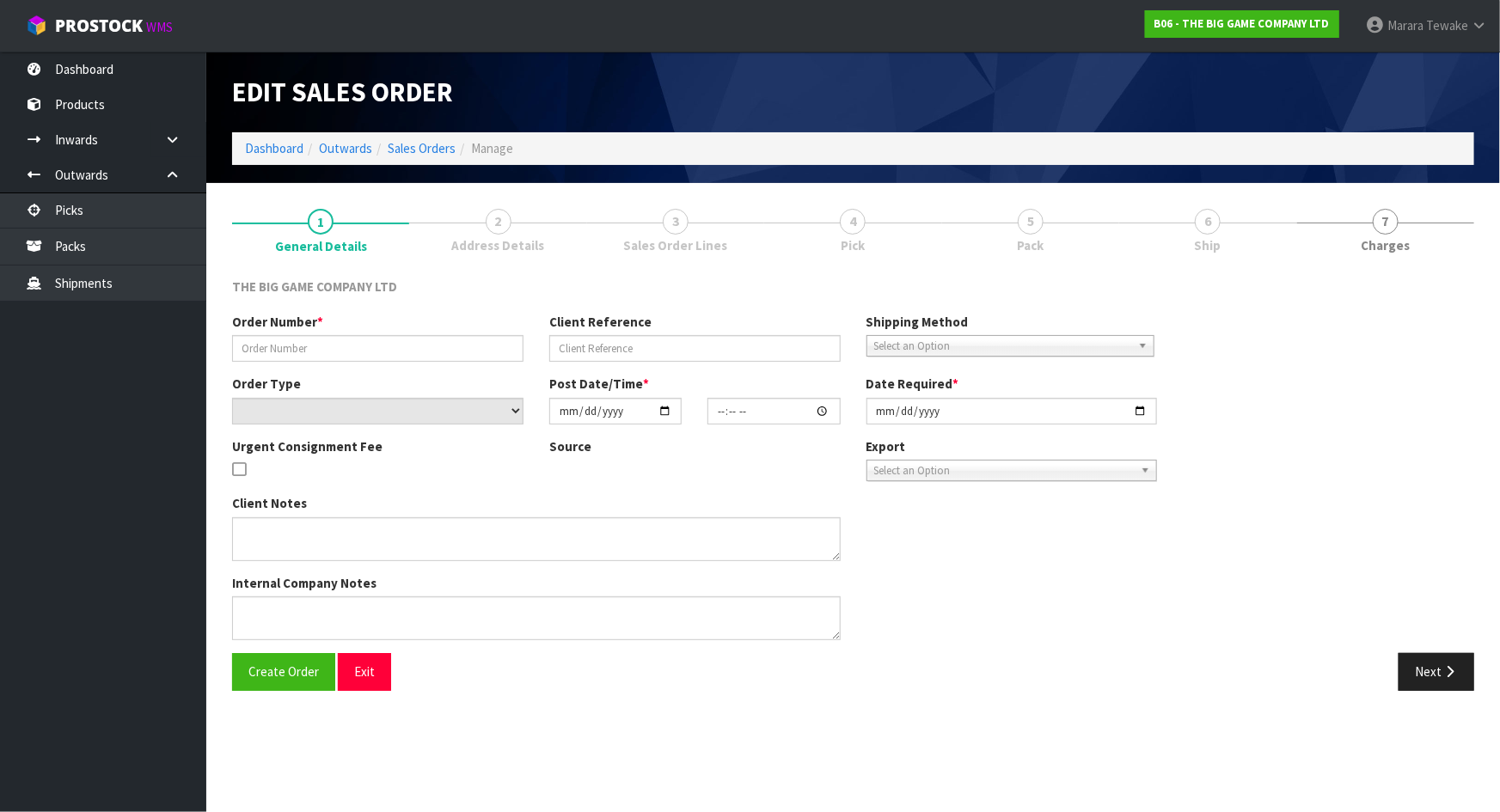
type input "INV.00004920"
type input "ORD.0003659"
select select "number:0"
type input "2025-08-26"
type input "14:33:00.000"
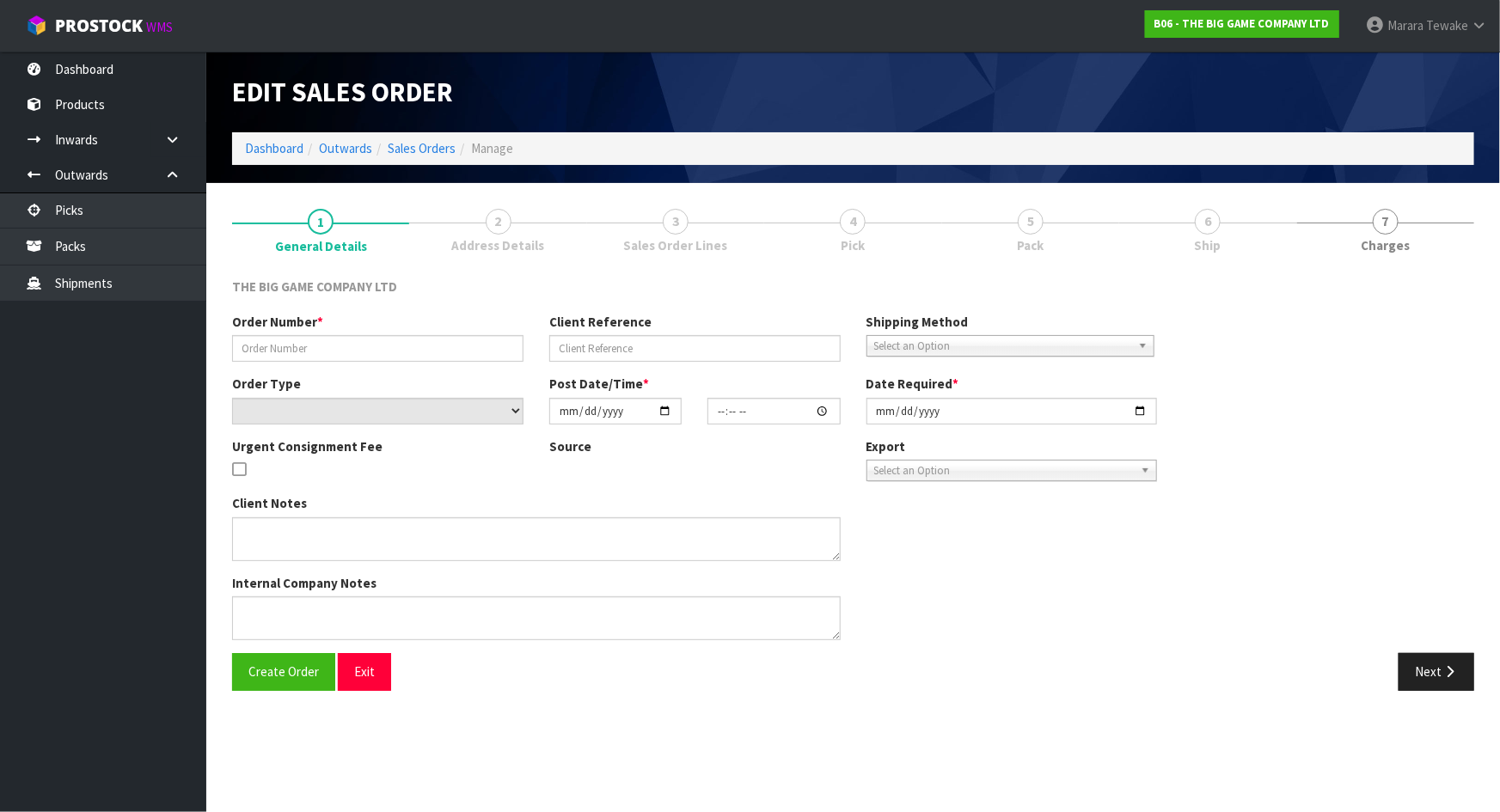
type input "2025-08-27"
type textarea "REMOVED 4 X BS26101 - PLEASE REMOVE THE GIANT CHESS BAGS FROM THIS ORDER. I HAV…"
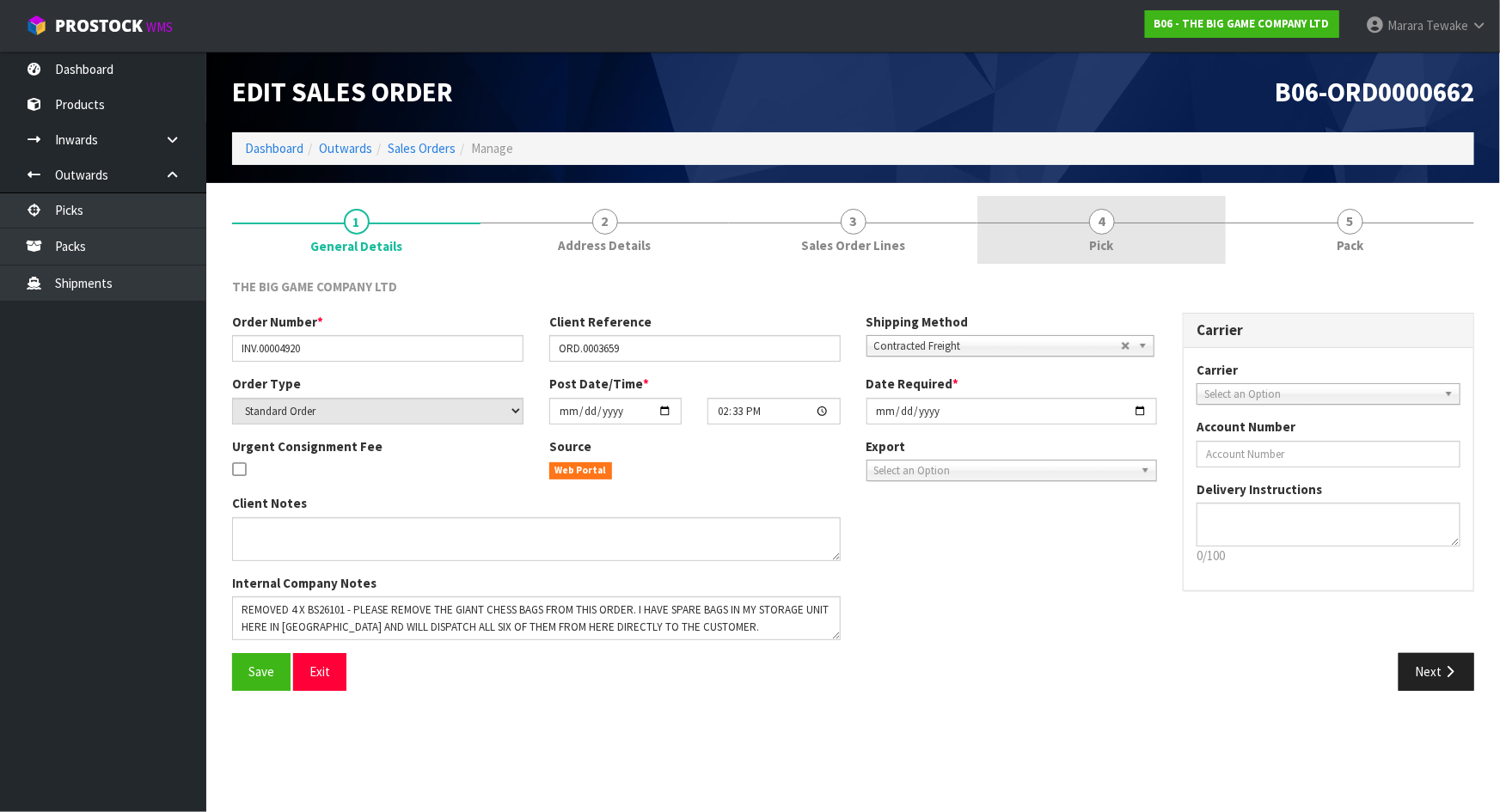
click at [1161, 244] on link "4 Pick" at bounding box center [1101, 230] width 248 height 68
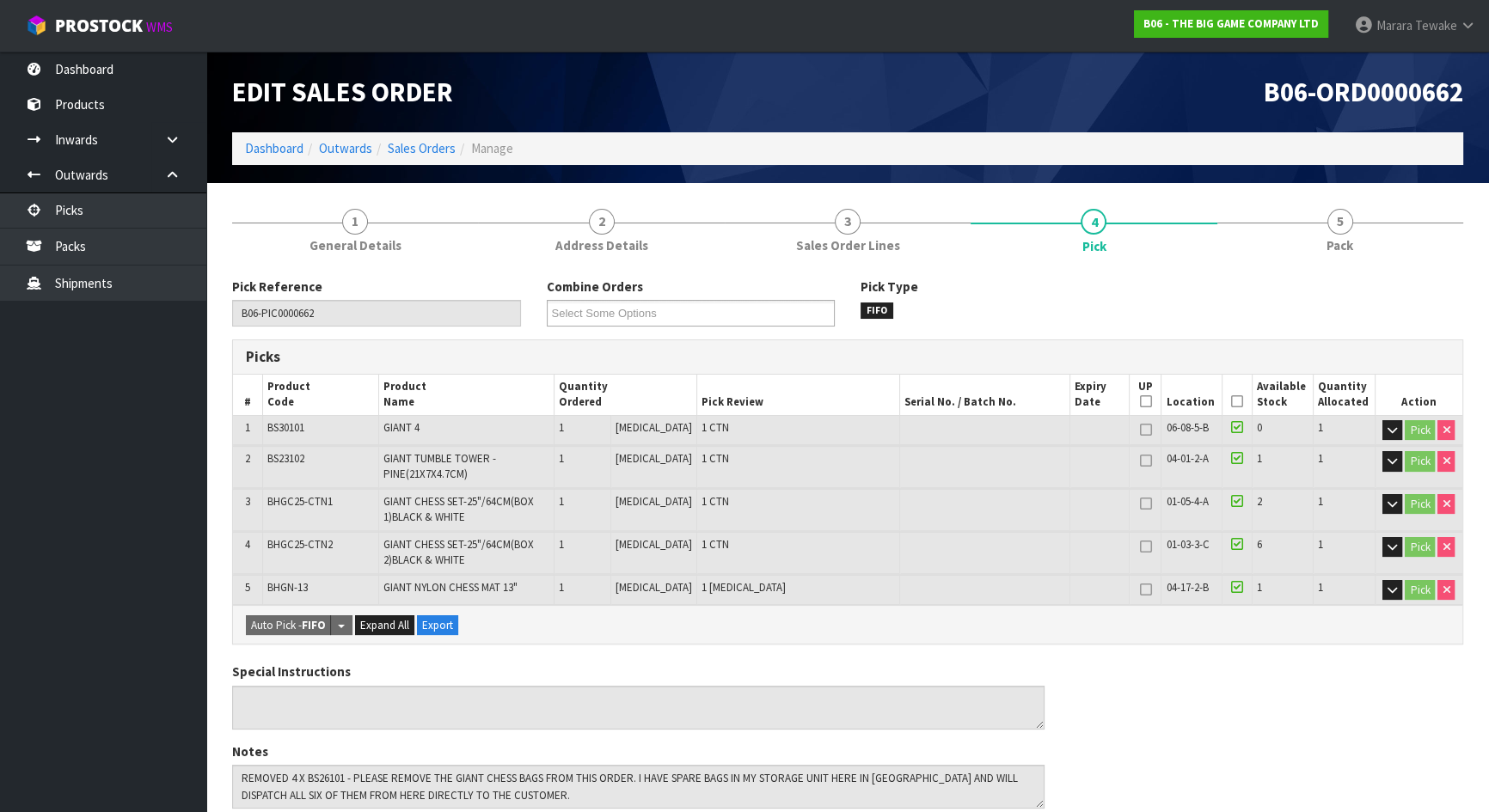
click at [1231, 403] on icon at bounding box center [1237, 402] width 12 height 1
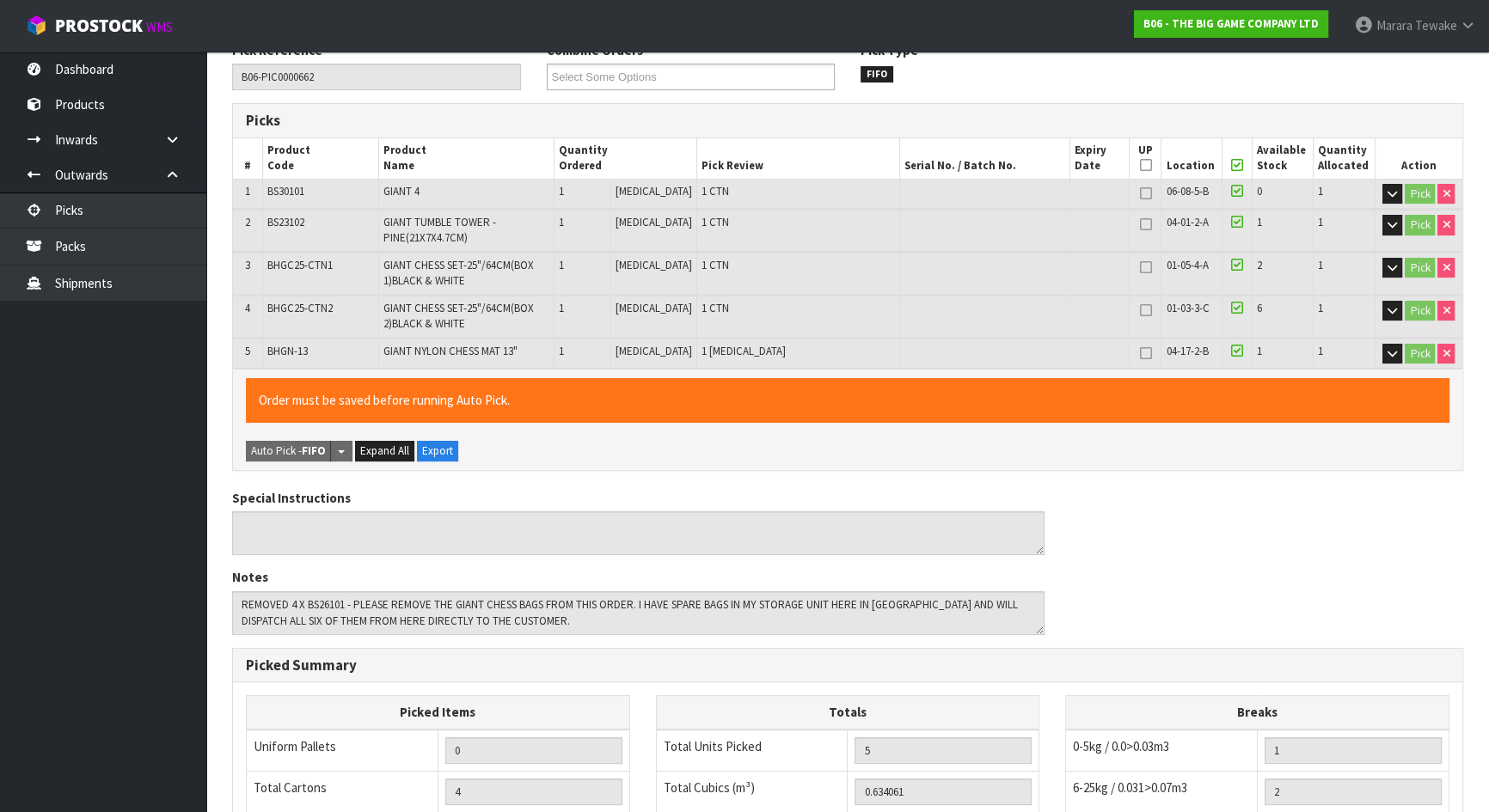
scroll to position [542, 0]
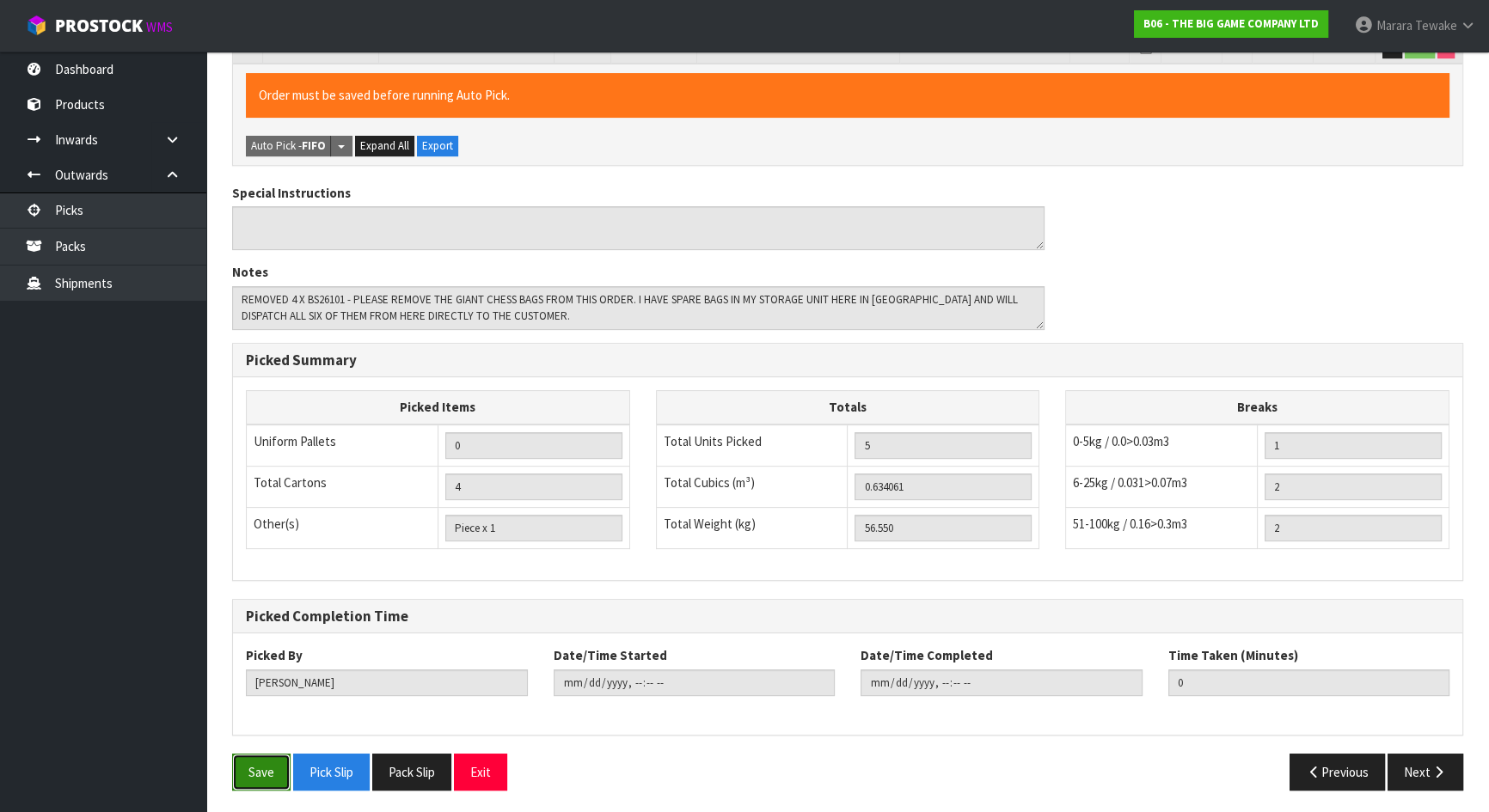
click at [262, 717] on button "Save" at bounding box center [262, 772] width 58 height 37
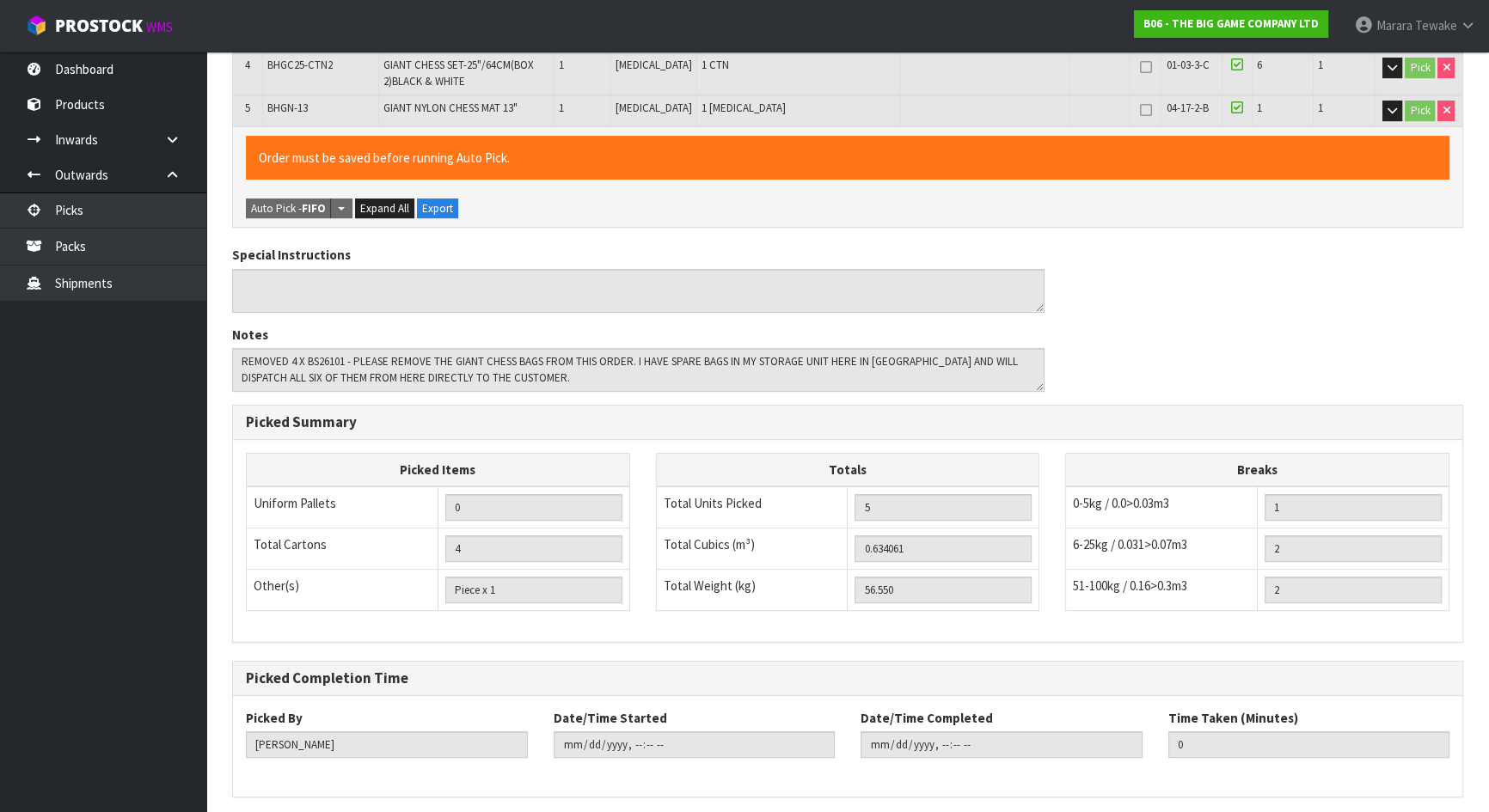
scroll to position [0, 0]
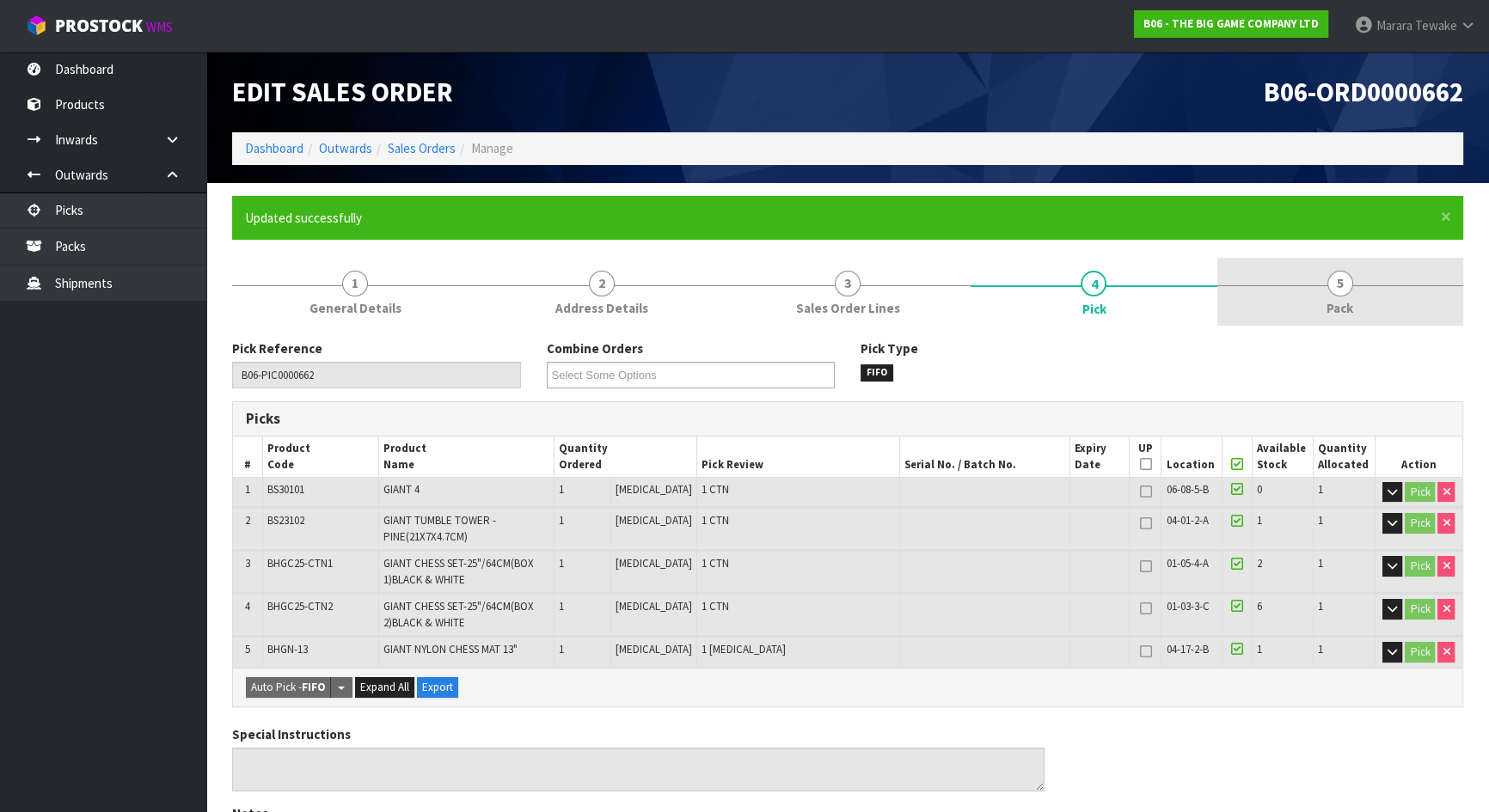
click at [1333, 294] on span "5" at bounding box center [1340, 283] width 26 height 26
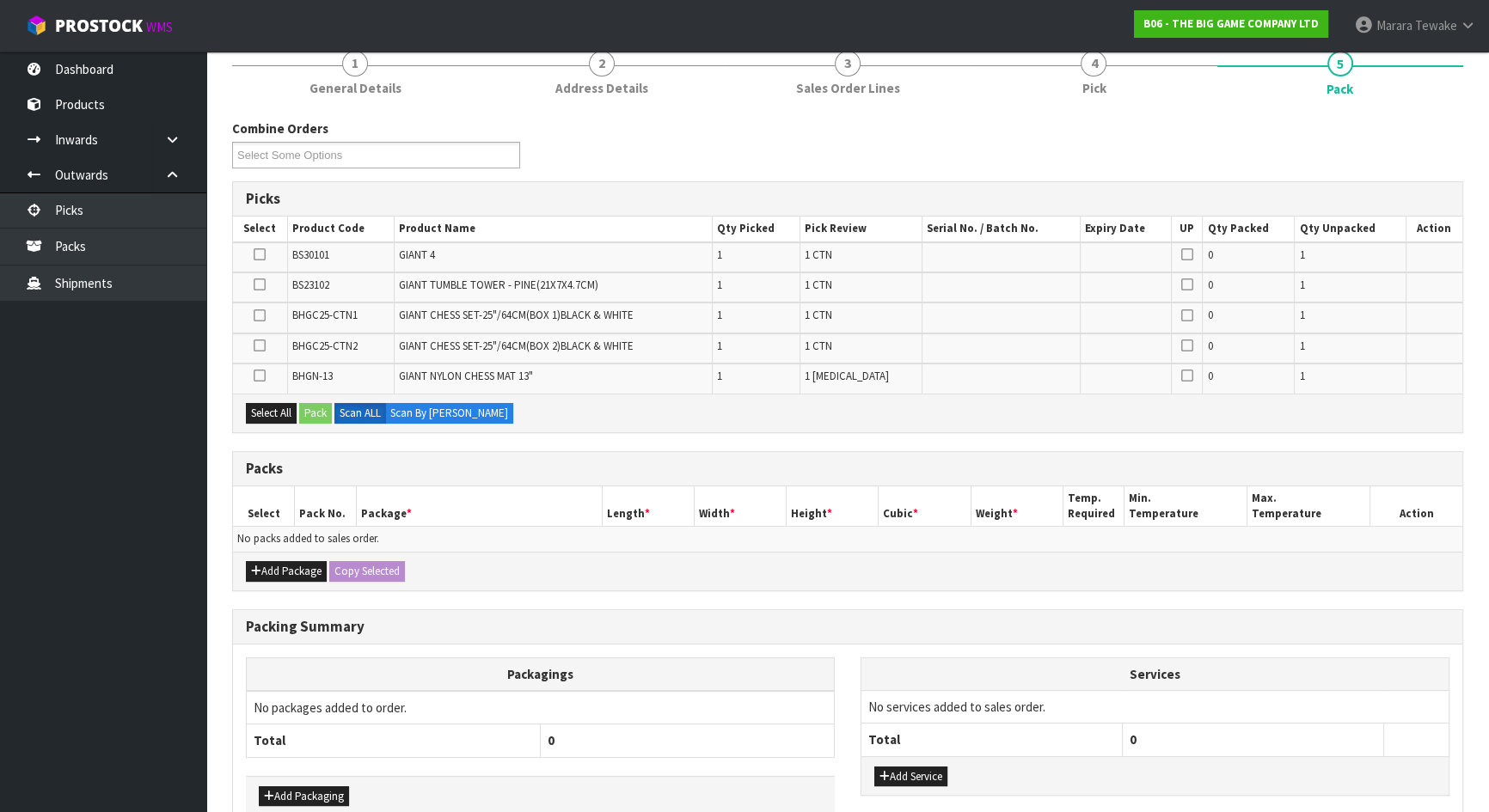
scroll to position [233, 0]
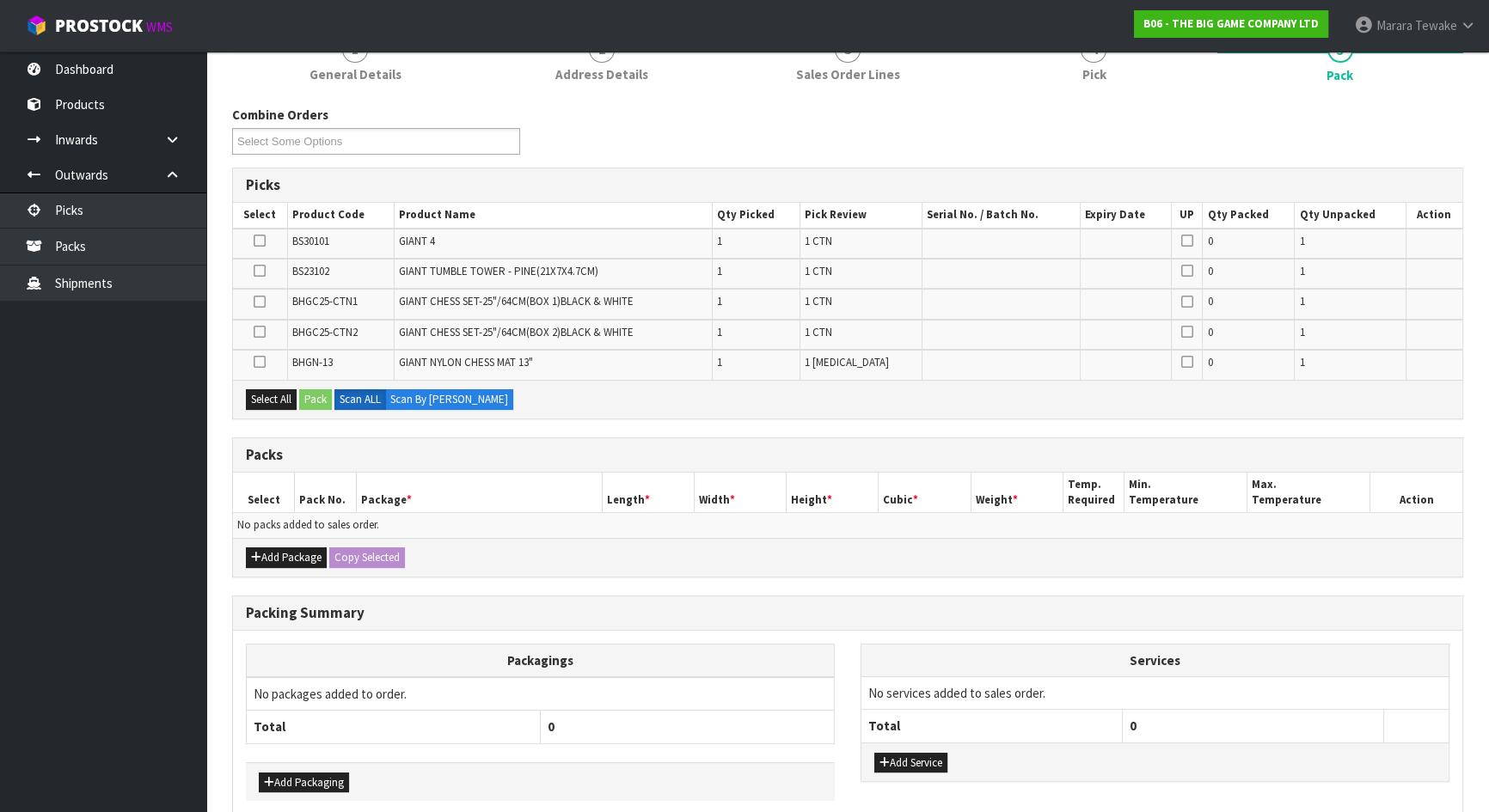
click at [258, 301] on icon at bounding box center [260, 301] width 12 height 1
click at [0, 0] on input "checkbox" at bounding box center [0, 0] width 0 height 0
click at [314, 390] on button "Pack" at bounding box center [316, 399] width 33 height 20
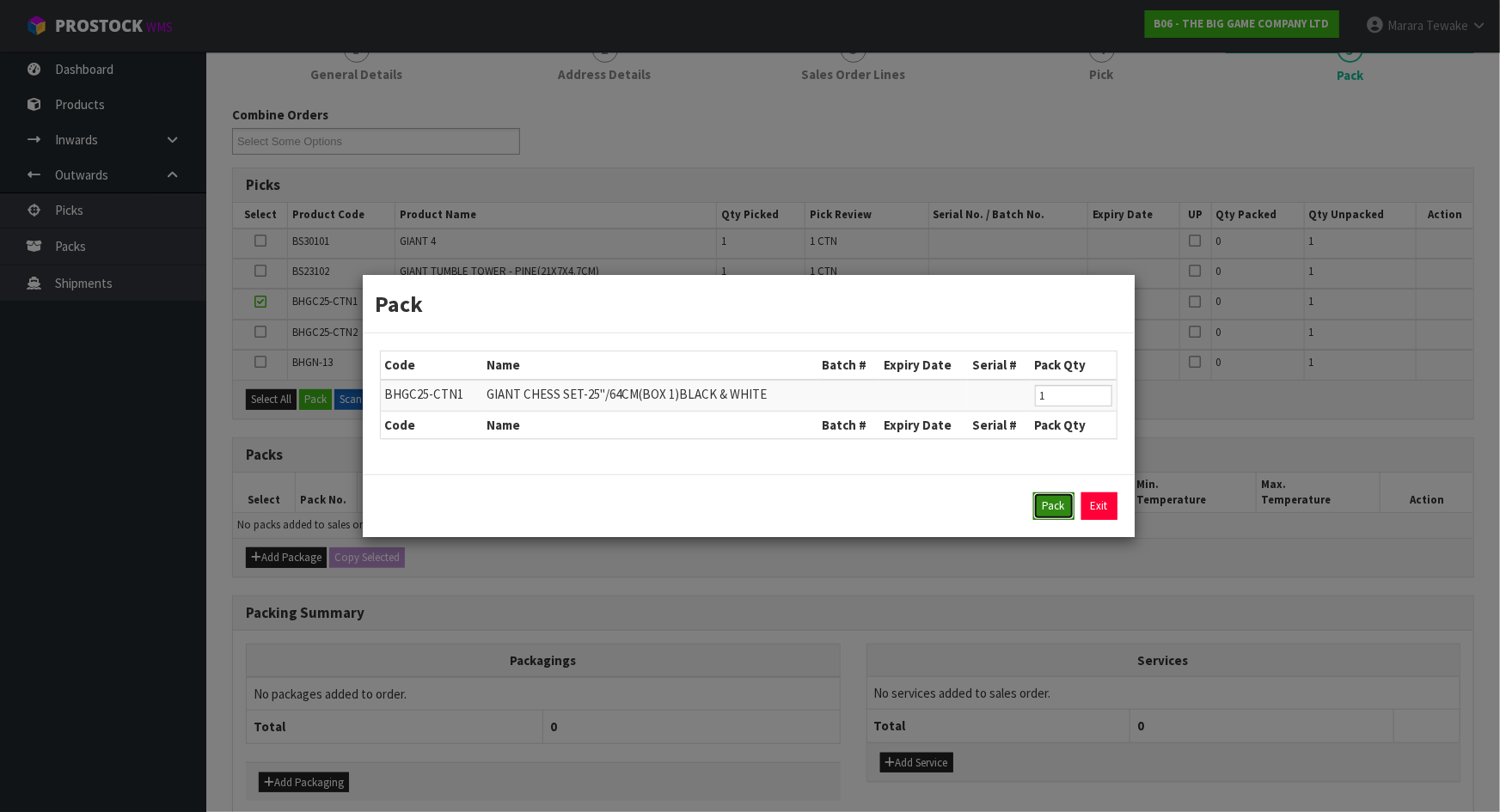
drag, startPoint x: 1055, startPoint y: 508, endPoint x: 736, endPoint y: 464, distance: 322.0
click at [1054, 509] on button "Pack" at bounding box center [1054, 506] width 41 height 27
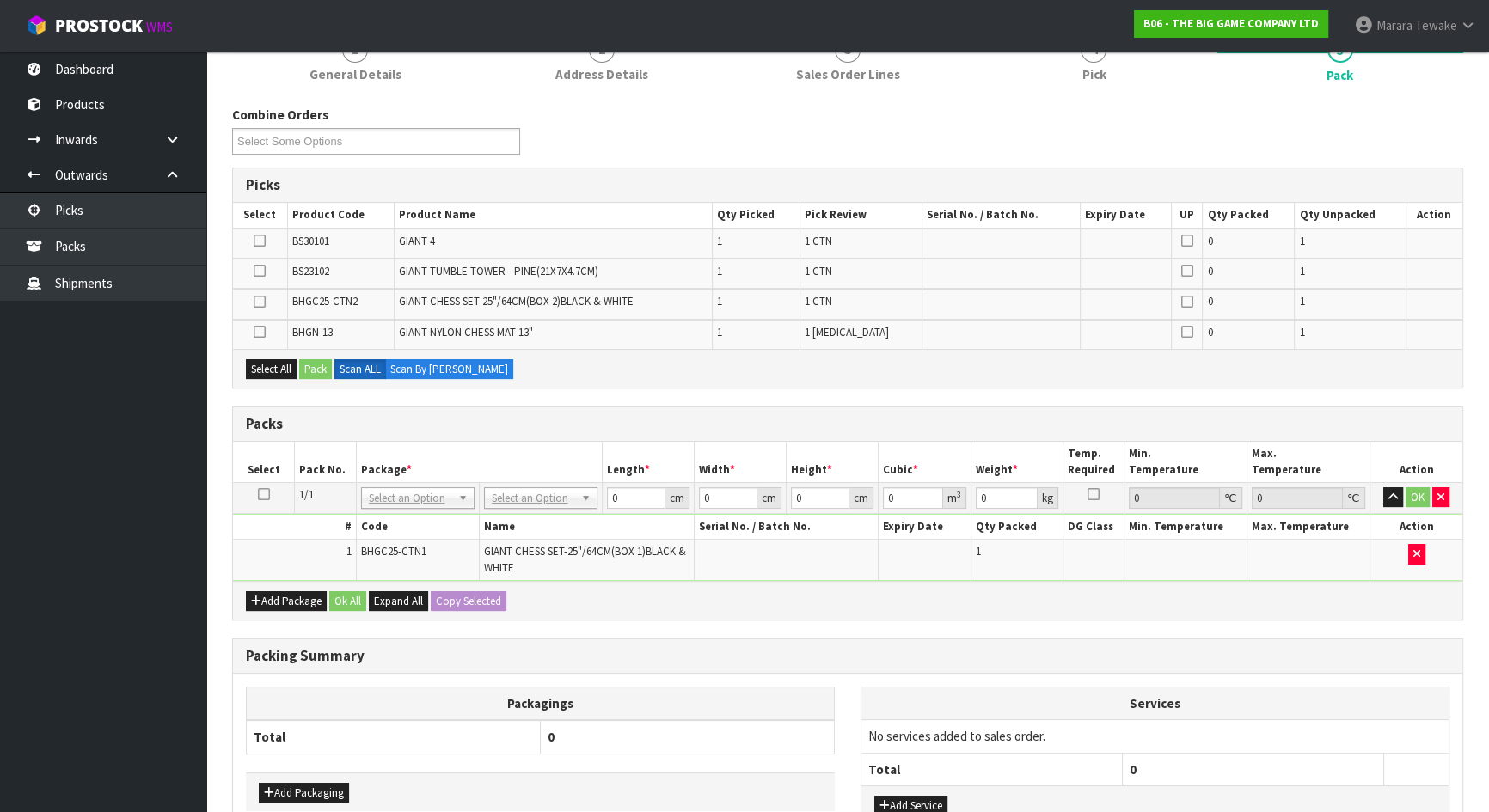
click at [262, 301] on icon at bounding box center [260, 301] width 12 height 1
click at [0, 0] on input "checkbox" at bounding box center [0, 0] width 0 height 0
click at [321, 361] on button "Pack" at bounding box center [316, 369] width 33 height 20
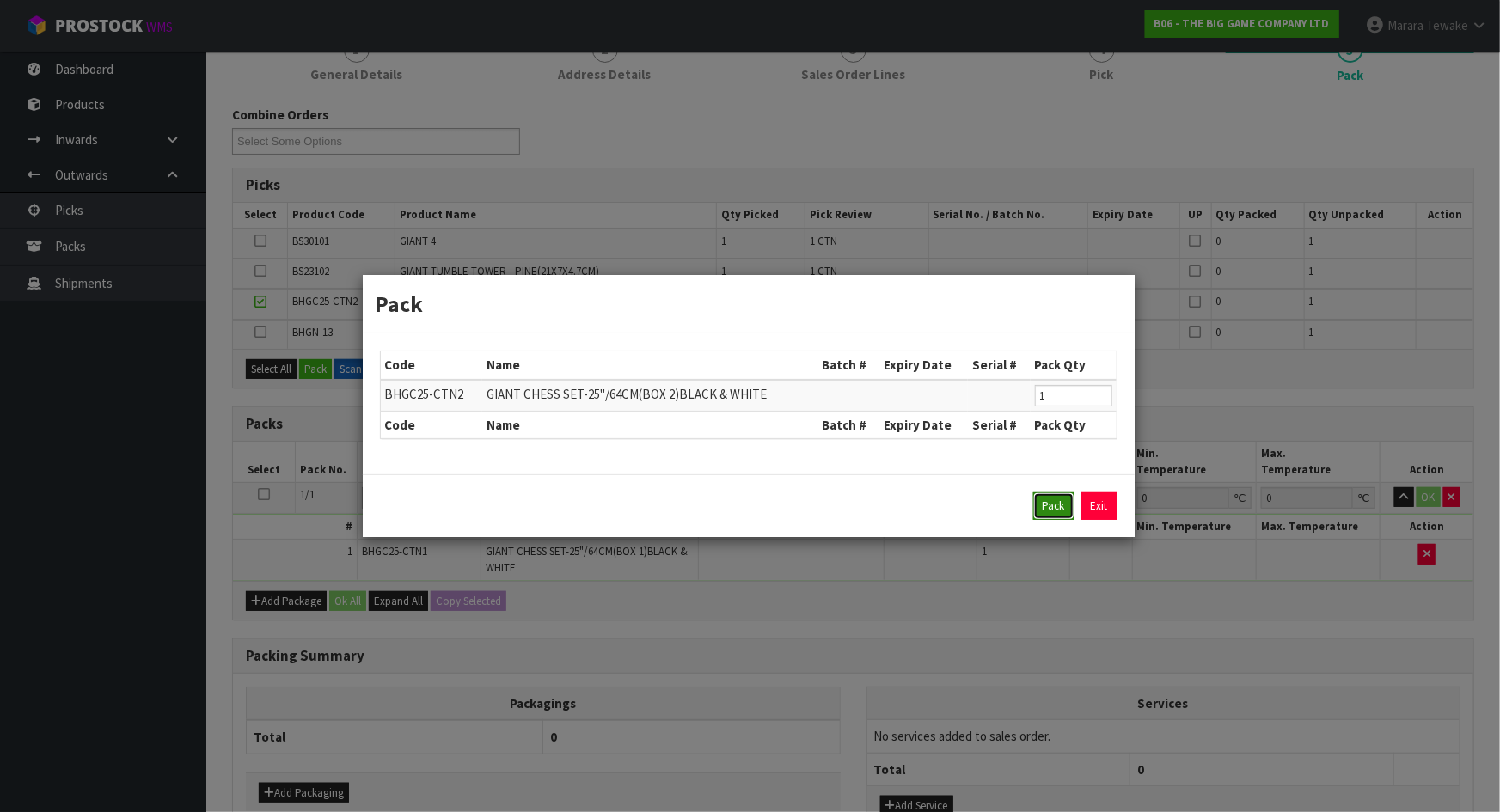
click at [1054, 502] on button "Pack" at bounding box center [1054, 506] width 41 height 27
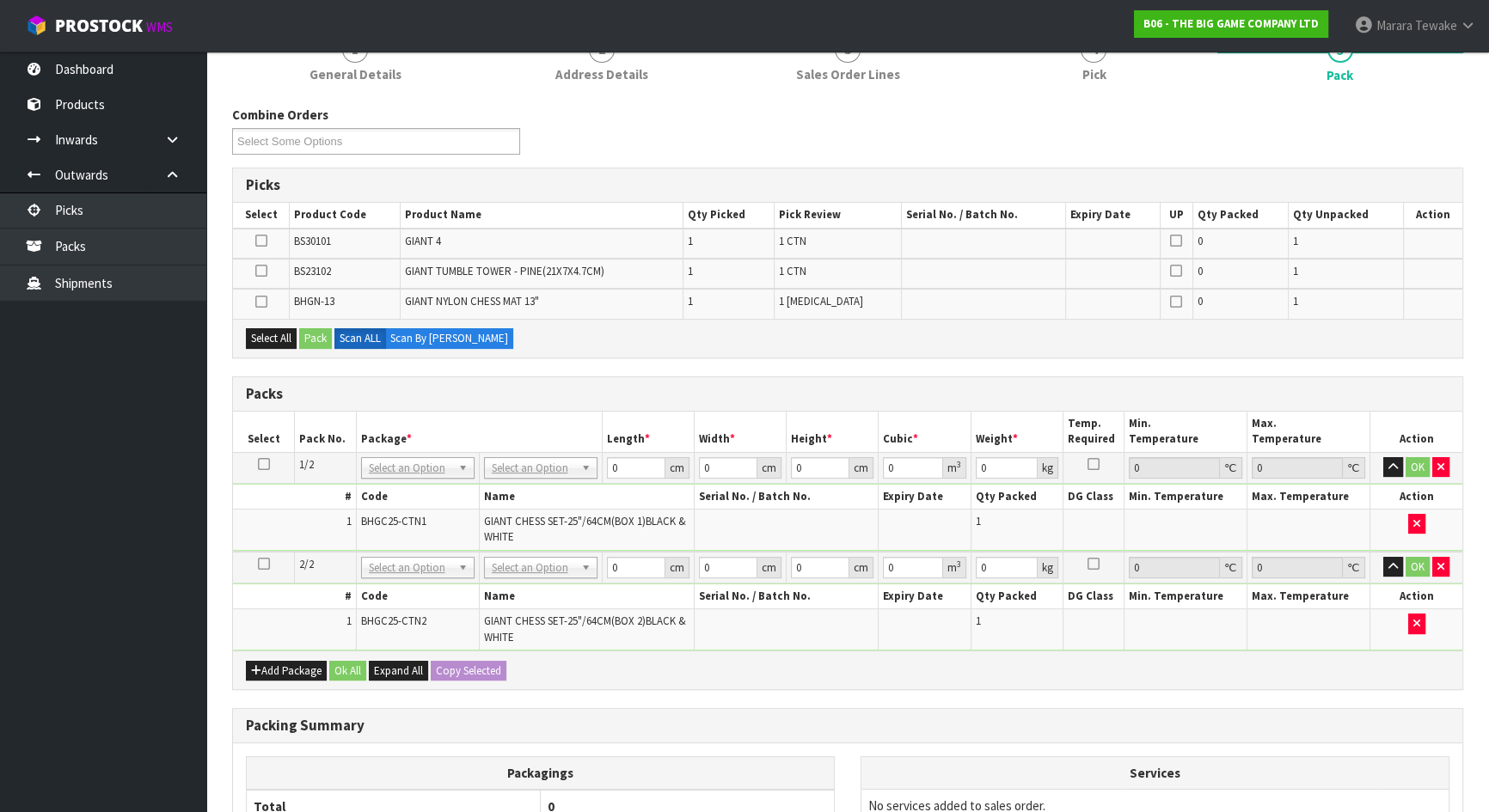
click at [263, 270] on icon at bounding box center [261, 270] width 12 height 1
click at [0, 0] on input "checkbox" at bounding box center [0, 0] width 0 height 0
click at [266, 270] on icon at bounding box center [261, 270] width 12 height 1
click at [0, 0] on input "checkbox" at bounding box center [0, 0] width 0 height 0
click at [264, 240] on icon at bounding box center [261, 240] width 12 height 1
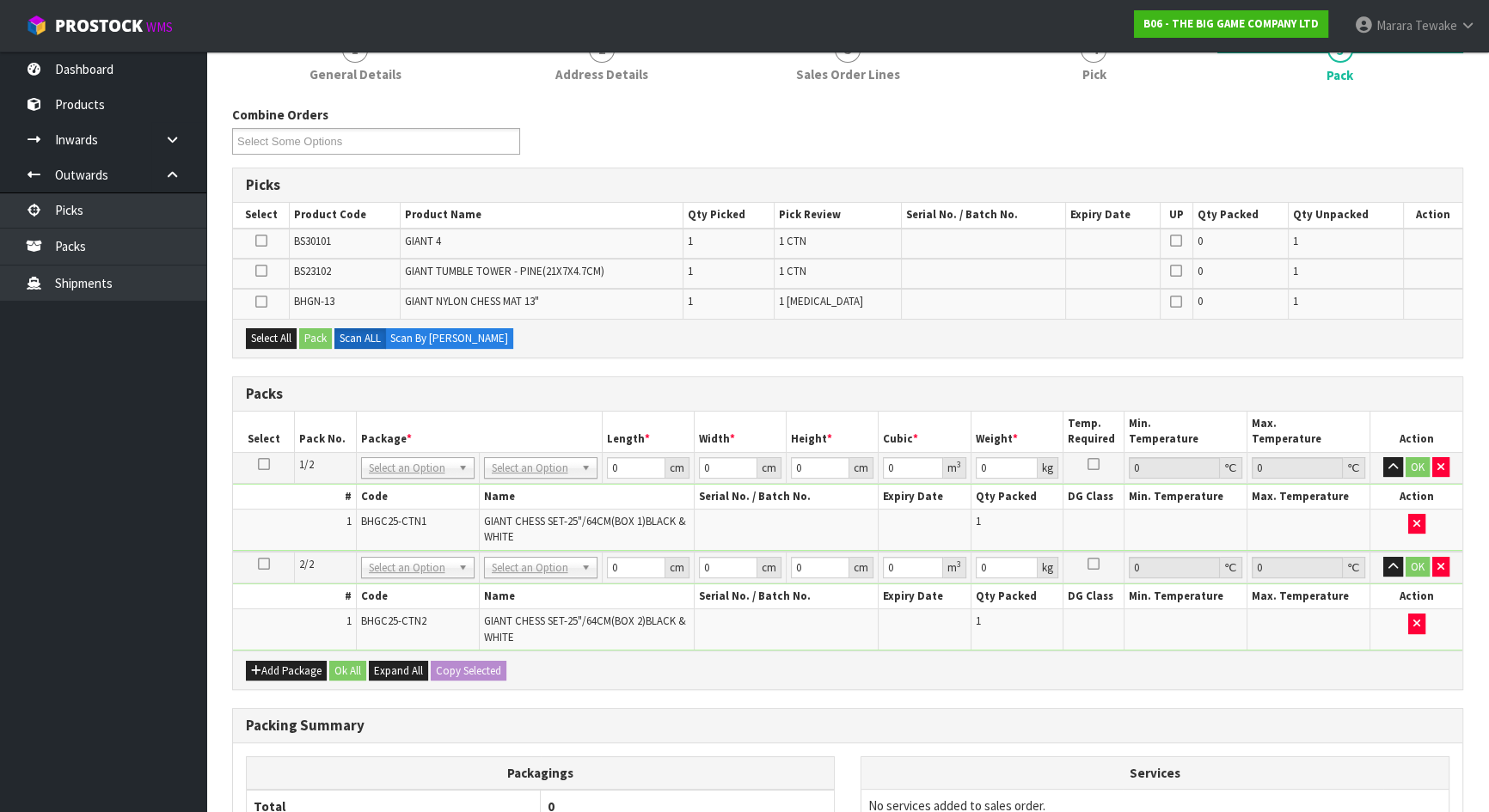
click at [0, 0] on input "checkbox" at bounding box center [0, 0] width 0 height 0
click at [314, 331] on button "Pack" at bounding box center [316, 338] width 33 height 20
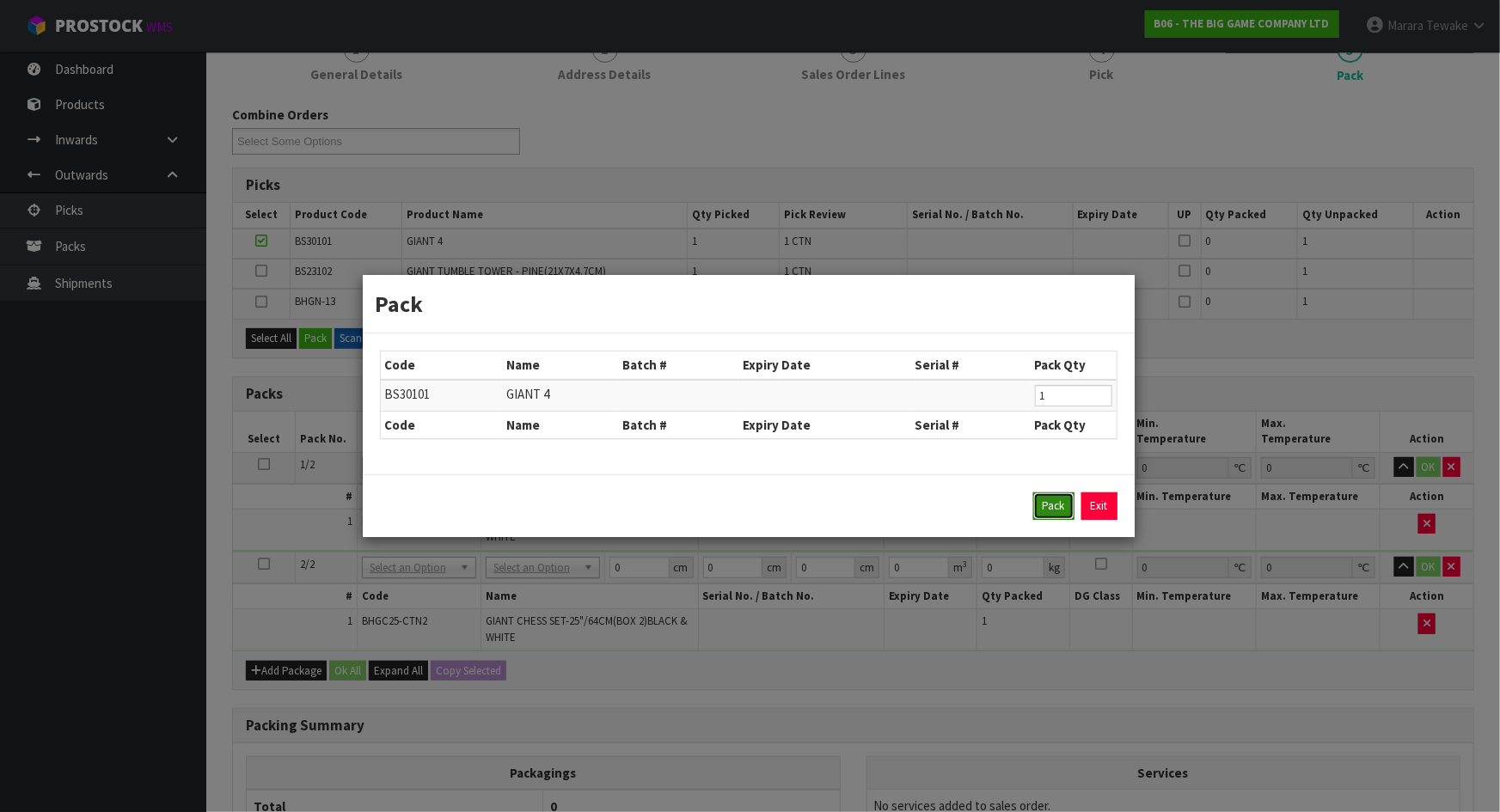
click at [1057, 507] on button "Pack" at bounding box center [1054, 506] width 41 height 27
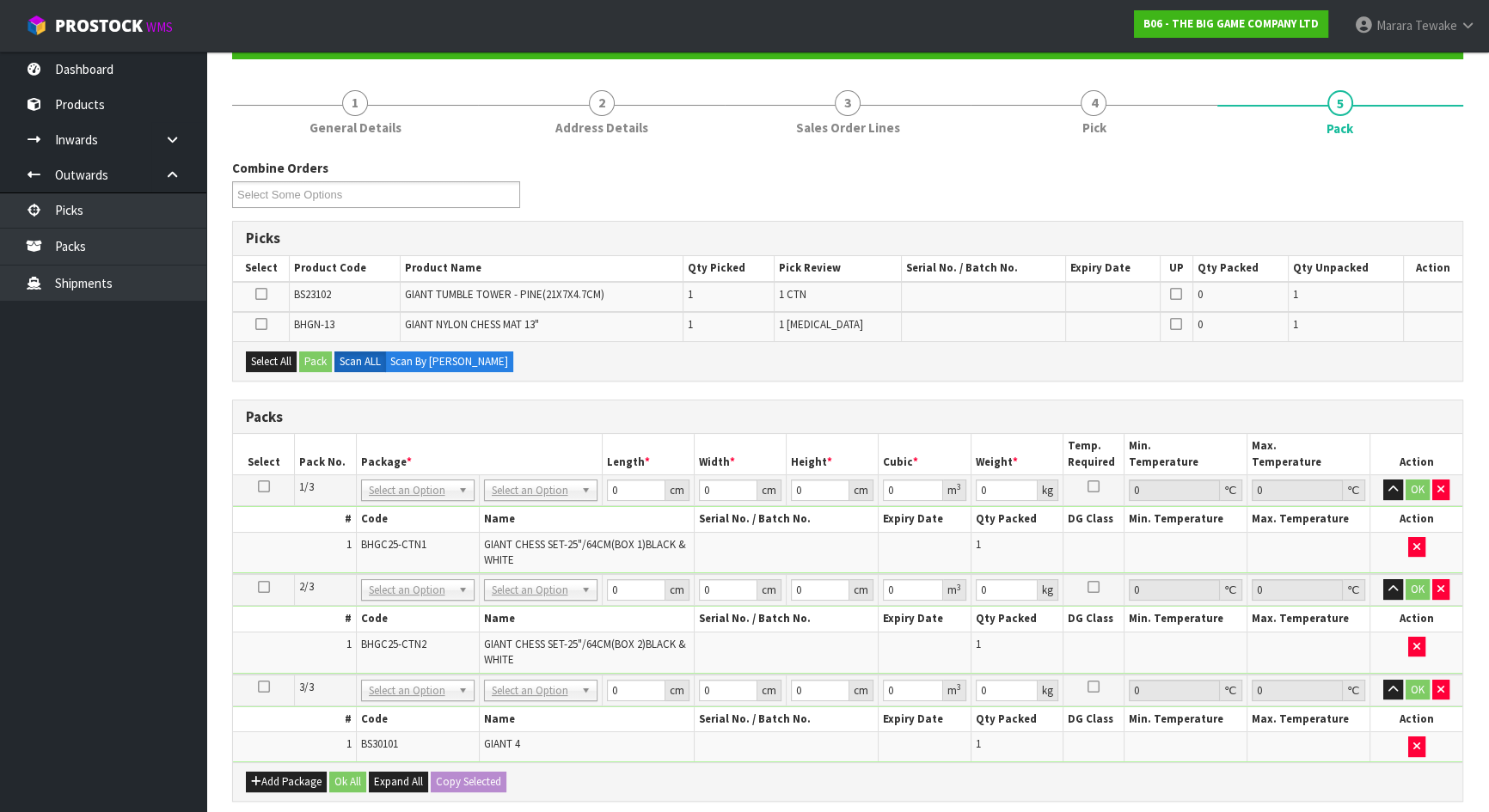
scroll to position [156, 0]
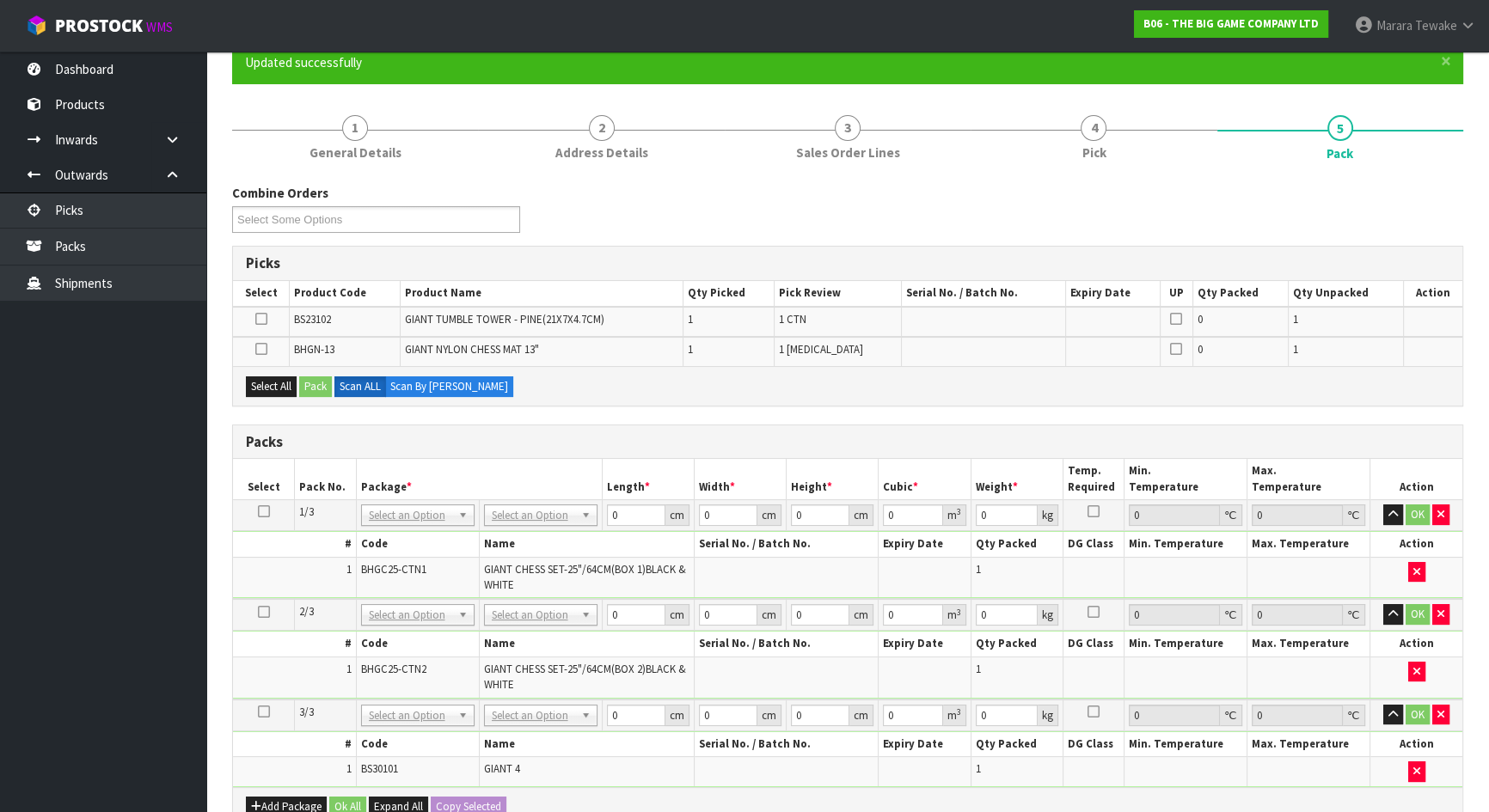
click at [258, 319] on icon at bounding box center [261, 319] width 12 height 1
click at [0, 0] on input "checkbox" at bounding box center [0, 0] width 0 height 0
click at [307, 381] on button "Pack" at bounding box center [316, 386] width 33 height 20
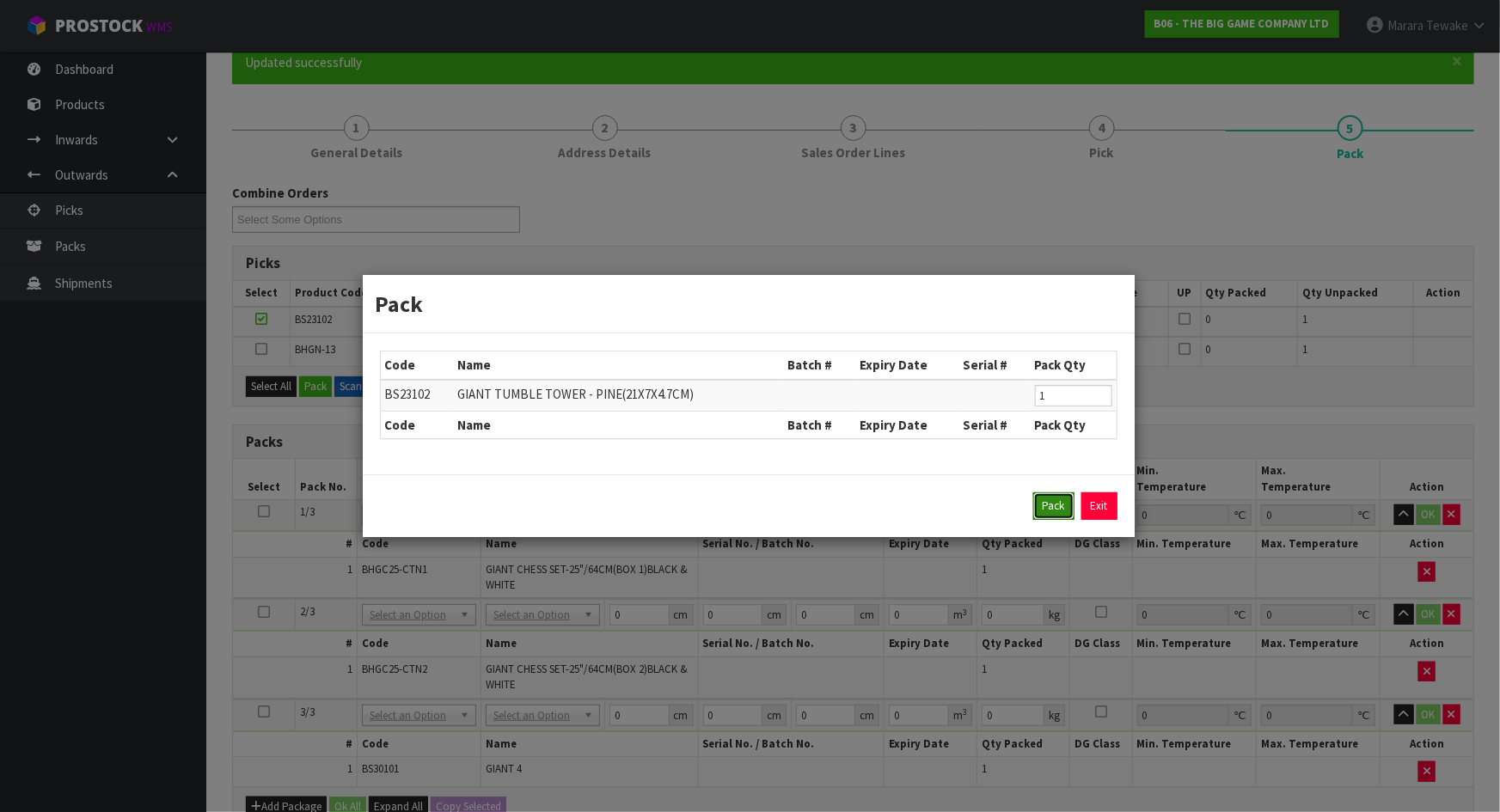
click at [1045, 500] on button "Pack" at bounding box center [1054, 506] width 41 height 27
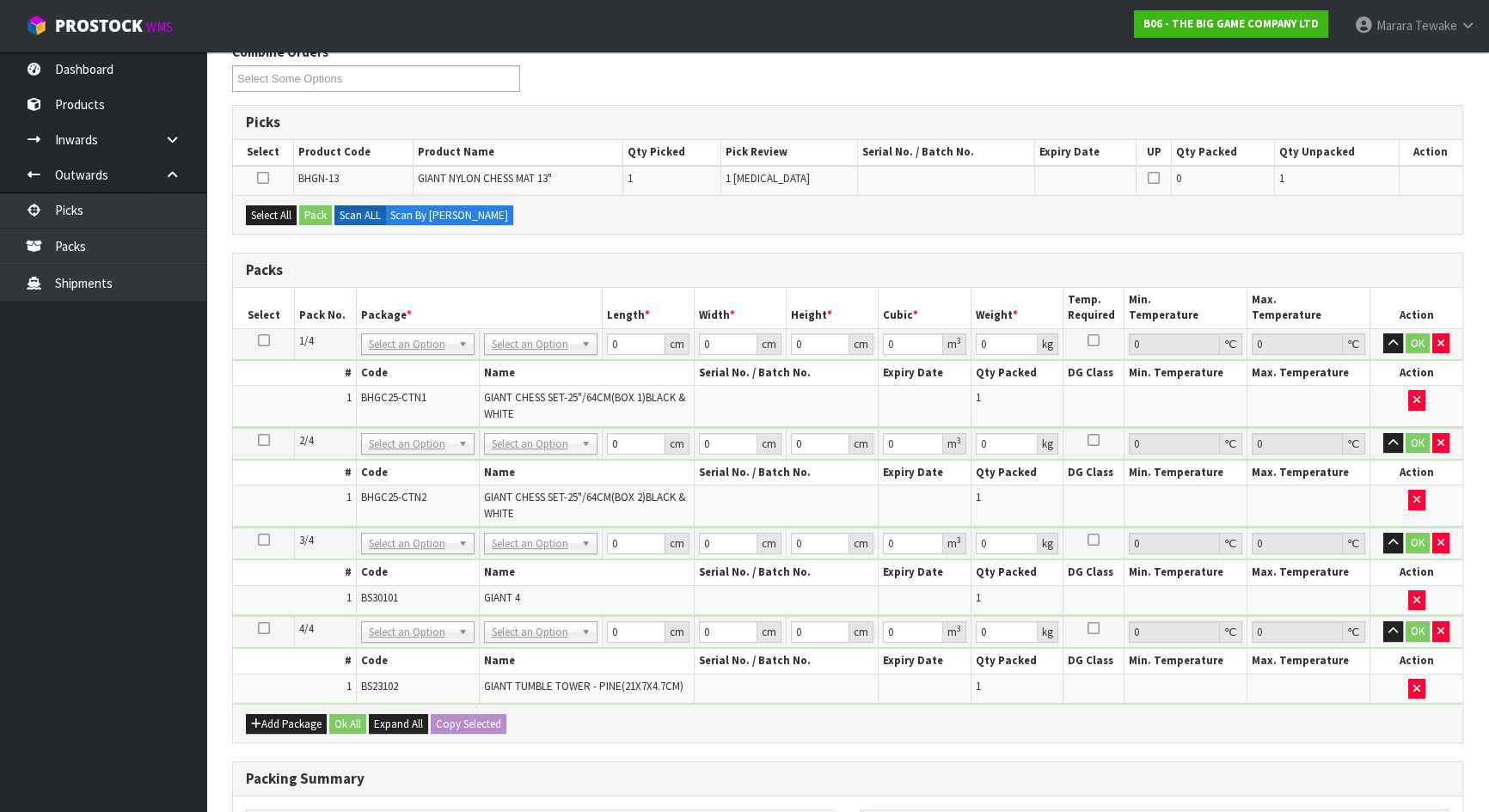
scroll to position [312, 0]
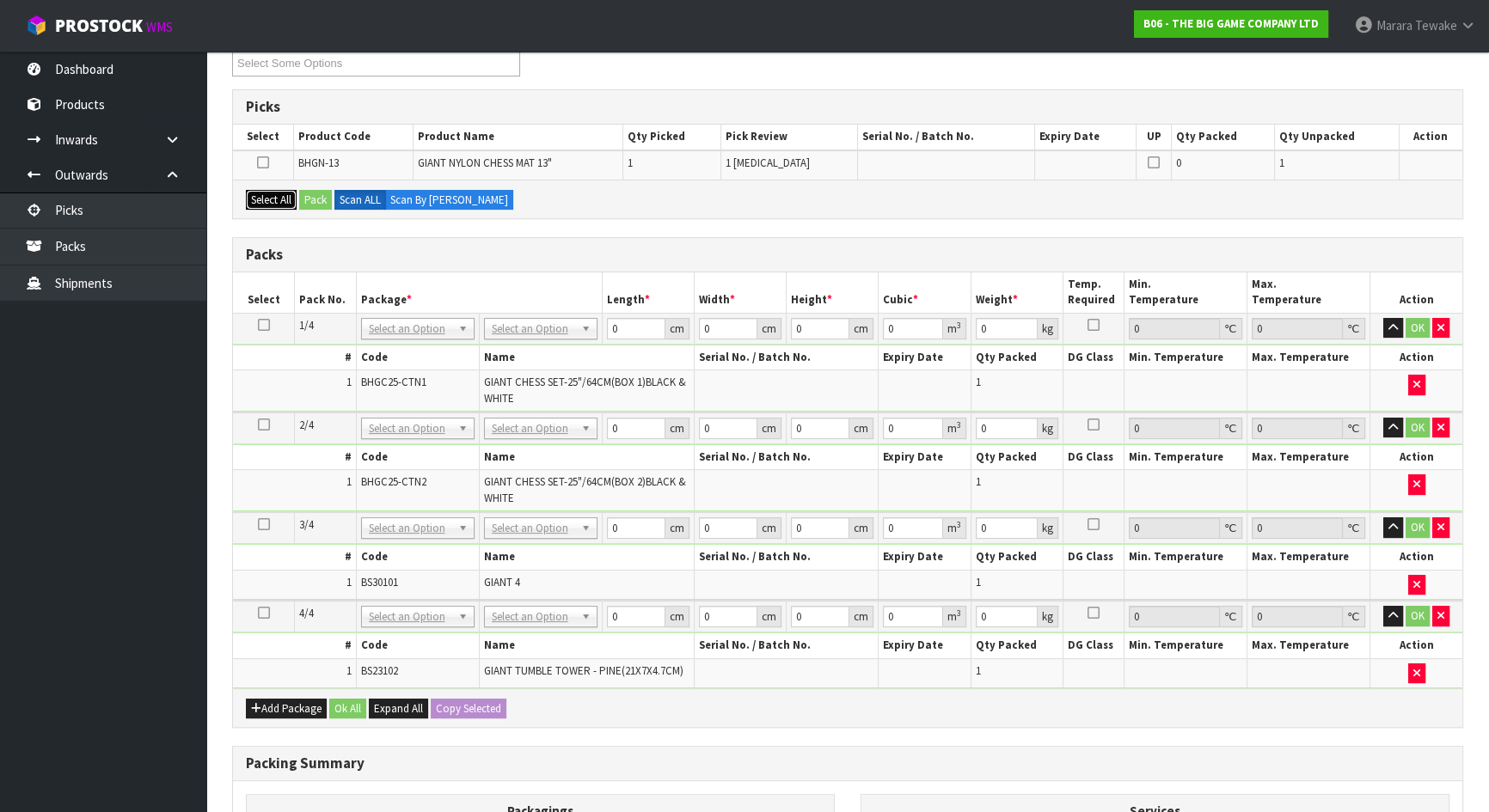
click at [276, 196] on button "Select All" at bounding box center [271, 199] width 51 height 20
click at [320, 202] on button "Pack" at bounding box center [316, 199] width 33 height 20
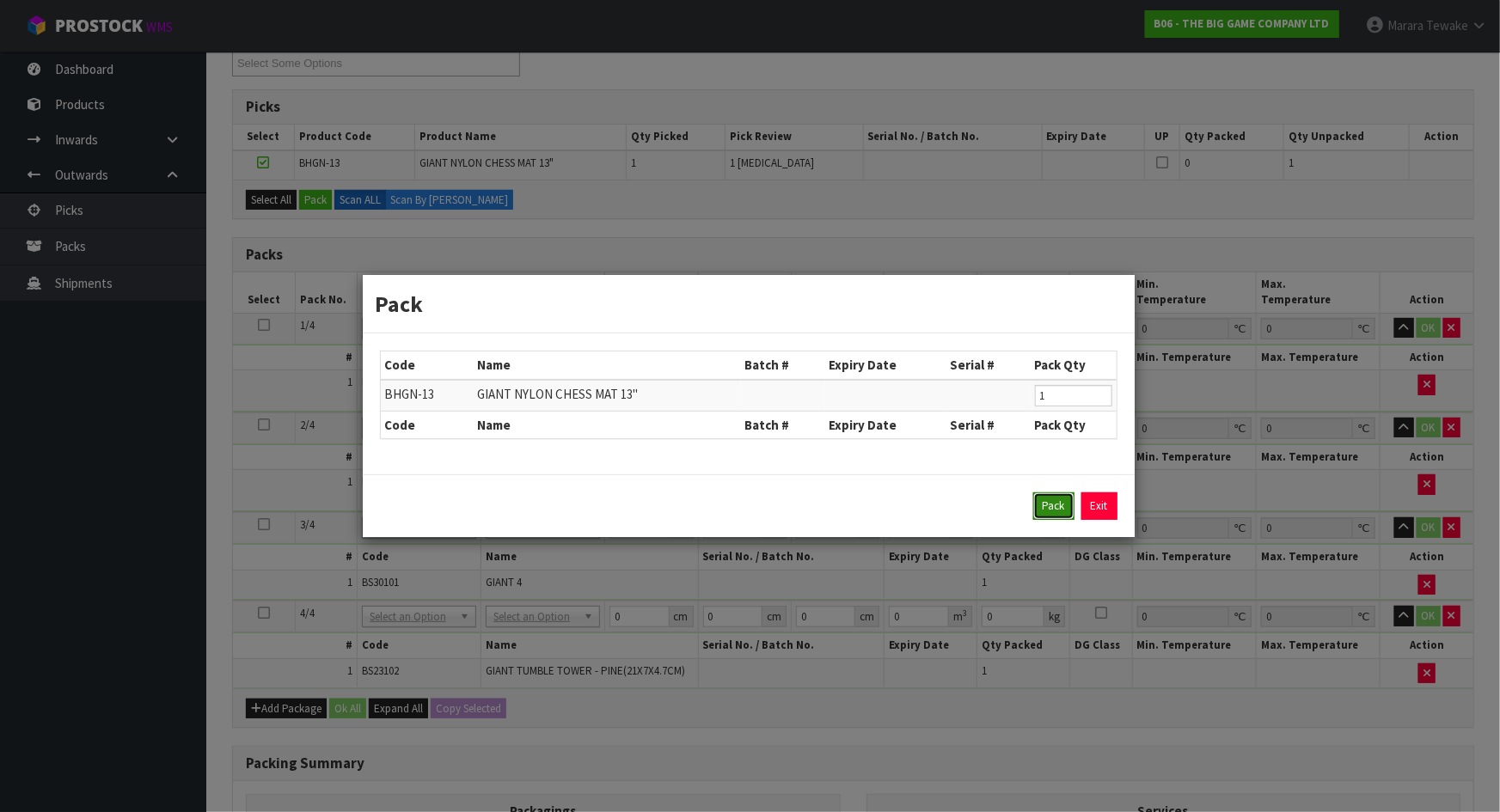
click at [1053, 507] on button "Pack" at bounding box center [1054, 506] width 41 height 27
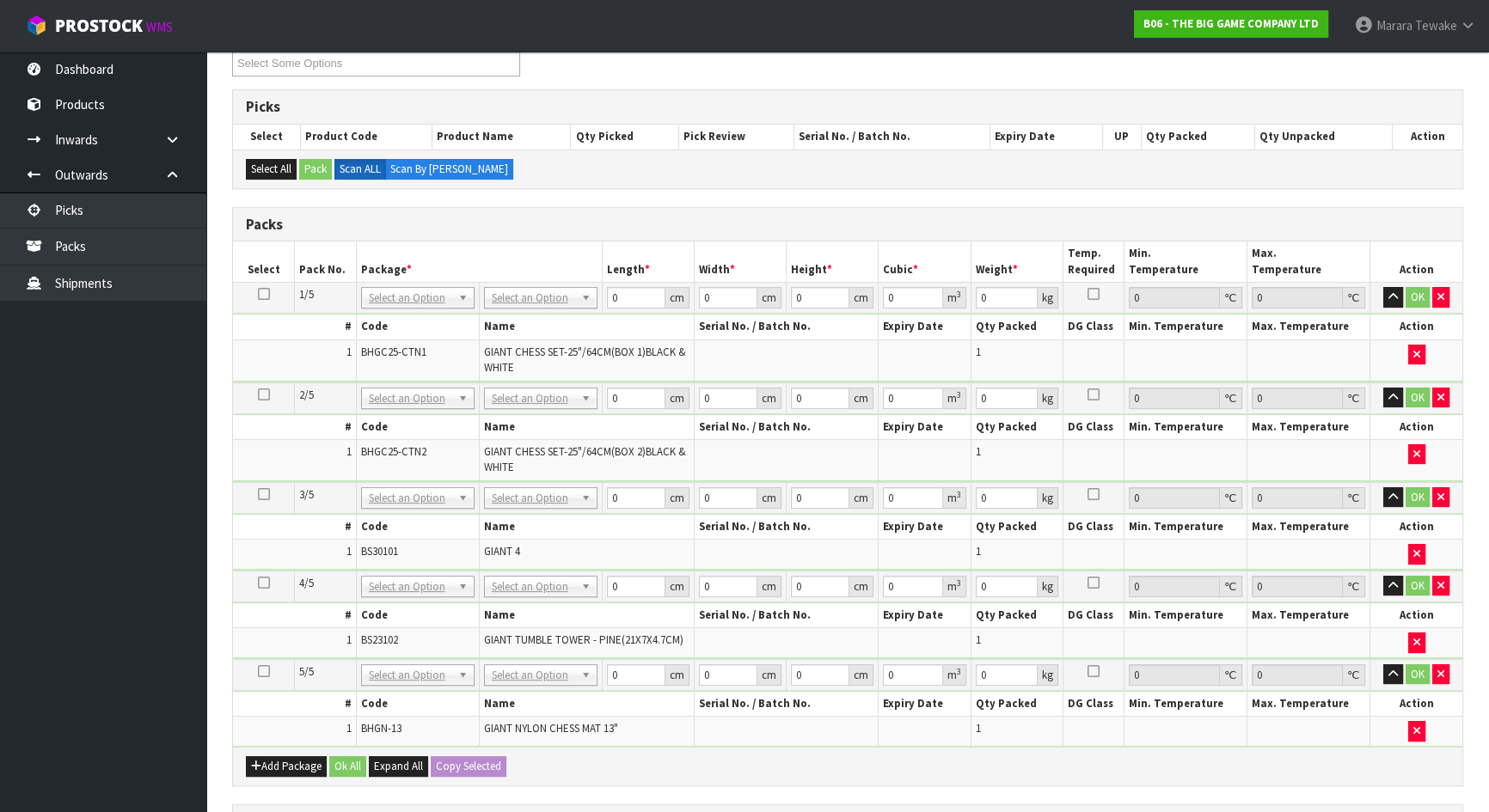
drag, startPoint x: 499, startPoint y: 300, endPoint x: 510, endPoint y: 329, distance: 31.0
click at [263, 294] on icon at bounding box center [264, 294] width 12 height 1
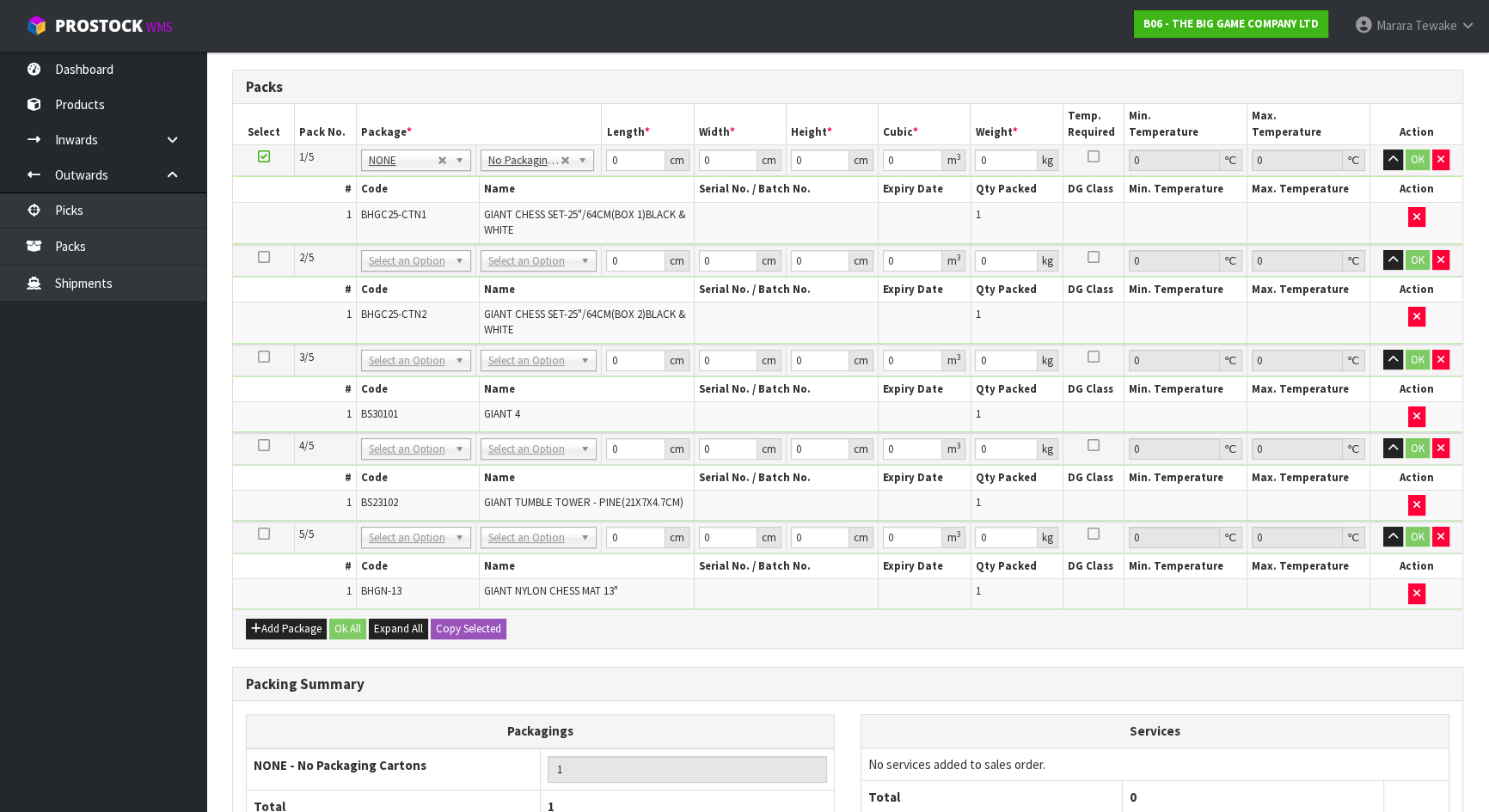
scroll to position [606, 0]
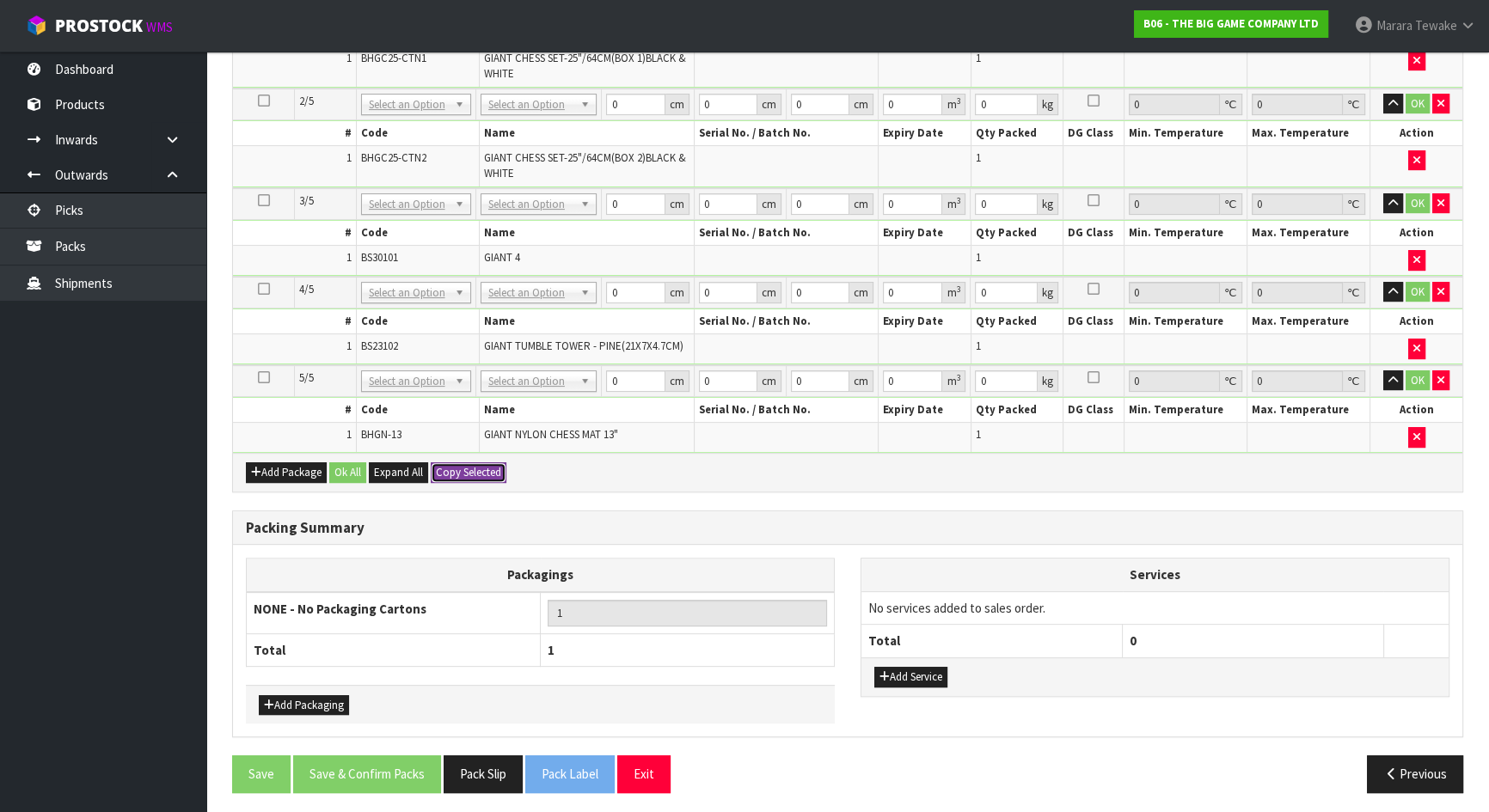
click at [463, 462] on button "Copy Selected" at bounding box center [469, 472] width 76 height 20
click at [470, 465] on span "Confirm" at bounding box center [454, 472] width 38 height 15
type input "5"
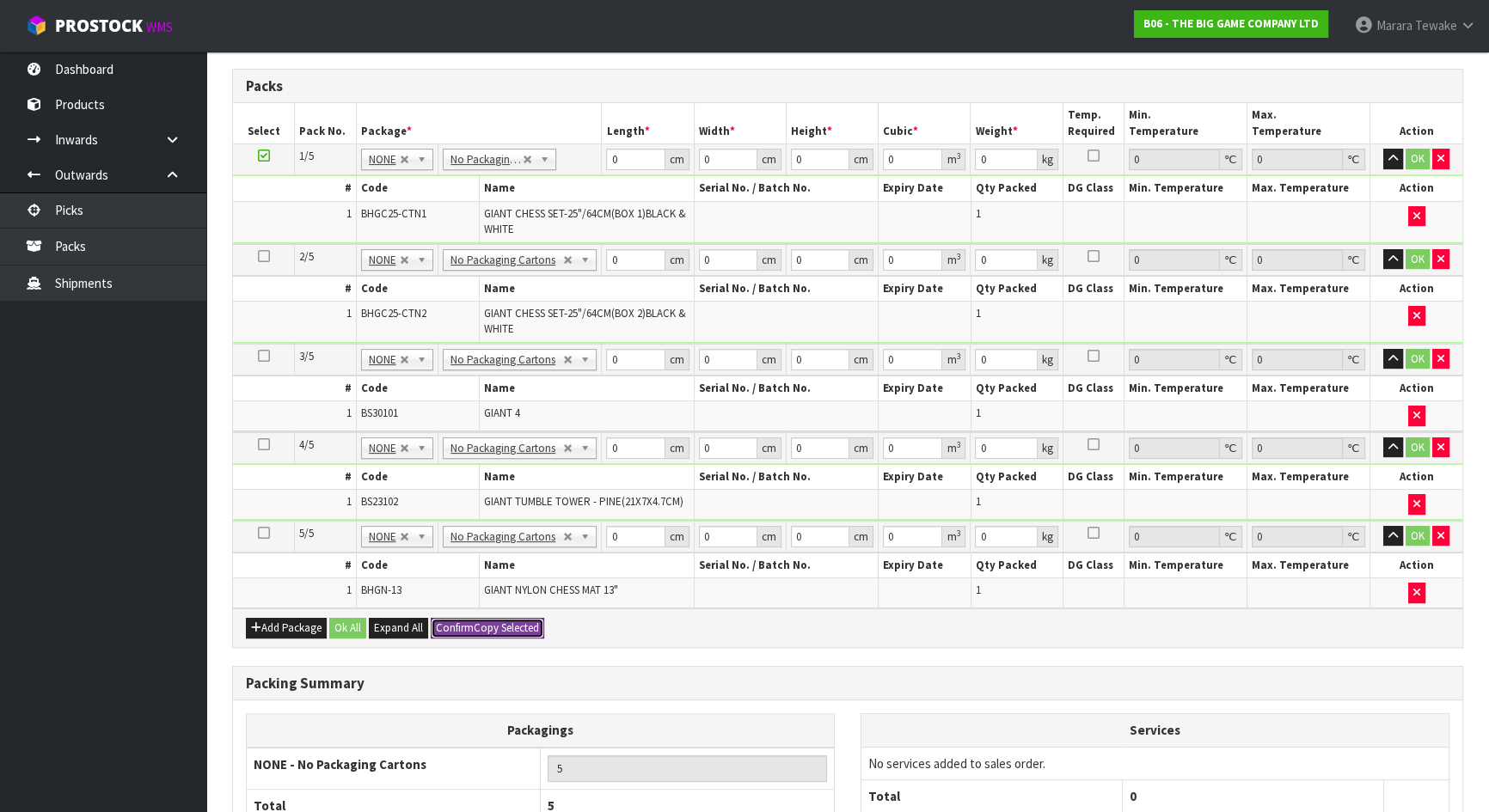
scroll to position [449, 0]
drag, startPoint x: 624, startPoint y: 159, endPoint x: 595, endPoint y: 152, distance: 29.8
click at [602, 159] on td "0 cm" at bounding box center [648, 160] width 92 height 31
type input "77"
type input "54"
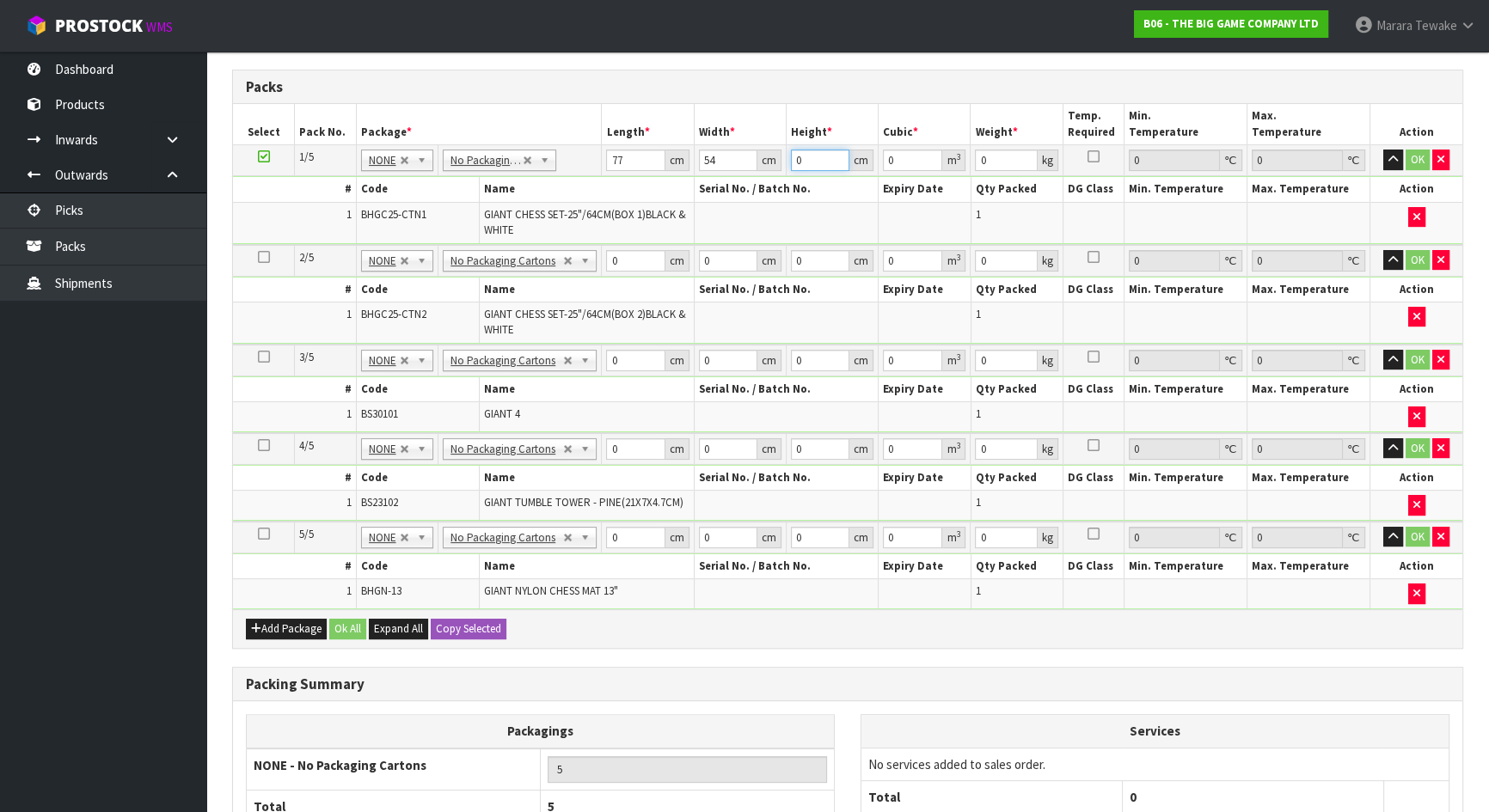
type input "6"
type input "0.024948"
type input "62"
type input "0.257796"
type input "62"
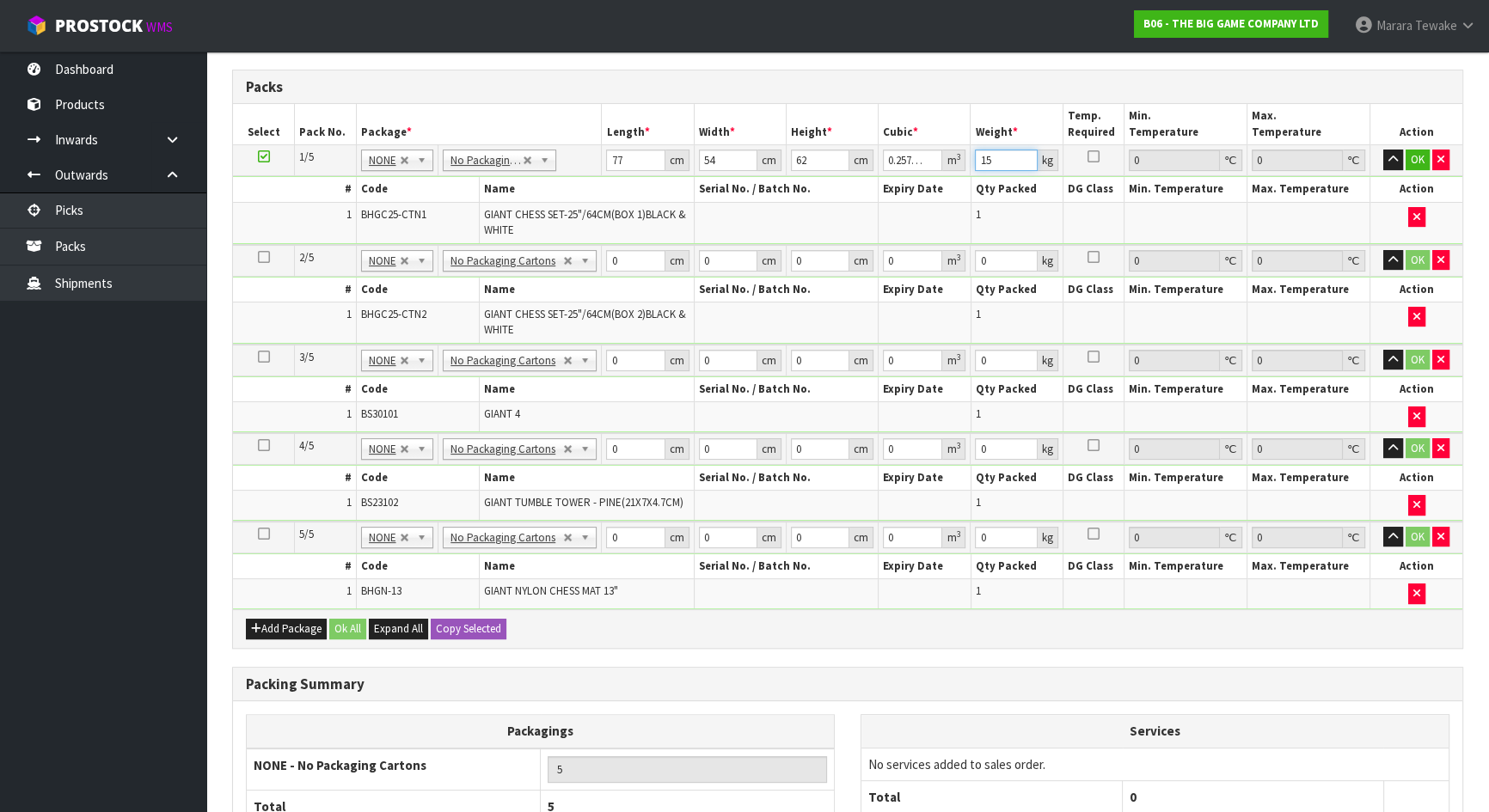
type input "15"
click at [1383, 150] on button "button" at bounding box center [1393, 159] width 19 height 20
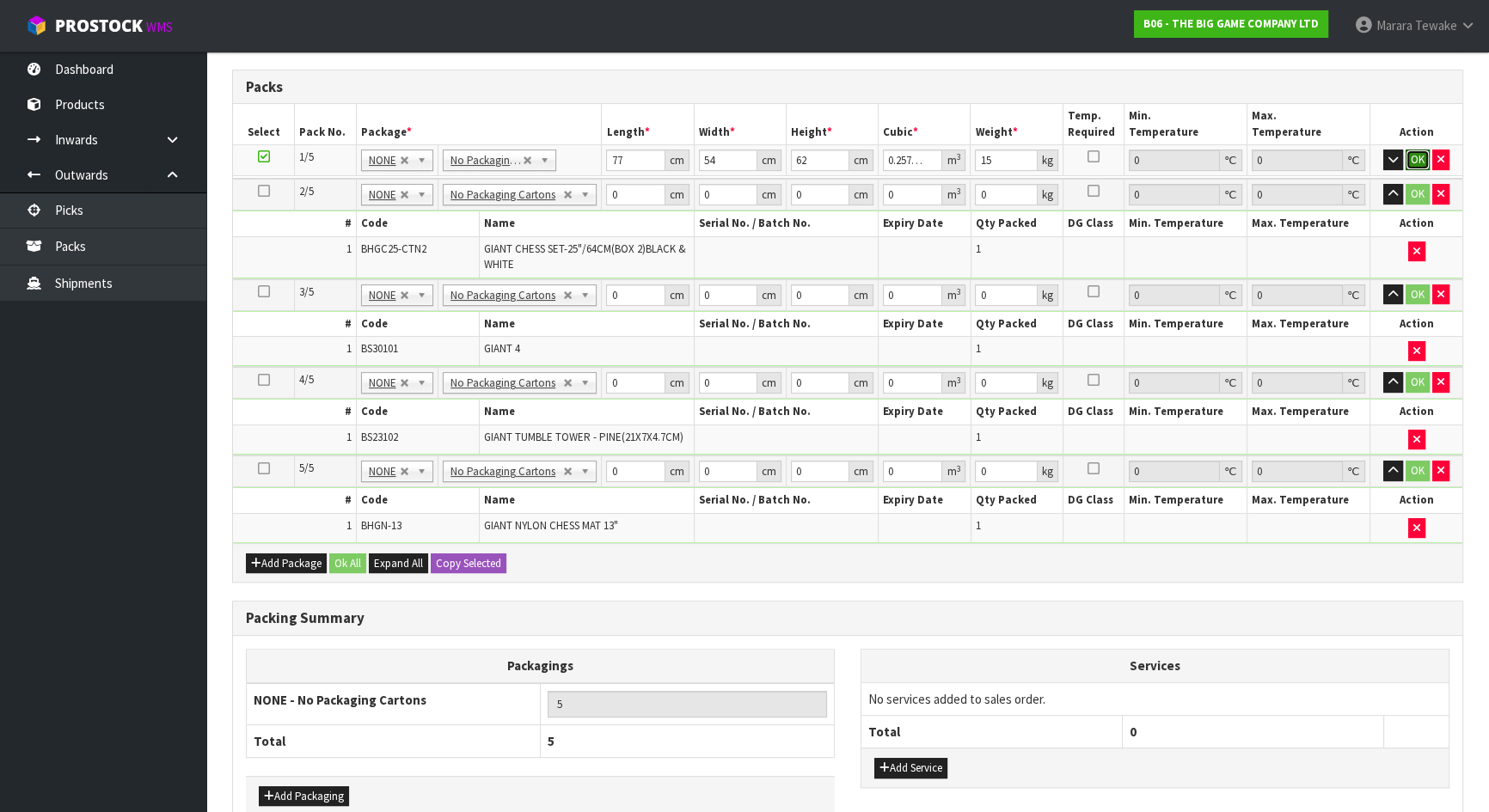
click button "OK" at bounding box center [1417, 159] width 24 height 20
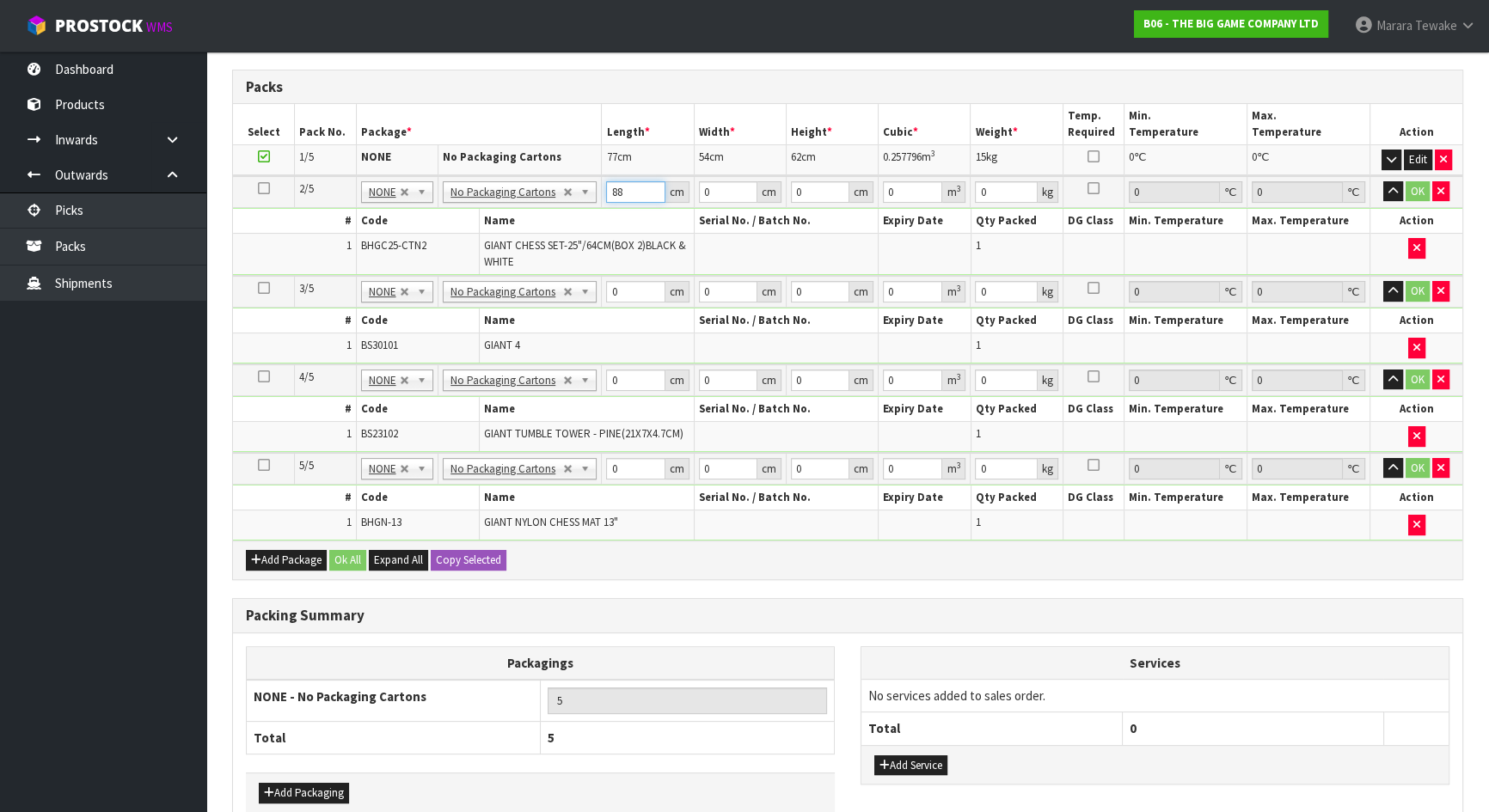
type input "8"
type input "77"
type input "54"
type input "6"
type input "0.024948"
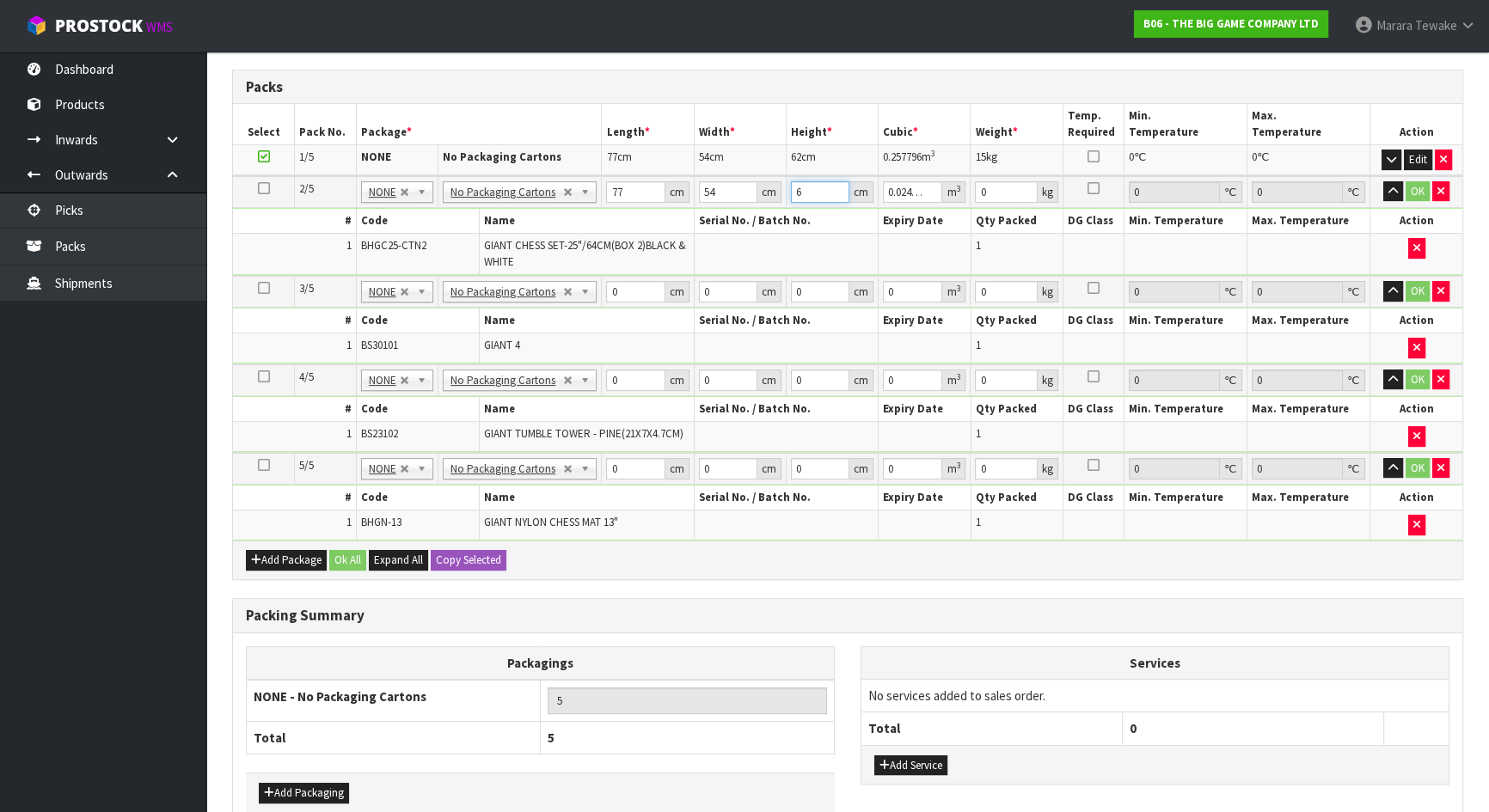
type input "62"
type input "0.257796"
type input "62"
type input "15"
click at [1383, 181] on button "button" at bounding box center [1393, 191] width 19 height 20
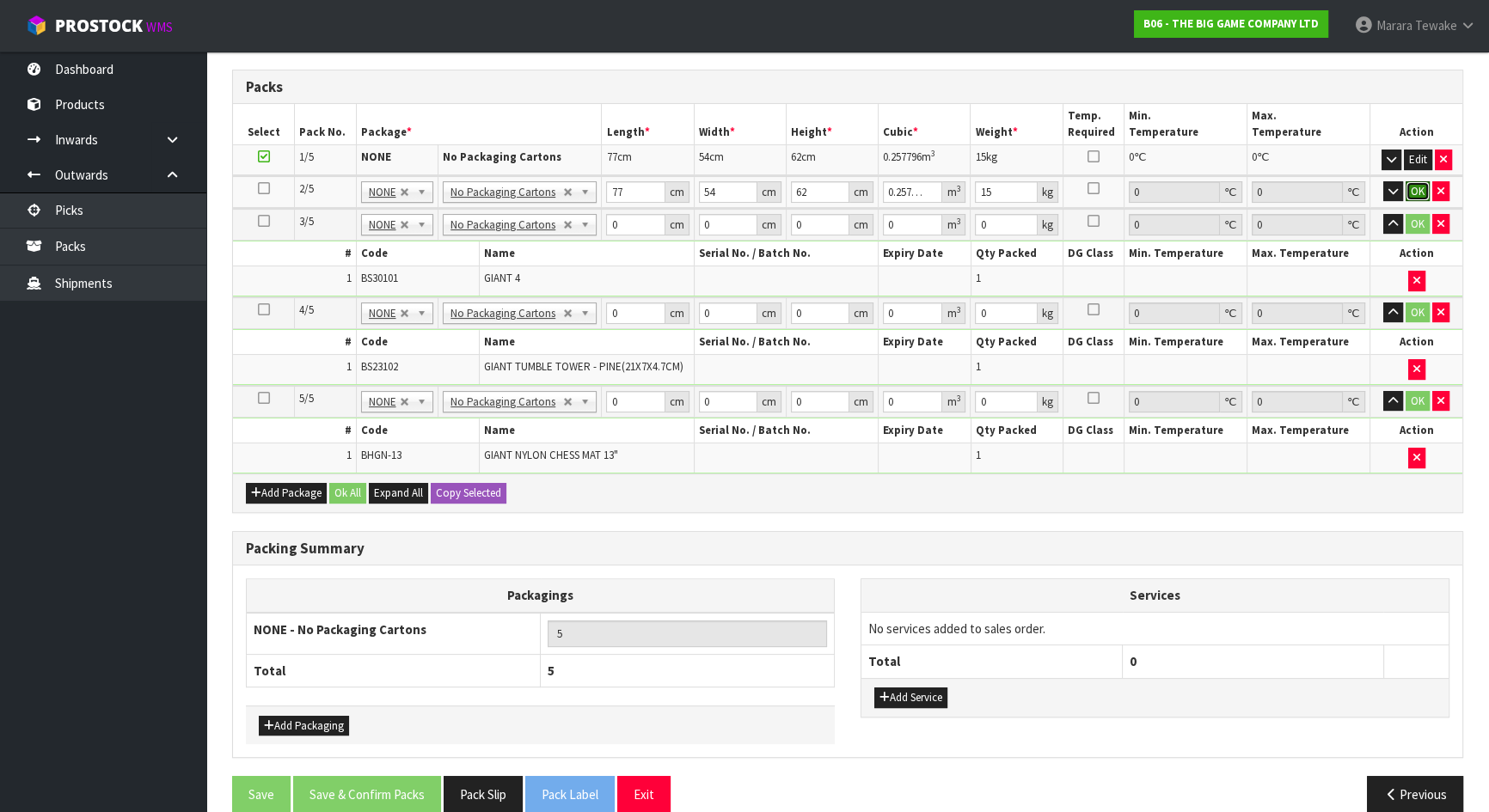
click button "OK" at bounding box center [1417, 191] width 24 height 20
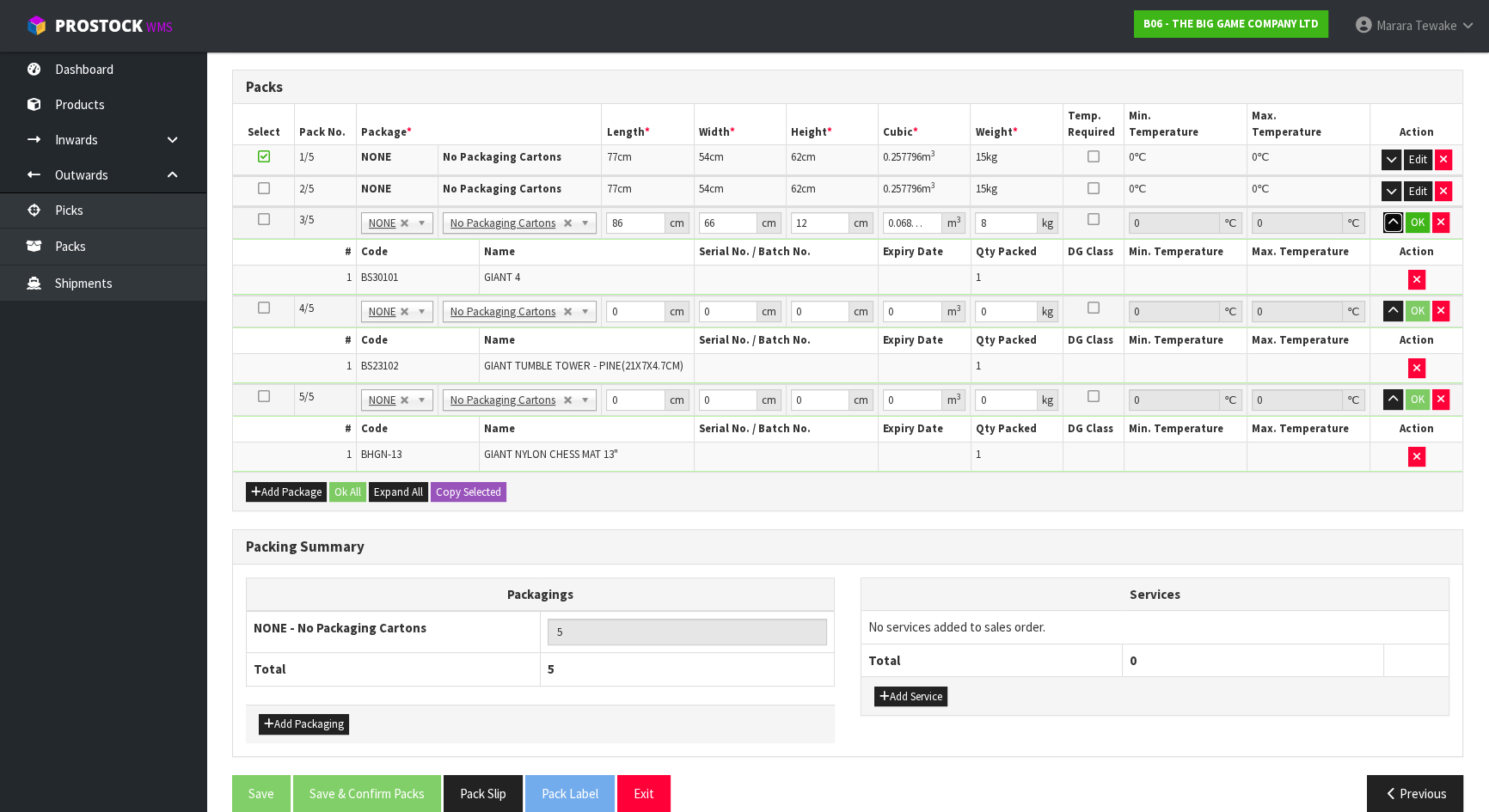
click at [1383, 212] on button "button" at bounding box center [1393, 222] width 19 height 20
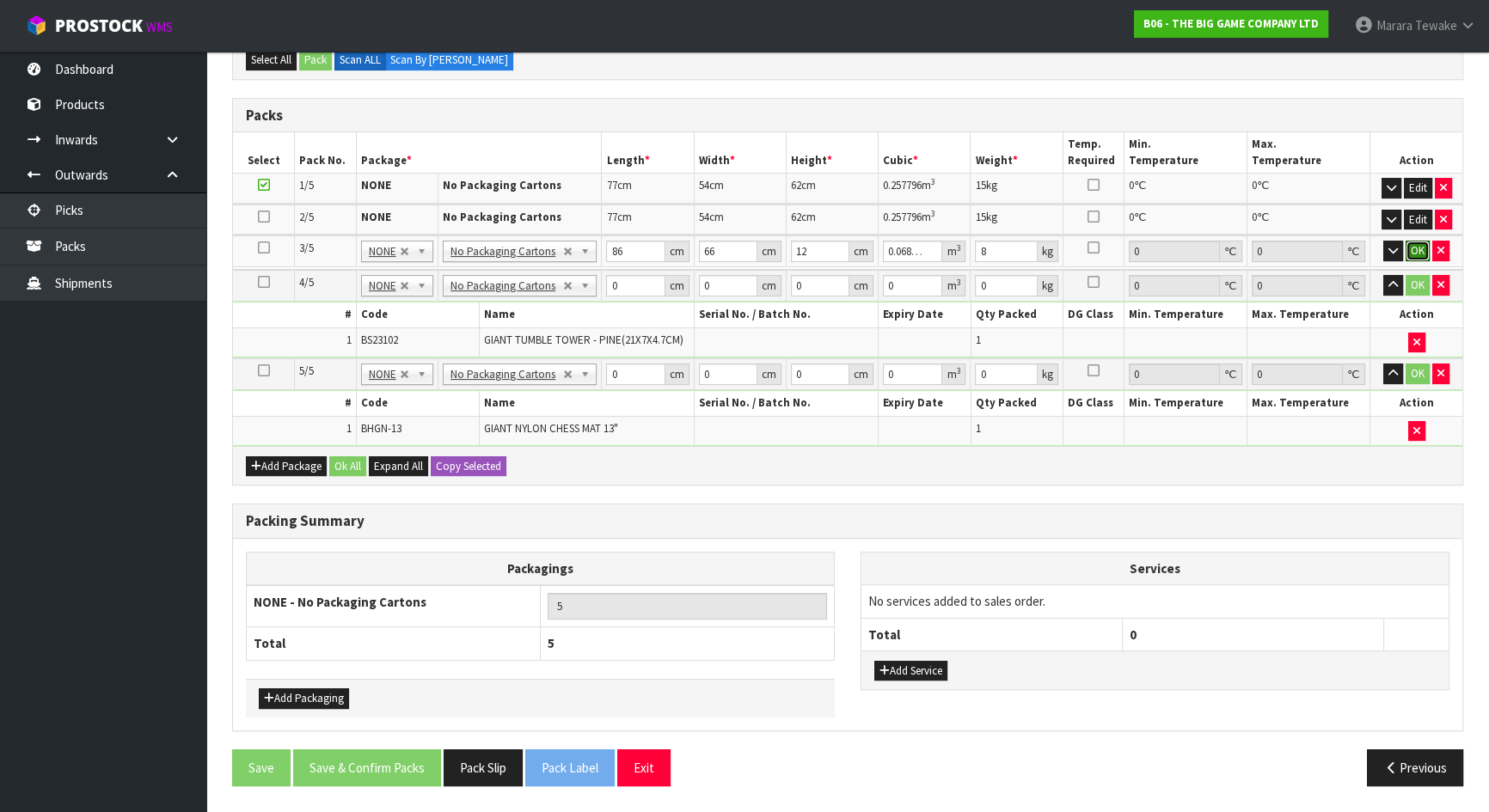
scroll to position [412, 0]
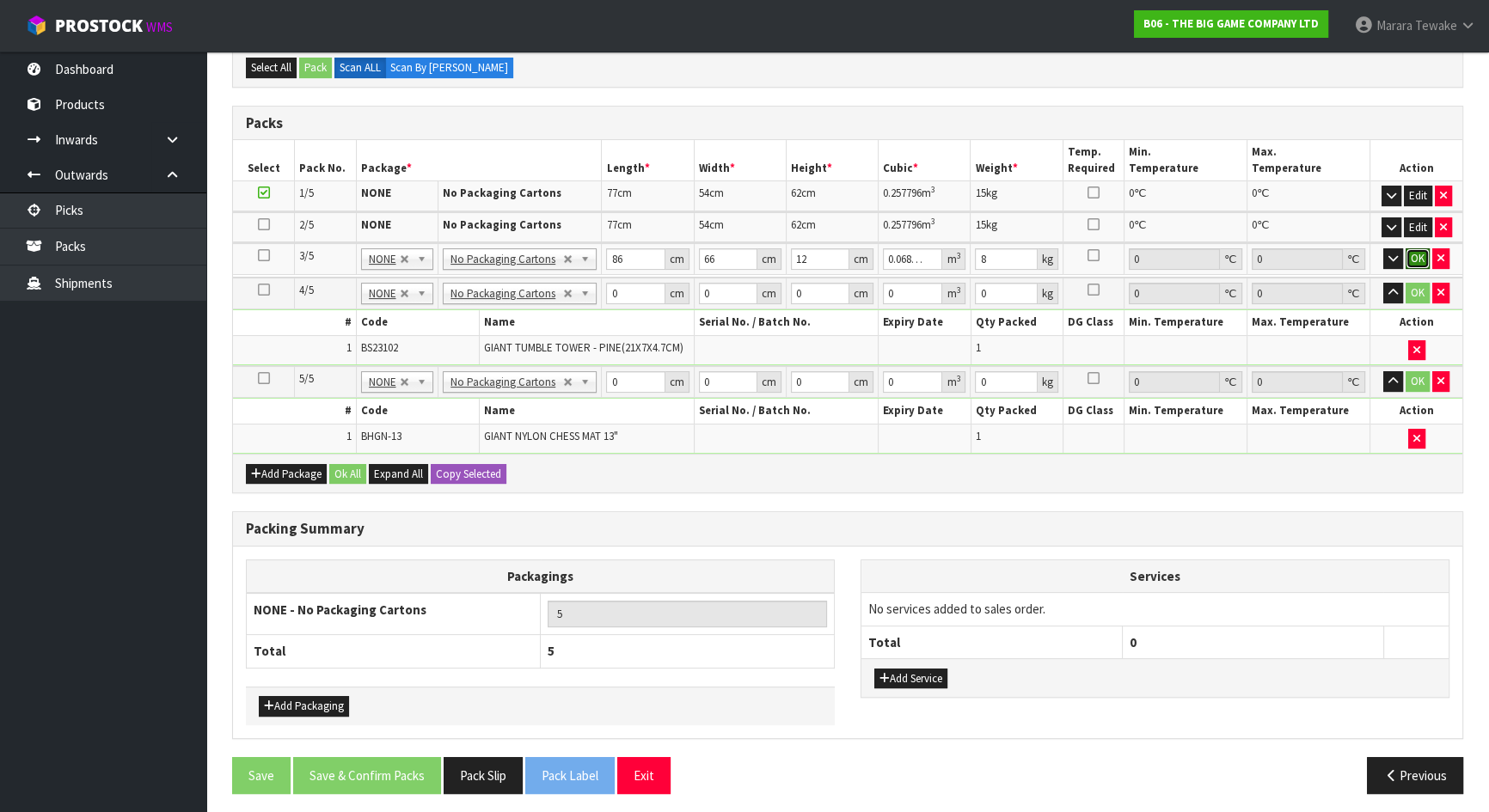
click button "OK" at bounding box center [1417, 258] width 24 height 20
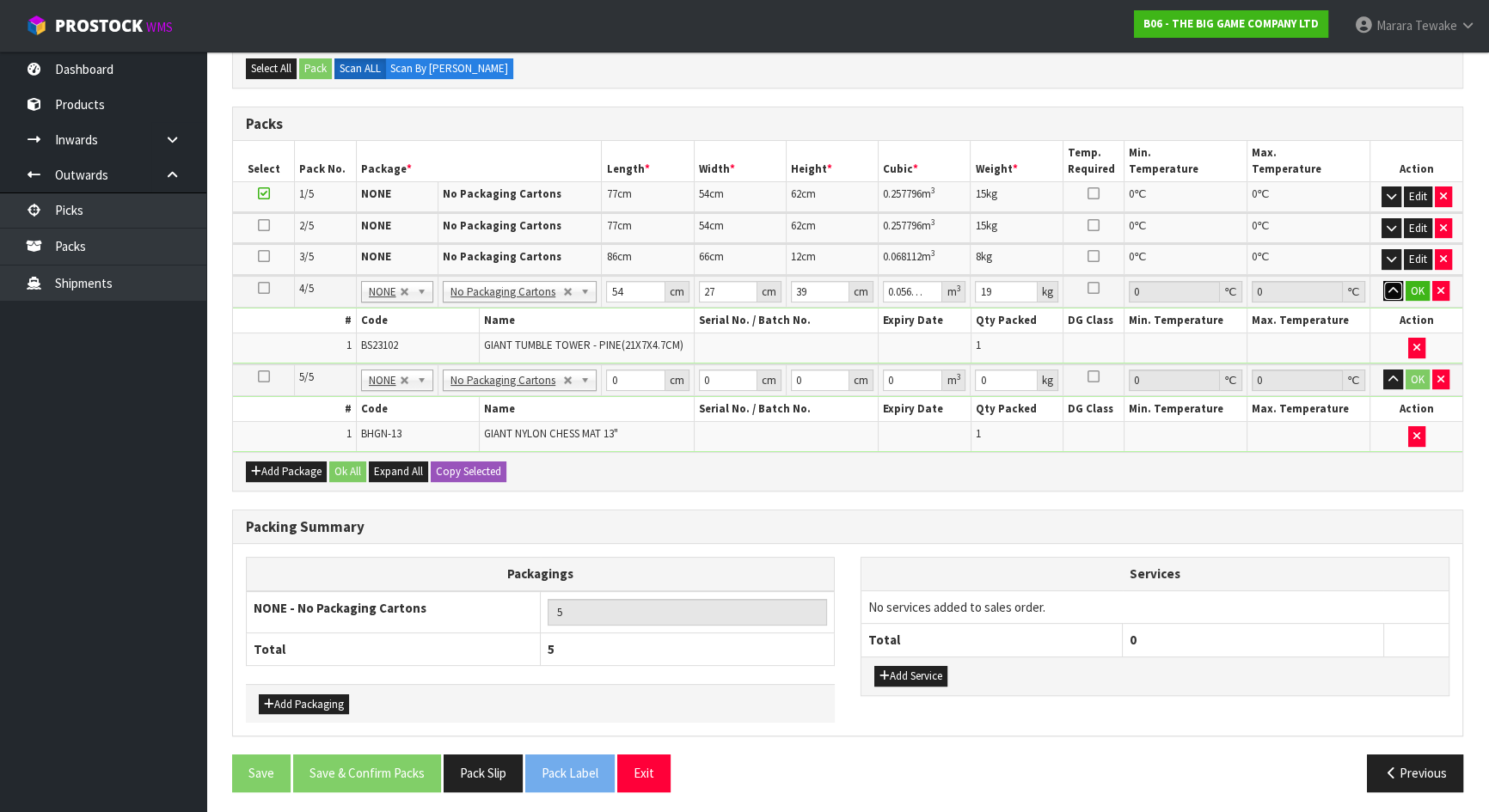
click at [1383, 281] on button "button" at bounding box center [1393, 291] width 19 height 20
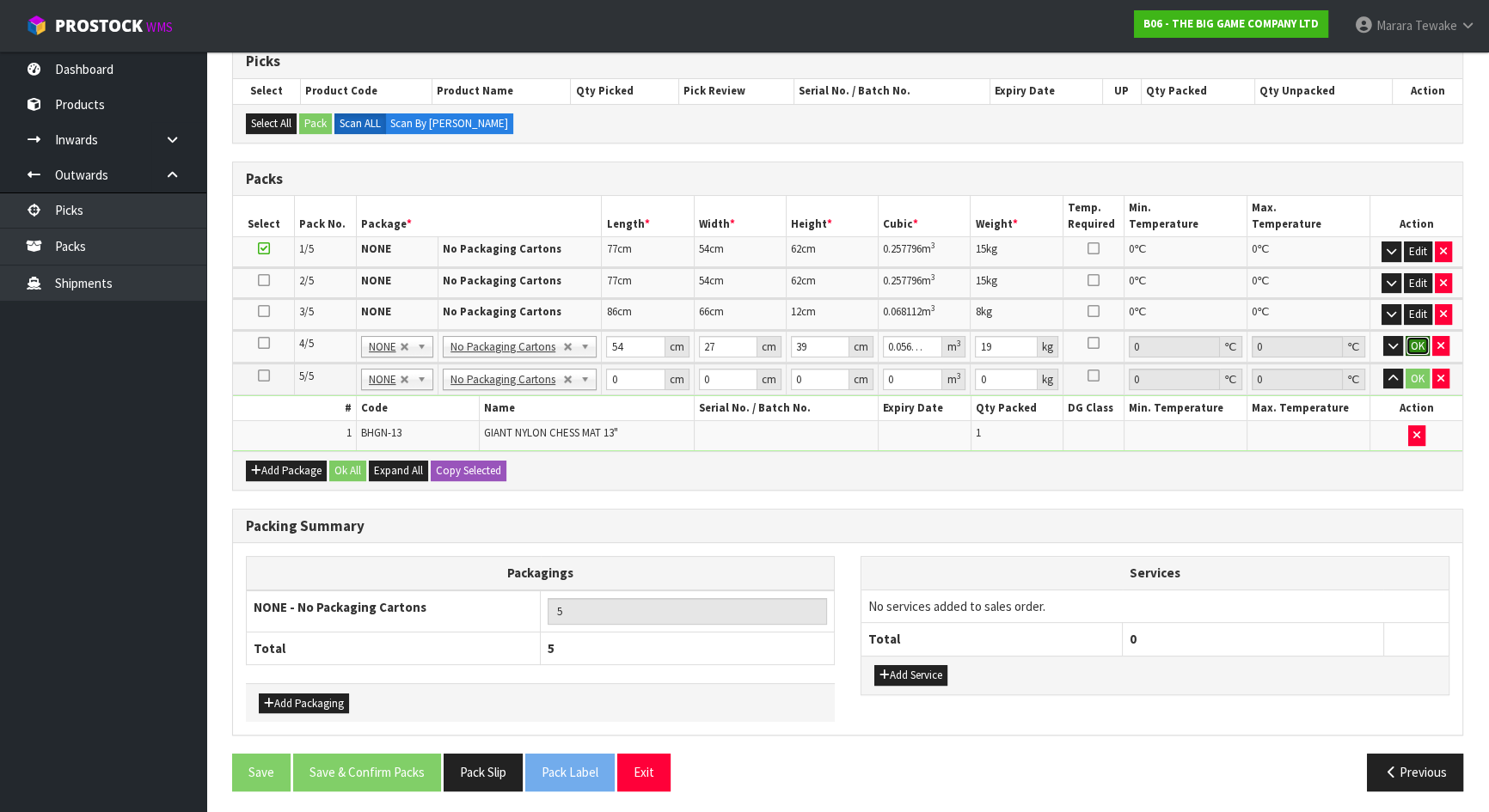
click button "OK" at bounding box center [1417, 346] width 24 height 20
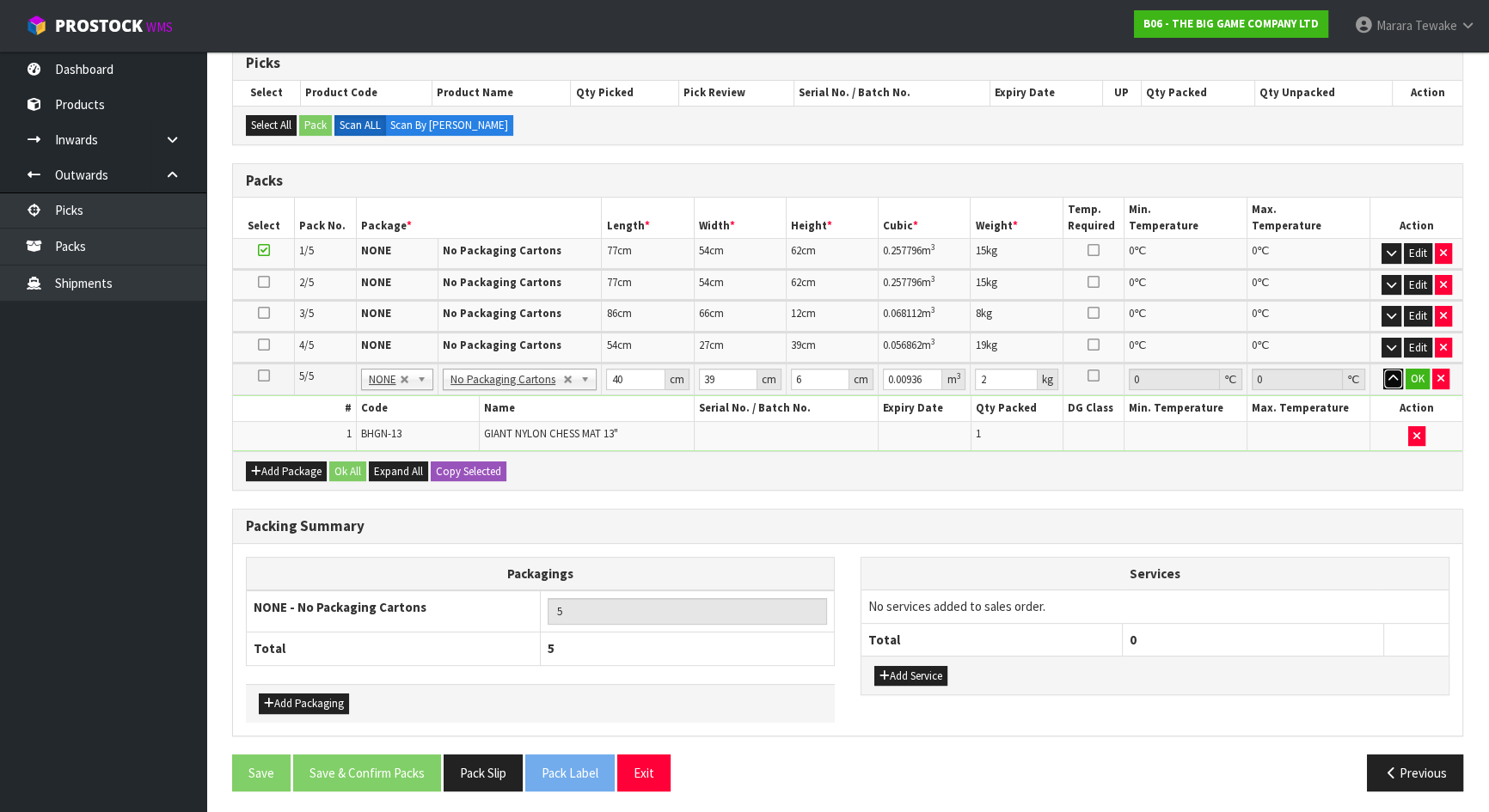
click at [1383, 369] on button "button" at bounding box center [1393, 378] width 19 height 20
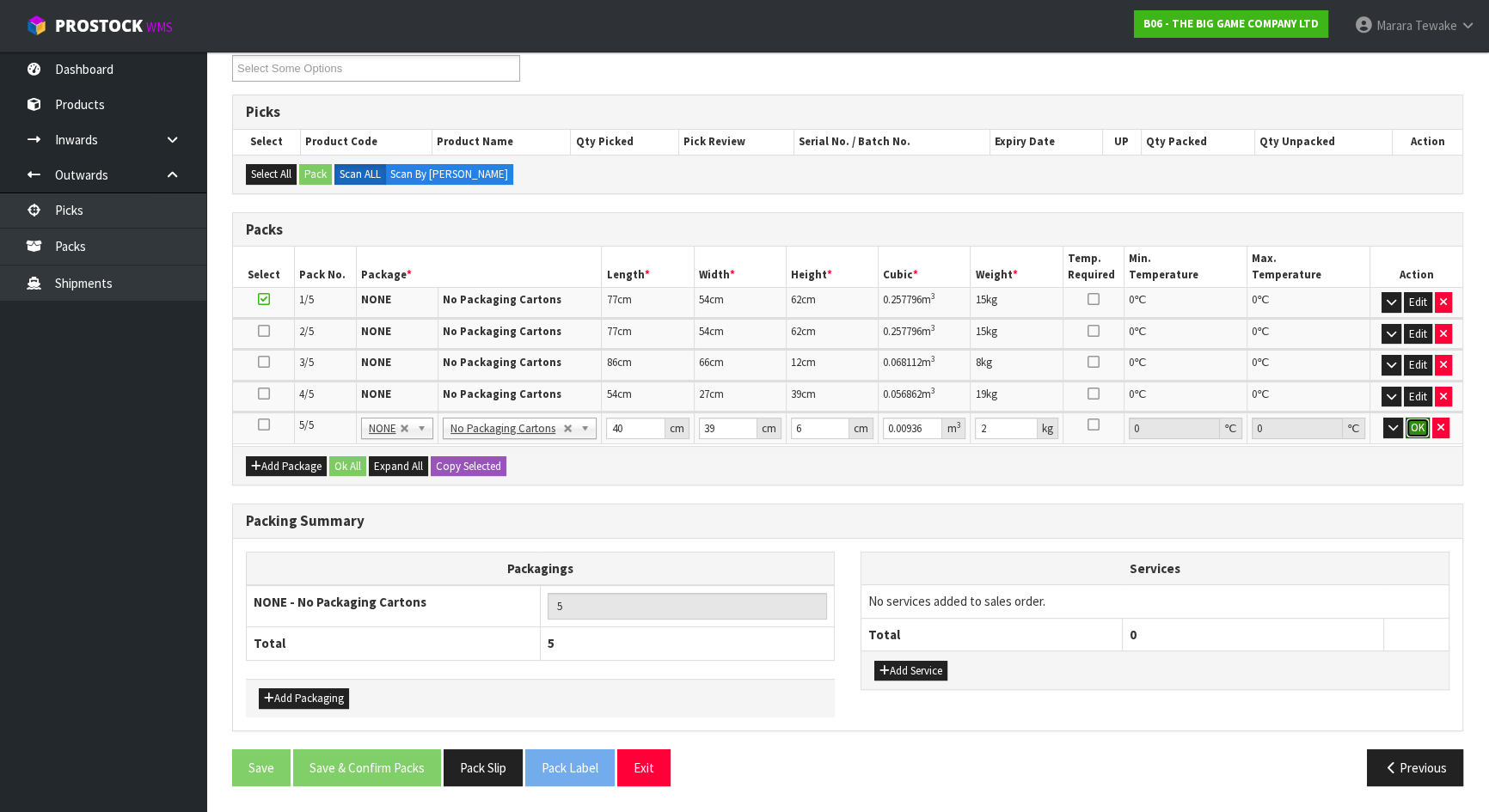
click button "OK" at bounding box center [1417, 428] width 24 height 20
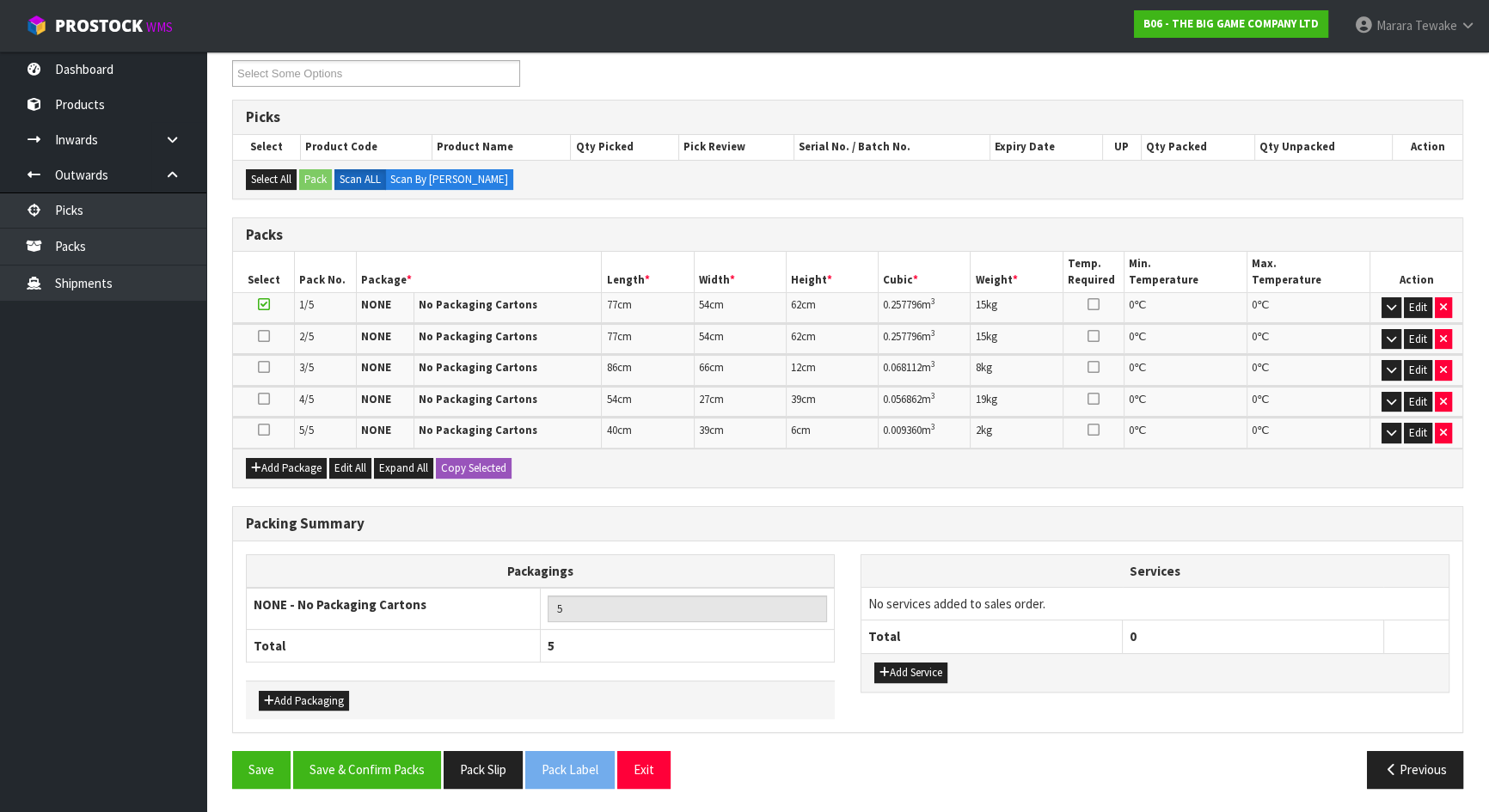
scroll to position [300, 0]
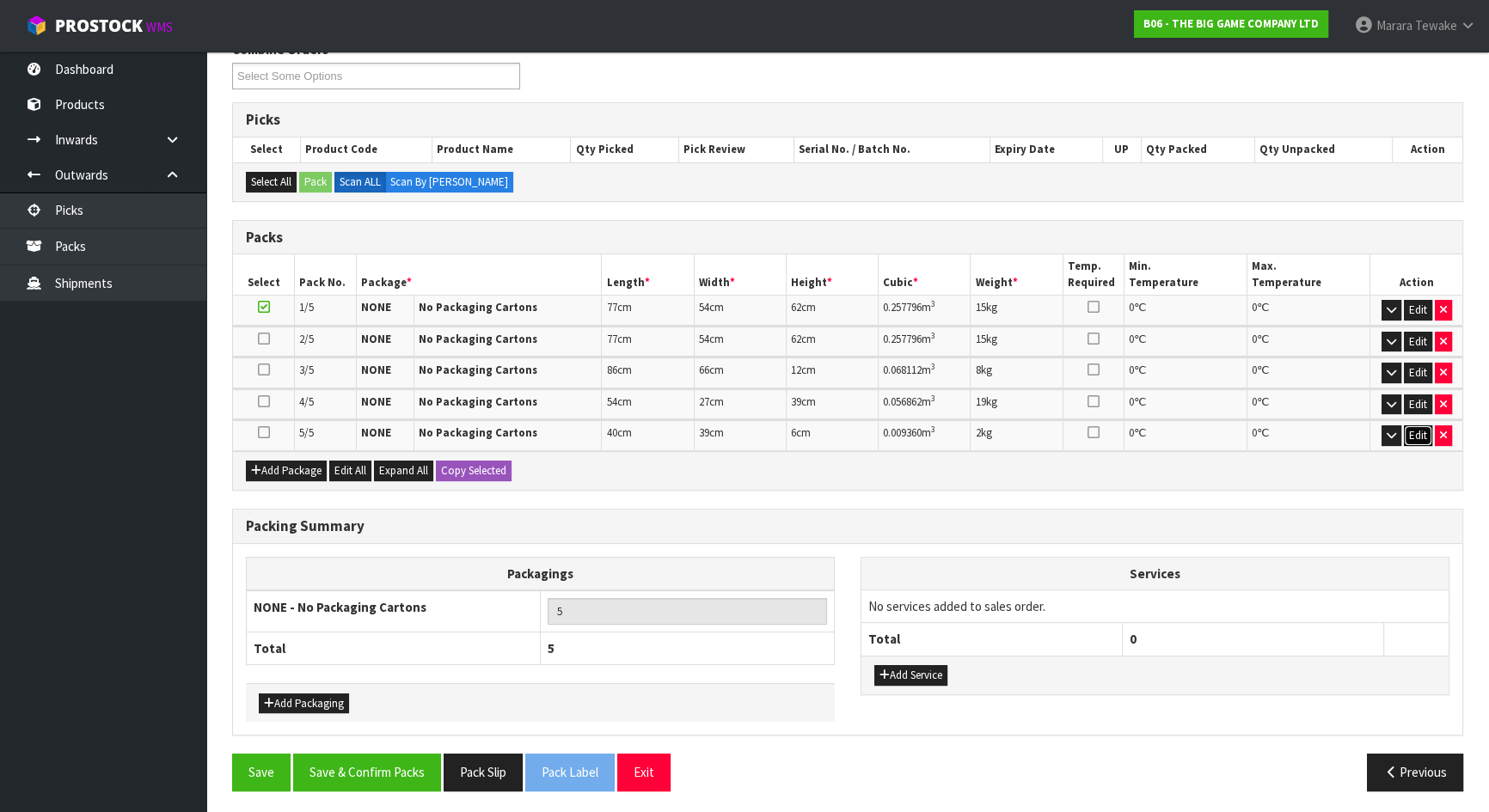
click at [1411, 435] on button "Edit" at bounding box center [1417, 435] width 28 height 20
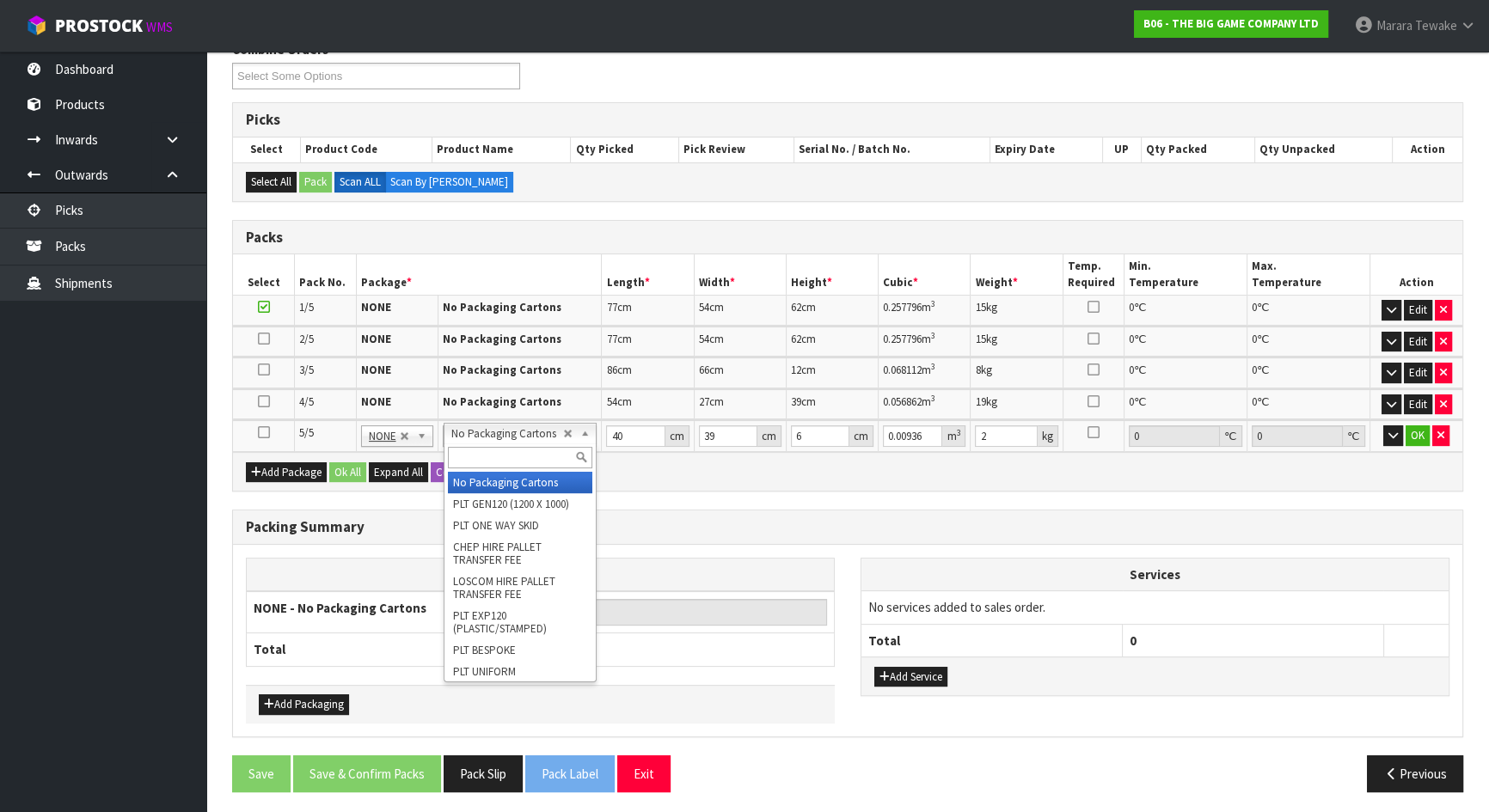
click at [513, 454] on input "text" at bounding box center [519, 458] width 144 height 21
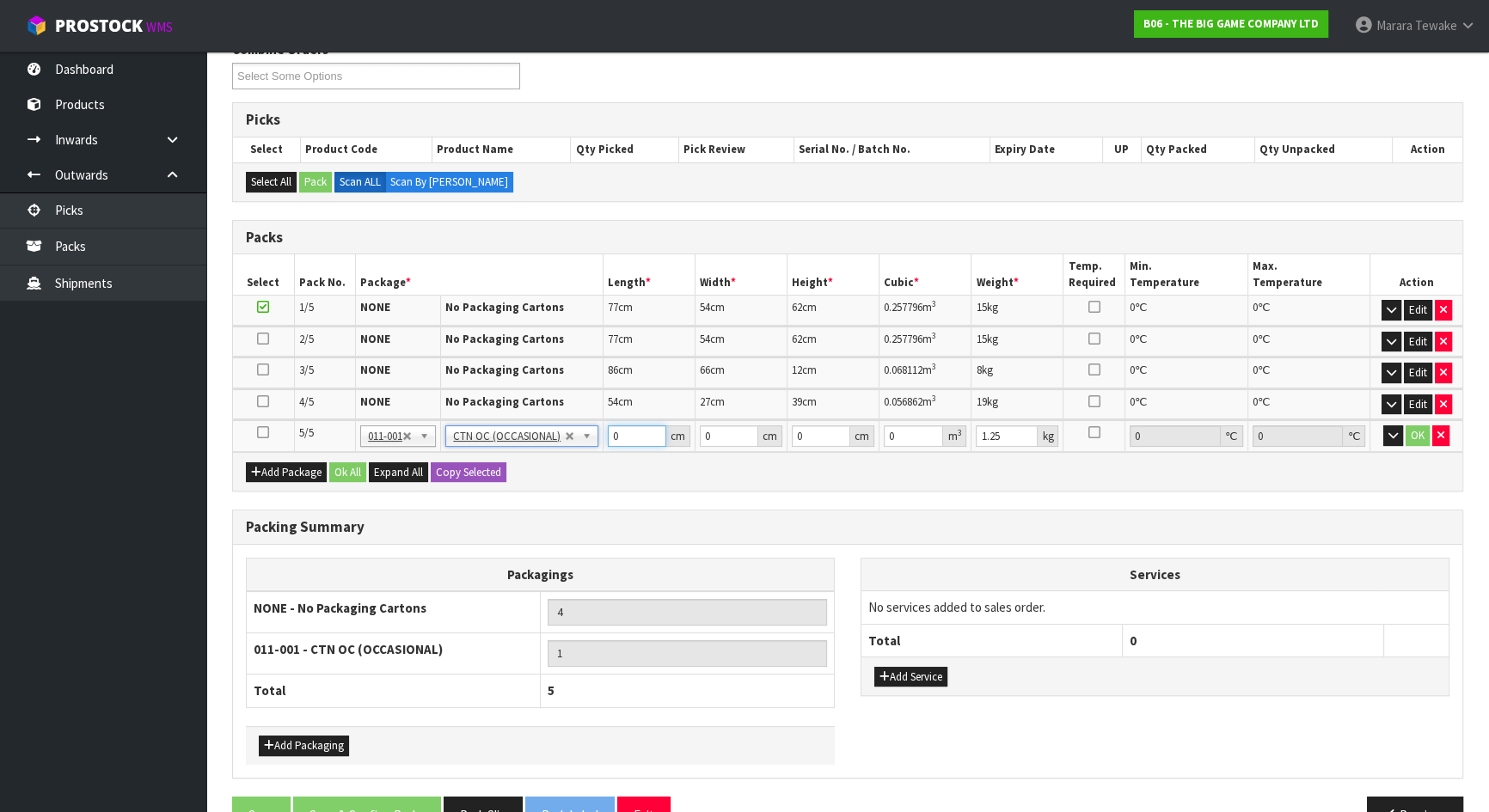
drag, startPoint x: 637, startPoint y: 437, endPoint x: 595, endPoint y: 418, distance: 46.1
click at [605, 441] on td "0 cm" at bounding box center [649, 436] width 92 height 32
click at [1383, 425] on button "button" at bounding box center [1393, 435] width 19 height 20
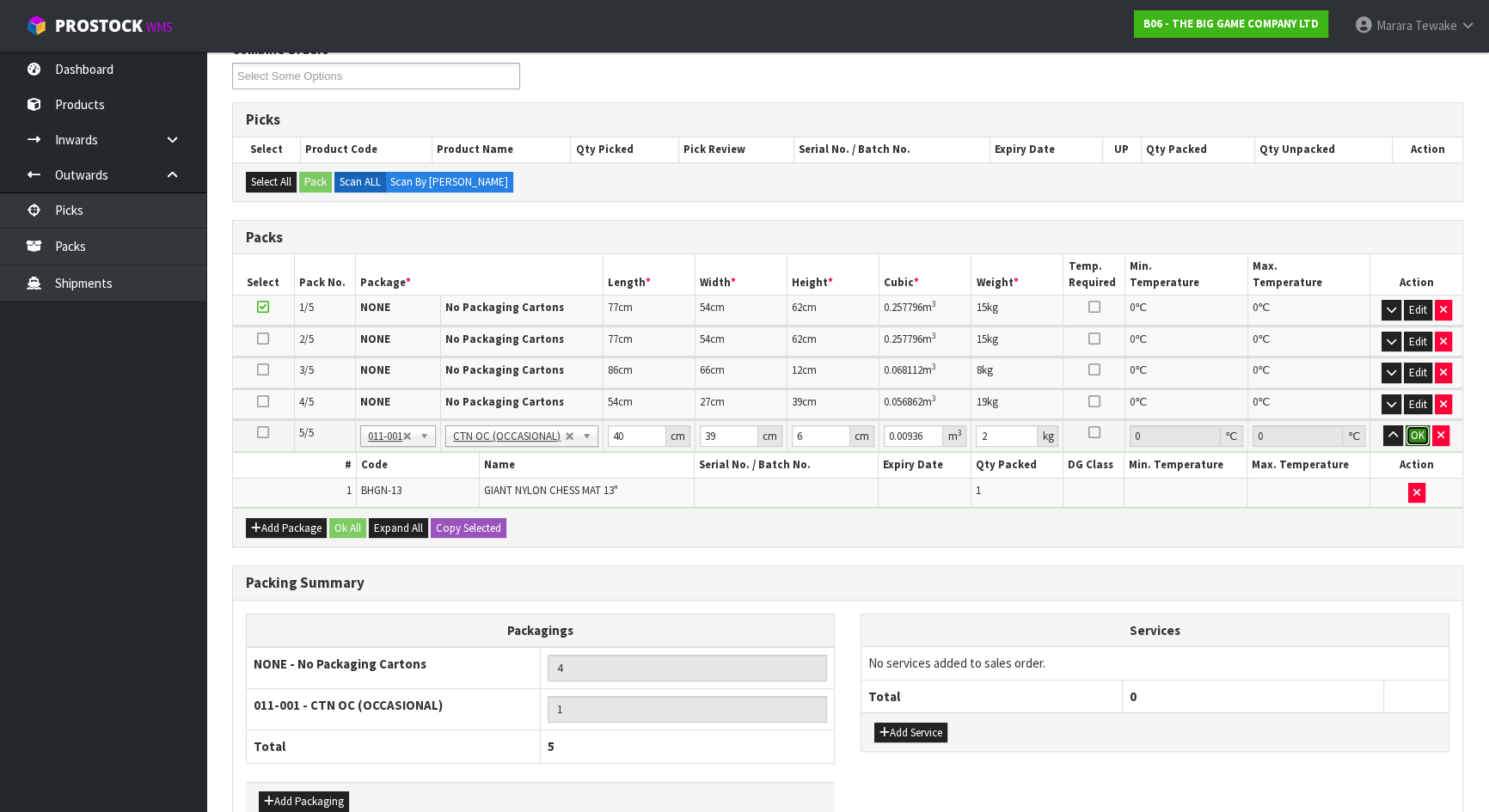
click button "OK" at bounding box center [1417, 435] width 24 height 20
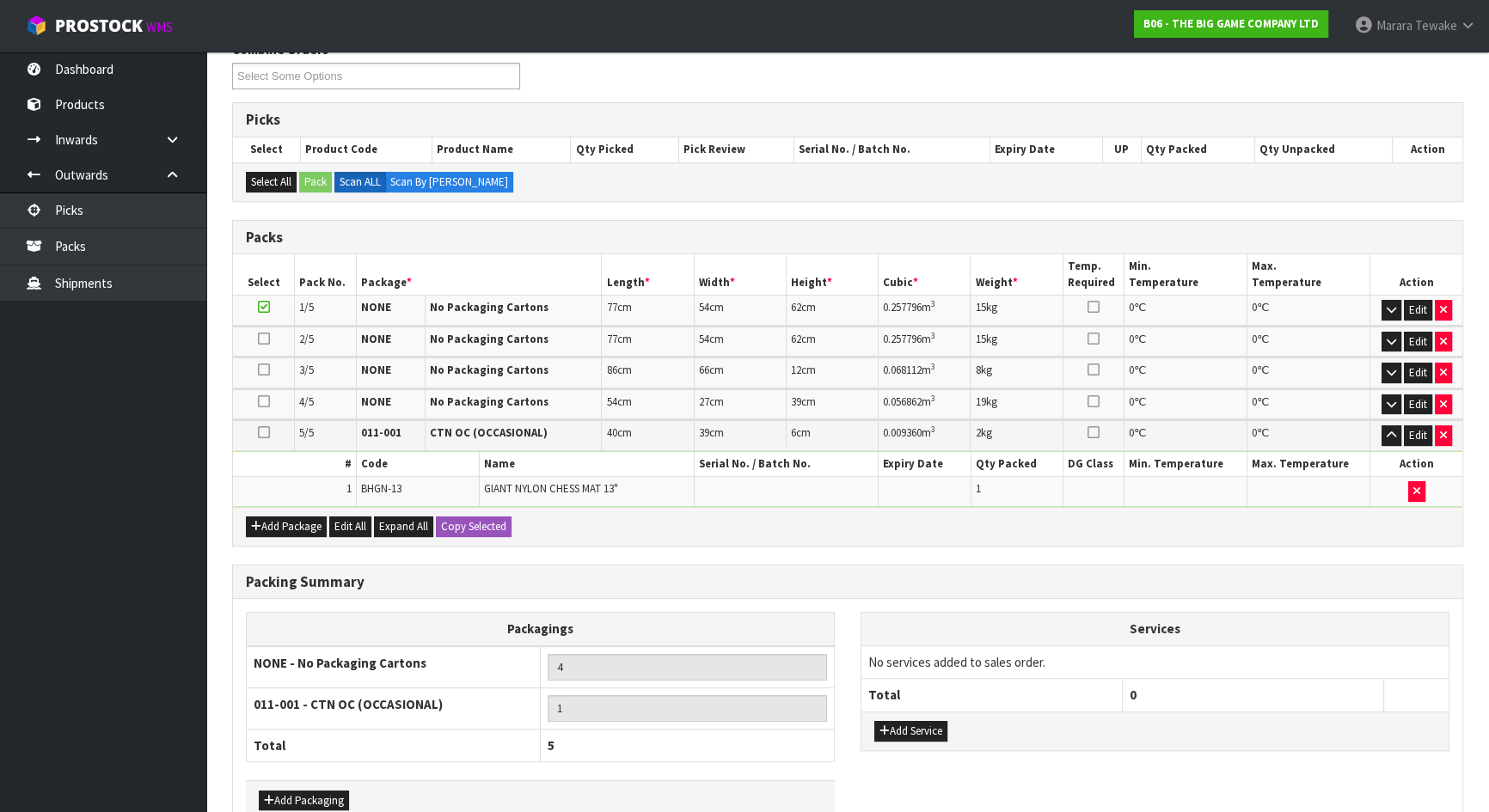
scroll to position [396, 0]
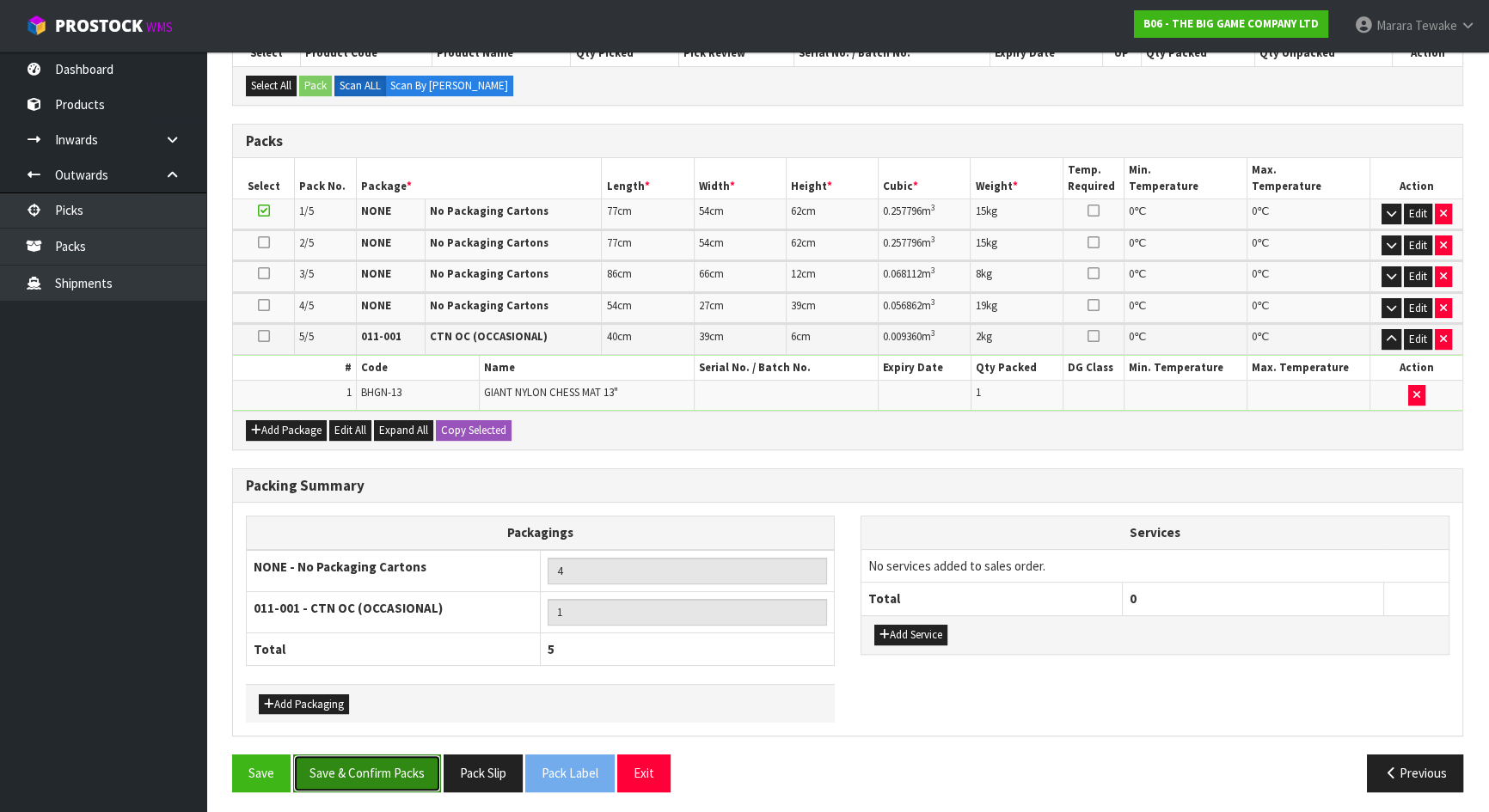
click at [394, 717] on button "Save & Confirm Packs" at bounding box center [367, 773] width 148 height 37
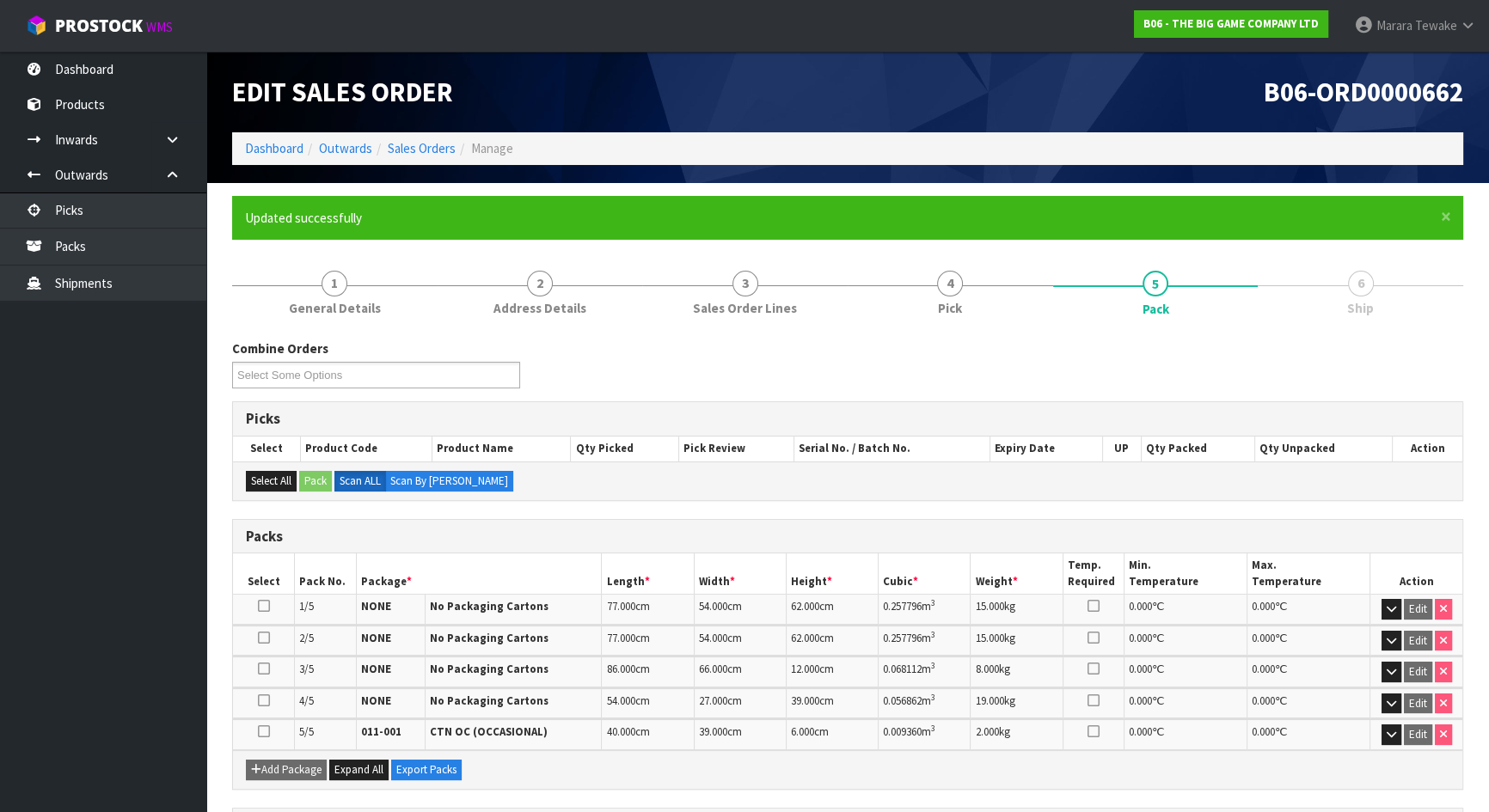
scroll to position [301, 0]
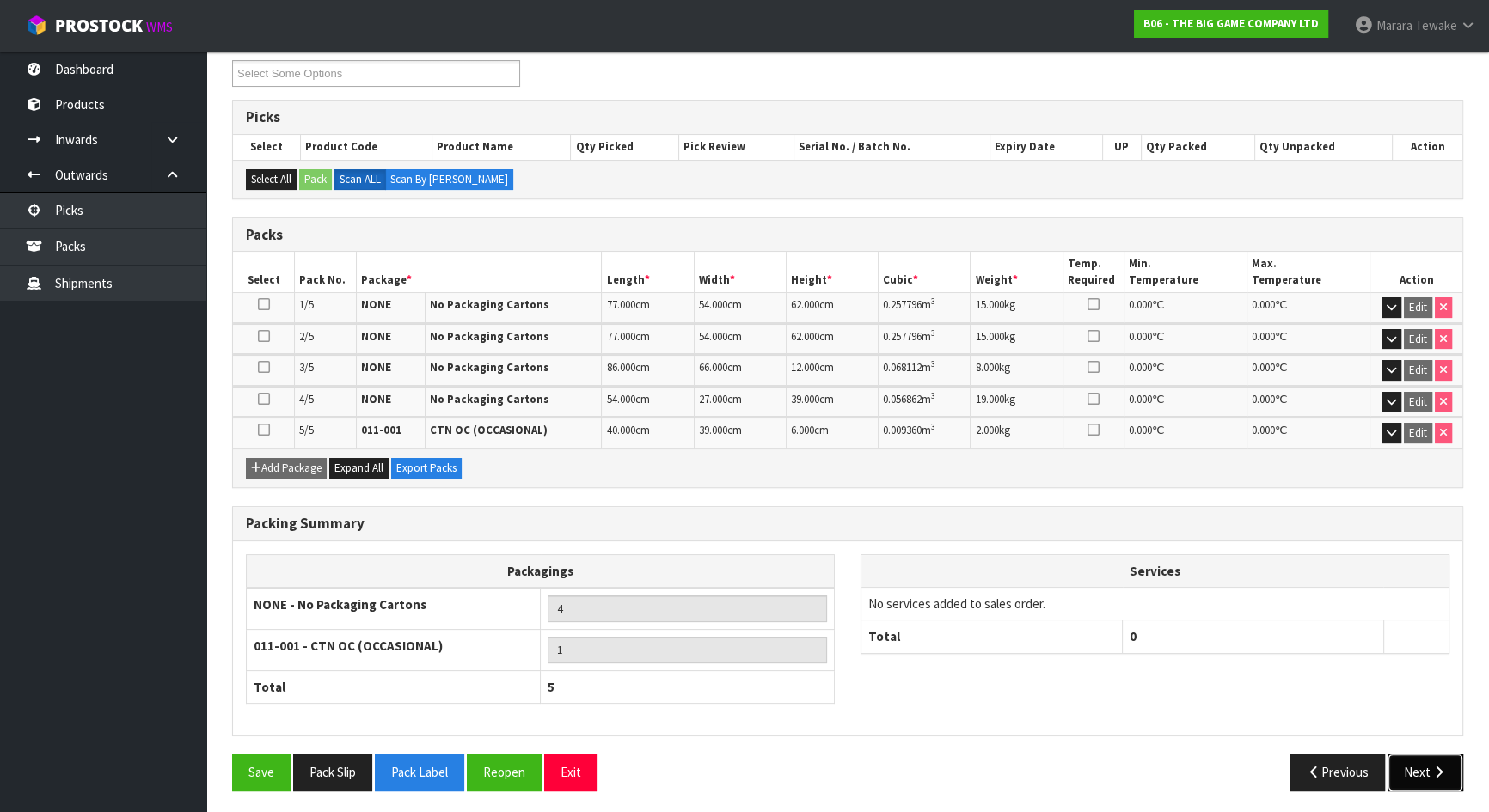
click at [1426, 717] on button "Next" at bounding box center [1425, 772] width 76 height 37
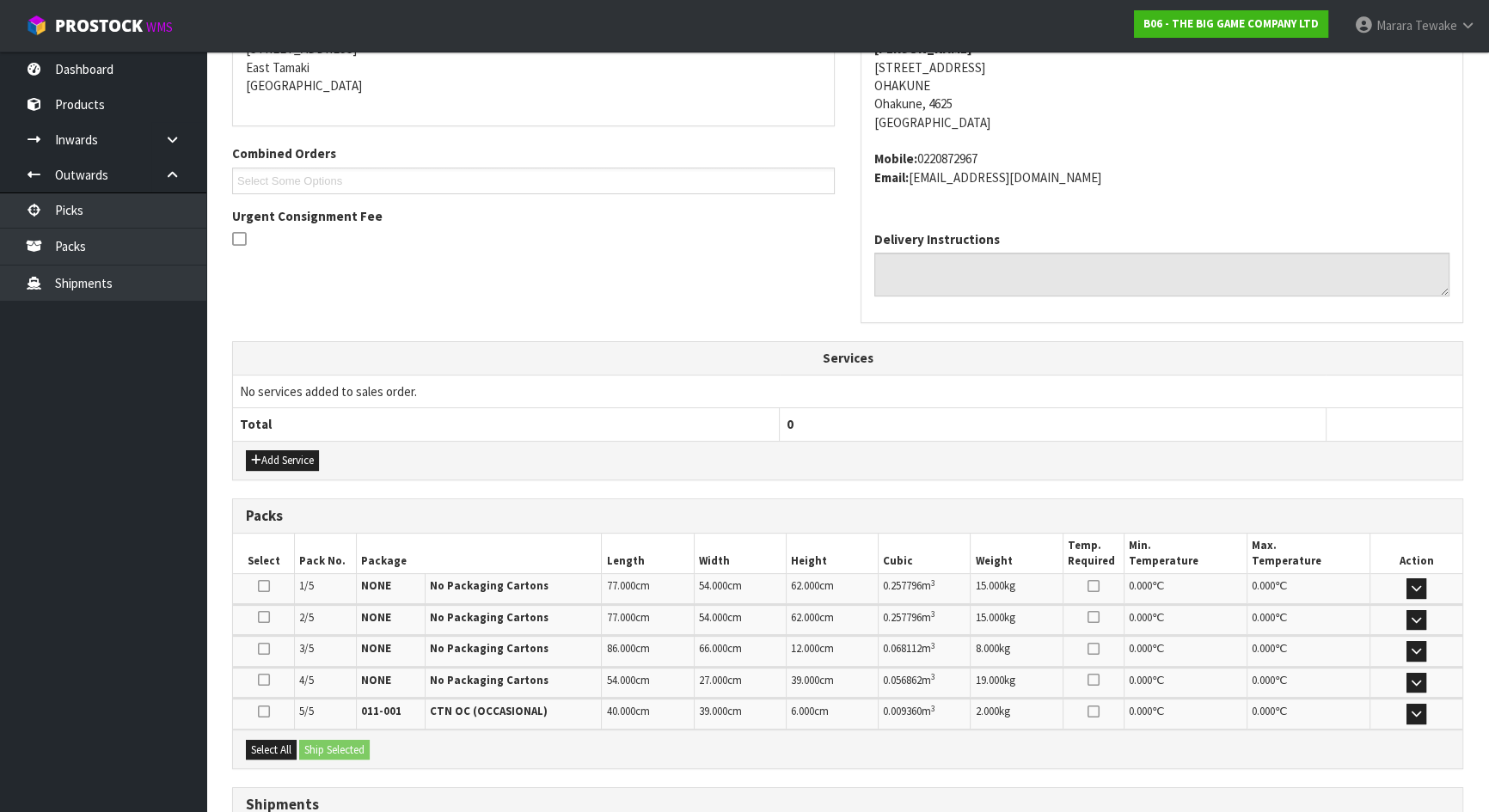
scroll to position [504, 0]
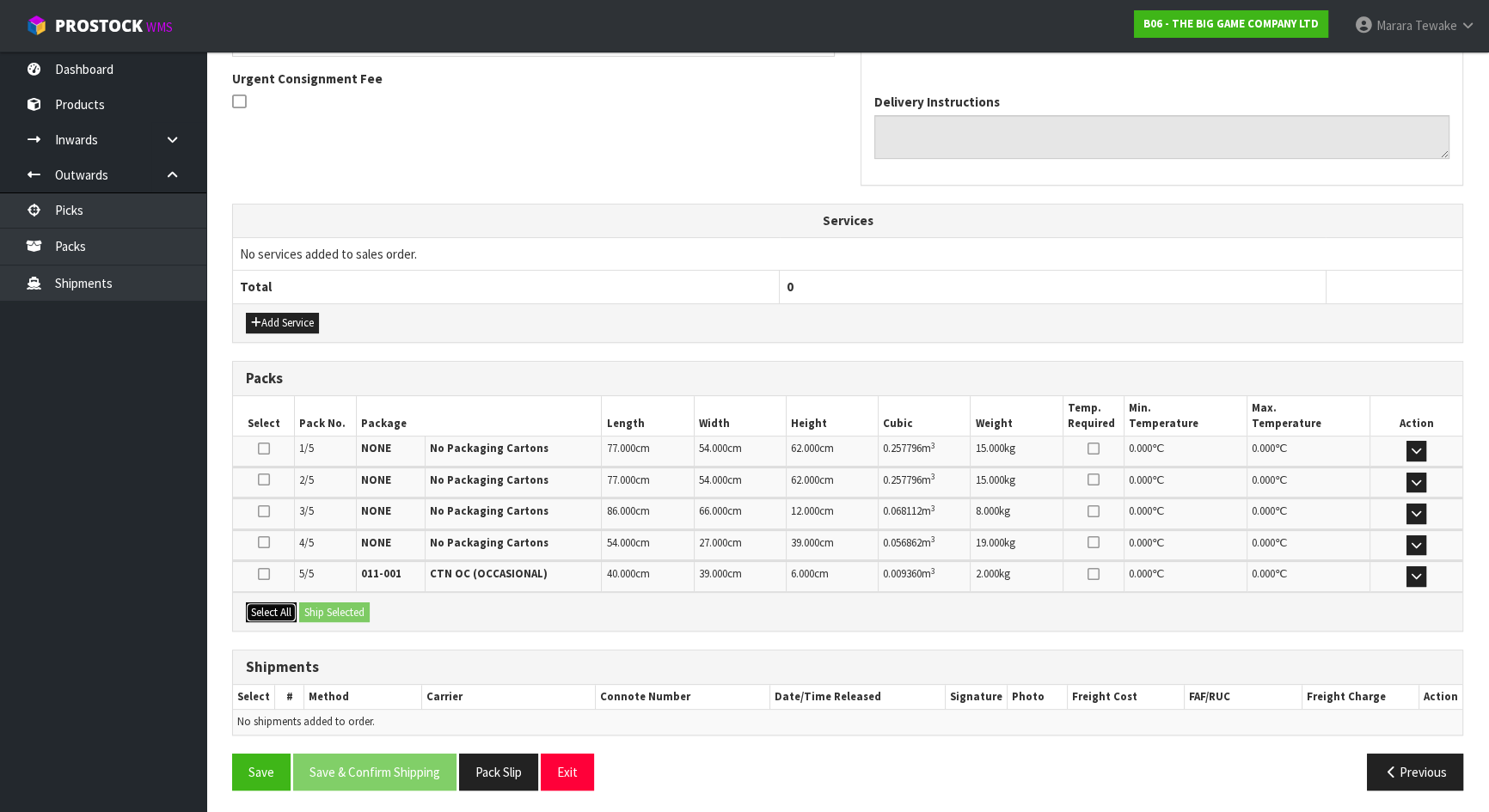
click at [275, 611] on button "Select All" at bounding box center [271, 613] width 51 height 20
click at [336, 611] on button "Ship Selected" at bounding box center [335, 613] width 70 height 20
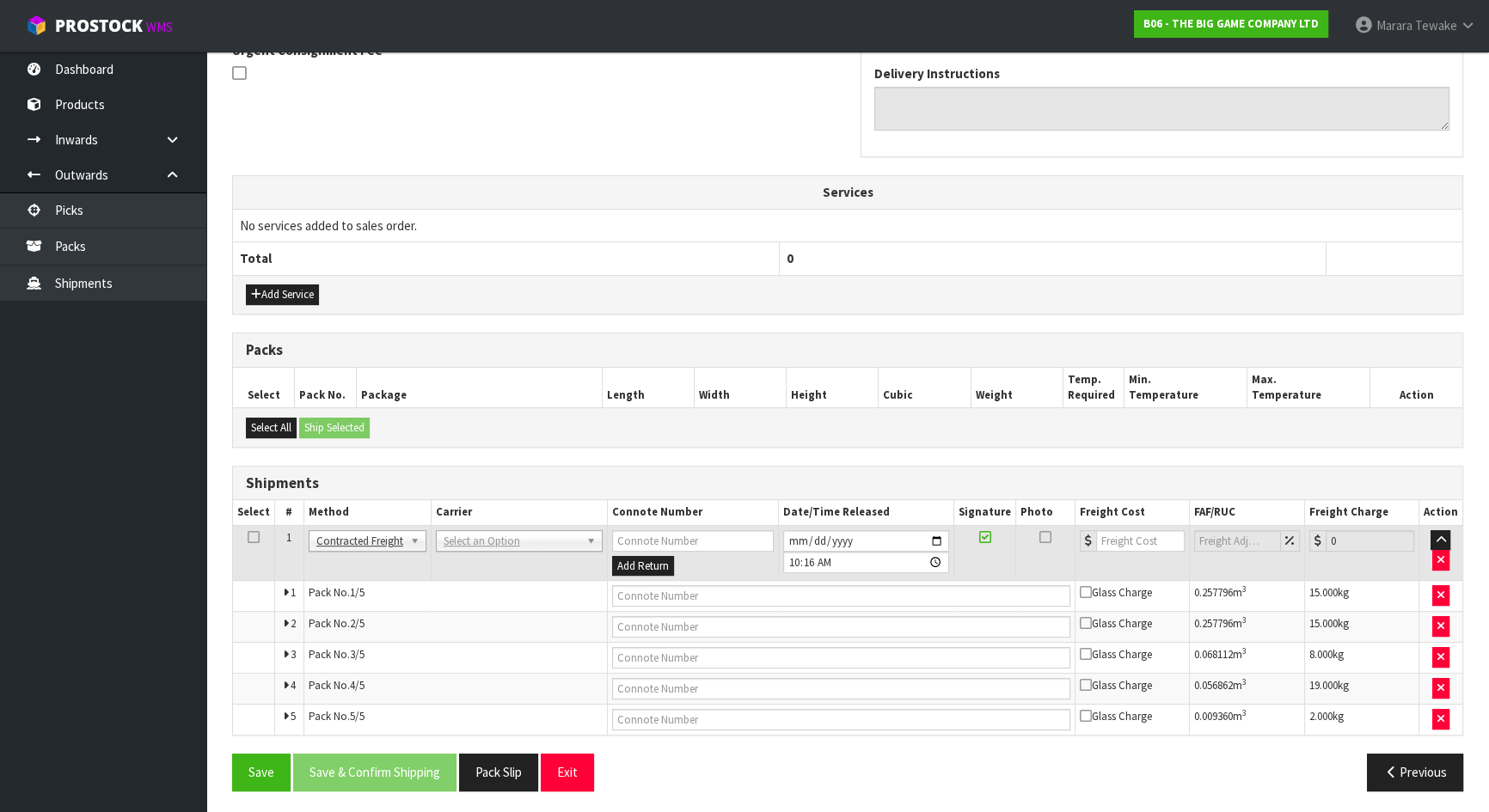
scroll to position [533, 0]
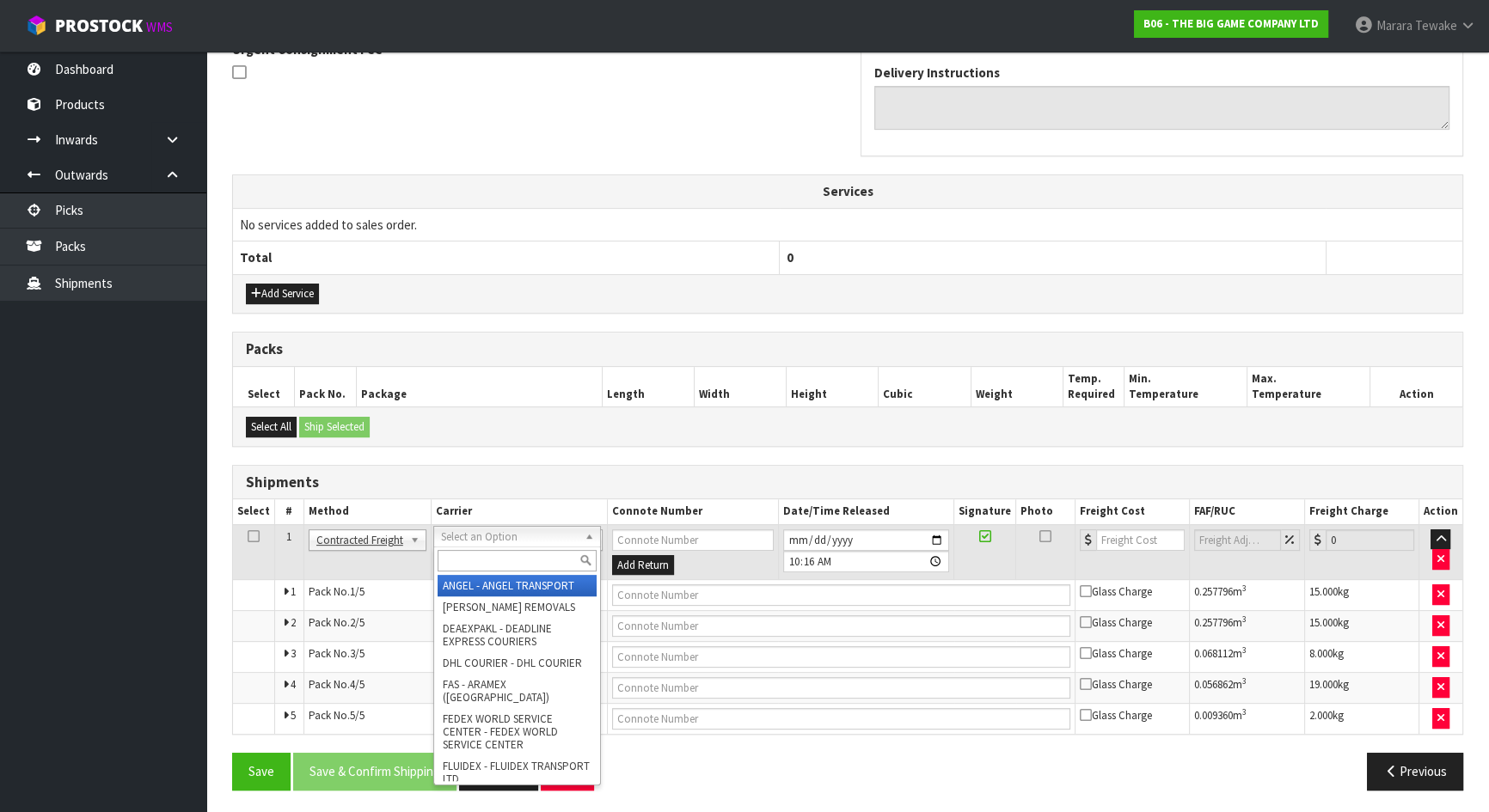
click at [507, 565] on input "text" at bounding box center [517, 561] width 160 height 21
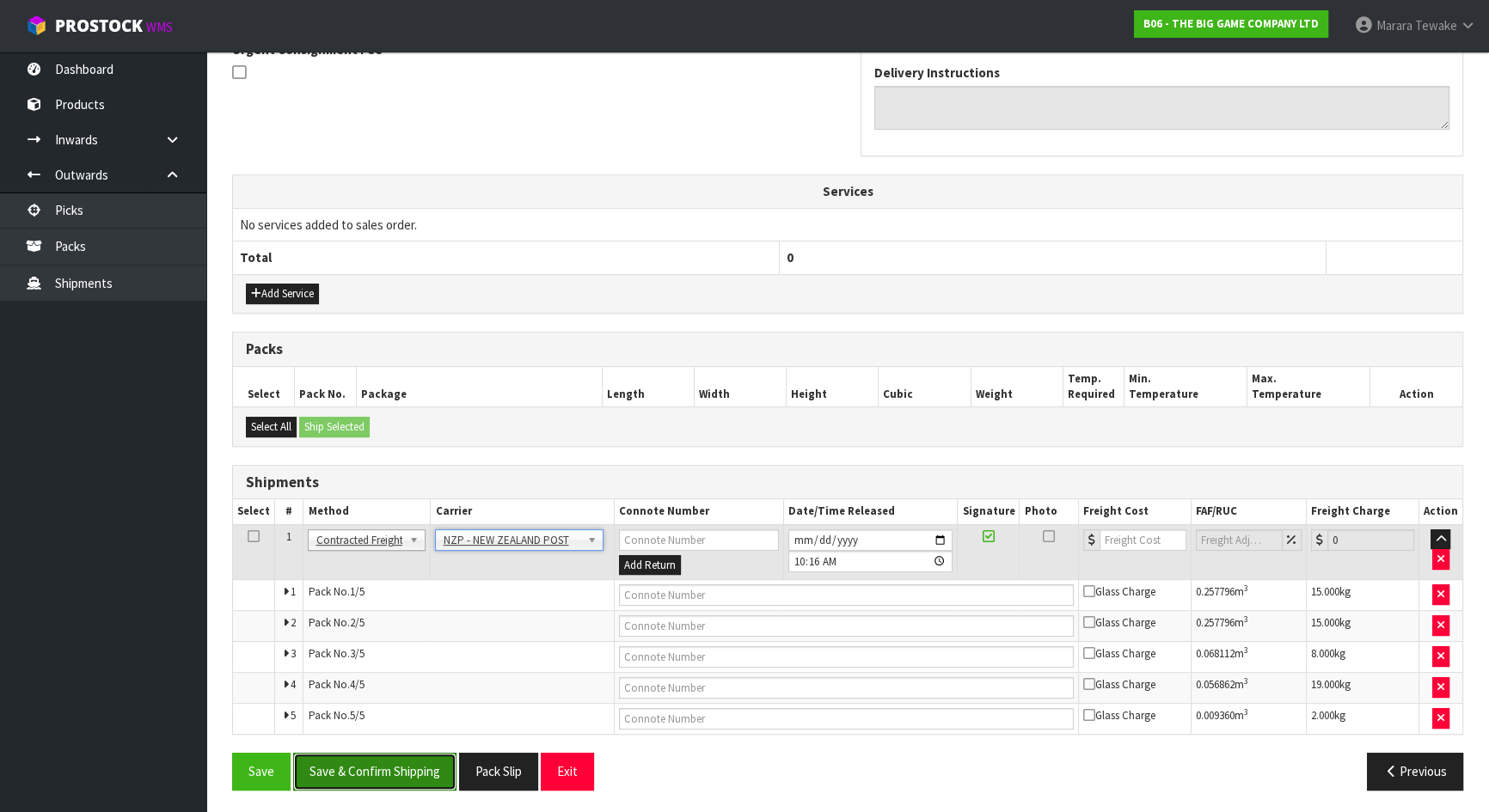
click at [437, 717] on button "Save & Confirm Shipping" at bounding box center [374, 771] width 163 height 37
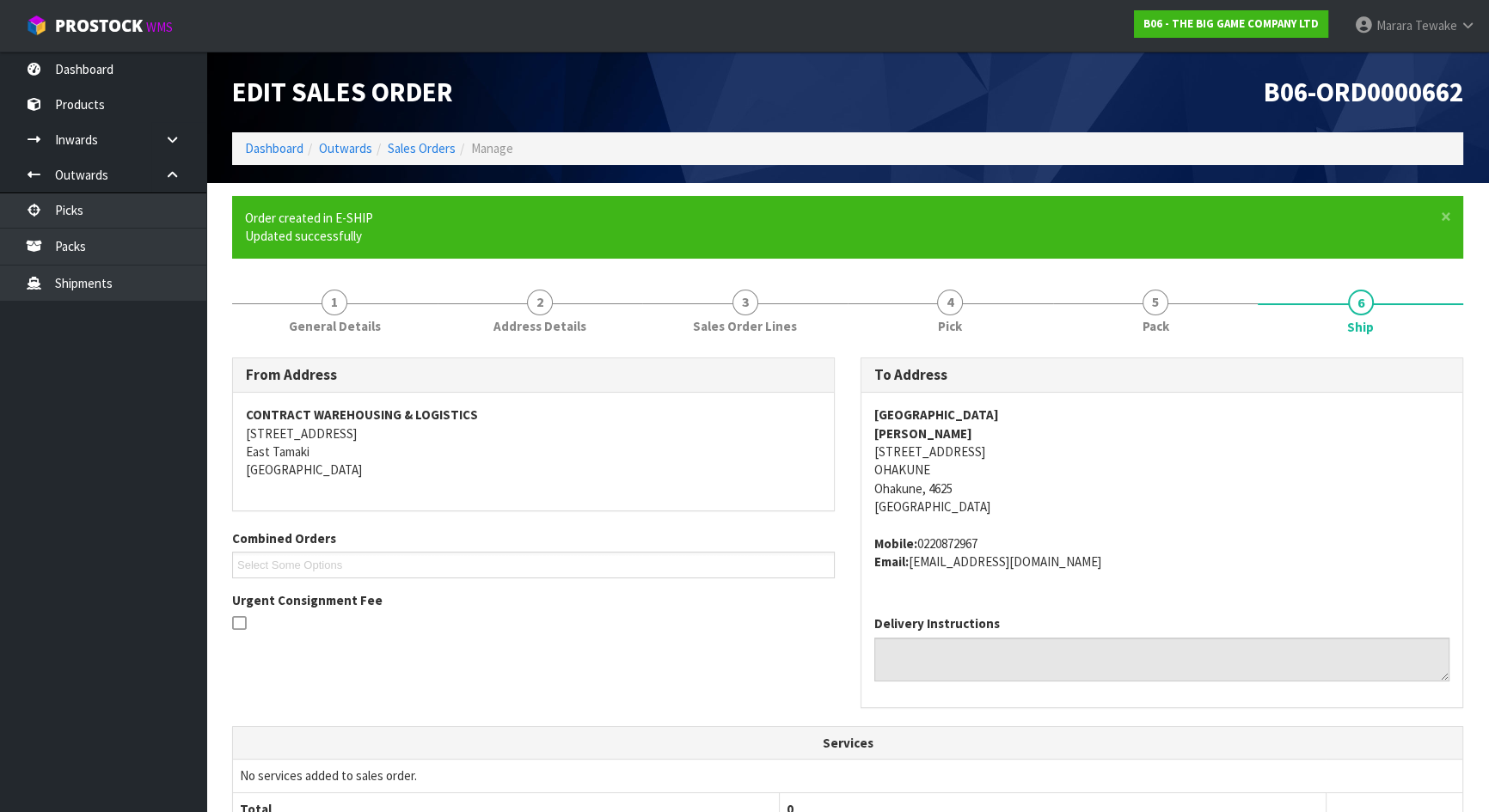
scroll to position [469, 0]
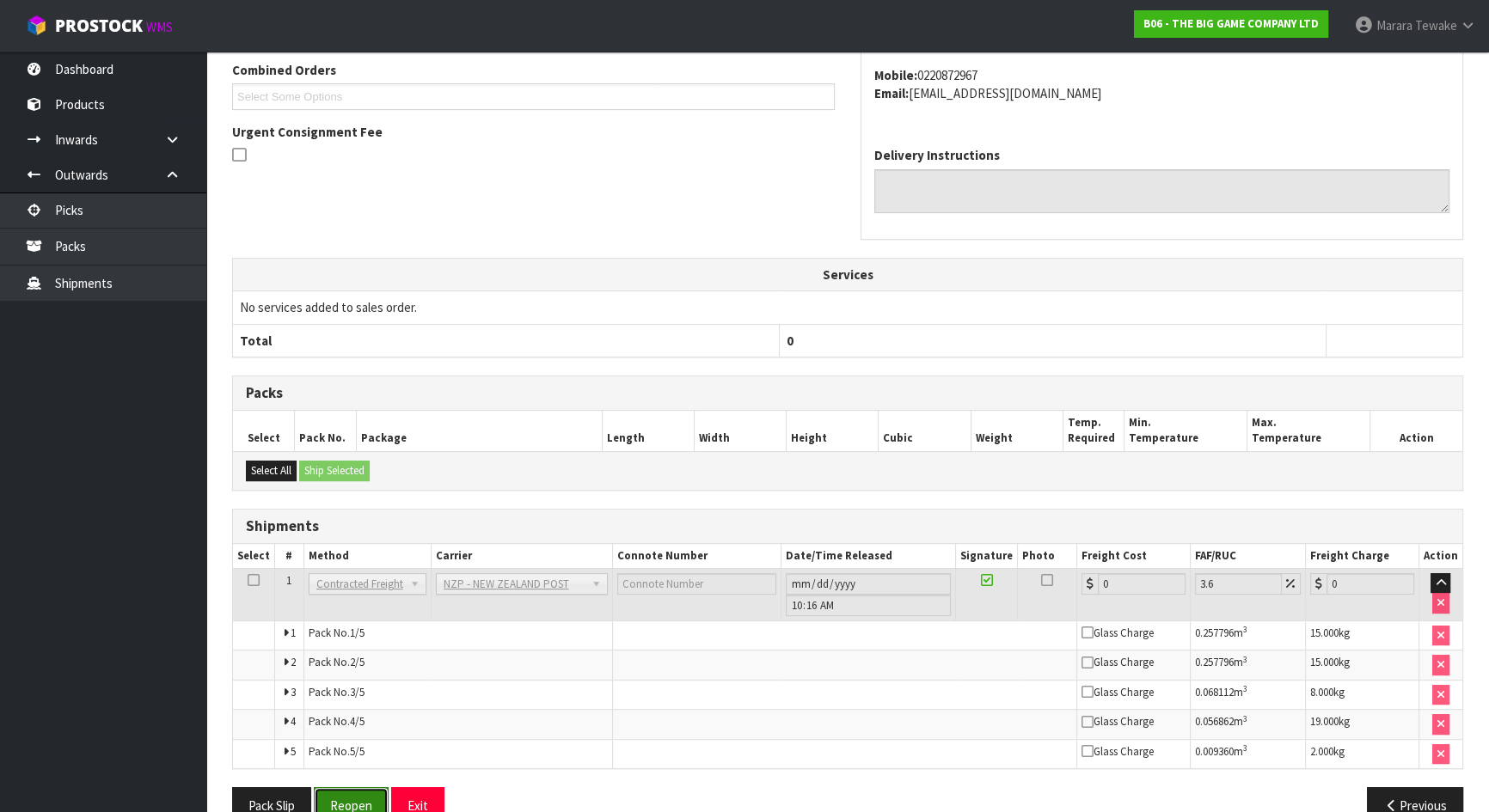
click at [373, 717] on button "Reopen" at bounding box center [351, 806] width 75 height 37
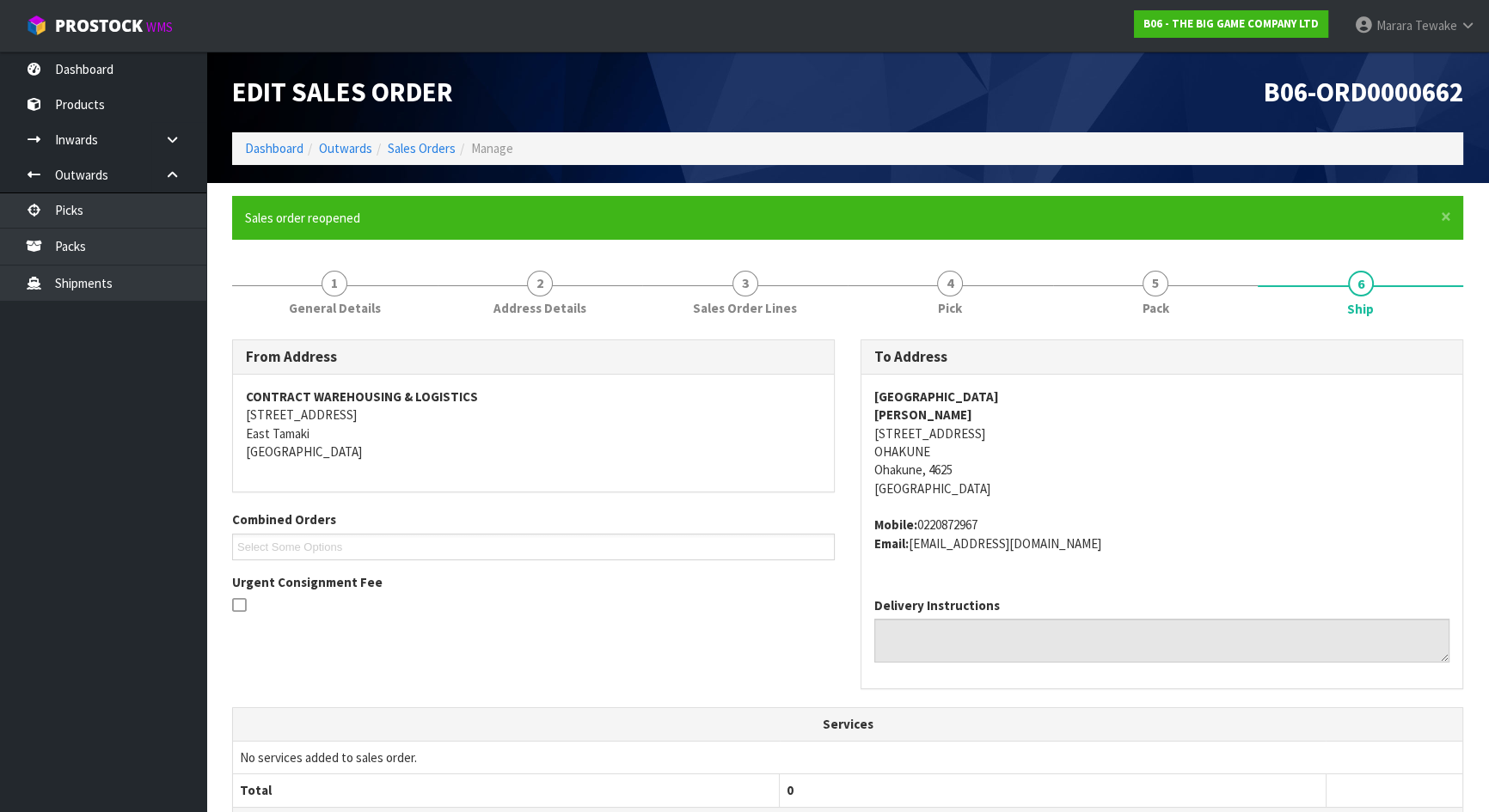
scroll to position [533, 0]
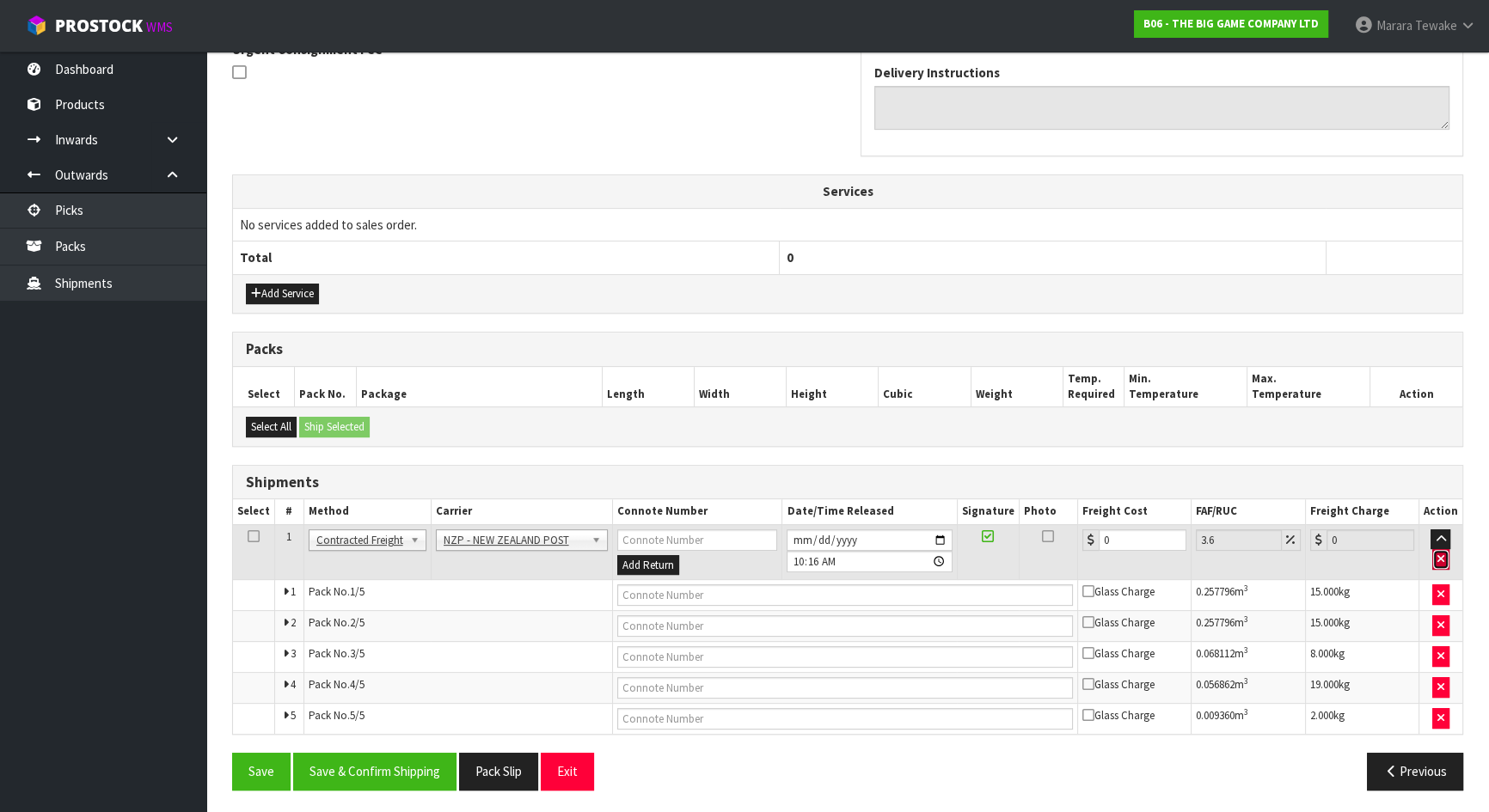
click at [1438, 557] on icon "button" at bounding box center [1440, 558] width 7 height 11
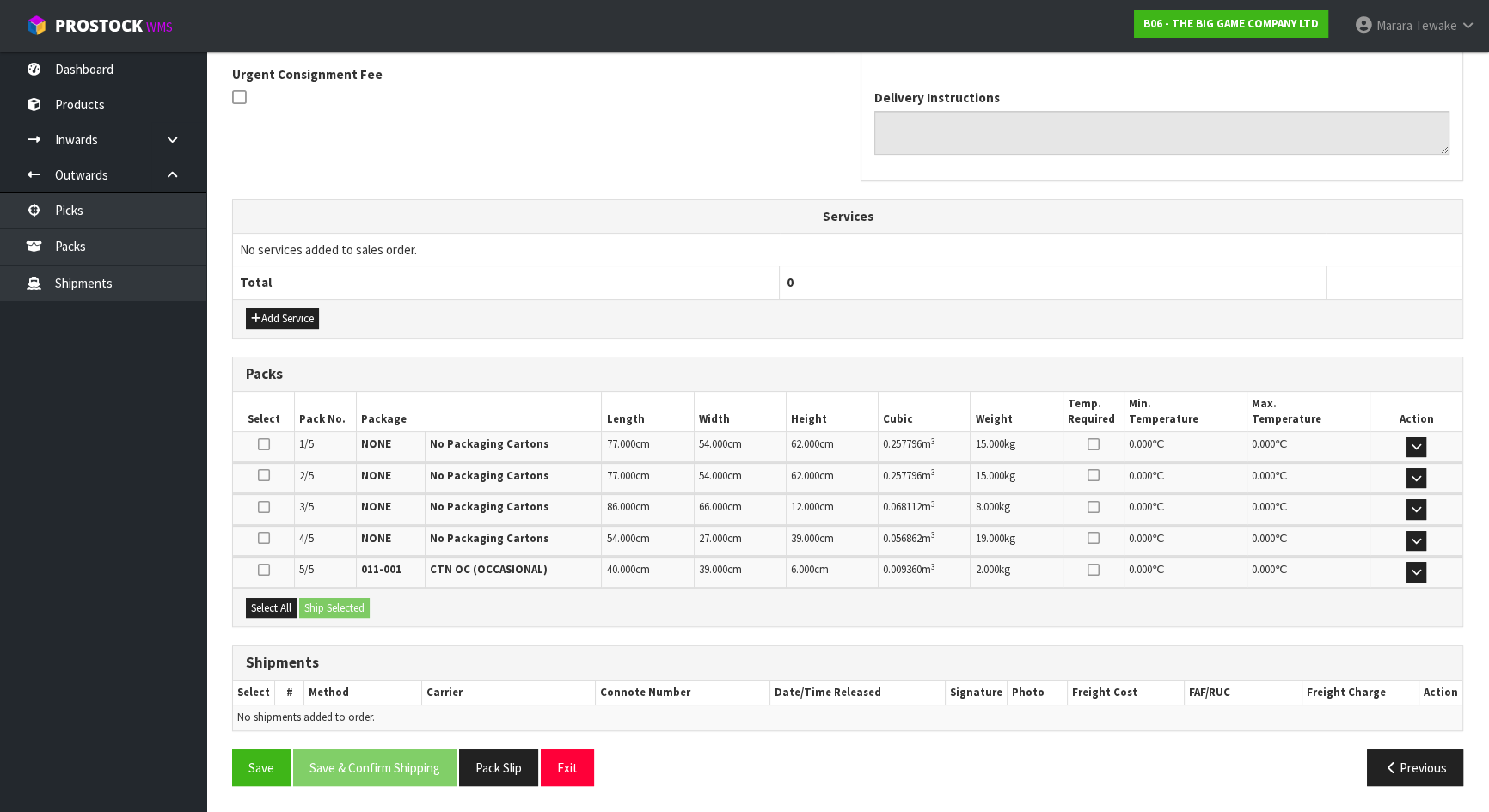
scroll to position [504, 0]
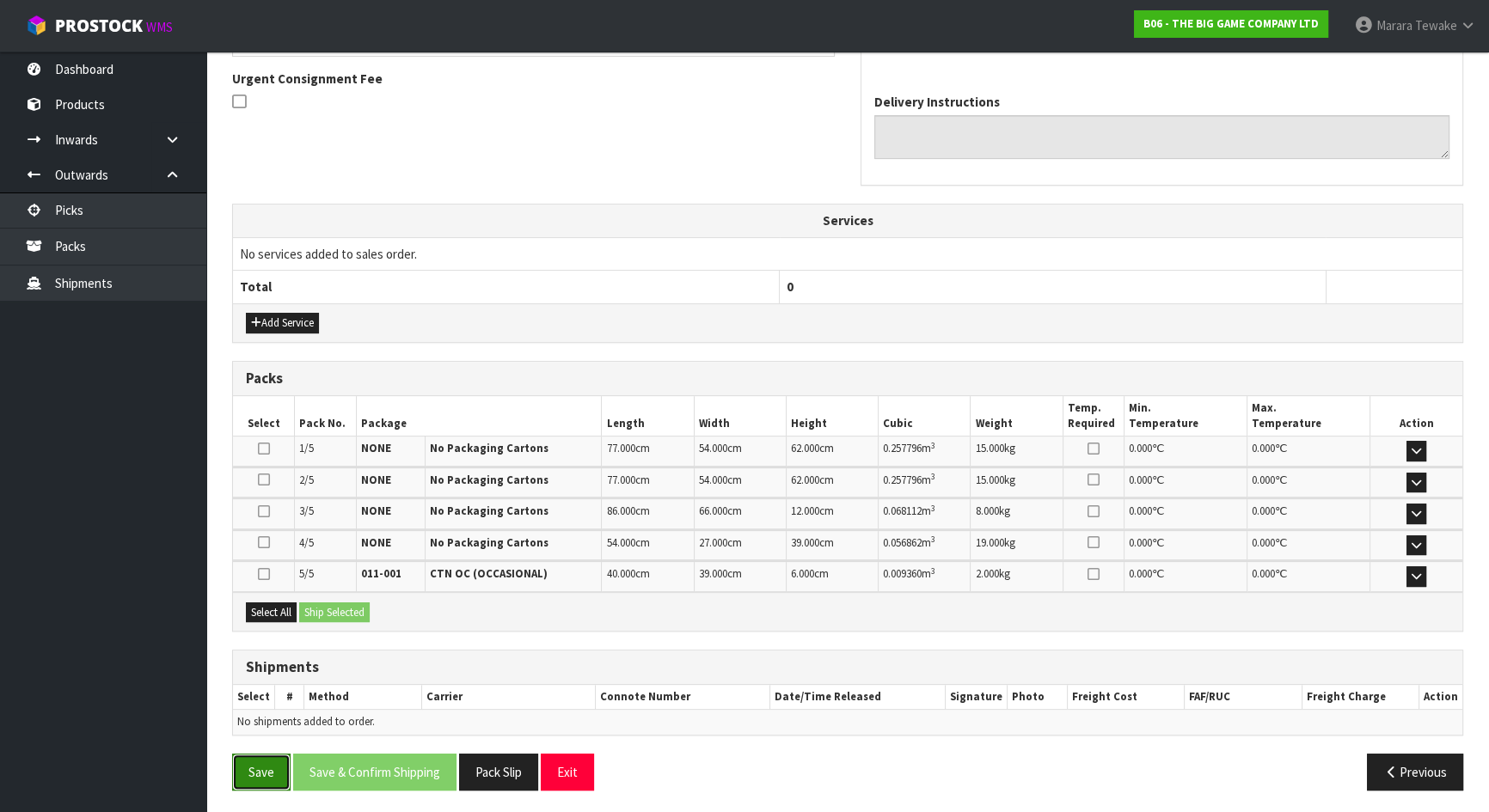
drag, startPoint x: 272, startPoint y: 772, endPoint x: 294, endPoint y: 759, distance: 25.6
click at [274, 717] on button "Save" at bounding box center [262, 772] width 58 height 37
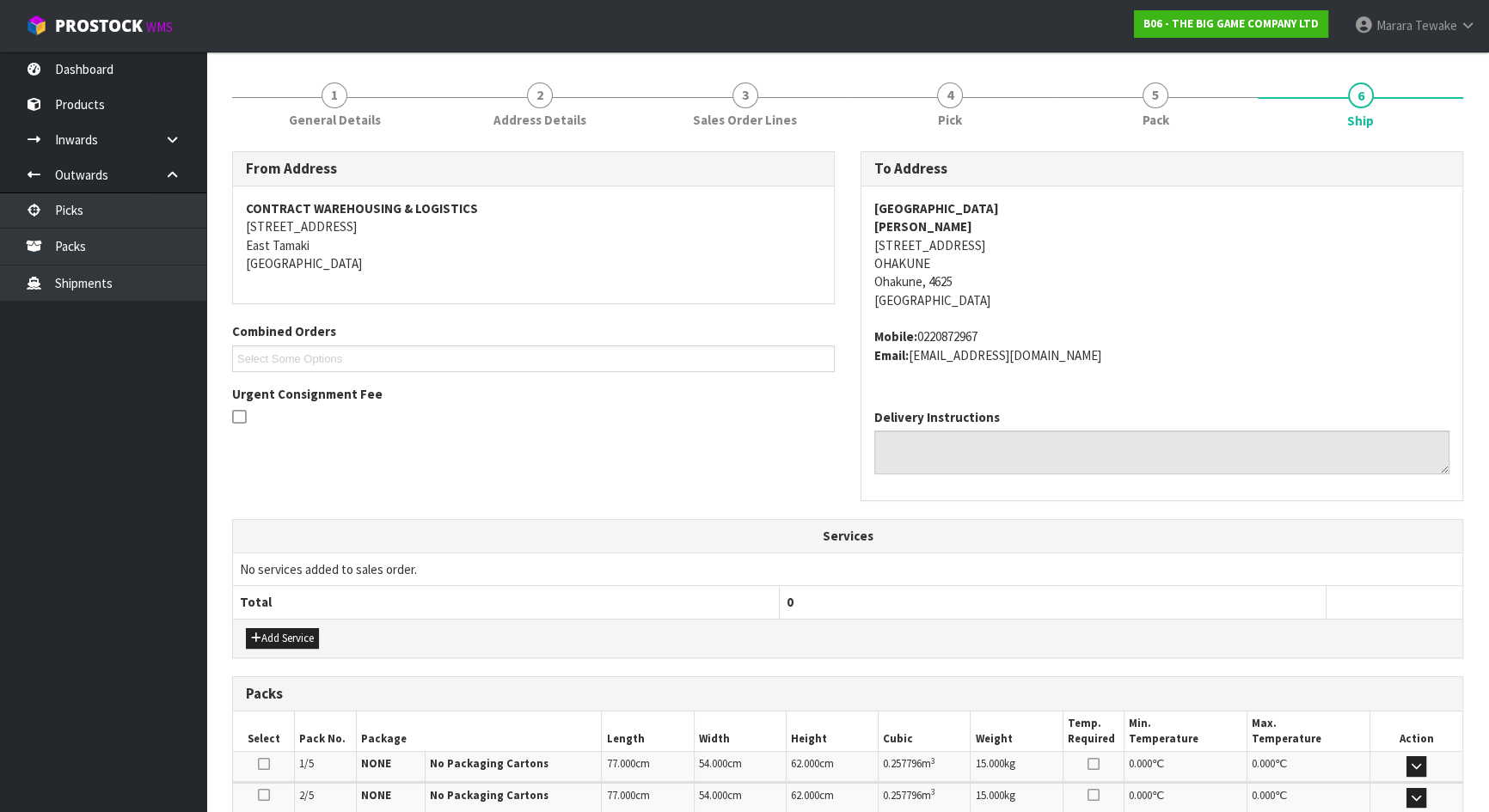
scroll to position [0, 0]
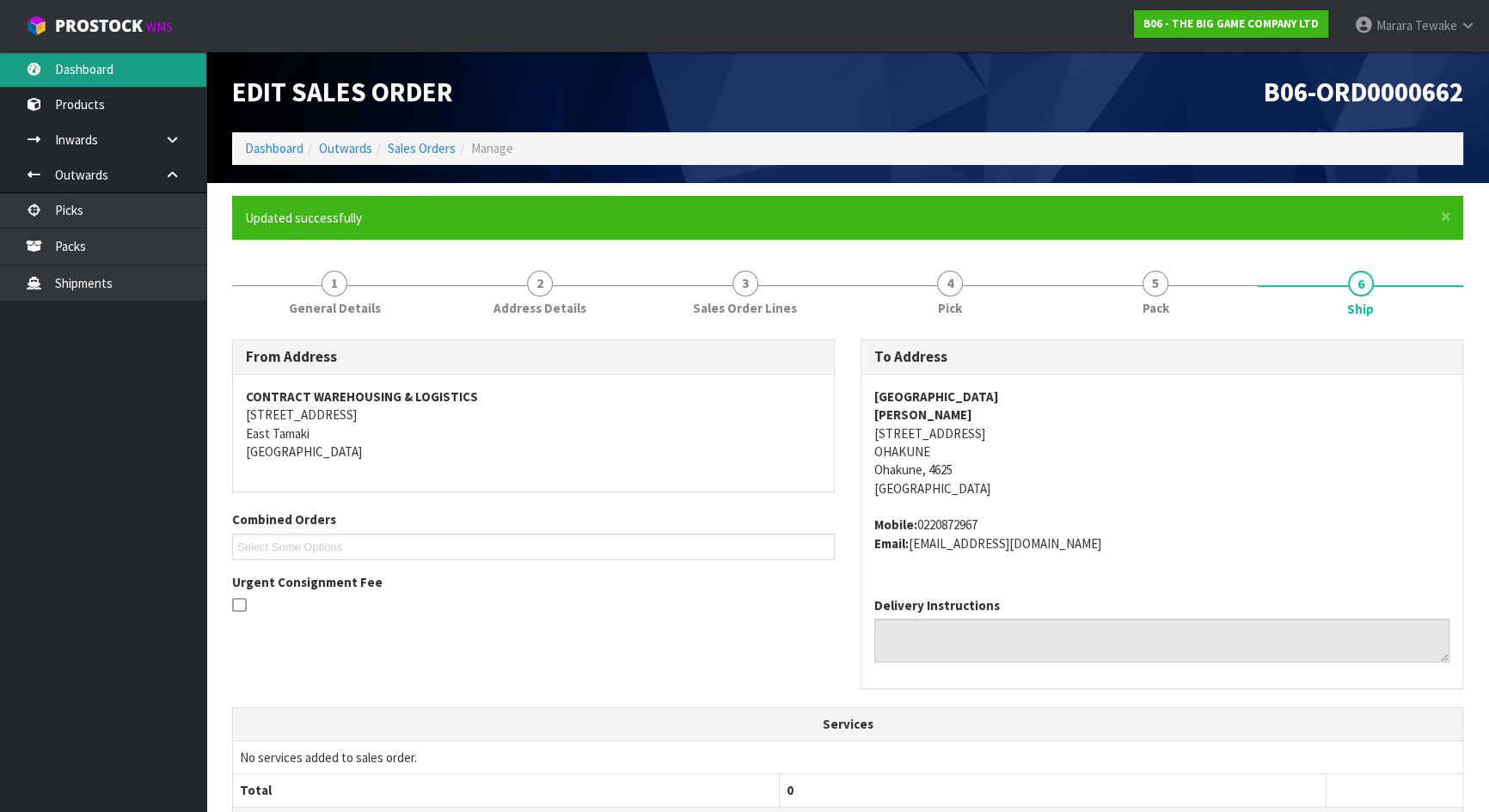
click at [170, 78] on link "Dashboard" at bounding box center [103, 69] width 206 height 35
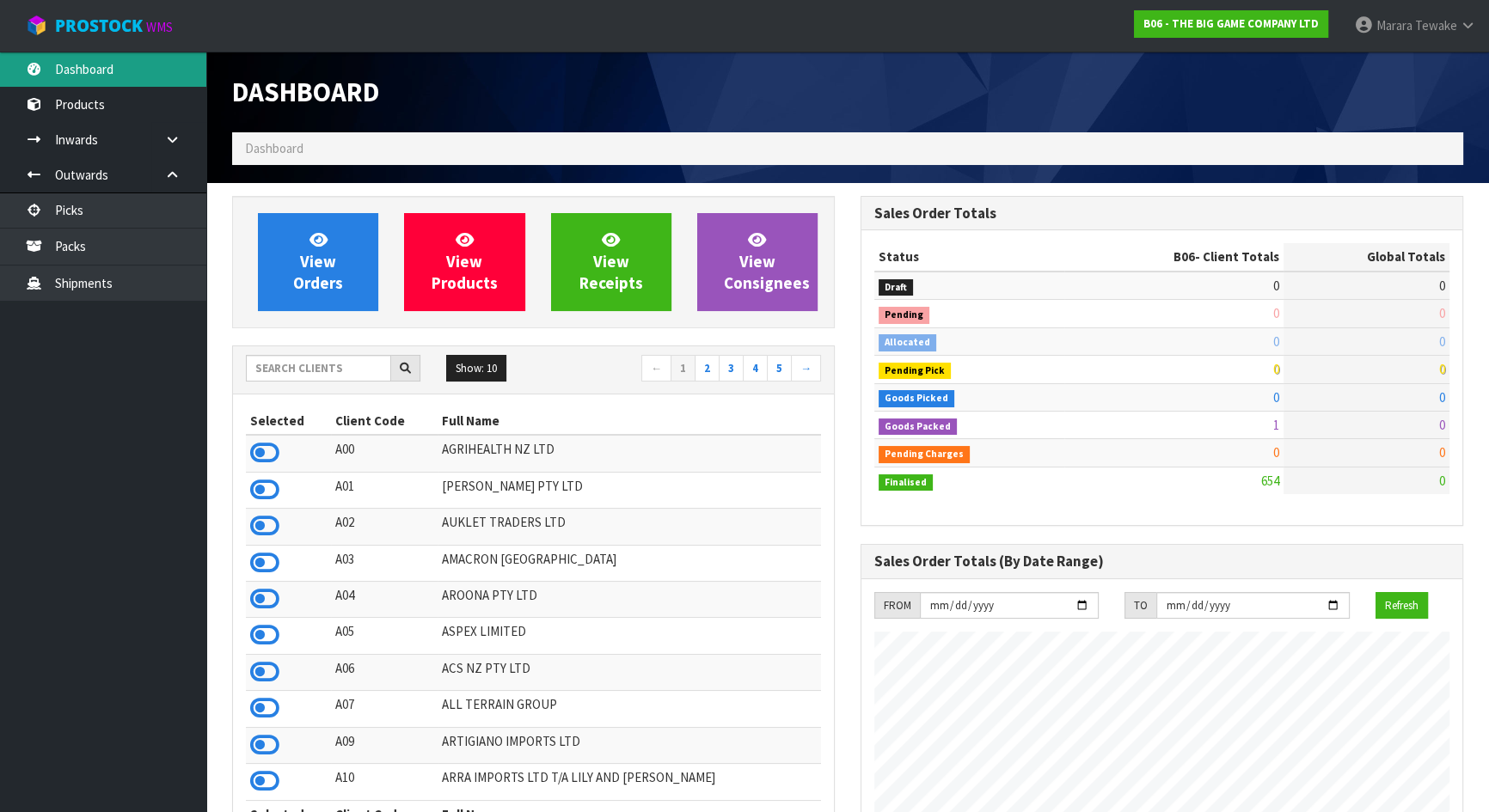
scroll to position [1216, 627]
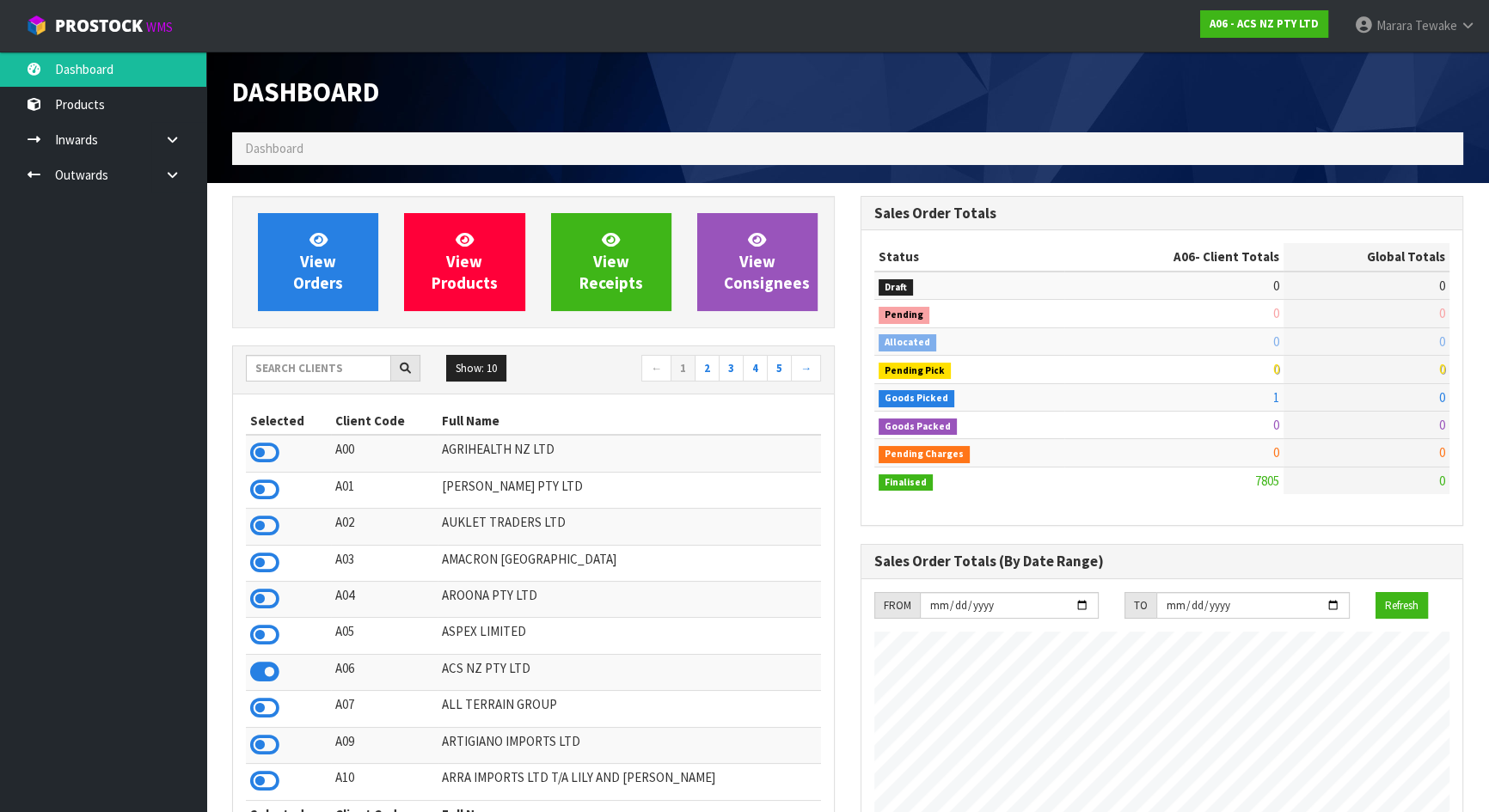
scroll to position [1299, 627]
